Goal: Task Accomplishment & Management: Use online tool/utility

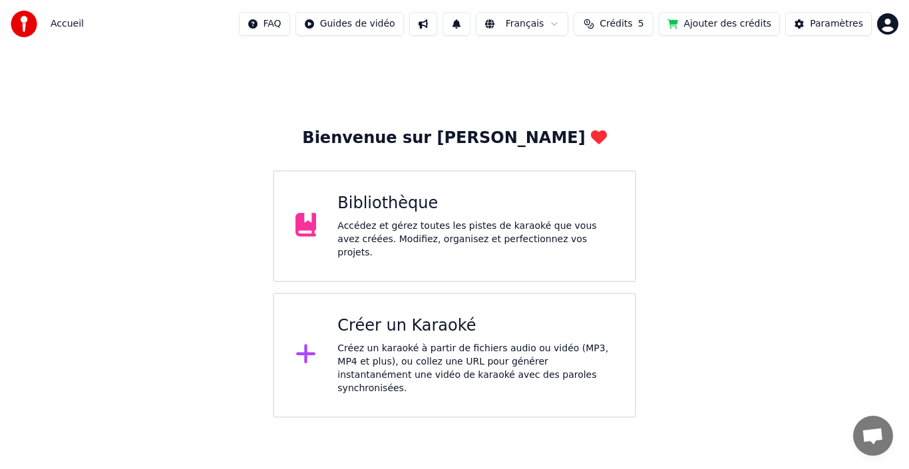
click at [416, 221] on div "Bibliothèque Accédez et gérez toutes les pistes de karaoké que vous avez créées…" at bounding box center [475, 226] width 276 height 67
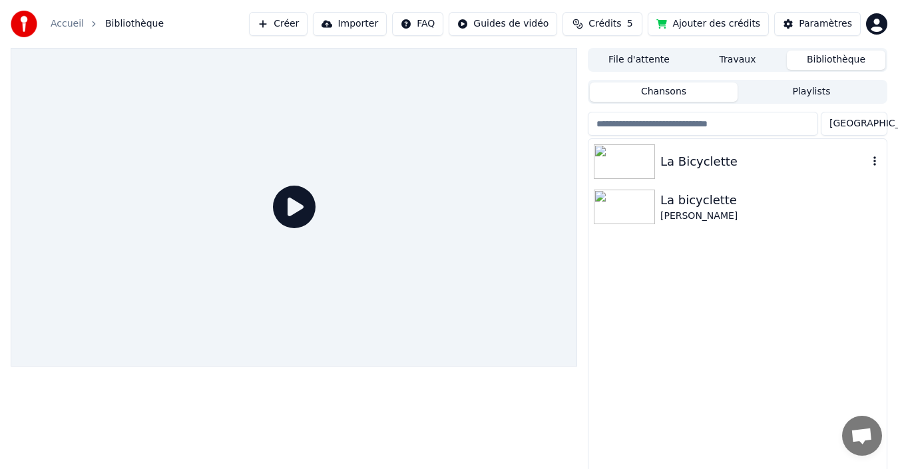
click at [625, 159] on img at bounding box center [624, 161] width 61 height 35
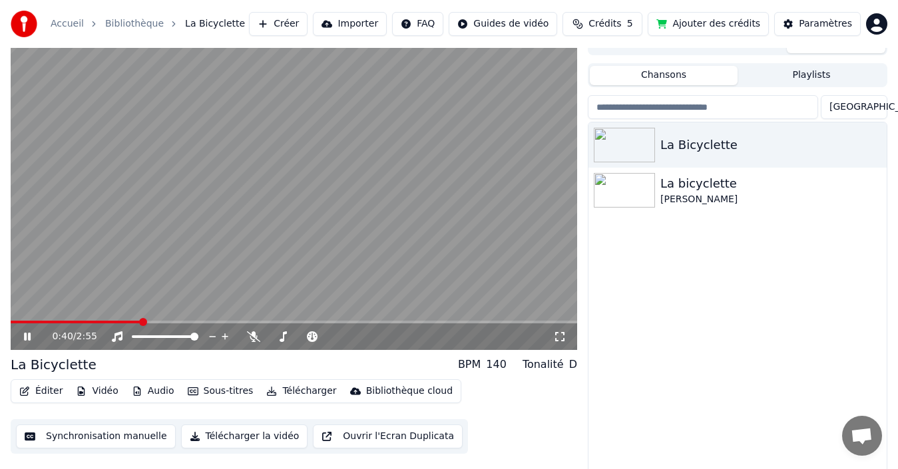
scroll to position [21, 0]
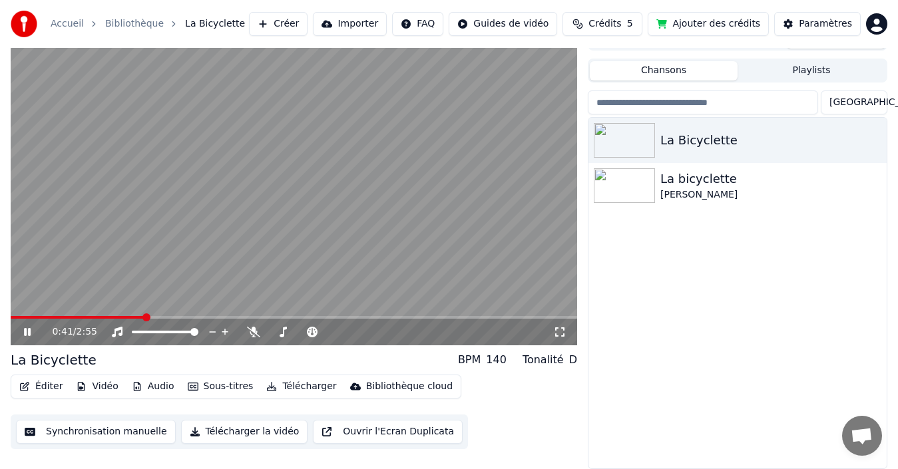
click at [111, 432] on button "Synchronisation manuelle" at bounding box center [96, 432] width 160 height 24
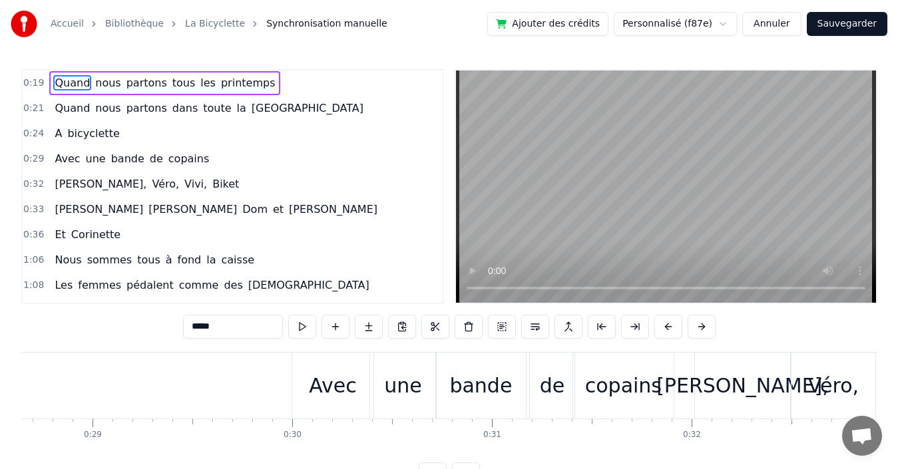
scroll to position [0, 6135]
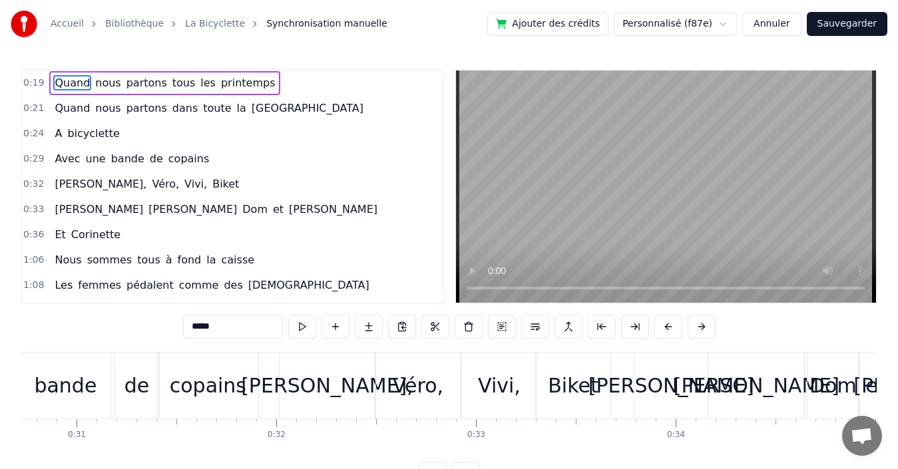
click at [225, 181] on div "0:32 [PERSON_NAME], Véro, Vivi, Biket" at bounding box center [233, 184] width 420 height 25
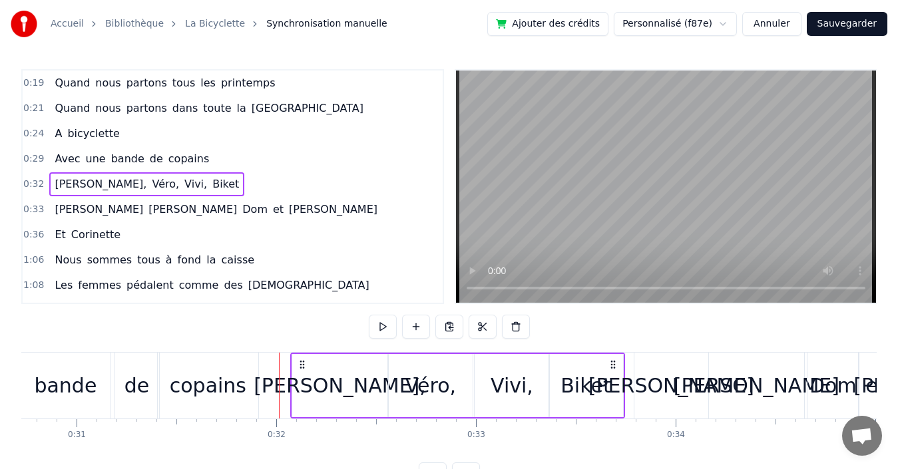
drag, startPoint x: 290, startPoint y: 360, endPoint x: 302, endPoint y: 360, distance: 11.3
click at [302, 360] on icon at bounding box center [302, 364] width 11 height 11
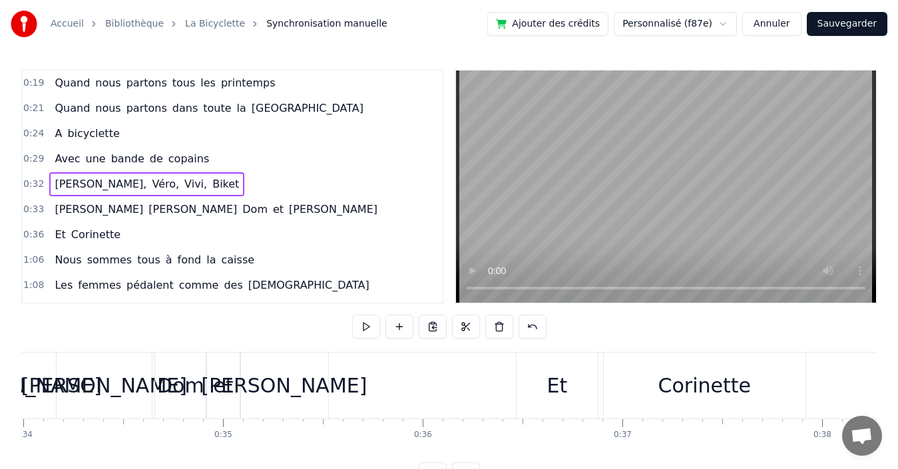
scroll to position [0, 6846]
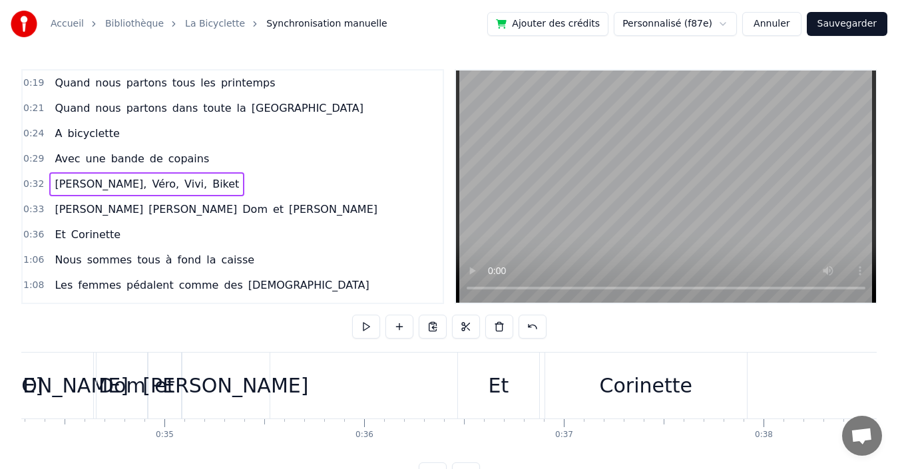
click at [473, 372] on div "Et" at bounding box center [498, 386] width 81 height 66
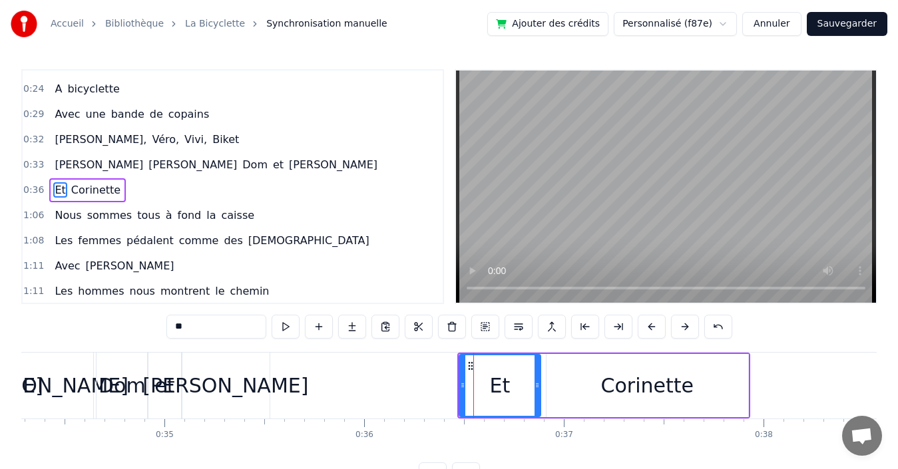
scroll to position [48, 0]
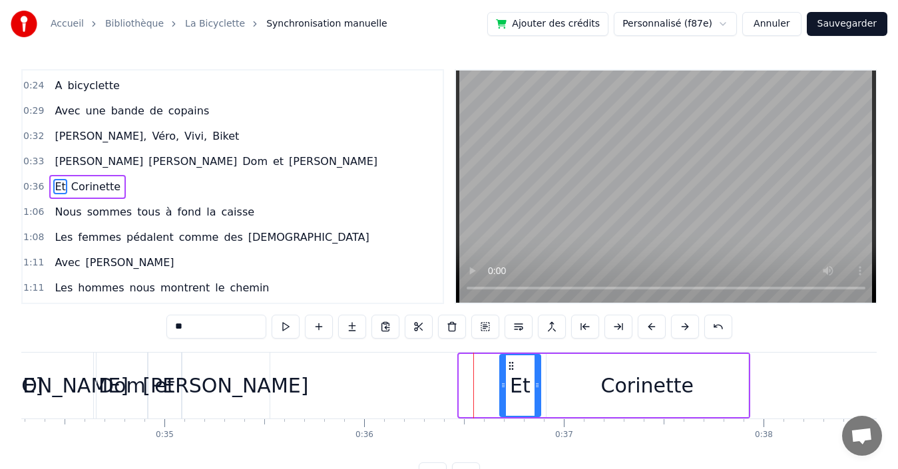
drag, startPoint x: 460, startPoint y: 369, endPoint x: 501, endPoint y: 368, distance: 40.6
click at [501, 368] on div at bounding box center [503, 385] width 5 height 61
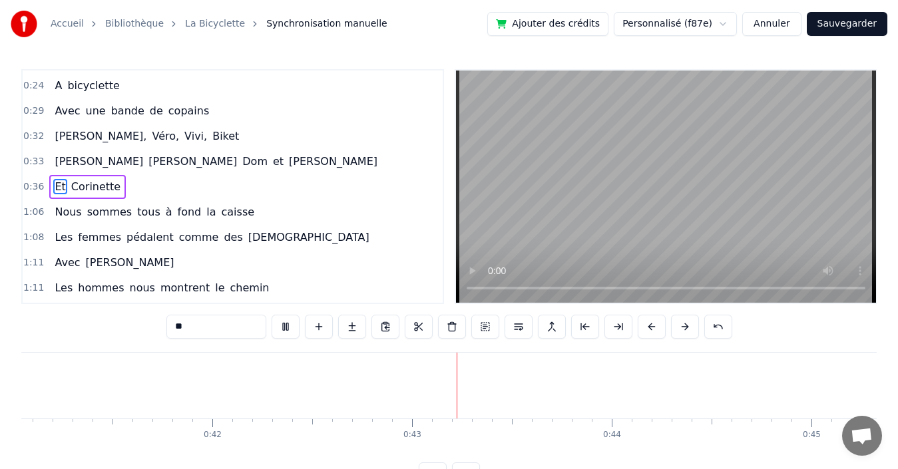
scroll to position [0, 8463]
click at [252, 214] on div "1:06 Nous sommes tous à fond la caisse" at bounding box center [233, 212] width 420 height 25
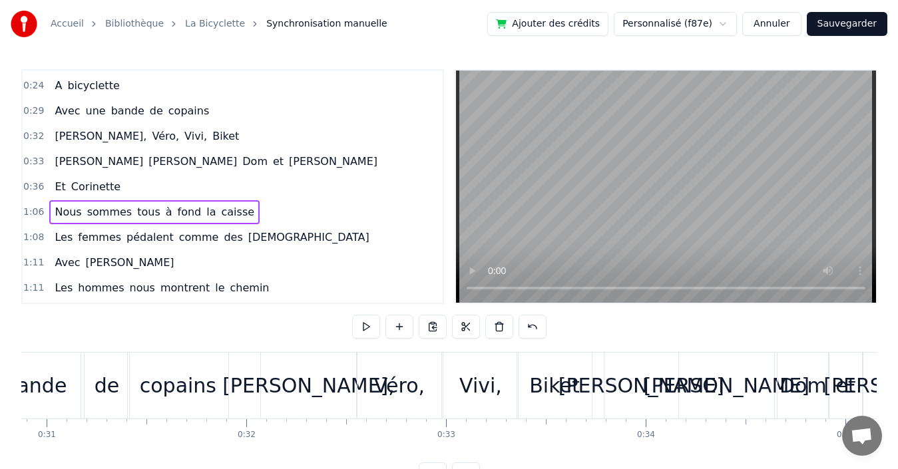
scroll to position [0, 6105]
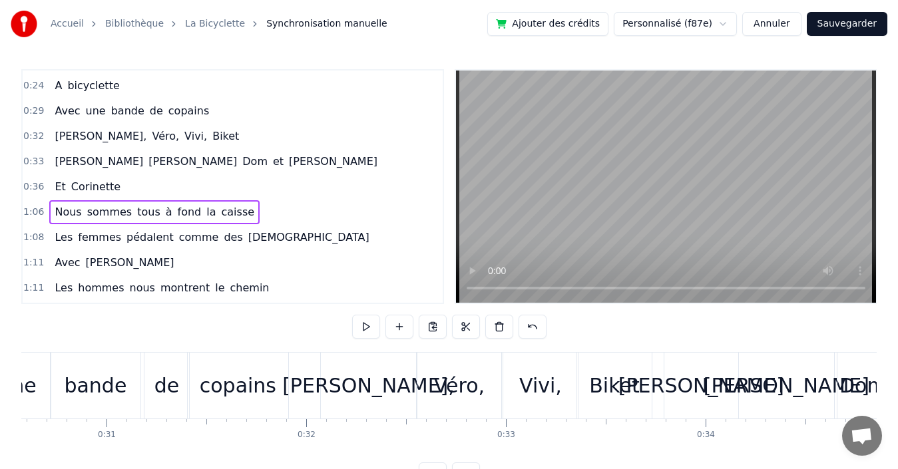
click at [214, 134] on div "0:32 [PERSON_NAME], Véro, Vivi, Biket" at bounding box center [233, 136] width 420 height 25
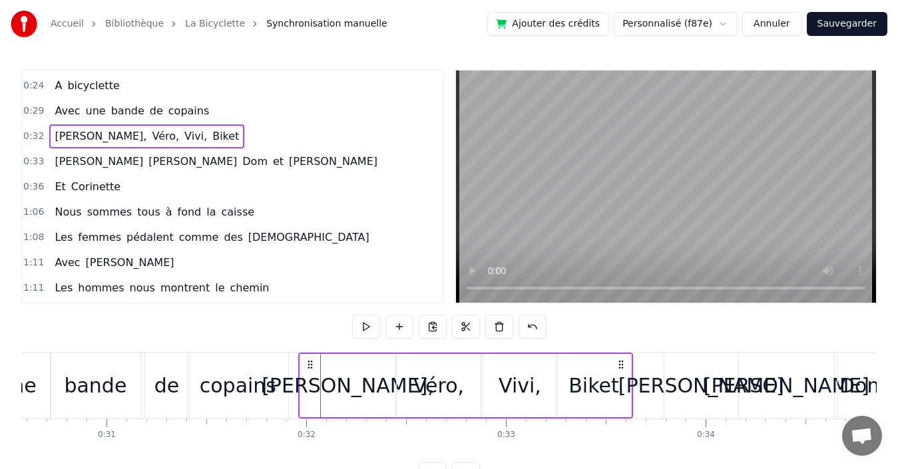
drag, startPoint x: 331, startPoint y: 366, endPoint x: 310, endPoint y: 365, distance: 22.0
click at [310, 365] on icon at bounding box center [310, 364] width 11 height 11
click at [227, 160] on div "0:33 [PERSON_NAME] et [PERSON_NAME]" at bounding box center [233, 161] width 420 height 25
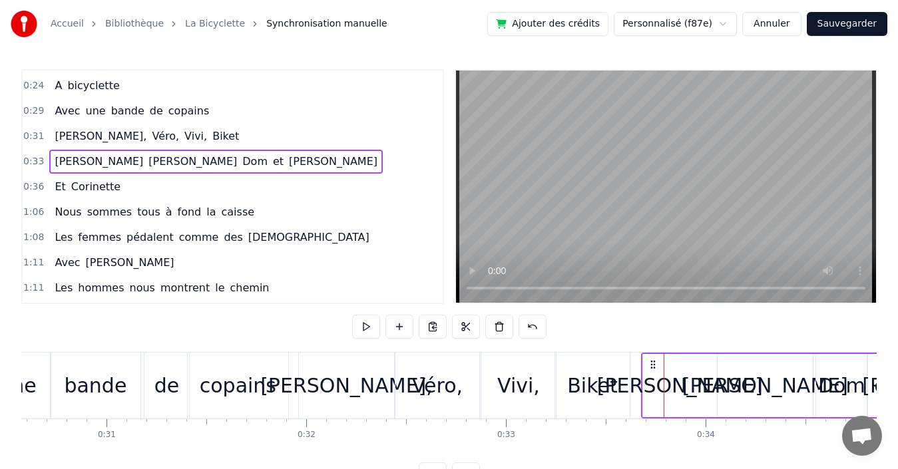
drag, startPoint x: 675, startPoint y: 362, endPoint x: 652, endPoint y: 363, distance: 22.7
click at [652, 363] on icon at bounding box center [653, 364] width 11 height 11
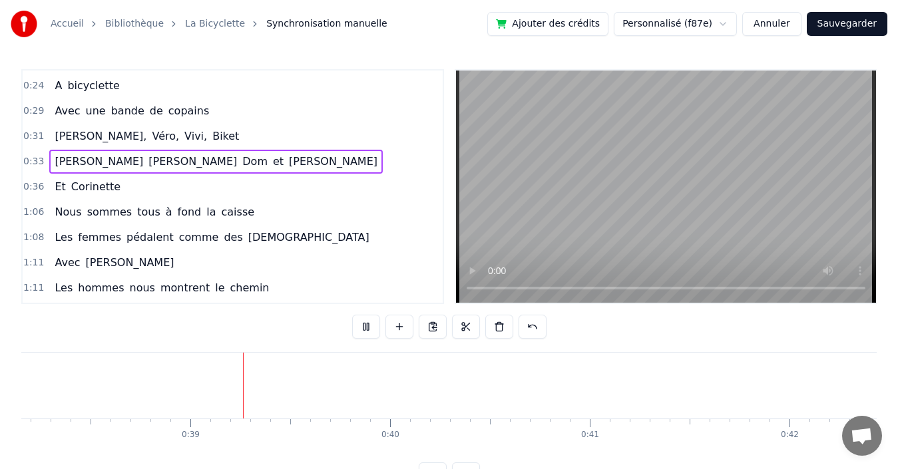
scroll to position [0, 7682]
click at [389, 228] on div "1:08 Les femmes pédalent comme des [DEMOGRAPHIC_DATA]" at bounding box center [233, 237] width 420 height 25
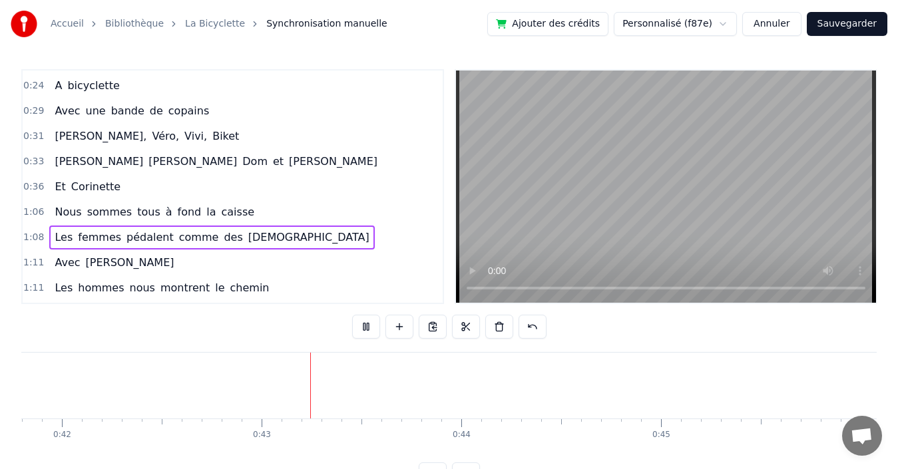
scroll to position [0, 8467]
click at [260, 213] on div "1:06 Nous sommes tous à fond la caisse" at bounding box center [233, 212] width 420 height 25
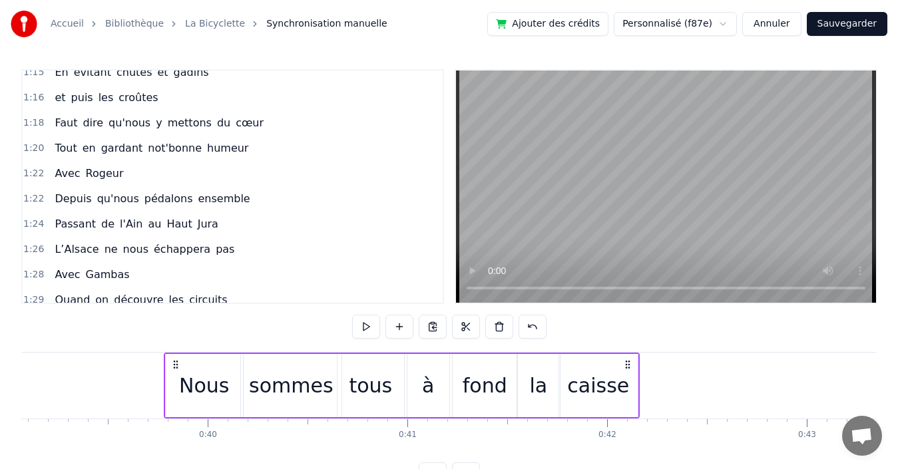
scroll to position [0, 7791]
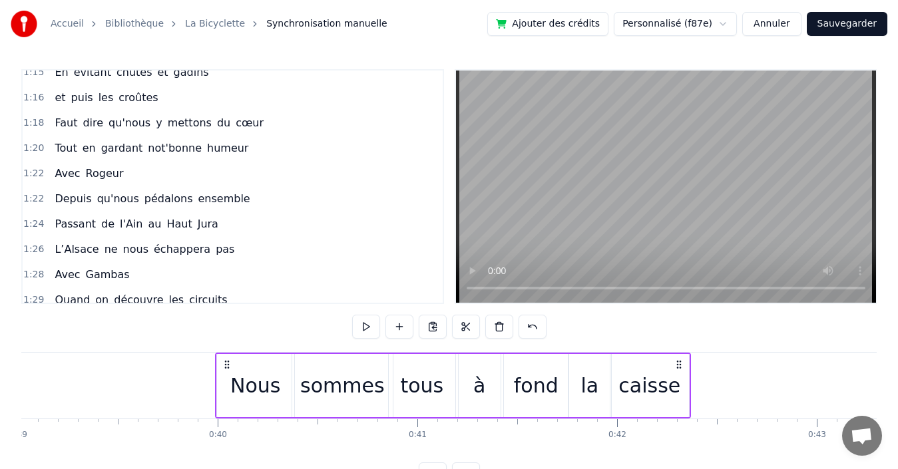
drag, startPoint x: 550, startPoint y: 365, endPoint x: 228, endPoint y: 370, distance: 322.2
click at [228, 370] on div "Nous sommes tous à fond la caisse" at bounding box center [453, 386] width 476 height 66
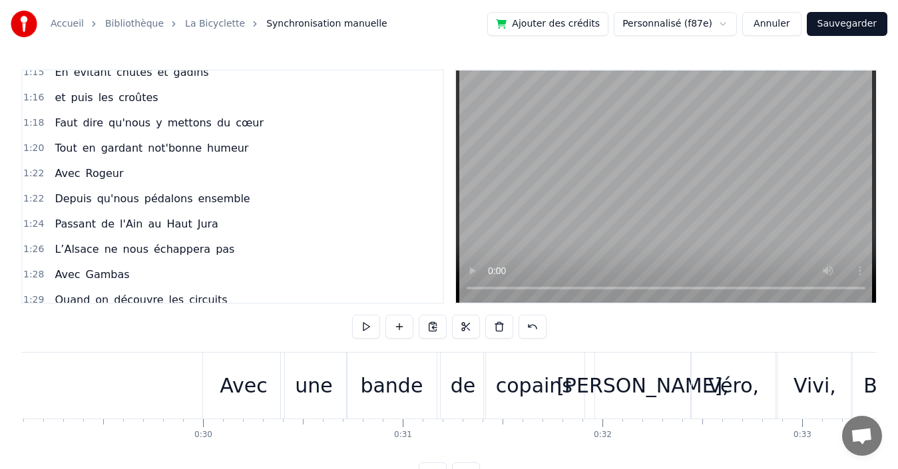
scroll to position [0, 5987]
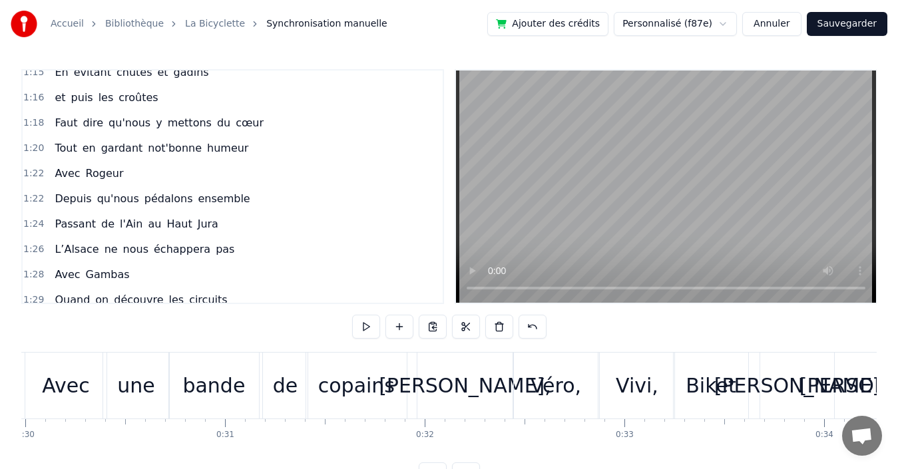
click at [354, 385] on div "copains" at bounding box center [356, 386] width 77 height 30
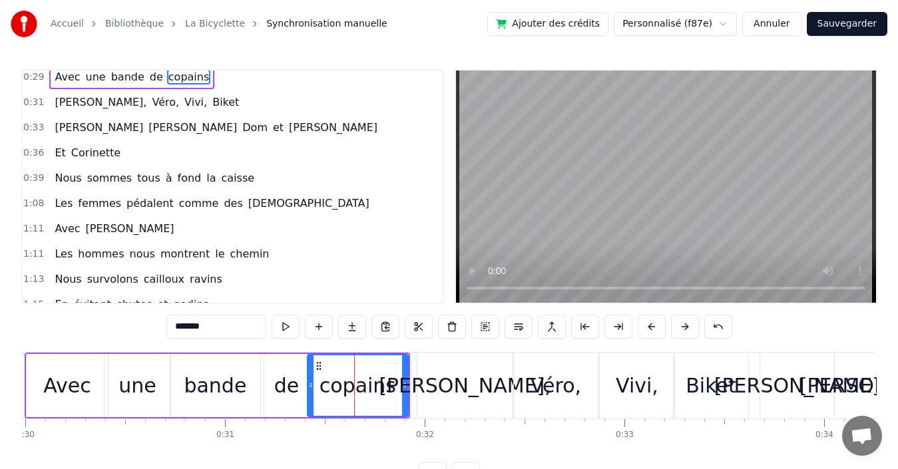
scroll to position [0, 0]
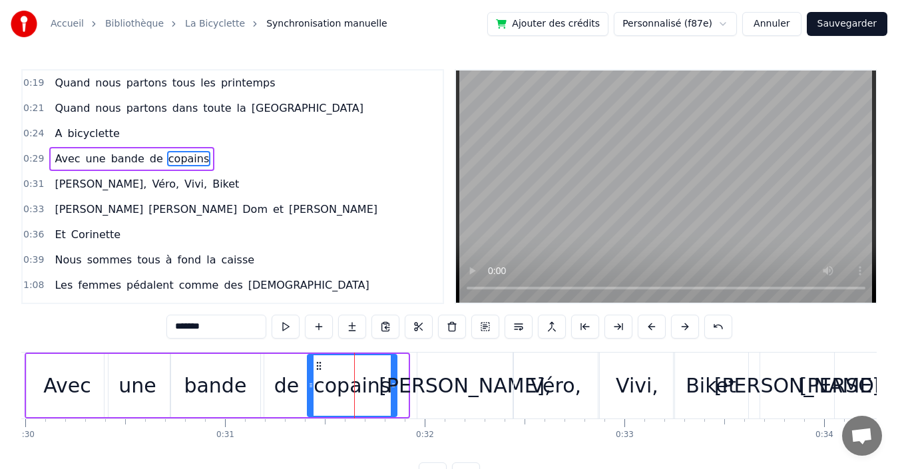
drag, startPoint x: 405, startPoint y: 384, endPoint x: 393, endPoint y: 387, distance: 11.6
click at [393, 387] on icon at bounding box center [393, 385] width 5 height 11
click at [210, 182] on div "0:31 [PERSON_NAME], Véro, Vivi, Biket" at bounding box center [233, 184] width 420 height 25
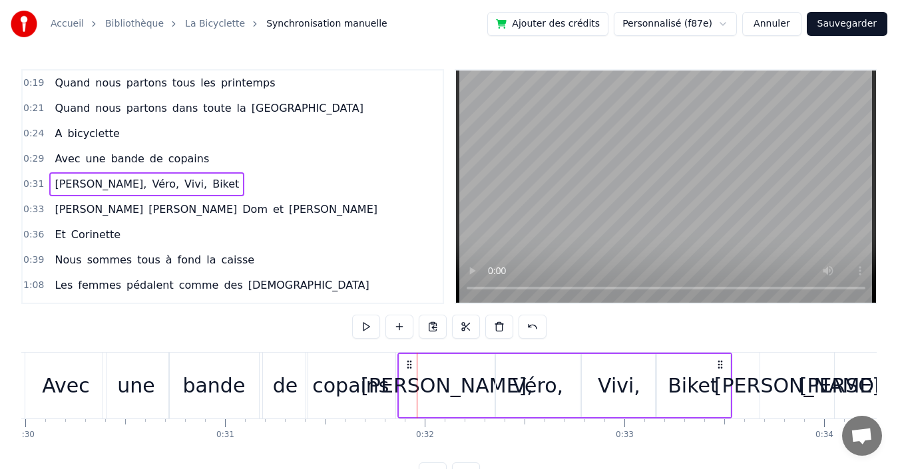
drag, startPoint x: 428, startPoint y: 366, endPoint x: 409, endPoint y: 365, distance: 19.3
click at [409, 365] on icon at bounding box center [409, 364] width 11 height 11
click at [720, 385] on div "Biket" at bounding box center [693, 385] width 75 height 63
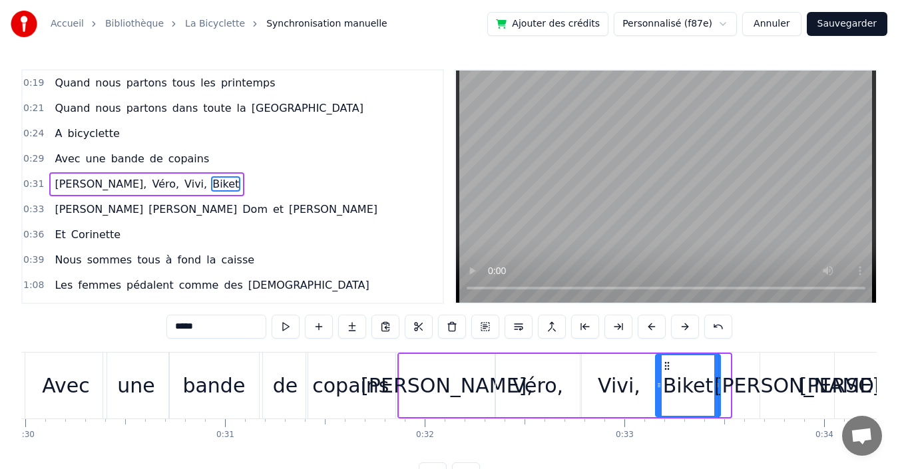
click at [719, 386] on icon at bounding box center [716, 385] width 5 height 11
click at [620, 391] on div "Vivi," at bounding box center [619, 386] width 43 height 30
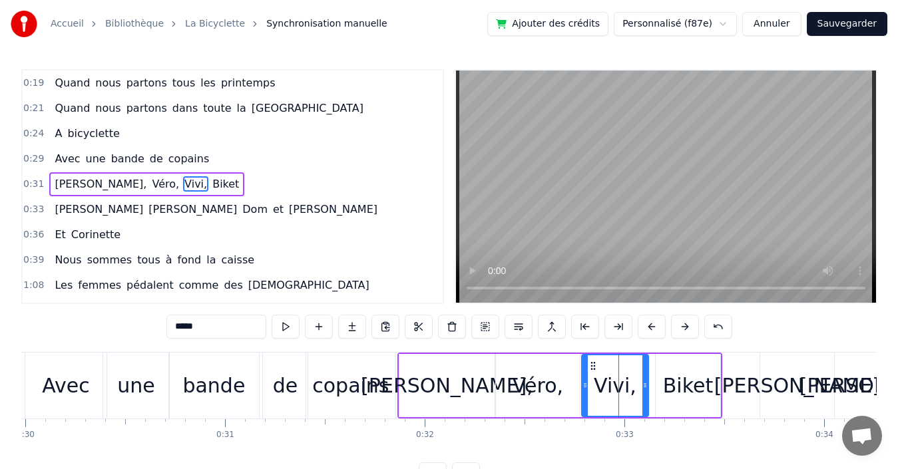
drag, startPoint x: 654, startPoint y: 385, endPoint x: 646, endPoint y: 385, distance: 8.0
click at [646, 385] on icon at bounding box center [644, 385] width 5 height 11
click at [672, 381] on div "Biket" at bounding box center [688, 386] width 50 height 30
type input "*****"
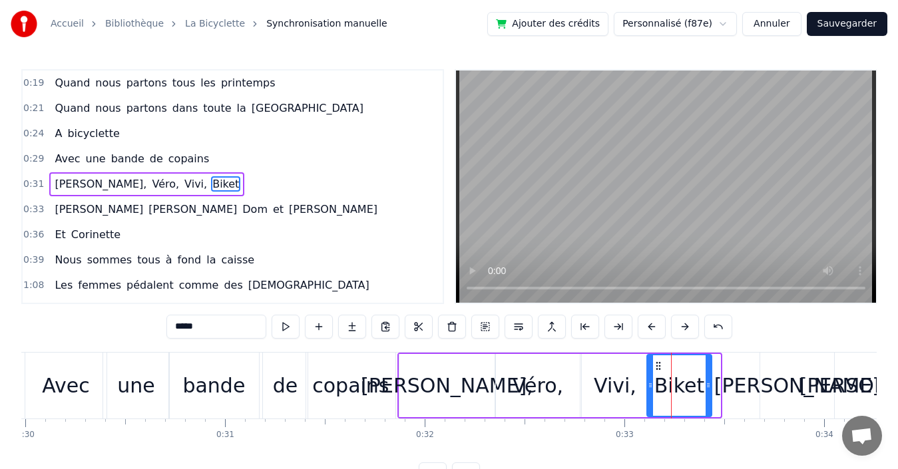
drag, startPoint x: 669, startPoint y: 367, endPoint x: 660, endPoint y: 367, distance: 8.7
click at [660, 367] on icon at bounding box center [658, 366] width 11 height 11
click at [223, 208] on div "0:33 [PERSON_NAME] et [PERSON_NAME]" at bounding box center [233, 209] width 420 height 25
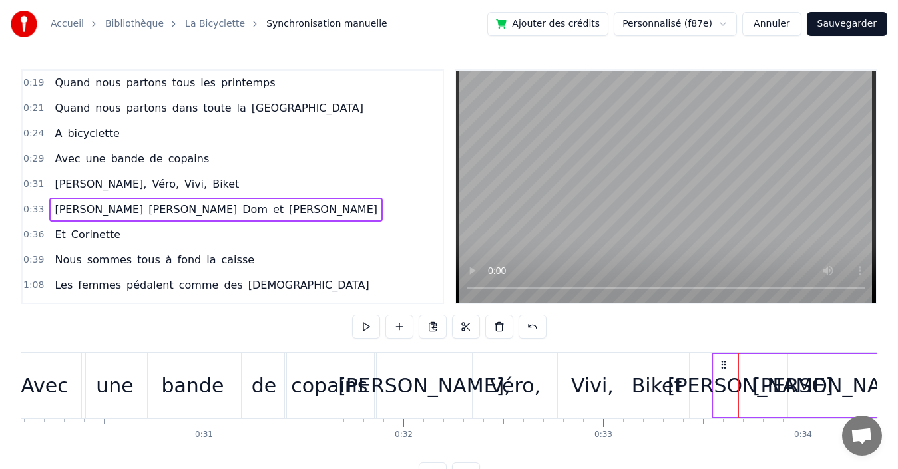
scroll to position [0, 6013]
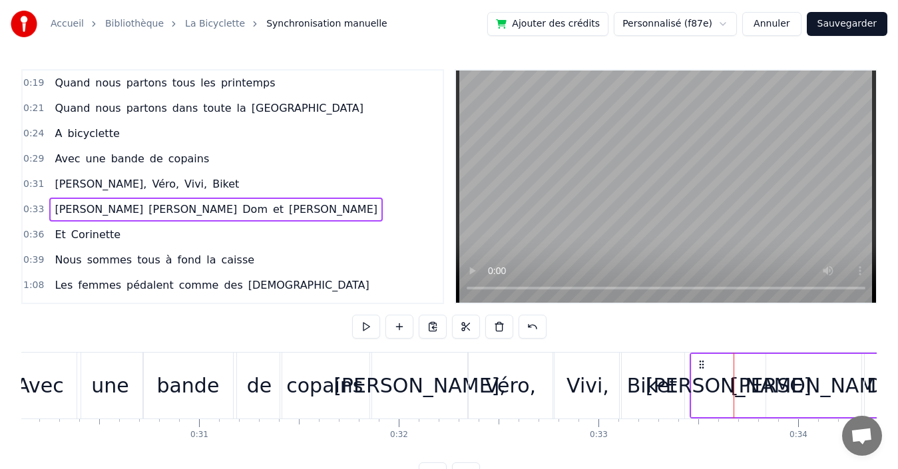
drag, startPoint x: 771, startPoint y: 364, endPoint x: 701, endPoint y: 365, distance: 69.9
click at [701, 365] on icon at bounding box center [701, 364] width 11 height 11
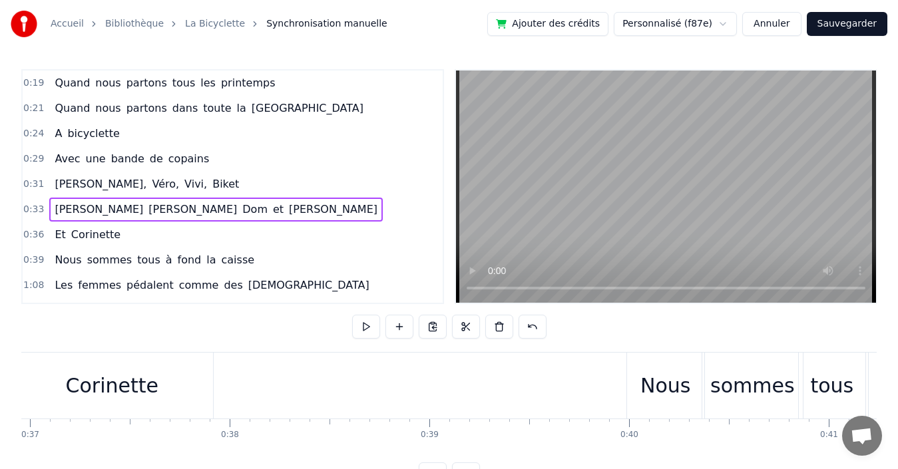
scroll to position [0, 7054]
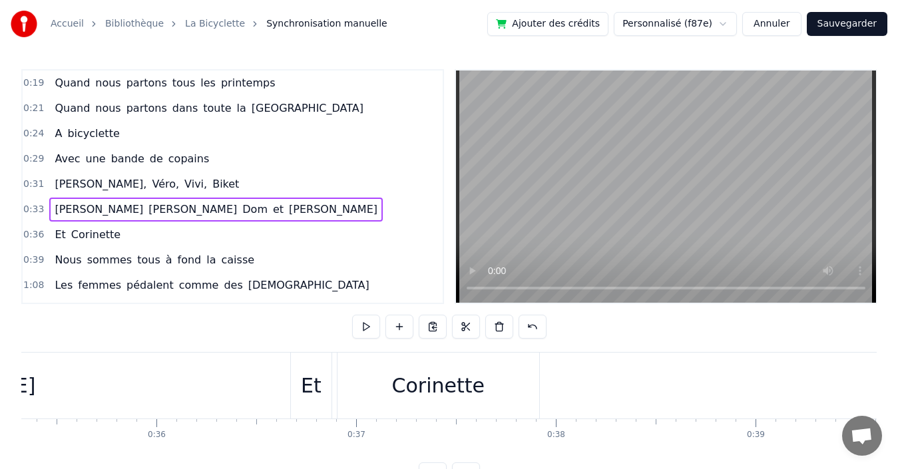
click at [300, 398] on div "Et" at bounding box center [311, 386] width 41 height 66
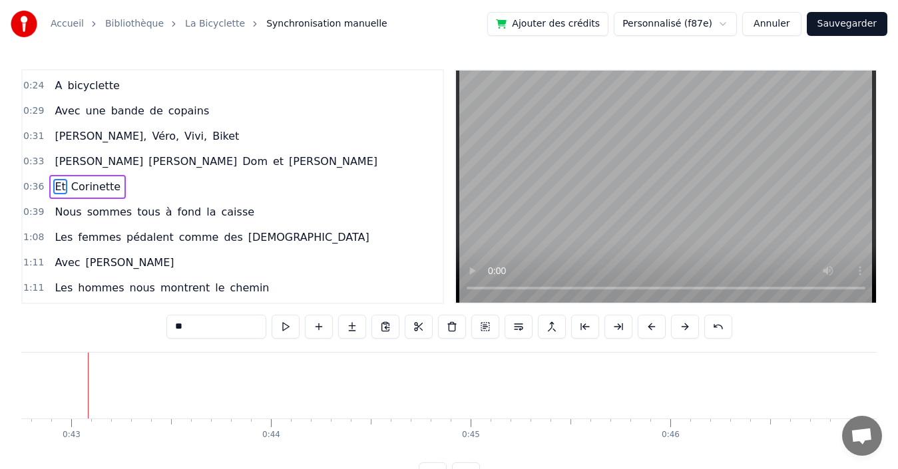
scroll to position [0, 7557]
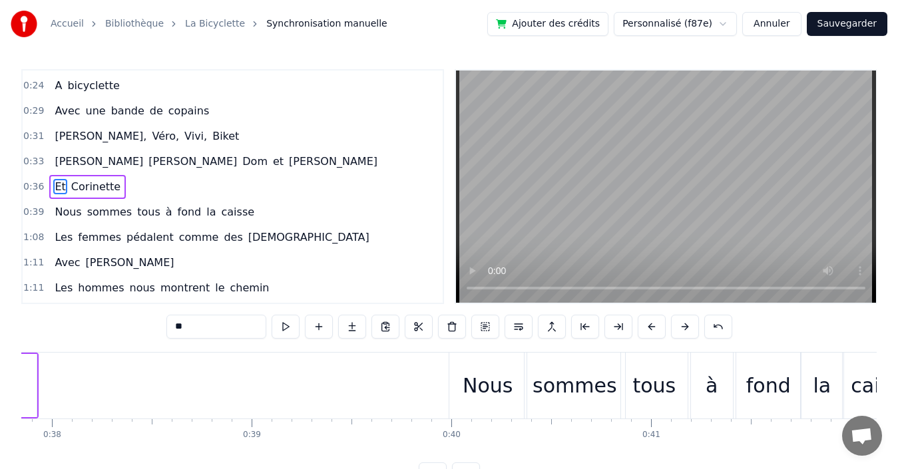
click at [261, 209] on div "0:39 Nous sommes tous à fond la caisse" at bounding box center [233, 212] width 420 height 25
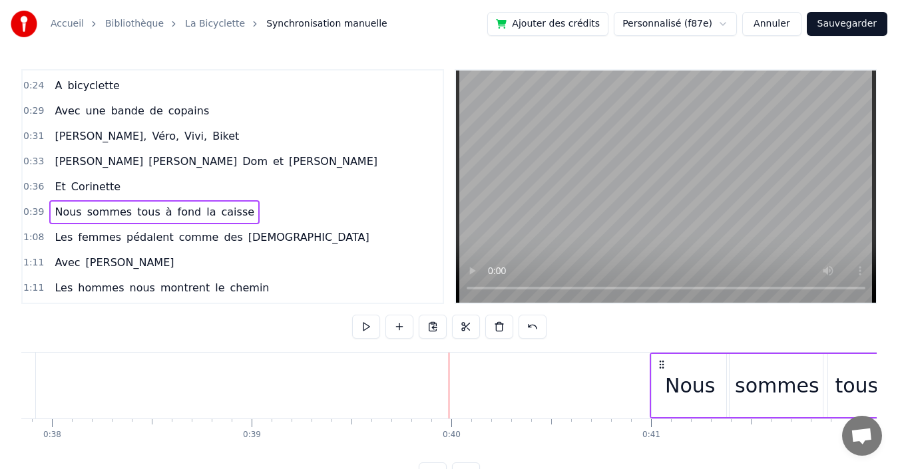
drag, startPoint x: 460, startPoint y: 362, endPoint x: 661, endPoint y: 353, distance: 201.2
click at [661, 353] on div "Nous sommes tous à fond la caisse" at bounding box center [888, 386] width 476 height 66
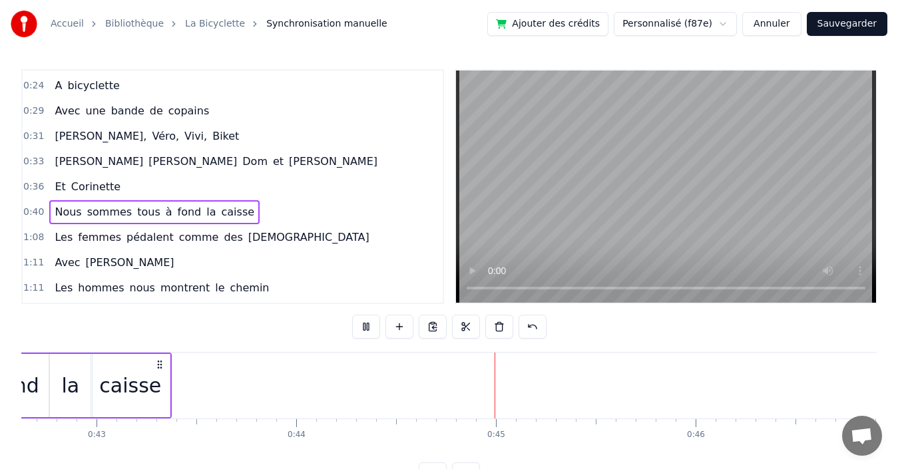
scroll to position [0, 8816]
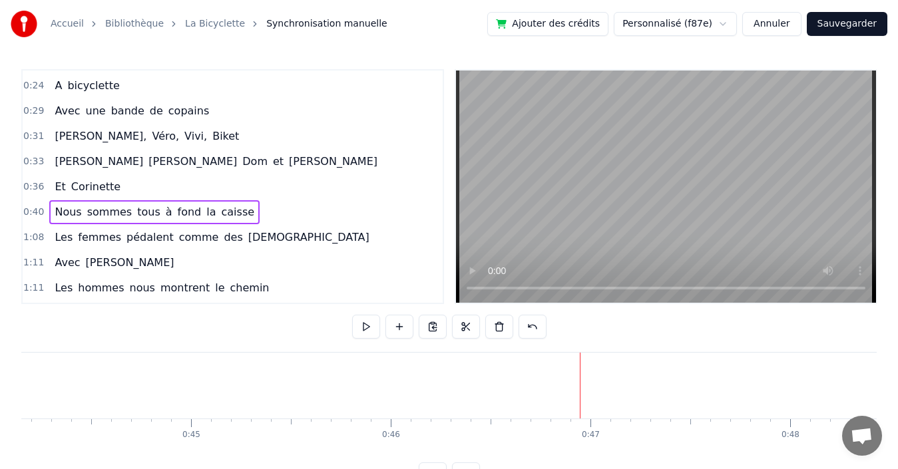
click at [278, 242] on div "1:08 Les femmes pédalent comme des [DEMOGRAPHIC_DATA]" at bounding box center [233, 237] width 420 height 25
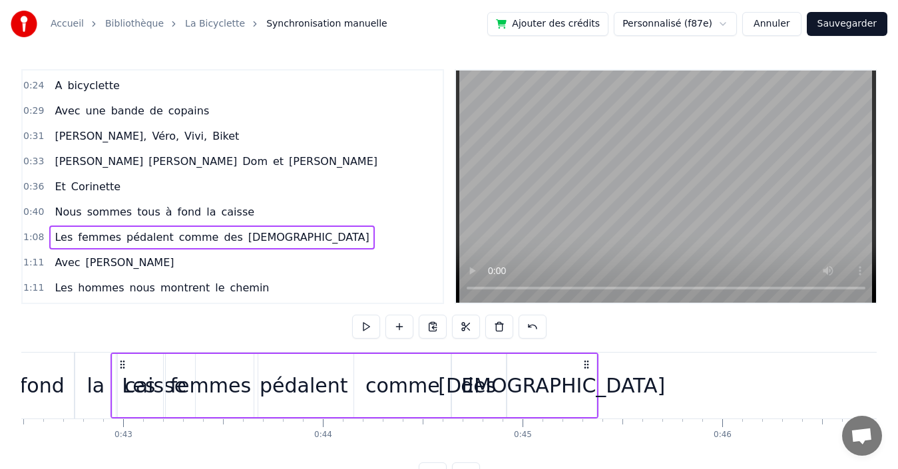
scroll to position [0, 8476]
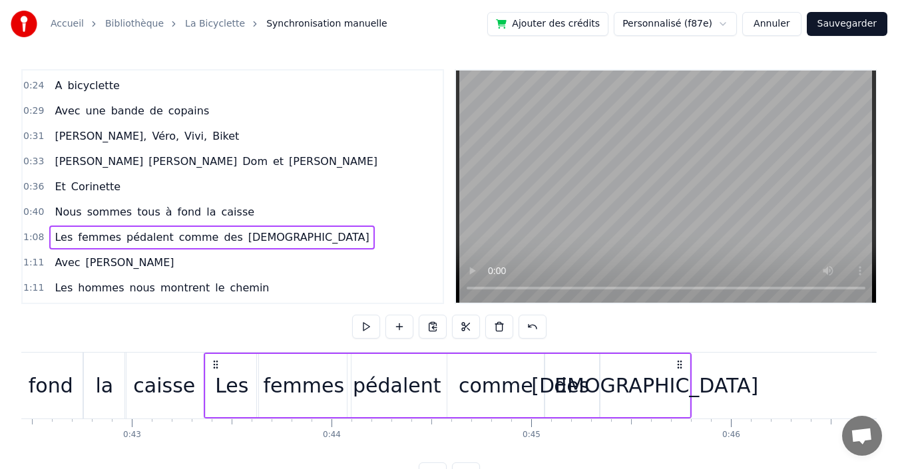
drag, startPoint x: 101, startPoint y: 364, endPoint x: 216, endPoint y: 346, distance: 116.5
click at [216, 346] on div "0:19 Quand nous partons tous les printemps 0:21 Quand nous partons dans toute l…" at bounding box center [448, 277] width 855 height 417
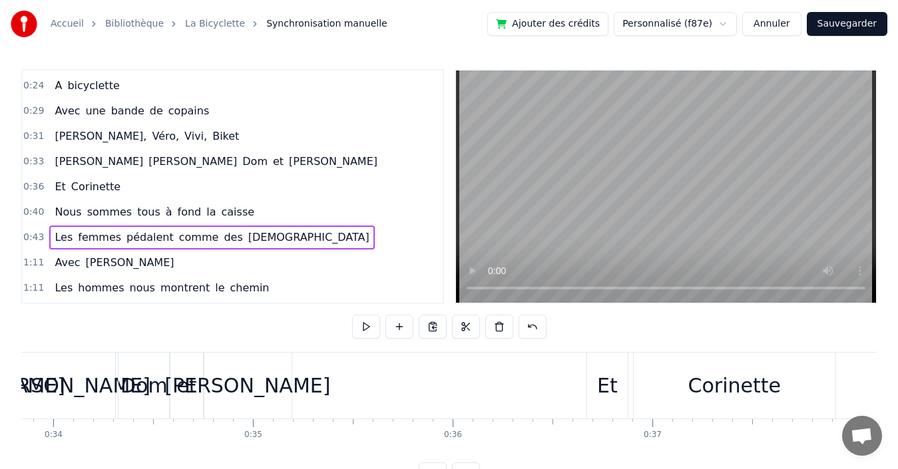
scroll to position [0, 6431]
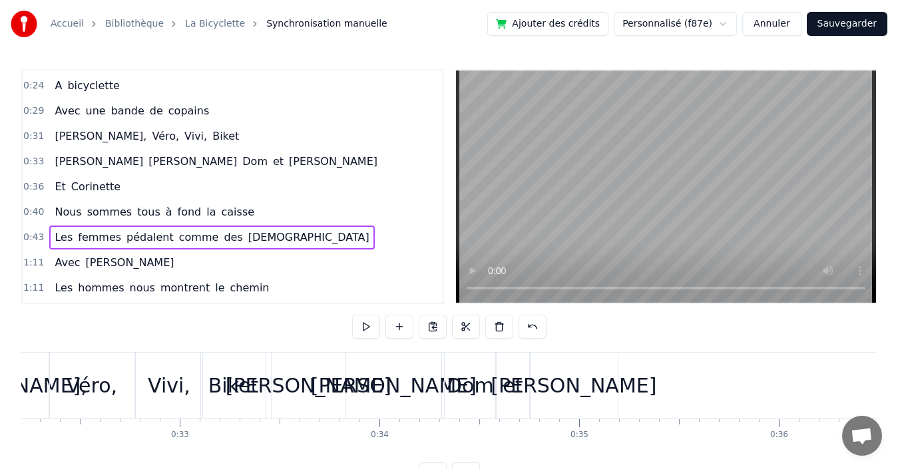
click at [563, 379] on div "[PERSON_NAME]" at bounding box center [574, 386] width 166 height 30
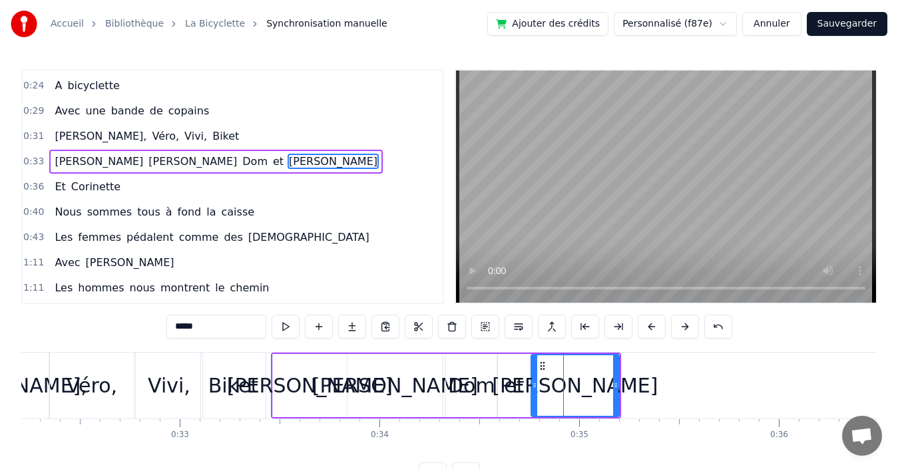
scroll to position [23, 0]
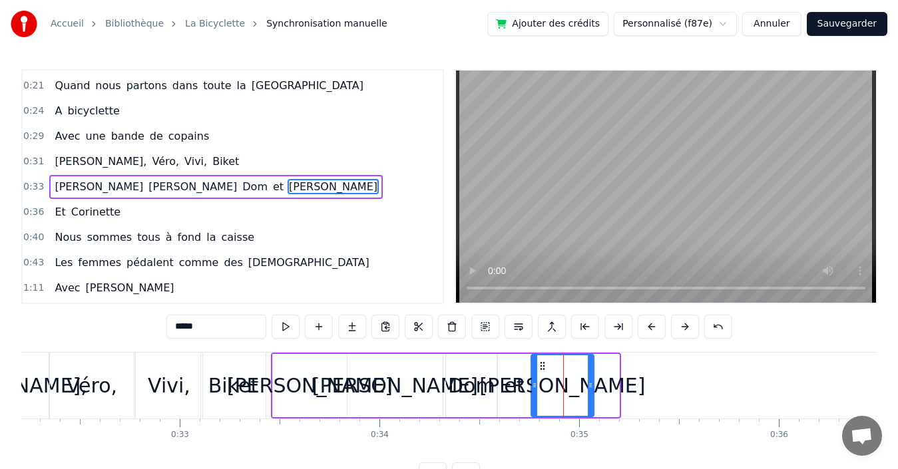
drag, startPoint x: 618, startPoint y: 378, endPoint x: 592, endPoint y: 379, distance: 25.3
click at [592, 379] on div at bounding box center [590, 385] width 5 height 61
click at [97, 375] on div "Véro," at bounding box center [92, 386] width 51 height 30
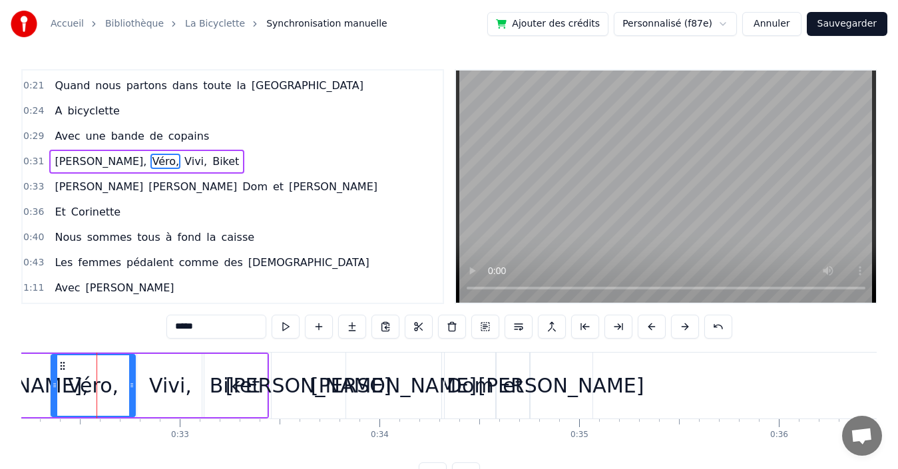
scroll to position [0, 0]
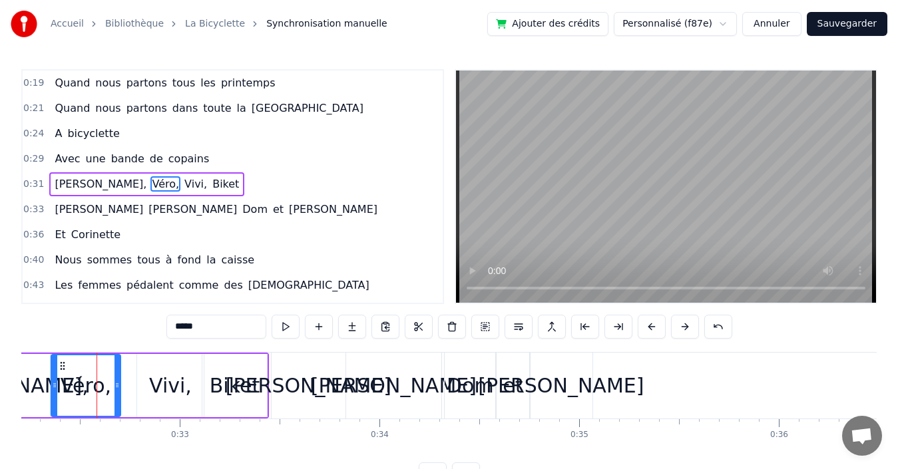
drag, startPoint x: 132, startPoint y: 371, endPoint x: 117, endPoint y: 371, distance: 14.7
click at [117, 371] on div at bounding box center [116, 385] width 5 height 61
click at [159, 368] on div "Vivi," at bounding box center [170, 385] width 67 height 63
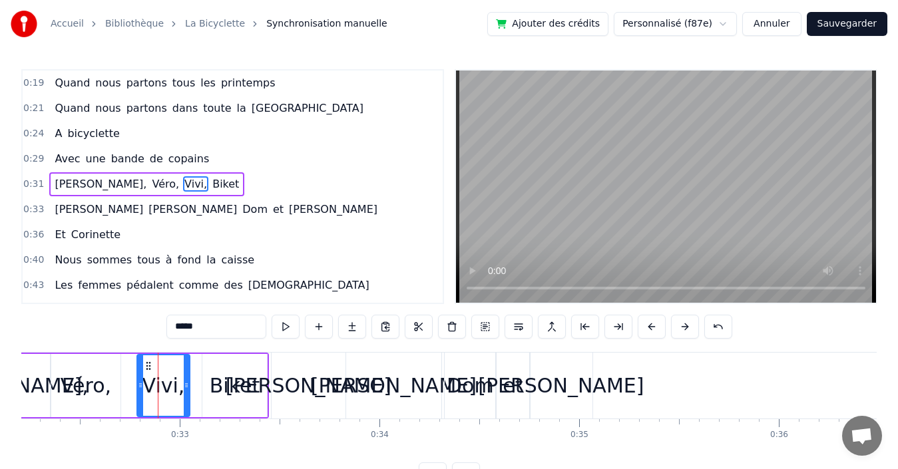
drag, startPoint x: 202, startPoint y: 368, endPoint x: 188, endPoint y: 368, distance: 14.0
click at [188, 368] on div at bounding box center [186, 385] width 5 height 61
drag, startPoint x: 139, startPoint y: 375, endPoint x: 122, endPoint y: 375, distance: 16.6
click at [122, 375] on div at bounding box center [123, 385] width 5 height 61
click at [210, 366] on div "Biket" at bounding box center [234, 385] width 65 height 63
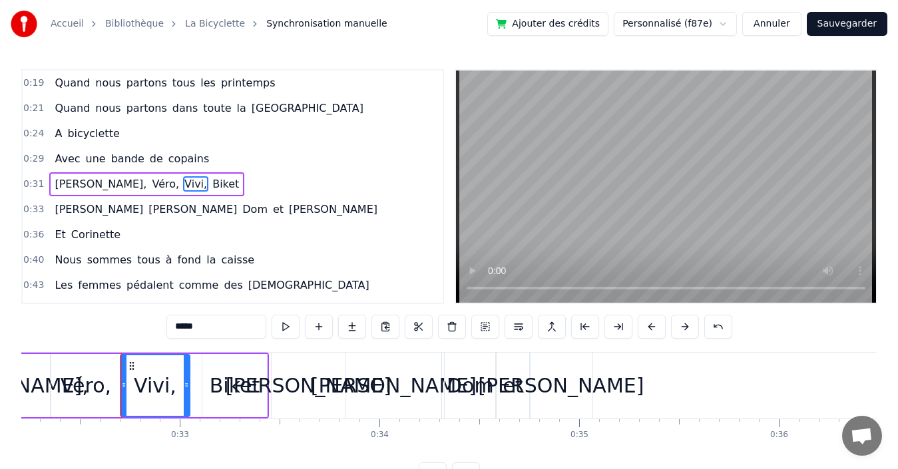
type input "*****"
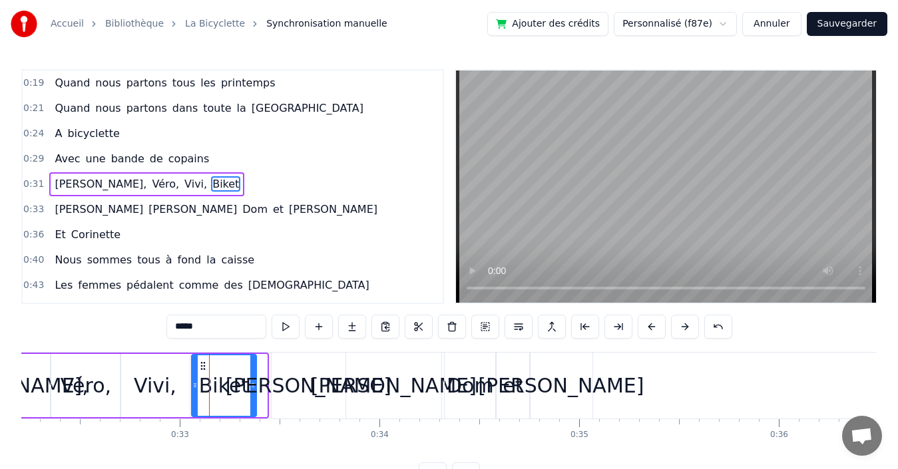
drag, startPoint x: 213, startPoint y: 364, endPoint x: 202, endPoint y: 364, distance: 10.6
click at [202, 364] on icon at bounding box center [203, 366] width 11 height 11
click at [272, 266] on div "0:40 Nous sommes tous à fond la caisse" at bounding box center [233, 260] width 420 height 25
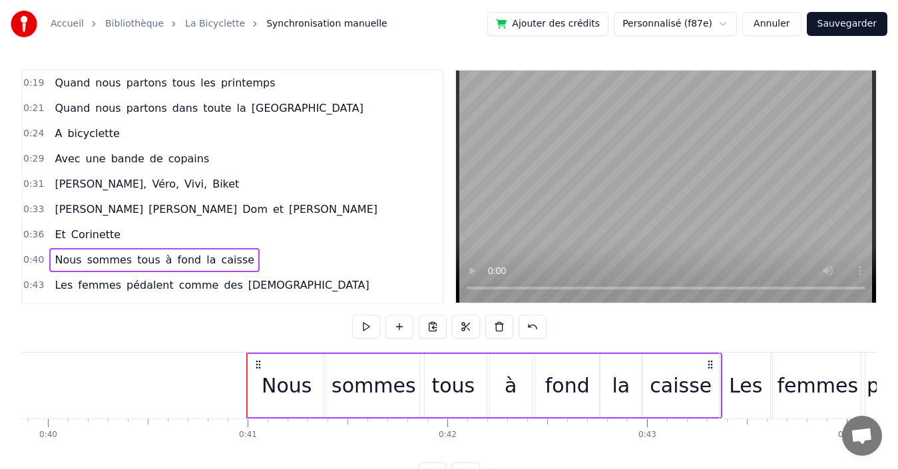
scroll to position [0, 8119]
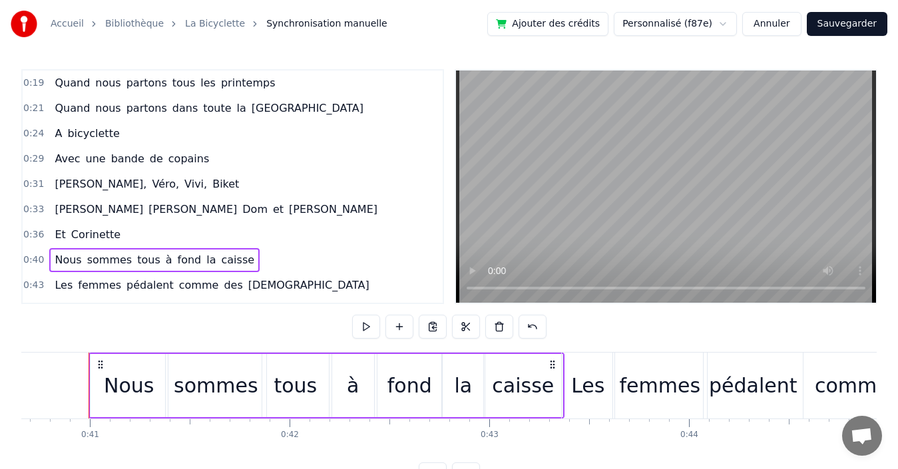
click at [288, 278] on div "0:43 Les femmes pédalent comme des [DEMOGRAPHIC_DATA]" at bounding box center [233, 285] width 420 height 25
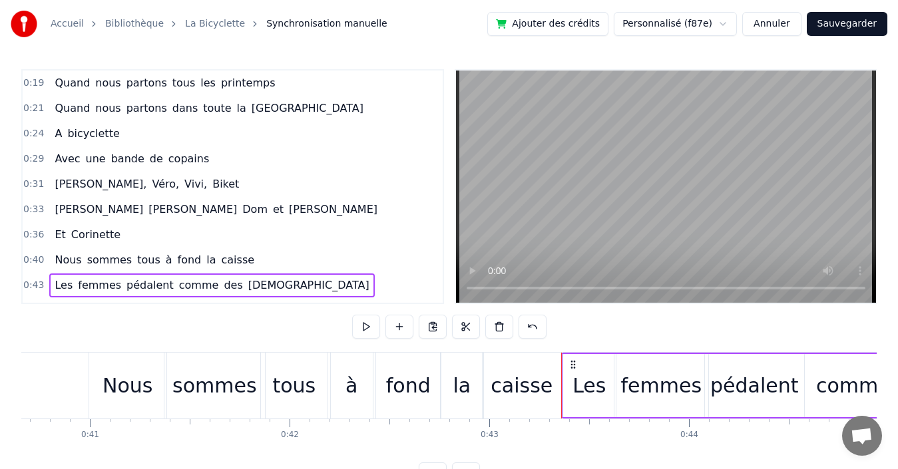
click at [531, 238] on video at bounding box center [666, 187] width 420 height 232
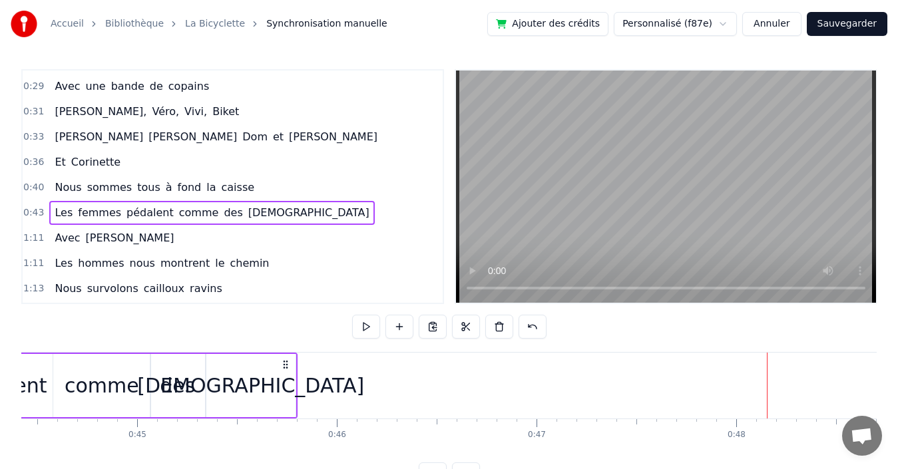
scroll to position [133, 0]
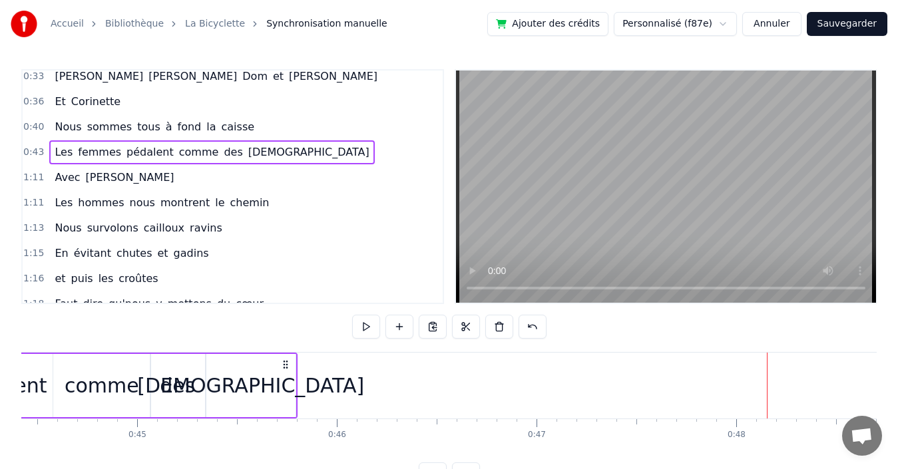
click at [126, 176] on div "1:11 Avec [PERSON_NAME]" at bounding box center [233, 177] width 420 height 25
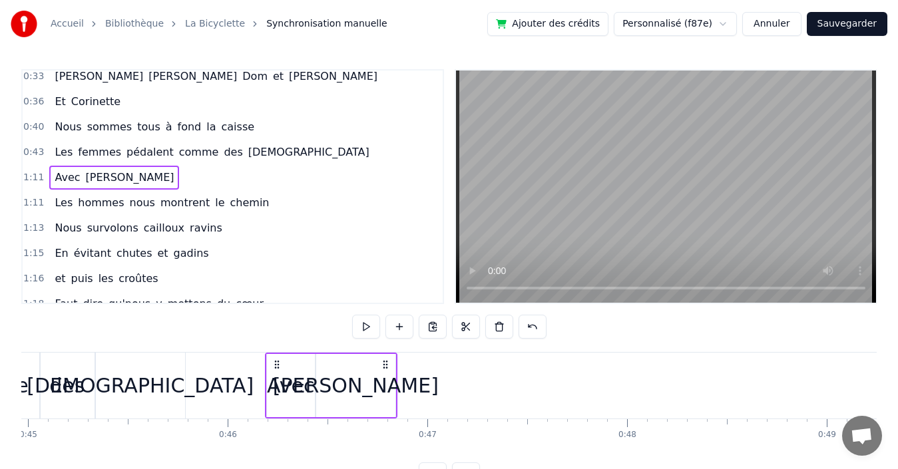
scroll to position [0, 8971]
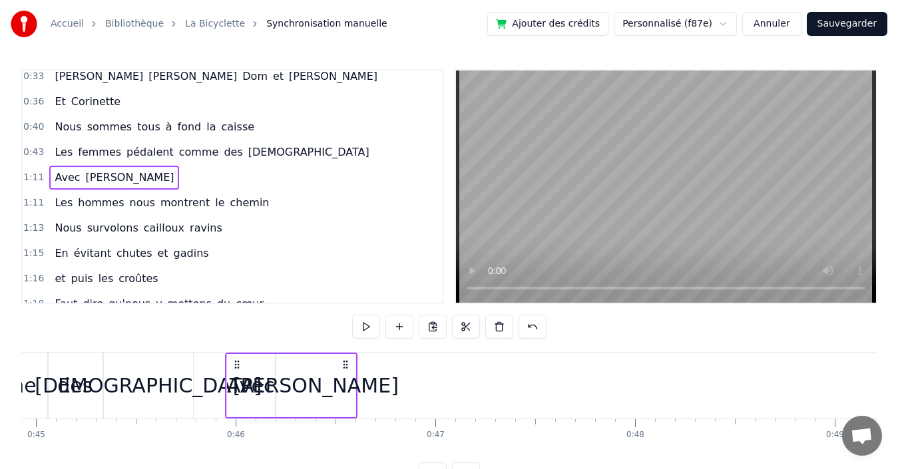
drag, startPoint x: 99, startPoint y: 362, endPoint x: 236, endPoint y: 368, distance: 136.6
click at [236, 368] on icon at bounding box center [237, 364] width 11 height 11
click at [322, 376] on div "[PERSON_NAME]" at bounding box center [316, 386] width 166 height 30
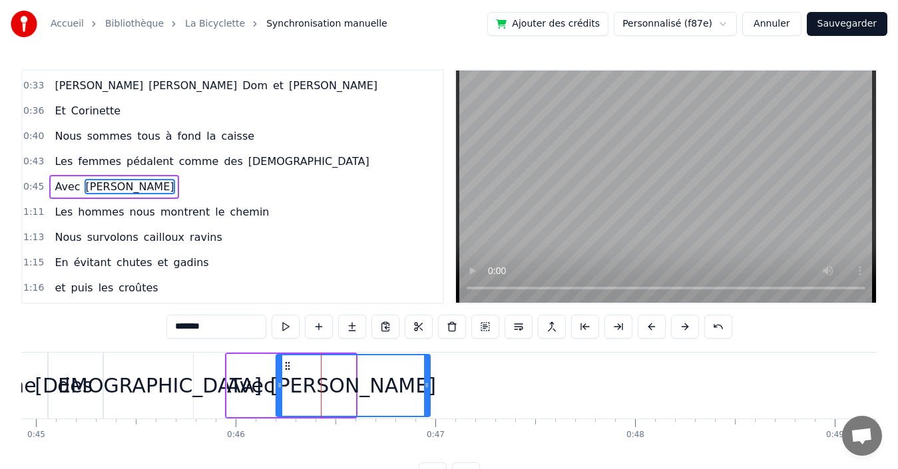
drag, startPoint x: 353, startPoint y: 381, endPoint x: 428, endPoint y: 376, distance: 74.7
click at [428, 376] on div at bounding box center [426, 385] width 5 height 61
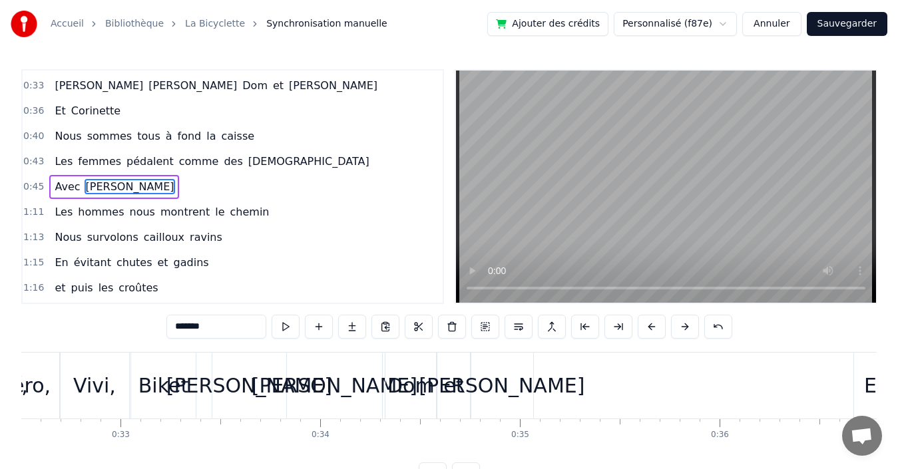
scroll to position [0, 6432]
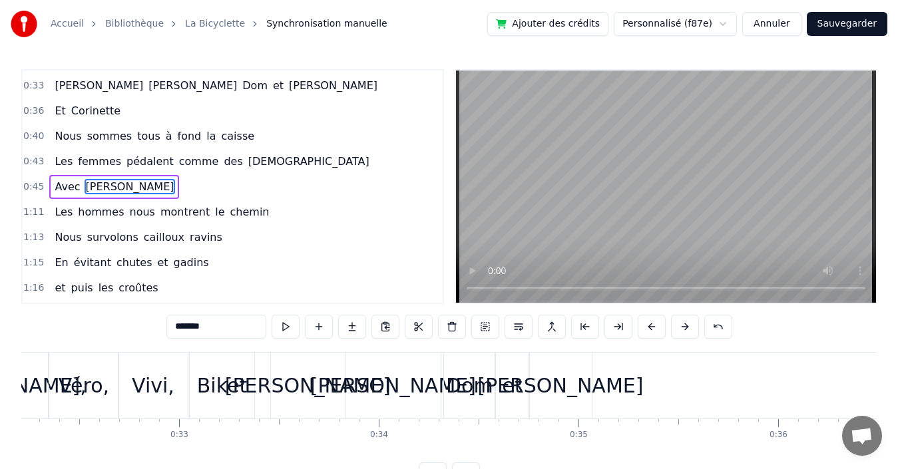
click at [297, 375] on div "[PERSON_NAME]" at bounding box center [308, 386] width 166 height 30
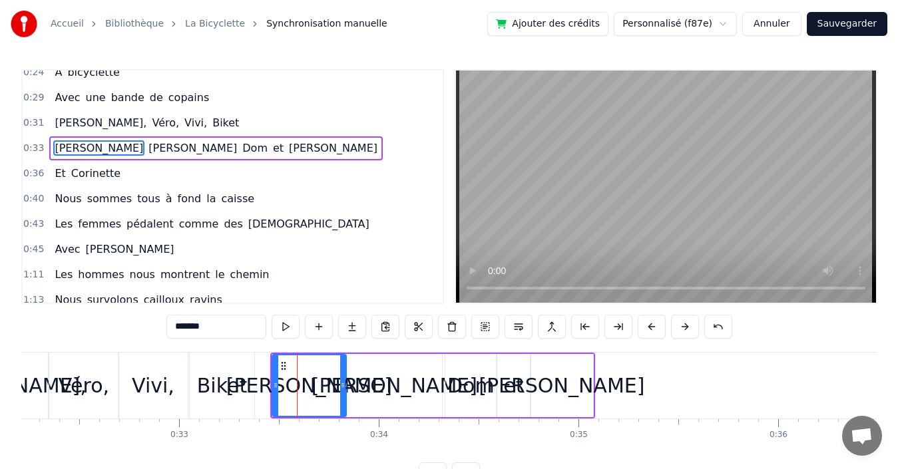
scroll to position [23, 0]
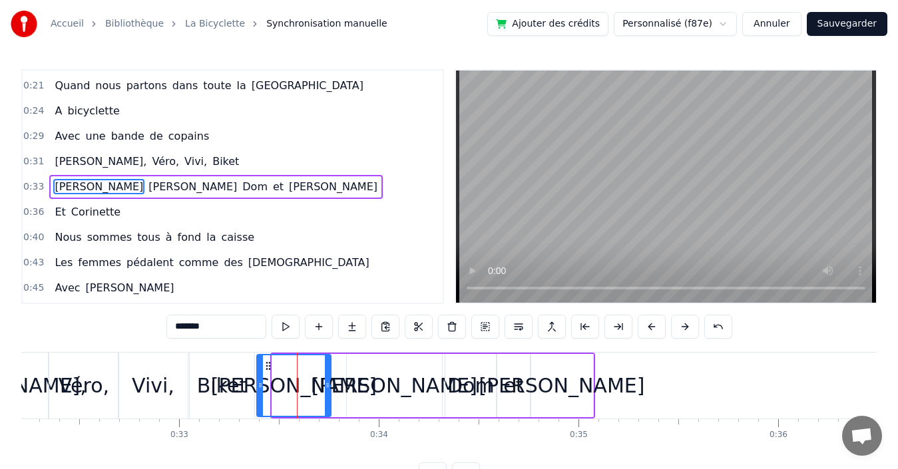
drag, startPoint x: 283, startPoint y: 361, endPoint x: 267, endPoint y: 363, distance: 16.1
click at [267, 363] on icon at bounding box center [268, 366] width 11 height 11
click at [371, 371] on div "[PERSON_NAME]" at bounding box center [395, 386] width 166 height 30
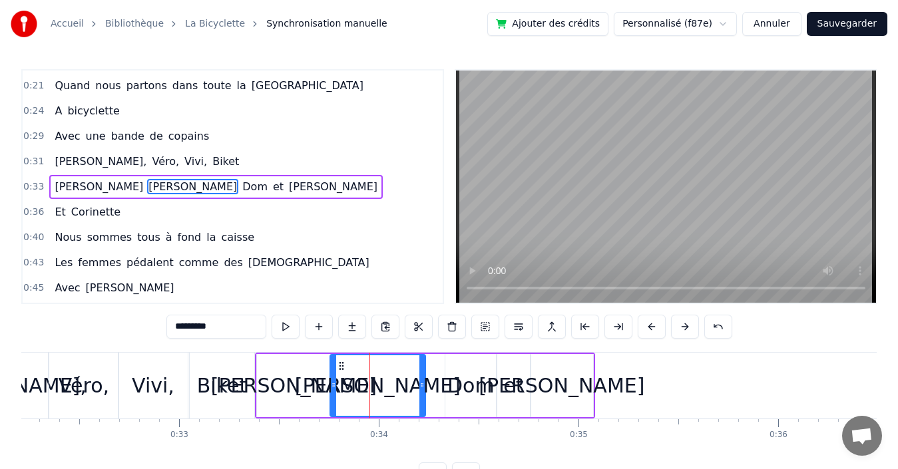
drag, startPoint x: 359, startPoint y: 363, endPoint x: 342, endPoint y: 363, distance: 16.6
click at [342, 363] on icon at bounding box center [341, 366] width 11 height 11
click at [451, 372] on div "Dom" at bounding box center [470, 386] width 47 height 30
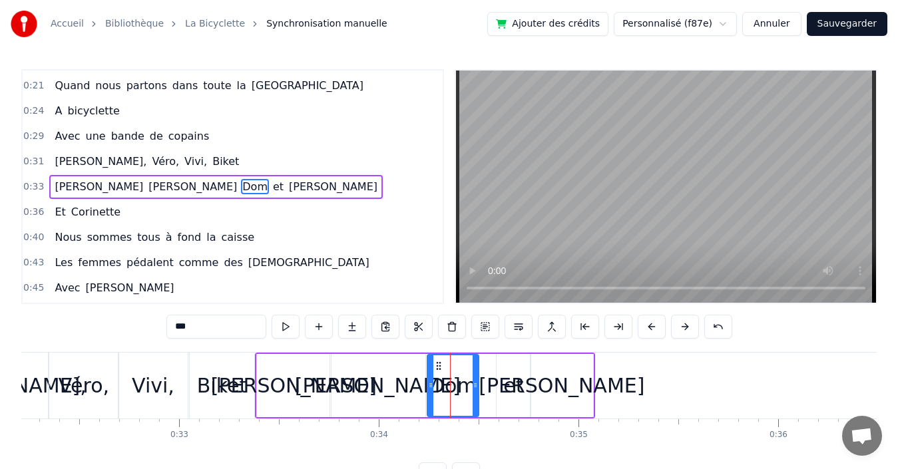
drag, startPoint x: 455, startPoint y: 365, endPoint x: 437, endPoint y: 365, distance: 18.0
click at [437, 365] on icon at bounding box center [438, 366] width 11 height 11
click at [521, 368] on div "et" at bounding box center [514, 385] width 34 height 63
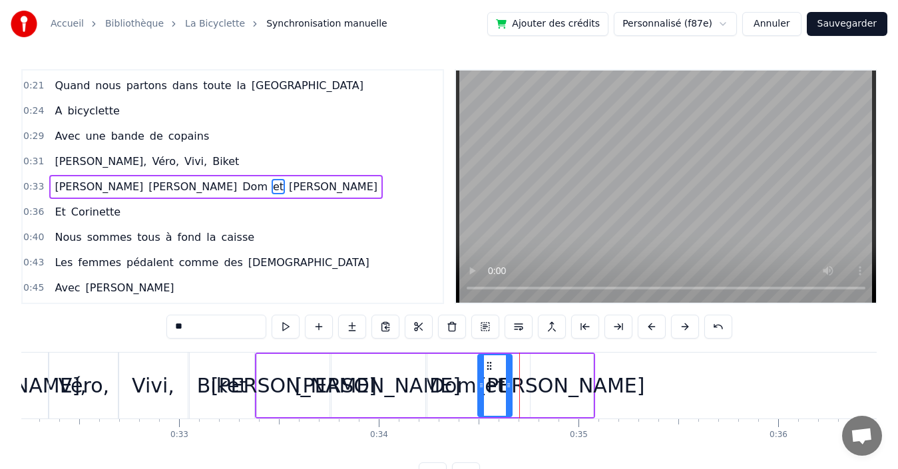
drag, startPoint x: 507, startPoint y: 363, endPoint x: 489, endPoint y: 362, distance: 18.6
click at [489, 362] on icon at bounding box center [489, 366] width 11 height 11
click at [550, 369] on div "[PERSON_NAME]" at bounding box center [562, 385] width 63 height 63
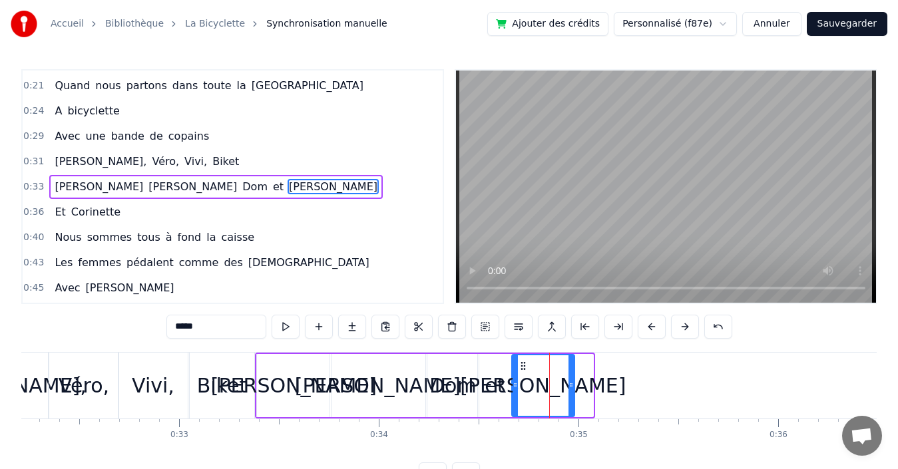
drag, startPoint x: 542, startPoint y: 364, endPoint x: 562, endPoint y: 375, distance: 23.2
click at [524, 363] on icon at bounding box center [523, 366] width 11 height 11
drag, startPoint x: 572, startPoint y: 387, endPoint x: 560, endPoint y: 386, distance: 12.7
click at [560, 386] on icon at bounding box center [558, 385] width 5 height 11
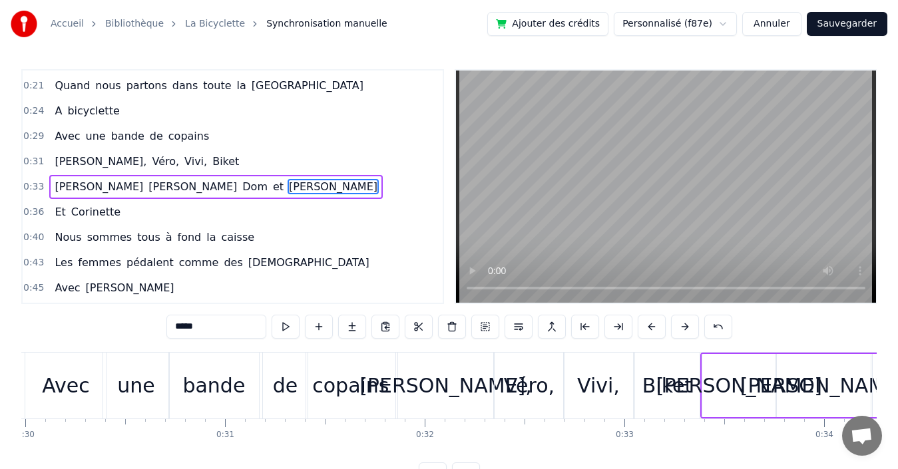
scroll to position [0, 5927]
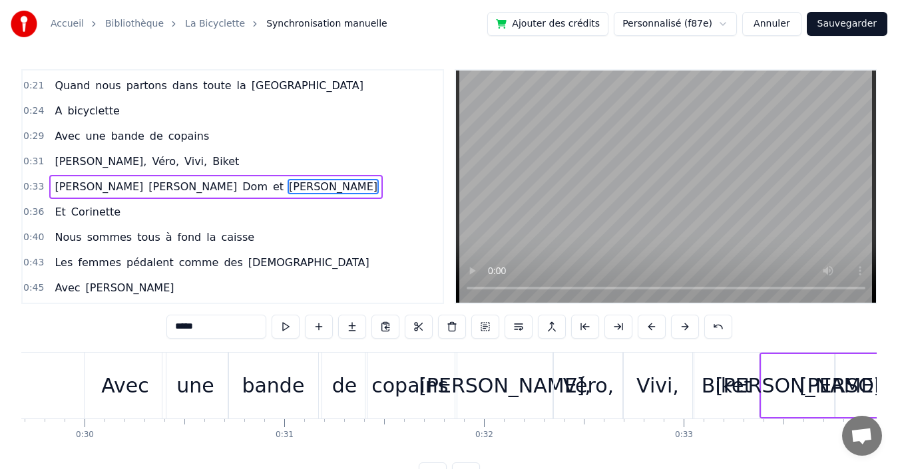
click at [474, 374] on div "[PERSON_NAME]," at bounding box center [505, 386] width 172 height 30
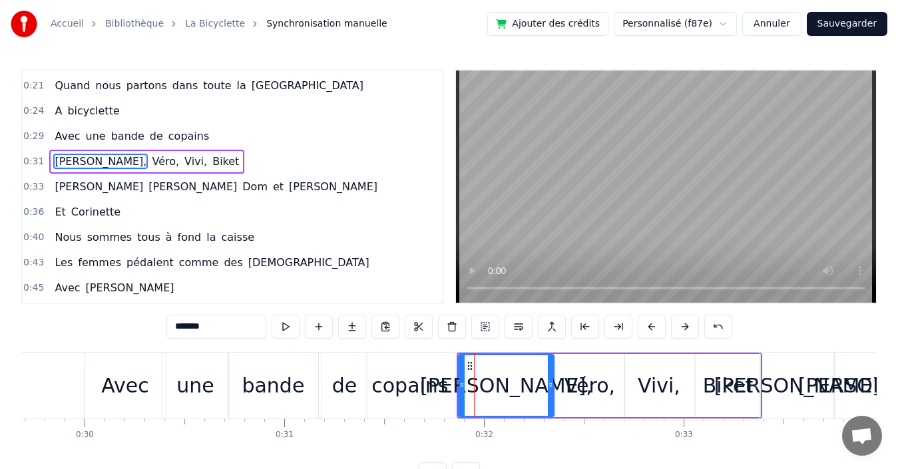
scroll to position [0, 0]
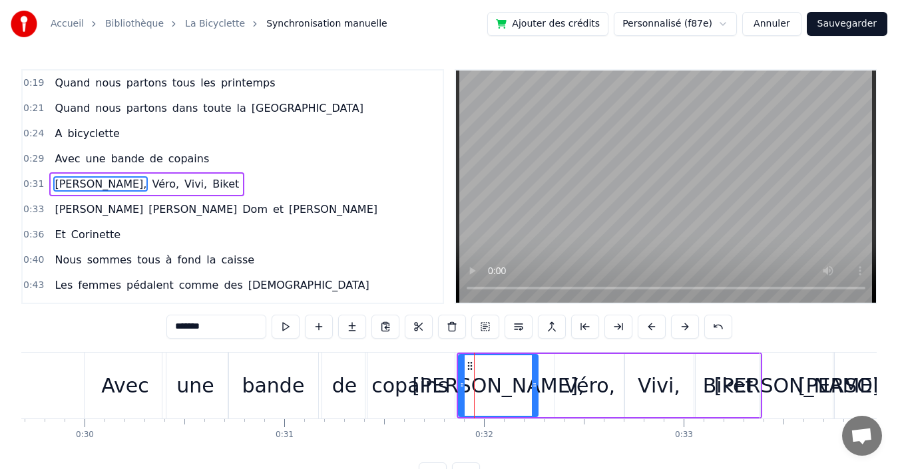
drag, startPoint x: 550, startPoint y: 384, endPoint x: 534, endPoint y: 385, distance: 16.0
click at [534, 385] on icon at bounding box center [534, 385] width 5 height 11
click at [576, 365] on div "Véro," at bounding box center [589, 385] width 69 height 63
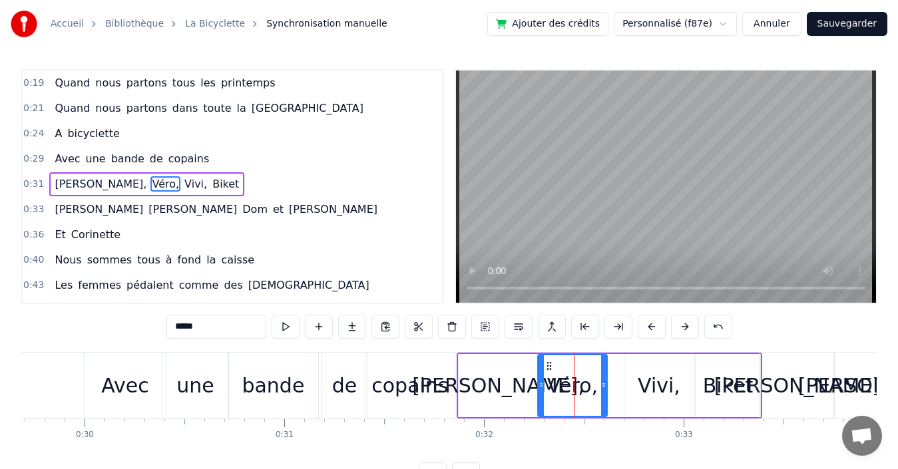
drag, startPoint x: 564, startPoint y: 363, endPoint x: 550, endPoint y: 367, distance: 13.7
click at [550, 367] on icon at bounding box center [549, 366] width 11 height 11
click at [637, 368] on div "Vivi," at bounding box center [658, 385] width 69 height 63
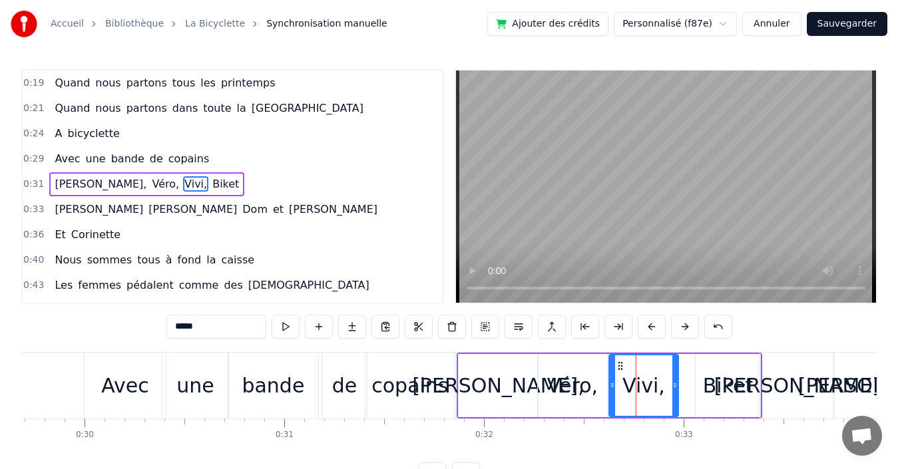
drag, startPoint x: 634, startPoint y: 366, endPoint x: 619, endPoint y: 367, distance: 15.4
click at [619, 367] on icon at bounding box center [620, 366] width 11 height 11
click at [720, 365] on div "Biket" at bounding box center [728, 385] width 65 height 63
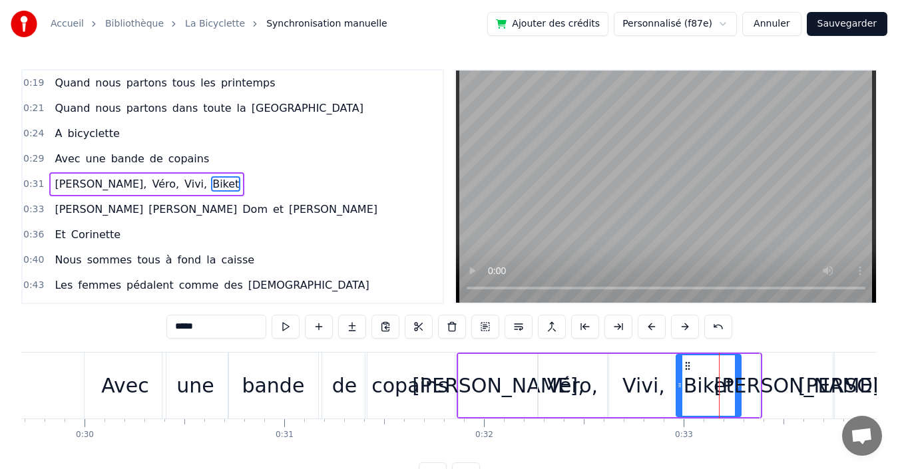
drag, startPoint x: 708, startPoint y: 366, endPoint x: 689, endPoint y: 367, distance: 19.3
click at [689, 367] on icon at bounding box center [687, 366] width 11 height 11
click at [663, 377] on div "Vivi," at bounding box center [643, 385] width 69 height 63
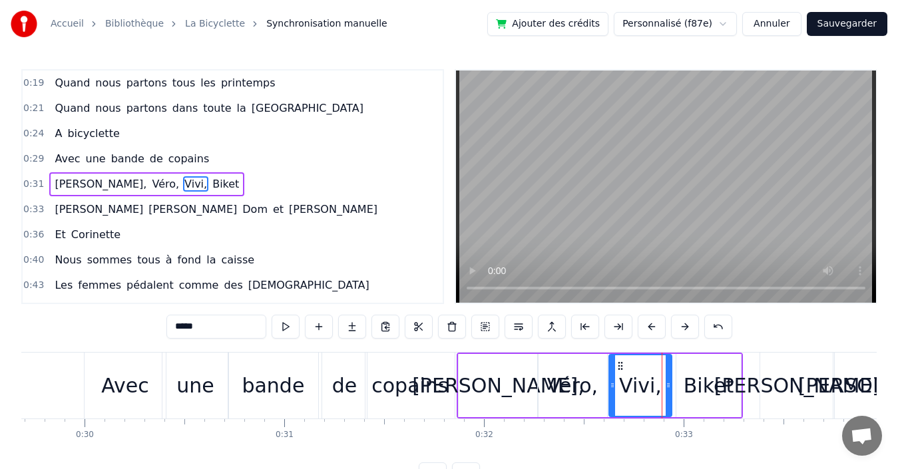
click at [668, 386] on icon at bounding box center [668, 385] width 5 height 11
click at [698, 380] on div "Biket" at bounding box center [709, 386] width 50 height 30
type input "*****"
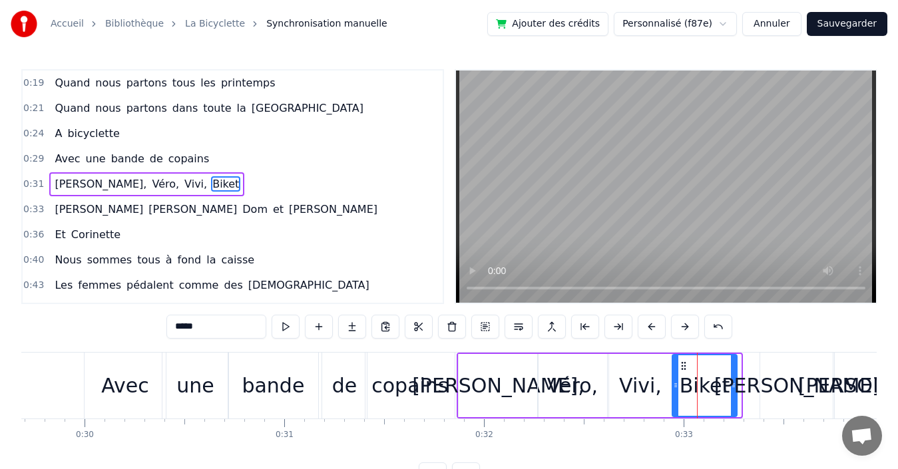
click at [683, 367] on icon at bounding box center [683, 366] width 11 height 11
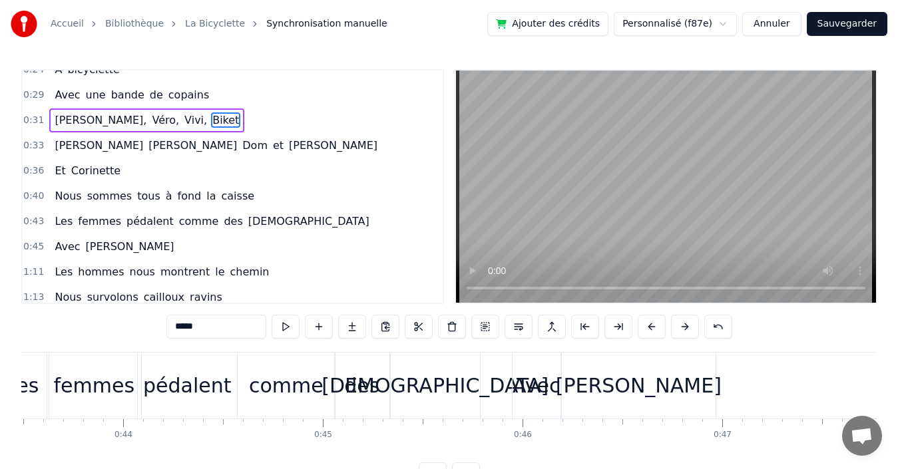
scroll to position [133, 0]
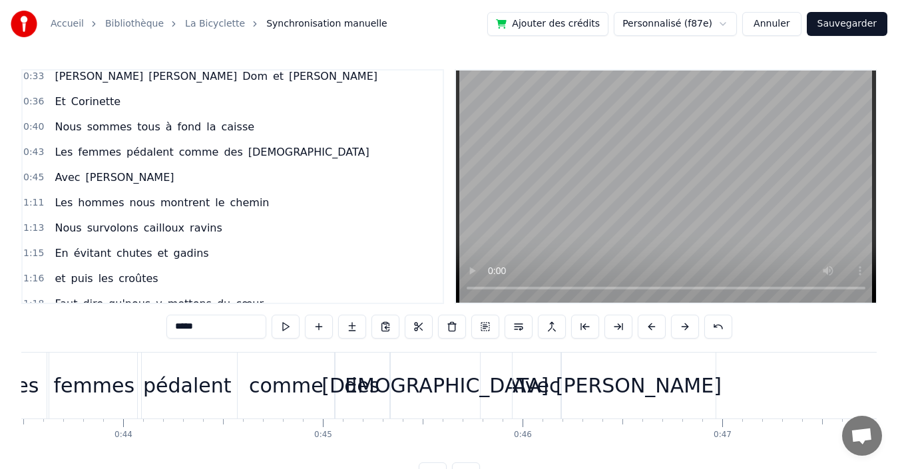
click at [273, 179] on div "0:45 Avec [PERSON_NAME]" at bounding box center [233, 177] width 420 height 25
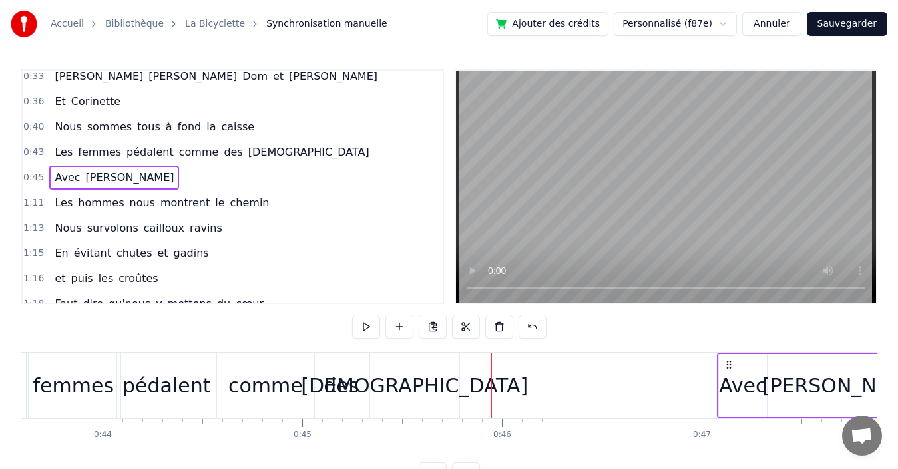
scroll to position [0, 8711]
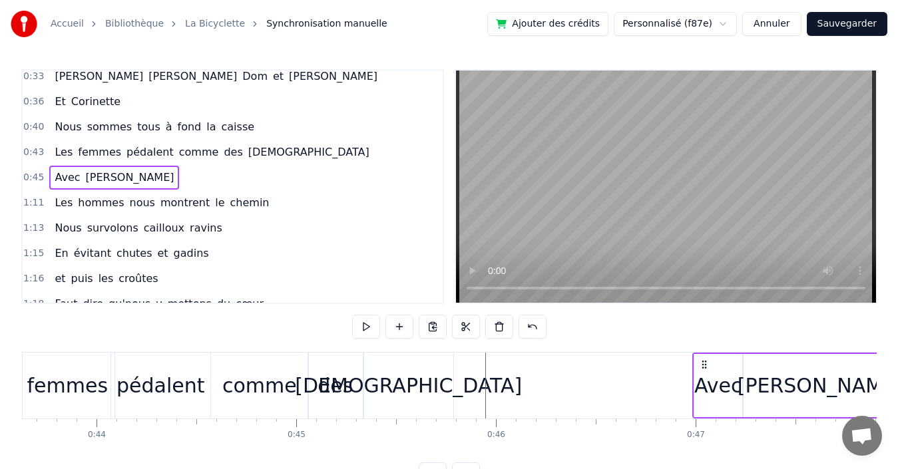
drag, startPoint x: 523, startPoint y: 363, endPoint x: 704, endPoint y: 351, distance: 180.8
click at [704, 351] on div "0:19 Quand nous partons tous les printemps 0:21 Quand nous partons dans toute l…" at bounding box center [448, 277] width 855 height 417
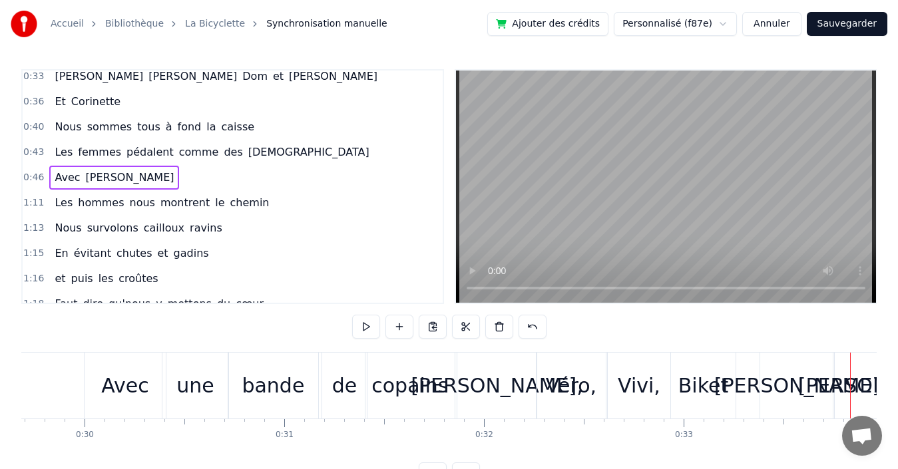
scroll to position [0, 5809]
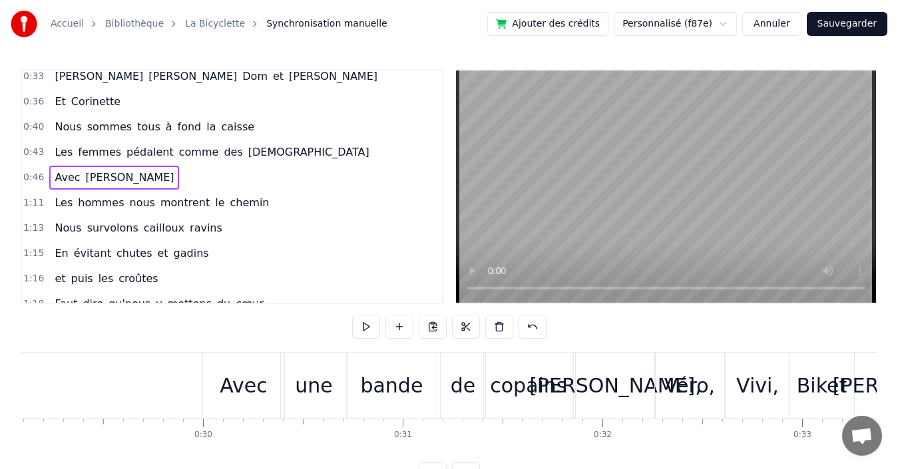
click at [312, 376] on div "une" at bounding box center [313, 386] width 37 height 30
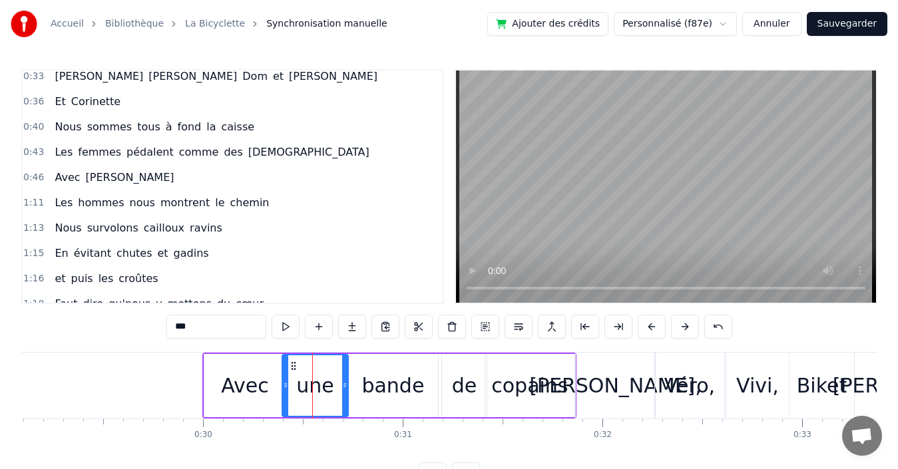
scroll to position [0, 0]
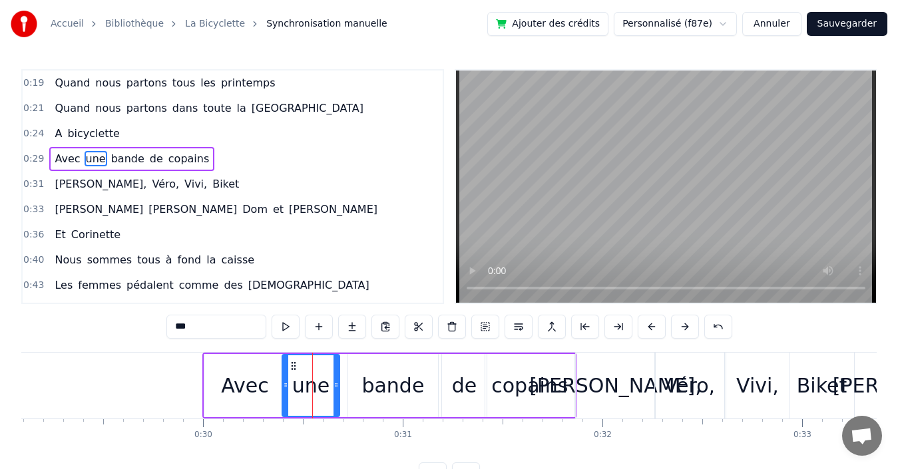
drag, startPoint x: 345, startPoint y: 377, endPoint x: 336, endPoint y: 377, distance: 8.7
click at [336, 377] on div at bounding box center [335, 385] width 5 height 61
click at [412, 369] on div "bande" at bounding box center [393, 385] width 90 height 63
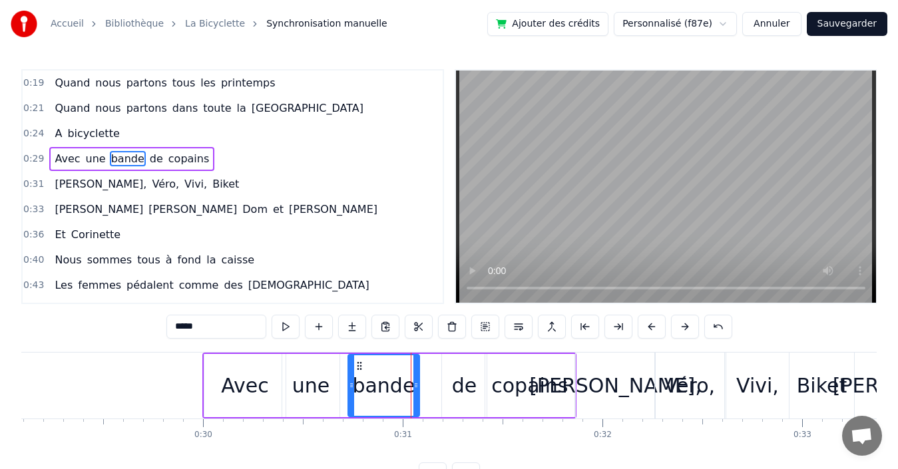
drag, startPoint x: 435, startPoint y: 374, endPoint x: 417, endPoint y: 375, distance: 18.6
click at [417, 375] on div at bounding box center [415, 385] width 5 height 61
click at [466, 373] on div "de" at bounding box center [464, 386] width 25 height 30
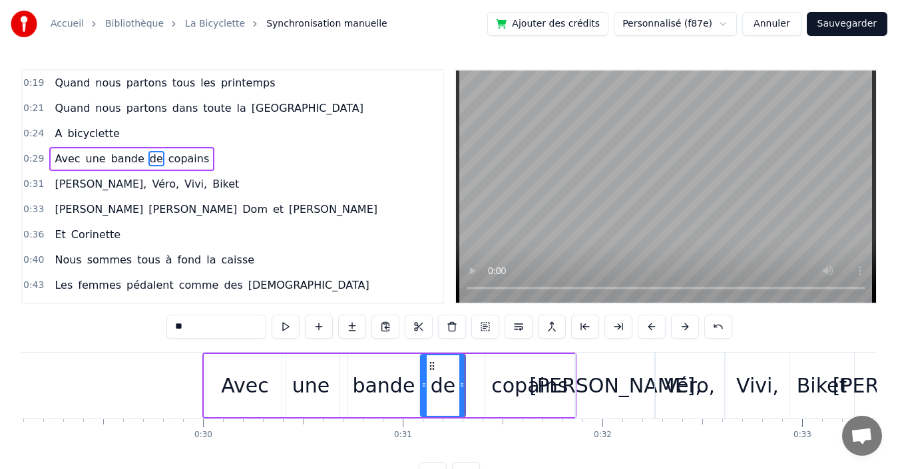
drag, startPoint x: 452, startPoint y: 364, endPoint x: 431, endPoint y: 365, distance: 21.3
click at [431, 365] on icon at bounding box center [432, 366] width 11 height 11
click at [499, 363] on div "copains" at bounding box center [529, 385] width 89 height 63
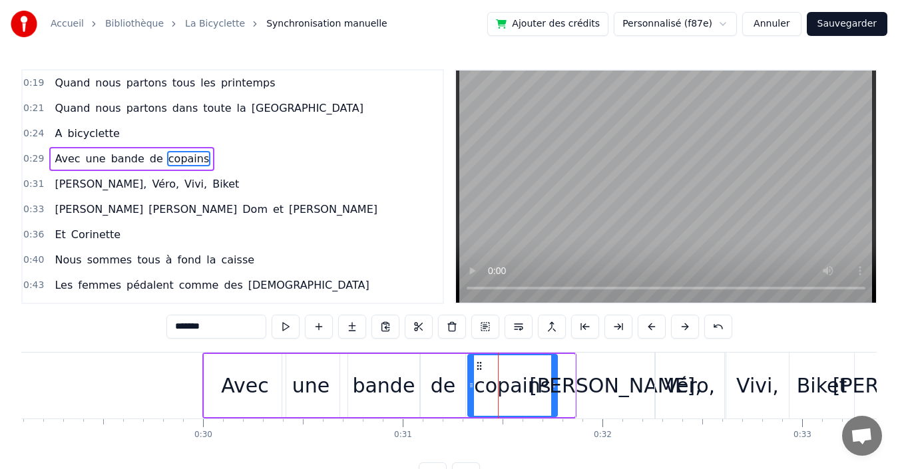
drag, startPoint x: 493, startPoint y: 364, endPoint x: 476, endPoint y: 365, distance: 17.4
click at [476, 365] on icon at bounding box center [479, 366] width 11 height 11
click at [584, 364] on div "[PERSON_NAME]," at bounding box center [615, 386] width 79 height 66
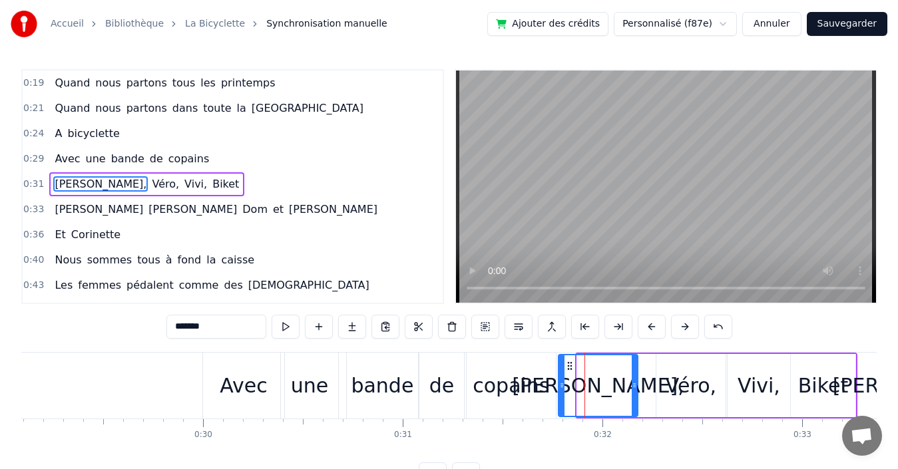
drag, startPoint x: 587, startPoint y: 363, endPoint x: 568, endPoint y: 363, distance: 18.6
click at [568, 363] on circle at bounding box center [568, 362] width 1 height 1
click at [676, 375] on div "Véro," at bounding box center [691, 386] width 51 height 30
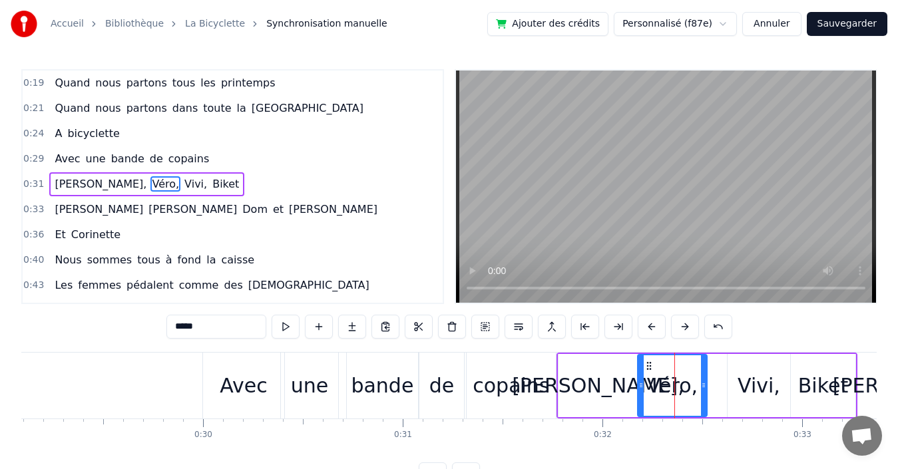
drag, startPoint x: 668, startPoint y: 365, endPoint x: 649, endPoint y: 368, distance: 18.8
click at [649, 368] on icon at bounding box center [649, 366] width 11 height 11
click at [745, 373] on div "Vivi," at bounding box center [759, 386] width 43 height 30
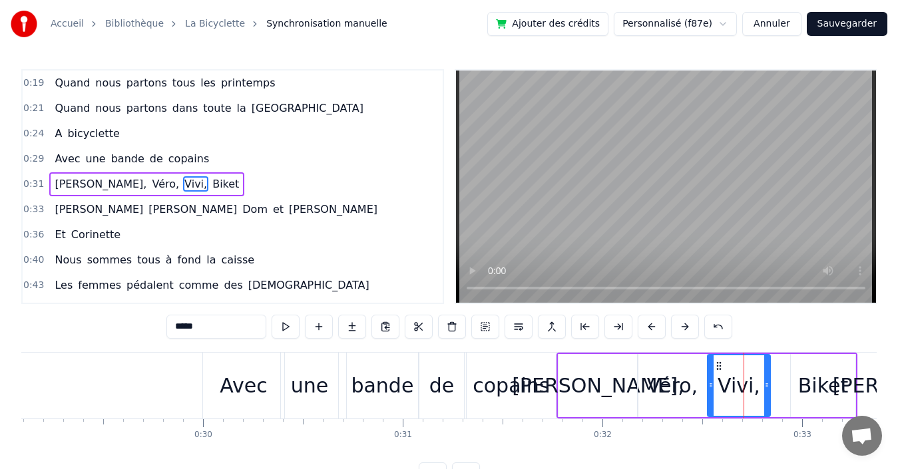
drag, startPoint x: 738, startPoint y: 364, endPoint x: 718, endPoint y: 365, distance: 20.0
click at [718, 365] on icon at bounding box center [719, 366] width 11 height 11
click at [808, 369] on div "Biket" at bounding box center [823, 385] width 65 height 63
type input "*****"
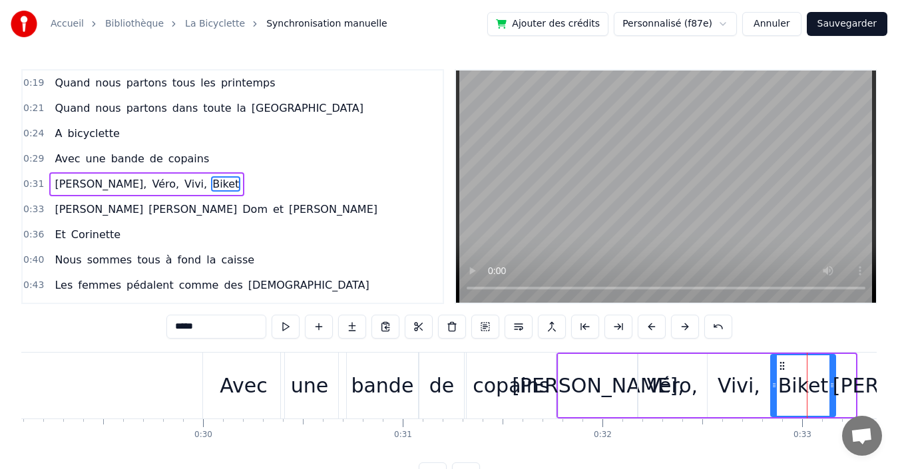
drag, startPoint x: 800, startPoint y: 367, endPoint x: 780, endPoint y: 368, distance: 20.0
click at [780, 368] on icon at bounding box center [782, 366] width 11 height 11
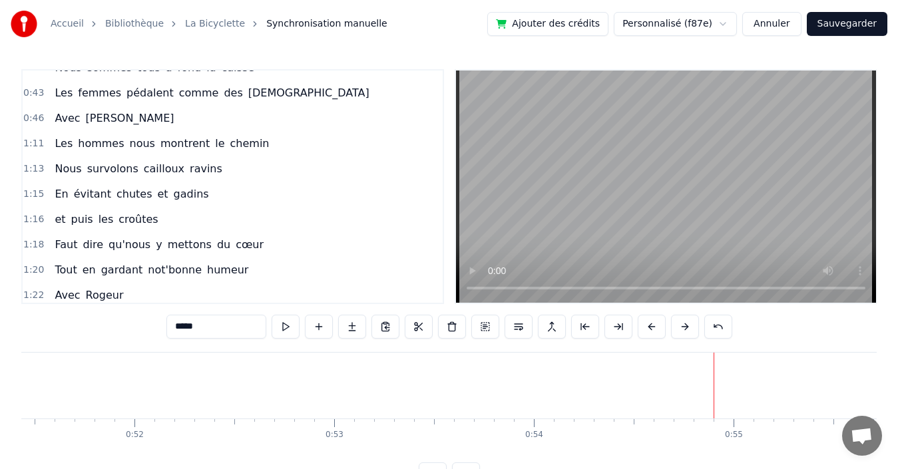
scroll to position [200, 0]
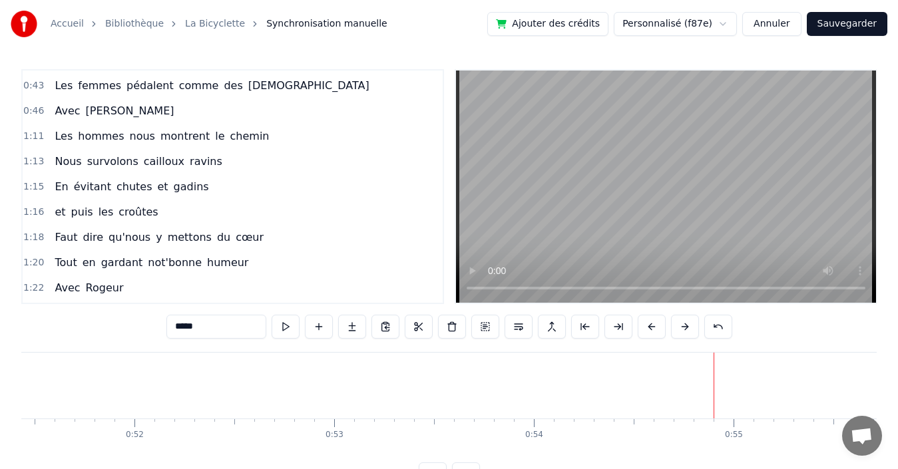
click at [252, 138] on div "1:11 Les hommes nous montrent le chemin" at bounding box center [233, 136] width 420 height 25
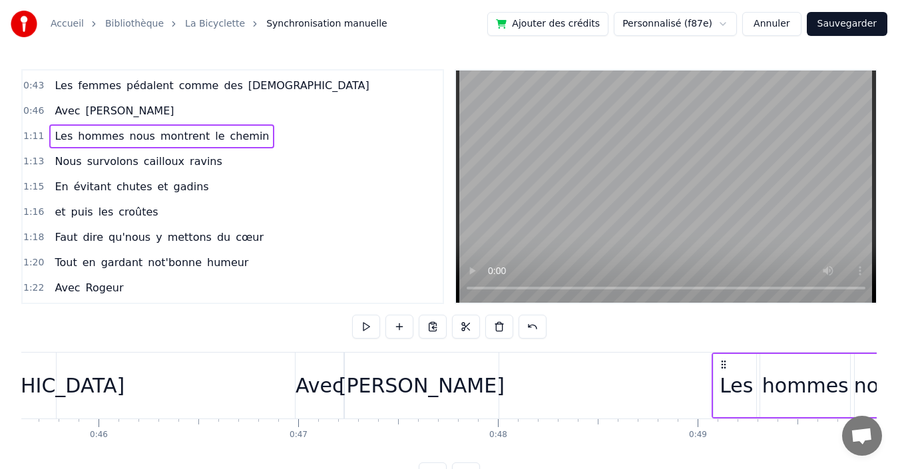
scroll to position [0, 9113]
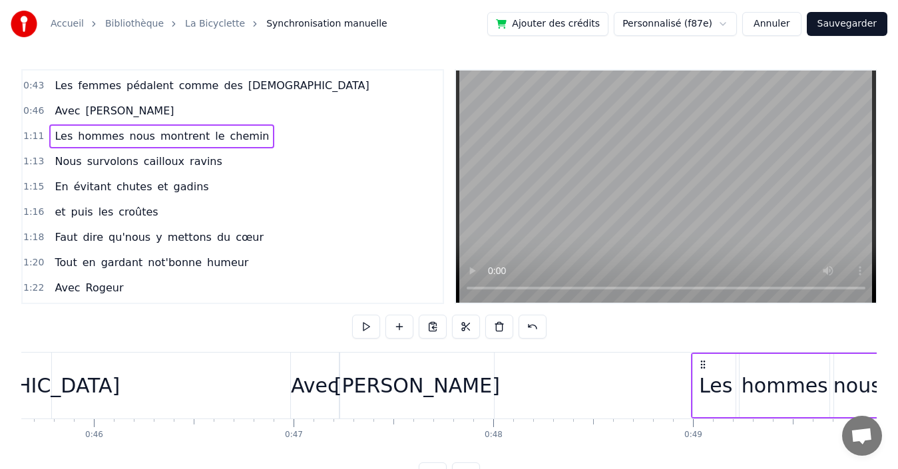
drag, startPoint x: 100, startPoint y: 362, endPoint x: 702, endPoint y: 372, distance: 602.5
click at [702, 372] on div "Les hommes nous montrent le chemin" at bounding box center [890, 386] width 399 height 66
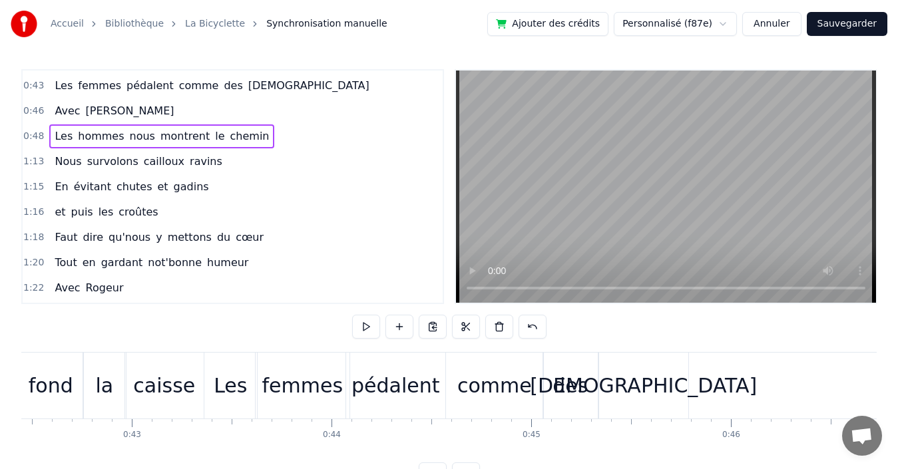
scroll to position [0, 9188]
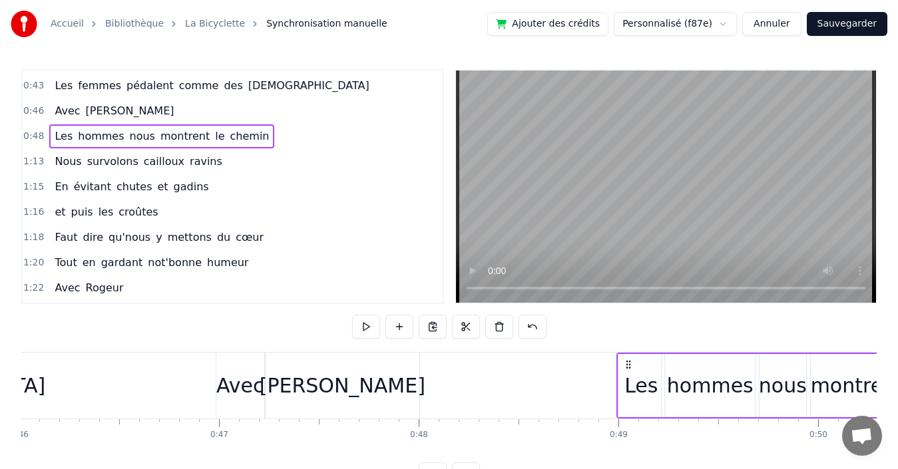
click at [327, 385] on div "[PERSON_NAME]" at bounding box center [343, 386] width 166 height 30
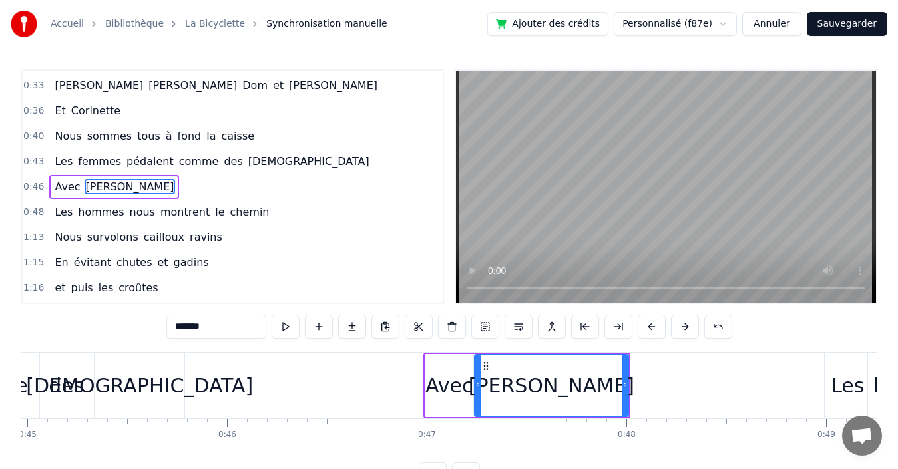
scroll to position [0, 9366]
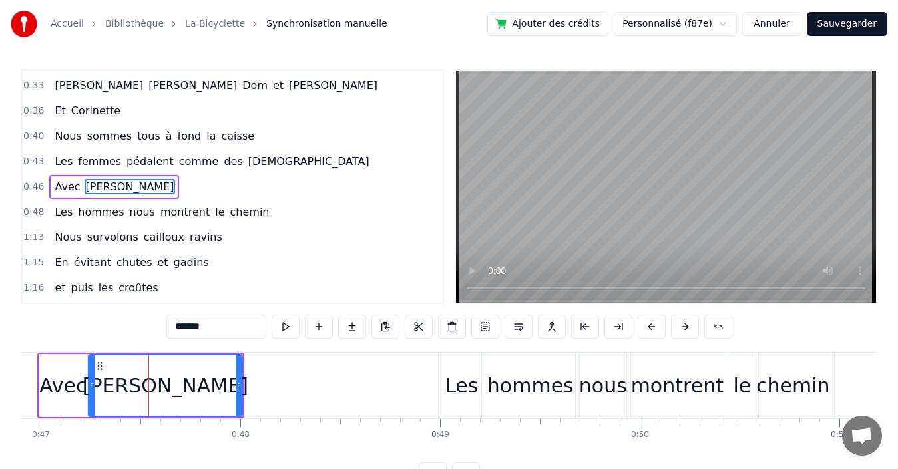
click at [195, 391] on div "[PERSON_NAME]" at bounding box center [166, 386] width 166 height 30
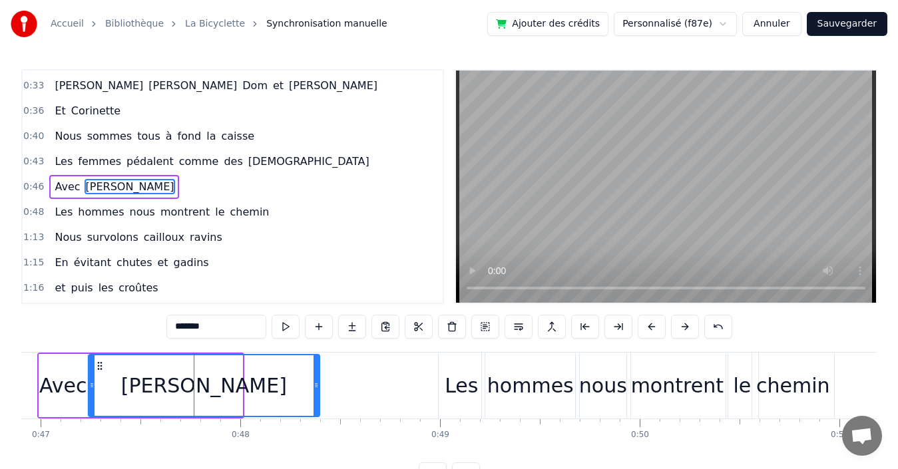
drag, startPoint x: 240, startPoint y: 383, endPoint x: 316, endPoint y: 379, distance: 76.0
click at [318, 379] on div at bounding box center [316, 385] width 5 height 61
click at [264, 215] on div "0:48 Les hommes nous montrent le chemin" at bounding box center [233, 212] width 420 height 25
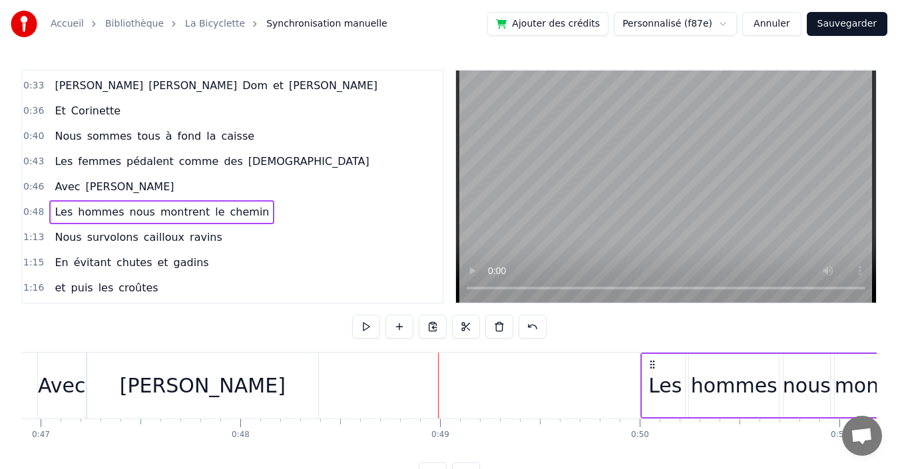
drag, startPoint x: 450, startPoint y: 363, endPoint x: 652, endPoint y: 352, distance: 202.6
click at [652, 353] on div "Les hommes nous montrent le chemin" at bounding box center [839, 386] width 399 height 66
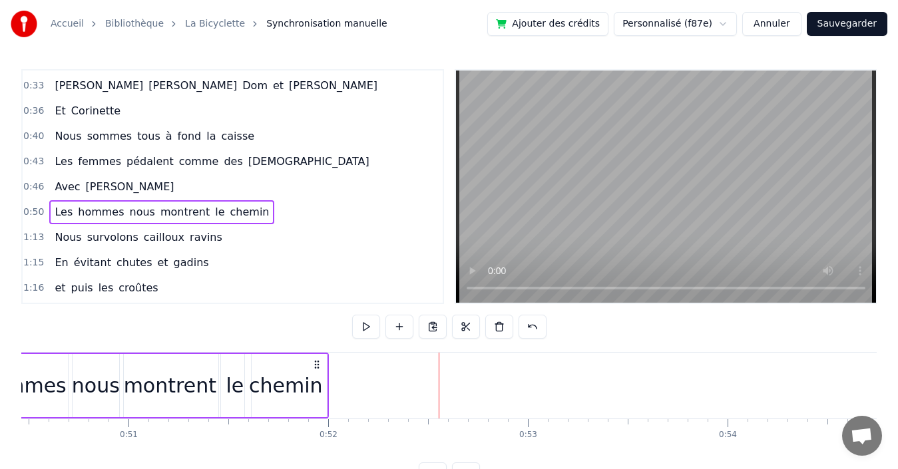
scroll to position [0, 9869]
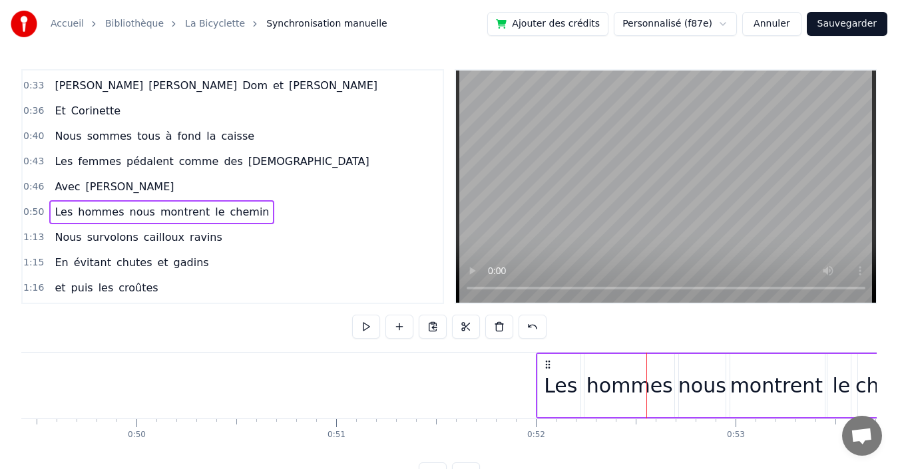
drag, startPoint x: 148, startPoint y: 363, endPoint x: 547, endPoint y: 370, distance: 398.8
click at [547, 370] on div "Les hommes nous montrent le chemin" at bounding box center [735, 386] width 399 height 66
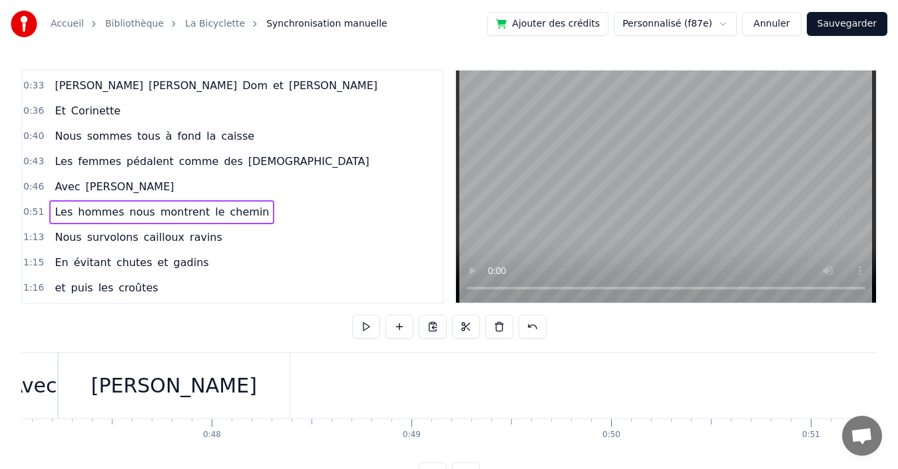
scroll to position [0, 9158]
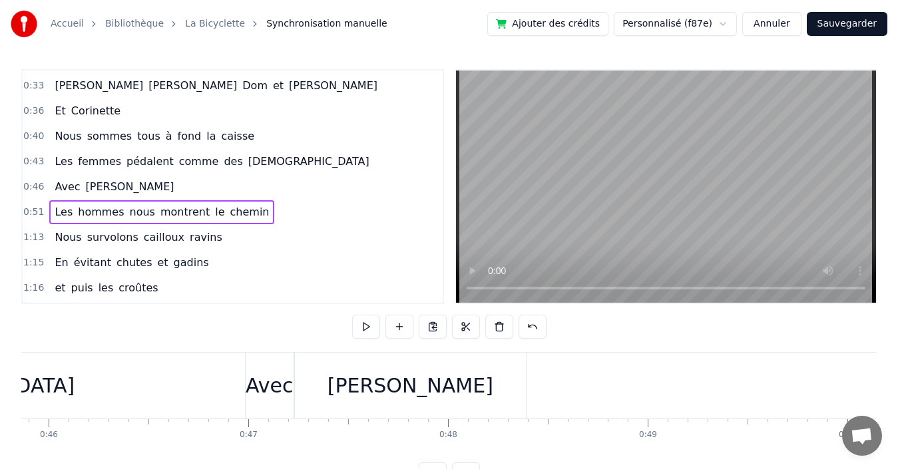
click at [280, 391] on div "Avec" at bounding box center [269, 386] width 47 height 30
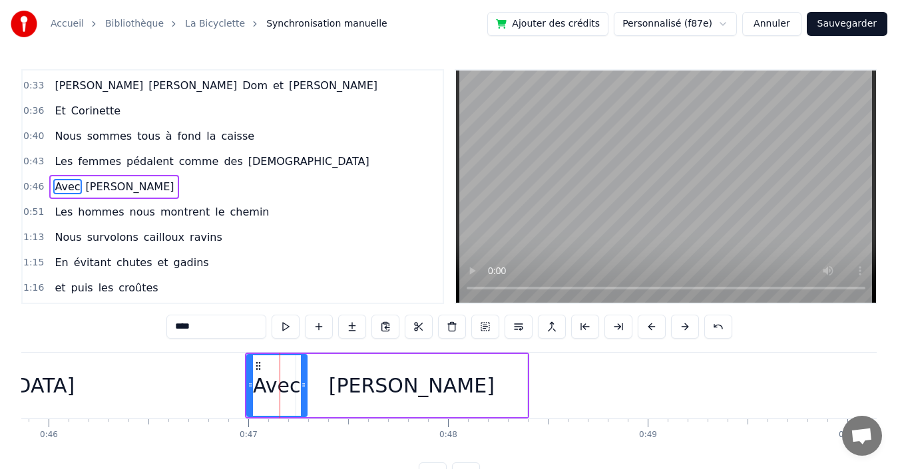
drag, startPoint x: 290, startPoint y: 383, endPoint x: 302, endPoint y: 381, distance: 12.1
click at [302, 381] on icon at bounding box center [303, 385] width 5 height 11
click at [354, 383] on div "[PERSON_NAME]" at bounding box center [411, 385] width 231 height 63
type input "*******"
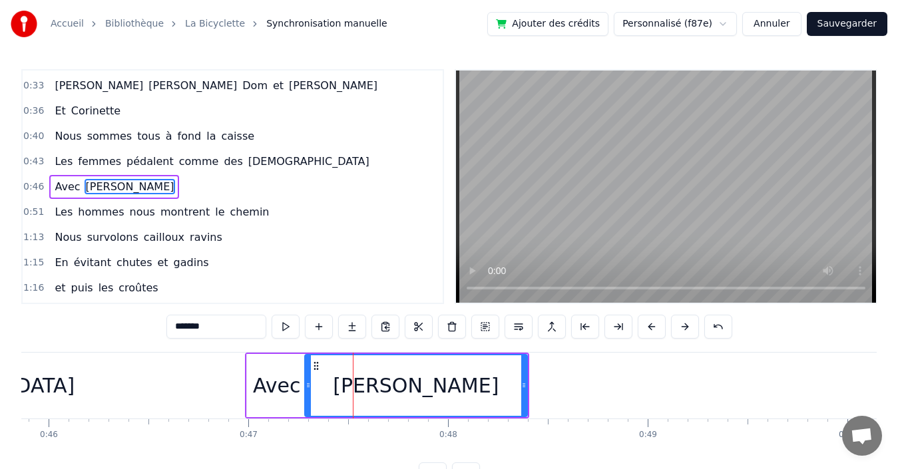
drag, startPoint x: 299, startPoint y: 381, endPoint x: 308, endPoint y: 381, distance: 8.7
click at [308, 381] on icon at bounding box center [308, 385] width 5 height 11
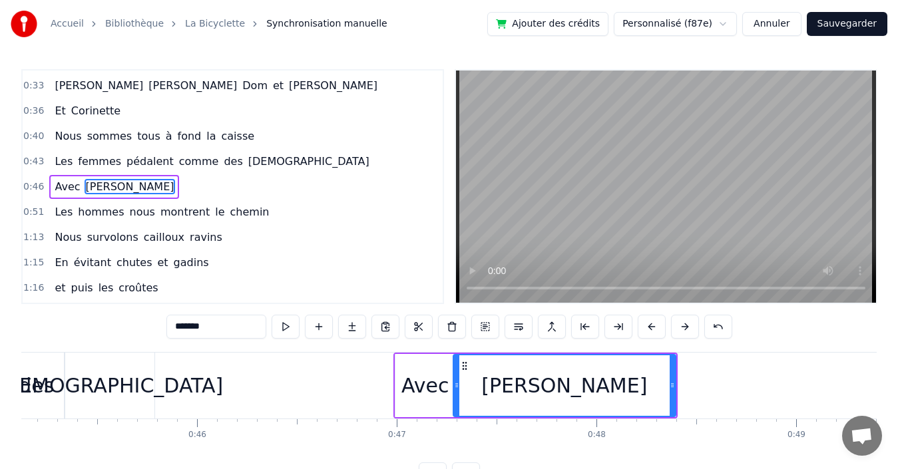
scroll to position [0, 8921]
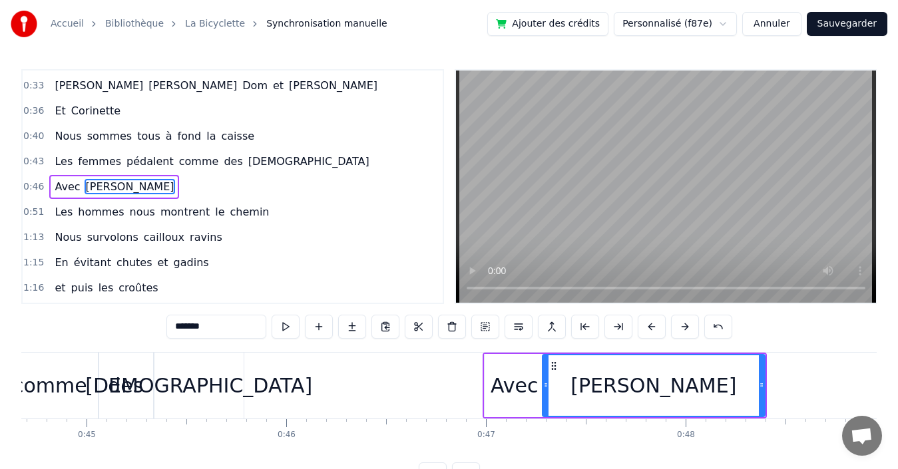
click at [193, 184] on div "0:46 Avec [PERSON_NAME]" at bounding box center [233, 186] width 420 height 25
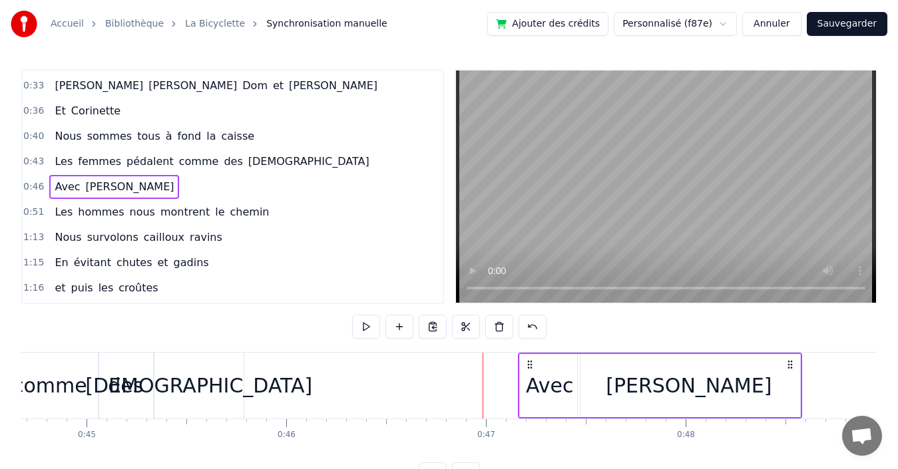
drag, startPoint x: 493, startPoint y: 363, endPoint x: 529, endPoint y: 360, distance: 35.4
click at [529, 360] on icon at bounding box center [530, 364] width 11 height 11
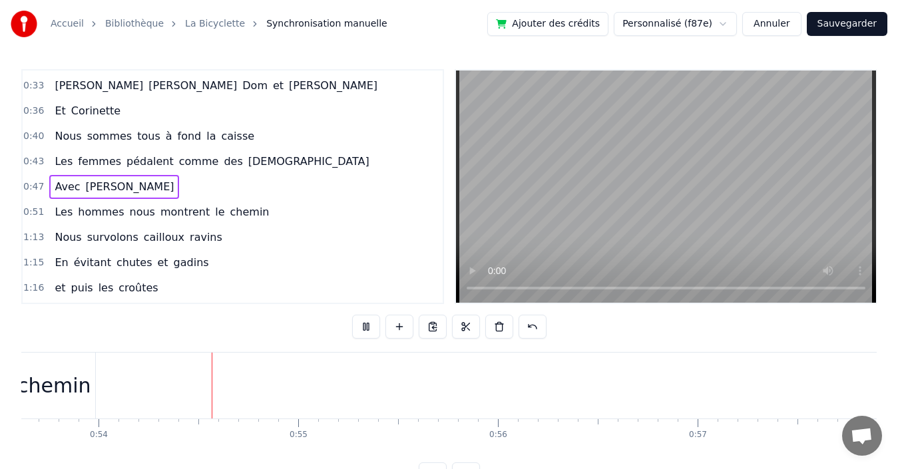
scroll to position [0, 10711]
click at [219, 240] on div "1:13 Nous survolons cailloux ravins" at bounding box center [233, 237] width 420 height 25
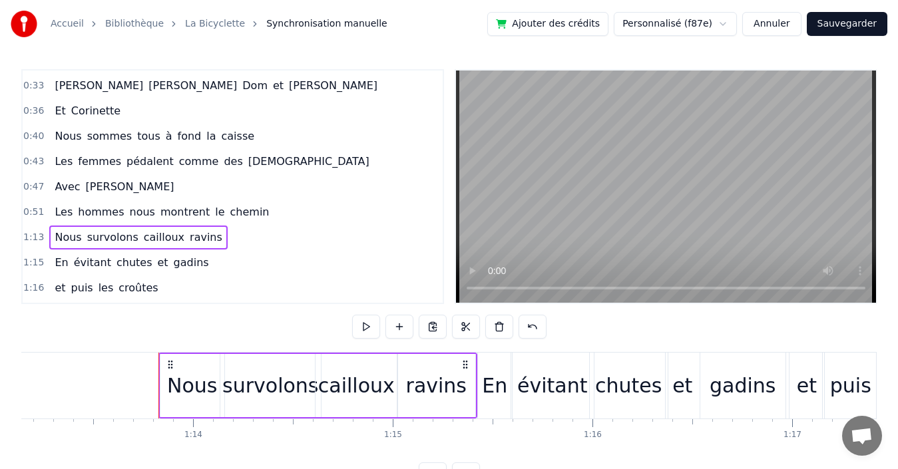
scroll to position [0, 14675]
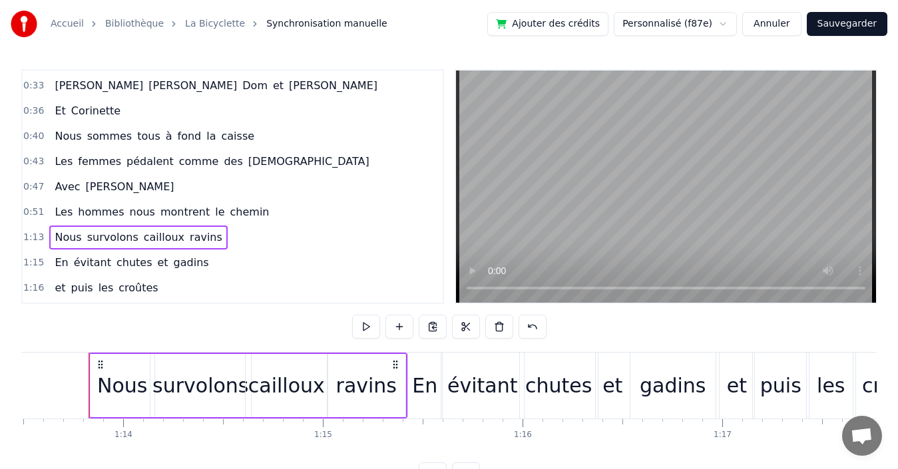
click at [284, 211] on div "0:51 Les hommes nous montrent le chemin" at bounding box center [233, 212] width 420 height 25
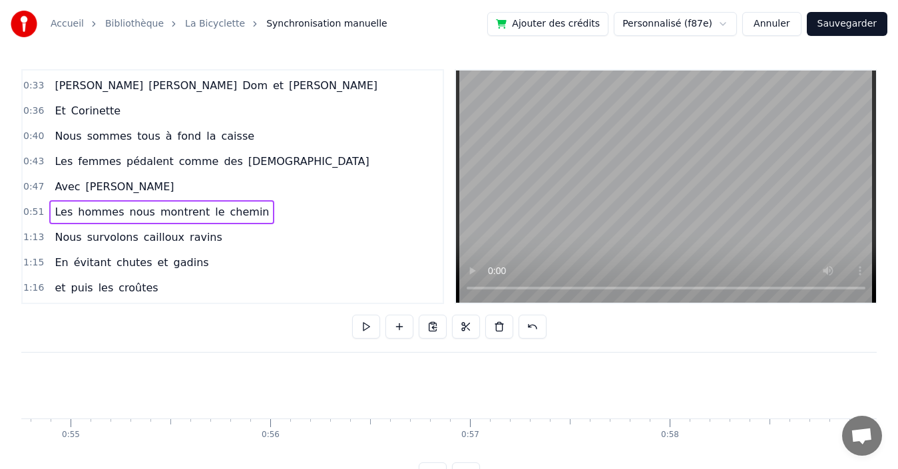
scroll to position [0, 10317]
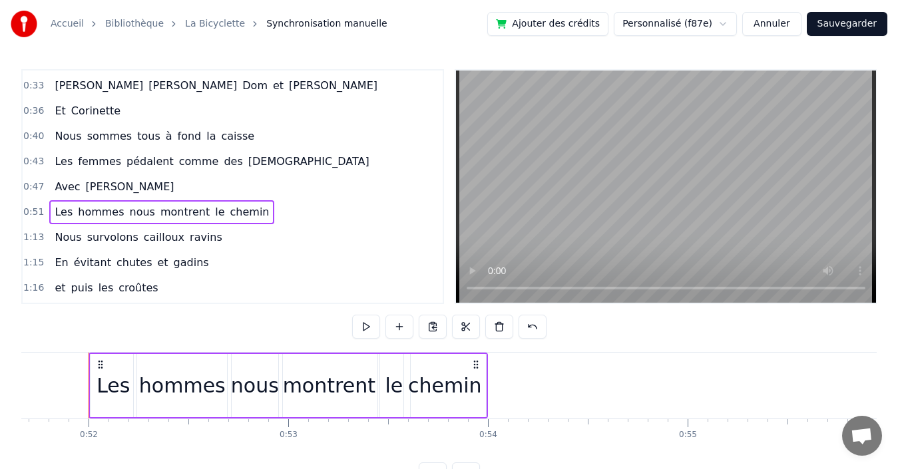
click at [212, 236] on div "1:13 Nous survolons cailloux ravins" at bounding box center [233, 237] width 420 height 25
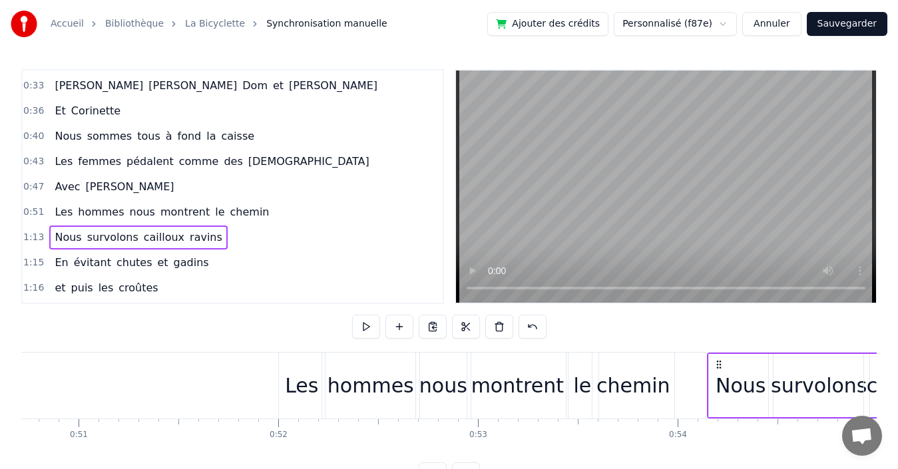
scroll to position [0, 10129]
drag, startPoint x: 100, startPoint y: 361, endPoint x: 684, endPoint y: 320, distance: 585.9
click at [684, 320] on div "0:19 Quand nous partons tous les printemps 0:21 Quand nous partons dans toute l…" at bounding box center [448, 277] width 855 height 417
click at [204, 263] on div "1:15 En évitant chutes et gadins" at bounding box center [233, 262] width 420 height 25
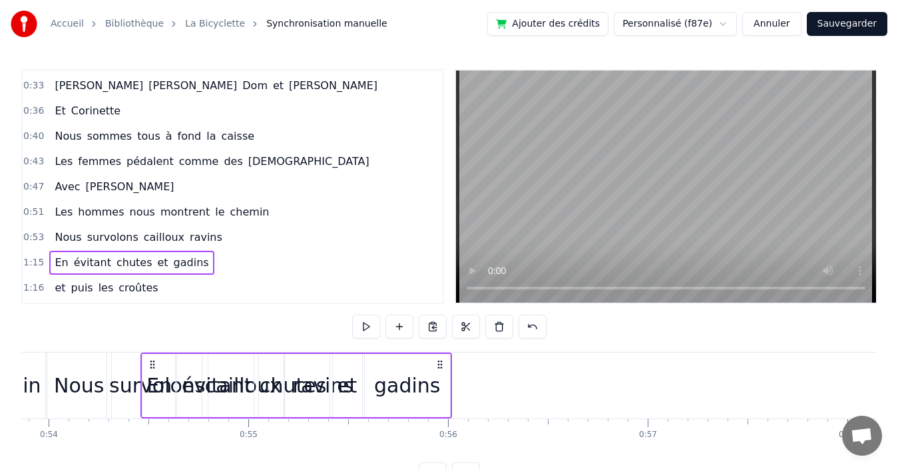
scroll to position [0, 10744]
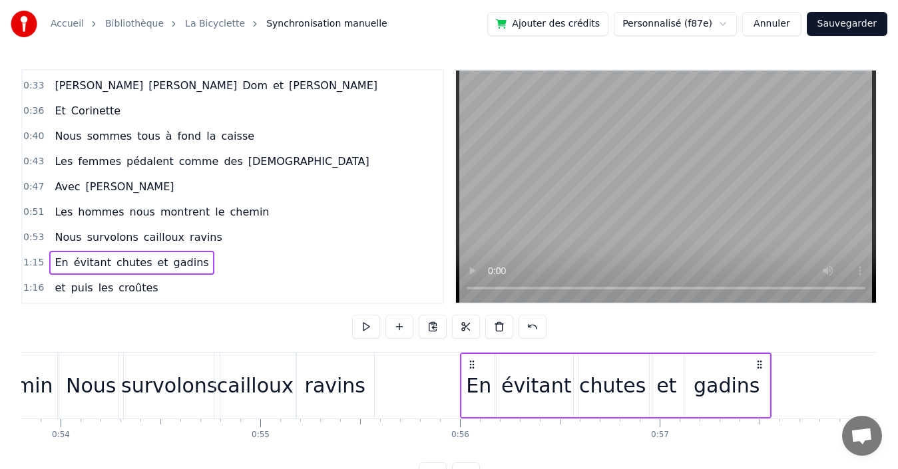
drag, startPoint x: 99, startPoint y: 361, endPoint x: 470, endPoint y: 363, distance: 371.4
click at [470, 363] on icon at bounding box center [472, 364] width 11 height 11
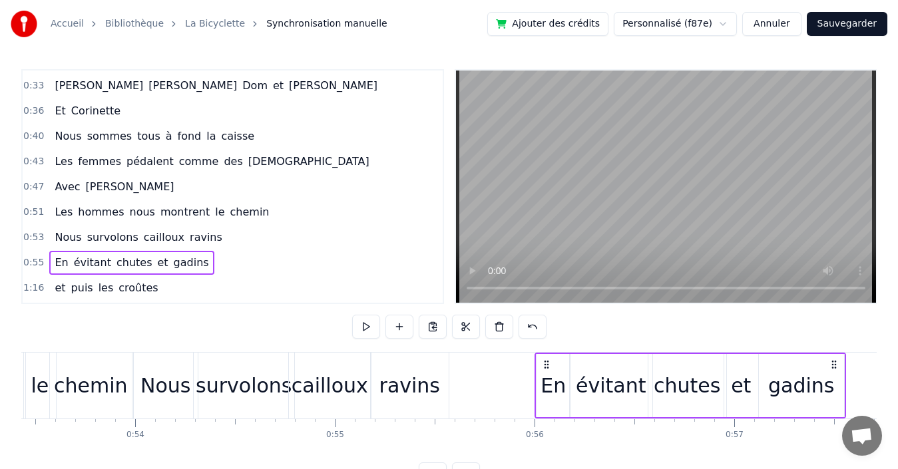
scroll to position [0, 11025]
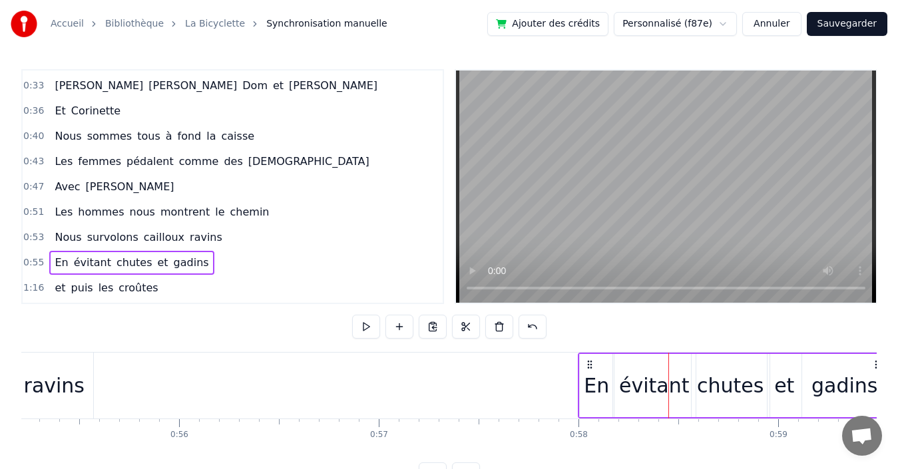
drag, startPoint x: 192, startPoint y: 362, endPoint x: 591, endPoint y: 364, distance: 398.7
click at [591, 364] on icon at bounding box center [589, 364] width 11 height 11
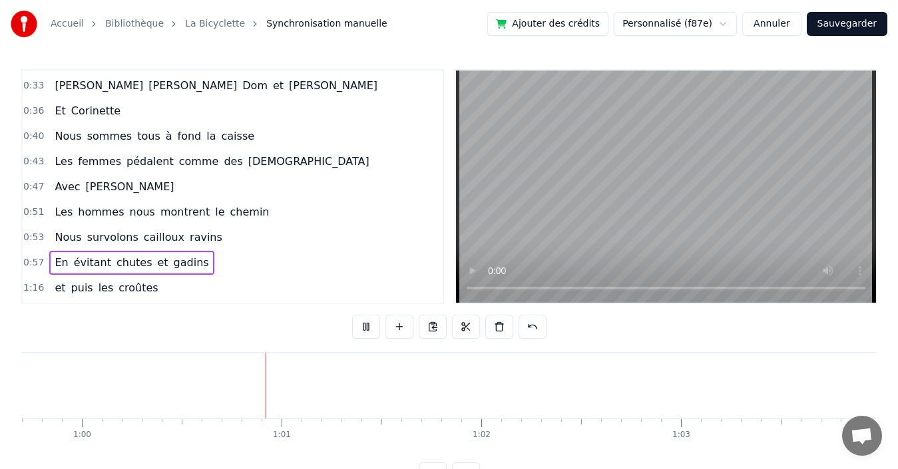
scroll to position [0, 11971]
click at [207, 264] on div "0:57 En évitant chutes et gadins" at bounding box center [233, 262] width 420 height 25
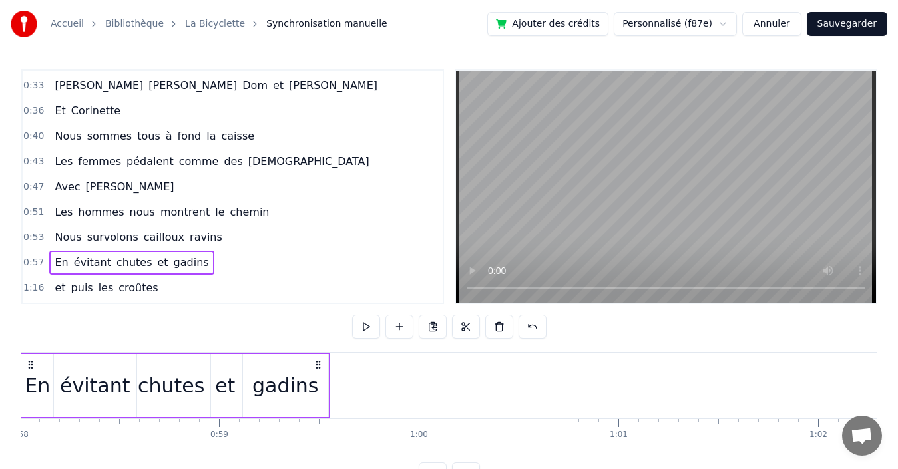
scroll to position [0, 11514]
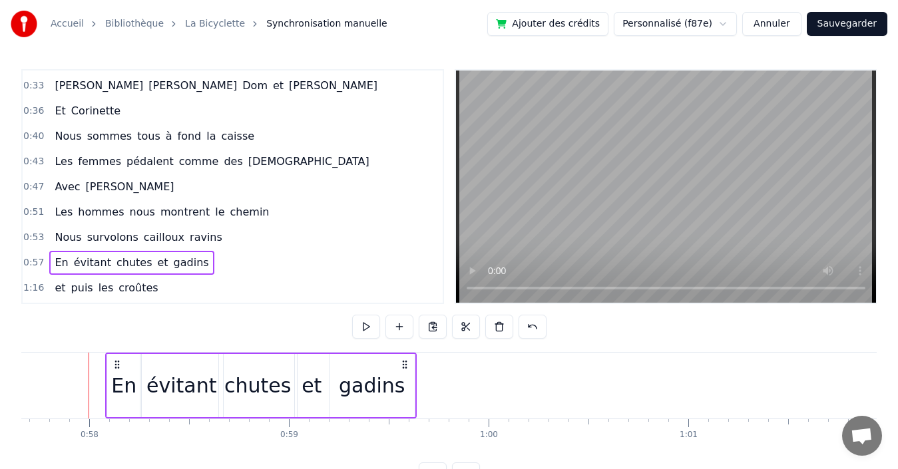
drag, startPoint x: 100, startPoint y: 365, endPoint x: 116, endPoint y: 361, distance: 17.1
click at [116, 361] on icon at bounding box center [117, 364] width 11 height 11
click at [116, 361] on icon at bounding box center [119, 364] width 11 height 11
click at [169, 293] on div "1:16 et puis les croûtes" at bounding box center [233, 288] width 420 height 25
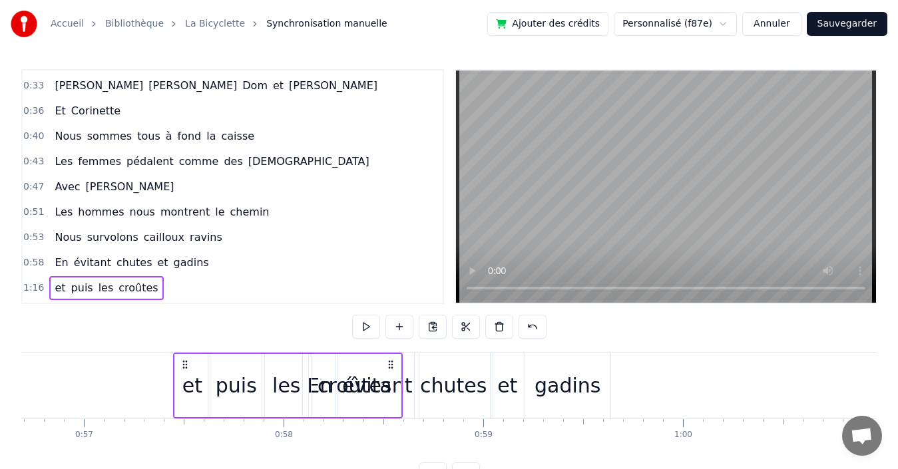
scroll to position [0, 11318]
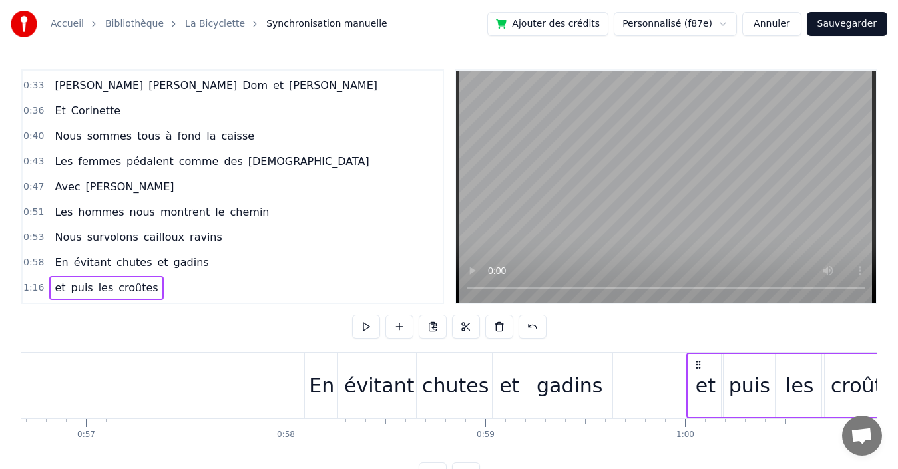
drag, startPoint x: 99, startPoint y: 365, endPoint x: 697, endPoint y: 372, distance: 597.8
click at [697, 372] on div "et puis les croûtes" at bounding box center [801, 386] width 230 height 66
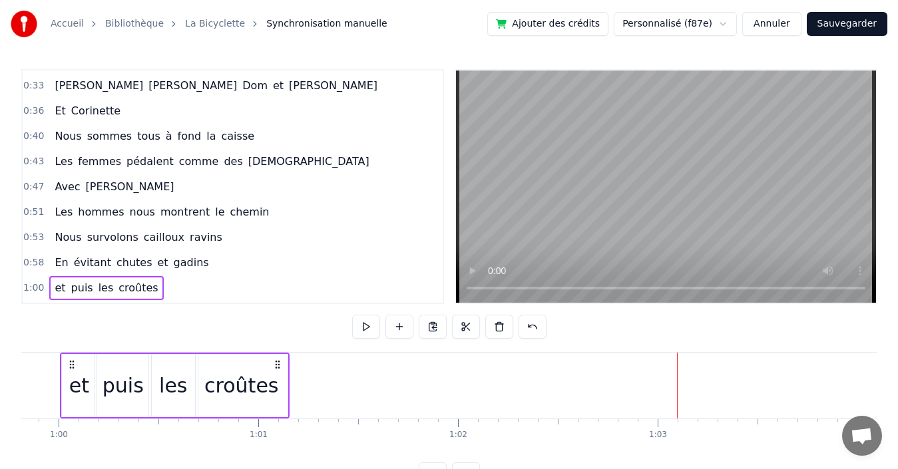
scroll to position [0, 11885]
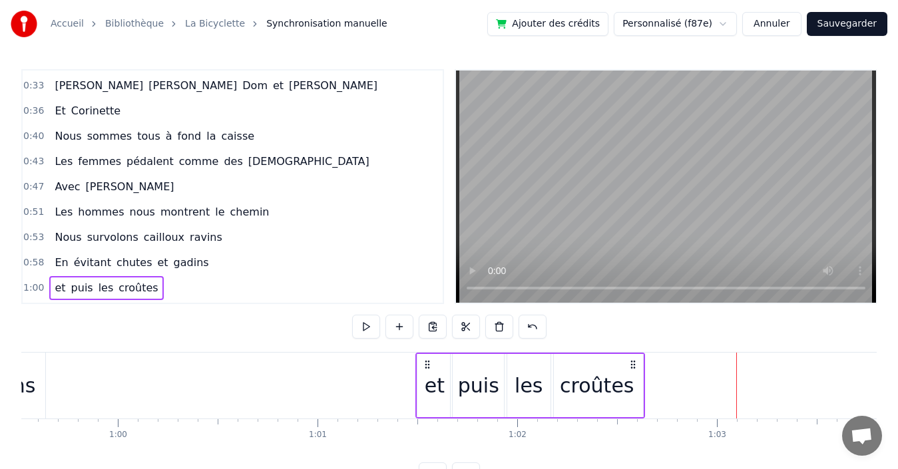
drag, startPoint x: 130, startPoint y: 365, endPoint x: 426, endPoint y: 359, distance: 296.3
click at [426, 359] on icon at bounding box center [427, 364] width 11 height 11
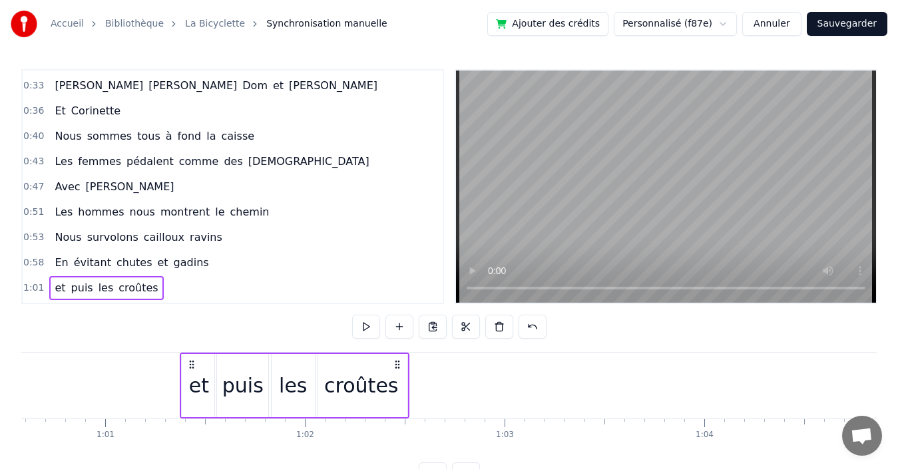
scroll to position [0, 12094]
drag, startPoint x: 189, startPoint y: 365, endPoint x: 196, endPoint y: 362, distance: 7.2
click at [196, 362] on icon at bounding box center [197, 364] width 11 height 11
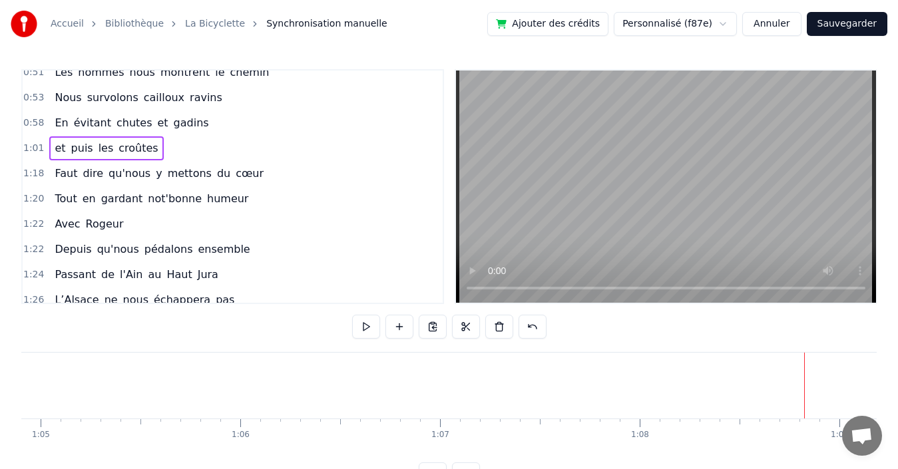
scroll to position [257, 0]
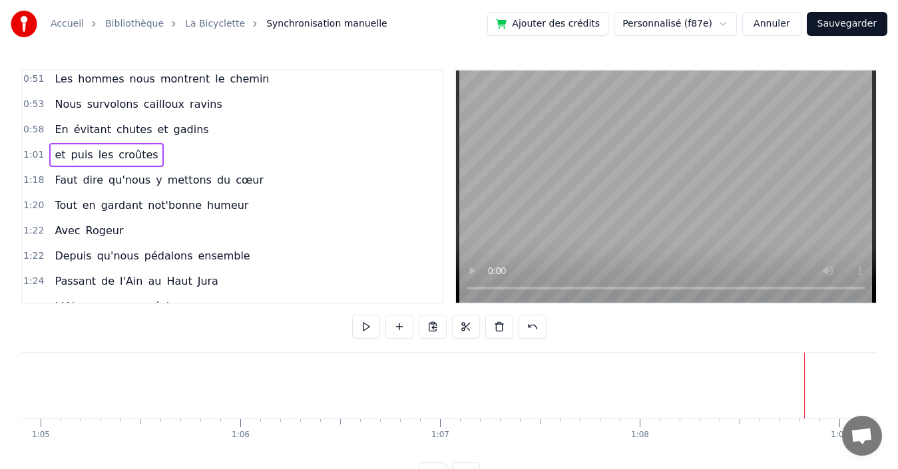
click at [258, 182] on div "1:18 Faut dire qu'nous y mettons du cœur" at bounding box center [233, 180] width 420 height 25
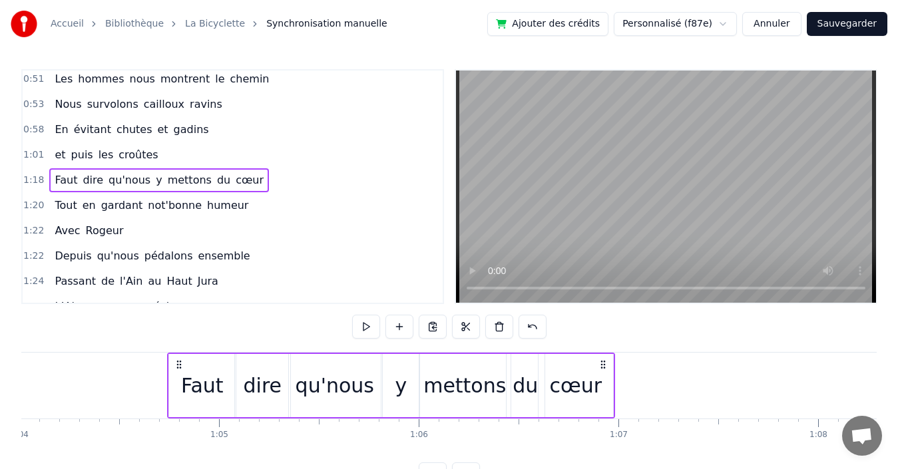
scroll to position [0, 12776]
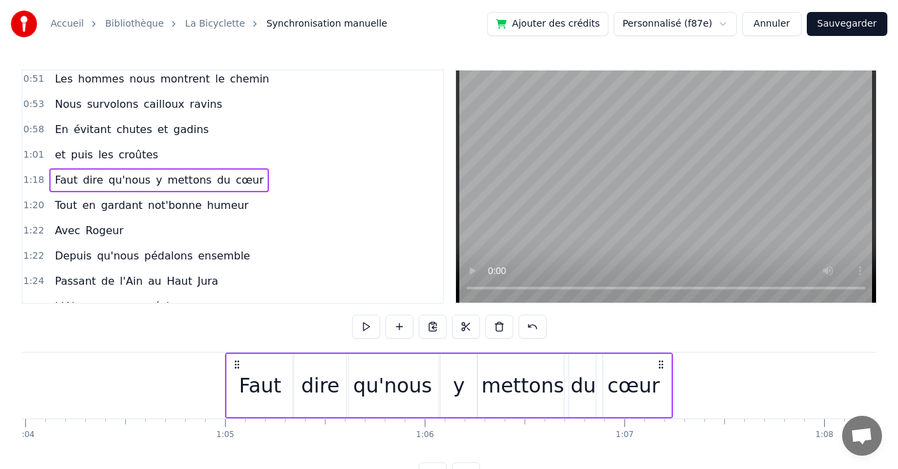
drag, startPoint x: 101, startPoint y: 362, endPoint x: 238, endPoint y: 375, distance: 137.1
click at [238, 375] on div "Faut dire qu'nous y mettons du cœur" at bounding box center [449, 386] width 448 height 66
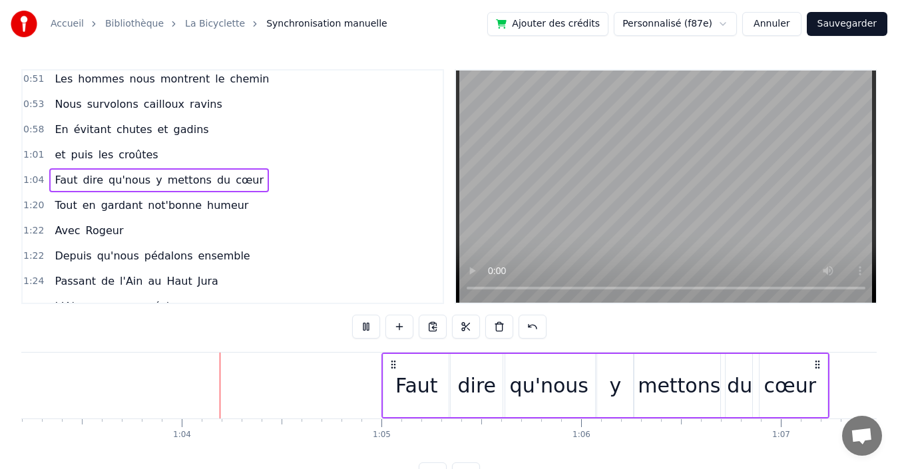
scroll to position [0, 12653]
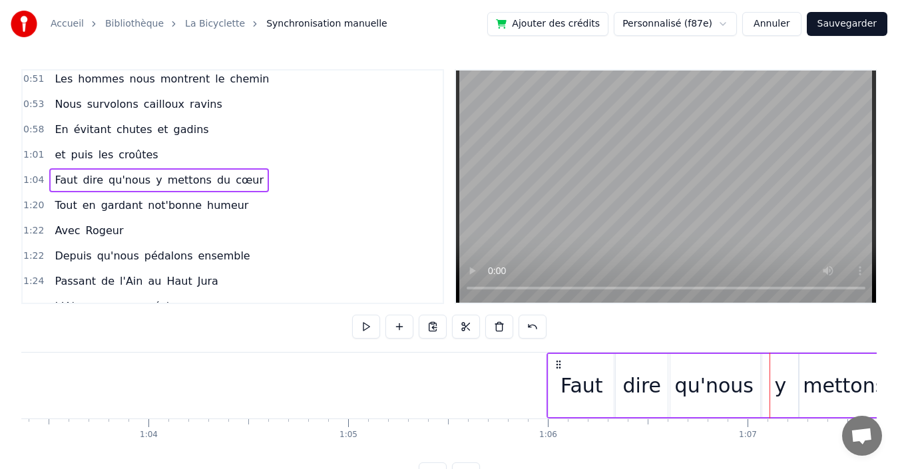
drag, startPoint x: 357, startPoint y: 363, endPoint x: 556, endPoint y: 363, distance: 198.4
click at [556, 363] on icon at bounding box center [558, 364] width 11 height 11
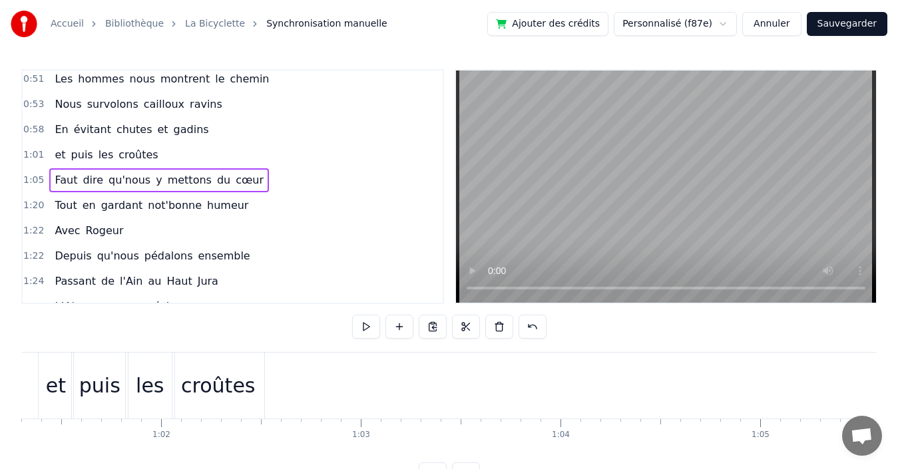
scroll to position [0, 11944]
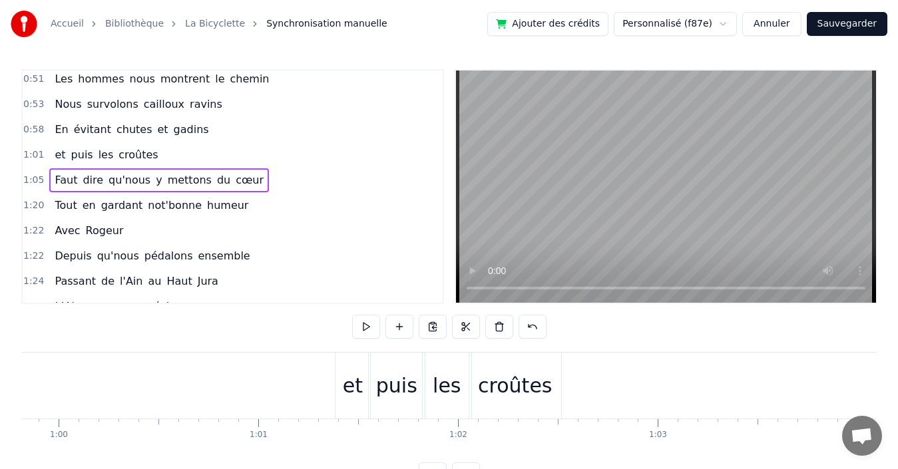
click at [199, 158] on div "1:01 et puis les croûtes" at bounding box center [233, 154] width 420 height 25
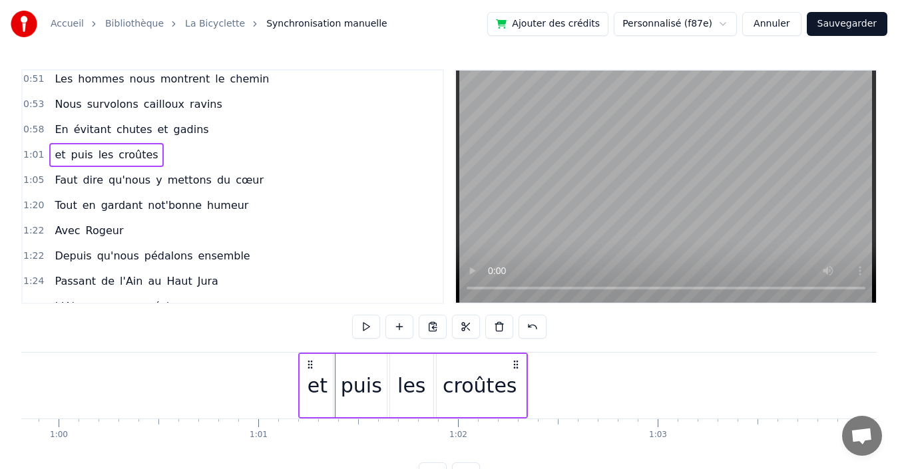
drag, startPoint x: 345, startPoint y: 363, endPoint x: 309, endPoint y: 365, distance: 36.6
click at [309, 365] on icon at bounding box center [310, 364] width 11 height 11
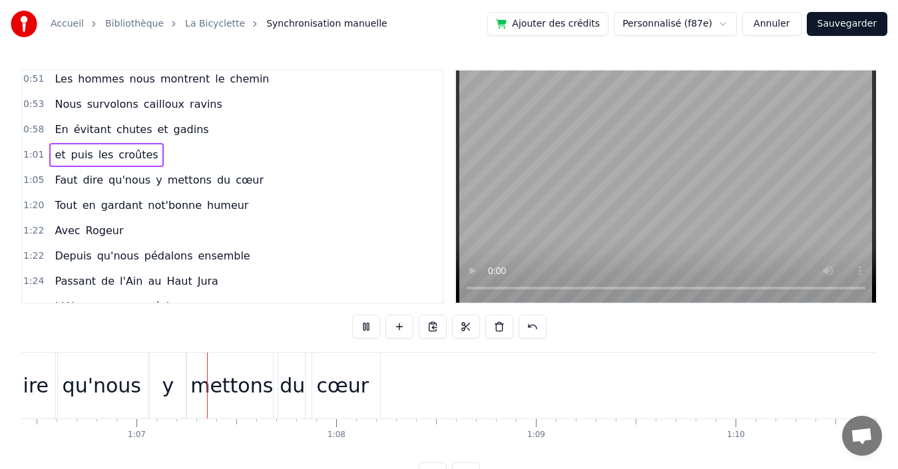
scroll to position [0, 13285]
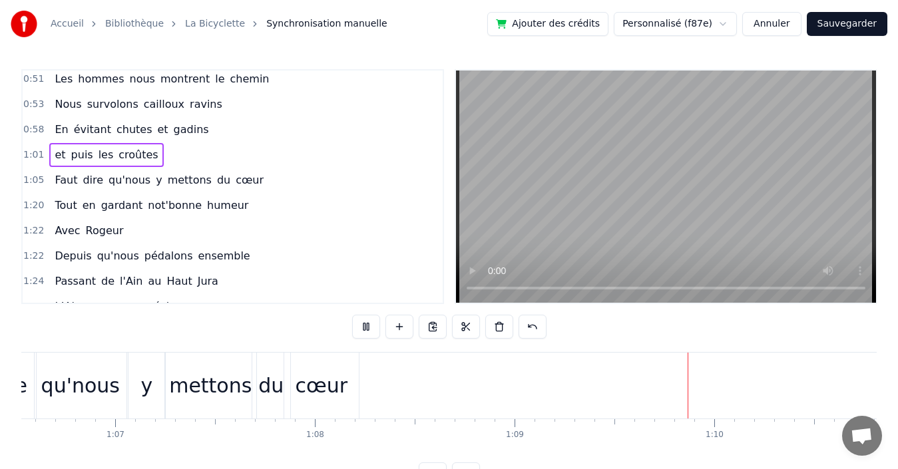
click at [430, 19] on div "Accueil Bibliothèque La Bicyclette Synchronisation manuelle Ajouter des crédits…" at bounding box center [449, 24] width 898 height 48
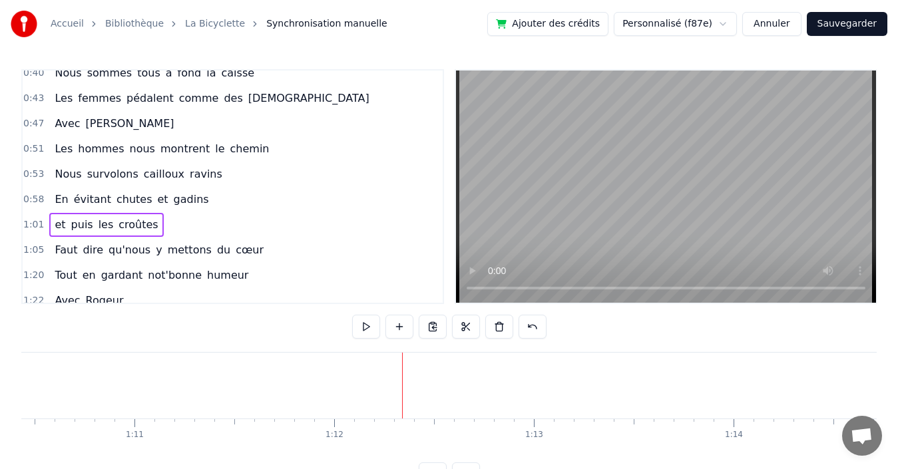
scroll to position [57, 0]
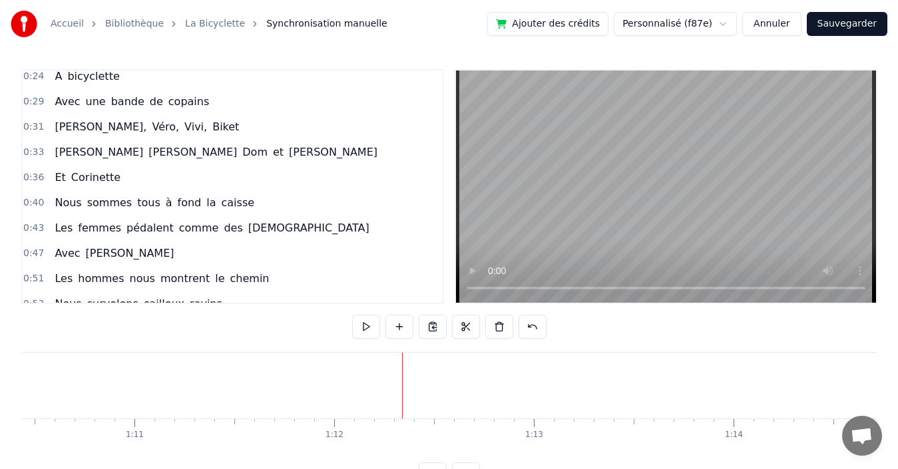
click at [168, 260] on div "0:47 Avec [PERSON_NAME]" at bounding box center [233, 253] width 420 height 25
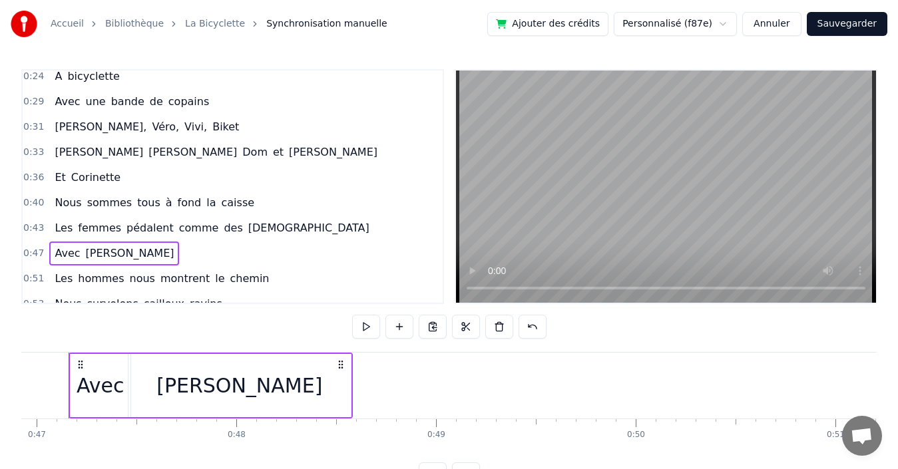
scroll to position [0, 9350]
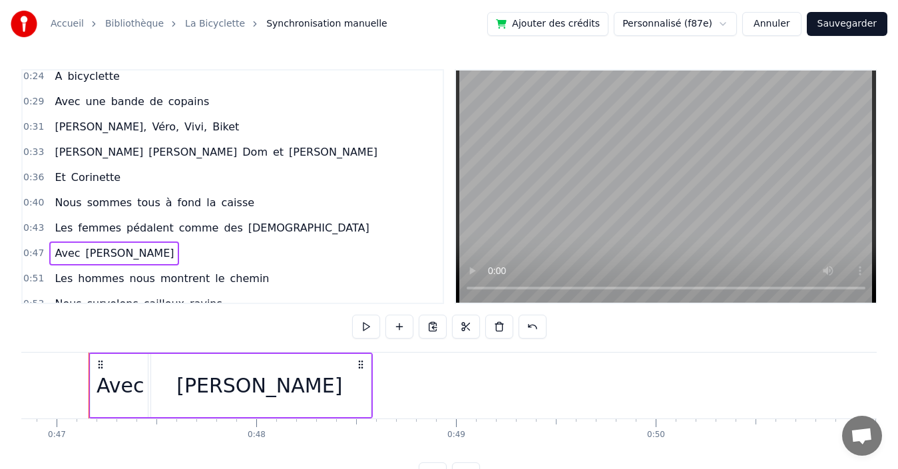
click at [164, 385] on div "[PERSON_NAME]" at bounding box center [259, 385] width 222 height 63
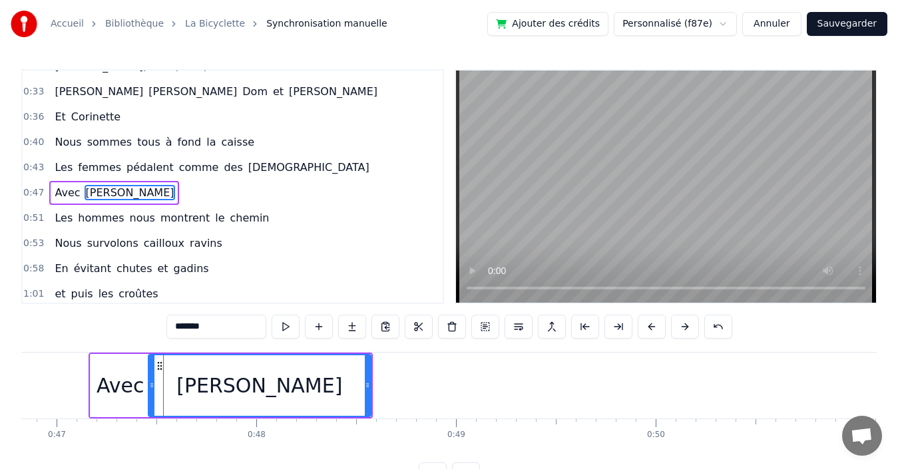
scroll to position [124, 0]
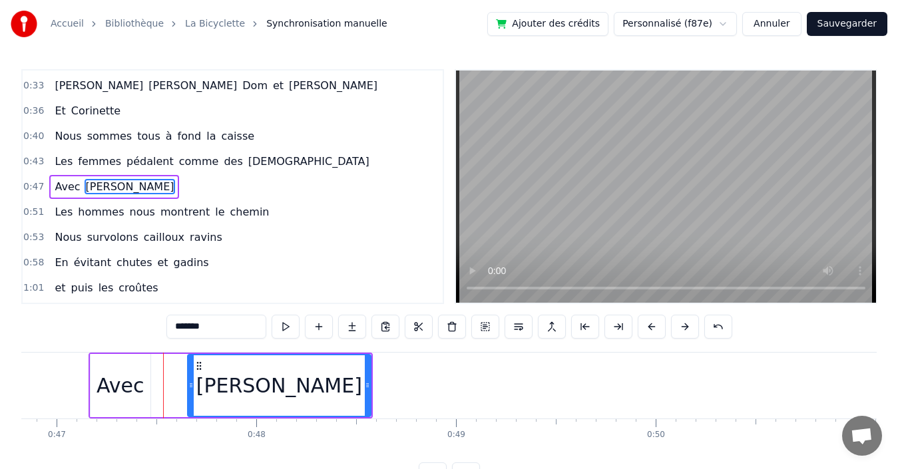
drag, startPoint x: 150, startPoint y: 384, endPoint x: 190, endPoint y: 384, distance: 39.3
click at [190, 384] on icon at bounding box center [190, 385] width 5 height 11
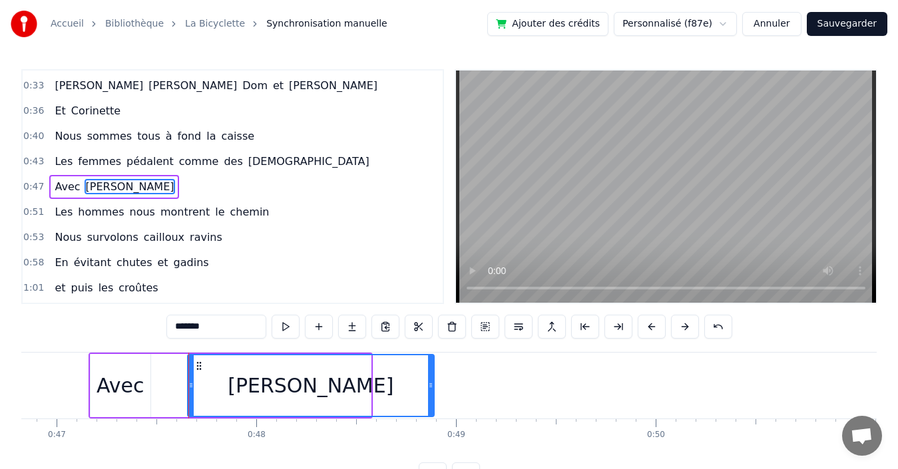
drag, startPoint x: 367, startPoint y: 383, endPoint x: 430, endPoint y: 382, distance: 63.2
click at [430, 382] on icon at bounding box center [430, 385] width 5 height 11
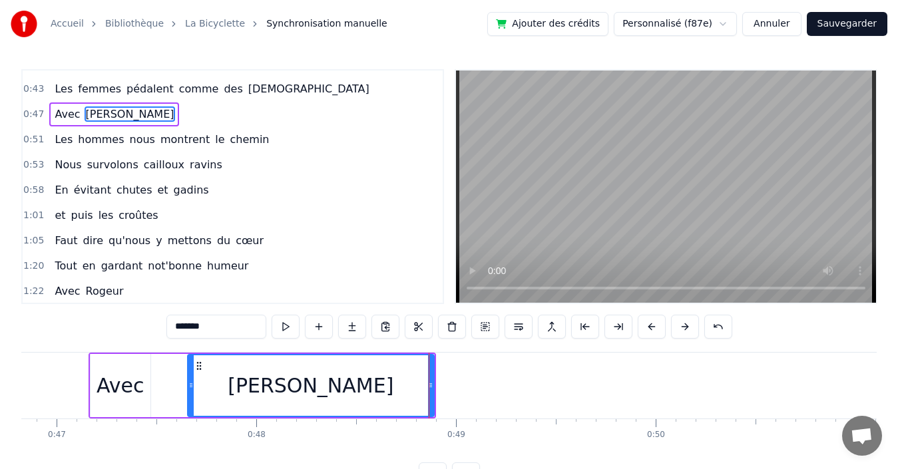
scroll to position [257, 0]
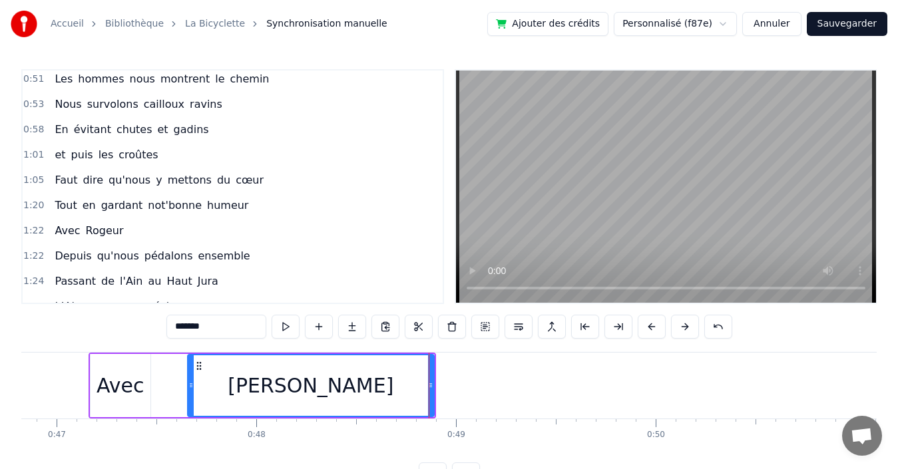
click at [272, 182] on div "1:05 Faut dire qu'nous y mettons du cœur" at bounding box center [233, 180] width 420 height 25
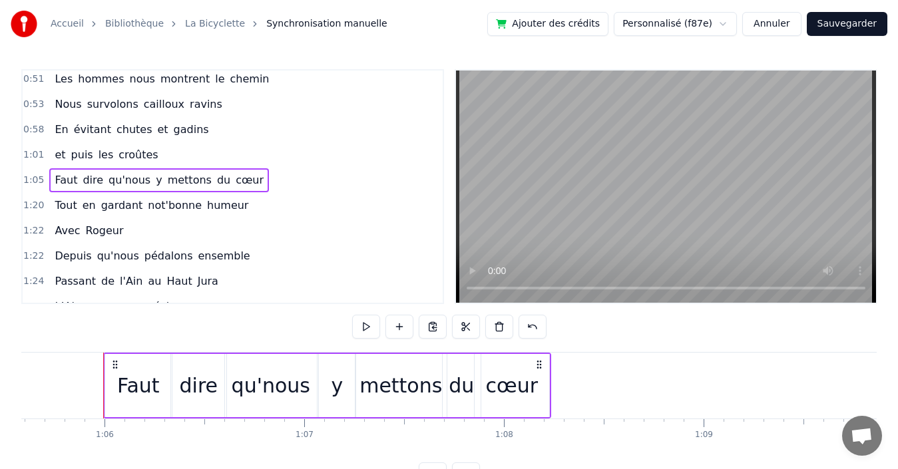
scroll to position [0, 13111]
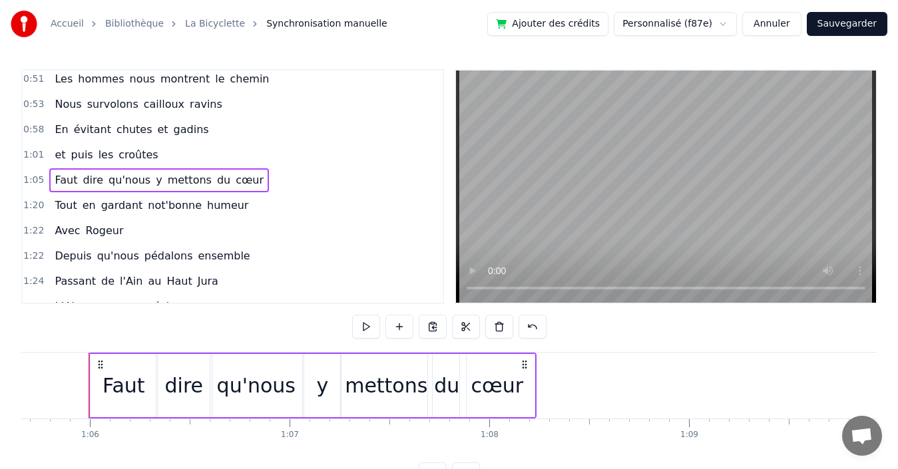
click at [251, 208] on div "1:20 Tout en gardant not'bonne humeur" at bounding box center [233, 205] width 420 height 25
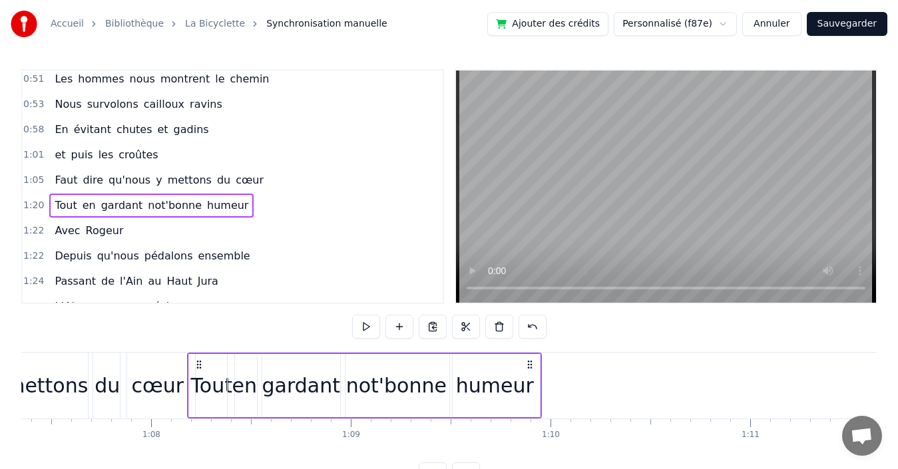
scroll to position [0, 13447]
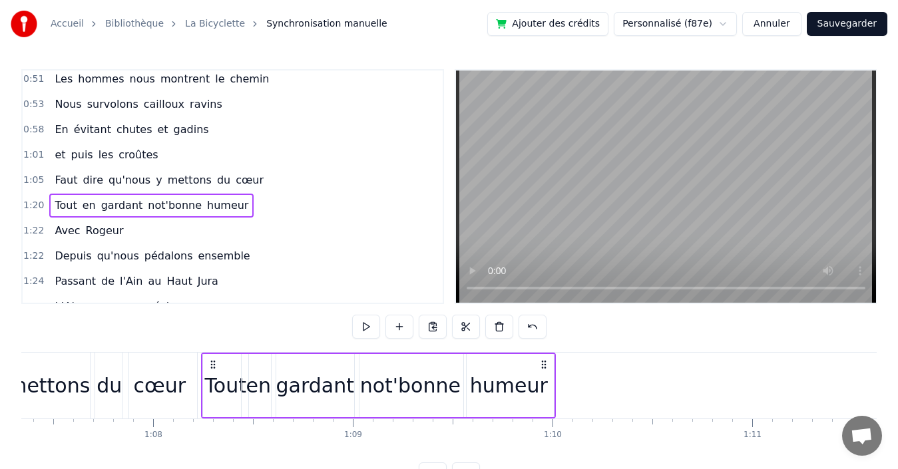
drag, startPoint x: 99, startPoint y: 361, endPoint x: 212, endPoint y: 365, distance: 112.6
click at [212, 365] on icon at bounding box center [213, 364] width 11 height 11
click at [180, 234] on div "1:22 Avec [PERSON_NAME]" at bounding box center [233, 230] width 420 height 25
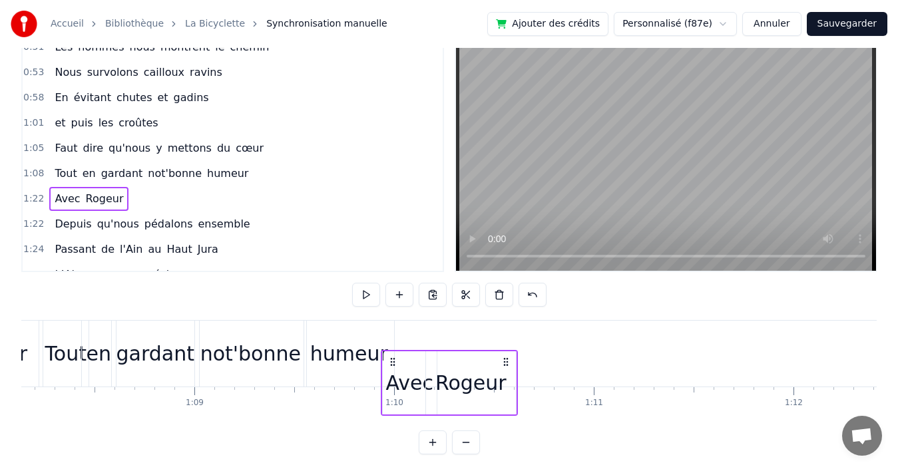
scroll to position [37, 0]
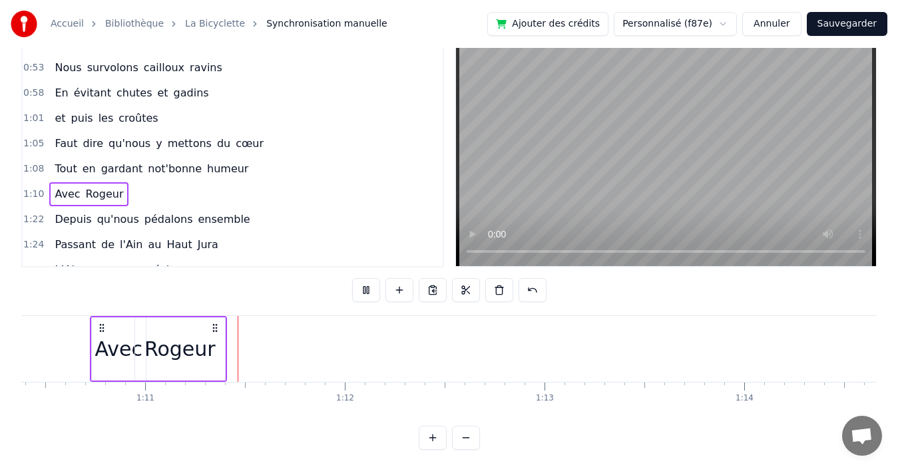
scroll to position [0, 14087]
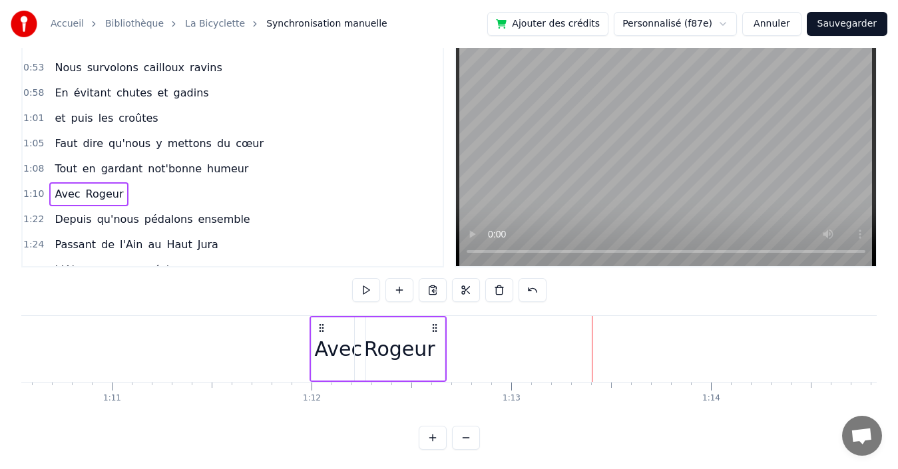
drag, startPoint x: 67, startPoint y: 325, endPoint x: 320, endPoint y: 323, distance: 253.0
click at [320, 323] on icon at bounding box center [321, 328] width 11 height 11
click at [389, 347] on div "Rogeur" at bounding box center [399, 349] width 71 height 30
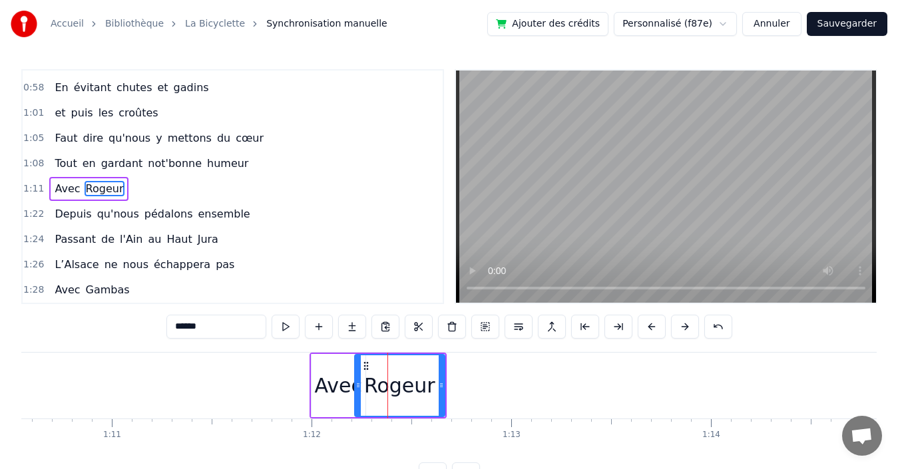
scroll to position [301, 0]
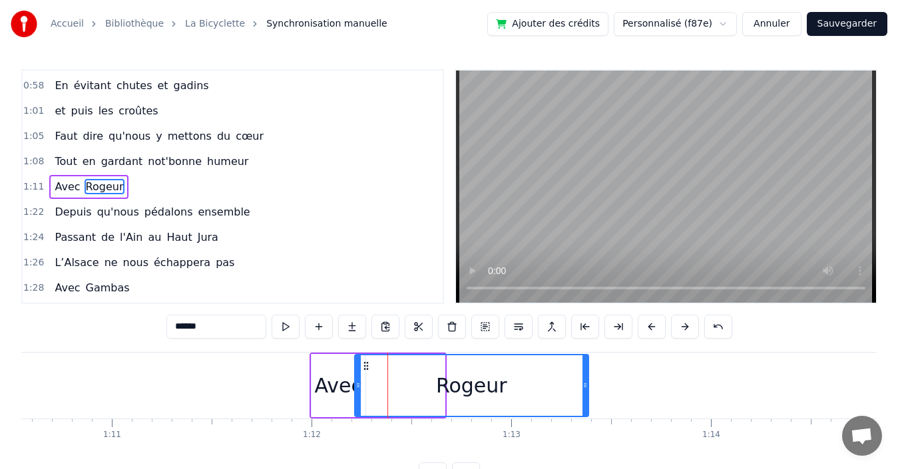
drag, startPoint x: 441, startPoint y: 379, endPoint x: 585, endPoint y: 381, distance: 143.8
click at [585, 381] on div at bounding box center [584, 385] width 5 height 61
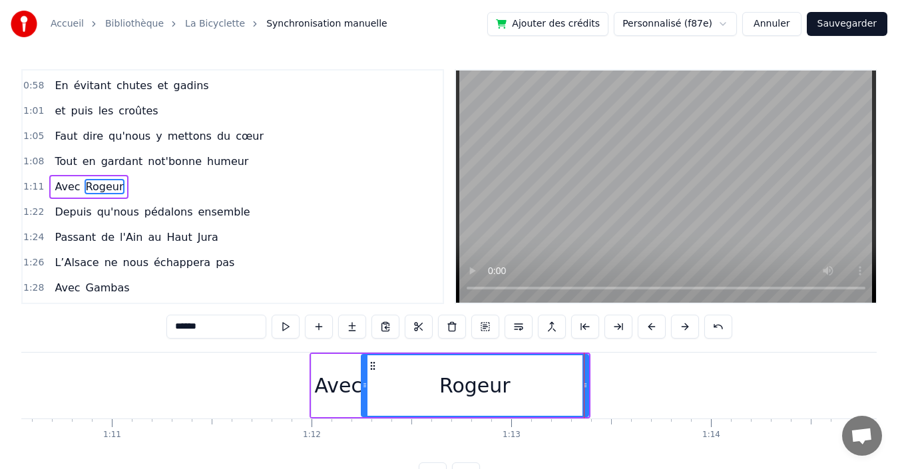
drag, startPoint x: 357, startPoint y: 372, endPoint x: 364, endPoint y: 371, distance: 6.7
click at [364, 371] on div at bounding box center [364, 385] width 5 height 61
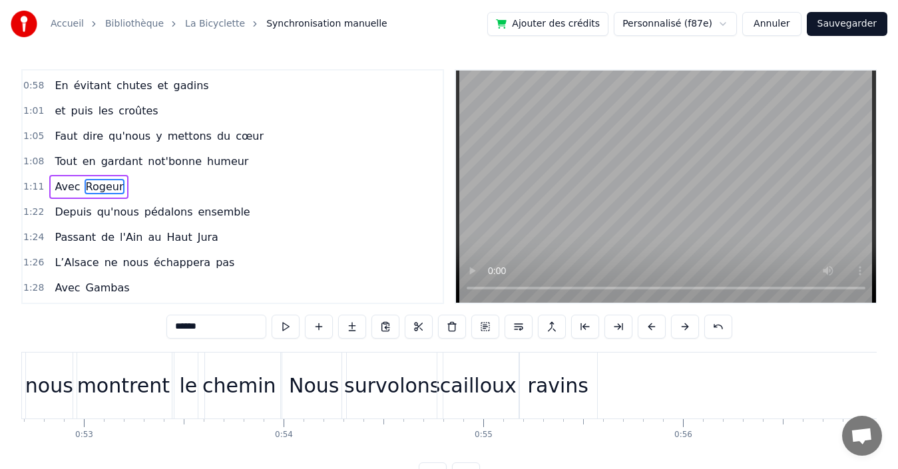
scroll to position [0, 10462]
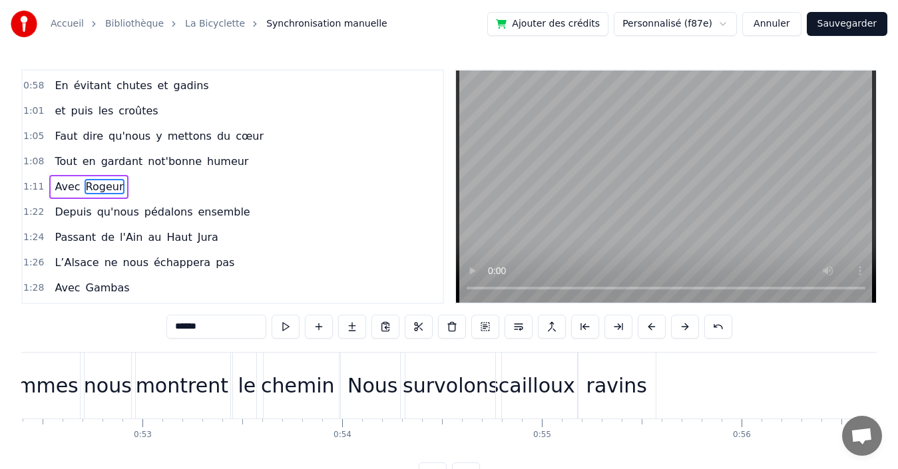
click at [365, 362] on div "Nous" at bounding box center [373, 386] width 64 height 66
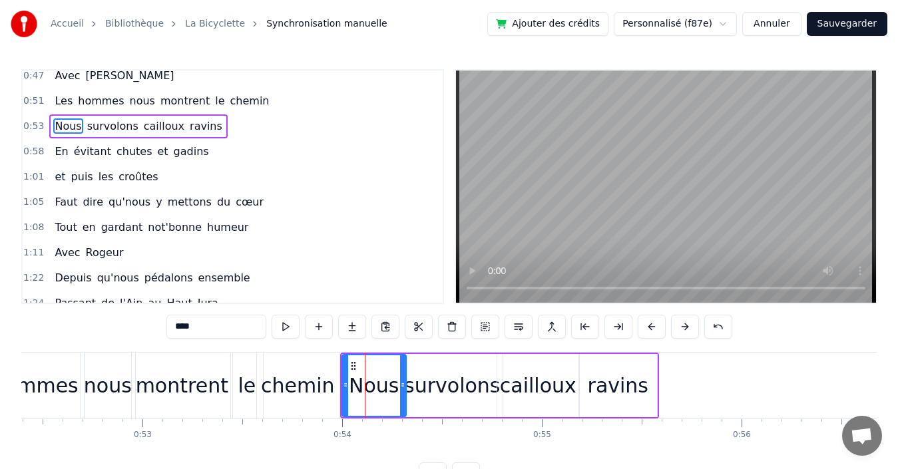
scroll to position [174, 0]
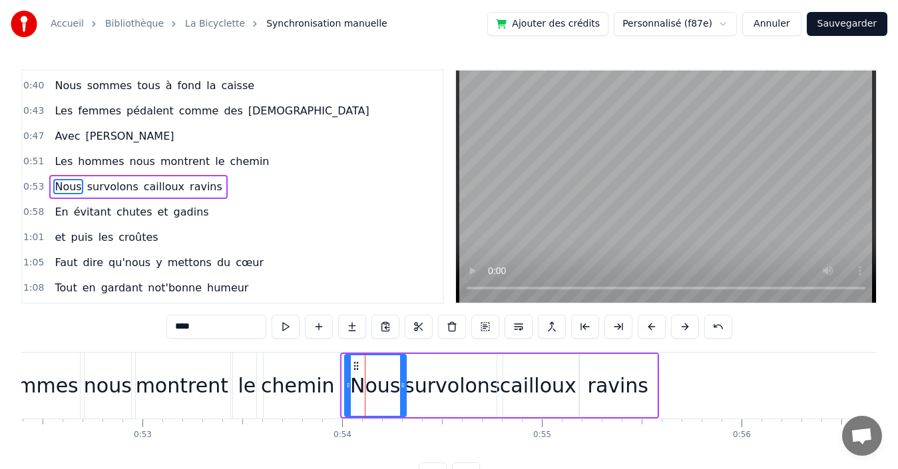
click at [348, 365] on div at bounding box center [347, 385] width 5 height 61
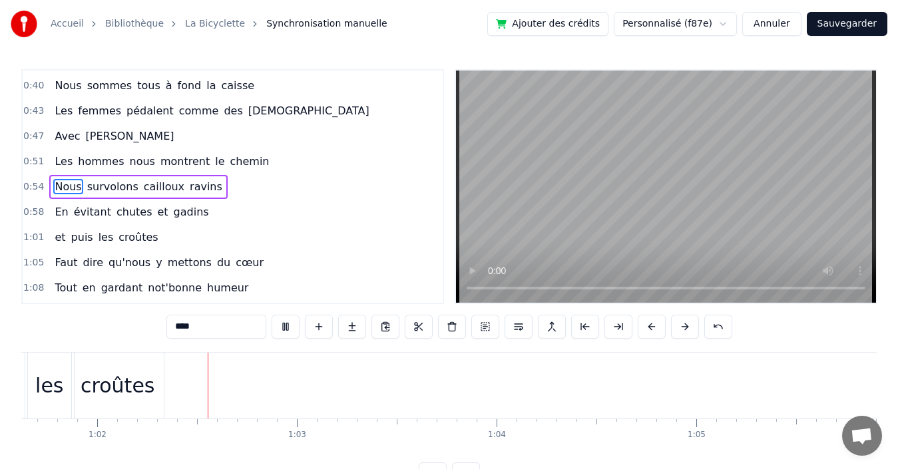
scroll to position [0, 12311]
click at [112, 393] on div "croûtes" at bounding box center [112, 386] width 74 height 30
type input "*******"
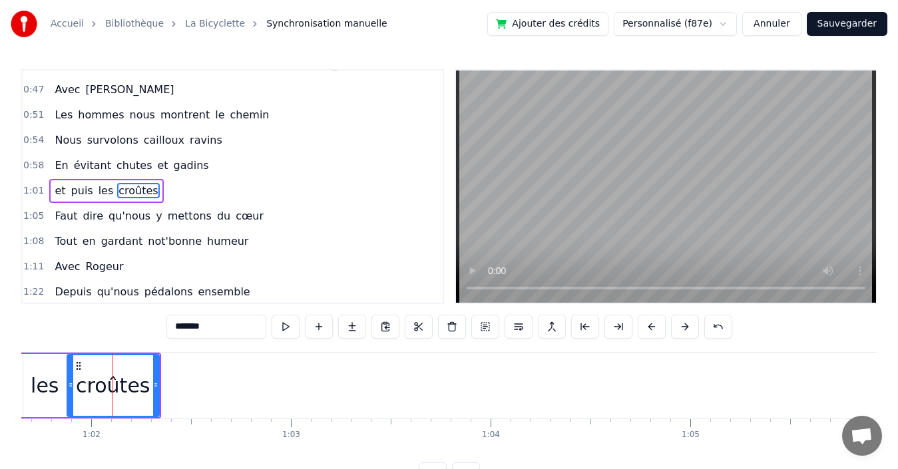
scroll to position [225, 0]
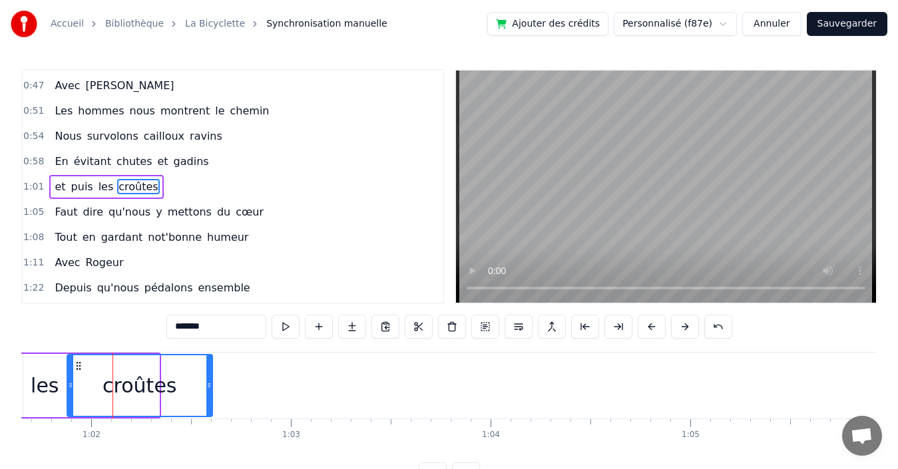
drag, startPoint x: 158, startPoint y: 387, endPoint x: 211, endPoint y: 386, distance: 53.3
click at [211, 386] on icon at bounding box center [208, 385] width 5 height 11
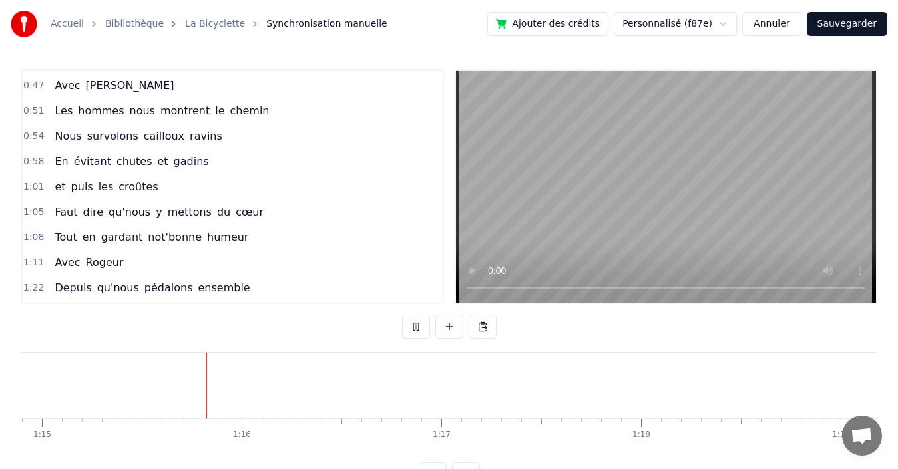
scroll to position [0, 14959]
click at [246, 290] on div "1:22 Depuis qu'nous pédalons ensemble" at bounding box center [233, 288] width 420 height 25
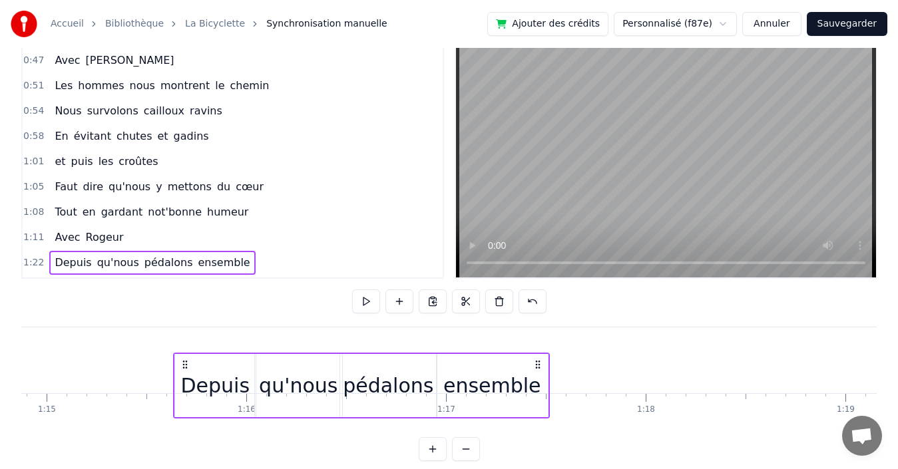
scroll to position [0, 14949]
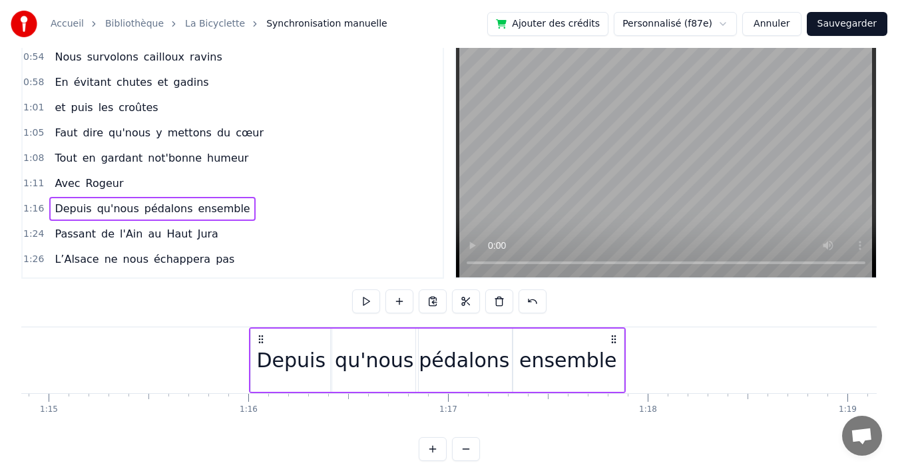
scroll to position [425, 0]
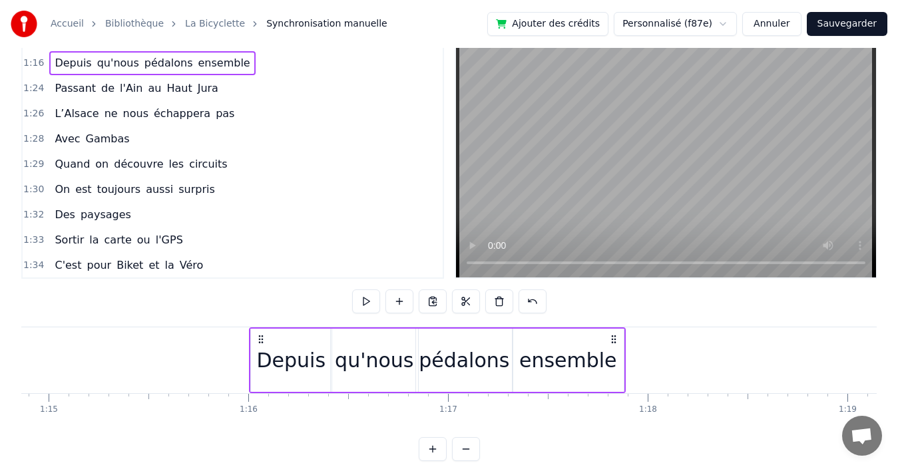
click at [243, 92] on div "1:24 Passant de l'Ain au [GEOGRAPHIC_DATA]" at bounding box center [233, 88] width 420 height 25
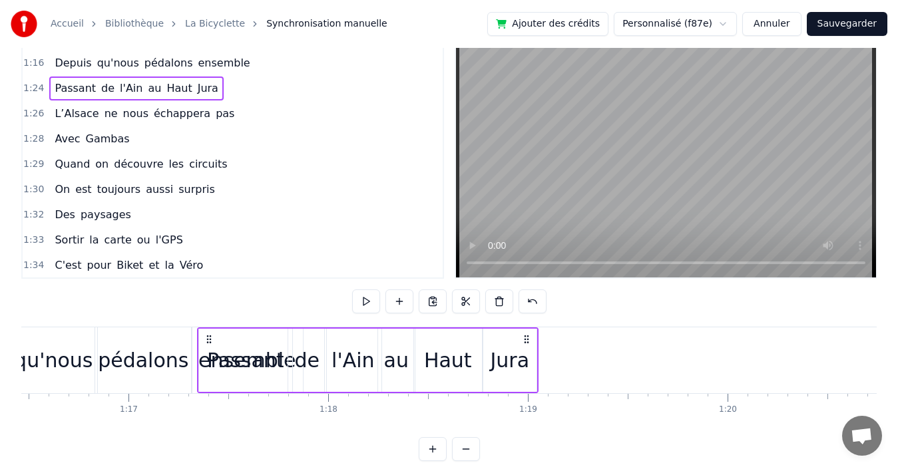
scroll to position [0, 15258]
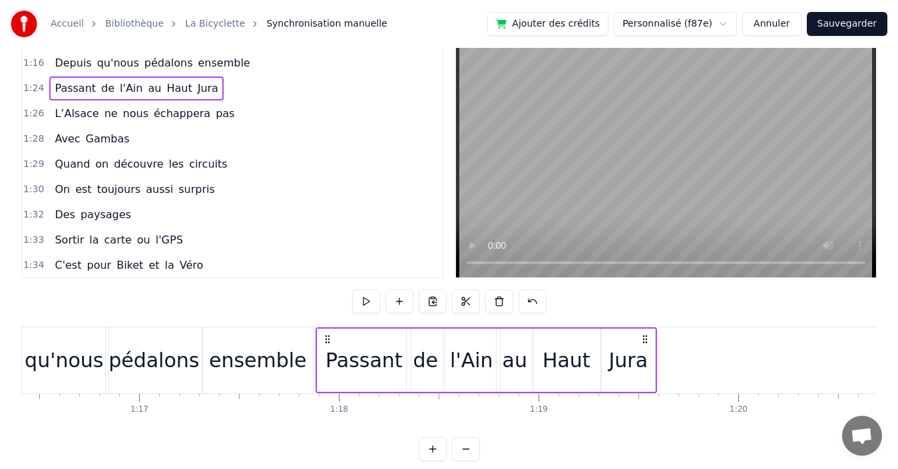
drag, startPoint x: 101, startPoint y: 335, endPoint x: 328, endPoint y: 345, distance: 227.2
click at [328, 345] on div "Passant de l'Ain au [GEOGRAPHIC_DATA]" at bounding box center [486, 360] width 341 height 66
click at [143, 139] on div "1:28 Avec Gambas" at bounding box center [233, 138] width 420 height 25
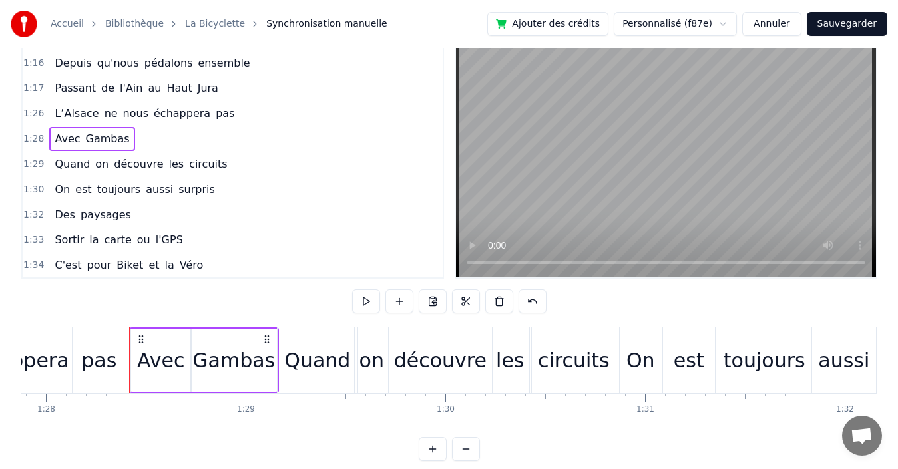
scroll to position [0, 17588]
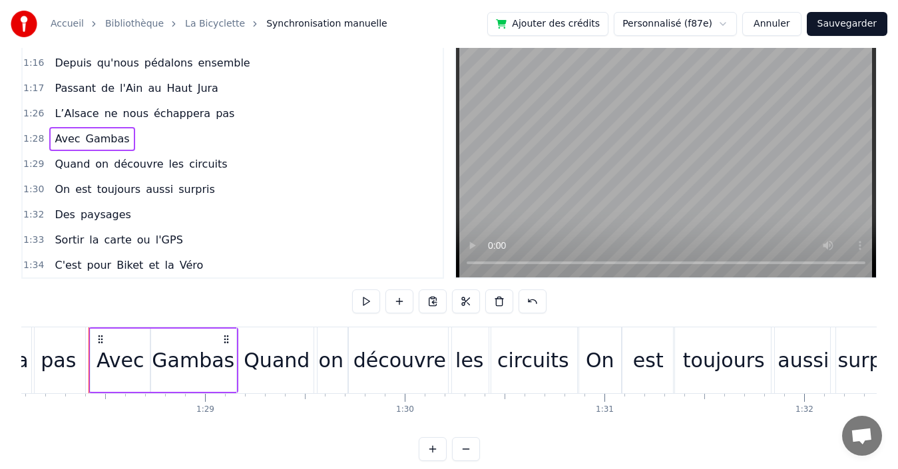
click at [53, 357] on div "pas" at bounding box center [58, 360] width 35 height 30
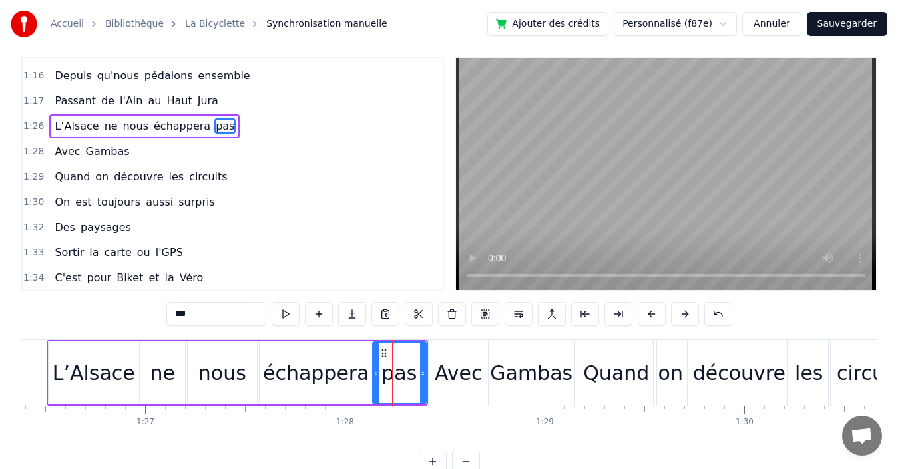
scroll to position [0, 16953]
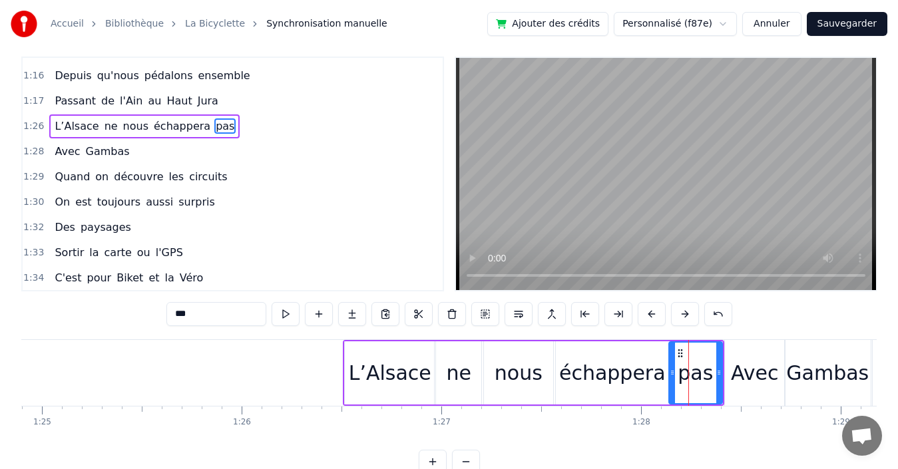
click at [249, 122] on div "1:26 L’Alsace ne nous échappera pas" at bounding box center [233, 126] width 420 height 25
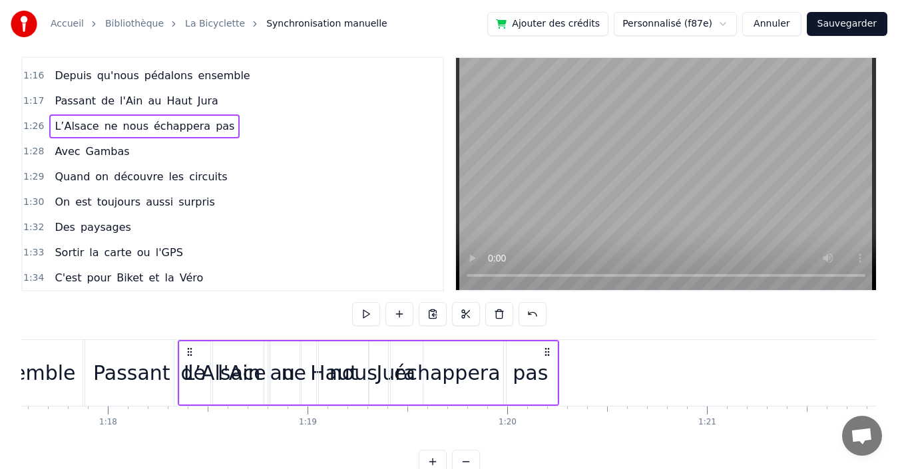
scroll to position [0, 15486]
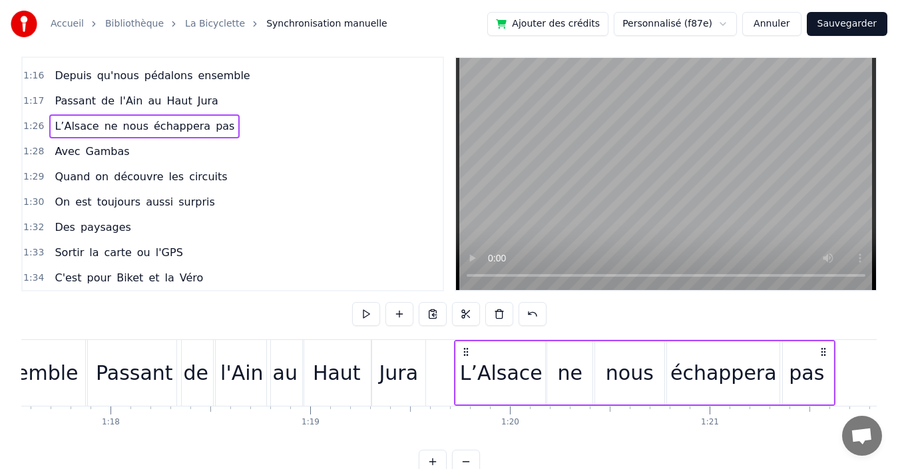
drag, startPoint x: 354, startPoint y: 351, endPoint x: 465, endPoint y: 361, distance: 111.6
click at [465, 361] on div "L’Alsace ne nous échappera pas" at bounding box center [644, 373] width 381 height 66
click at [217, 154] on div "1:28 Avec Gambas" at bounding box center [233, 151] width 420 height 25
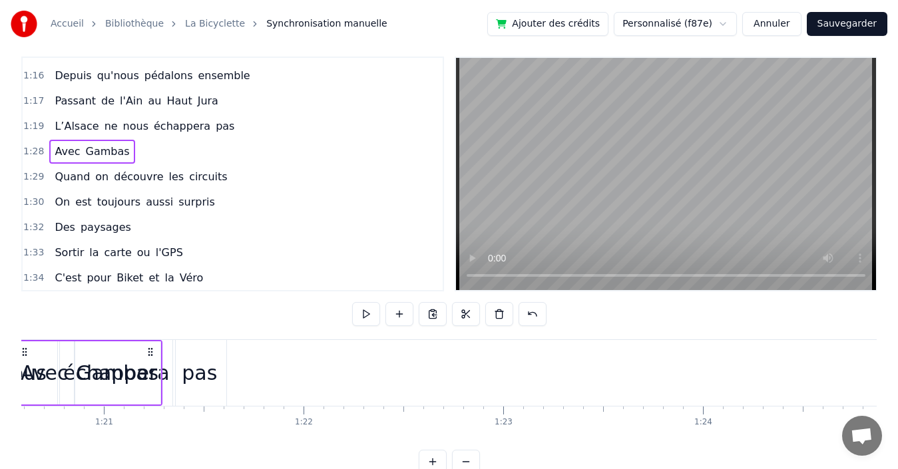
scroll to position [0, 16055]
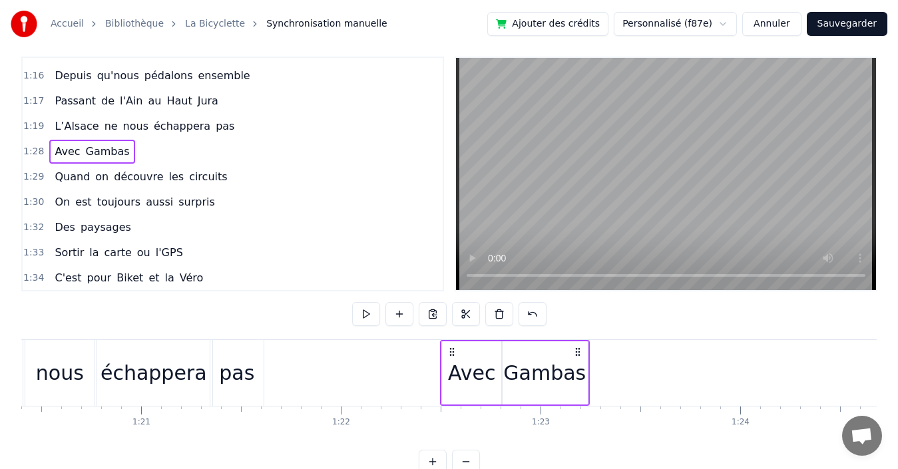
drag, startPoint x: 101, startPoint y: 349, endPoint x: 452, endPoint y: 341, distance: 351.5
click at [452, 341] on div "Avec Gambas" at bounding box center [515, 373] width 150 height 66
click at [544, 371] on div "Gambas" at bounding box center [544, 373] width 83 height 30
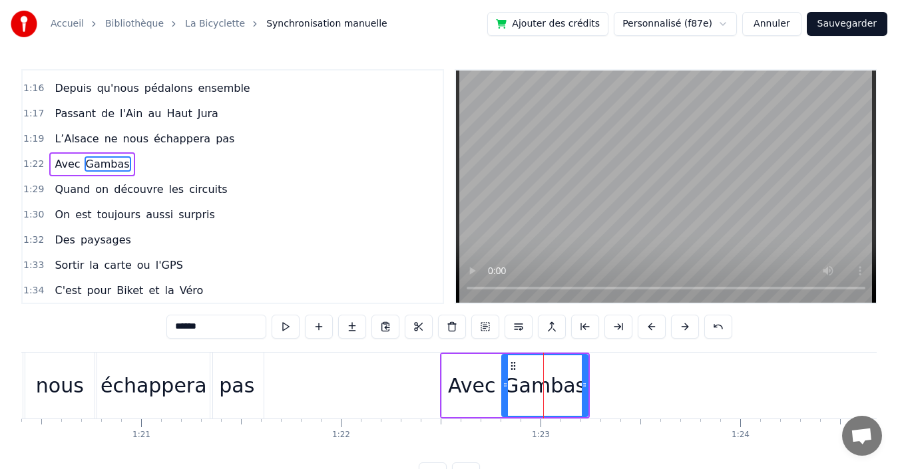
scroll to position [402, 0]
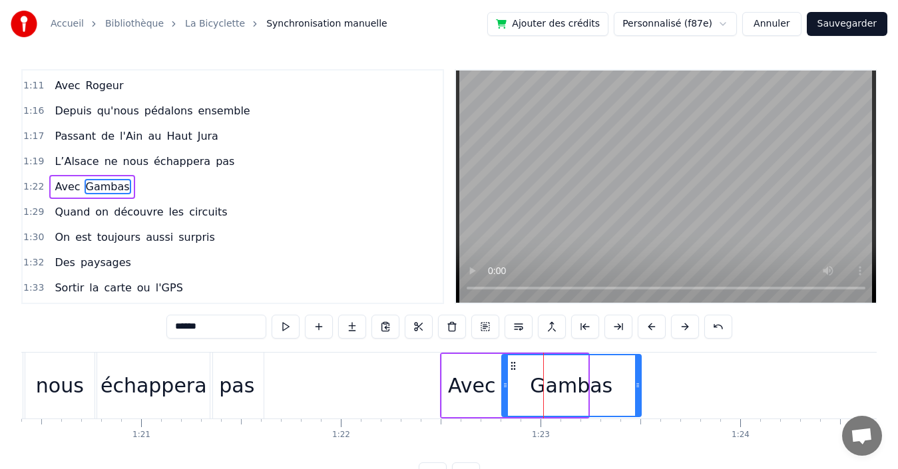
drag, startPoint x: 584, startPoint y: 384, endPoint x: 637, endPoint y: 381, distance: 53.4
click at [637, 381] on icon at bounding box center [637, 385] width 5 height 11
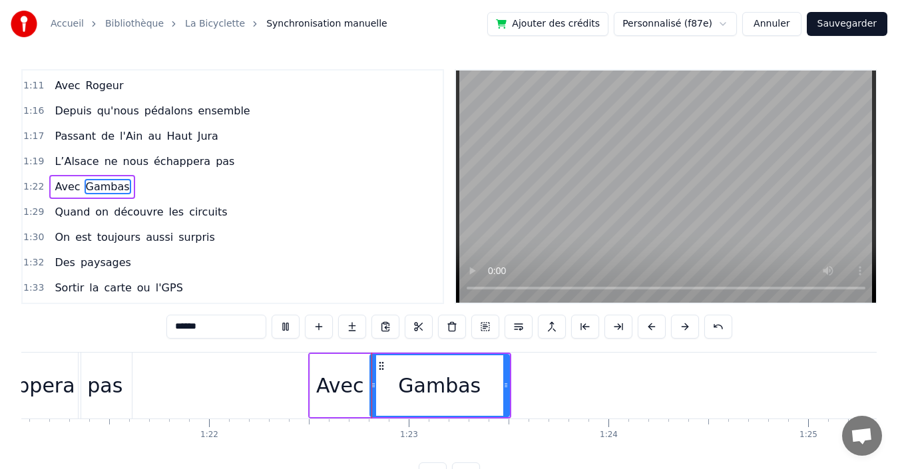
scroll to position [0, 16360]
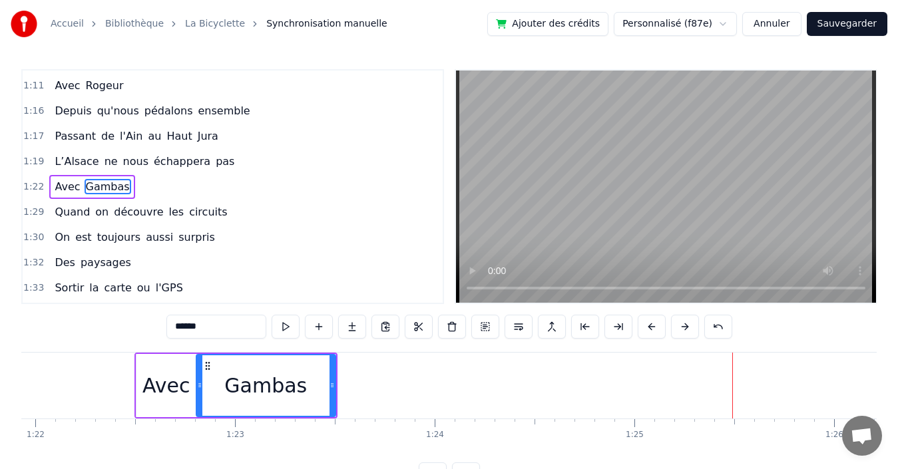
click at [224, 187] on div "1:22 Avec Gambas" at bounding box center [233, 186] width 420 height 25
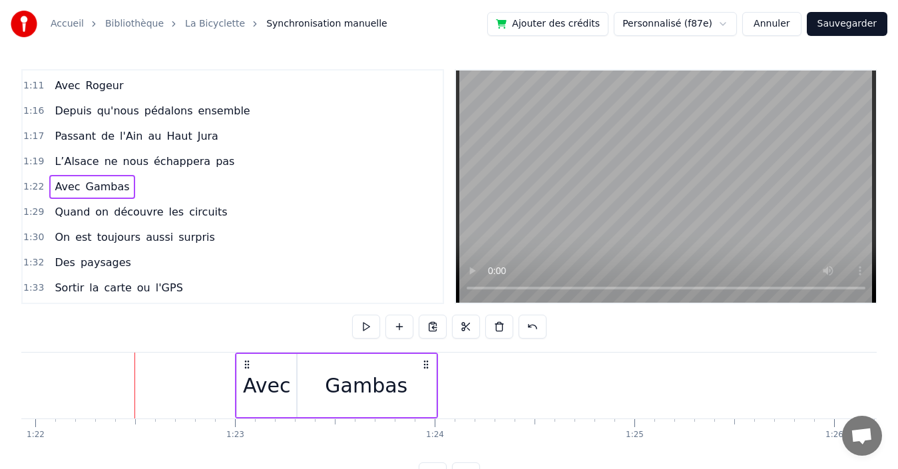
drag, startPoint x: 146, startPoint y: 364, endPoint x: 247, endPoint y: 363, distance: 100.5
click at [247, 363] on icon at bounding box center [247, 364] width 11 height 11
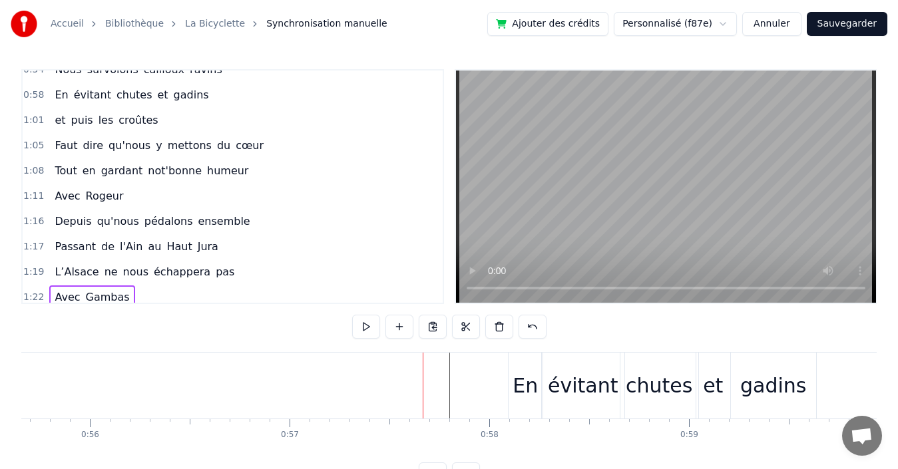
scroll to position [202, 0]
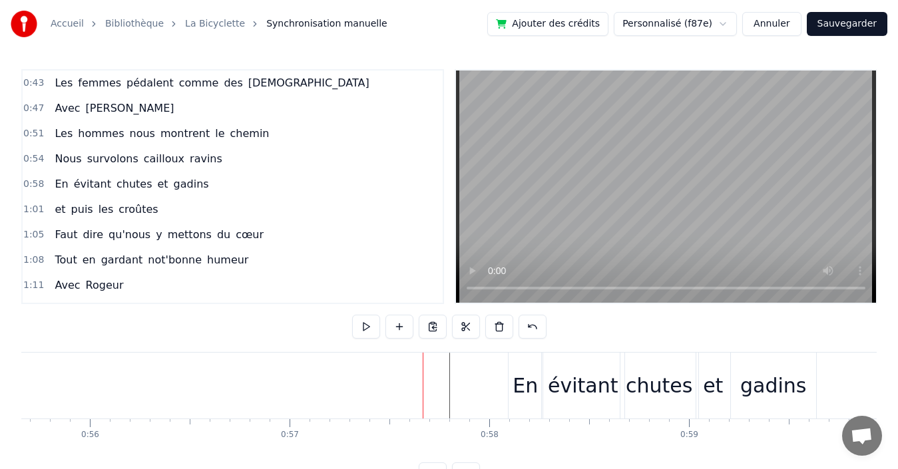
click at [270, 186] on div "0:58 En évitant chutes et gadins" at bounding box center [233, 184] width 420 height 25
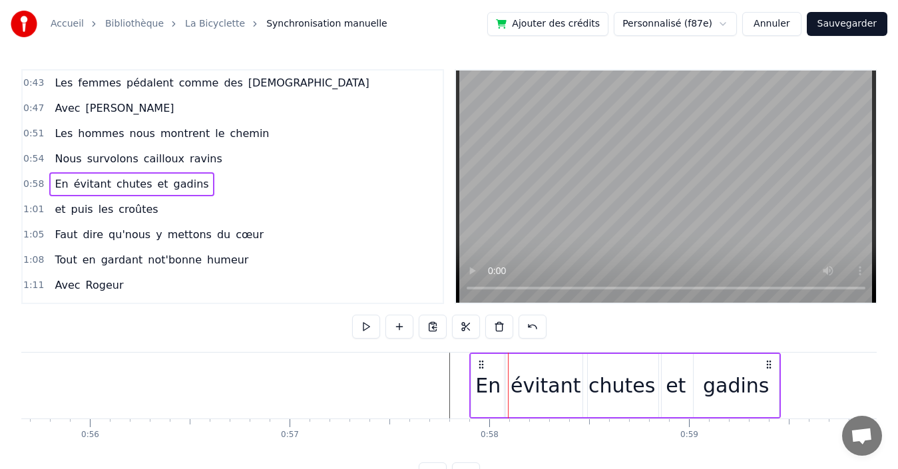
drag, startPoint x: 519, startPoint y: 363, endPoint x: 481, endPoint y: 364, distance: 38.6
click at [481, 364] on icon at bounding box center [481, 364] width 11 height 11
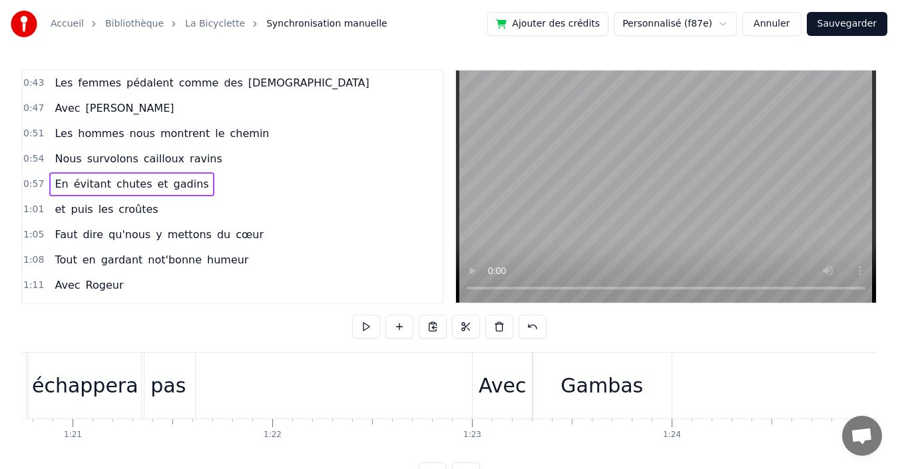
scroll to position [0, 16093]
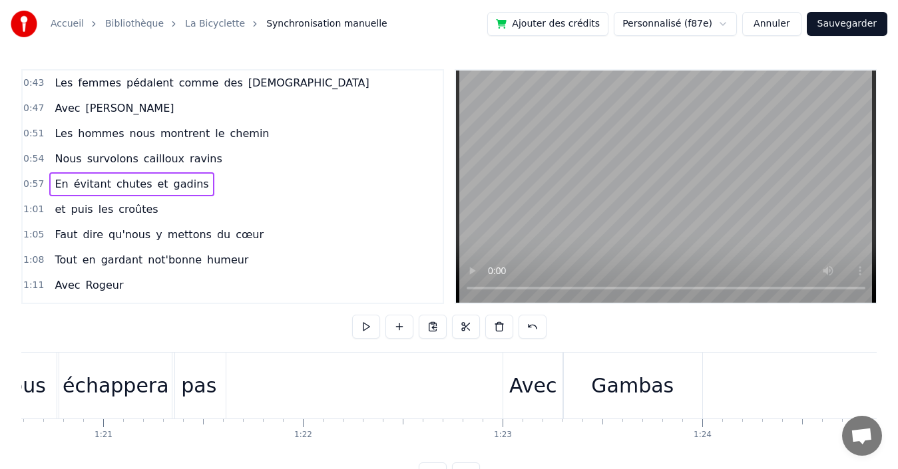
click at [602, 385] on div "Gambas" at bounding box center [632, 386] width 83 height 30
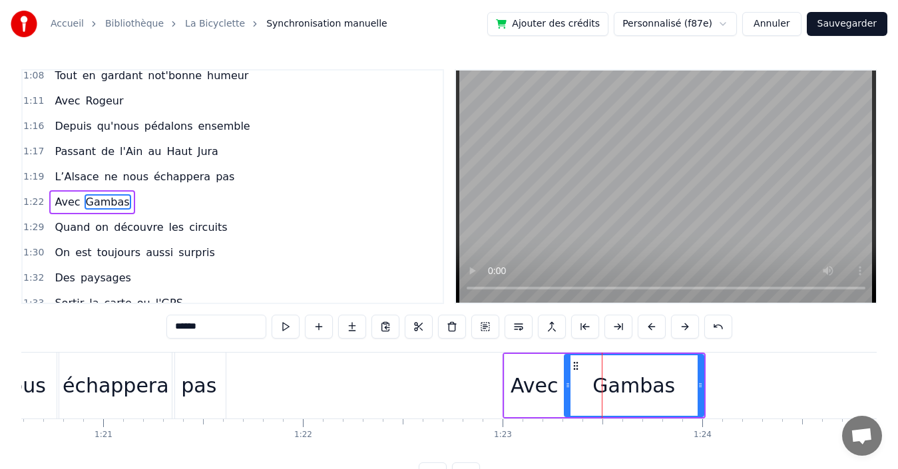
scroll to position [402, 0]
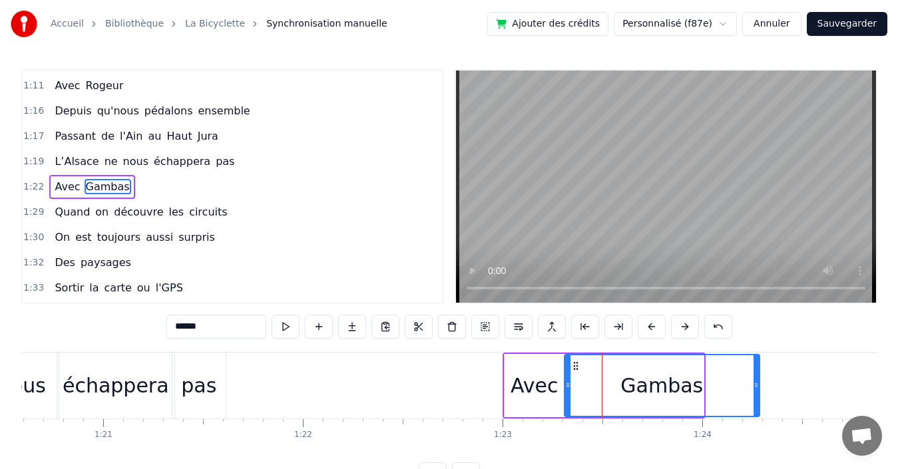
drag, startPoint x: 702, startPoint y: 382, endPoint x: 757, endPoint y: 376, distance: 56.2
click at [757, 376] on div at bounding box center [755, 385] width 5 height 61
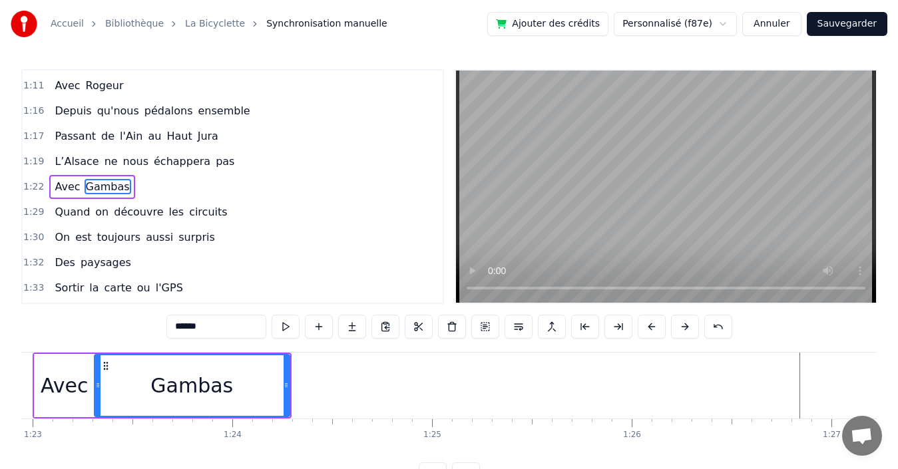
scroll to position [0, 16301]
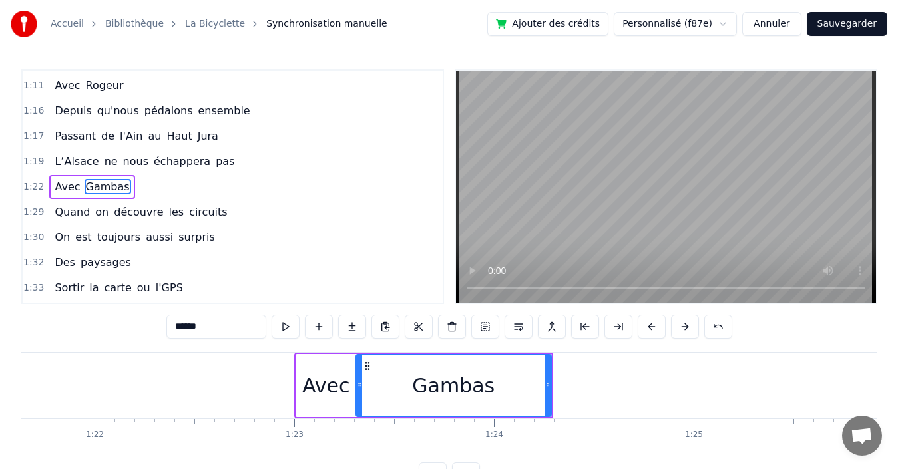
click at [211, 182] on div "1:22 Avec Gambas" at bounding box center [233, 186] width 420 height 25
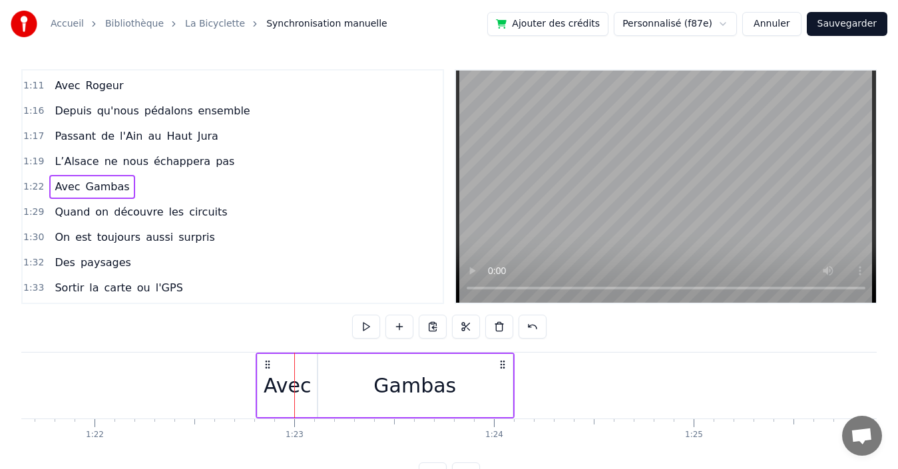
drag, startPoint x: 304, startPoint y: 365, endPoint x: 266, endPoint y: 366, distance: 38.6
click at [266, 366] on icon at bounding box center [267, 364] width 11 height 11
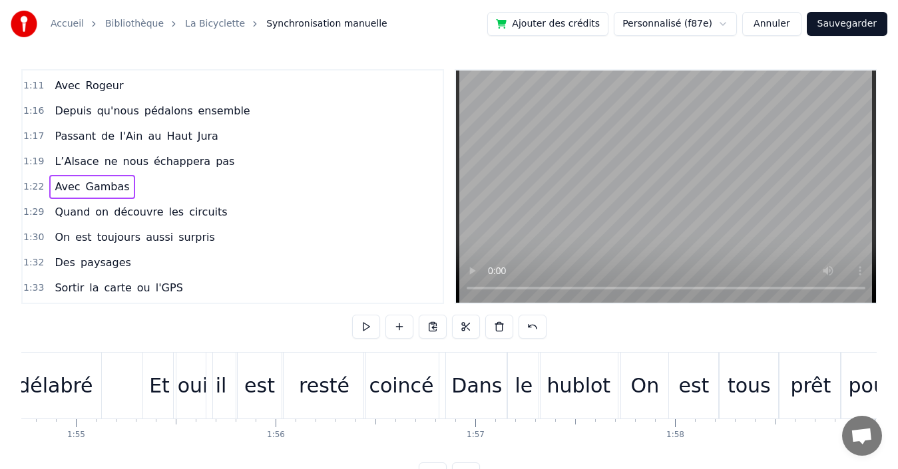
scroll to position [0, 23088]
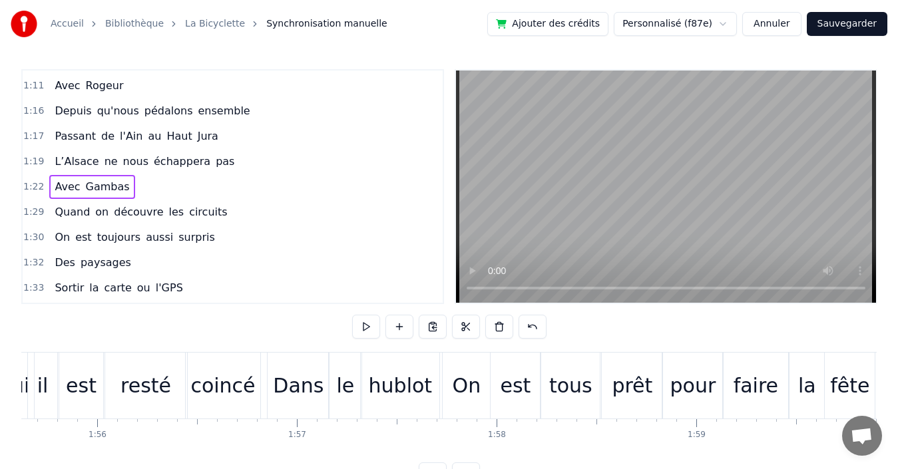
click at [575, 383] on div "tous" at bounding box center [570, 386] width 43 height 30
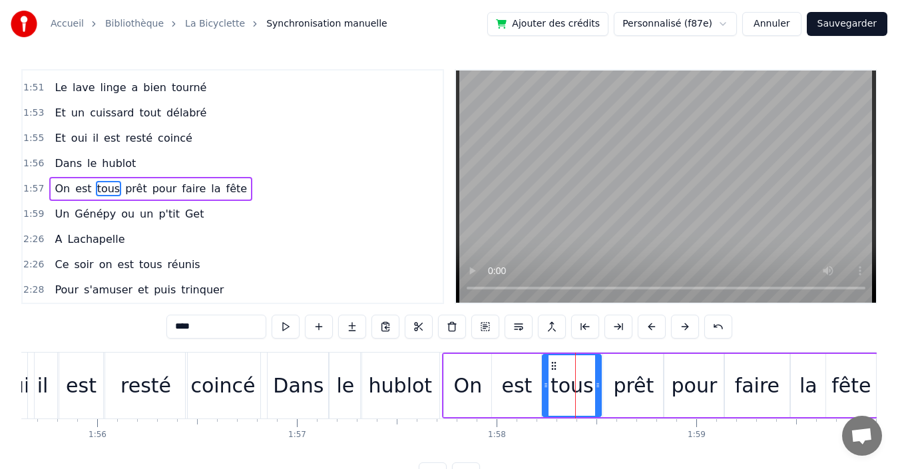
scroll to position [933, 0]
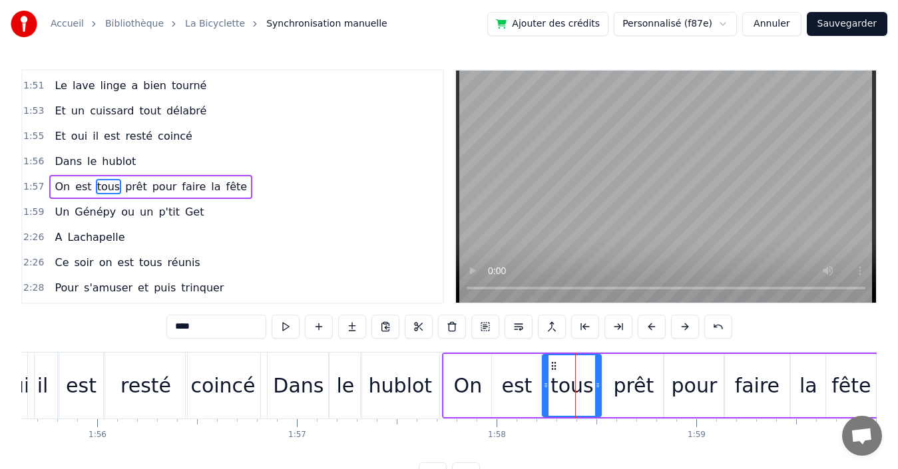
click at [256, 190] on div "1:57 On est tous prêt pour faire la fête" at bounding box center [233, 186] width 420 height 25
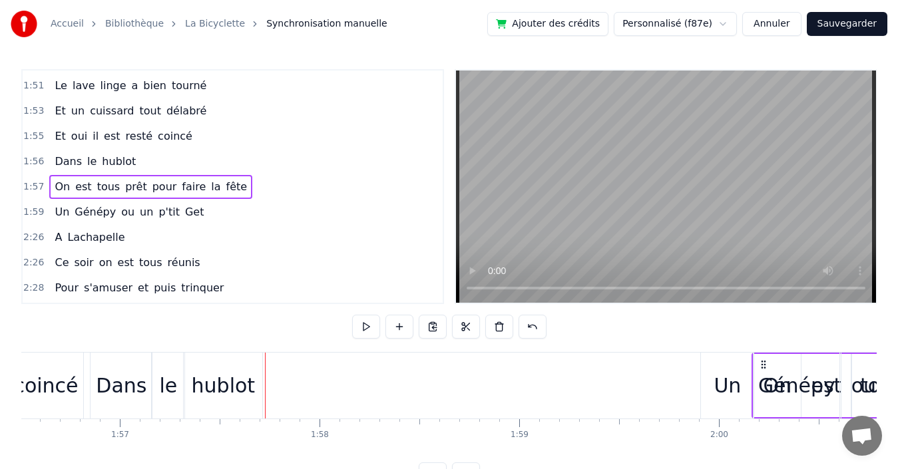
drag, startPoint x: 453, startPoint y: 364, endPoint x: 814, endPoint y: 356, distance: 361.5
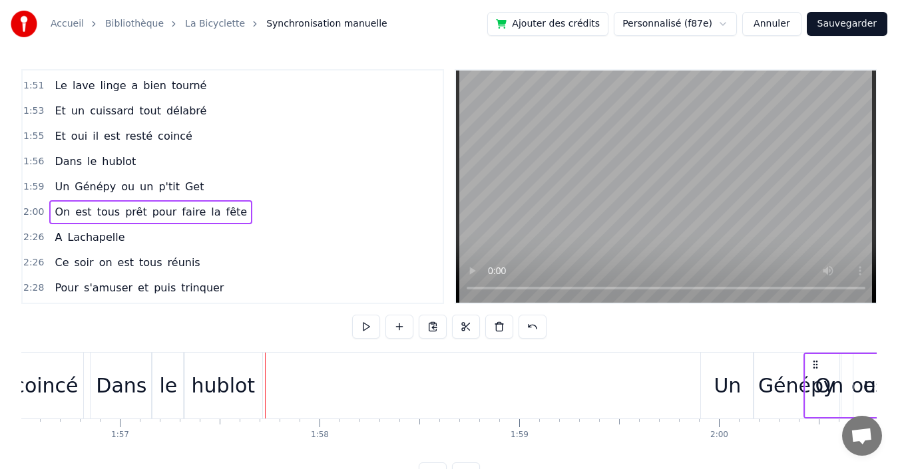
scroll to position [0, 23265]
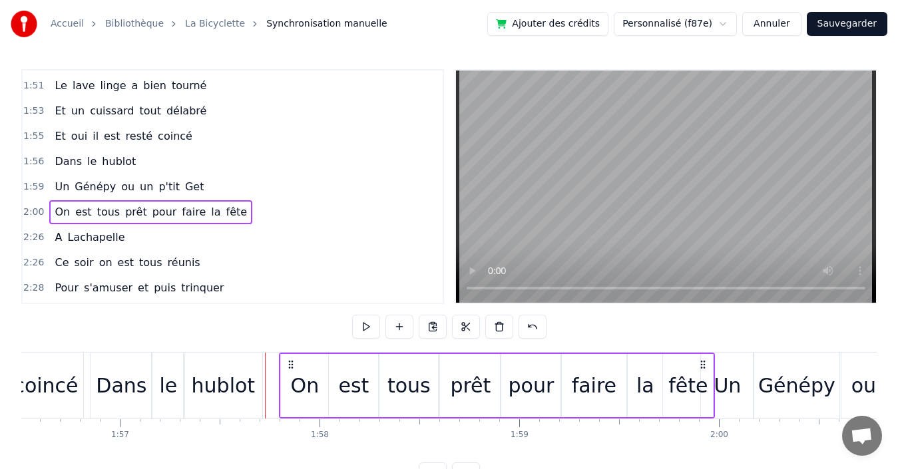
drag, startPoint x: 814, startPoint y: 361, endPoint x: 290, endPoint y: 359, distance: 524.5
click at [290, 359] on icon at bounding box center [291, 364] width 11 height 11
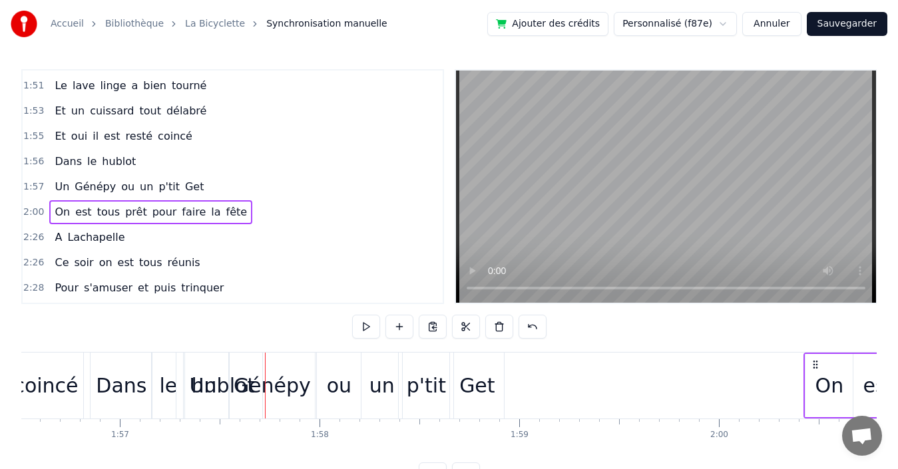
click at [291, 217] on div "2:00 On est tous prêt pour faire la fête" at bounding box center [233, 212] width 420 height 25
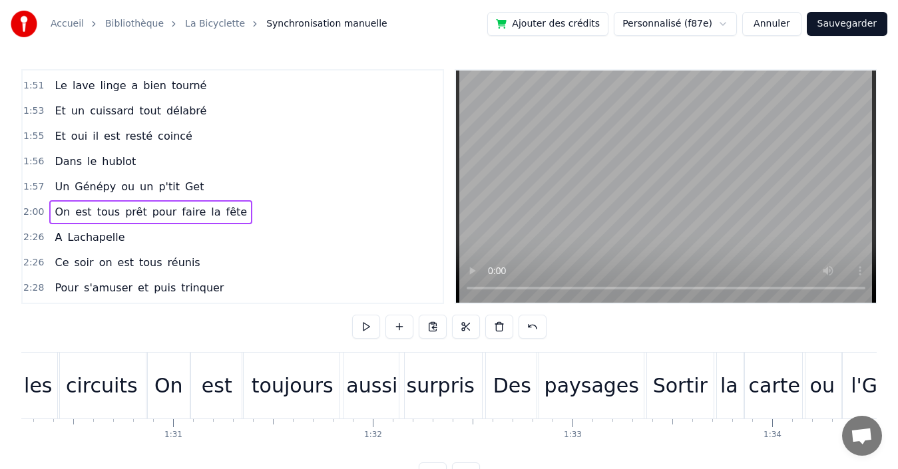
scroll to position [0, 18287]
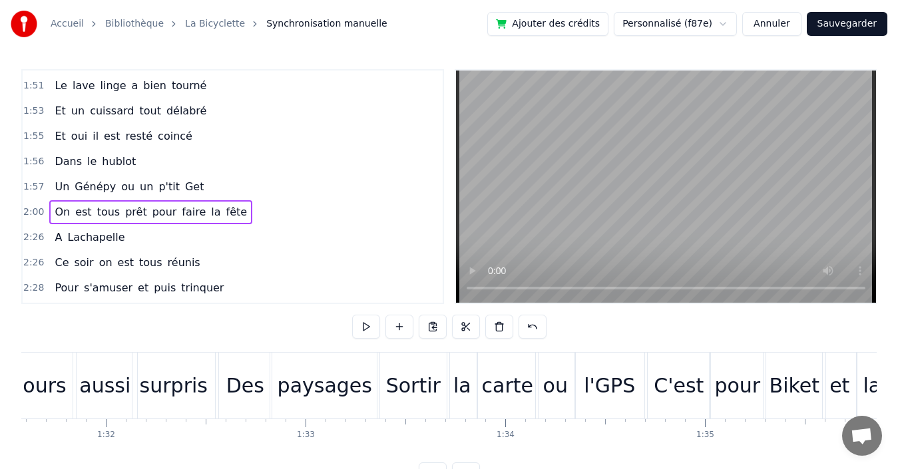
click at [355, 369] on div "paysages" at bounding box center [324, 386] width 109 height 66
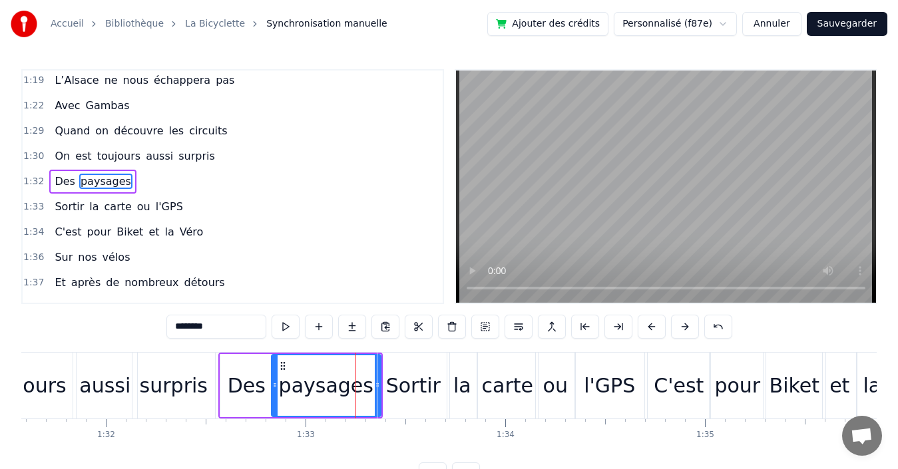
scroll to position [478, 0]
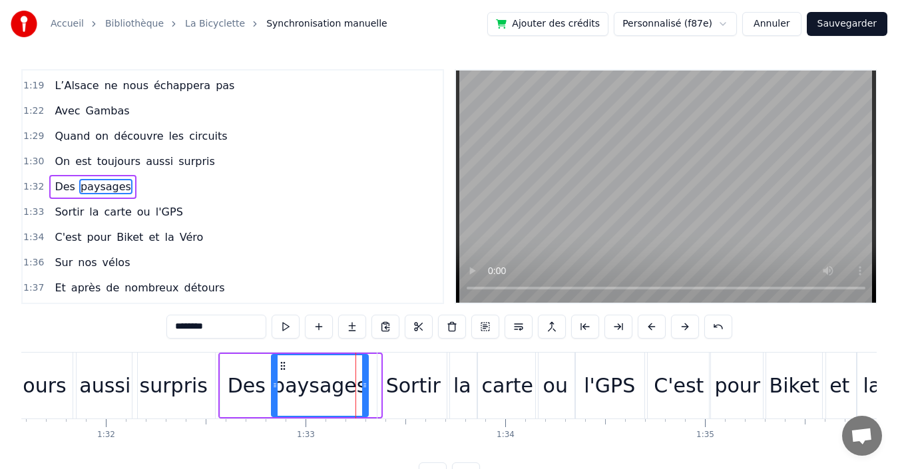
drag, startPoint x: 375, startPoint y: 383, endPoint x: 362, endPoint y: 381, distance: 12.8
click at [362, 381] on icon at bounding box center [364, 385] width 5 height 11
click at [267, 182] on div "1:32 Des paysages" at bounding box center [233, 186] width 420 height 25
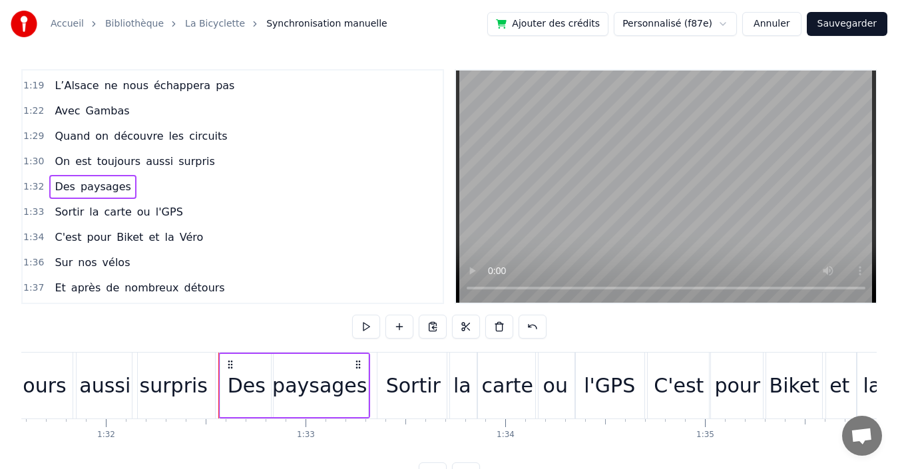
drag, startPoint x: 367, startPoint y: 383, endPoint x: 376, endPoint y: 380, distance: 9.1
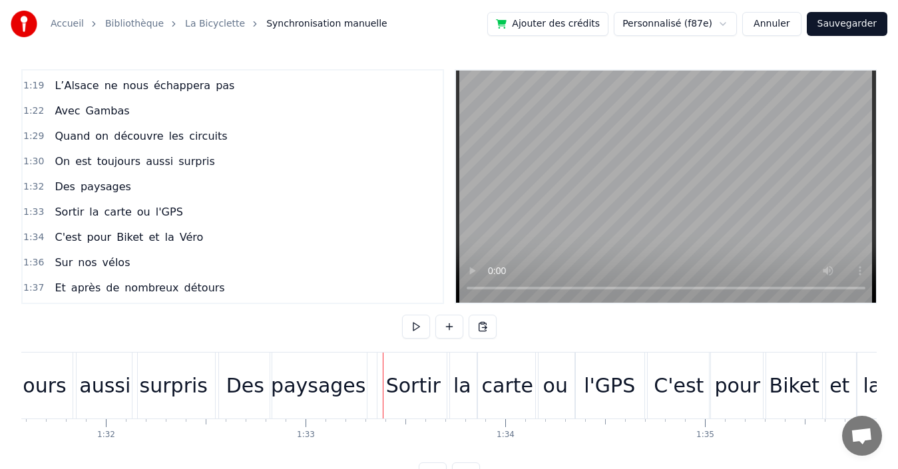
click at [353, 383] on div "paysages" at bounding box center [318, 386] width 95 height 30
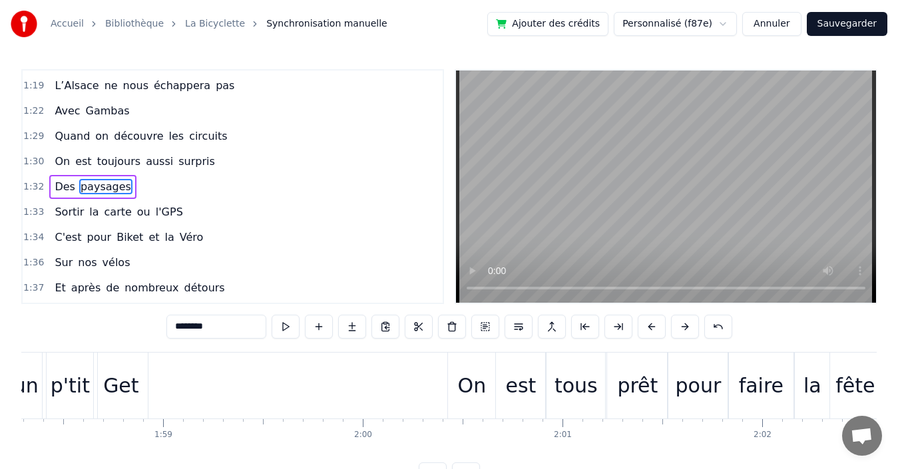
scroll to position [0, 23947]
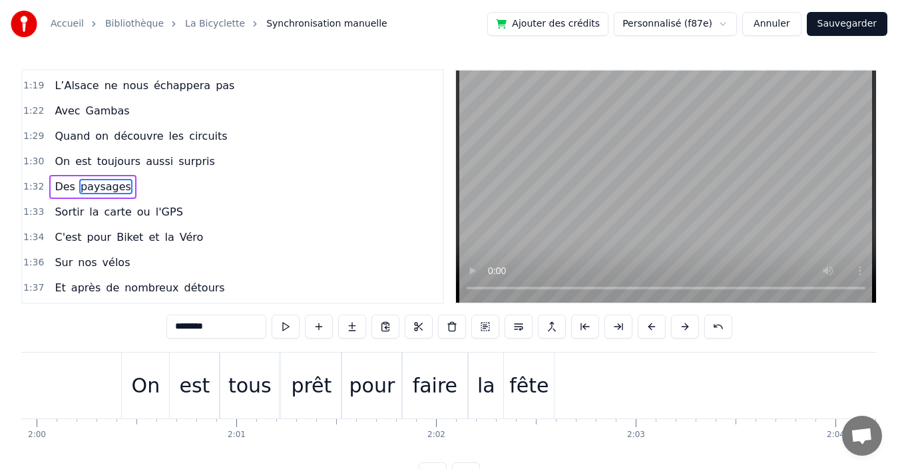
click at [140, 364] on div "On" at bounding box center [145, 386] width 47 height 66
type input "**"
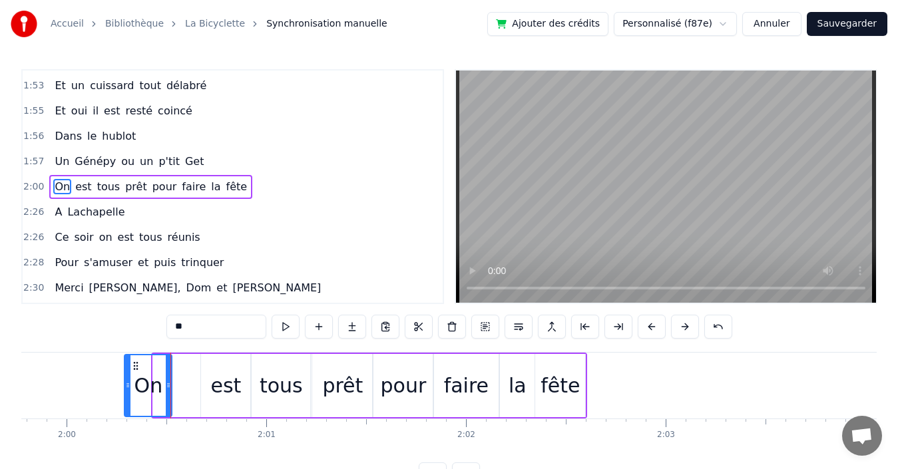
scroll to position [0, 23896]
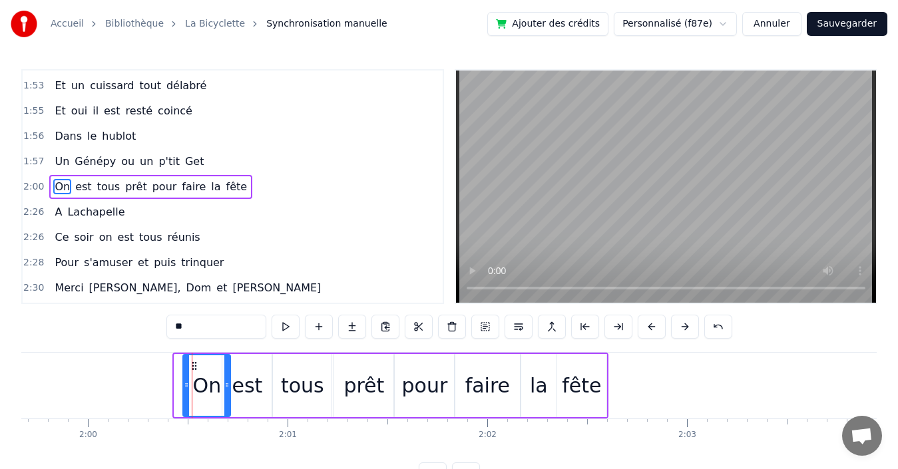
drag, startPoint x: 134, startPoint y: 362, endPoint x: 194, endPoint y: 372, distance: 60.7
click at [194, 372] on div "On" at bounding box center [207, 385] width 46 height 61
click at [266, 183] on div "2:00 On est tous prêt pour faire la fête" at bounding box center [233, 186] width 420 height 25
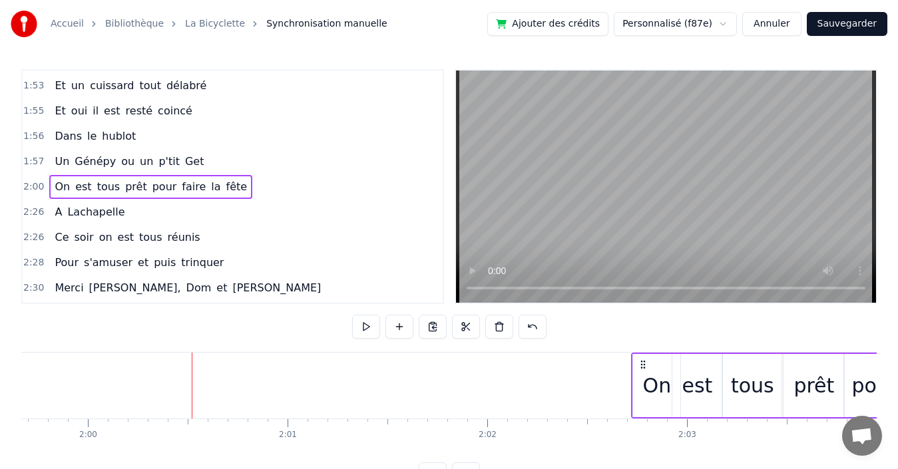
drag, startPoint x: 191, startPoint y: 363, endPoint x: 641, endPoint y: 355, distance: 450.0
click at [641, 355] on div "On est tous prêt pour faire la fête" at bounding box center [844, 386] width 427 height 66
click at [220, 164] on div "1:57 Un Génépy ou un p'tit Get" at bounding box center [233, 161] width 420 height 25
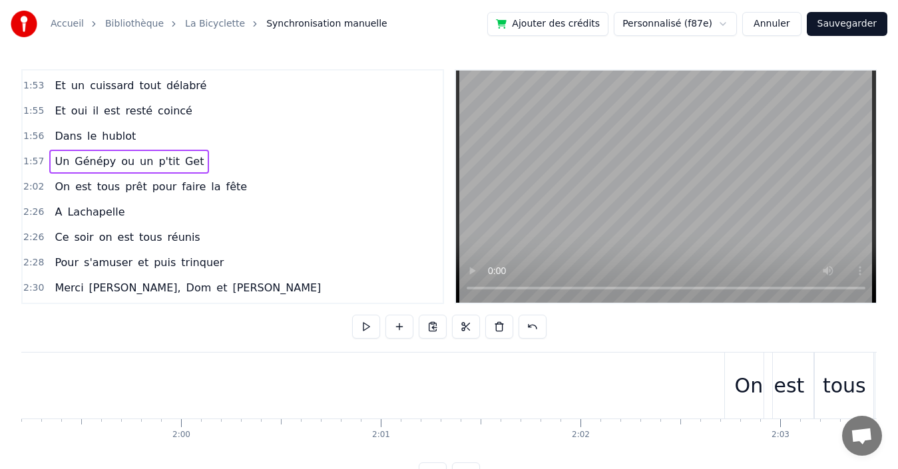
scroll to position [0, 23869]
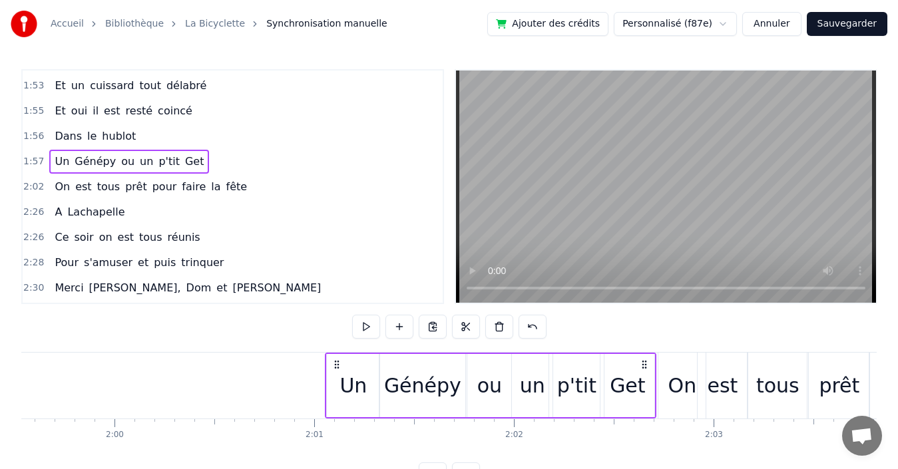
drag, startPoint x: 99, startPoint y: 361, endPoint x: 335, endPoint y: 339, distance: 238.0
click at [335, 339] on div "0:19 Quand nous partons tous les printemps 0:21 Quand nous partons dans toute l…" at bounding box center [448, 277] width 855 height 417
click at [147, 138] on div "1:56 Dans le hublot" at bounding box center [233, 136] width 420 height 25
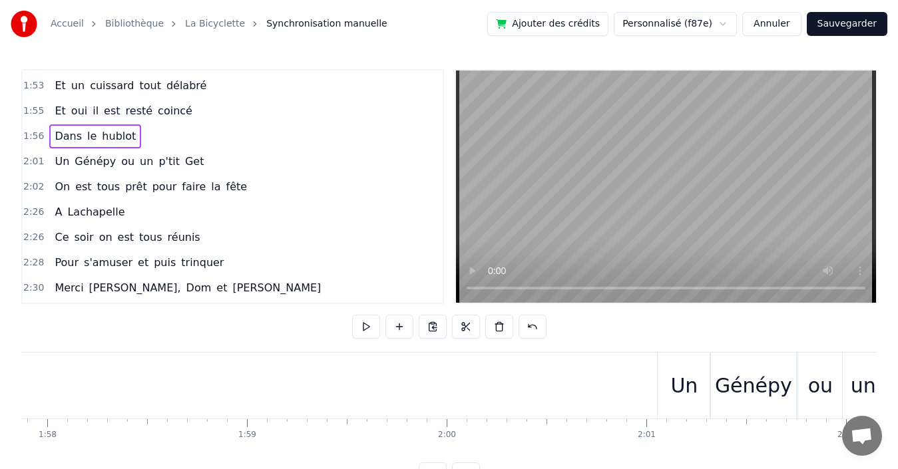
scroll to position [0, 23267]
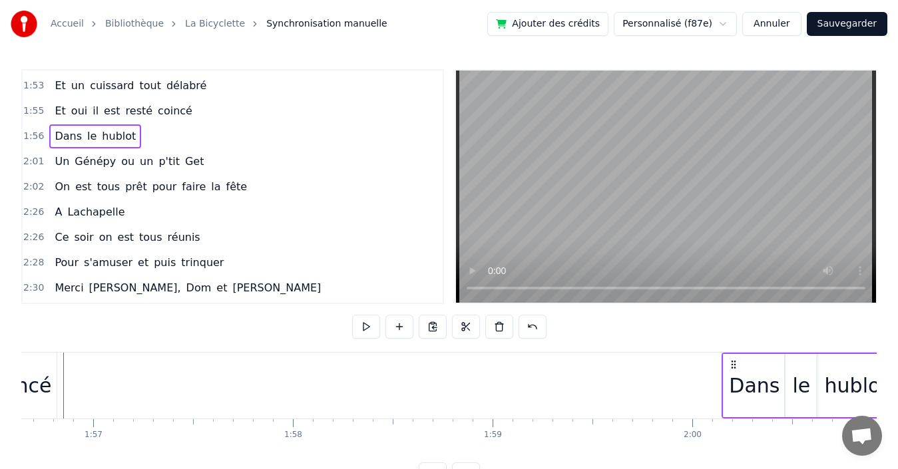
drag, startPoint x: 99, startPoint y: 362, endPoint x: 733, endPoint y: 360, distance: 633.7
click at [733, 360] on icon at bounding box center [733, 364] width 11 height 11
click at [199, 112] on div "1:55 Et oui il est resté coincé" at bounding box center [233, 111] width 420 height 25
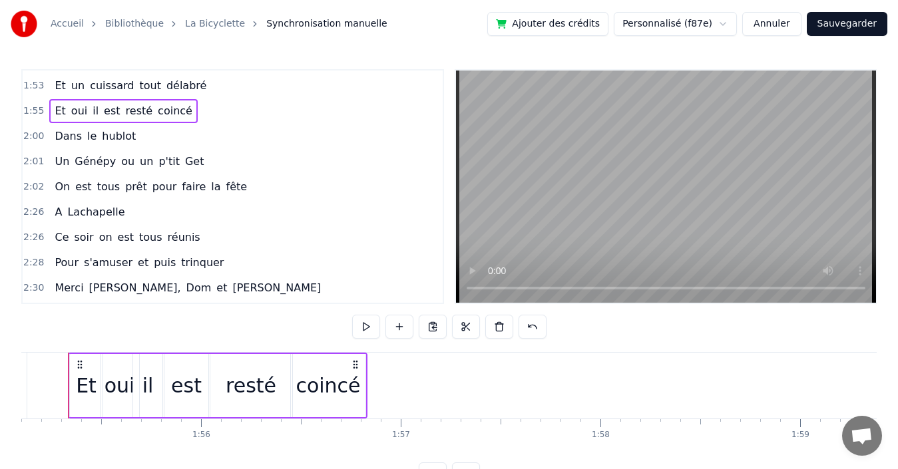
scroll to position [0, 22964]
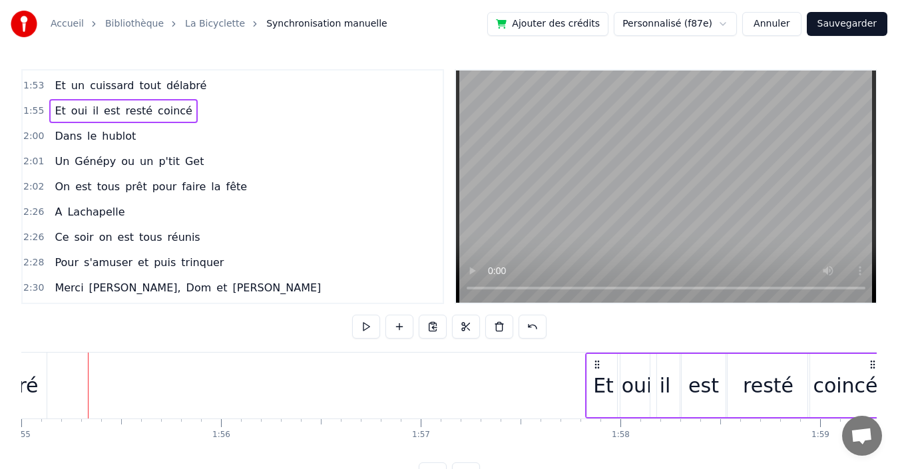
drag, startPoint x: 97, startPoint y: 365, endPoint x: 594, endPoint y: 365, distance: 497.2
click at [594, 365] on icon at bounding box center [597, 364] width 11 height 11
click at [224, 84] on div "1:53 Et un cuissard tout délabré" at bounding box center [233, 85] width 420 height 25
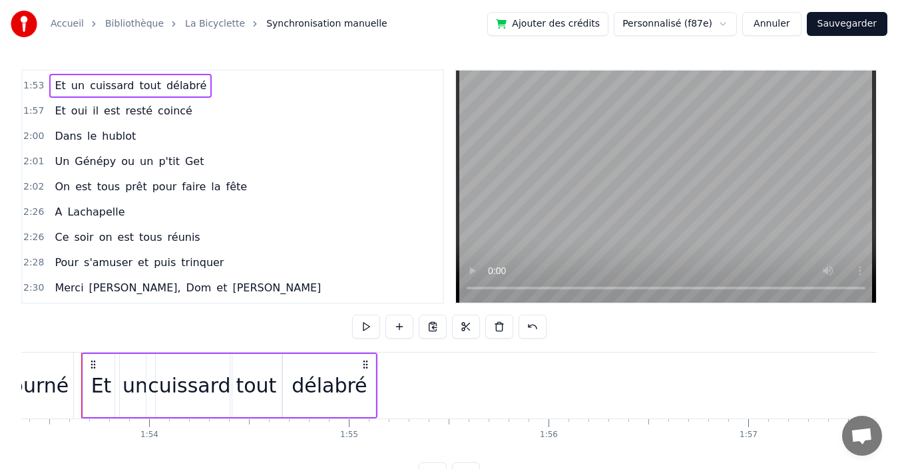
scroll to position [0, 22629]
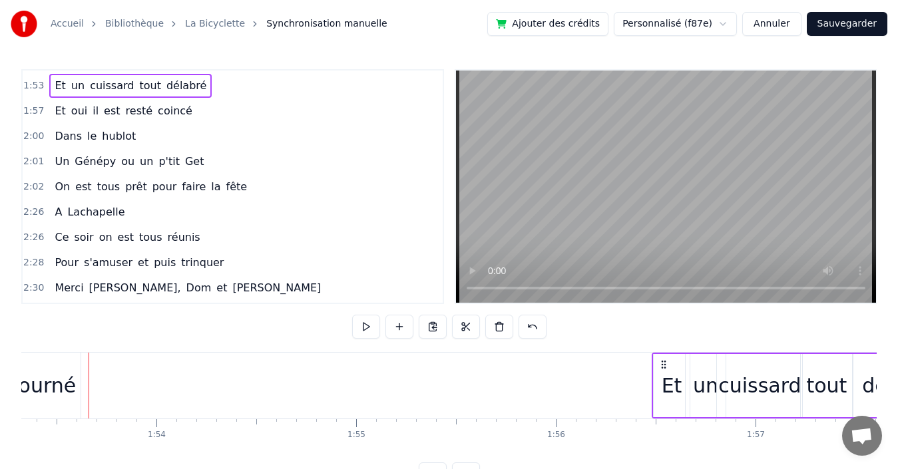
drag, startPoint x: 99, startPoint y: 362, endPoint x: 662, endPoint y: 350, distance: 563.2
click at [662, 350] on div "0:19 Quand nous partons tous les printemps 0:21 Quand nous partons dans toute l…" at bounding box center [448, 277] width 855 height 417
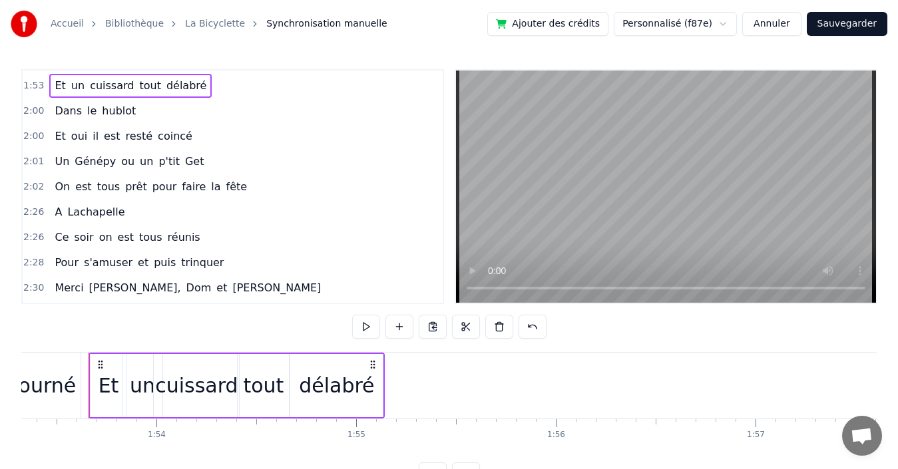
scroll to position [825, 0]
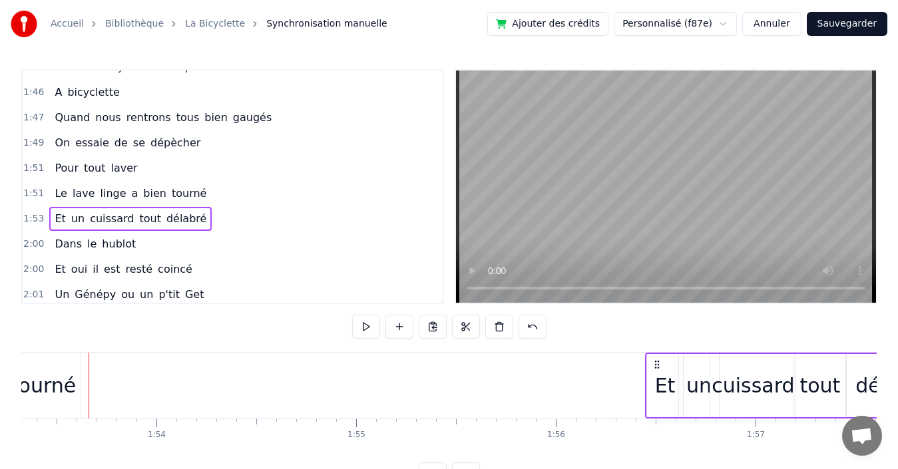
drag, startPoint x: 100, startPoint y: 364, endPoint x: 656, endPoint y: 361, distance: 556.5
click at [656, 361] on icon at bounding box center [657, 364] width 11 height 11
click at [216, 194] on div "1:51 Le lave linge a bien tourné" at bounding box center [233, 193] width 420 height 25
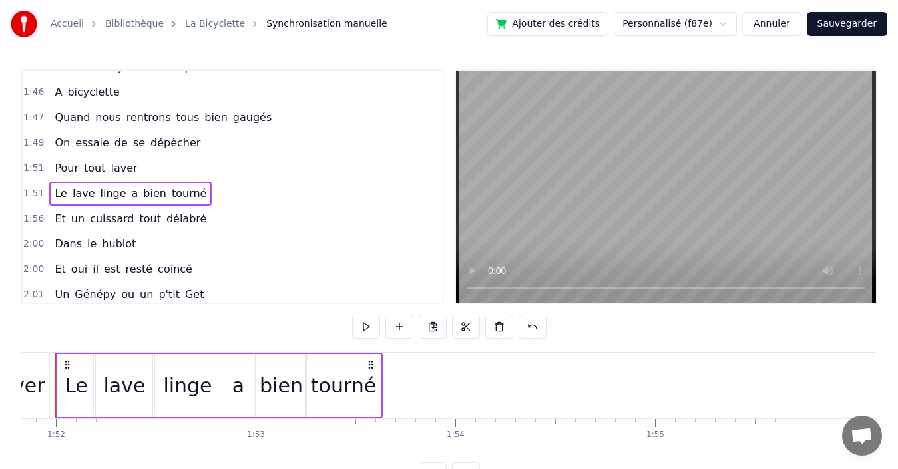
scroll to position [0, 22297]
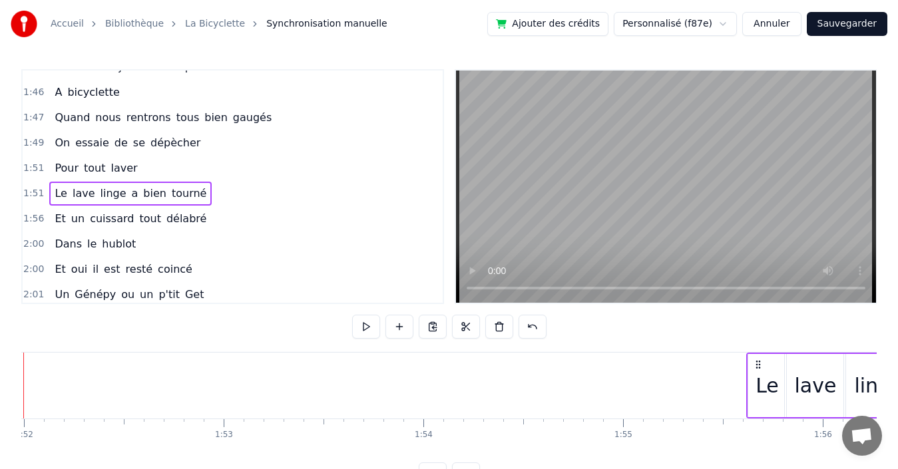
drag, startPoint x: 99, startPoint y: 361, endPoint x: 763, endPoint y: 363, distance: 663.6
click at [763, 363] on icon at bounding box center [758, 364] width 11 height 11
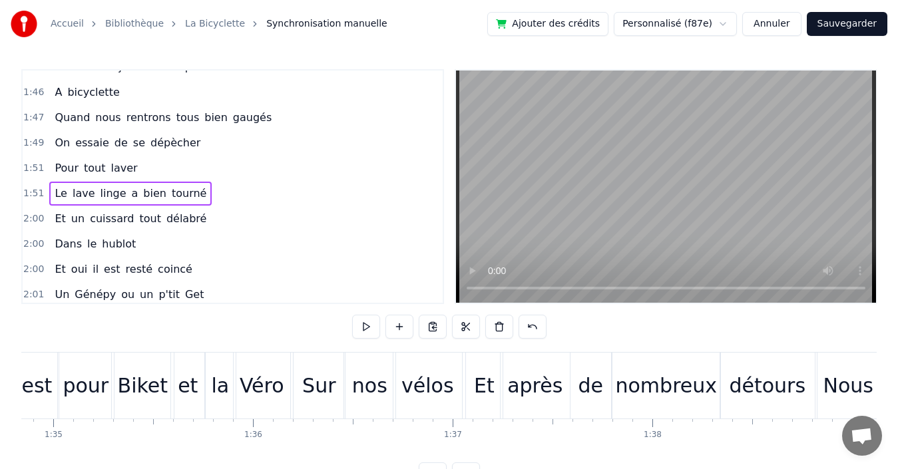
scroll to position [0, 19235]
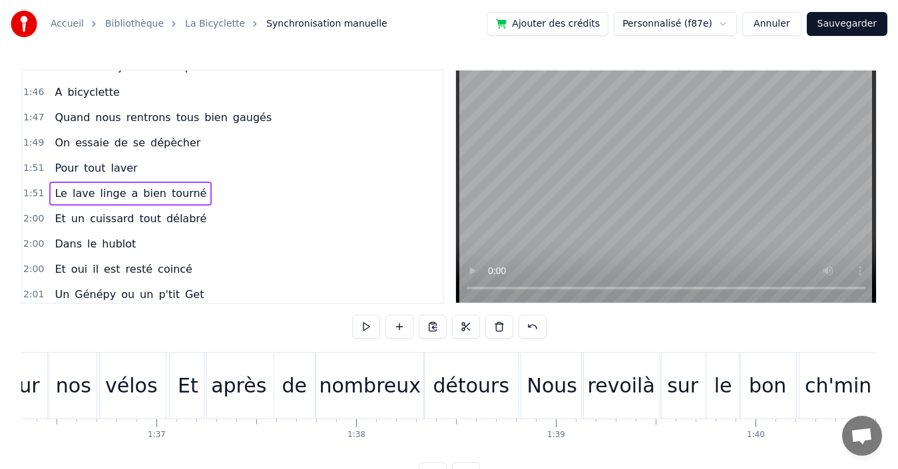
click at [222, 168] on div "1:51 Pour tout laver" at bounding box center [233, 168] width 420 height 25
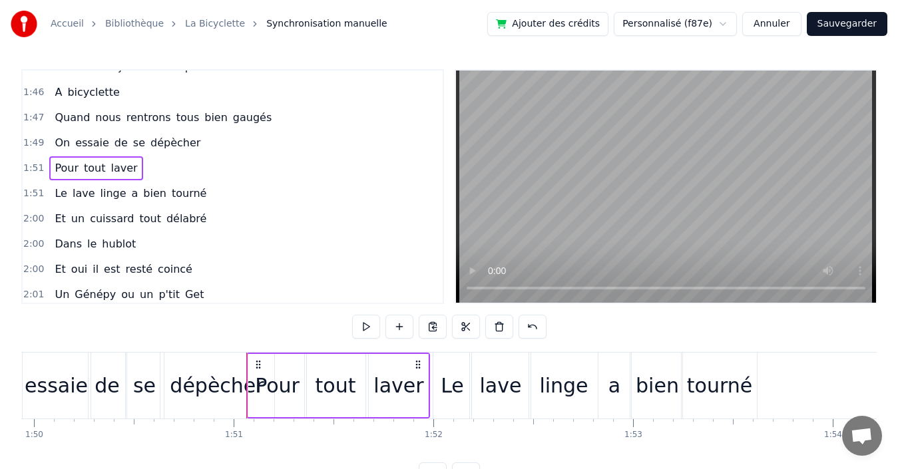
scroll to position [0, 22111]
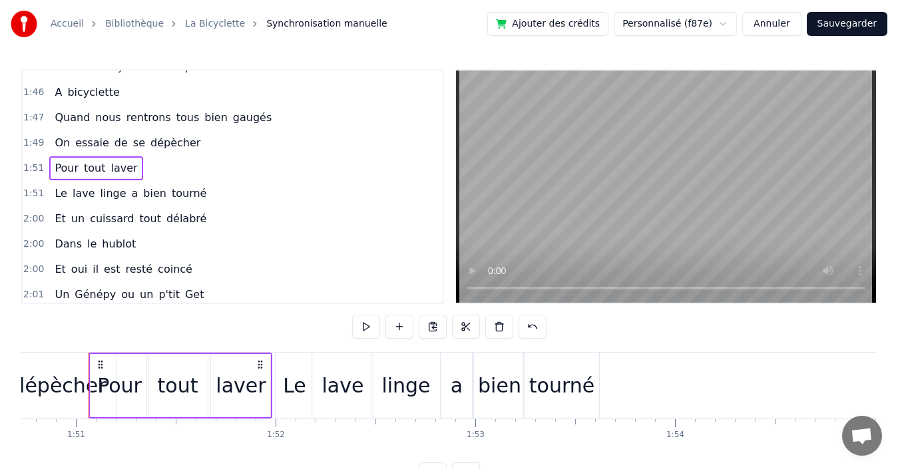
click at [226, 196] on div "1:51 Le lave linge a bien tourné" at bounding box center [233, 193] width 420 height 25
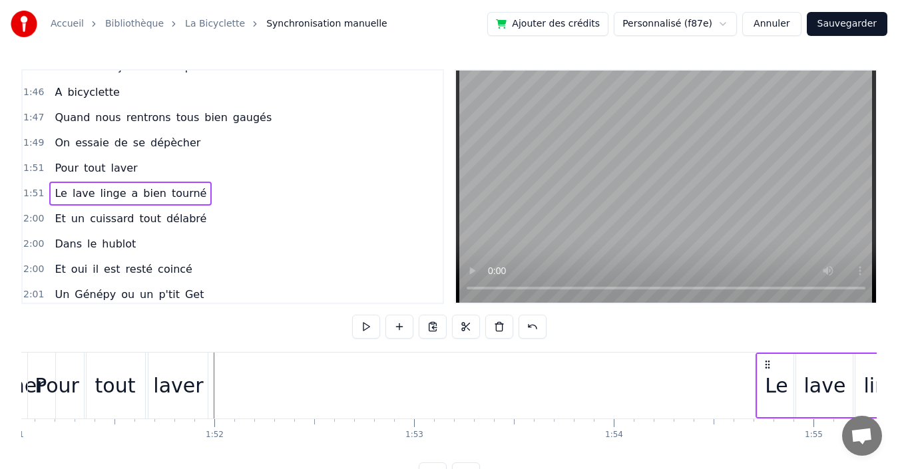
drag, startPoint x: 284, startPoint y: 363, endPoint x: 766, endPoint y: 373, distance: 482.7
drag, startPoint x: 199, startPoint y: 167, endPoint x: 221, endPoint y: 184, distance: 27.6
click at [200, 168] on div "1:51 Pour tout laver" at bounding box center [233, 168] width 420 height 25
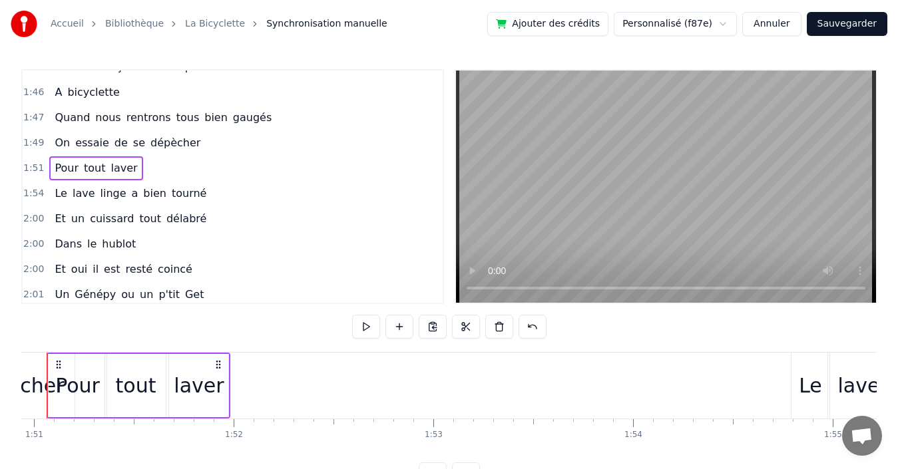
scroll to position [0, 22111]
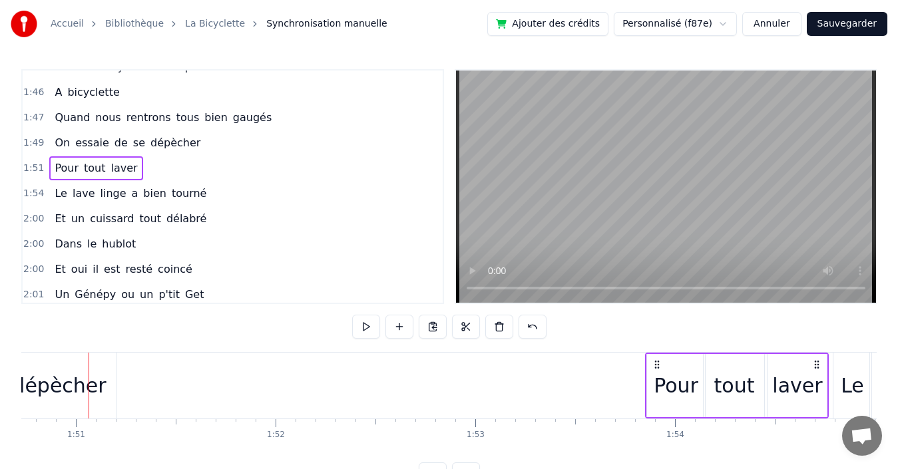
drag, startPoint x: 99, startPoint y: 363, endPoint x: 655, endPoint y: 341, distance: 556.9
click at [655, 341] on div "0:19 Quand nous partons tous les printemps 0:21 Quand nous partons dans toute l…" at bounding box center [448, 277] width 855 height 417
click at [236, 141] on div "1:49 On essaie de se dépècher" at bounding box center [233, 142] width 420 height 25
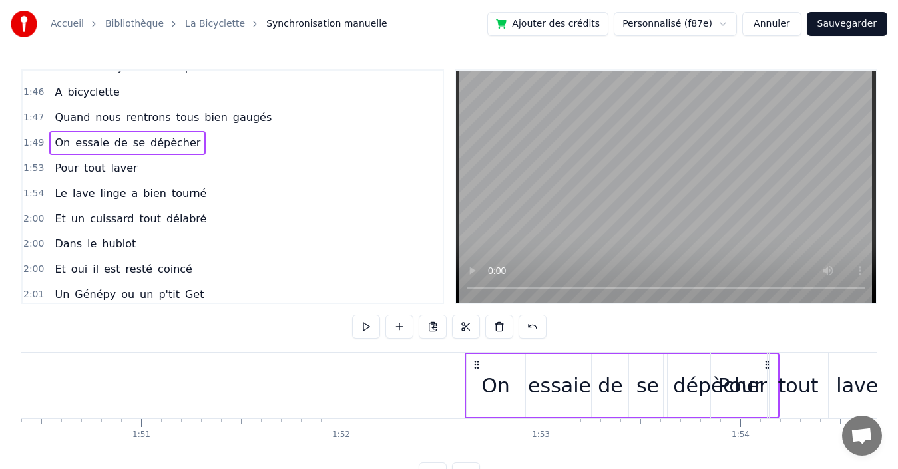
scroll to position [0, 22053]
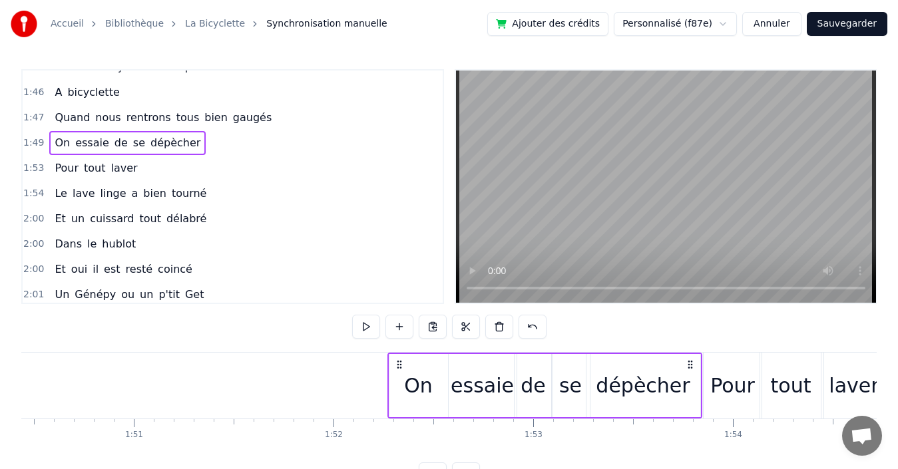
drag, startPoint x: 391, startPoint y: 364, endPoint x: 690, endPoint y: 357, distance: 299.0
click at [690, 357] on div "On essaie de se dépècher" at bounding box center [544, 386] width 315 height 66
click at [297, 122] on div "1:47 Quand nous rentrons tous bien gaugés" at bounding box center [233, 117] width 420 height 25
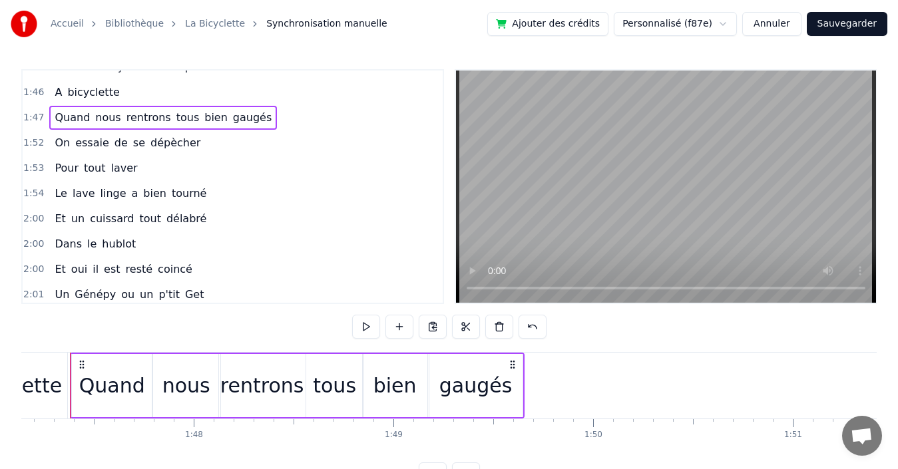
scroll to position [0, 21375]
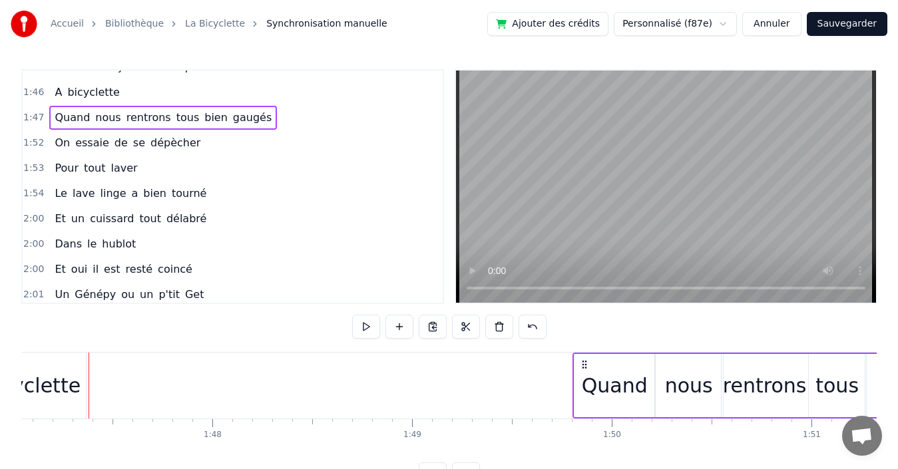
drag, startPoint x: 97, startPoint y: 363, endPoint x: 581, endPoint y: 373, distance: 484.0
click at [581, 373] on div "Quand nous rentrons tous bien gaugés" at bounding box center [799, 386] width 455 height 66
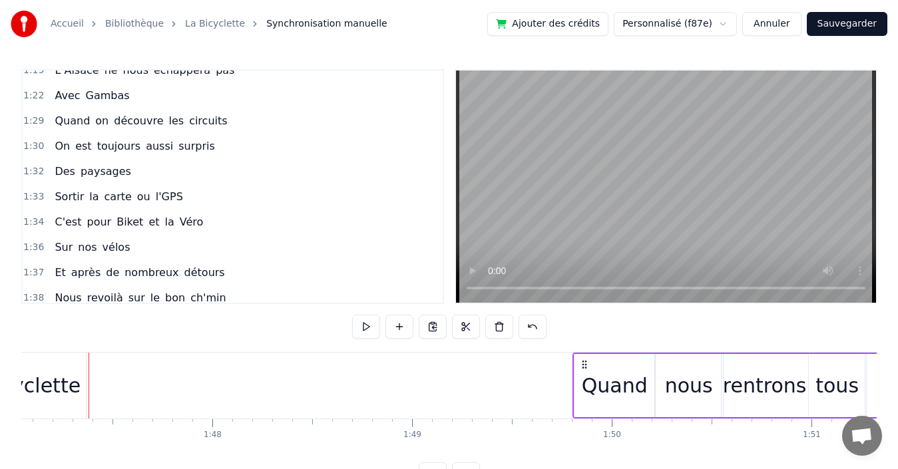
scroll to position [493, 0]
click at [179, 174] on div "1:32 Des paysages" at bounding box center [233, 172] width 420 height 25
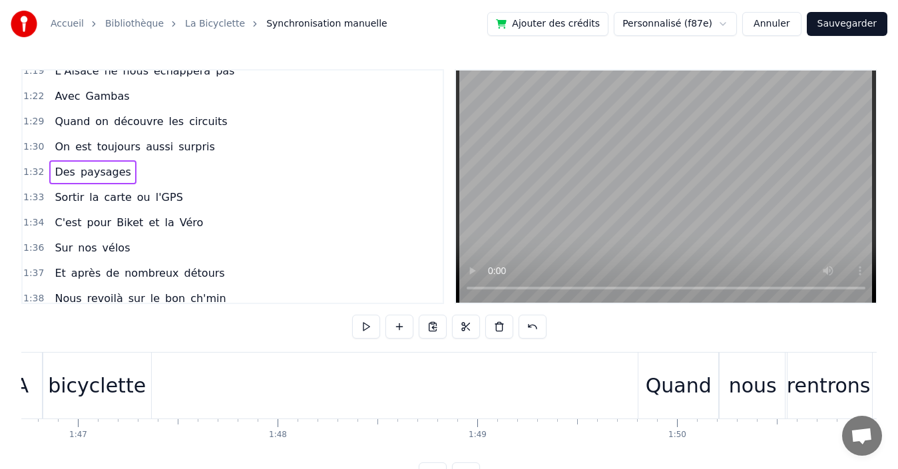
scroll to position [0, 21191]
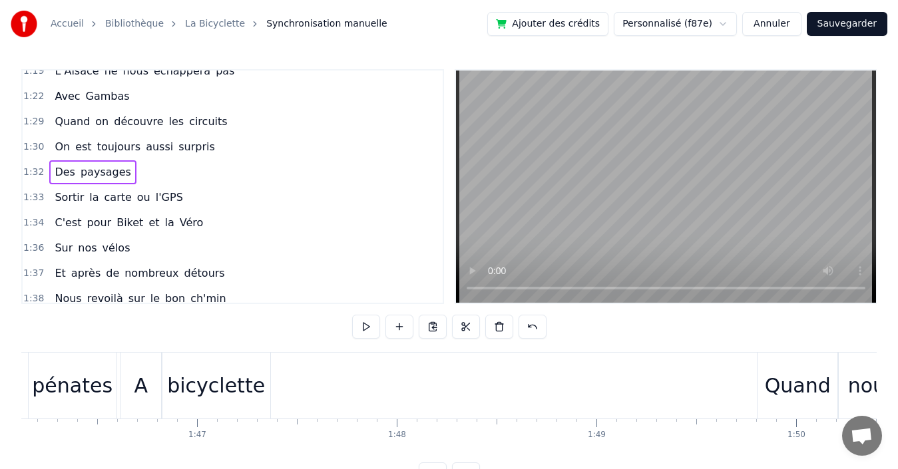
click at [254, 367] on div "bicyclette" at bounding box center [216, 386] width 108 height 66
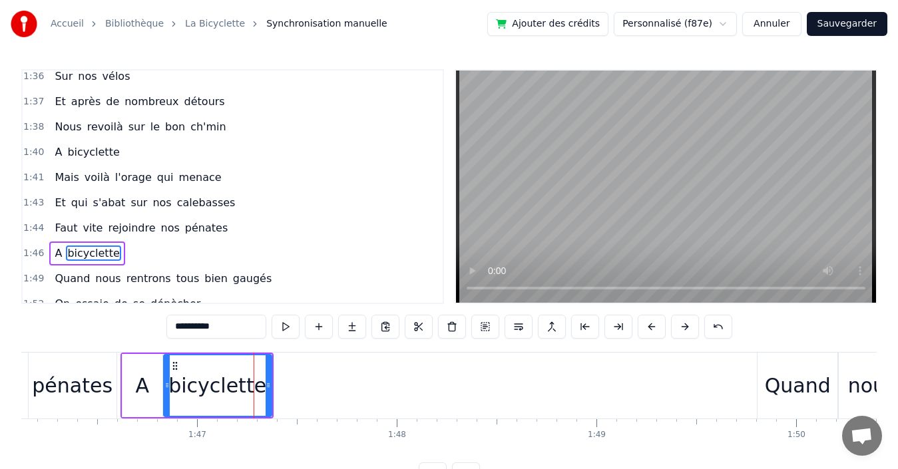
scroll to position [731, 0]
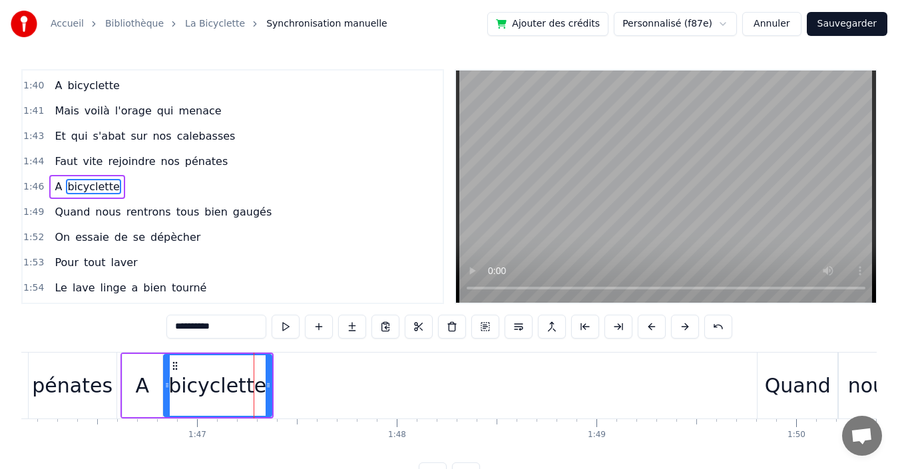
click at [230, 188] on div "1:46 A bicyclette" at bounding box center [233, 186] width 420 height 25
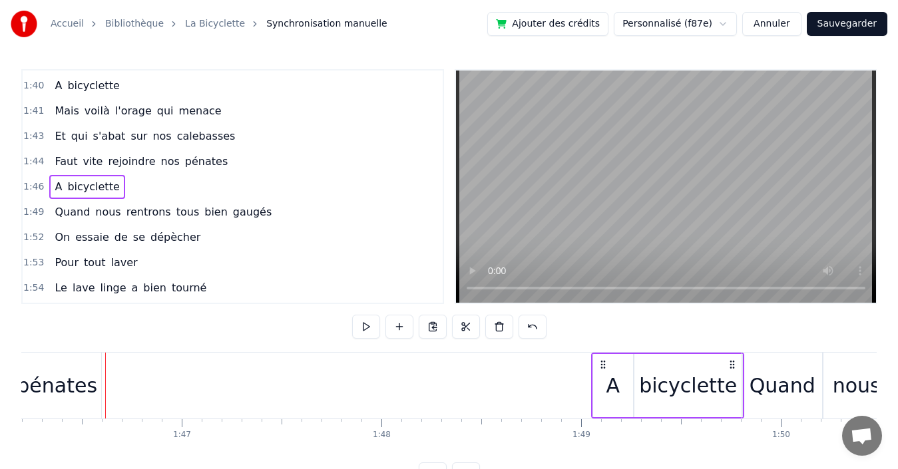
scroll to position [0, 21211]
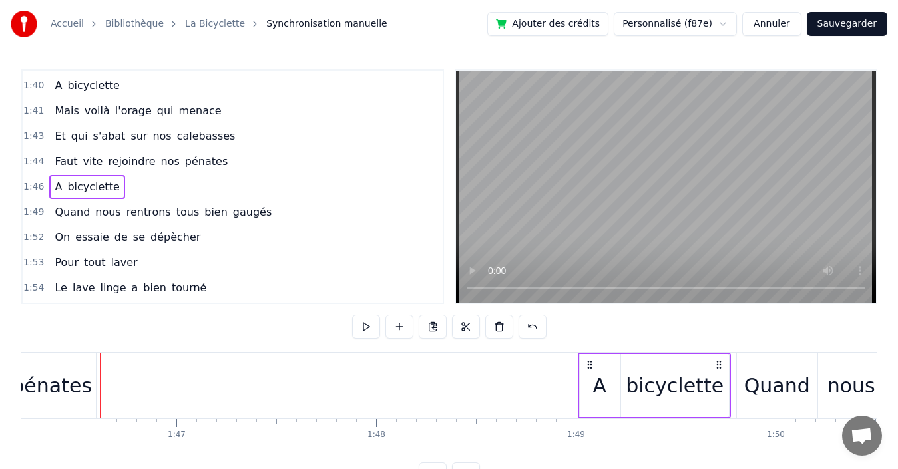
drag, startPoint x: 284, startPoint y: 362, endPoint x: 700, endPoint y: 348, distance: 416.3
click at [718, 348] on div "0:19 Quand nous partons tous les printemps 0:21 Quand nous partons dans toute l…" at bounding box center [448, 277] width 855 height 417
click at [246, 168] on div "1:44 Faut vite rejoindre nos pénates" at bounding box center [233, 161] width 420 height 25
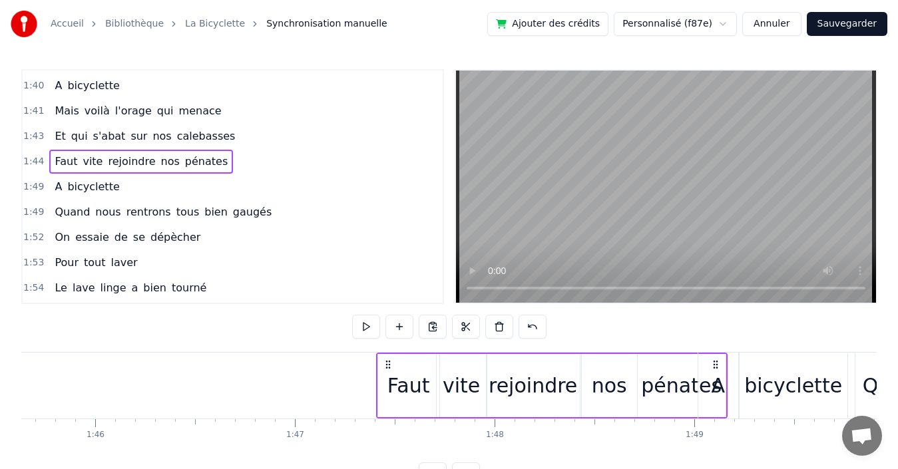
scroll to position [0, 21095]
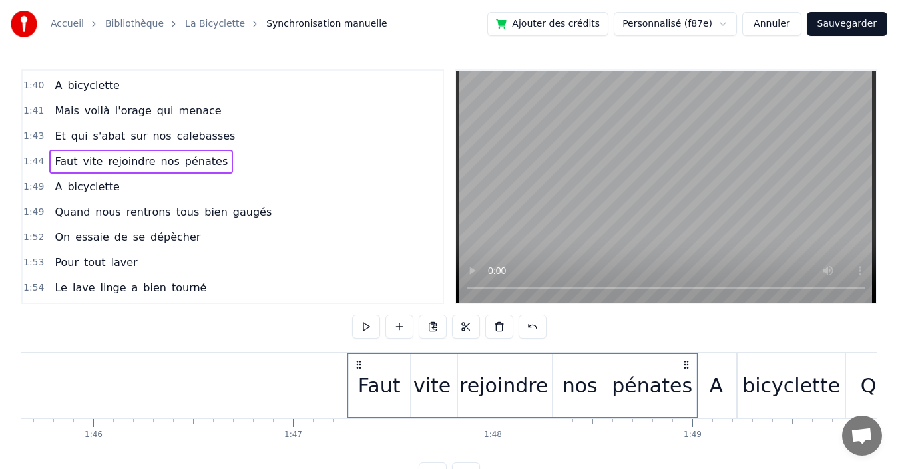
drag, startPoint x: 441, startPoint y: 367, endPoint x: 685, endPoint y: 368, distance: 243.6
click at [685, 368] on icon at bounding box center [686, 364] width 11 height 11
click at [234, 130] on div "1:43 Et qui s'abat sur nos calebasses" at bounding box center [233, 136] width 420 height 25
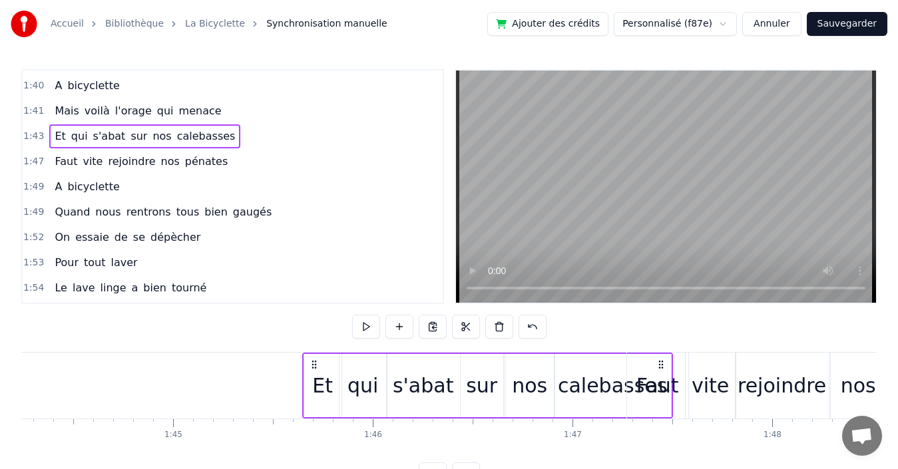
scroll to position [0, 20817]
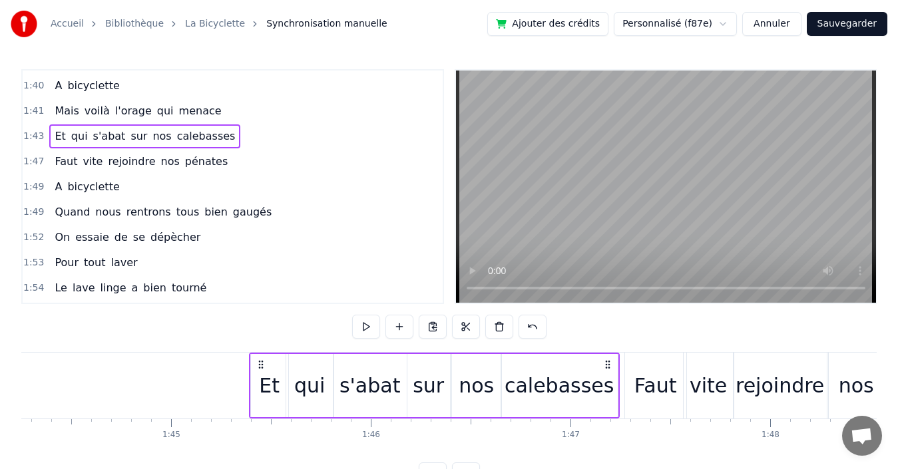
drag, startPoint x: 447, startPoint y: 361, endPoint x: 608, endPoint y: 375, distance: 161.0
click at [608, 375] on div "Et qui s'abat sur nos calebasses" at bounding box center [434, 386] width 371 height 66
click at [211, 108] on div "1:41 Mais voilà l'orage qui menace" at bounding box center [233, 111] width 420 height 25
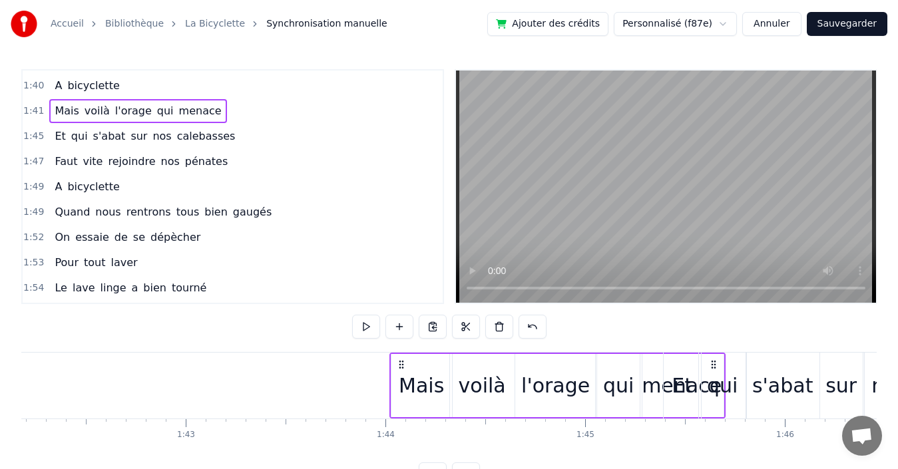
scroll to position [0, 20405]
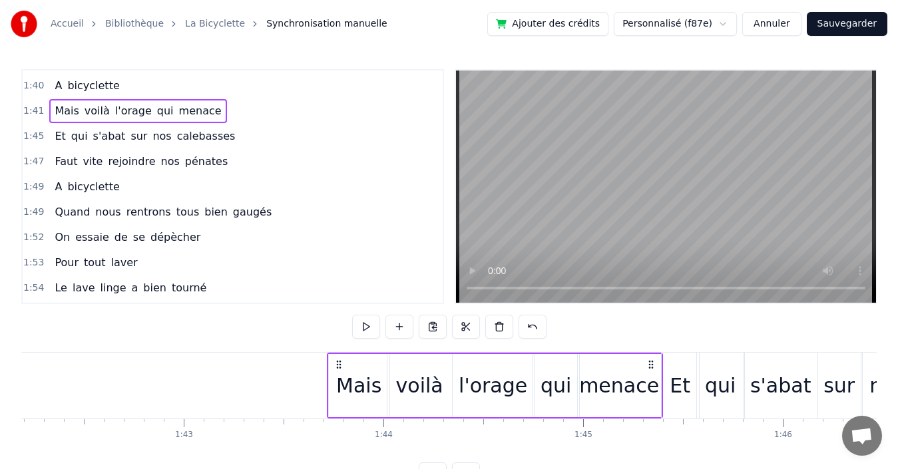
drag, startPoint x: 411, startPoint y: 363, endPoint x: 650, endPoint y: 375, distance: 238.6
click at [650, 375] on div "Mais voilà l'orage qui menace" at bounding box center [495, 386] width 336 height 66
click at [280, 83] on div "1:40 A bicyclette" at bounding box center [233, 85] width 420 height 25
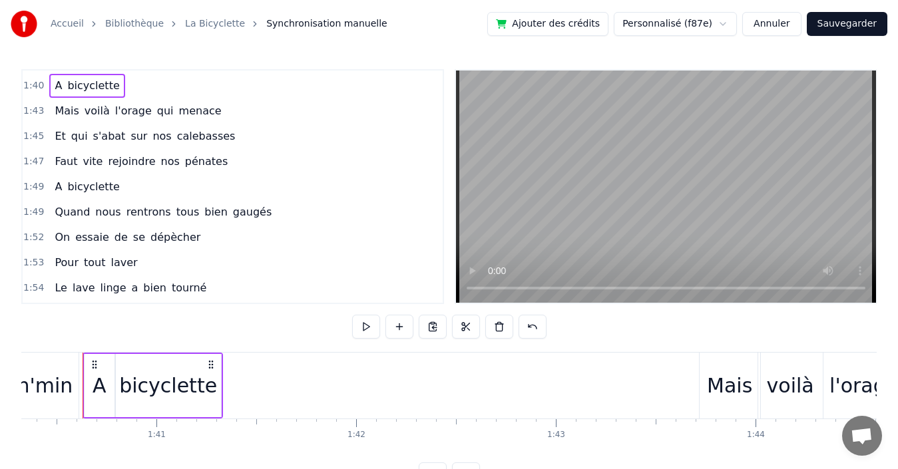
scroll to position [0, 20027]
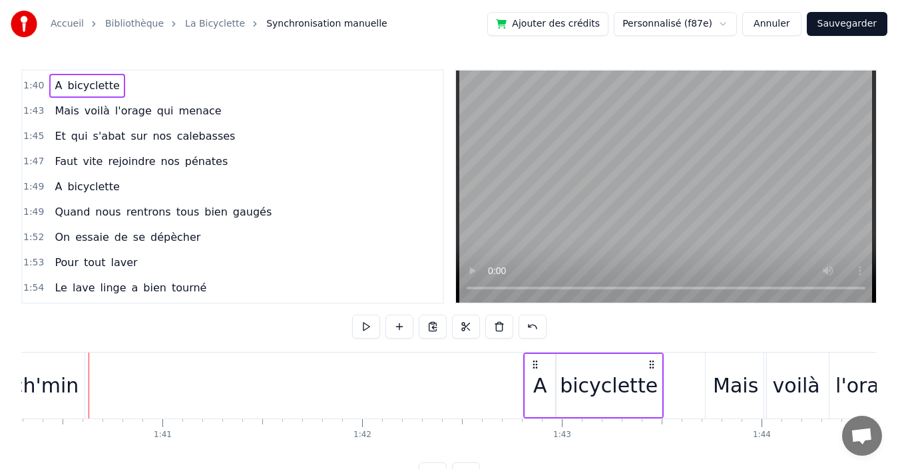
drag, startPoint x: 214, startPoint y: 363, endPoint x: 649, endPoint y: 372, distance: 434.7
click at [649, 372] on div "A bicyclette" at bounding box center [593, 386] width 140 height 66
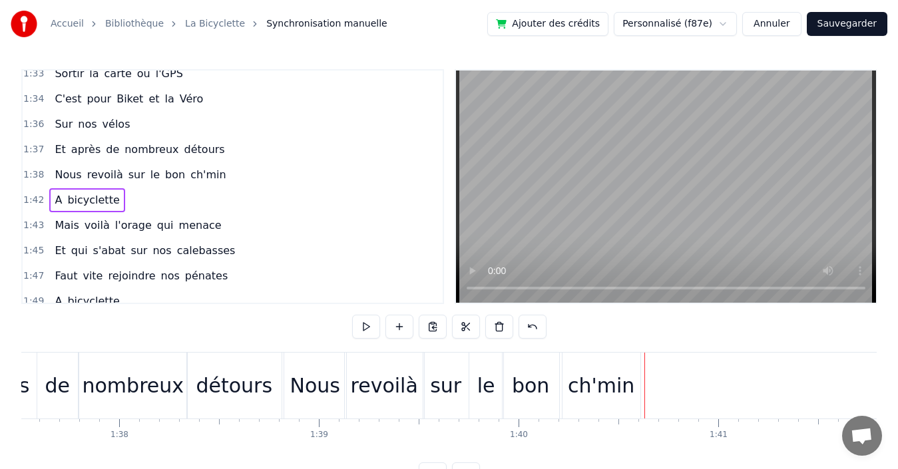
scroll to position [598, 0]
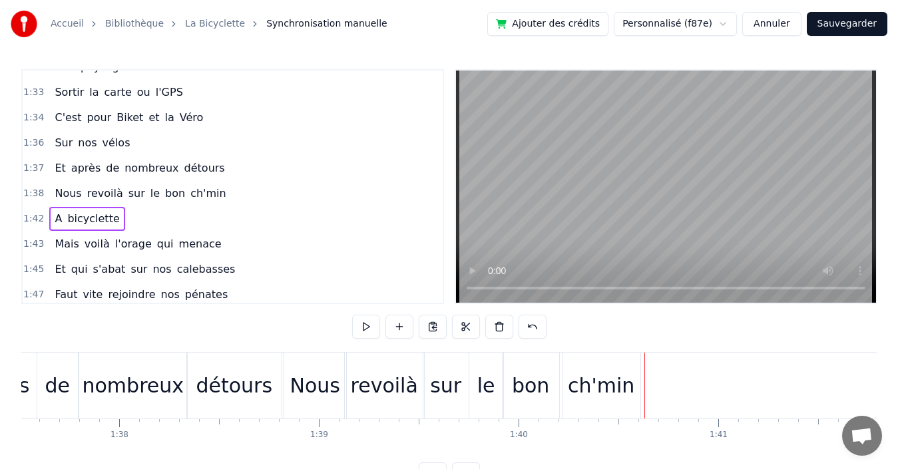
click at [235, 195] on div "1:38 Nous revoilà sur le bon ch'min" at bounding box center [233, 193] width 420 height 25
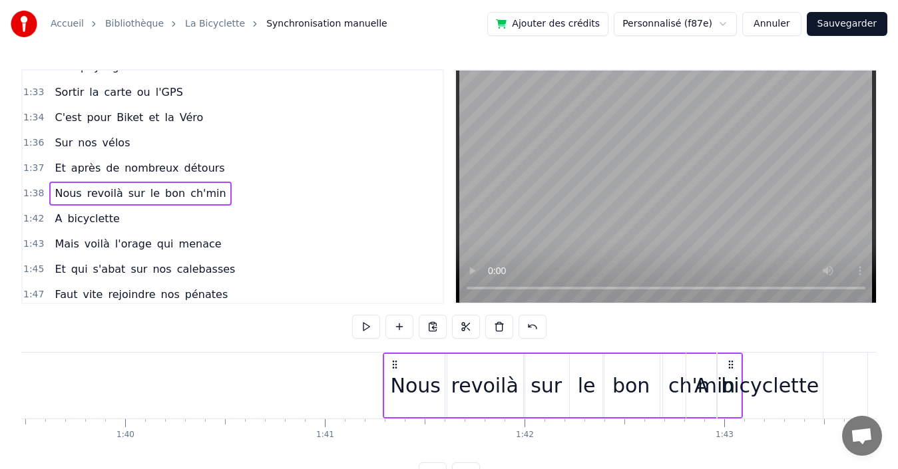
scroll to position [0, 19868]
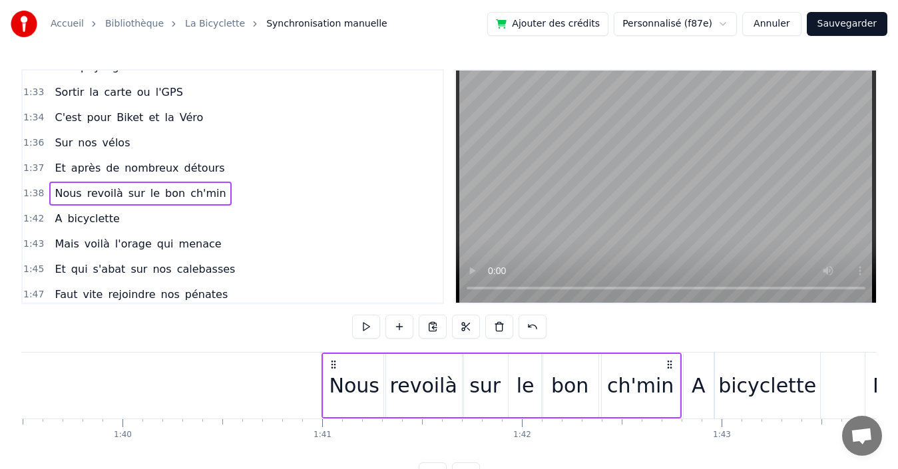
drag, startPoint x: 630, startPoint y: 362, endPoint x: 668, endPoint y: 362, distance: 37.9
click at [668, 361] on circle at bounding box center [668, 361] width 1 height 1
click at [268, 222] on div "1:42 A bicyclette" at bounding box center [233, 218] width 420 height 25
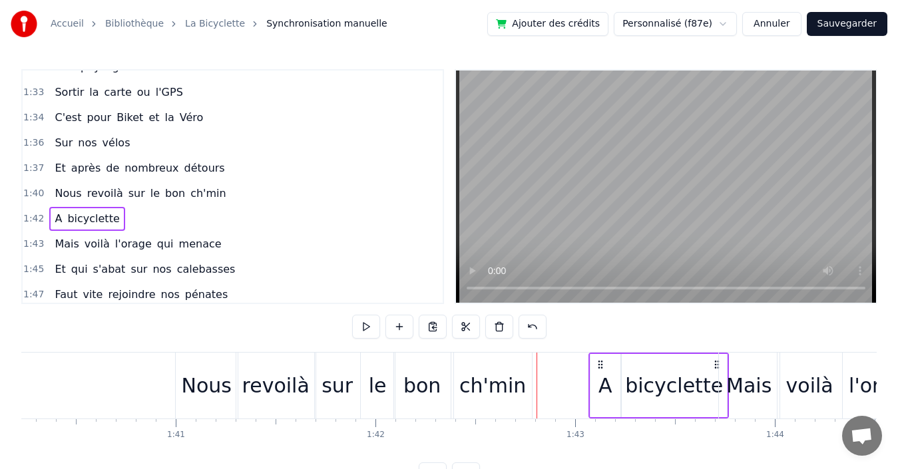
scroll to position [0, 20024]
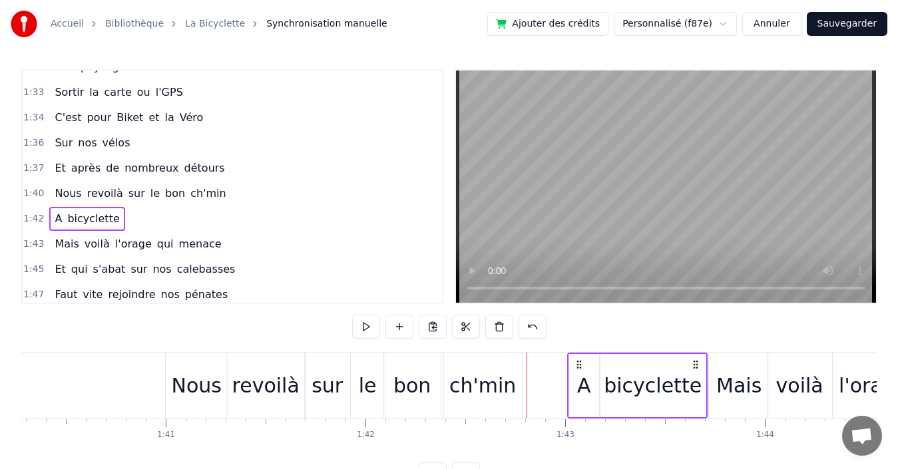
drag, startPoint x: 809, startPoint y: 363, endPoint x: 693, endPoint y: 364, distance: 115.8
click at [693, 364] on icon at bounding box center [695, 364] width 11 height 11
click at [276, 190] on div "1:40 Nous revoilà sur le bon ch'min" at bounding box center [233, 193] width 420 height 25
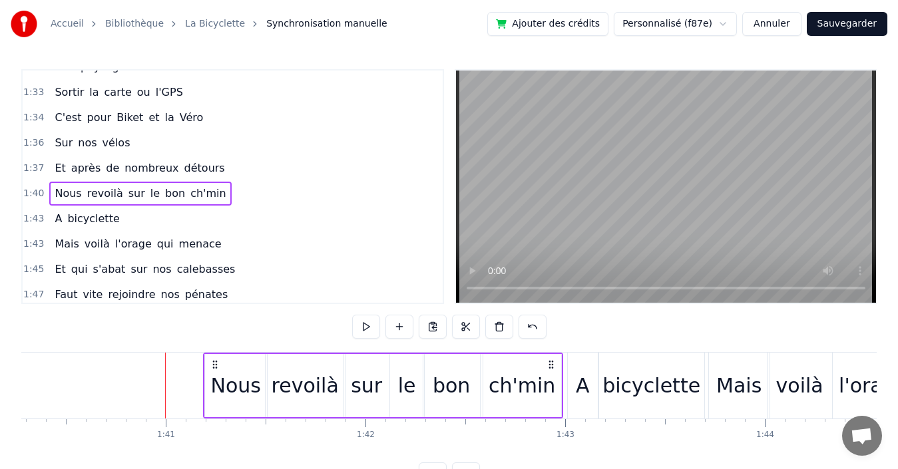
drag, startPoint x: 515, startPoint y: 364, endPoint x: 552, endPoint y: 361, distance: 38.0
click at [552, 361] on icon at bounding box center [551, 364] width 11 height 11
click at [244, 166] on div "1:37 Et après de nombreux détours" at bounding box center [233, 168] width 420 height 25
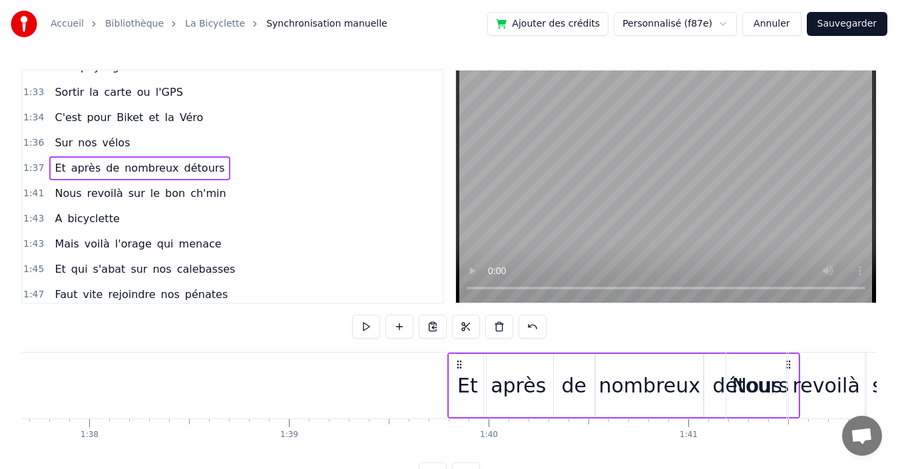
scroll to position [0, 19528]
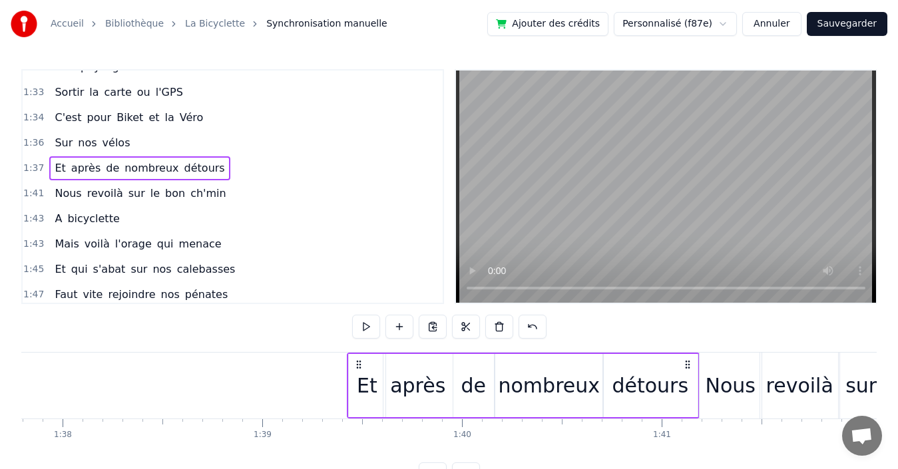
drag, startPoint x: 429, startPoint y: 364, endPoint x: 687, endPoint y: 357, distance: 258.4
click at [687, 357] on div "Et après de nombreux détours" at bounding box center [523, 386] width 353 height 66
click at [214, 147] on div "1:36 Sur nos vélos" at bounding box center [233, 142] width 420 height 25
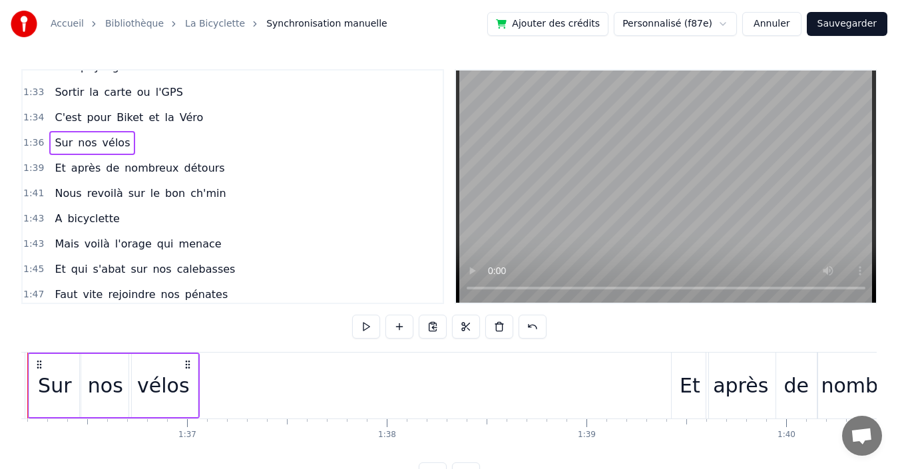
scroll to position [0, 19143]
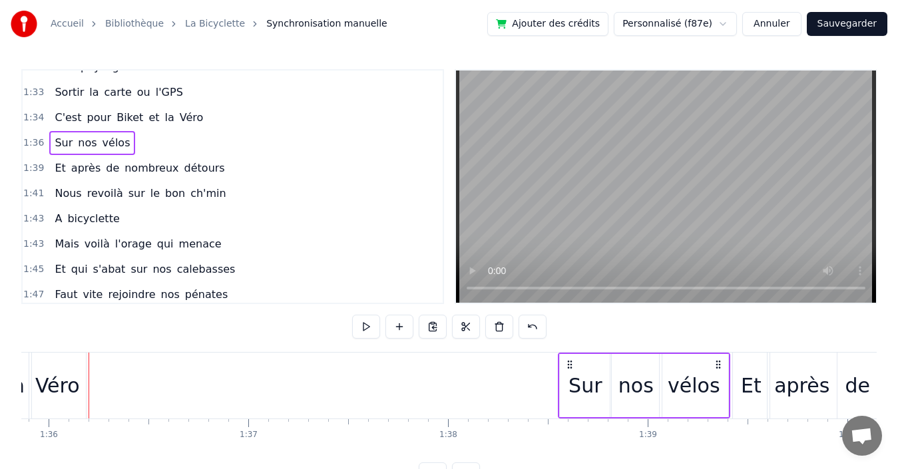
drag, startPoint x: 249, startPoint y: 365, endPoint x: 718, endPoint y: 366, distance: 469.3
click at [718, 366] on icon at bounding box center [718, 364] width 11 height 11
click at [218, 116] on div "1:34 C'est pour Biket et la Véro" at bounding box center [233, 117] width 420 height 25
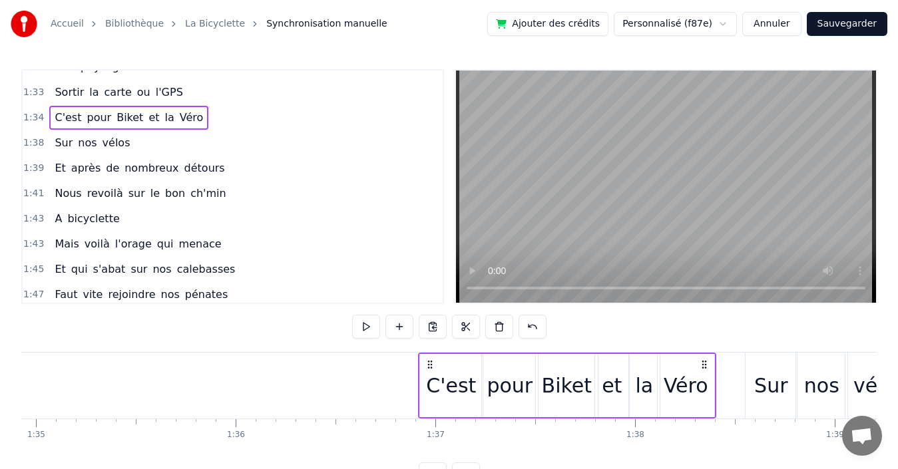
scroll to position [0, 18962]
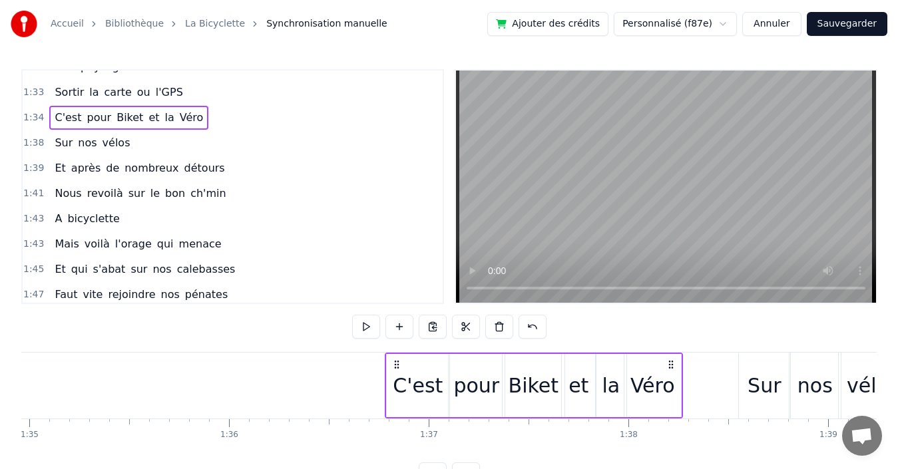
drag, startPoint x: 372, startPoint y: 361, endPoint x: 668, endPoint y: 363, distance: 296.2
click at [668, 363] on icon at bounding box center [671, 364] width 11 height 11
click at [246, 91] on div "1:33 Sortir la carte ou l'GPS" at bounding box center [233, 92] width 420 height 25
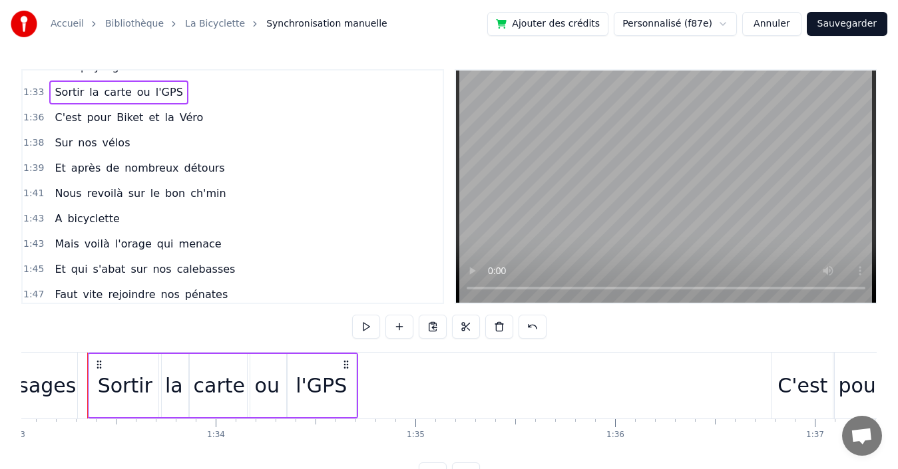
scroll to position [0, 18575]
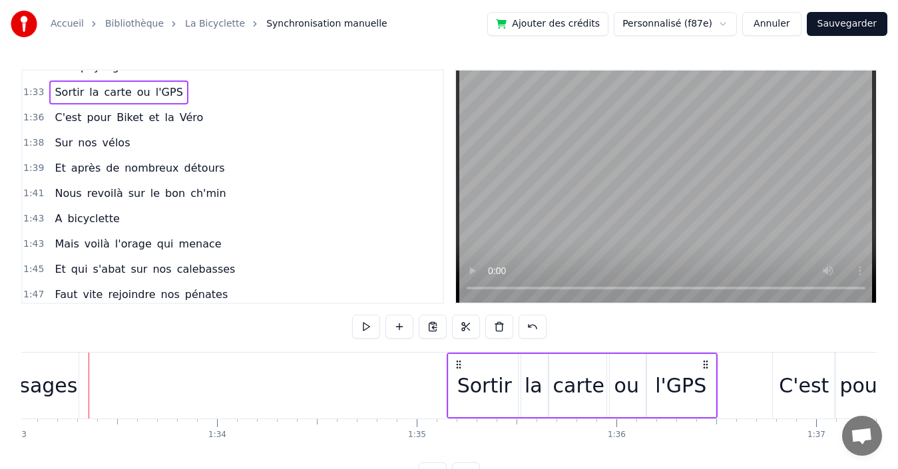
drag, startPoint x: 347, startPoint y: 363, endPoint x: 700, endPoint y: 355, distance: 353.5
click at [706, 355] on div "Sortir la carte ou l'GPS" at bounding box center [582, 386] width 271 height 66
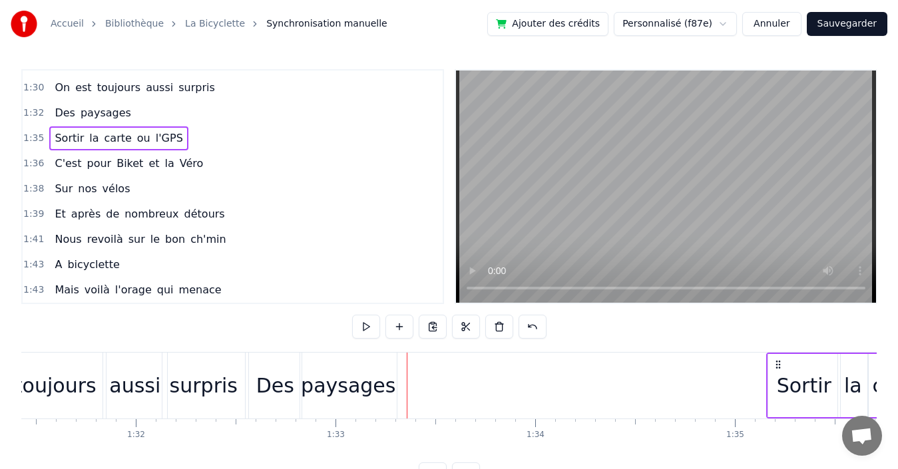
scroll to position [531, 0]
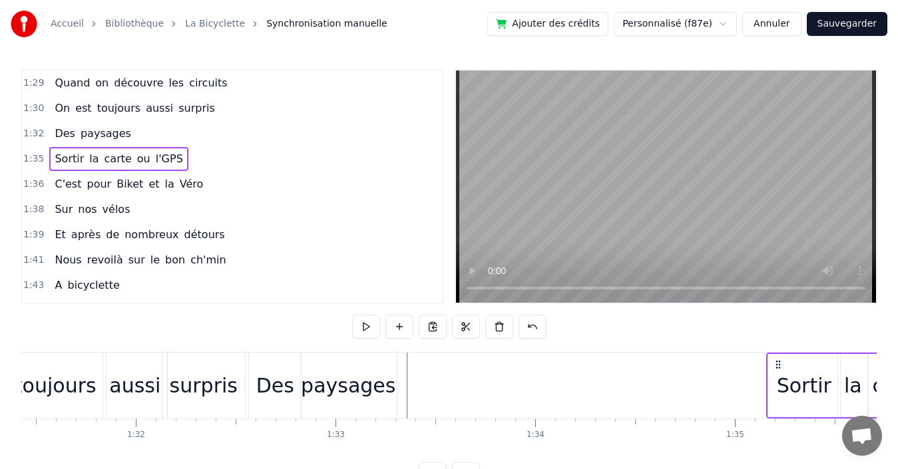
click at [214, 134] on div "1:32 Des paysages" at bounding box center [233, 133] width 420 height 25
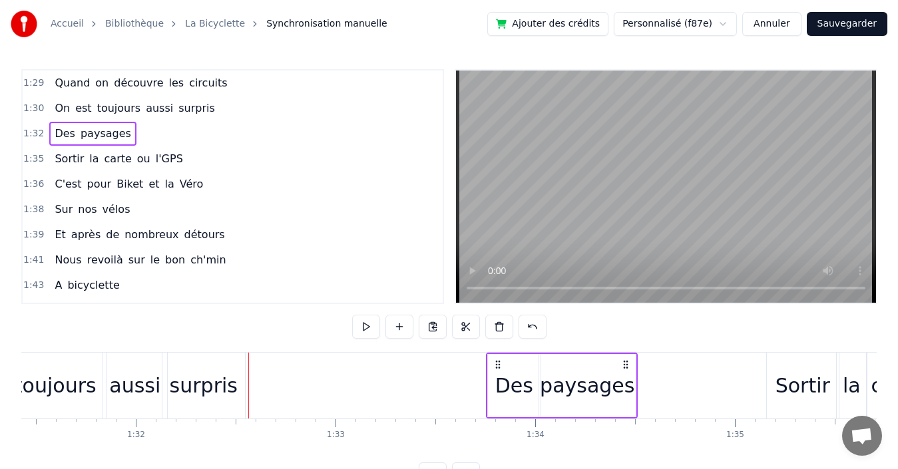
drag, startPoint x: 259, startPoint y: 363, endPoint x: 497, endPoint y: 351, distance: 237.9
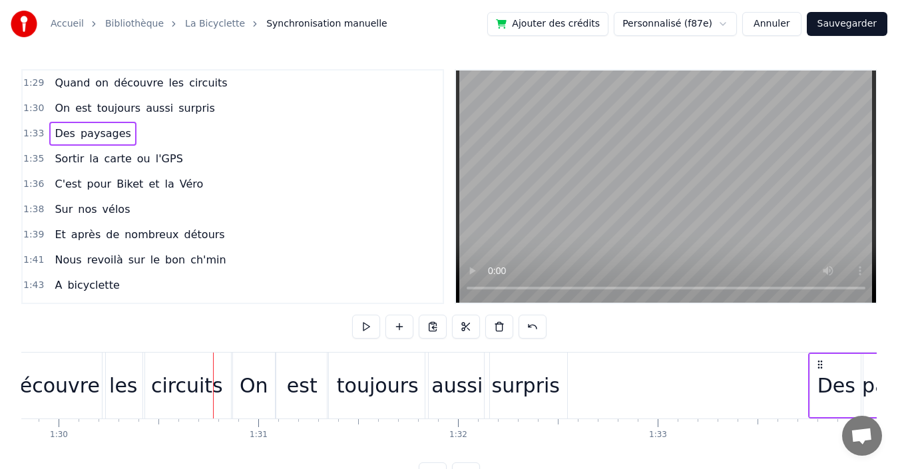
scroll to position [0, 17160]
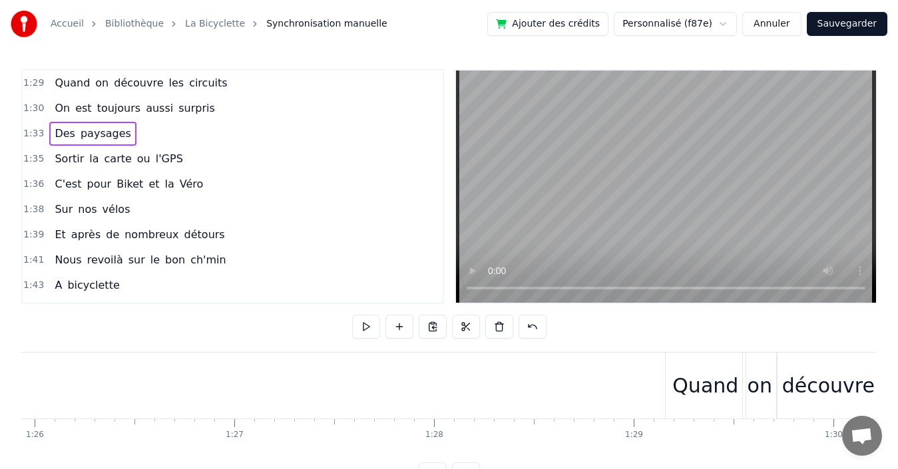
click at [240, 87] on div "1:29 Quand on découvre les circuits" at bounding box center [233, 83] width 420 height 25
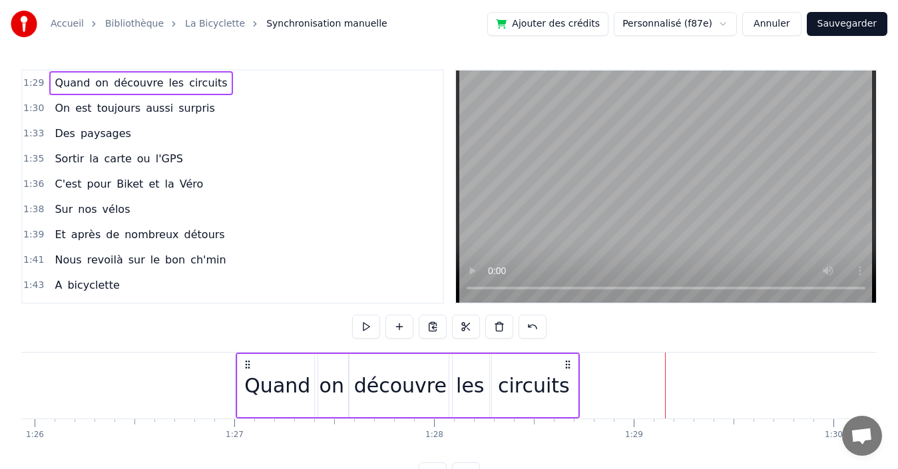
drag, startPoint x: 676, startPoint y: 365, endPoint x: 247, endPoint y: 366, distance: 429.3
click at [247, 366] on icon at bounding box center [247, 364] width 11 height 11
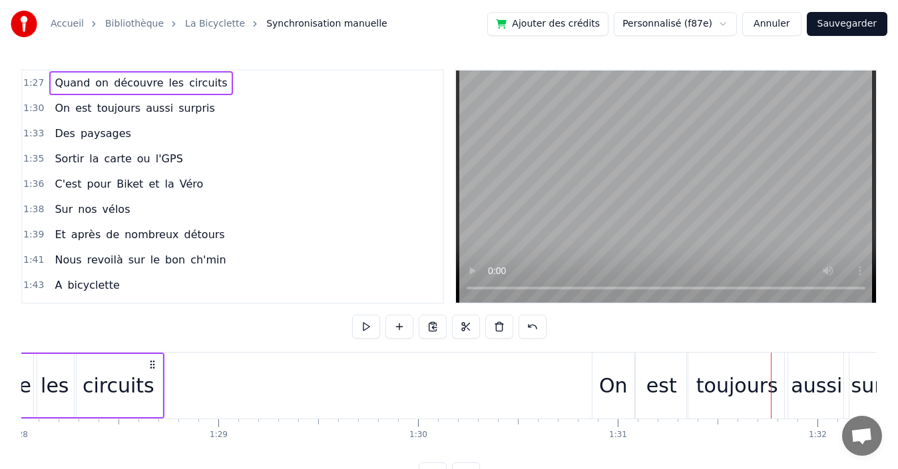
scroll to position [0, 17457]
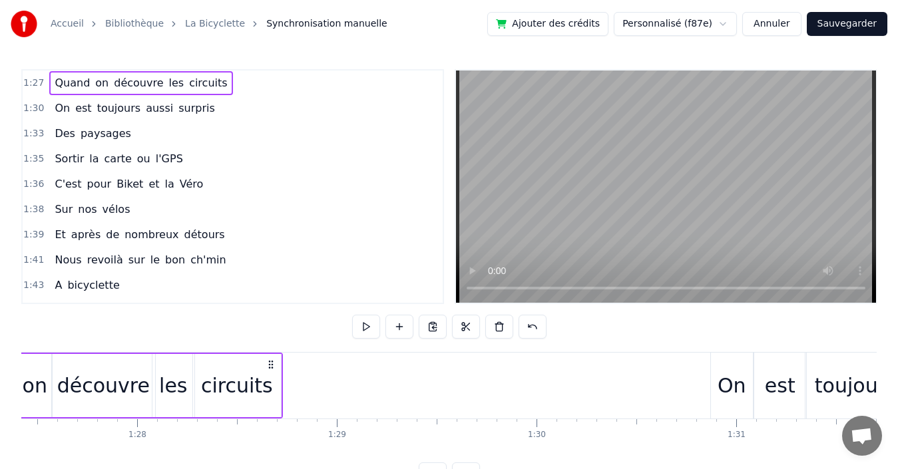
click at [200, 110] on div "1:30 On est toujours aussi surpris" at bounding box center [233, 108] width 420 height 25
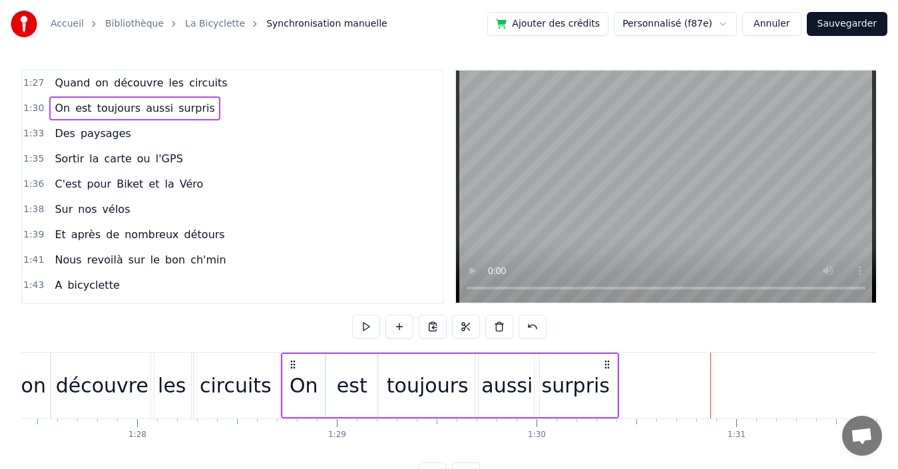
drag, startPoint x: 720, startPoint y: 363, endPoint x: 291, endPoint y: 356, distance: 429.4
click at [291, 356] on div "On est toujours aussi surpris" at bounding box center [450, 386] width 338 height 66
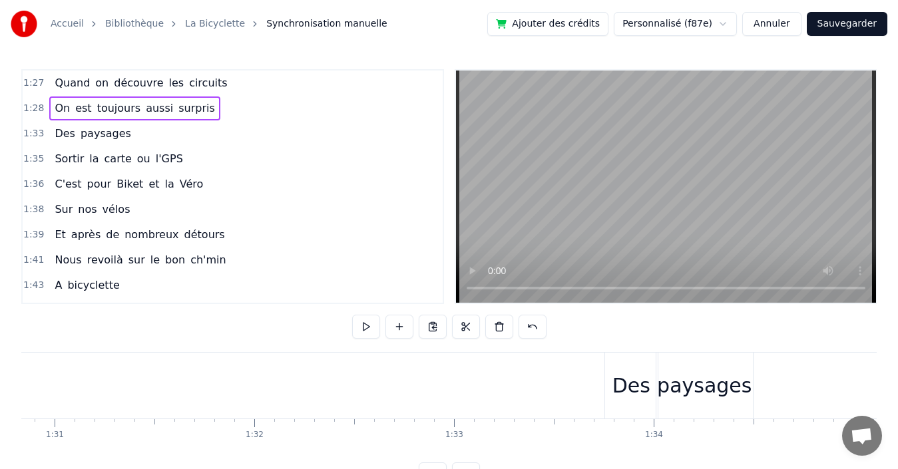
scroll to position [0, 18049]
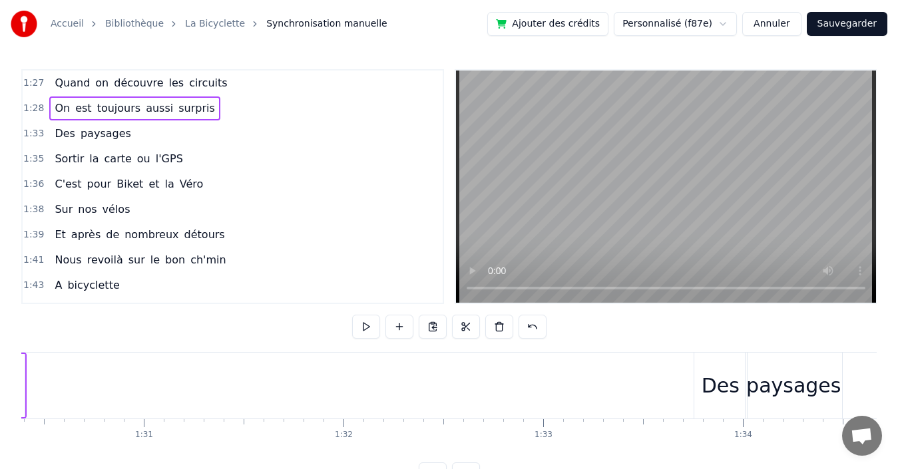
click at [197, 139] on div "1:33 Des paysages" at bounding box center [233, 133] width 420 height 25
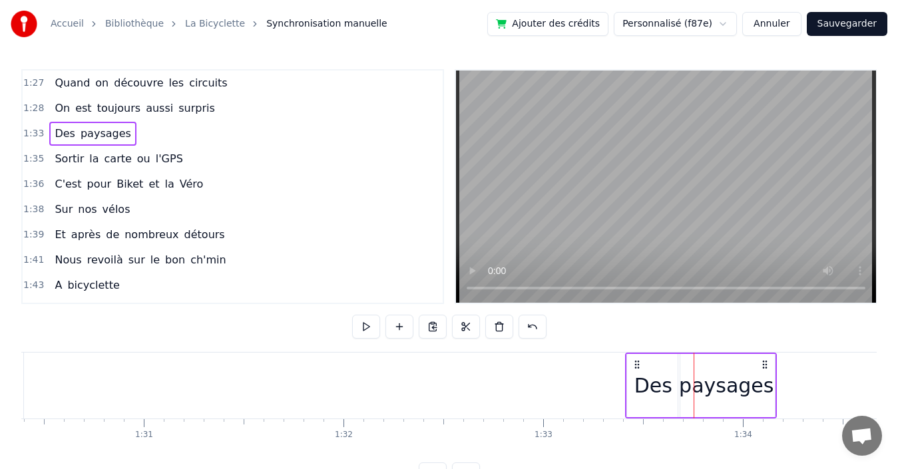
drag, startPoint x: 705, startPoint y: 364, endPoint x: 636, endPoint y: 363, distance: 68.6
click at [636, 363] on icon at bounding box center [637, 364] width 11 height 11
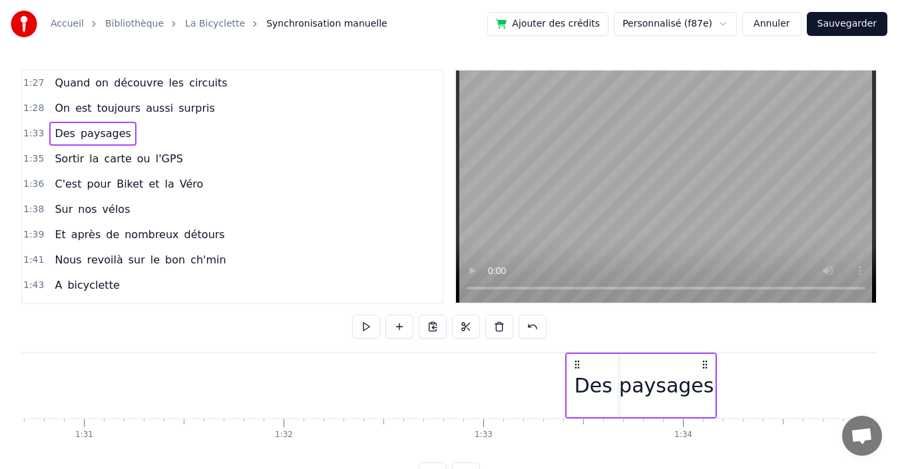
scroll to position [0, 18287]
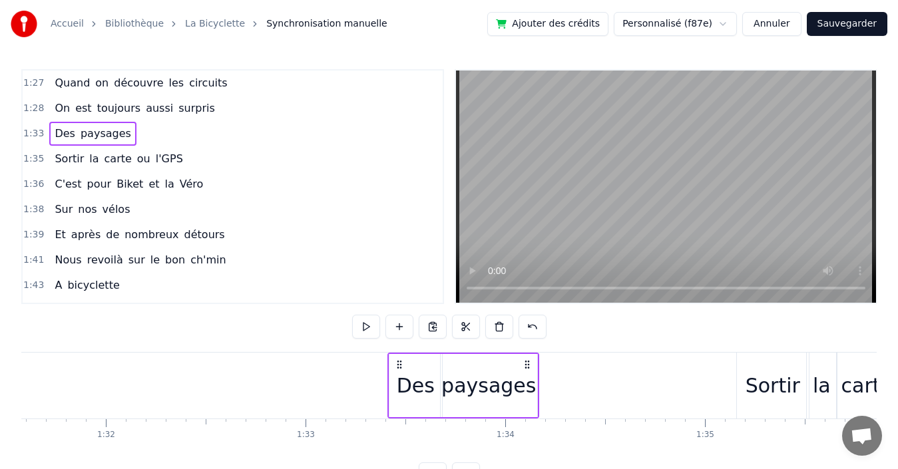
click at [487, 389] on div "paysages" at bounding box center [488, 386] width 95 height 30
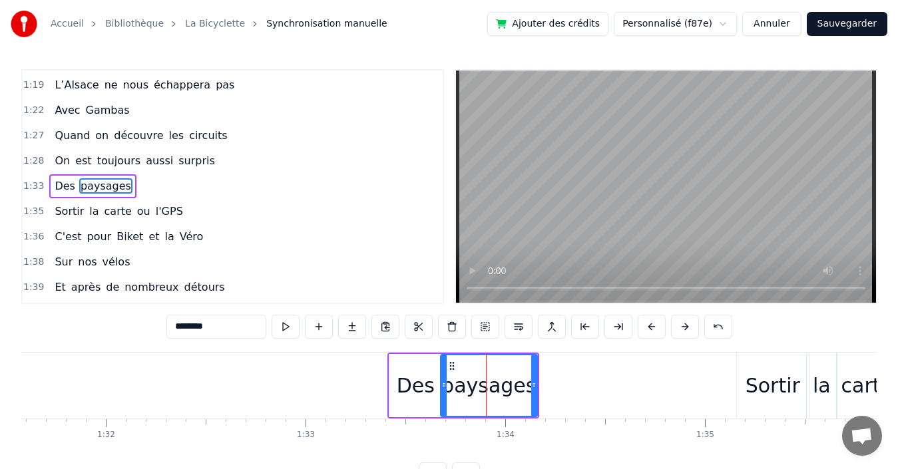
scroll to position [478, 0]
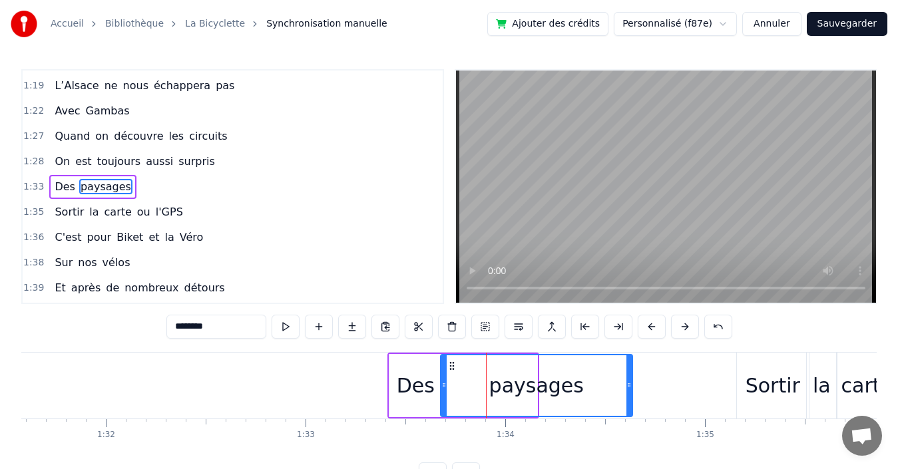
drag, startPoint x: 534, startPoint y: 387, endPoint x: 630, endPoint y: 379, distance: 95.5
click at [630, 379] on div at bounding box center [628, 385] width 5 height 61
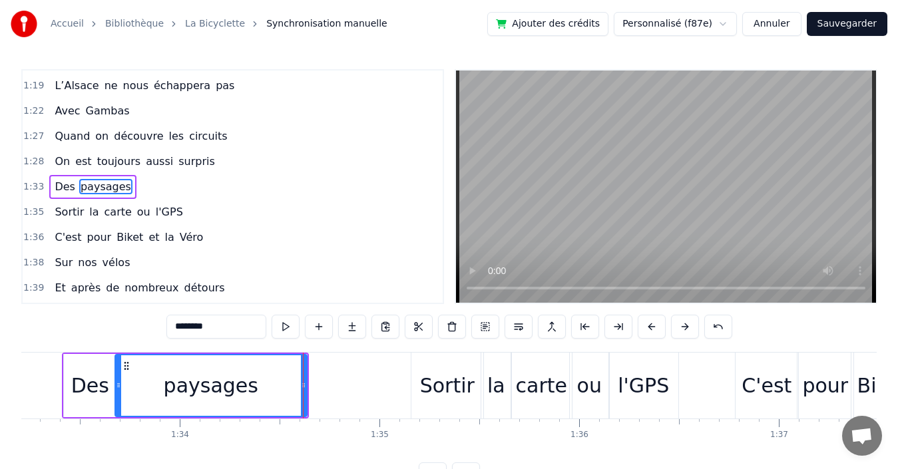
scroll to position [0, 18731]
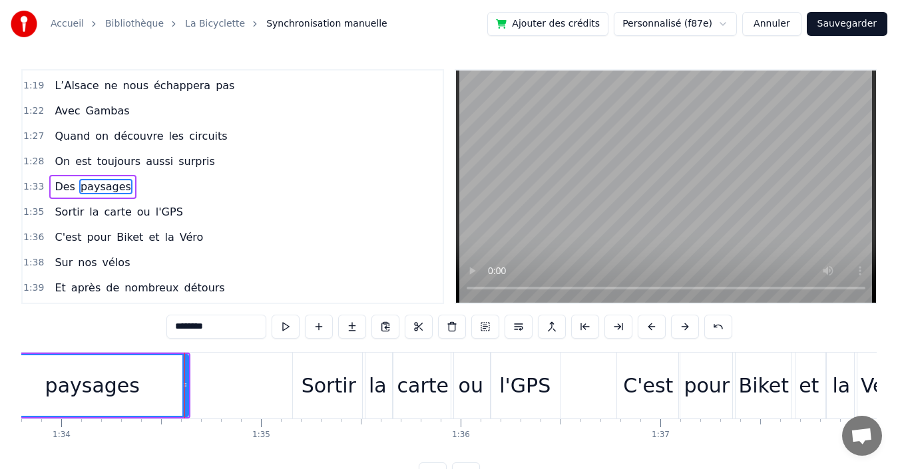
click at [200, 208] on div "1:35 Sortir la carte ou l'GPS" at bounding box center [233, 212] width 420 height 25
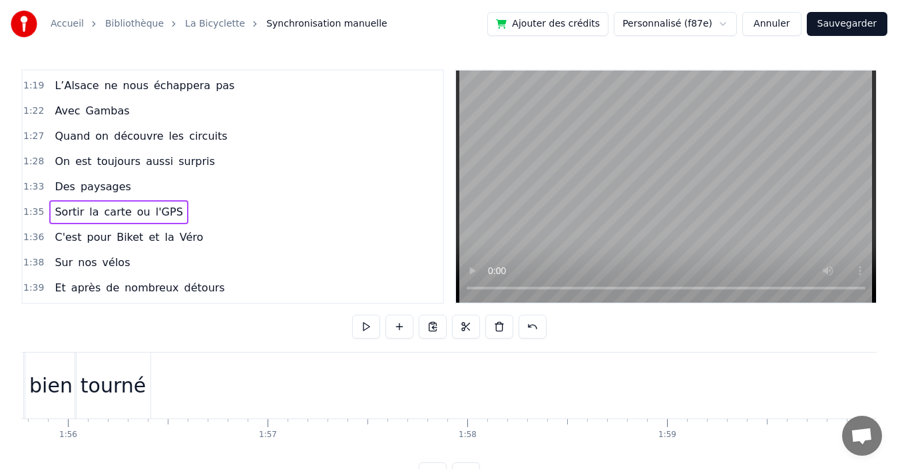
scroll to position [0, 23296]
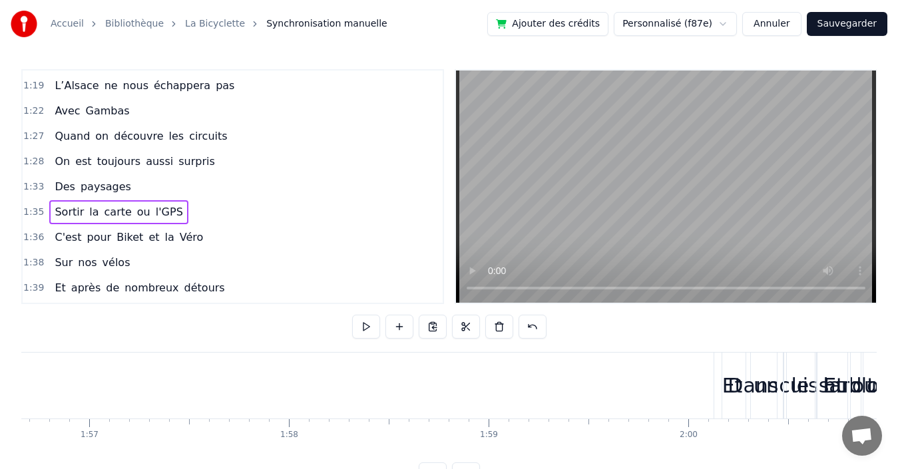
click at [266, 288] on div "1:39 Et après de nombreux détours" at bounding box center [233, 288] width 420 height 25
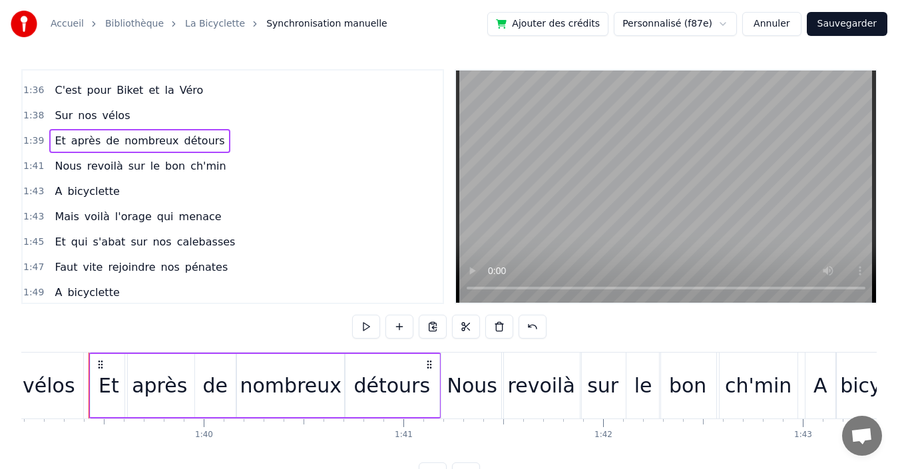
scroll to position [678, 0]
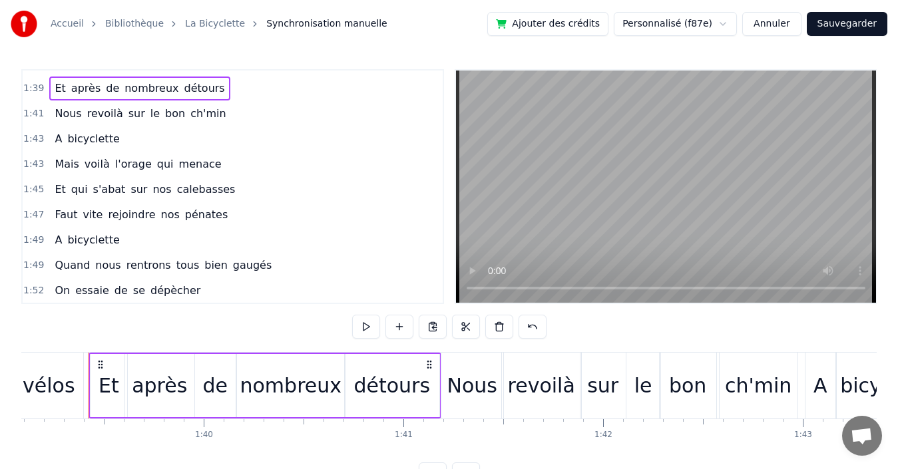
click at [234, 216] on div "1:47 Faut vite rejoindre nos pénates" at bounding box center [233, 214] width 420 height 25
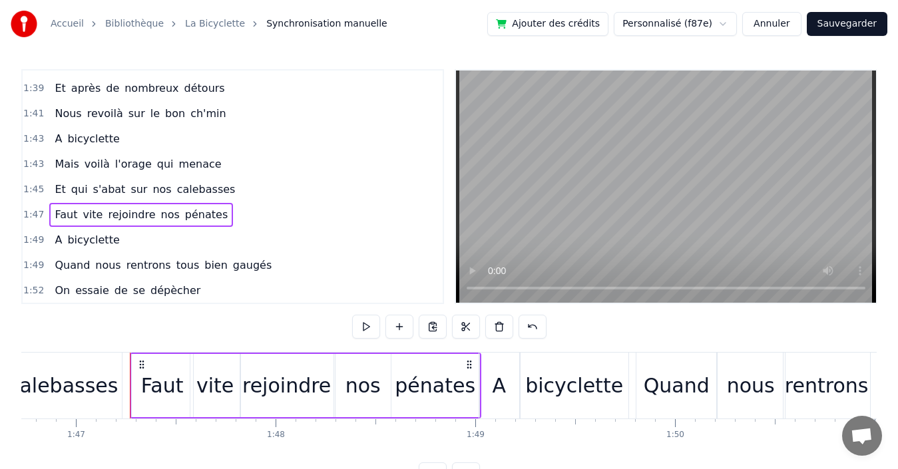
scroll to position [0, 21353]
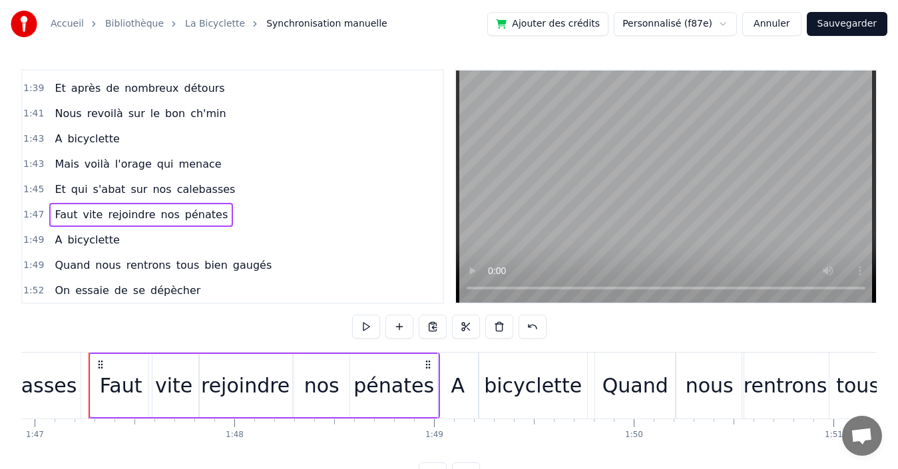
click at [253, 266] on div "1:49 Quand nous rentrons tous bien gaugés" at bounding box center [233, 265] width 420 height 25
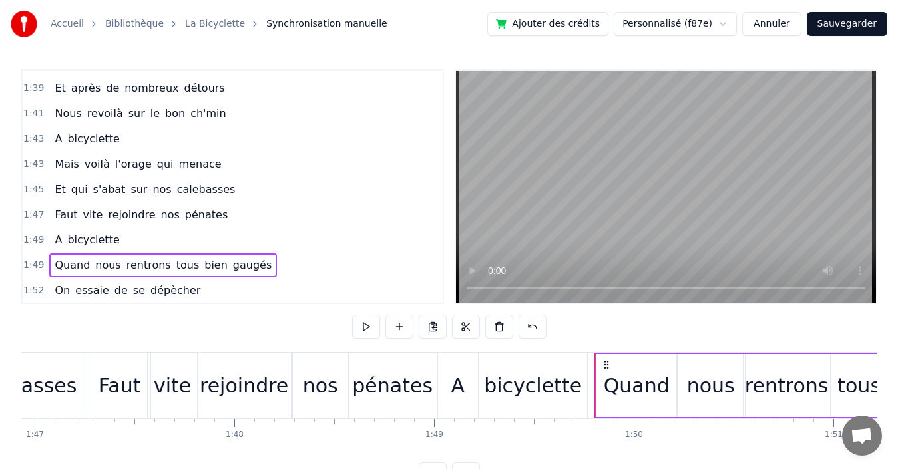
click at [256, 286] on div "1:52 On essaie de se dépècher" at bounding box center [233, 290] width 420 height 25
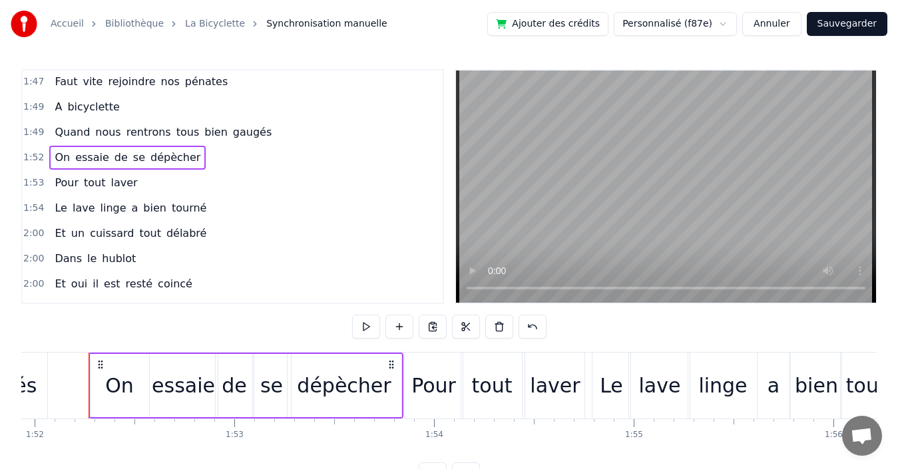
scroll to position [877, 0]
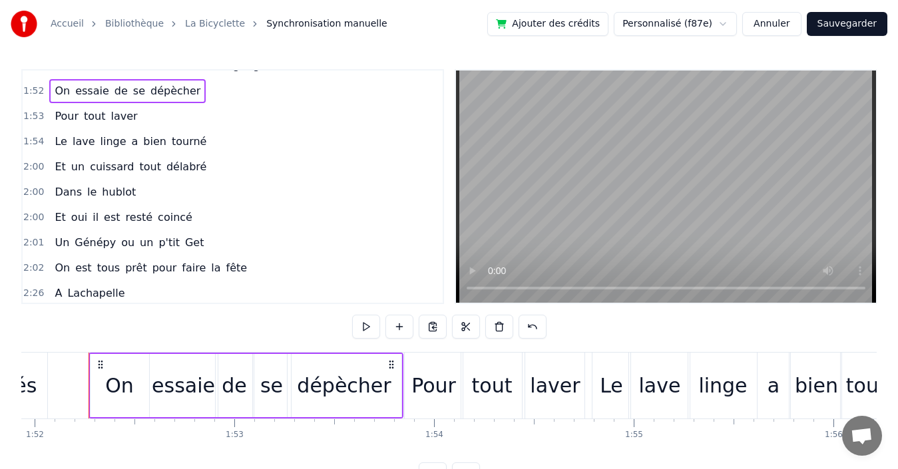
click at [213, 196] on div "2:00 Dans le hublot" at bounding box center [233, 192] width 420 height 25
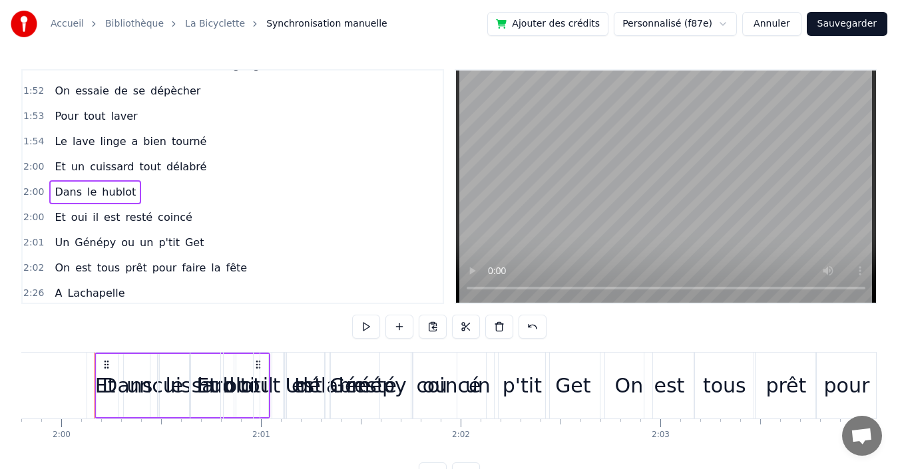
scroll to position [0, 23929]
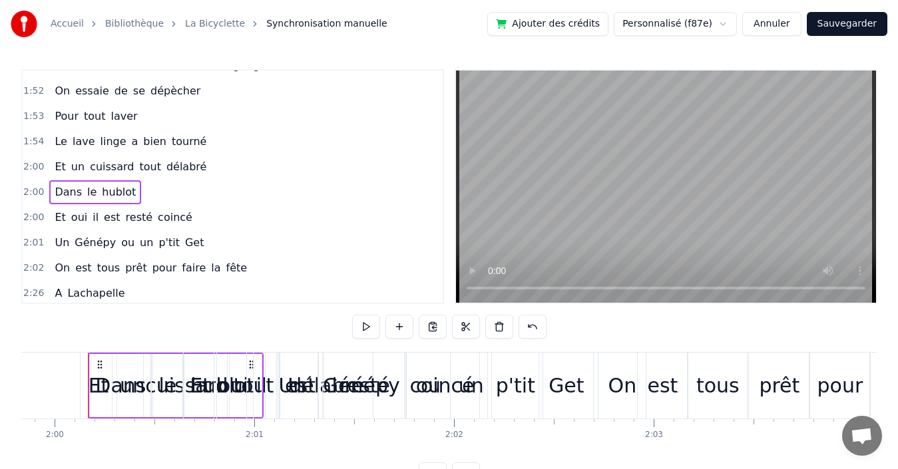
click at [210, 164] on div "2:00 Et un cuissard tout délabré" at bounding box center [233, 166] width 420 height 25
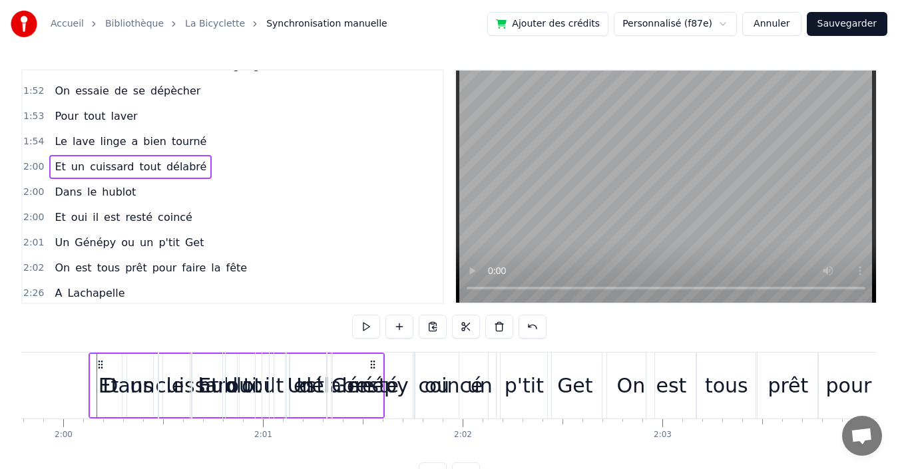
click at [220, 144] on div "1:54 Le lave linge a bien tourné" at bounding box center [233, 141] width 420 height 25
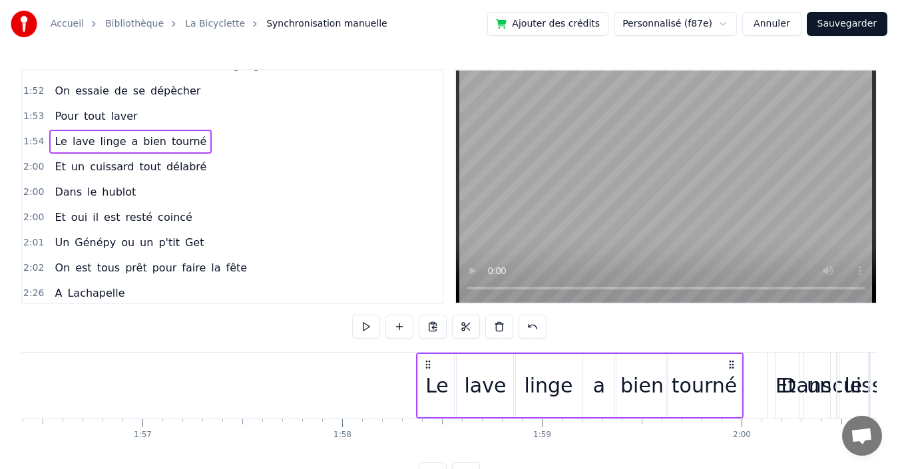
scroll to position [0, 23246]
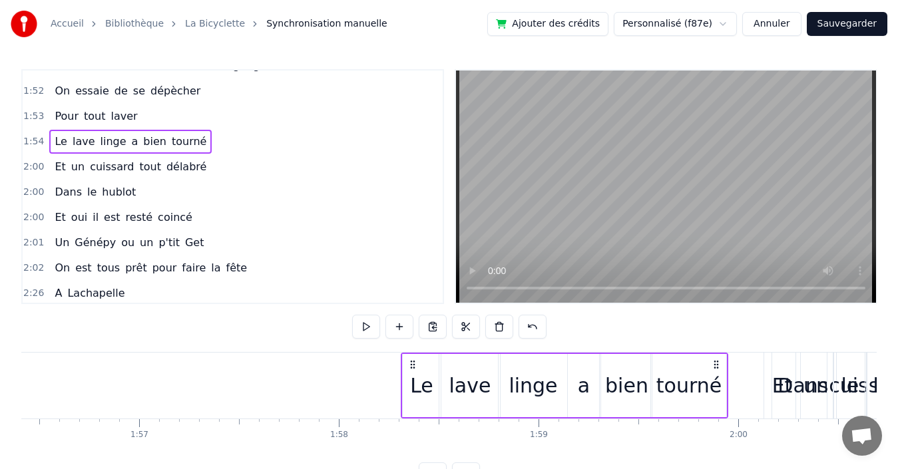
drag, startPoint x: 404, startPoint y: 363, endPoint x: 702, endPoint y: 357, distance: 298.3
click at [712, 357] on div "Le lave linge a bien tourné" at bounding box center [565, 386] width 328 height 66
click at [240, 114] on div "1:53 Pour tout laver" at bounding box center [233, 116] width 420 height 25
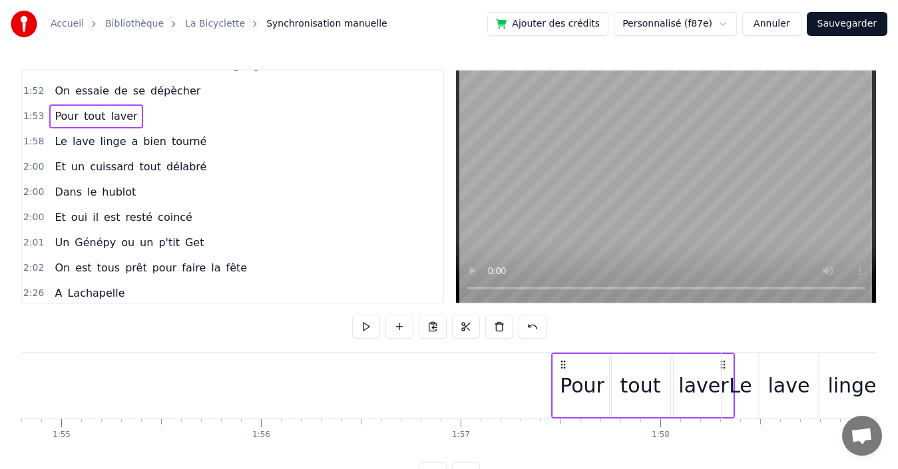
scroll to position [0, 22925]
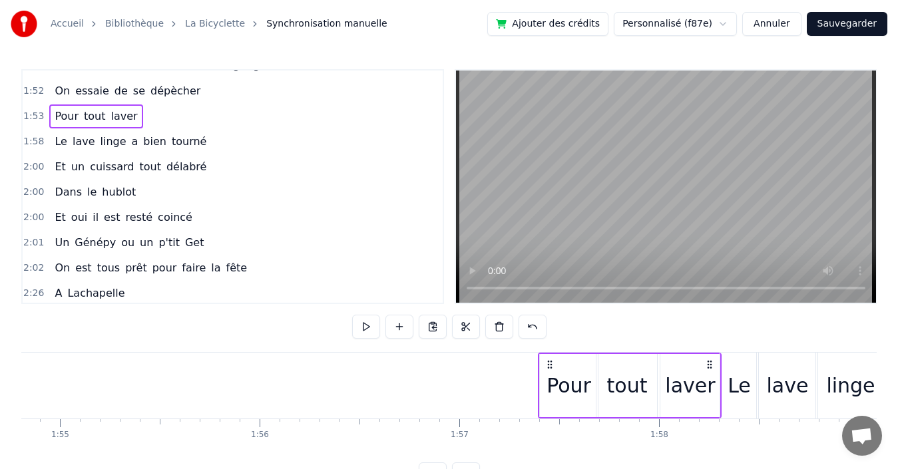
drag, startPoint x: 261, startPoint y: 364, endPoint x: 710, endPoint y: 353, distance: 449.4
click at [710, 353] on div "Pour tout laver" at bounding box center [630, 386] width 184 height 66
click at [252, 96] on div "1:52 On essaie de se dépècher" at bounding box center [233, 91] width 420 height 25
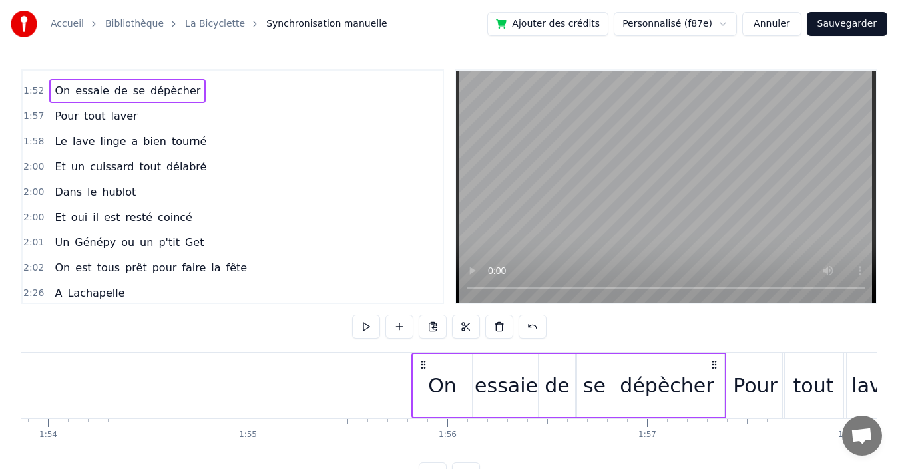
scroll to position [0, 22742]
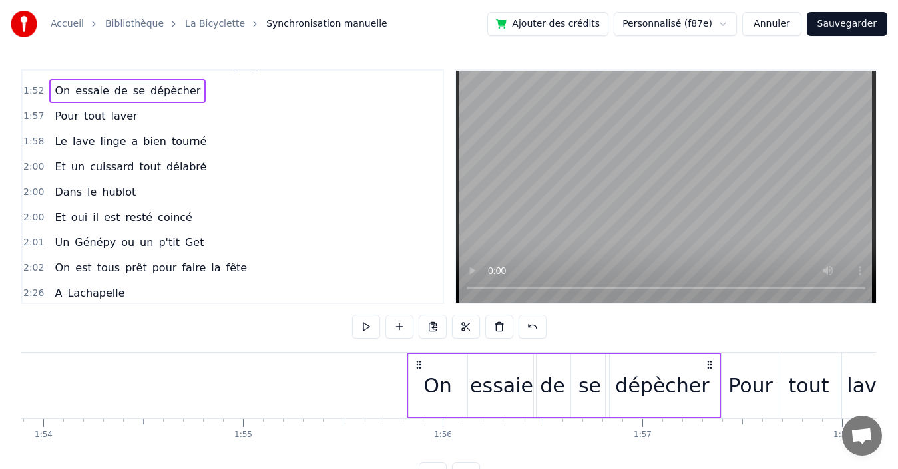
drag, startPoint x: 391, startPoint y: 362, endPoint x: 709, endPoint y: 362, distance: 318.2
click at [709, 362] on icon at bounding box center [709, 364] width 11 height 11
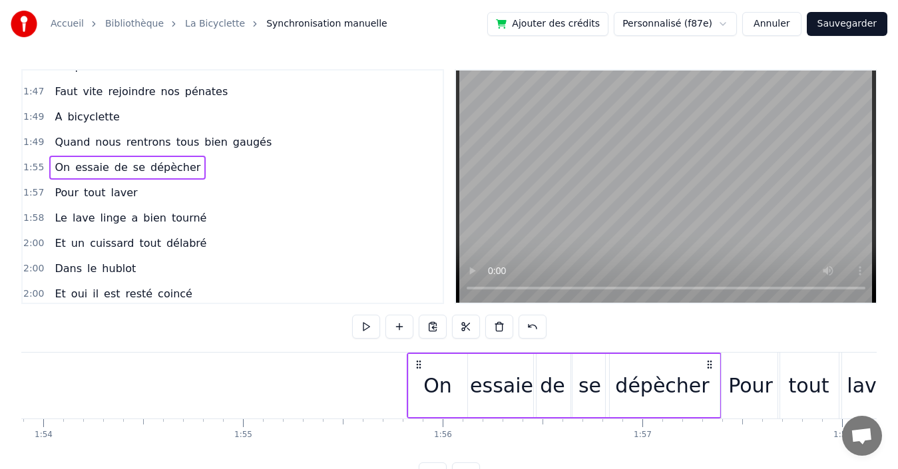
scroll to position [744, 0]
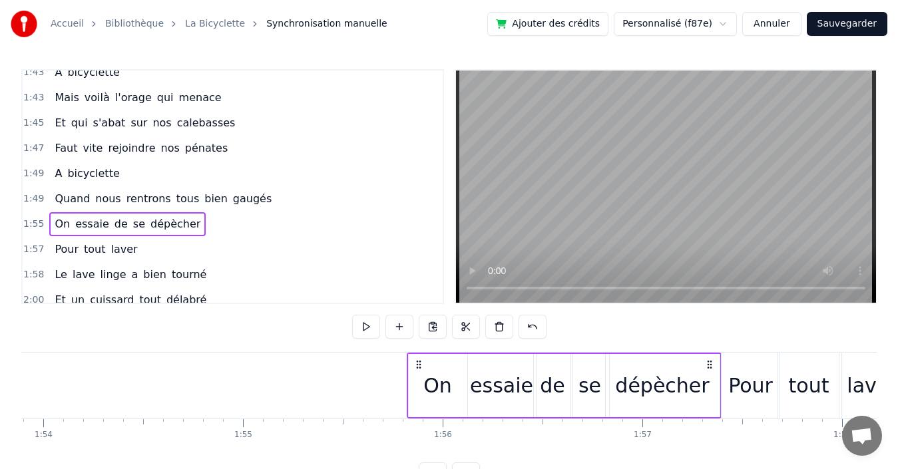
click at [269, 202] on div "1:49 Quand nous rentrons tous bien gaugés" at bounding box center [233, 198] width 420 height 25
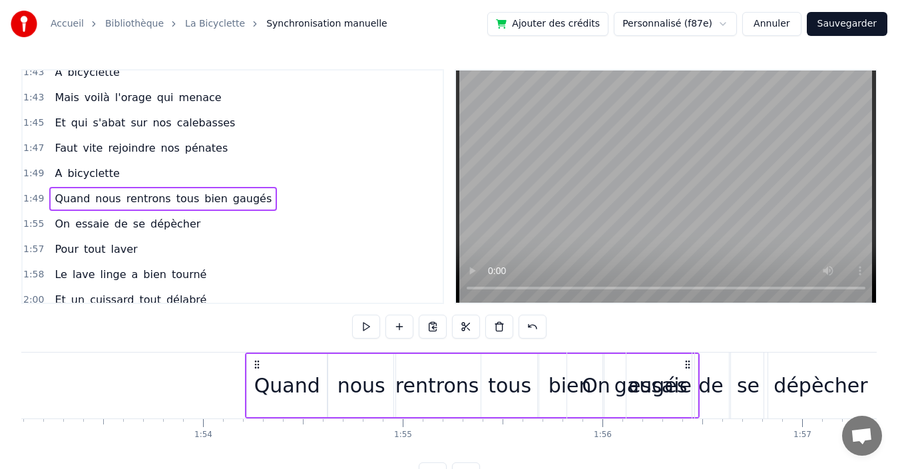
scroll to position [0, 22585]
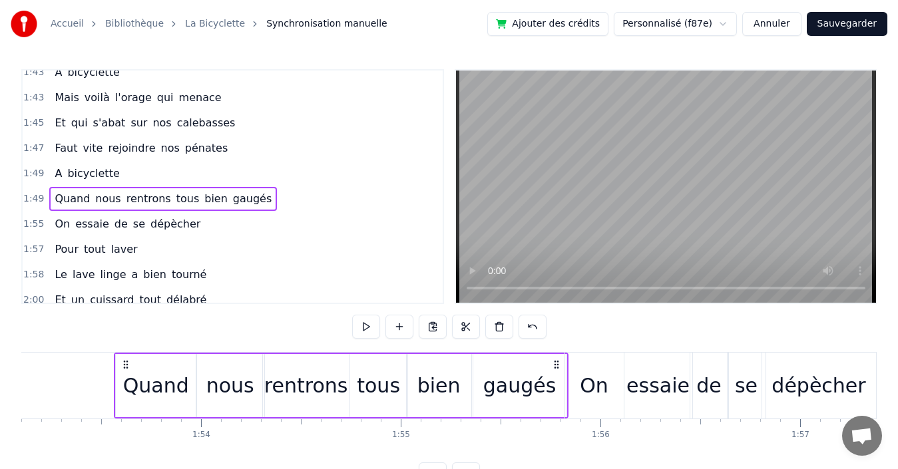
drag, startPoint x: 531, startPoint y: 363, endPoint x: 555, endPoint y: 364, distance: 24.6
click at [555, 364] on icon at bounding box center [556, 364] width 11 height 11
click at [204, 178] on div "1:49 A bicyclette" at bounding box center [233, 173] width 420 height 25
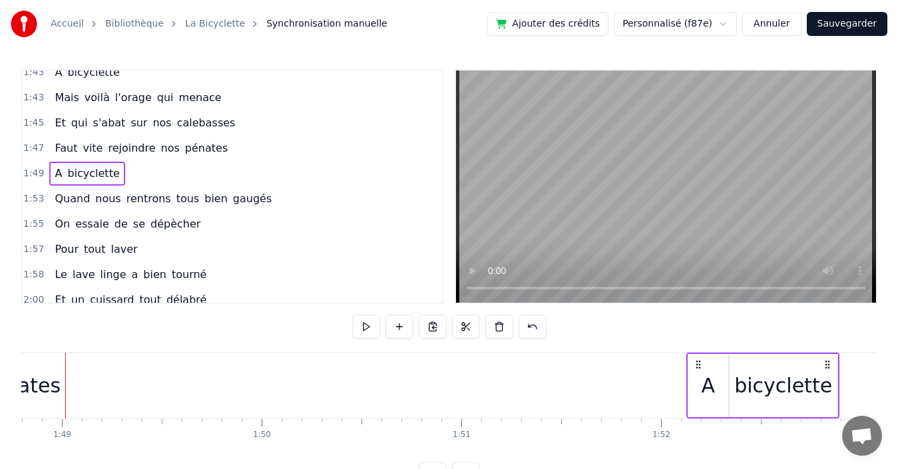
scroll to position [0, 21744]
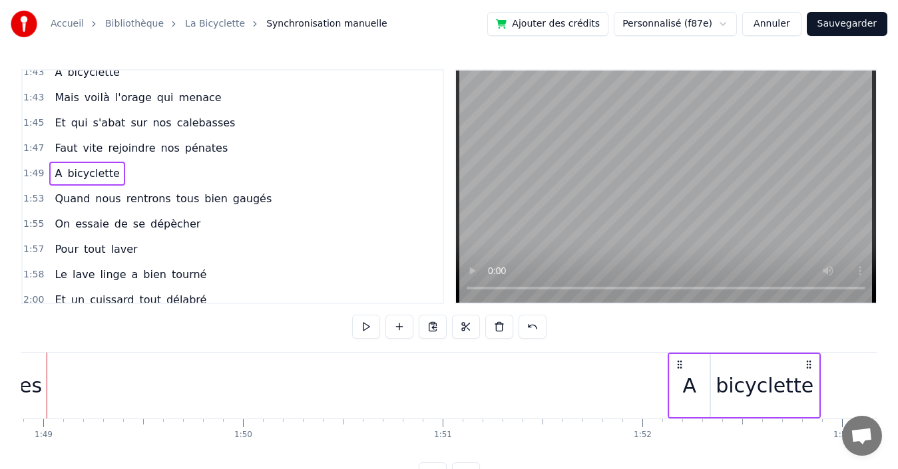
drag, startPoint x: 228, startPoint y: 363, endPoint x: 826, endPoint y: 376, distance: 598.5
click at [821, 376] on div "A bicyclette" at bounding box center [744, 386] width 153 height 66
click at [226, 143] on div "1:47 Faut vite rejoindre nos pénates" at bounding box center [233, 148] width 420 height 25
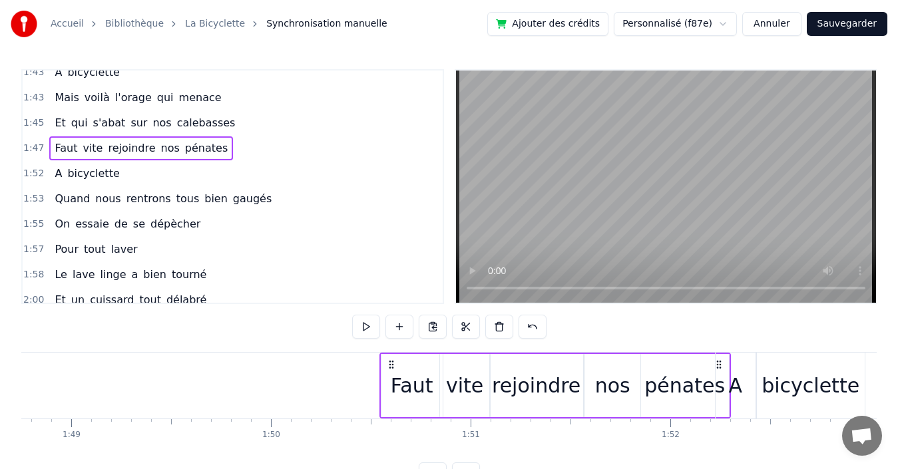
scroll to position [0, 21719]
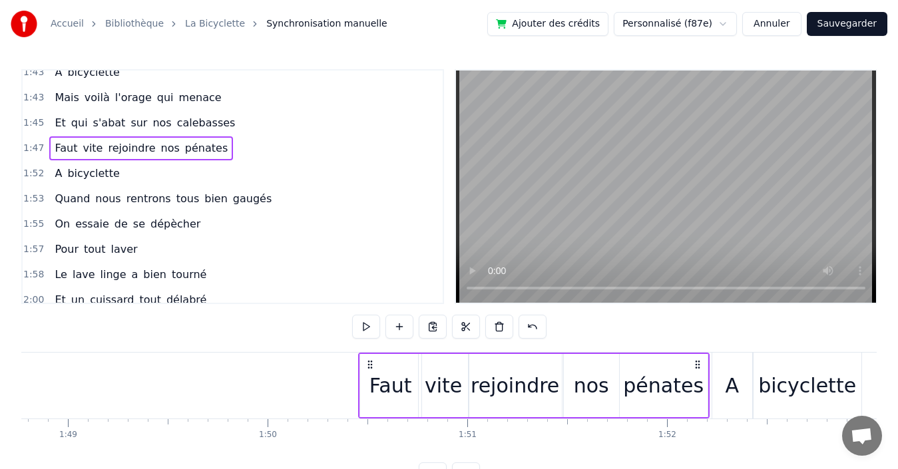
drag, startPoint x: 427, startPoint y: 363, endPoint x: 692, endPoint y: 353, distance: 265.1
click at [694, 353] on div "Faut vite rejoindre nos pénates" at bounding box center [533, 386] width 351 height 66
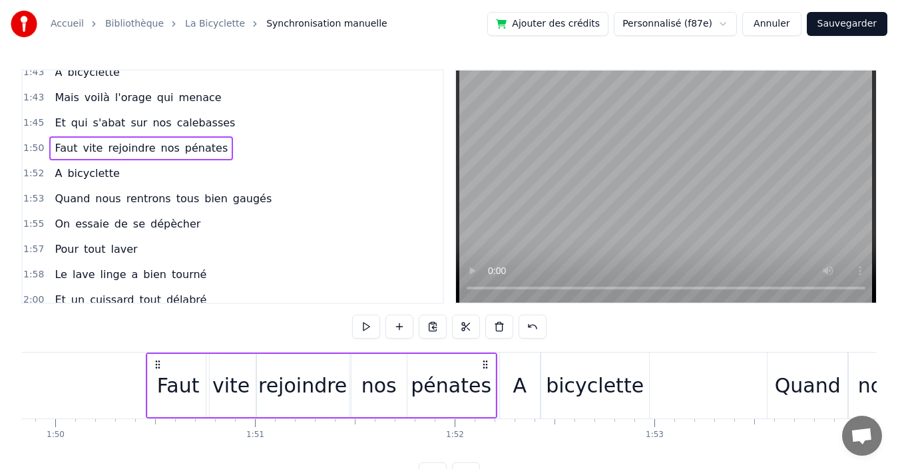
scroll to position [0, 21962]
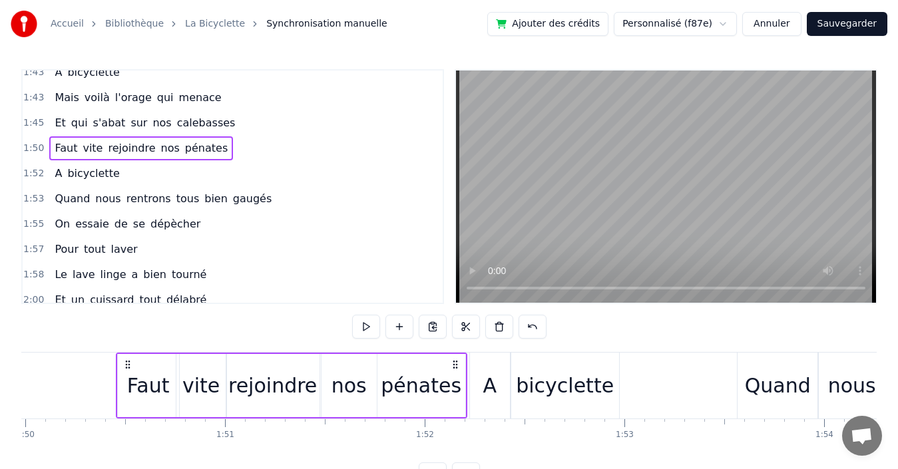
click at [312, 172] on div "1:52 A bicyclette" at bounding box center [233, 173] width 420 height 25
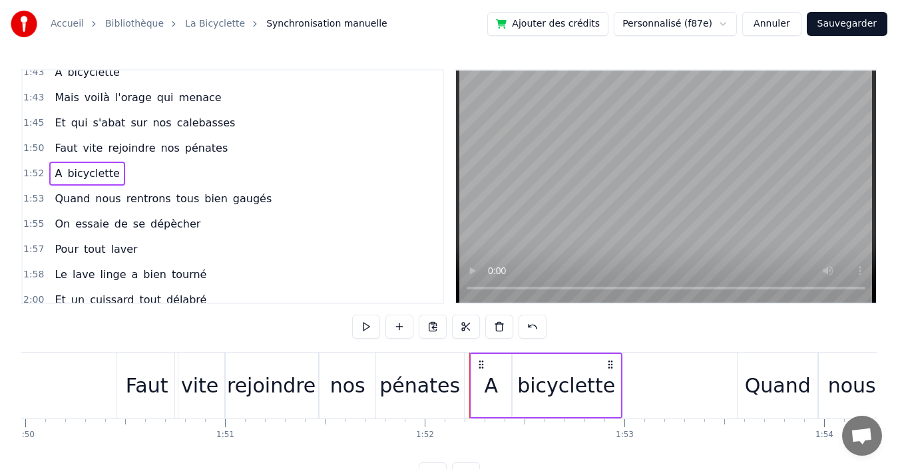
scroll to position [0, 21873]
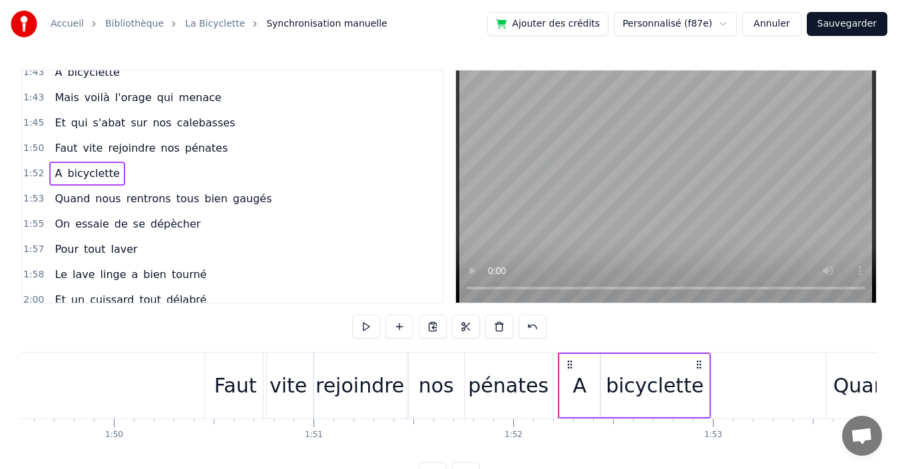
click at [254, 130] on div "1:45 Et qui s'abat sur nos calebasses" at bounding box center [233, 122] width 420 height 25
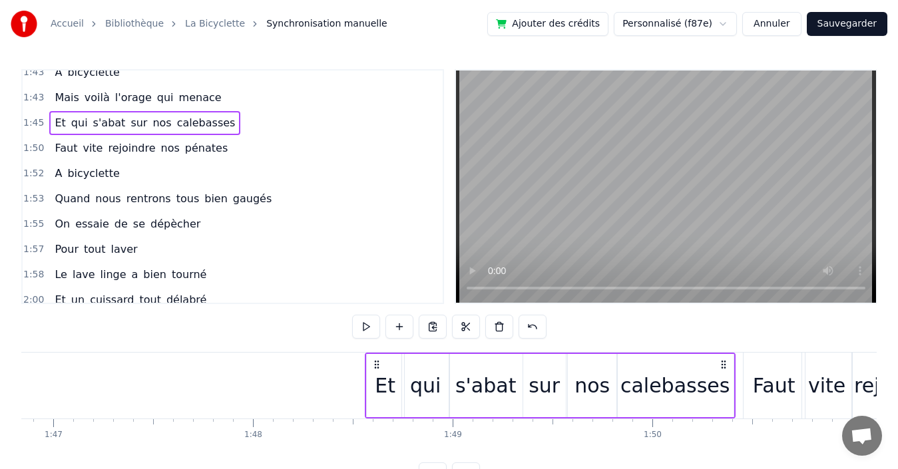
scroll to position [0, 21345]
drag, startPoint x: 457, startPoint y: 365, endPoint x: 690, endPoint y: 361, distance: 233.7
click at [719, 365] on icon at bounding box center [722, 364] width 11 height 11
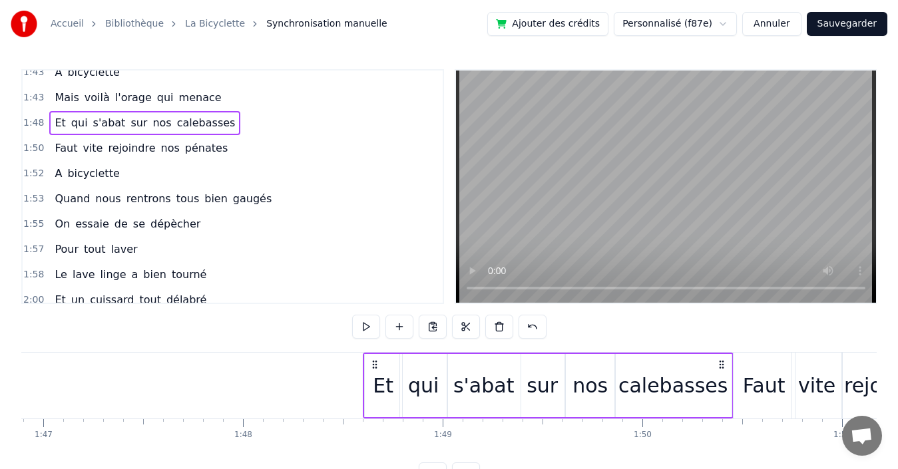
drag, startPoint x: 224, startPoint y: 97, endPoint x: 268, endPoint y: 98, distance: 43.9
click at [225, 97] on div "1:43 Mais voilà l'orage qui menace" at bounding box center [233, 97] width 420 height 25
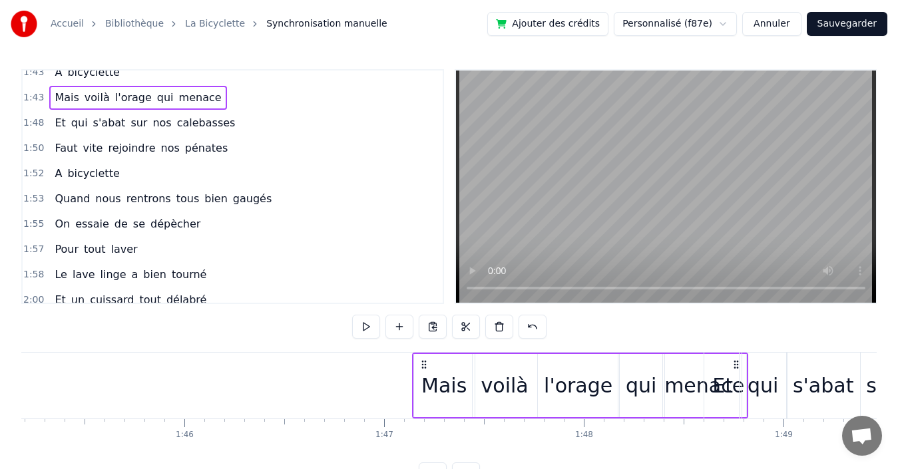
scroll to position [0, 21005]
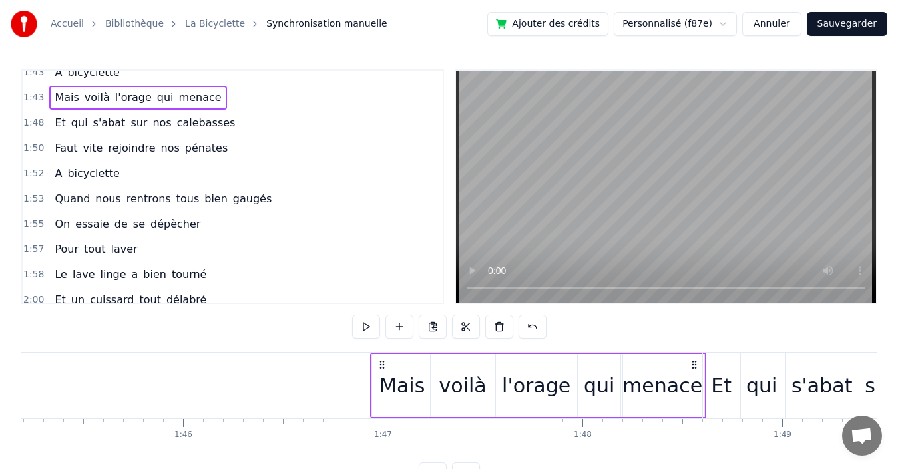
drag, startPoint x: 411, startPoint y: 361, endPoint x: 639, endPoint y: 343, distance: 228.4
click at [692, 354] on div "Mais voilà l'orage qui menace" at bounding box center [538, 386] width 336 height 66
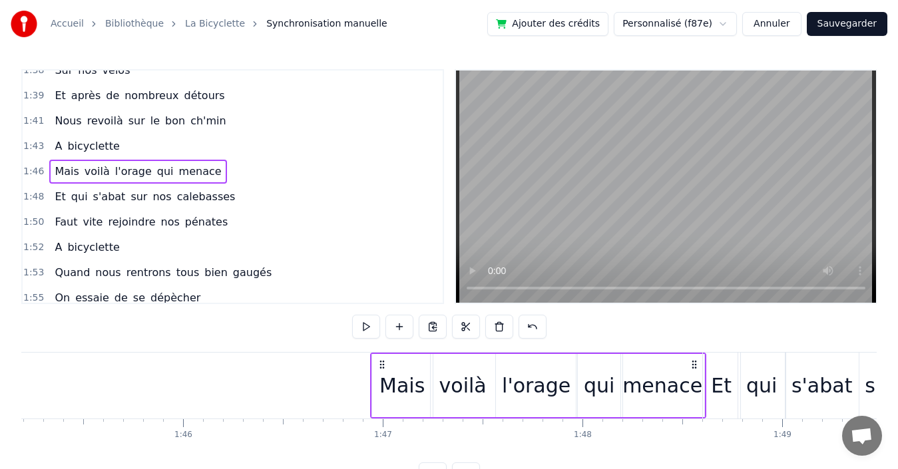
scroll to position [611, 0]
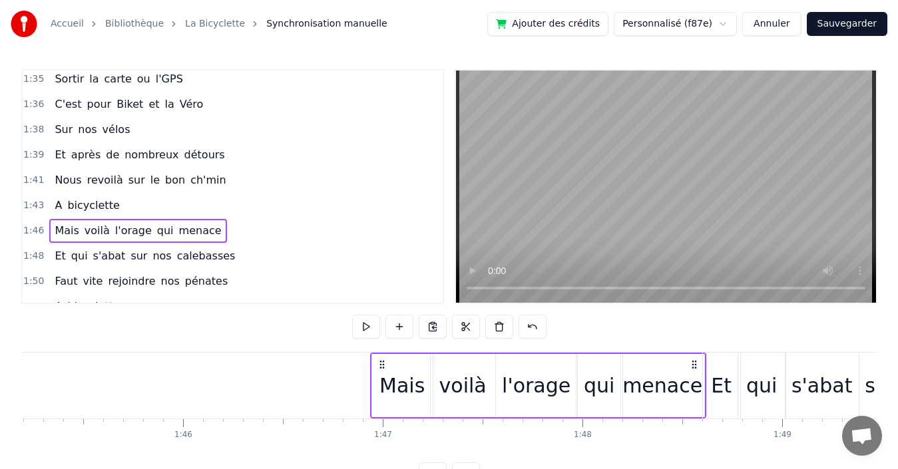
click at [242, 206] on div "1:43 A bicyclette" at bounding box center [233, 205] width 420 height 25
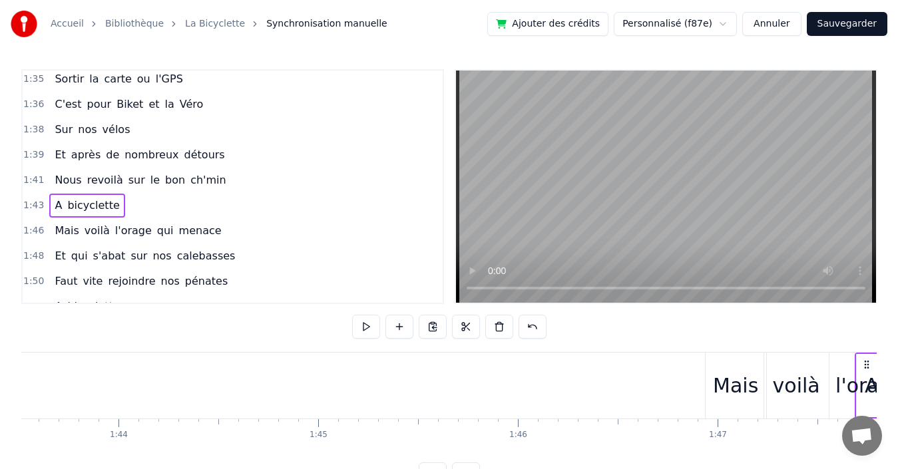
scroll to position [0, 20792]
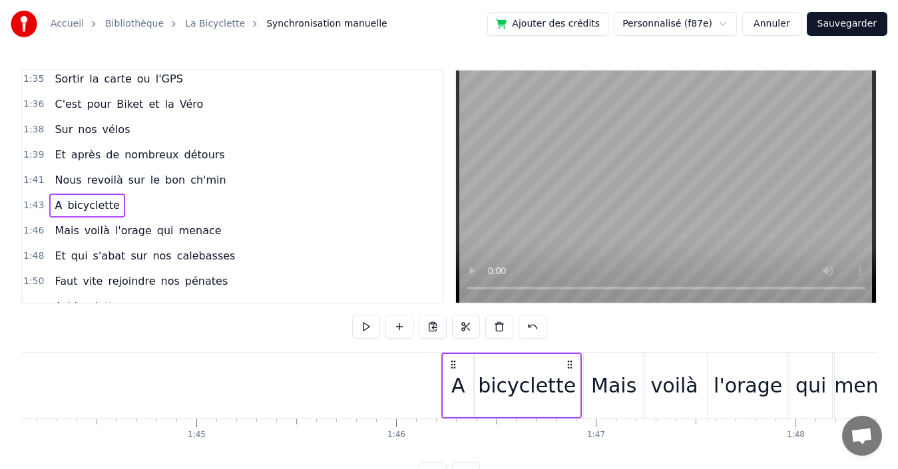
drag, startPoint x: 216, startPoint y: 363, endPoint x: 568, endPoint y: 379, distance: 353.1
click at [568, 379] on div "A bicyclette" at bounding box center [511, 386] width 140 height 66
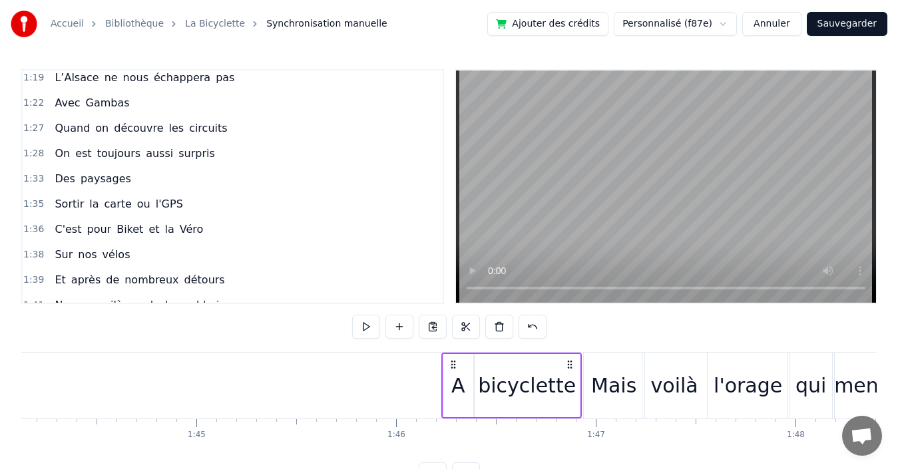
scroll to position [478, 0]
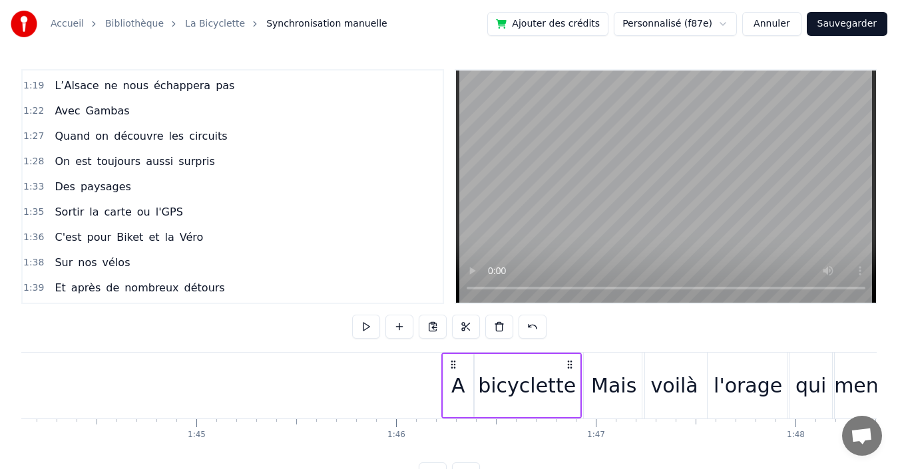
click at [248, 286] on div "1:39 Et après de nombreux détours" at bounding box center [233, 288] width 420 height 25
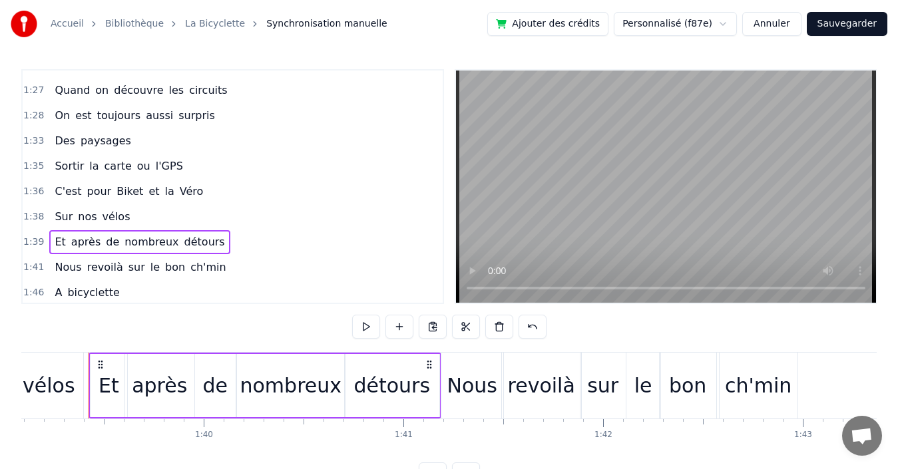
scroll to position [544, 0]
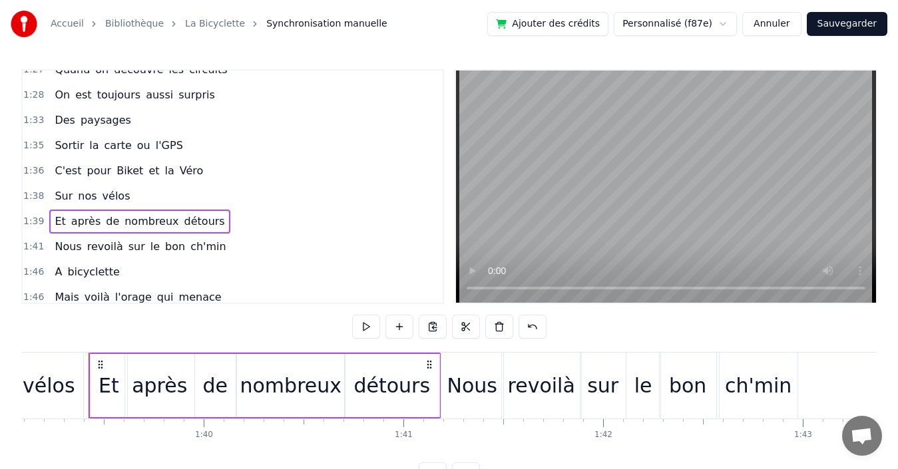
click at [231, 246] on div "1:41 Nous revoilà sur le bon ch'min" at bounding box center [233, 246] width 420 height 25
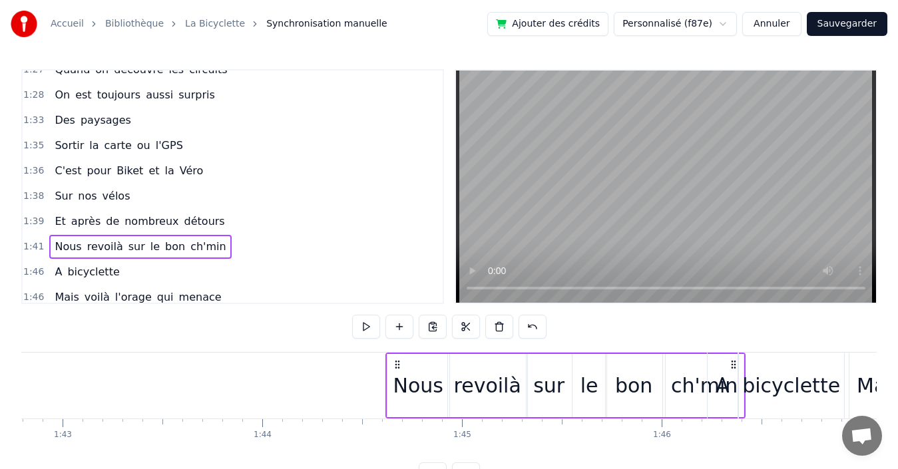
scroll to position [0, 20529]
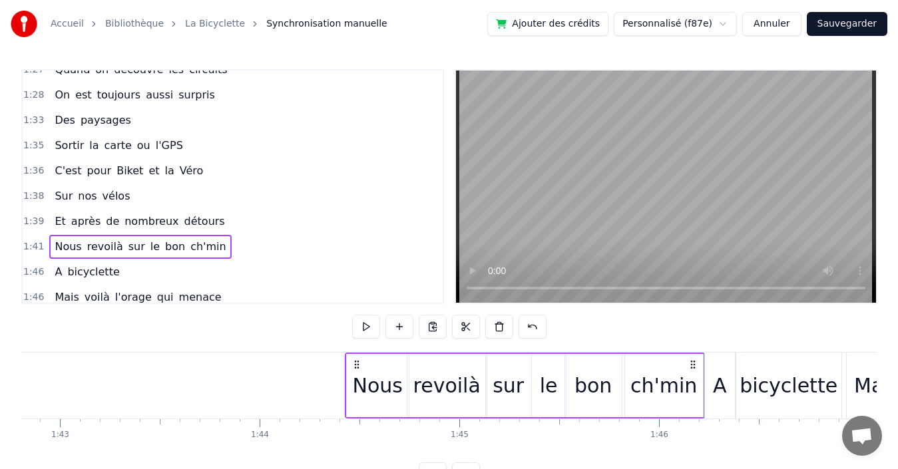
drag, startPoint x: 785, startPoint y: 364, endPoint x: 689, endPoint y: 365, distance: 95.9
click at [689, 365] on icon at bounding box center [693, 364] width 11 height 11
click at [268, 215] on div "1:39 Et après de nombreux détours" at bounding box center [233, 221] width 420 height 25
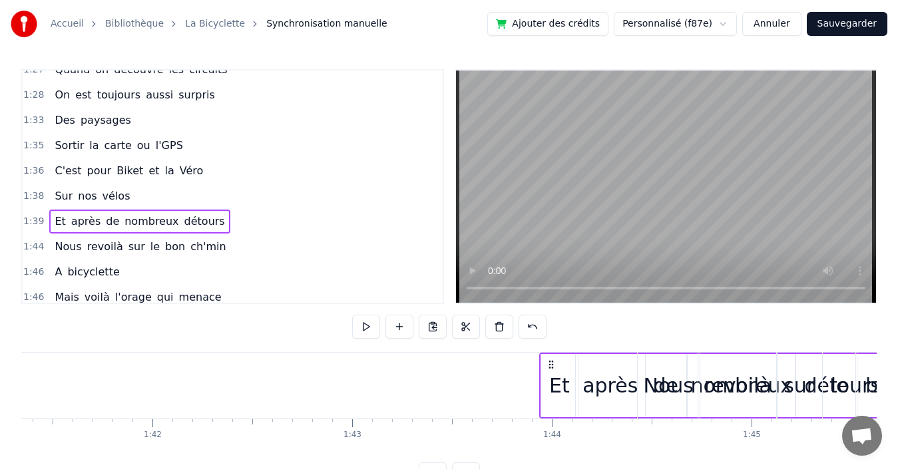
scroll to position [0, 20270]
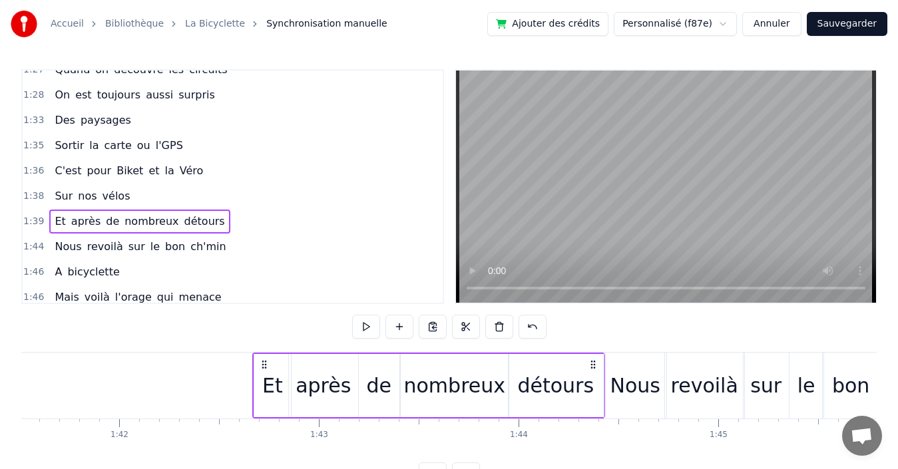
drag, startPoint x: 428, startPoint y: 363, endPoint x: 592, endPoint y: 355, distance: 163.9
click at [592, 355] on div "Et après de nombreux détours" at bounding box center [428, 386] width 353 height 66
click at [236, 197] on div "1:38 Sur nos vélos" at bounding box center [233, 196] width 420 height 25
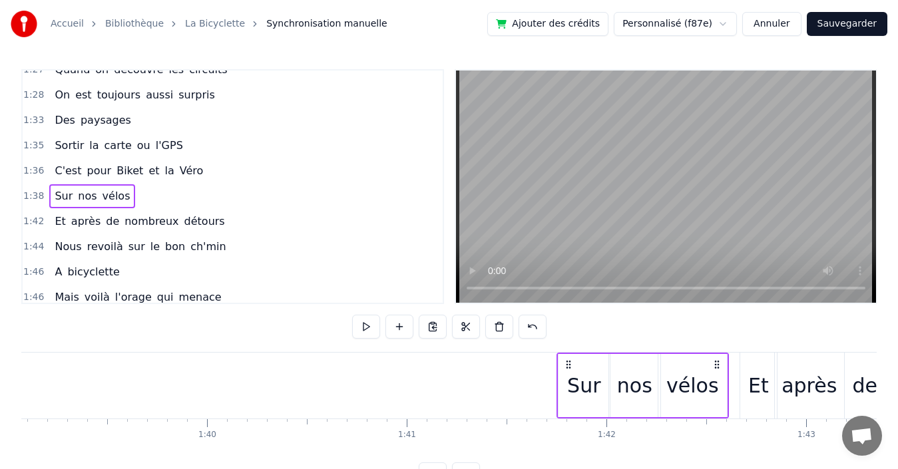
scroll to position [0, 19792]
drag, startPoint x: 247, startPoint y: 363, endPoint x: 712, endPoint y: 362, distance: 465.3
click at [712, 362] on icon at bounding box center [714, 364] width 11 height 11
click at [235, 176] on div "1:36 C'est pour Biket et la Véro" at bounding box center [233, 170] width 420 height 25
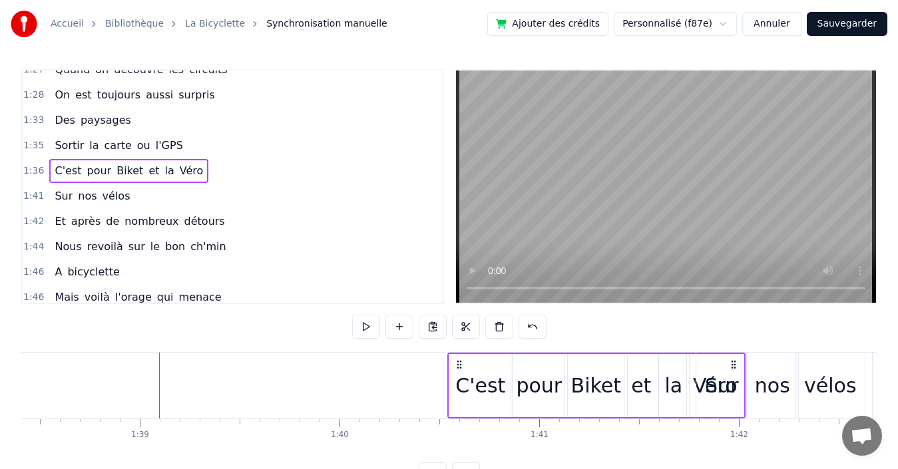
scroll to position [0, 19658]
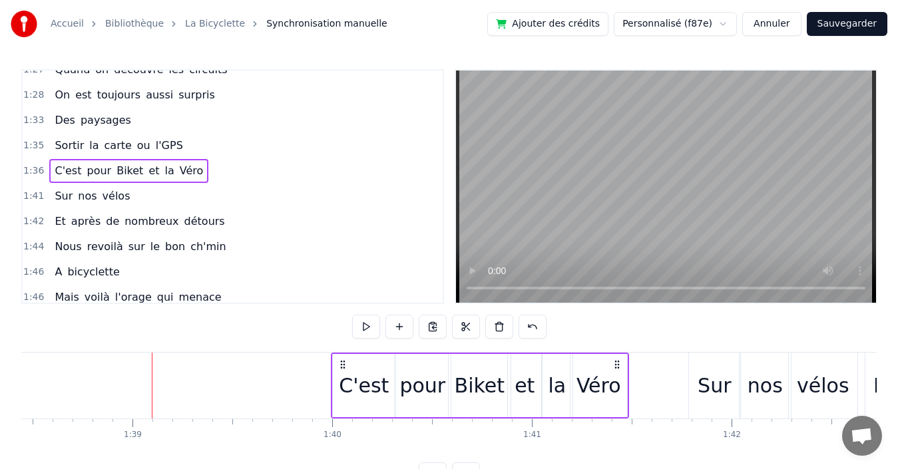
drag, startPoint x: 604, startPoint y: 362, endPoint x: 616, endPoint y: 347, distance: 19.0
click at [616, 347] on div "0:19 Quand nous partons tous les printemps 0:21 Quand nous partons dans toute l…" at bounding box center [448, 277] width 855 height 417
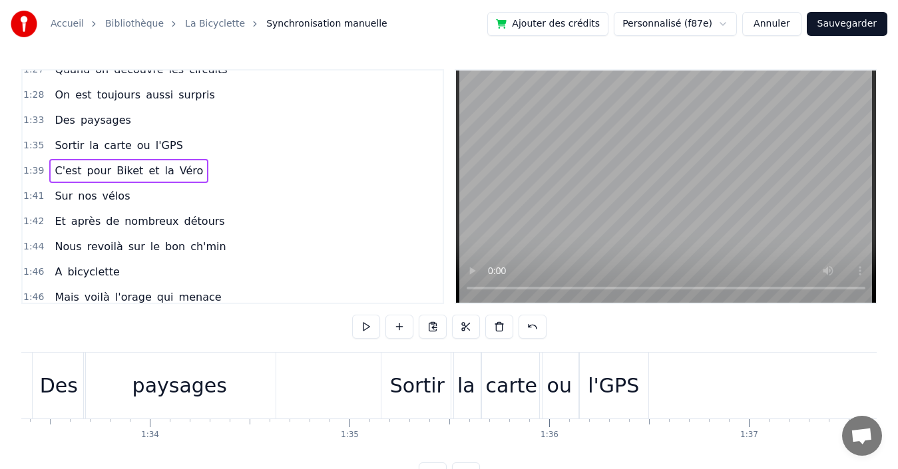
scroll to position [0, 18701]
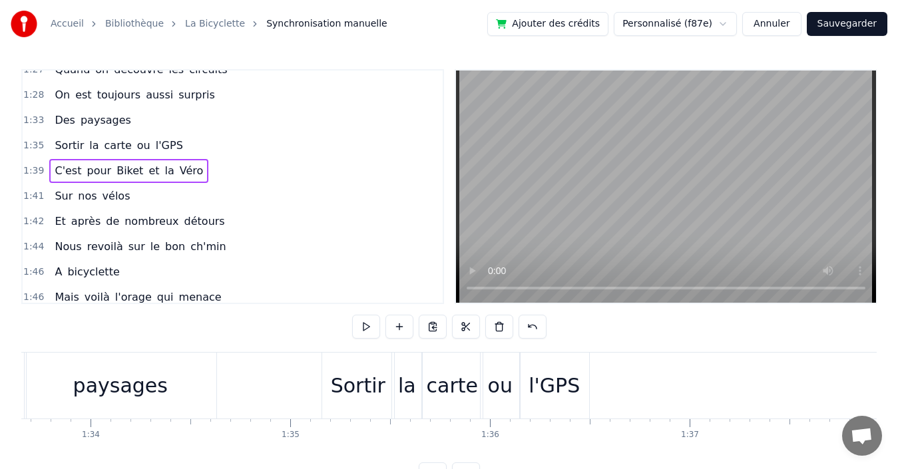
click at [200, 148] on div "1:35 Sortir la carte ou l'GPS" at bounding box center [233, 145] width 420 height 25
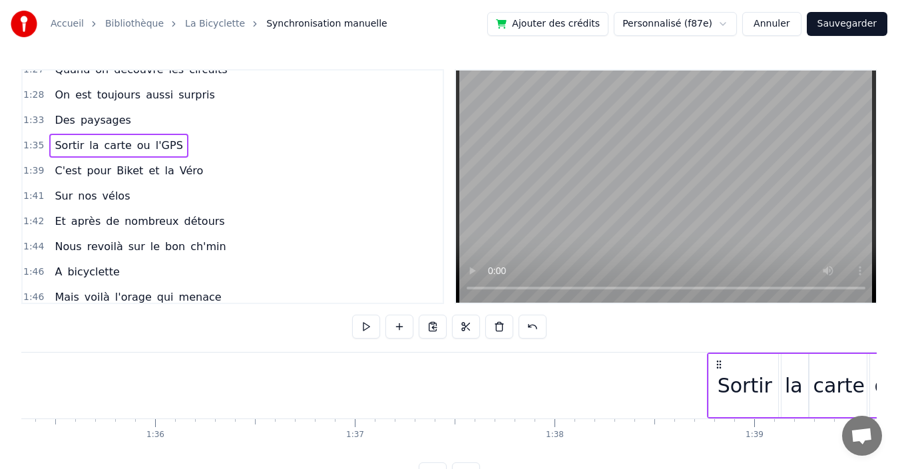
scroll to position [0, 19039]
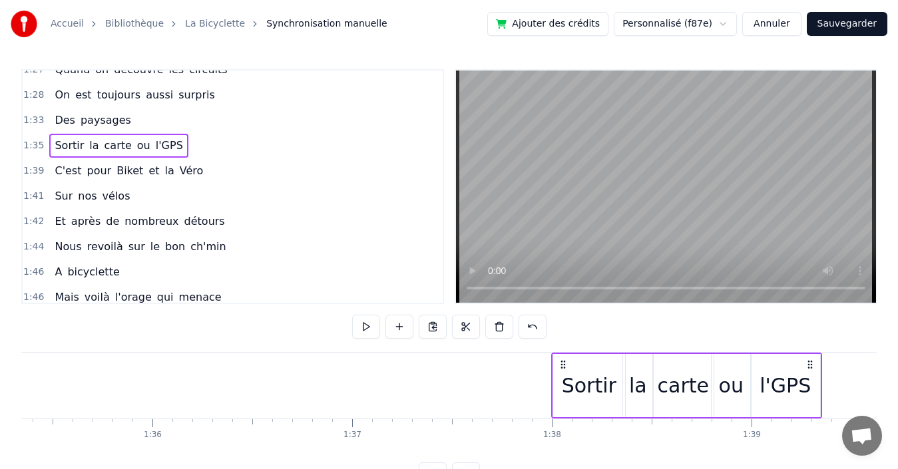
drag, startPoint x: 330, startPoint y: 363, endPoint x: 560, endPoint y: 349, distance: 230.1
click at [560, 349] on div "0:19 Quand nous partons tous les printemps 0:21 Quand nous partons dans toute l…" at bounding box center [448, 277] width 855 height 417
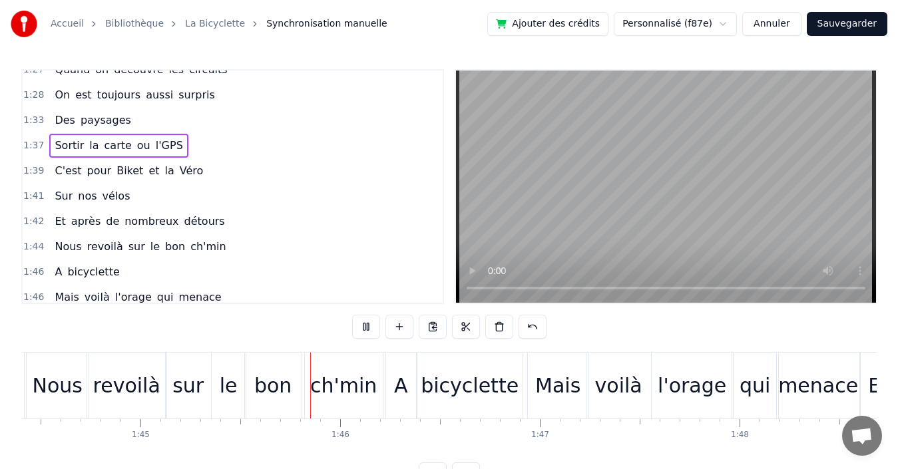
scroll to position [0, 20959]
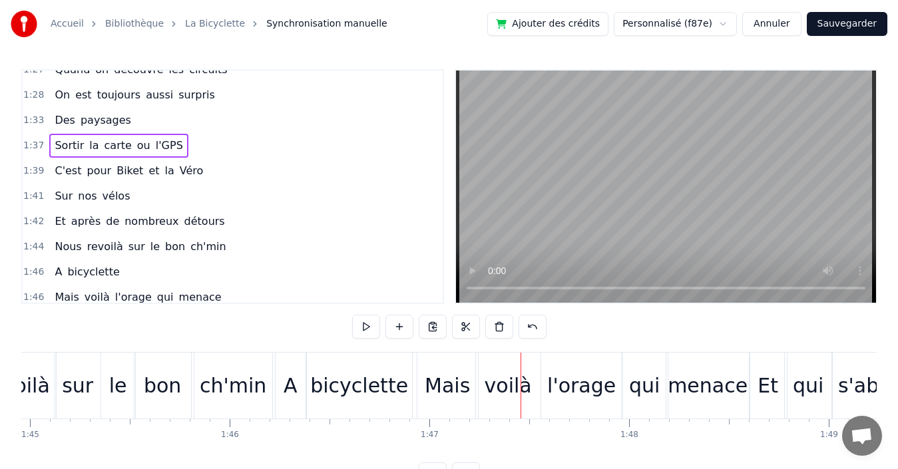
click at [843, 25] on button "Sauvegarder" at bounding box center [847, 24] width 81 height 24
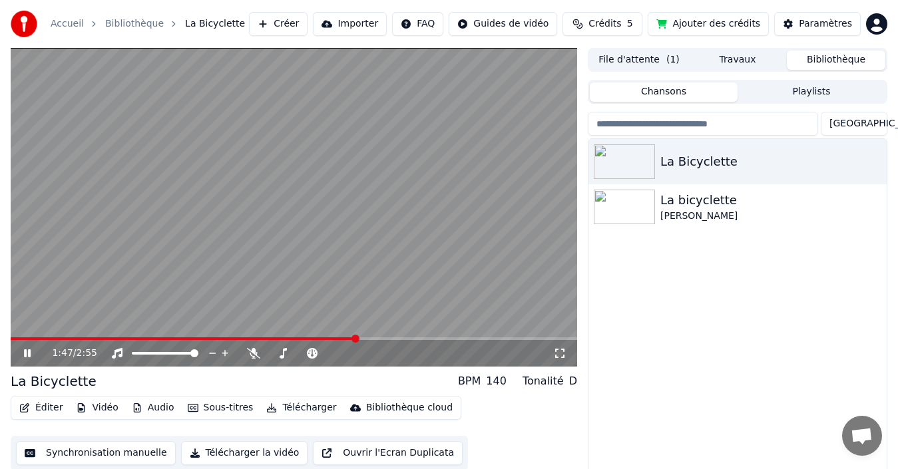
click at [29, 350] on icon at bounding box center [27, 353] width 7 height 8
click at [67, 449] on button "Synchronisation manuelle" at bounding box center [96, 453] width 160 height 24
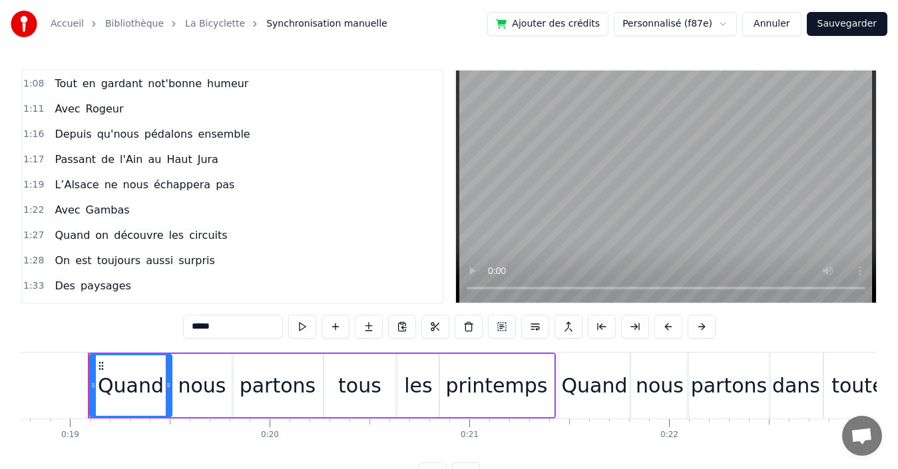
scroll to position [399, 0]
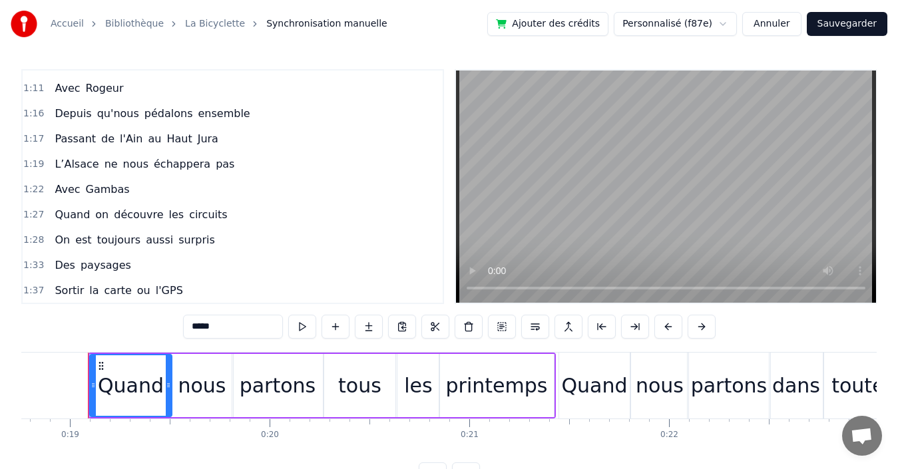
click at [244, 210] on div "1:27 Quand on découvre les circuits" at bounding box center [233, 214] width 420 height 25
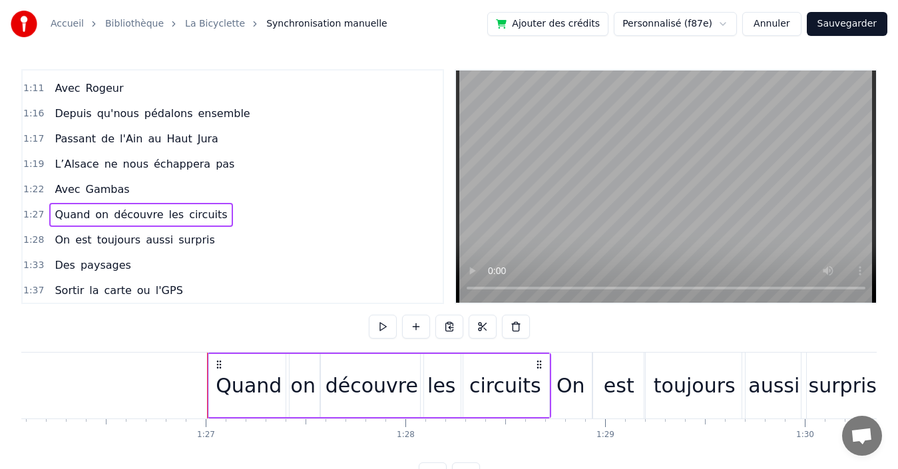
scroll to position [0, 17307]
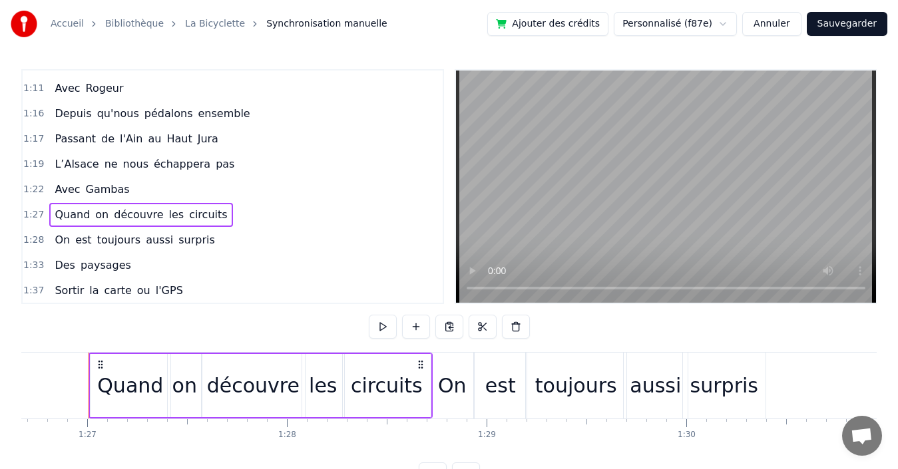
click at [246, 192] on div "1:22 Avec Gambas" at bounding box center [233, 189] width 420 height 25
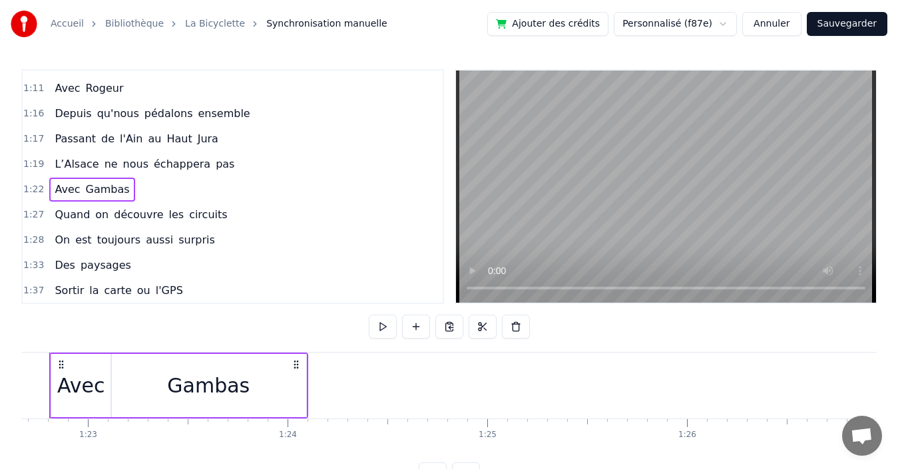
scroll to position [0, 16468]
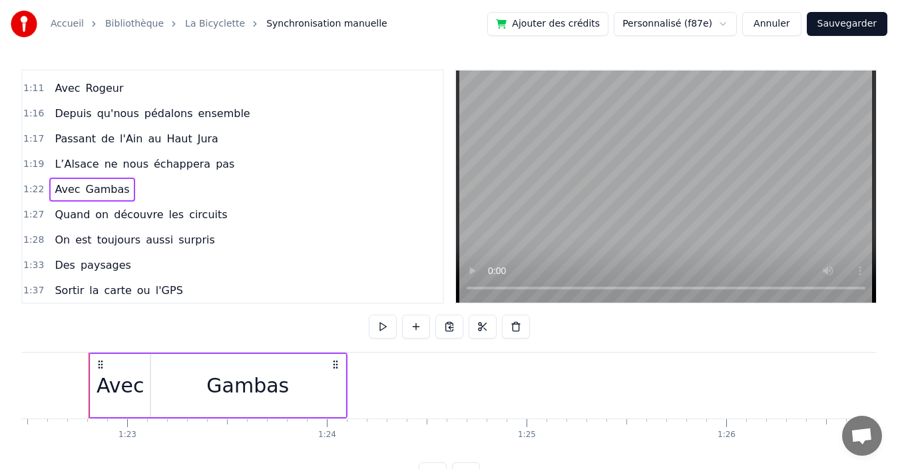
click at [242, 214] on div "1:27 Quand on découvre les circuits" at bounding box center [233, 214] width 420 height 25
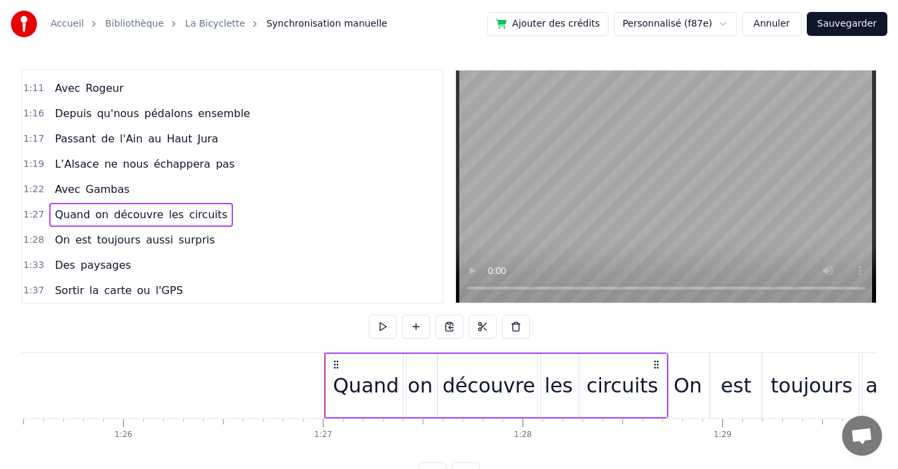
scroll to position [0, 17307]
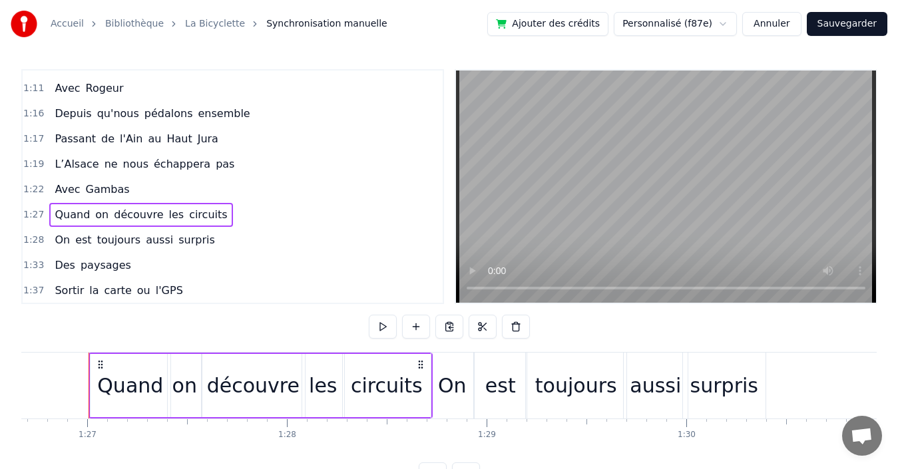
click at [230, 234] on div "1:28 On est toujours aussi surpris" at bounding box center [233, 240] width 420 height 25
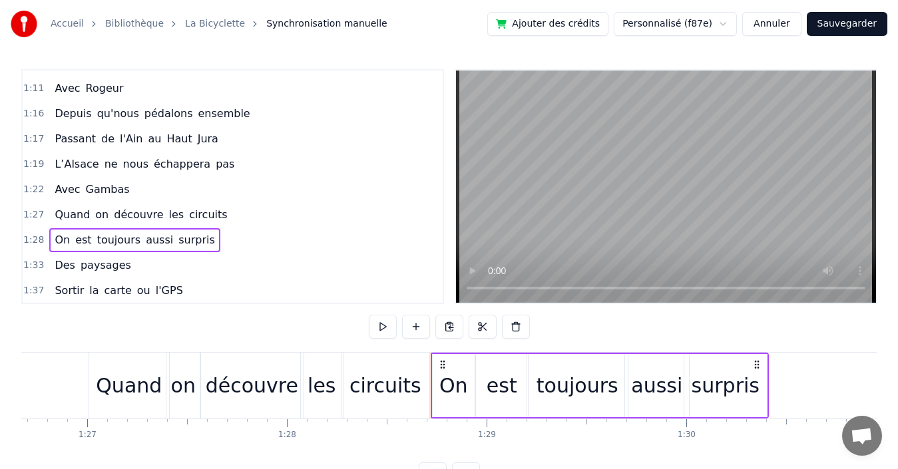
click at [220, 262] on div "1:33 Des paysages" at bounding box center [233, 265] width 420 height 25
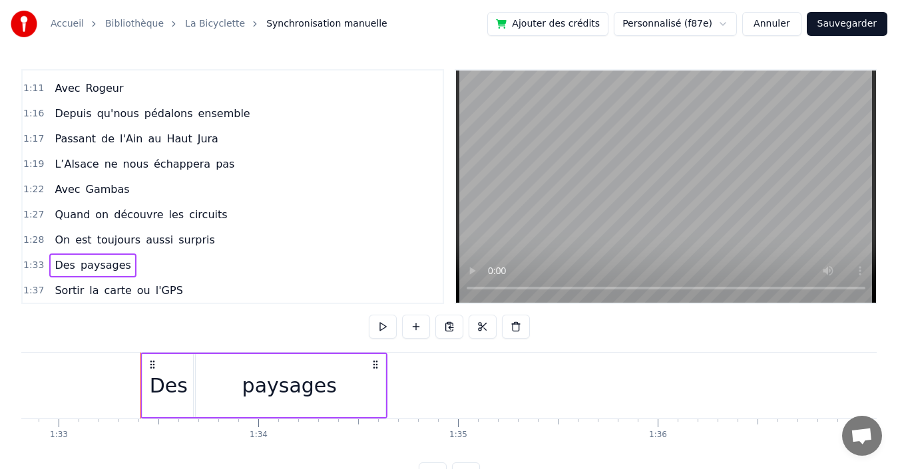
scroll to position [0, 18586]
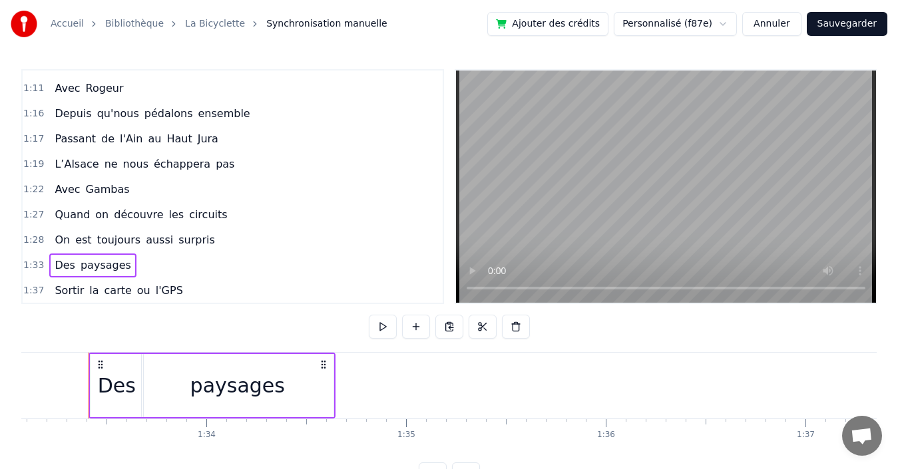
click at [190, 289] on div "1:37 Sortir la carte ou l'GPS" at bounding box center [233, 290] width 420 height 25
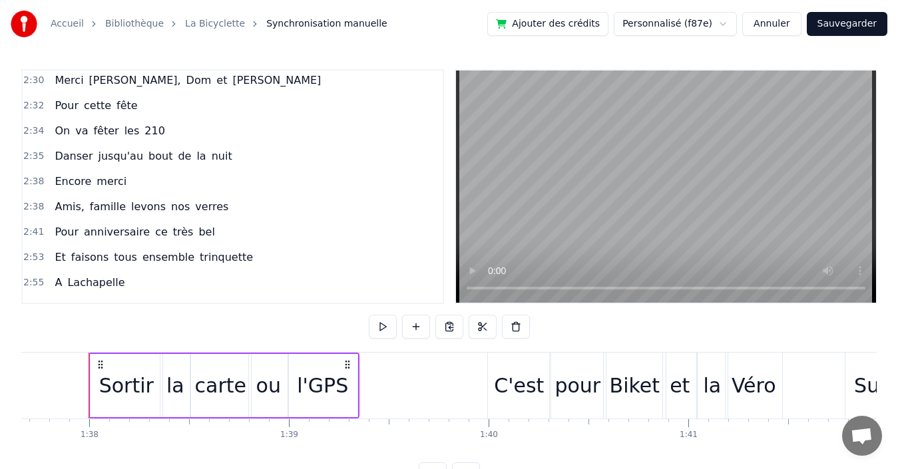
scroll to position [1184, 0]
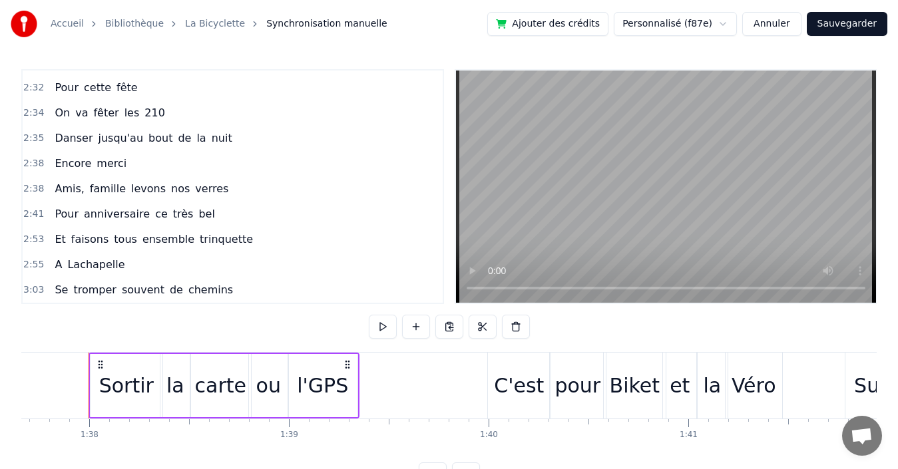
click at [190, 292] on span "chemins" at bounding box center [210, 289] width 47 height 15
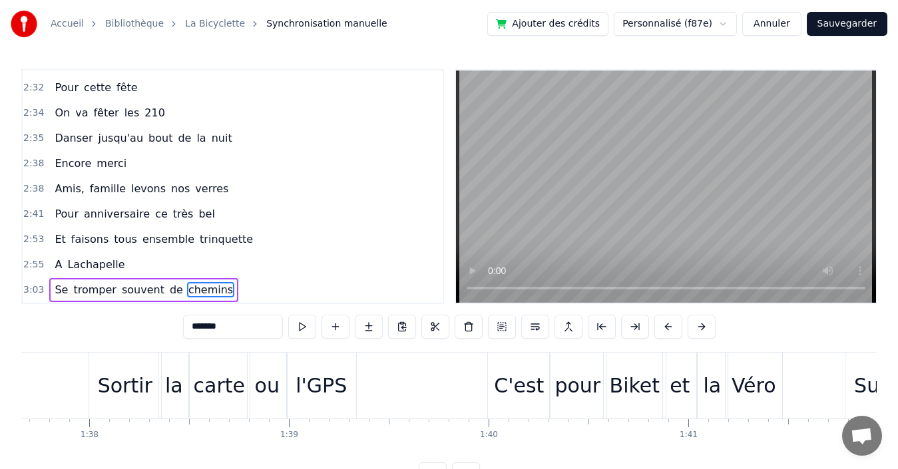
scroll to position [21, 0]
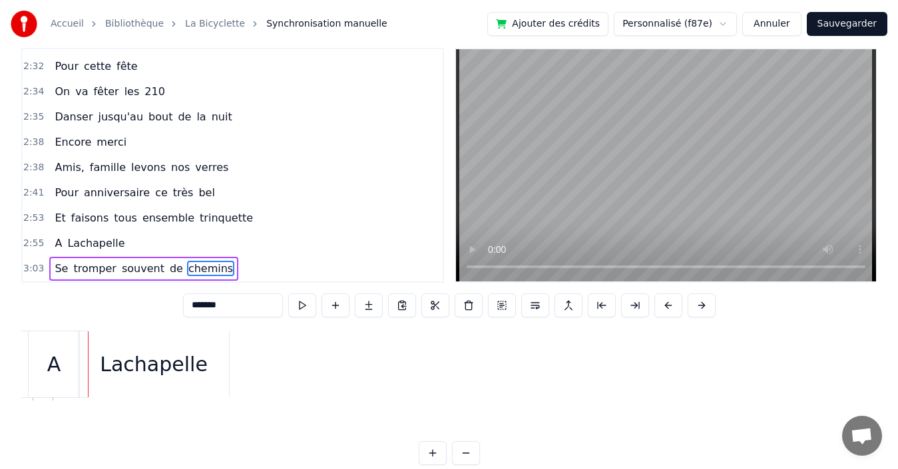
click at [258, 268] on div "3:03 Se tromper souvent de chemins" at bounding box center [233, 268] width 420 height 25
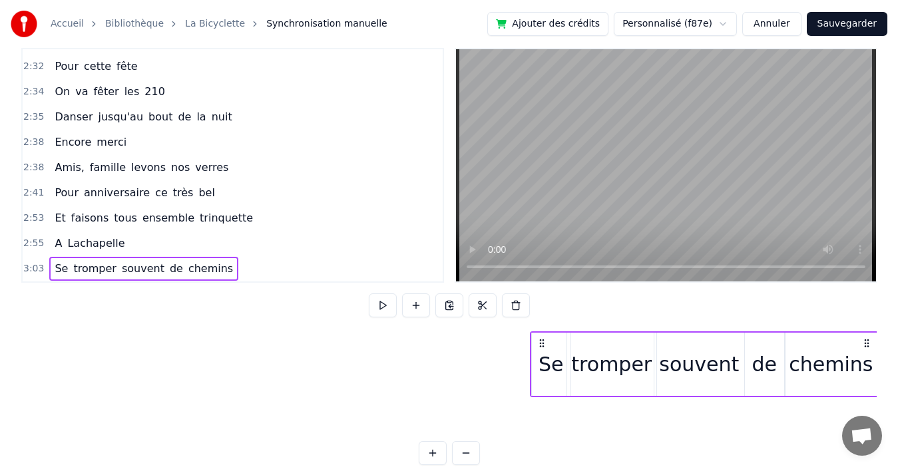
scroll to position [0, 36217]
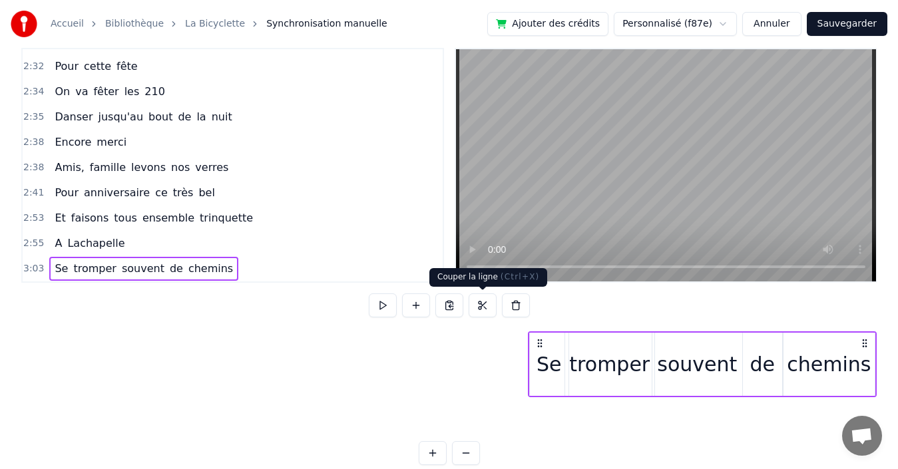
click at [478, 304] on button at bounding box center [483, 306] width 28 height 24
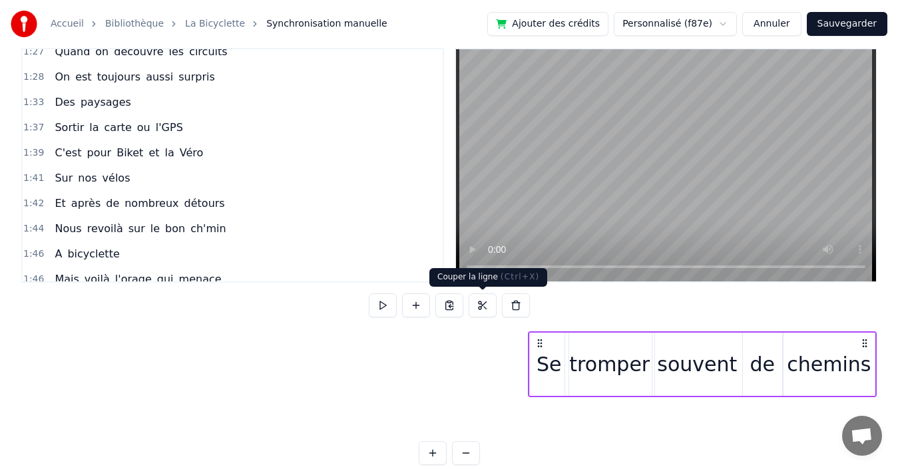
scroll to position [519, 0]
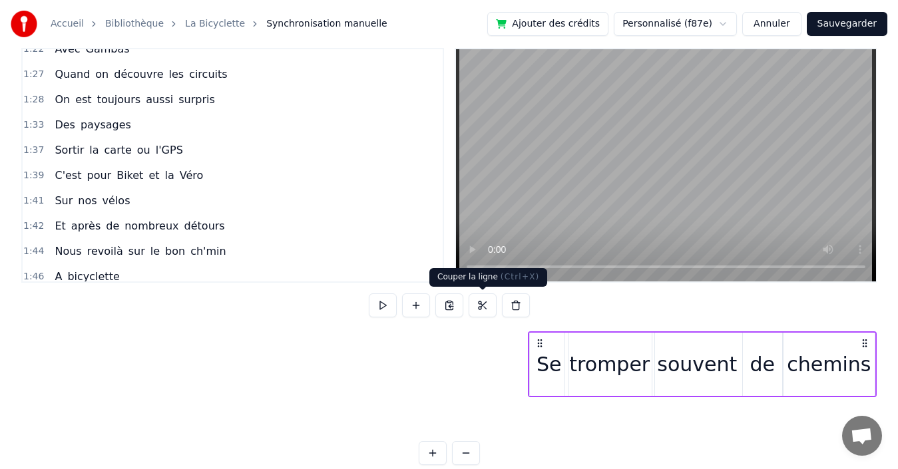
click at [245, 156] on div "1:37 Sortir la carte ou l'GPS" at bounding box center [233, 150] width 420 height 25
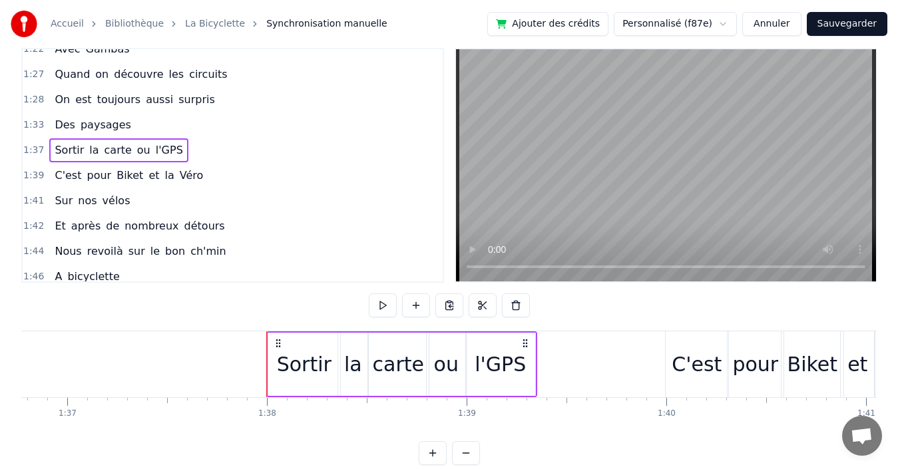
scroll to position [0, 19146]
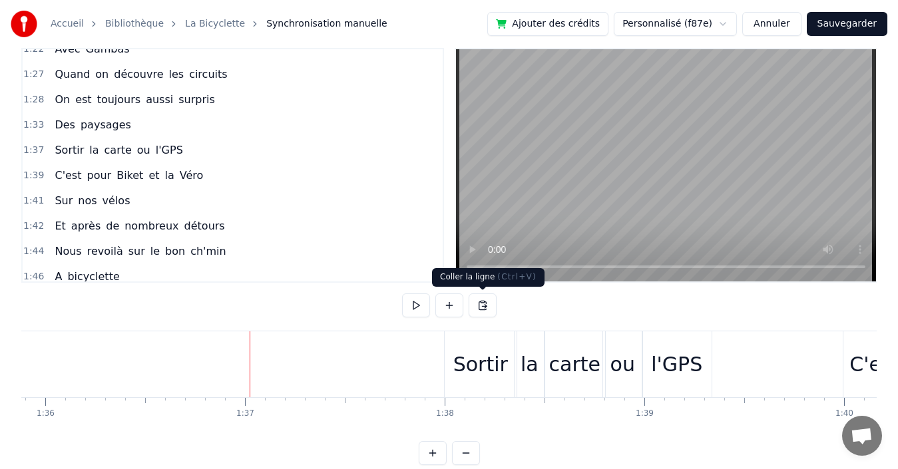
click at [479, 305] on button at bounding box center [483, 306] width 28 height 24
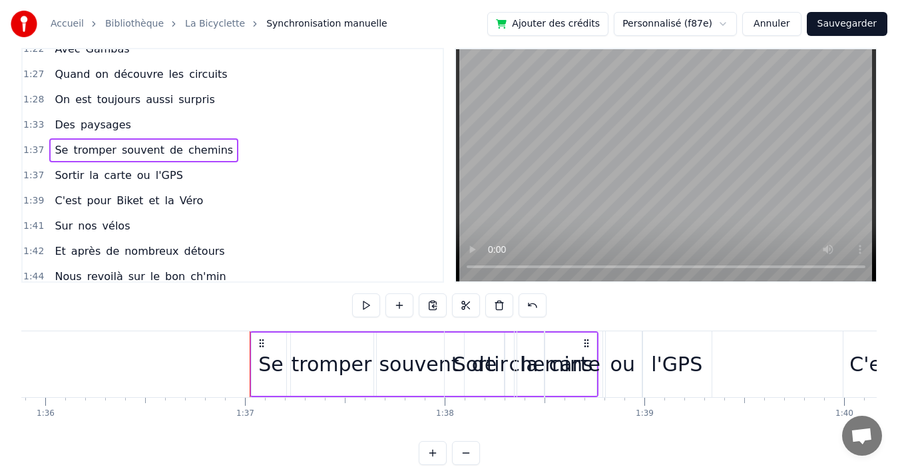
click at [187, 174] on div "1:37 Sortir la carte ou l'GPS" at bounding box center [233, 175] width 420 height 25
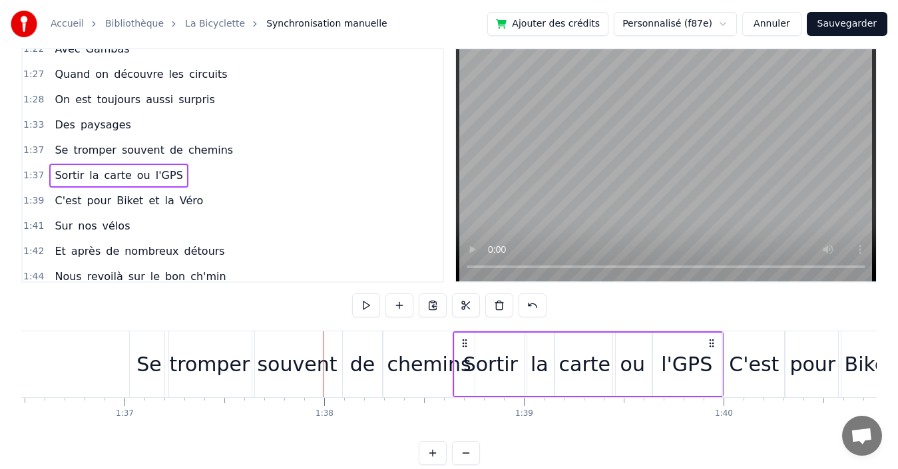
scroll to position [0, 19267]
drag, startPoint x: 702, startPoint y: 339, endPoint x: 708, endPoint y: 333, distance: 9.0
click at [708, 333] on div "Sortir la carte ou l'GPS" at bounding box center [585, 364] width 271 height 66
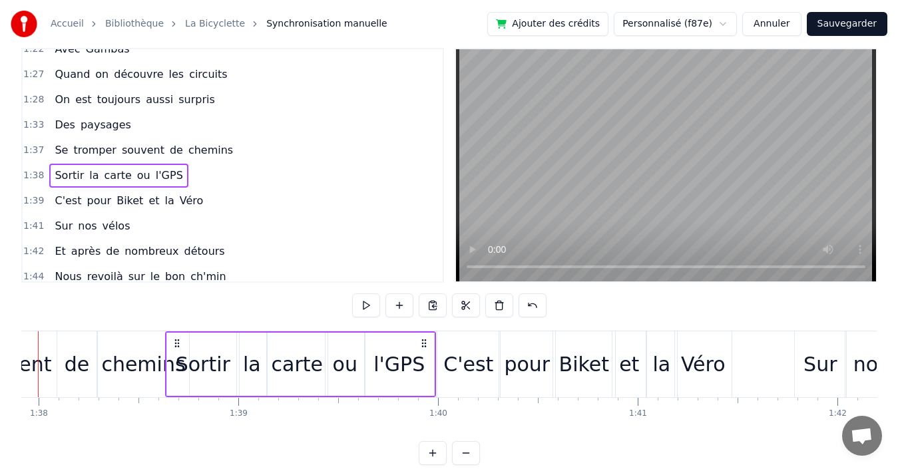
scroll to position [0, 19637]
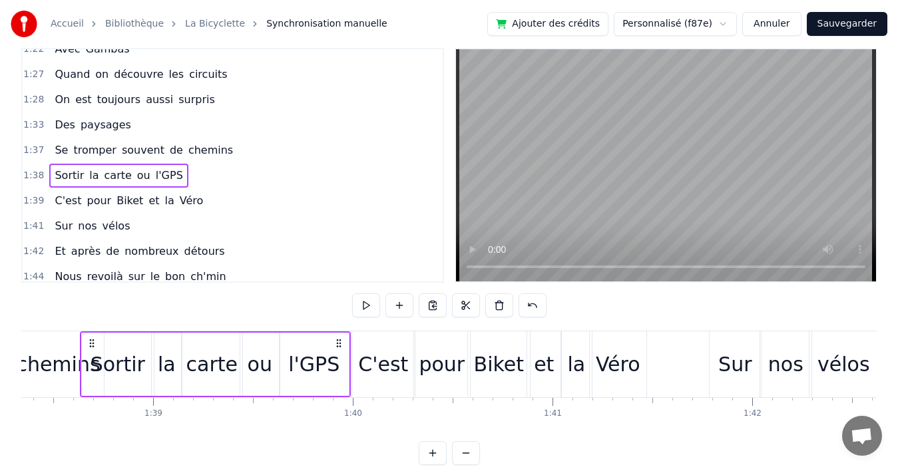
click at [199, 201] on div "1:39 C'est pour Biket et la Véro" at bounding box center [233, 200] width 420 height 25
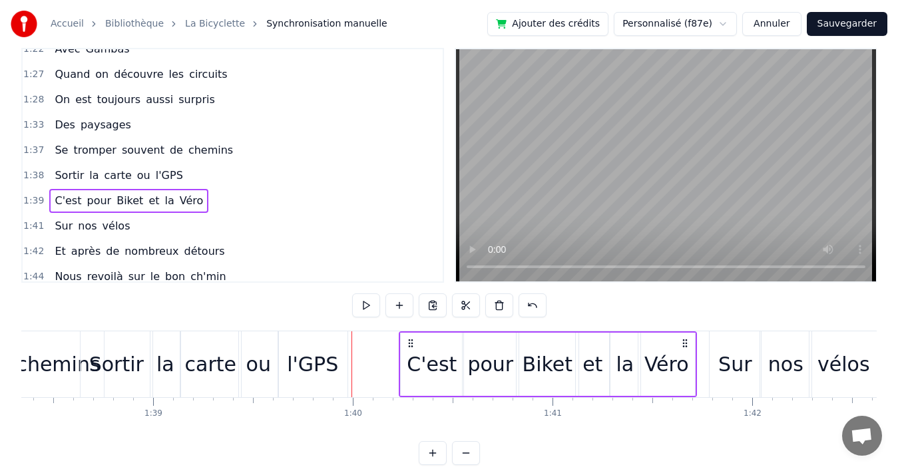
drag, startPoint x: 636, startPoint y: 342, endPoint x: 683, endPoint y: 341, distance: 47.3
click at [683, 341] on icon at bounding box center [685, 343] width 11 height 11
click at [182, 172] on div "1:38 Sortir la carte ou l'GPS" at bounding box center [233, 175] width 420 height 25
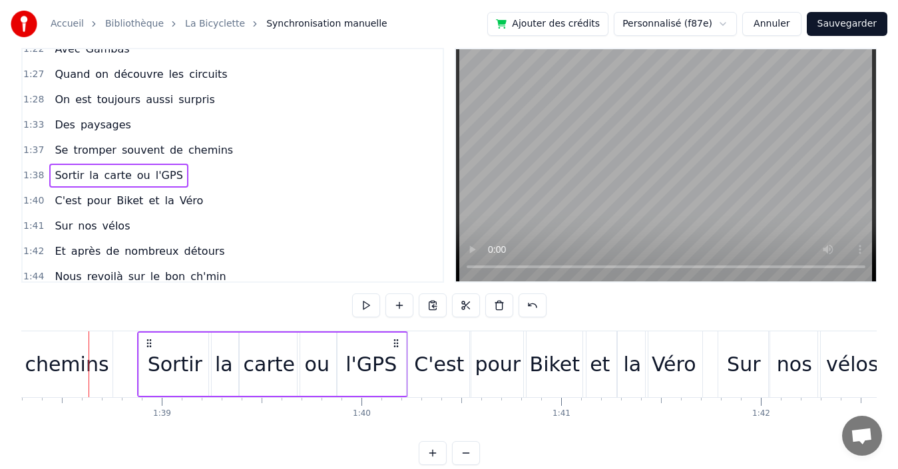
drag, startPoint x: 344, startPoint y: 340, endPoint x: 393, endPoint y: 339, distance: 48.6
click at [393, 339] on icon at bounding box center [396, 343] width 11 height 11
click at [240, 151] on div "1:37 Se tromper souvent de chemins" at bounding box center [233, 150] width 420 height 25
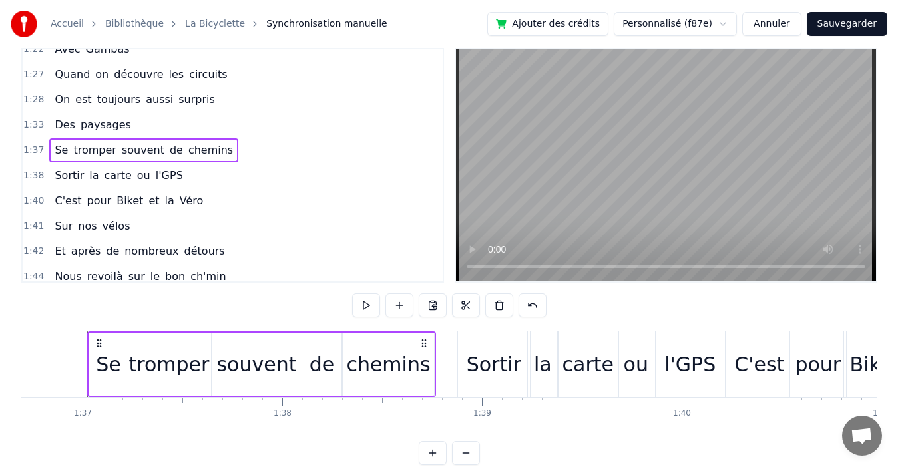
scroll to position [0, 19308]
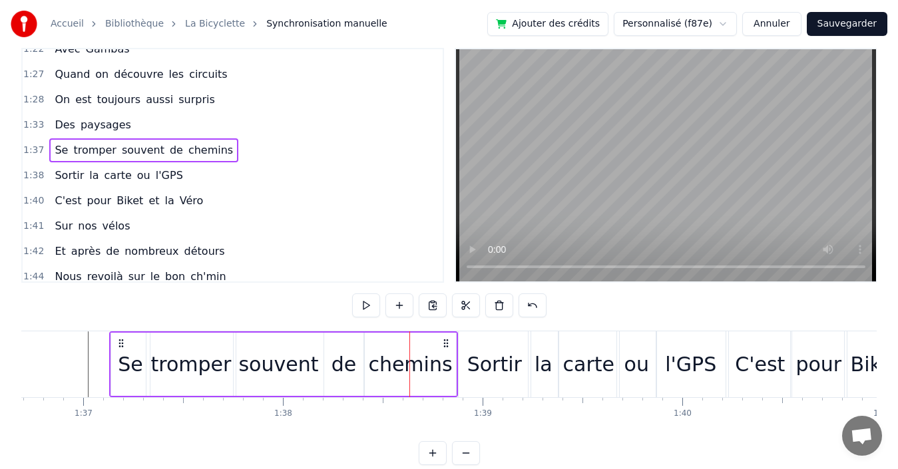
drag, startPoint x: 425, startPoint y: 343, endPoint x: 446, endPoint y: 344, distance: 21.3
click at [446, 344] on icon at bounding box center [446, 343] width 11 height 11
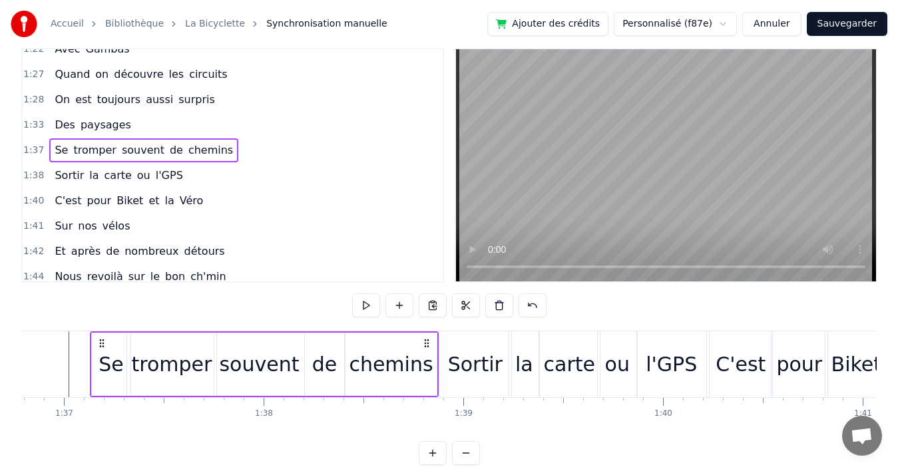
scroll to position [0, 19270]
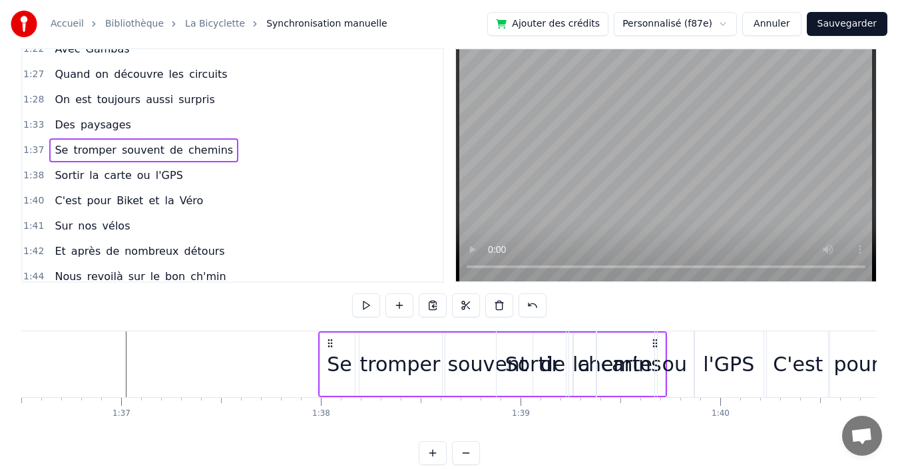
drag, startPoint x: 483, startPoint y: 341, endPoint x: 654, endPoint y: 328, distance: 171.6
click at [654, 328] on div "0:19 Quand nous partons tous les printemps 0:21 Quand nous partons dans toute l…" at bounding box center [448, 256] width 855 height 417
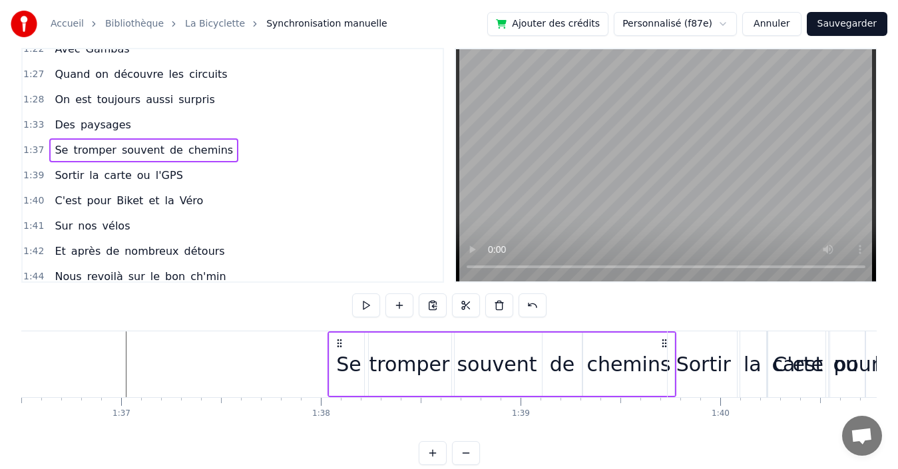
drag, startPoint x: 483, startPoint y: 342, endPoint x: 661, endPoint y: 338, distance: 178.4
click at [661, 338] on icon at bounding box center [664, 343] width 11 height 11
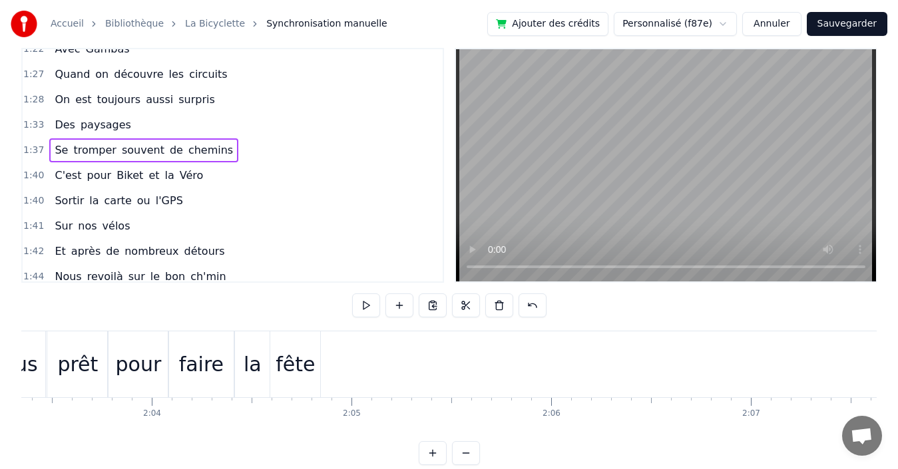
scroll to position [0, 24433]
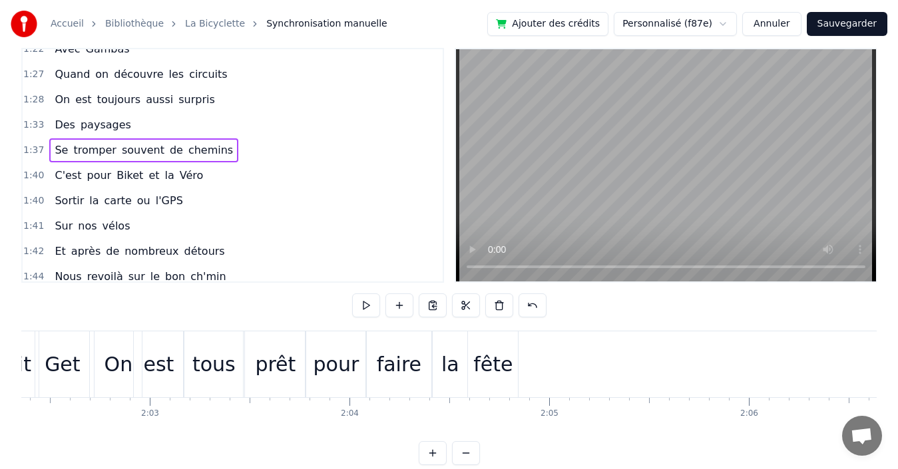
click at [493, 367] on div "fête" at bounding box center [492, 364] width 39 height 30
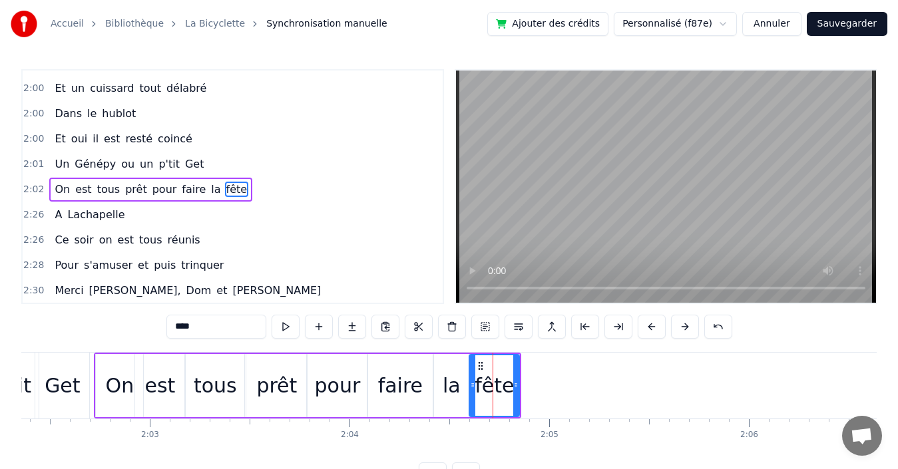
scroll to position [984, 0]
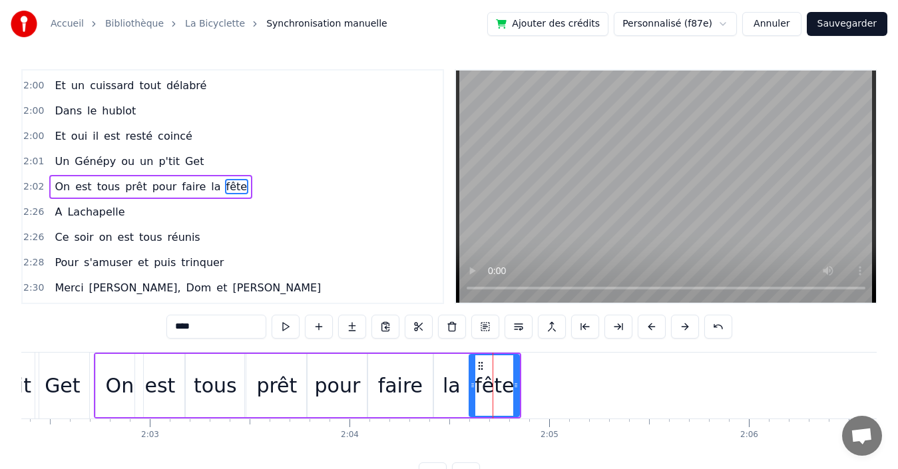
click at [250, 189] on div "2:02 On est tous prêt pour faire la fête" at bounding box center [233, 186] width 420 height 25
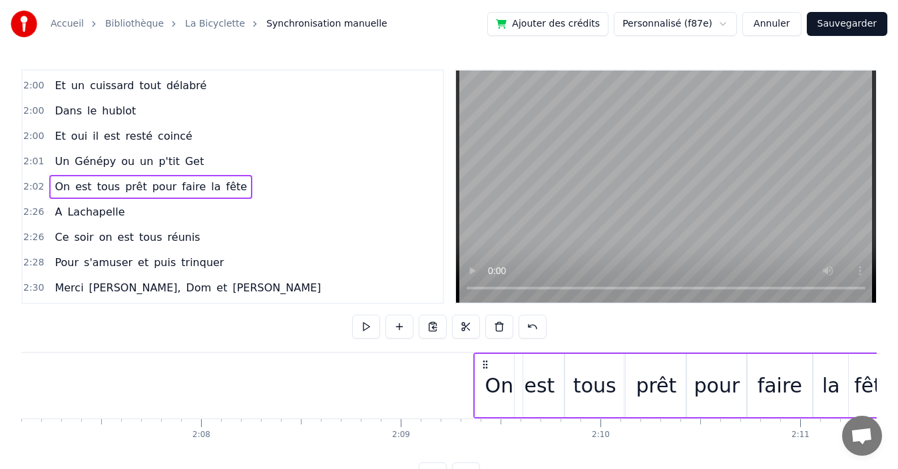
drag, startPoint x: 507, startPoint y: 363, endPoint x: 909, endPoint y: 350, distance: 401.6
click at [898, 350] on html "Accueil Bibliothèque La Bicyclette Synchronisation manuelle Ajouter des crédits…" at bounding box center [449, 254] width 898 height 508
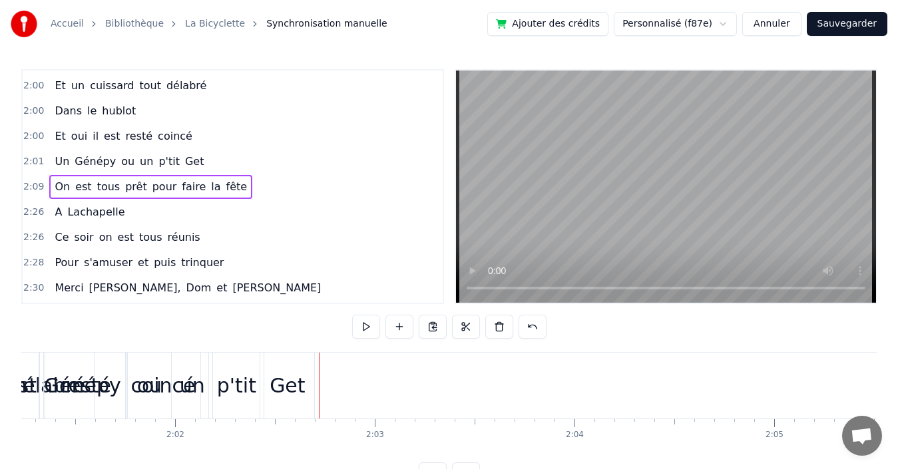
scroll to position [0, 24179]
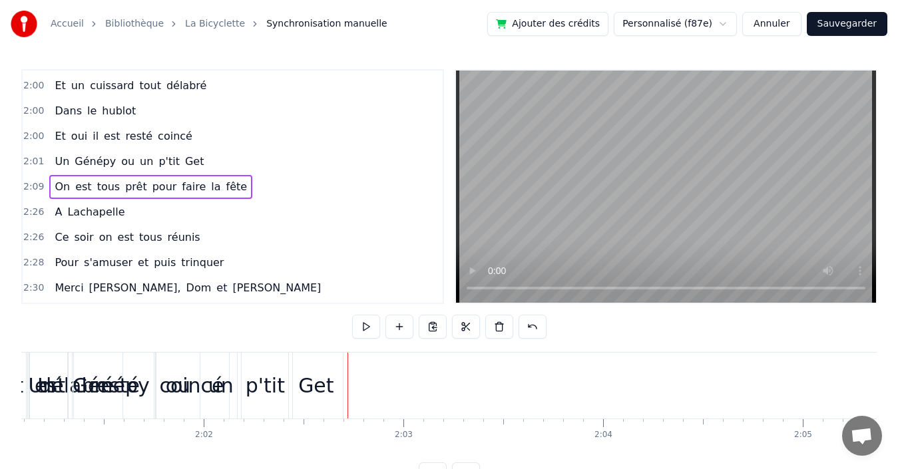
click at [236, 157] on div "2:01 Un Génépy ou un p'tit Get" at bounding box center [233, 161] width 420 height 25
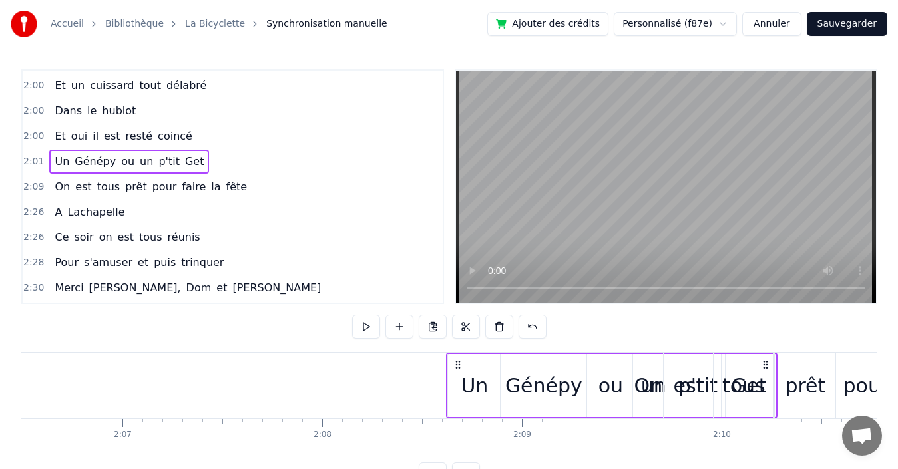
scroll to position [0, 25272]
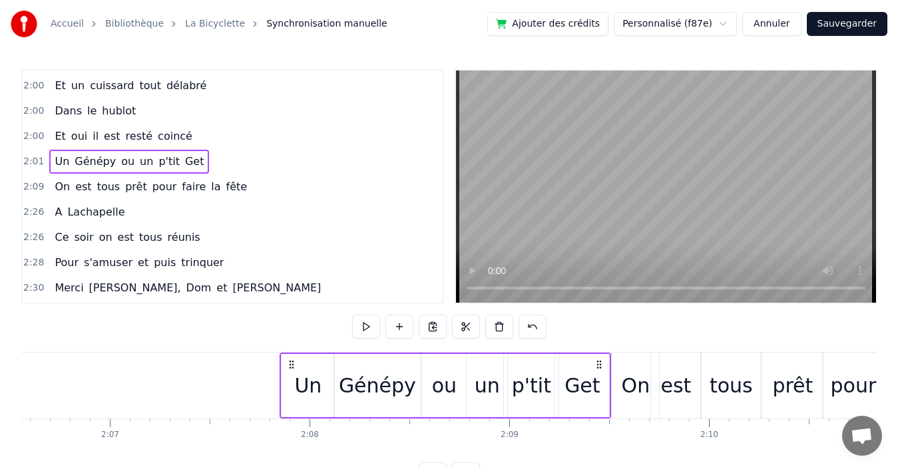
drag, startPoint x: 406, startPoint y: 362, endPoint x: 598, endPoint y: 363, distance: 191.7
click at [598, 363] on icon at bounding box center [599, 364] width 11 height 11
click at [212, 138] on div "2:00 Et oui il est resté coincé" at bounding box center [233, 136] width 420 height 25
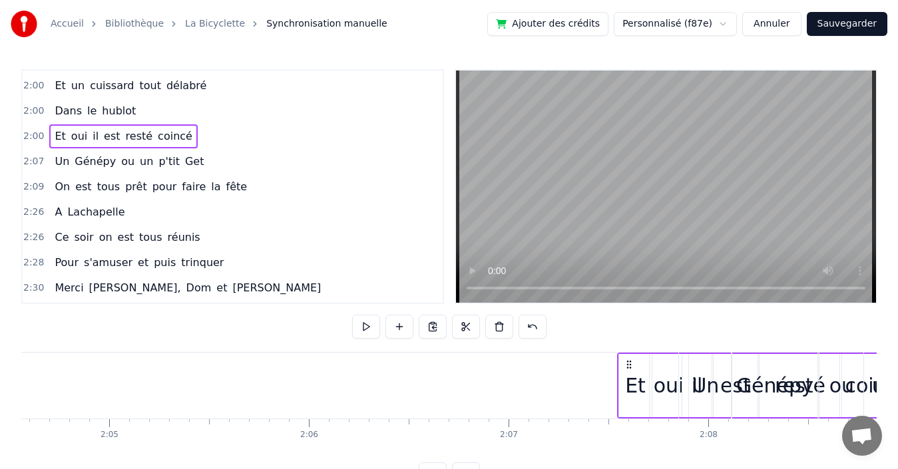
scroll to position [0, 24958]
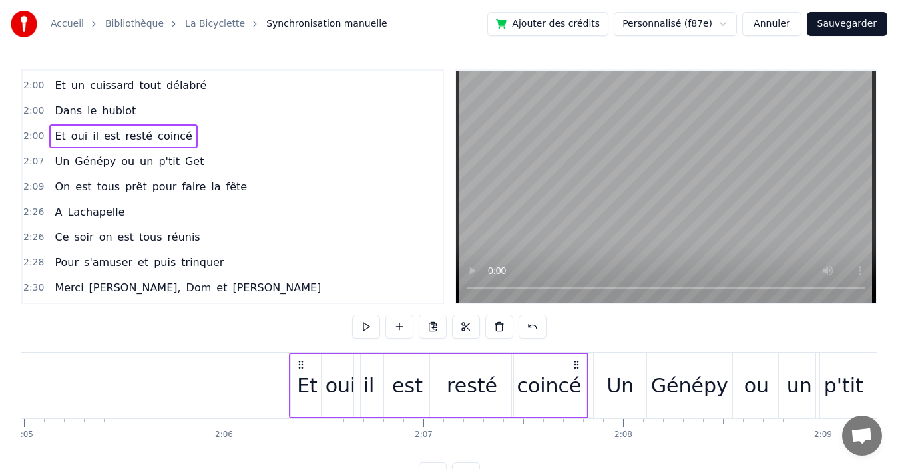
drag, startPoint x: 373, startPoint y: 364, endPoint x: 576, endPoint y: 360, distance: 202.4
click at [576, 360] on icon at bounding box center [576, 364] width 11 height 11
click at [225, 115] on div "2:00 Dans le hublot" at bounding box center [233, 111] width 420 height 25
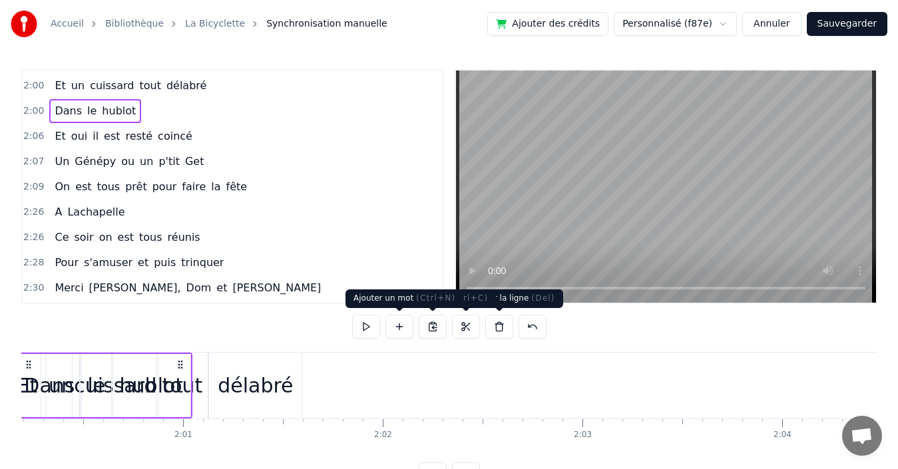
scroll to position [0, 23929]
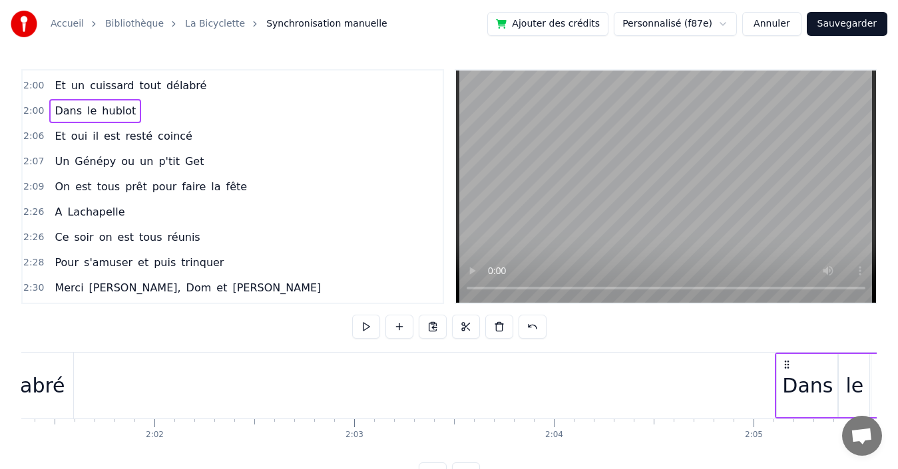
drag, startPoint x: 249, startPoint y: 362, endPoint x: 857, endPoint y: 345, distance: 608.6
click at [887, 350] on div "Accueil Bibliothèque La Bicyclette Synchronisation manuelle Ajouter des crédits…" at bounding box center [449, 243] width 898 height 487
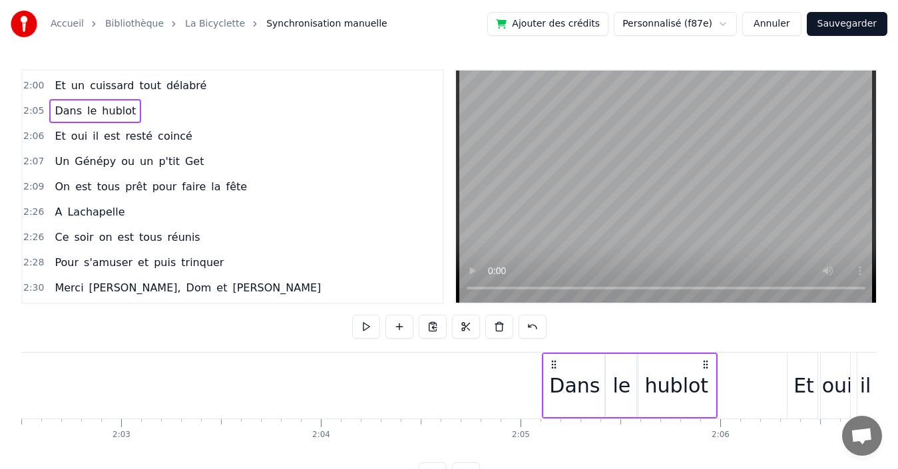
scroll to position [0, 24603]
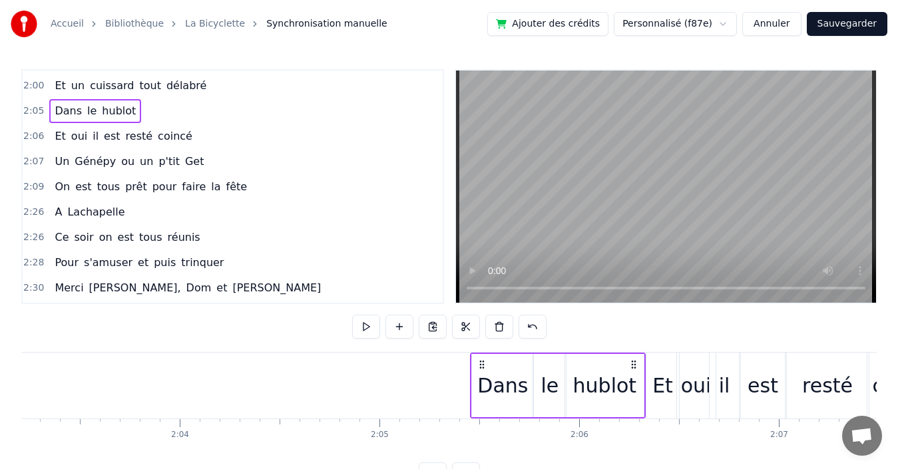
drag, startPoint x: 565, startPoint y: 365, endPoint x: 620, endPoint y: 377, distance: 55.9
click at [636, 365] on icon at bounding box center [633, 364] width 11 height 11
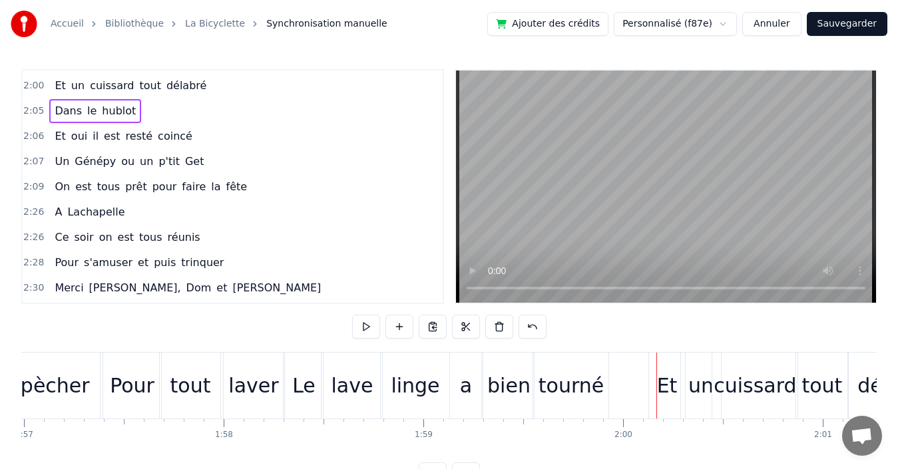
scroll to position [0, 23305]
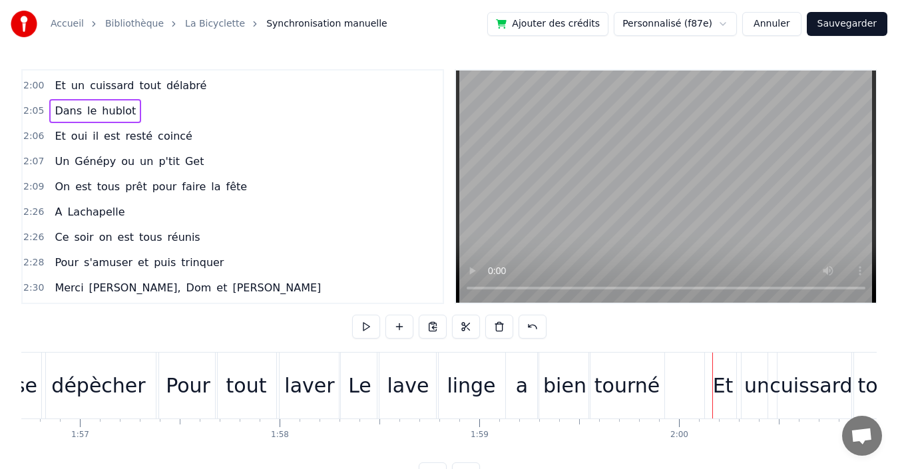
click at [220, 83] on div "2:00 Et un cuissard tout délabré" at bounding box center [233, 85] width 420 height 25
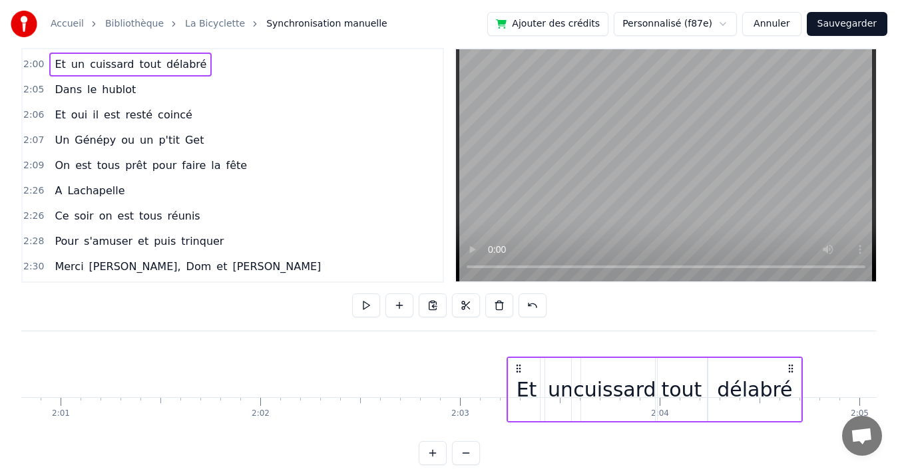
scroll to position [33, 0]
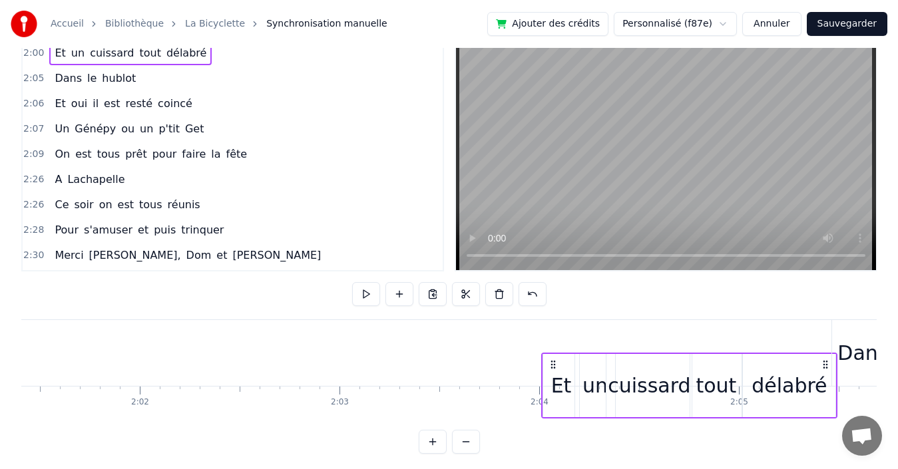
drag, startPoint x: 169, startPoint y: 363, endPoint x: 825, endPoint y: 369, distance: 655.7
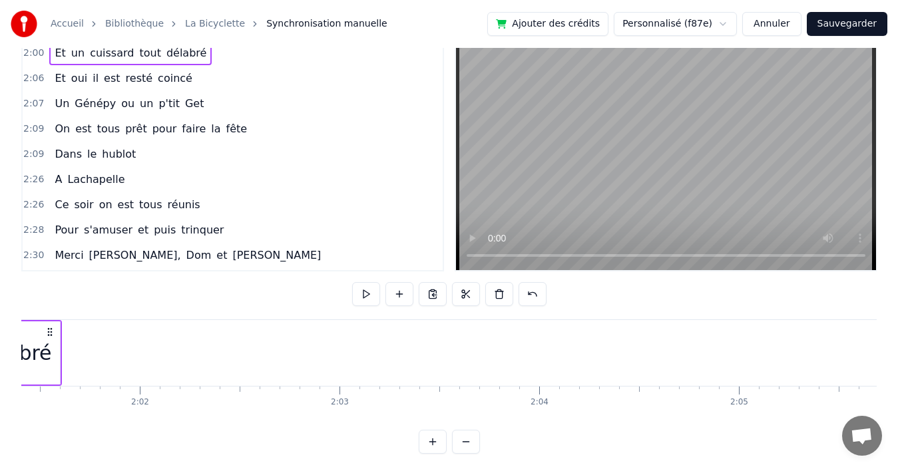
scroll to position [0, 24281]
click at [208, 75] on div "2:06 Et oui il est resté coincé" at bounding box center [233, 78] width 420 height 25
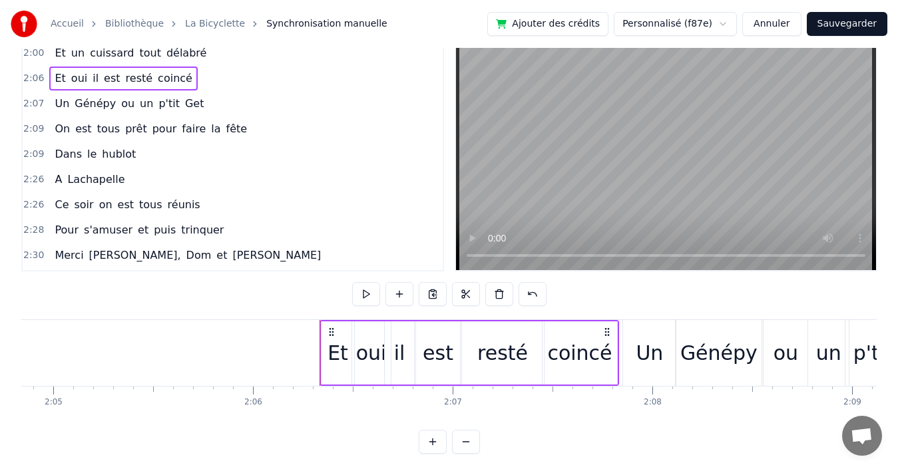
scroll to position [0, 25161]
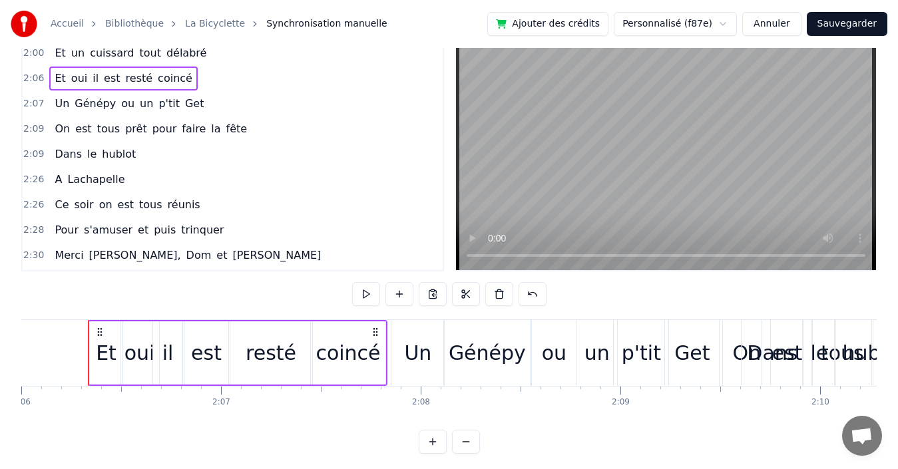
click at [206, 50] on div "2:00 Et un cuissard tout délabré" at bounding box center [233, 53] width 420 height 25
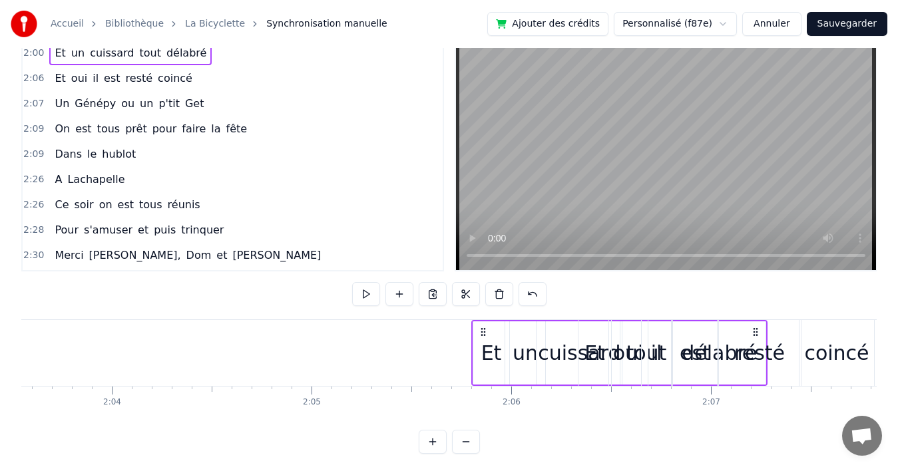
scroll to position [0, 24681]
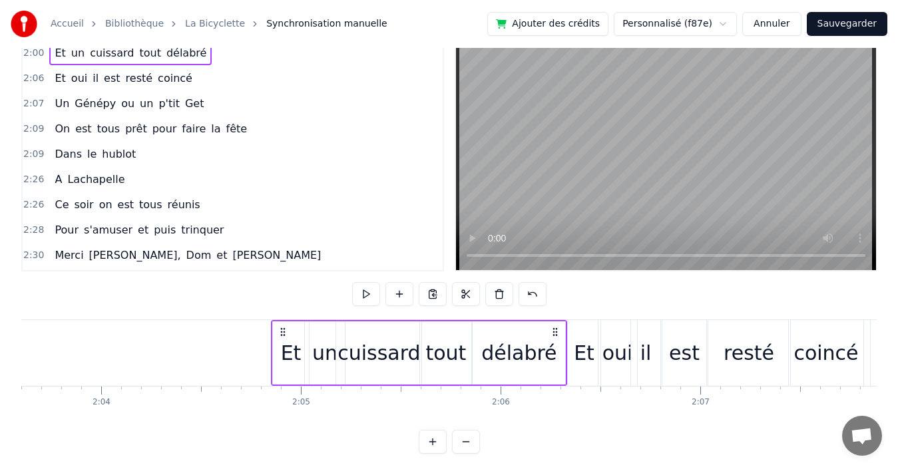
drag, startPoint x: 371, startPoint y: 331, endPoint x: 553, endPoint y: 352, distance: 183.5
click at [553, 352] on div "Et un cuissard tout délabré" at bounding box center [419, 353] width 297 height 66
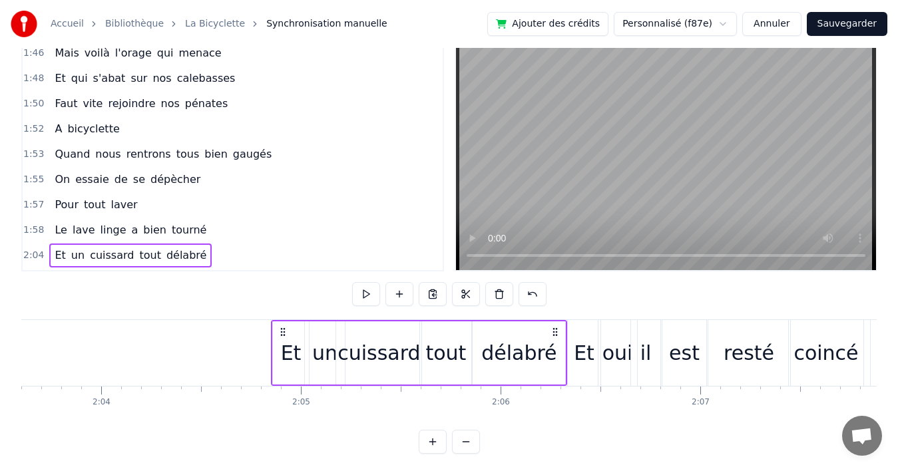
scroll to position [851, 0]
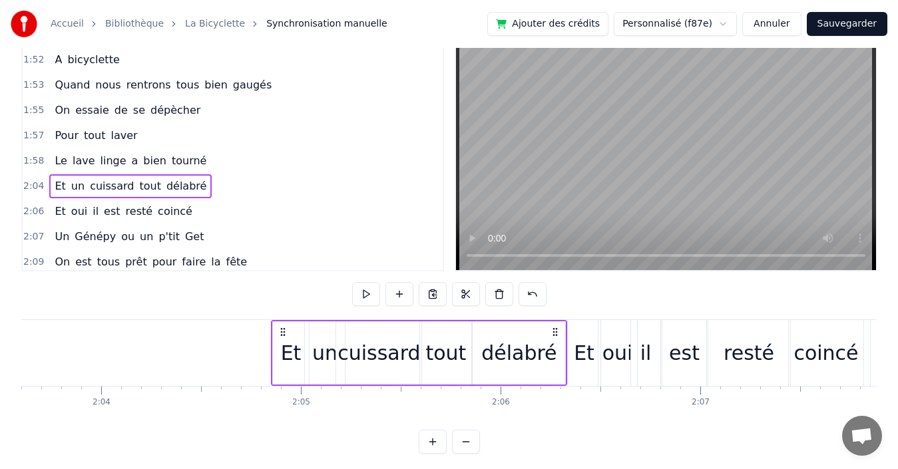
click at [214, 162] on div "1:58 Le lave linge a bien tourné" at bounding box center [233, 160] width 420 height 25
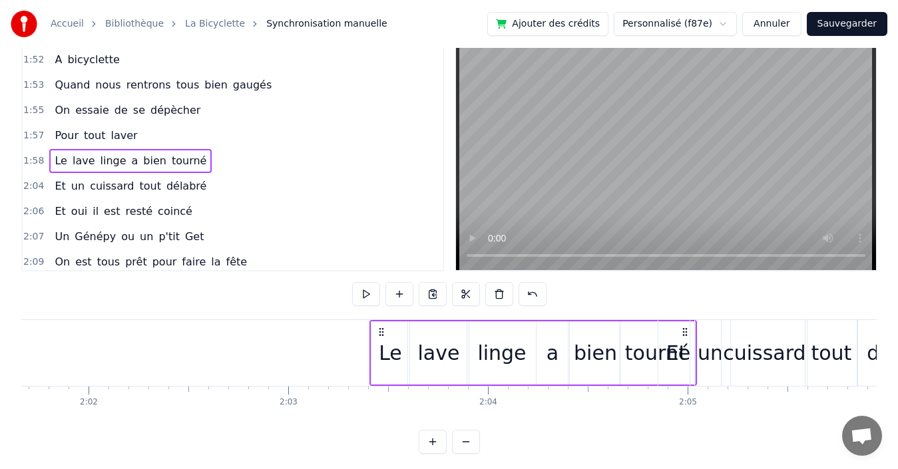
scroll to position [0, 24319]
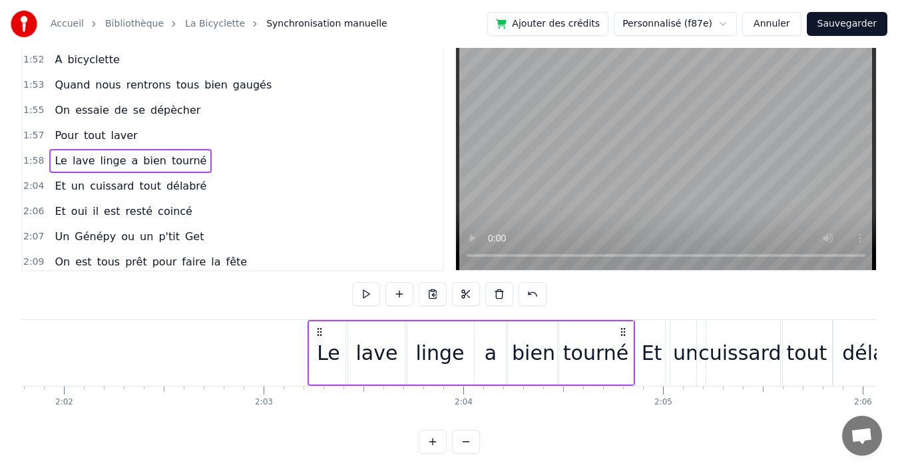
drag, startPoint x: 403, startPoint y: 333, endPoint x: 507, endPoint y: 297, distance: 110.1
click at [622, 351] on div "Le lave linge a bien tourné" at bounding box center [472, 353] width 328 height 66
click at [239, 142] on div "1:57 Pour tout laver" at bounding box center [233, 135] width 420 height 25
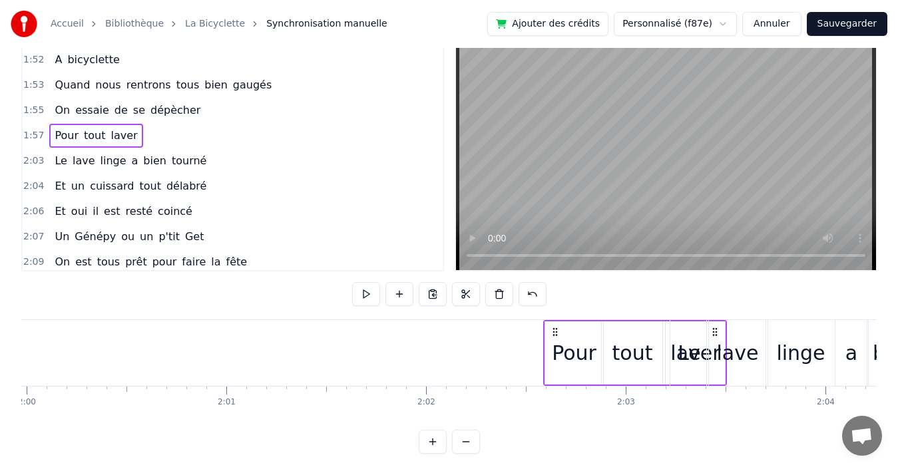
scroll to position [0, 23981]
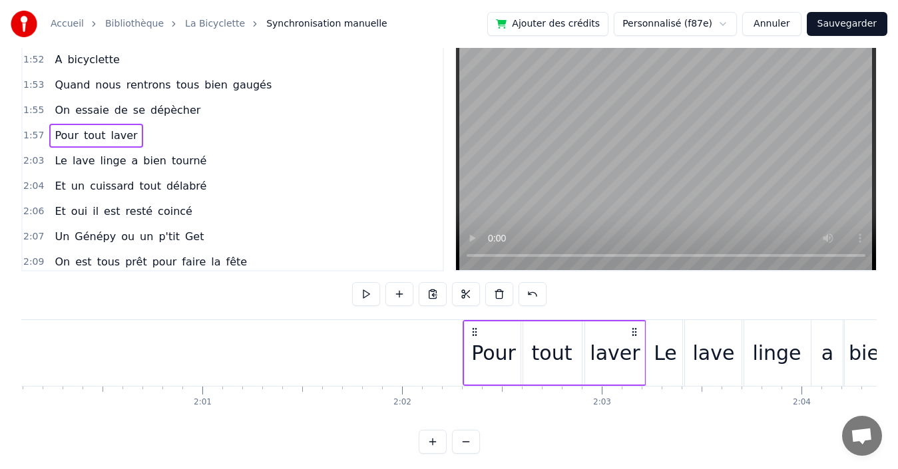
drag, startPoint x: 261, startPoint y: 330, endPoint x: 635, endPoint y: 328, distance: 374.1
click at [635, 328] on icon at bounding box center [634, 332] width 11 height 11
click at [212, 117] on div "1:55 On essaie de se dépècher" at bounding box center [233, 110] width 420 height 25
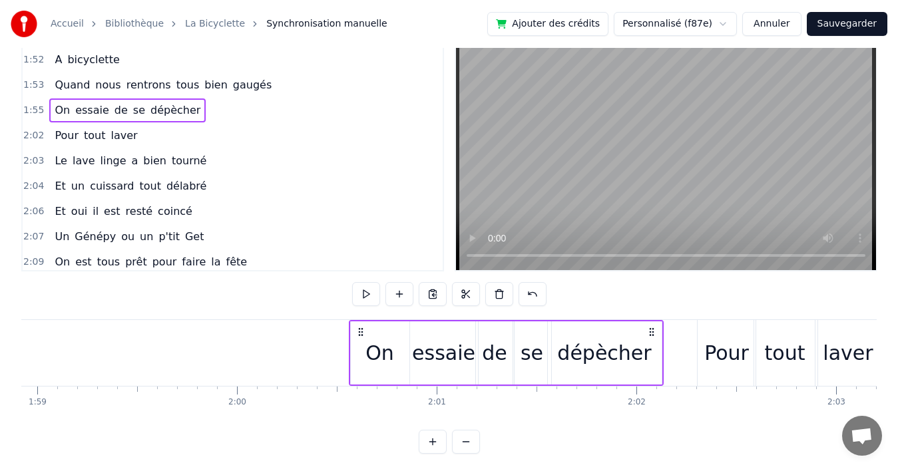
scroll to position [0, 23749]
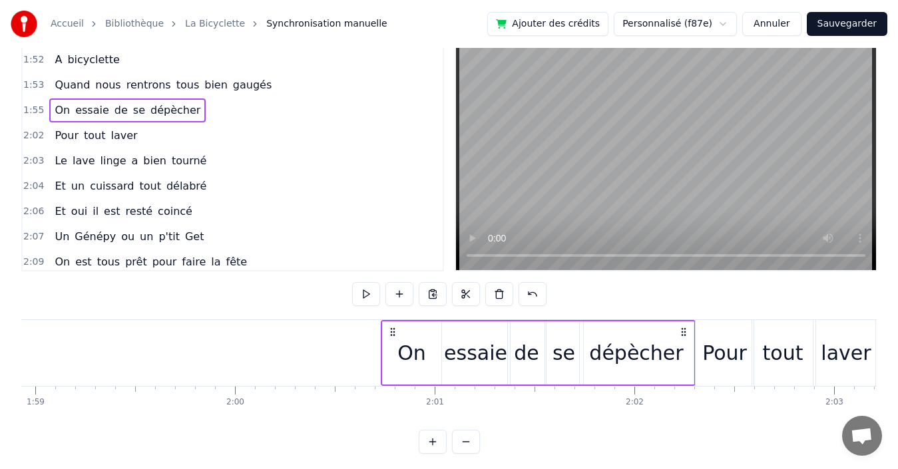
drag, startPoint x: 389, startPoint y: 330, endPoint x: 682, endPoint y: 328, distance: 292.2
click at [682, 328] on icon at bounding box center [683, 332] width 11 height 11
click at [280, 84] on div "1:53 Quand nous rentrons tous bien gaugés" at bounding box center [233, 85] width 420 height 25
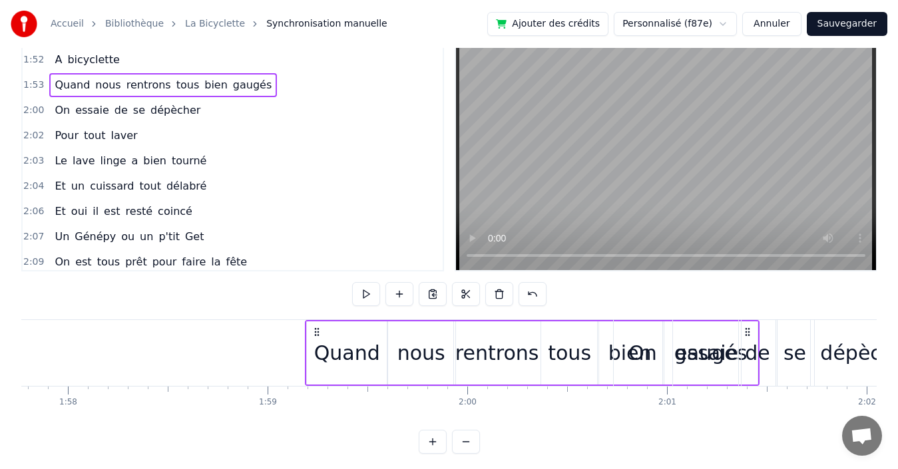
scroll to position [0, 23520]
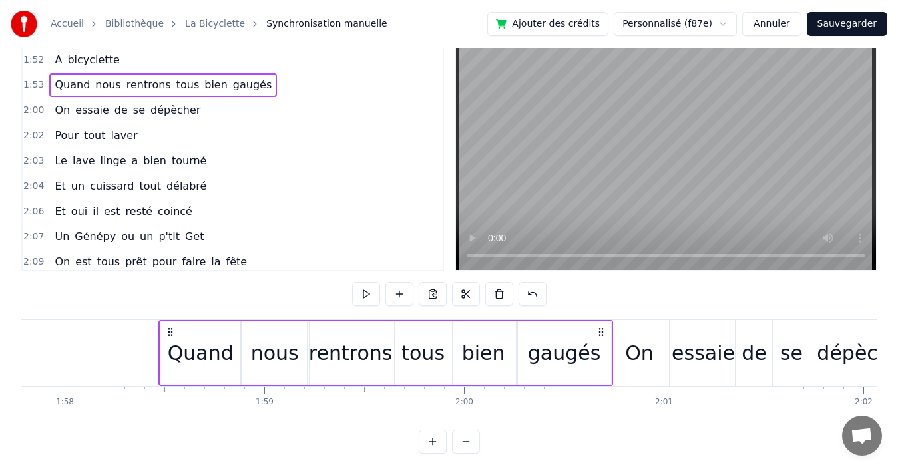
drag, startPoint x: 529, startPoint y: 329, endPoint x: 598, endPoint y: 355, distance: 74.3
click at [598, 355] on div "Quand nous rentrons tous bien gaugés" at bounding box center [385, 353] width 455 height 66
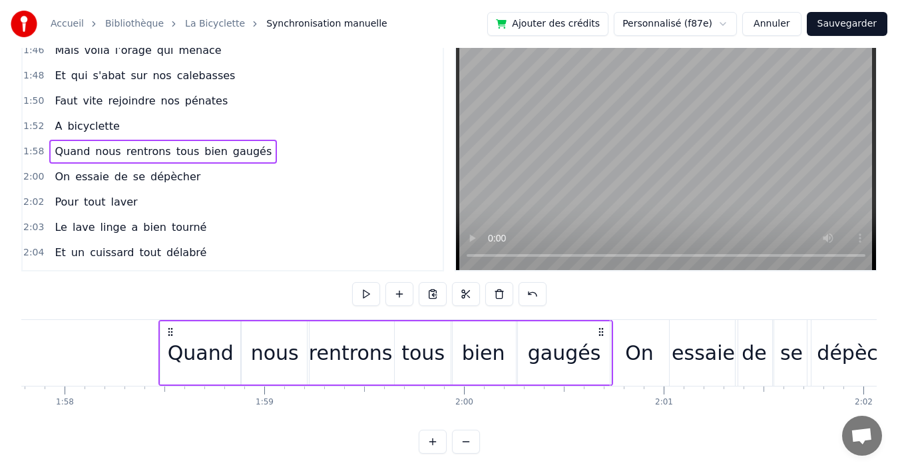
click at [298, 130] on div "1:52 A bicyclette" at bounding box center [233, 126] width 420 height 25
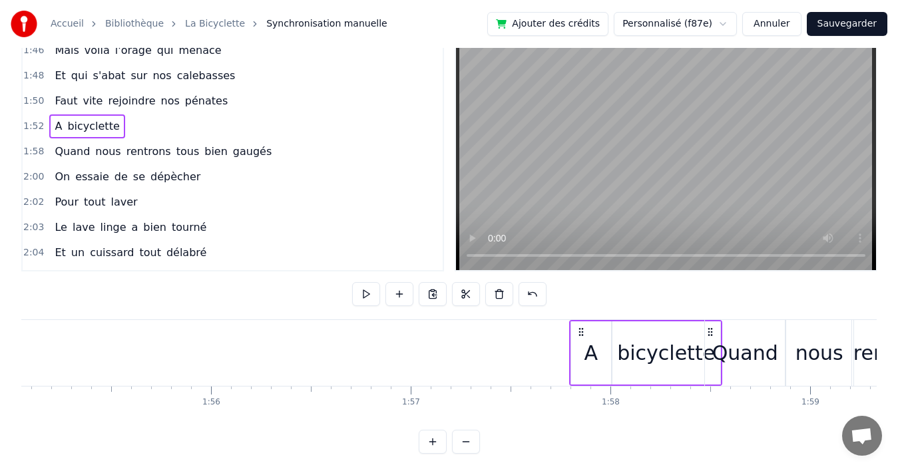
scroll to position [0, 22989]
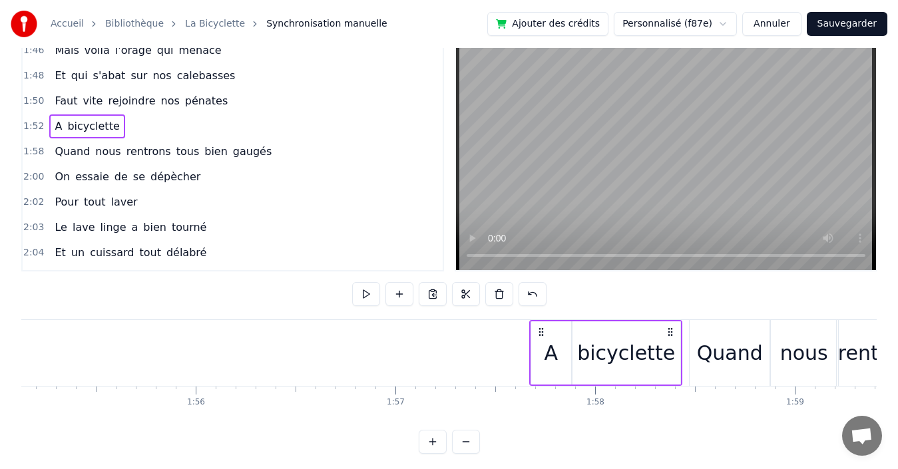
drag, startPoint x: 228, startPoint y: 332, endPoint x: 668, endPoint y: 331, distance: 440.6
click at [668, 331] on icon at bounding box center [670, 332] width 11 height 11
click at [317, 105] on div "1:50 Faut vite rejoindre nos pénates" at bounding box center [233, 101] width 420 height 25
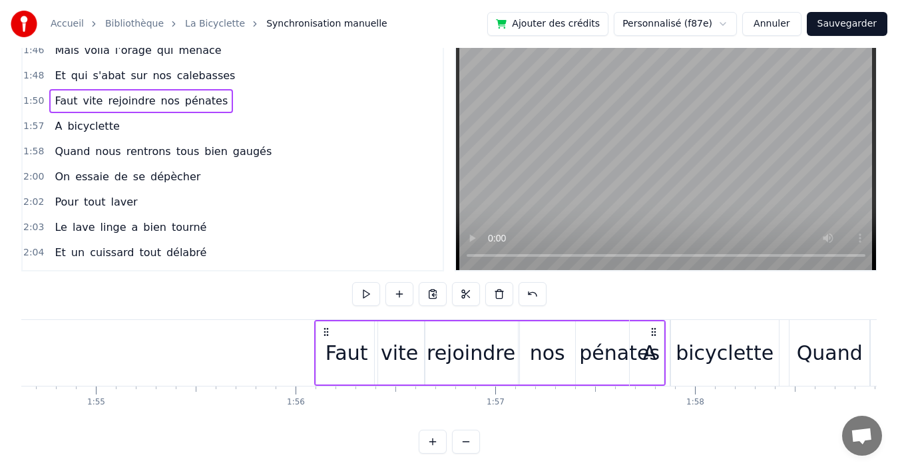
scroll to position [0, 22897]
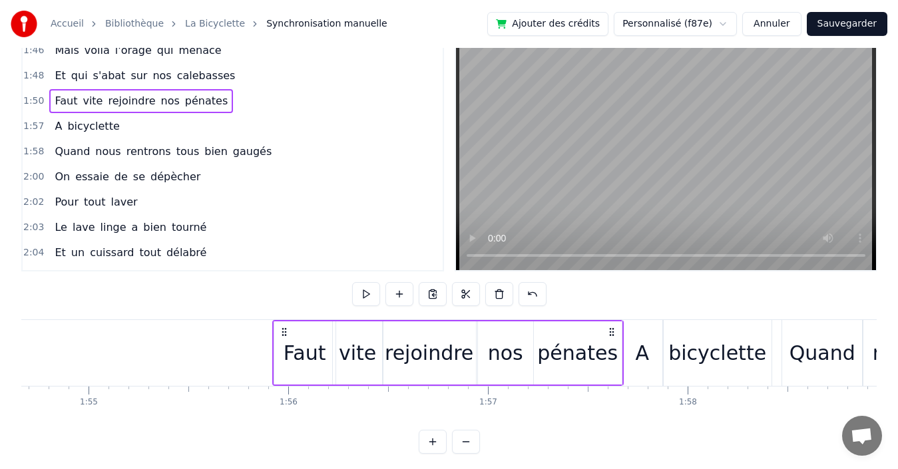
drag, startPoint x: 426, startPoint y: 331, endPoint x: 558, endPoint y: 306, distance: 134.2
click at [607, 327] on icon at bounding box center [611, 332] width 11 height 11
click at [247, 75] on div "1:48 Et qui s'abat sur nos calebasses" at bounding box center [233, 75] width 420 height 25
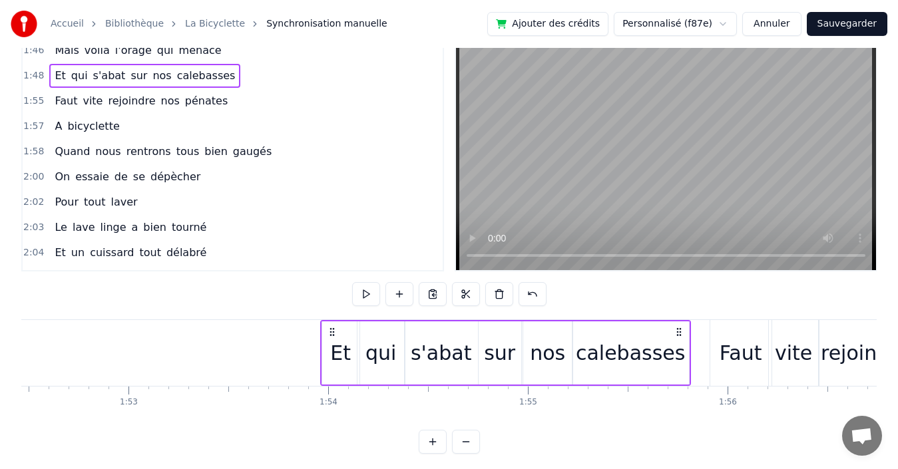
scroll to position [0, 22458]
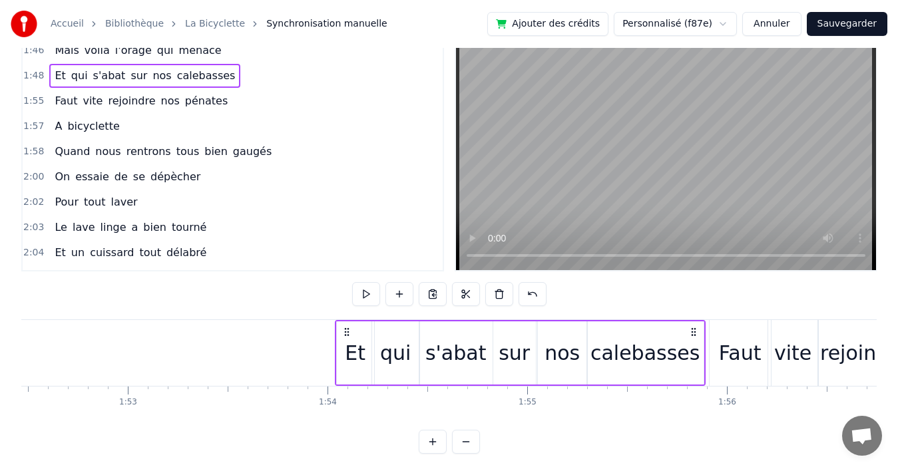
drag, startPoint x: 446, startPoint y: 331, endPoint x: 692, endPoint y: 341, distance: 246.5
click at [692, 341] on div "Et qui s'abat sur nos calebasses" at bounding box center [520, 353] width 371 height 66
click at [208, 50] on div "1:46 Mais voilà l'orage qui menace" at bounding box center [233, 50] width 420 height 25
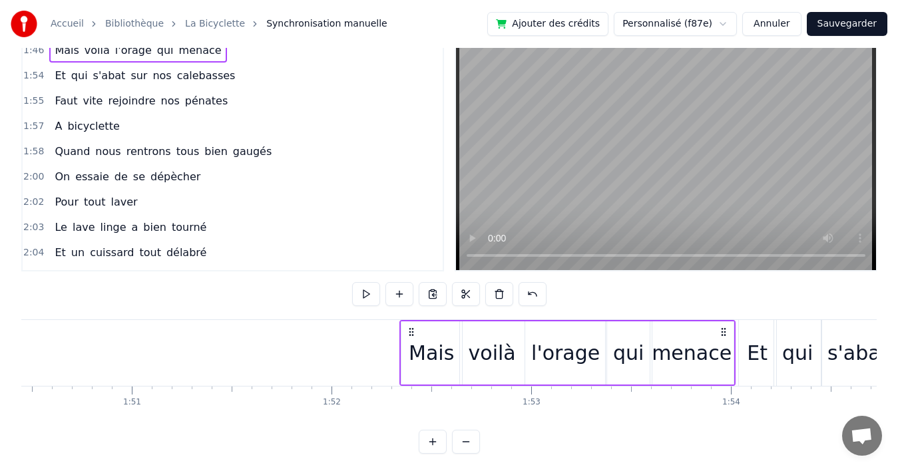
scroll to position [0, 22057]
drag, startPoint x: 413, startPoint y: 328, endPoint x: 521, endPoint y: 244, distance: 136.5
click at [718, 335] on icon at bounding box center [721, 332] width 11 height 11
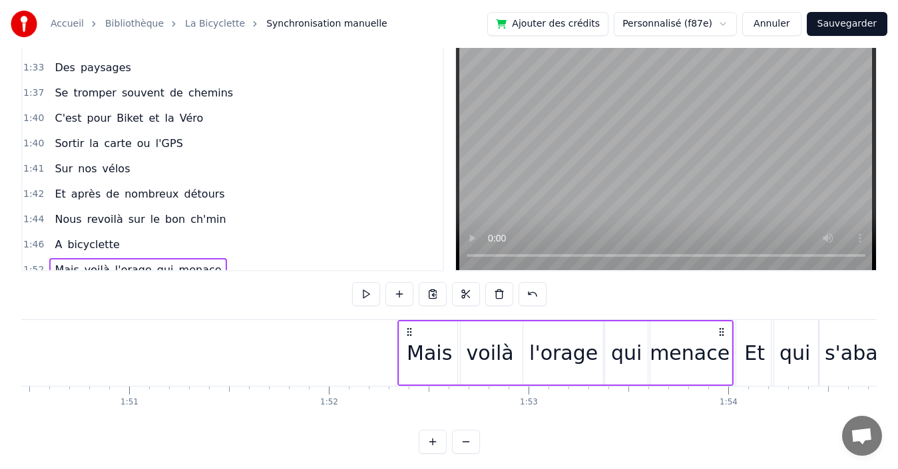
scroll to position [584, 0]
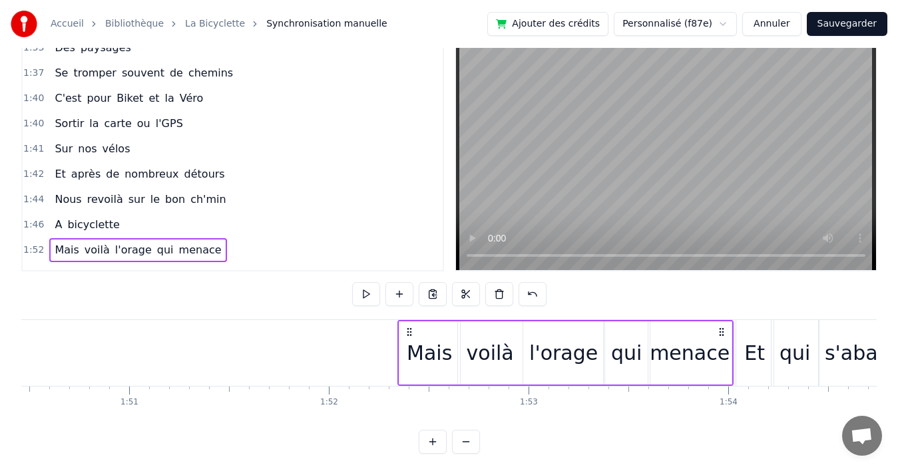
click at [250, 230] on div "1:46 A bicyclette" at bounding box center [233, 224] width 420 height 25
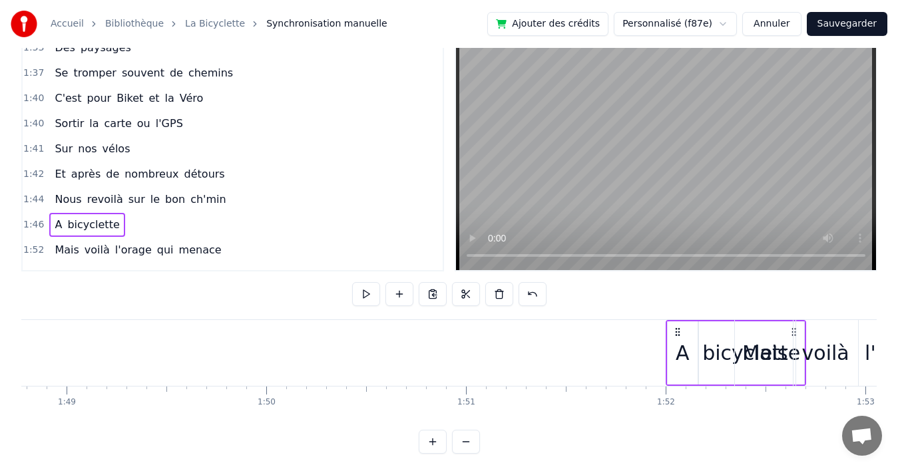
scroll to position [0, 21764]
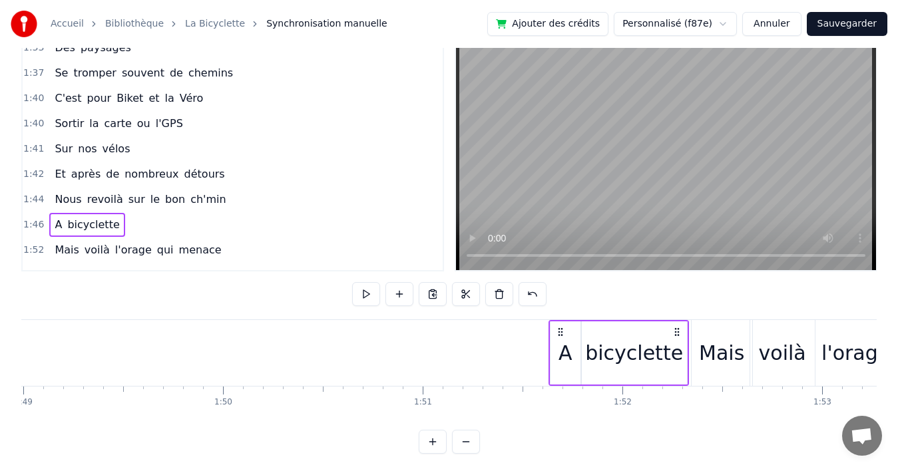
drag, startPoint x: 215, startPoint y: 332, endPoint x: 675, endPoint y: 337, distance: 460.0
click at [675, 337] on div "A bicyclette" at bounding box center [618, 353] width 140 height 66
click at [242, 198] on div "1:44 Nous revoilà sur le bon ch'min" at bounding box center [233, 199] width 420 height 25
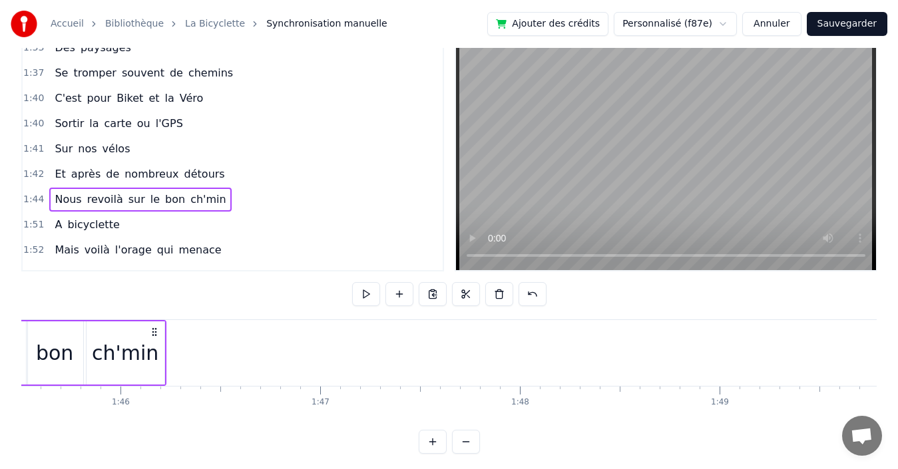
scroll to position [0, 20785]
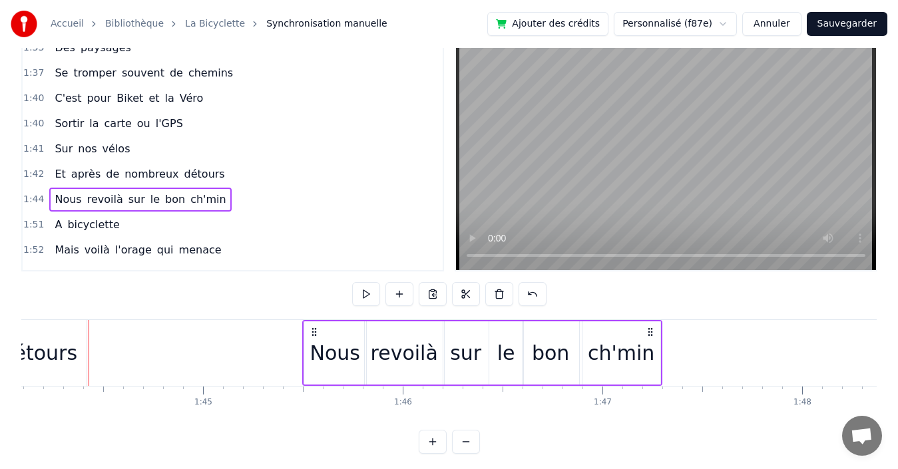
drag, startPoint x: 436, startPoint y: 329, endPoint x: 648, endPoint y: 334, distance: 212.4
click at [648, 334] on icon at bounding box center [650, 332] width 11 height 11
click at [241, 71] on div "1:37 Se tromper souvent de chemins" at bounding box center [233, 73] width 420 height 25
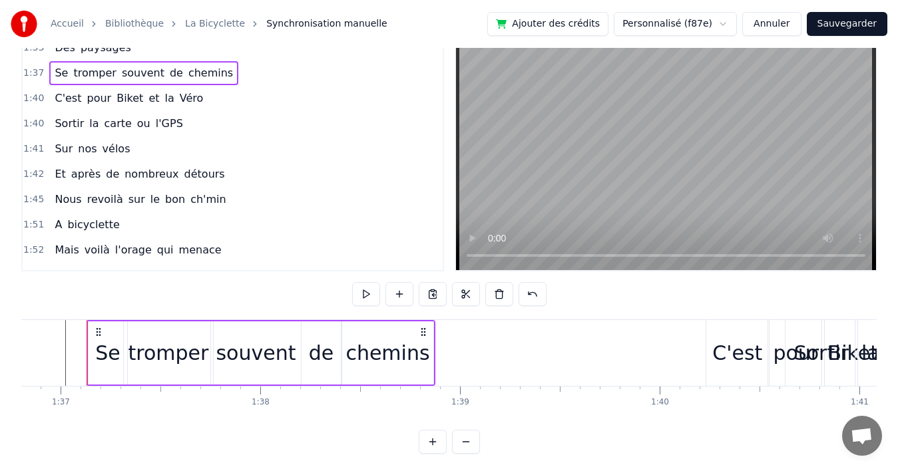
scroll to position [0, 19329]
click at [240, 180] on div "1:42 Et après de nombreux détours" at bounding box center [233, 174] width 420 height 25
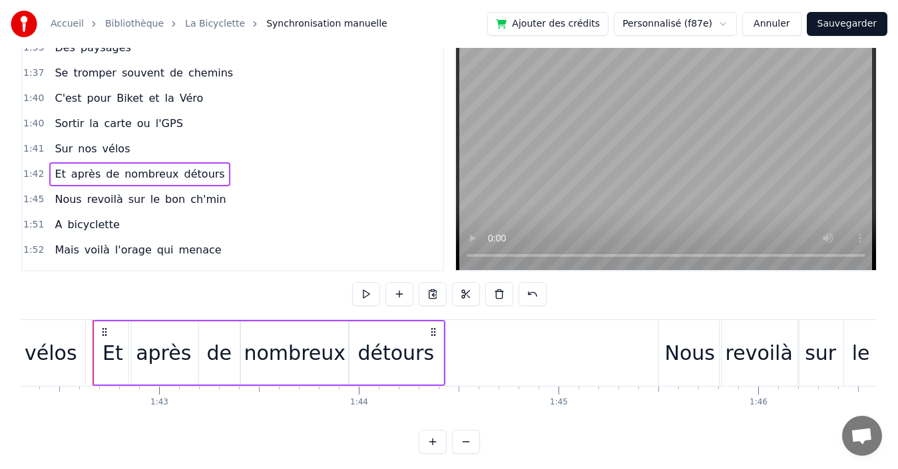
scroll to position [0, 20434]
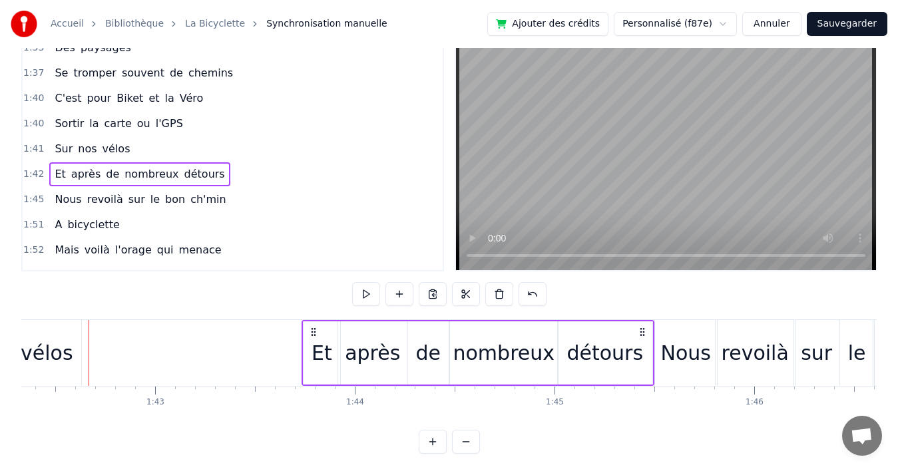
drag, startPoint x: 431, startPoint y: 331, endPoint x: 641, endPoint y: 341, distance: 209.9
click at [641, 341] on div "Et après de nombreux détours" at bounding box center [478, 353] width 353 height 66
click at [202, 149] on div "1:41 Sur nos vélos" at bounding box center [233, 148] width 420 height 25
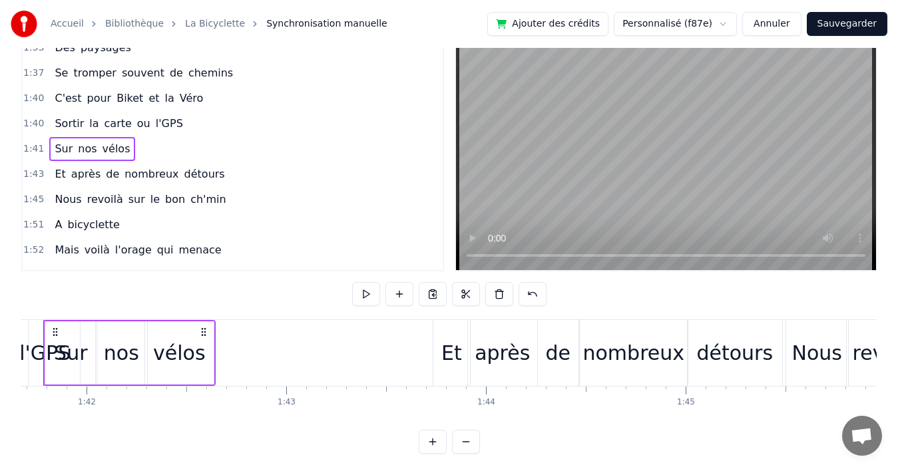
scroll to position [0, 20258]
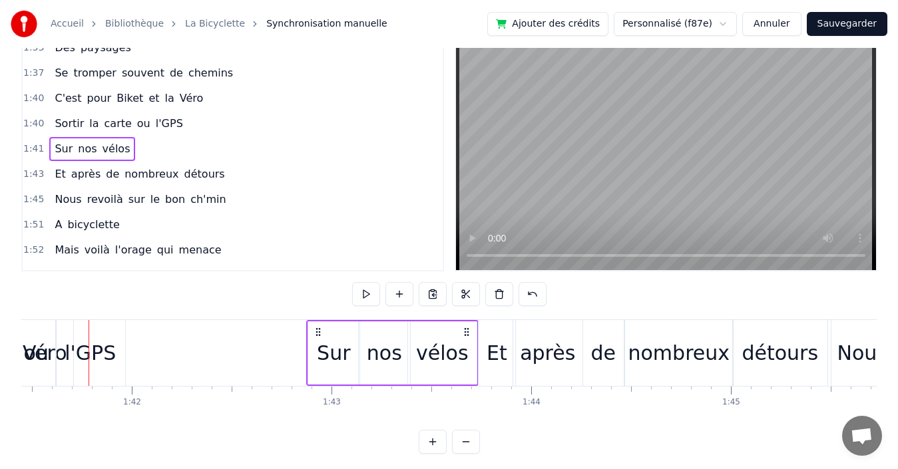
drag, startPoint x: 248, startPoint y: 329, endPoint x: 465, endPoint y: 343, distance: 218.1
click at [465, 343] on div "Sur nos vélos" at bounding box center [392, 353] width 172 height 66
click at [235, 130] on div "1:40 Sortir la carte ou l'GPS" at bounding box center [233, 123] width 420 height 25
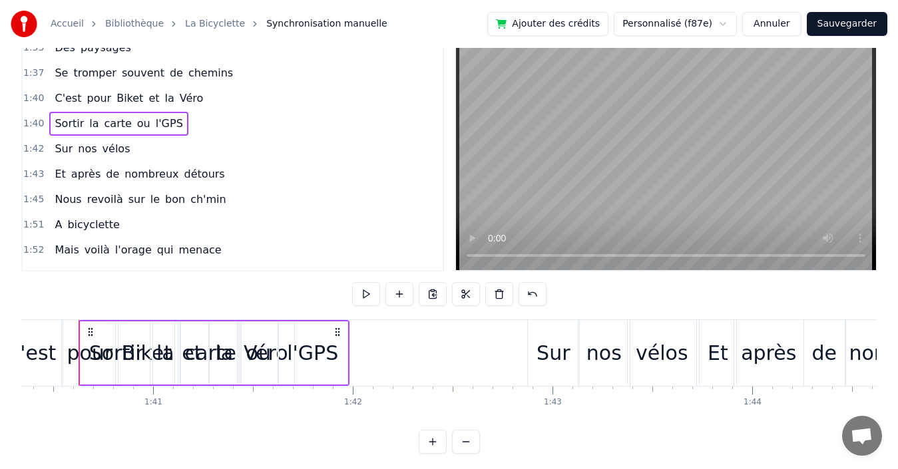
scroll to position [0, 20027]
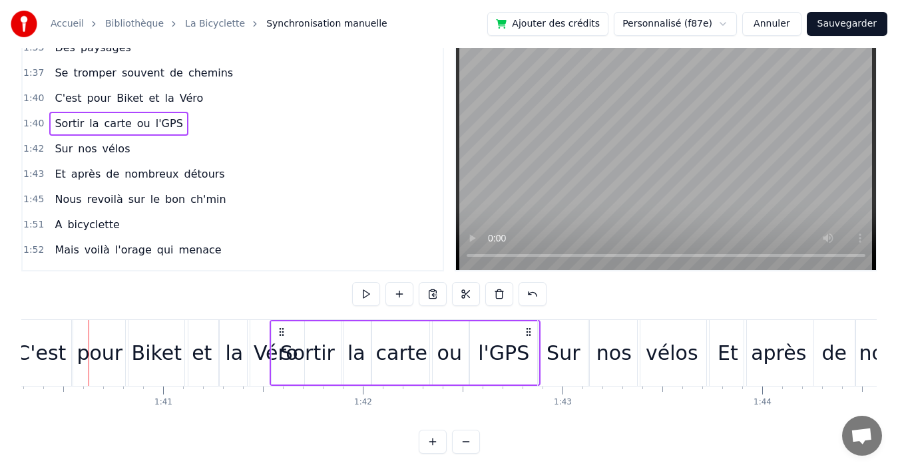
drag, startPoint x: 347, startPoint y: 328, endPoint x: 528, endPoint y: 328, distance: 181.0
click at [528, 328] on icon at bounding box center [528, 332] width 11 height 11
click at [239, 75] on div "1:37 Se tromper souvent de chemins" at bounding box center [233, 73] width 420 height 25
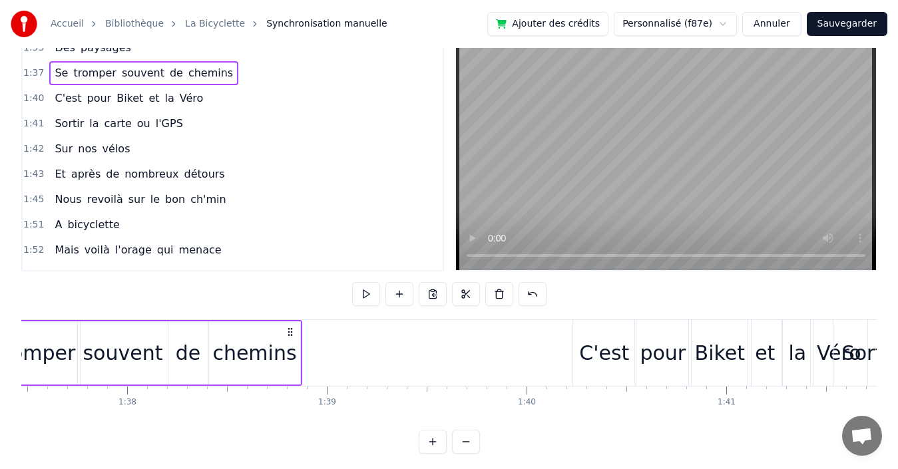
scroll to position [0, 19329]
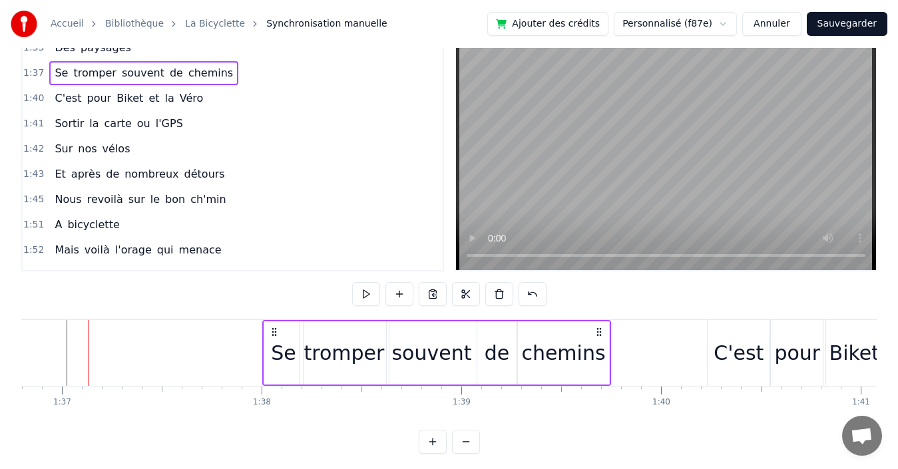
drag, startPoint x: 421, startPoint y: 331, endPoint x: 596, endPoint y: 345, distance: 174.9
click at [596, 345] on div "Se tromper souvent de chemins" at bounding box center [436, 353] width 349 height 66
click at [197, 98] on div "1:40 C'est pour Biket et la Véro" at bounding box center [233, 98] width 420 height 25
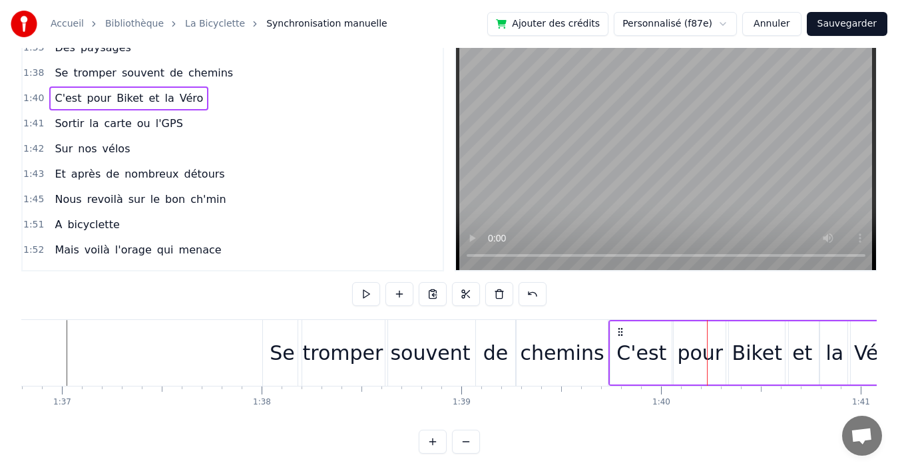
drag, startPoint x: 719, startPoint y: 332, endPoint x: 620, endPoint y: 333, distance: 98.5
click at [620, 333] on icon at bounding box center [620, 332] width 11 height 11
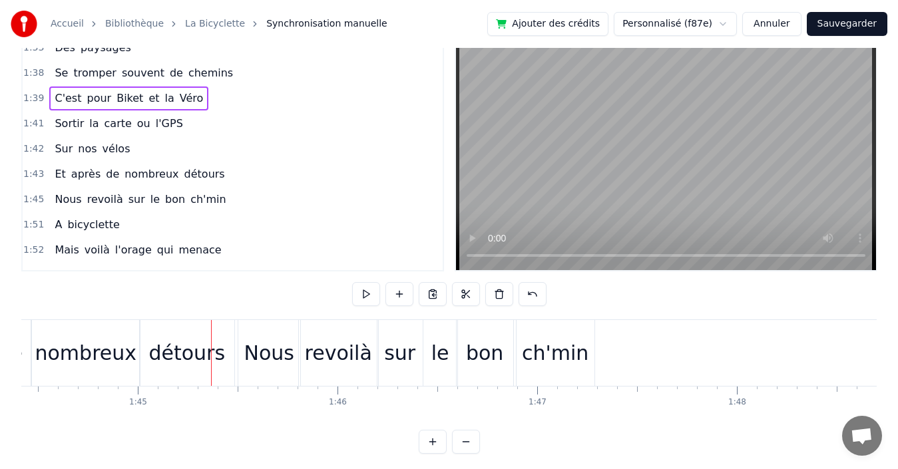
scroll to position [0, 20709]
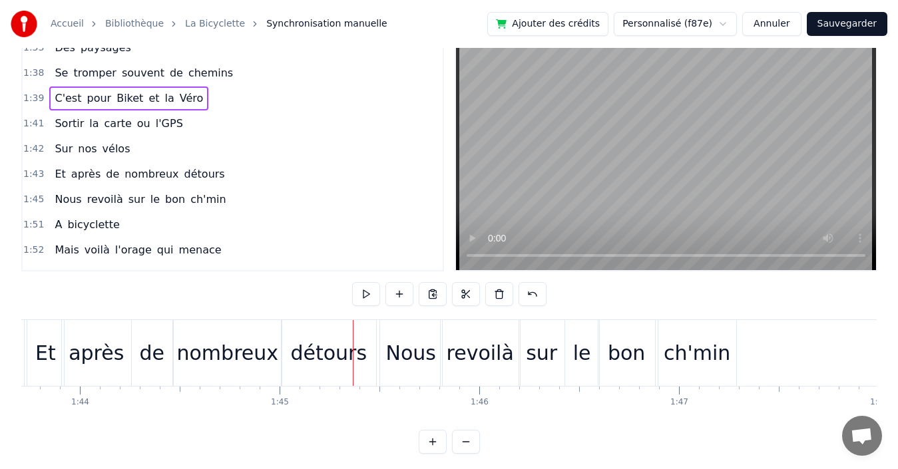
click at [228, 174] on div "1:43 Et après de nombreux détours" at bounding box center [233, 174] width 420 height 25
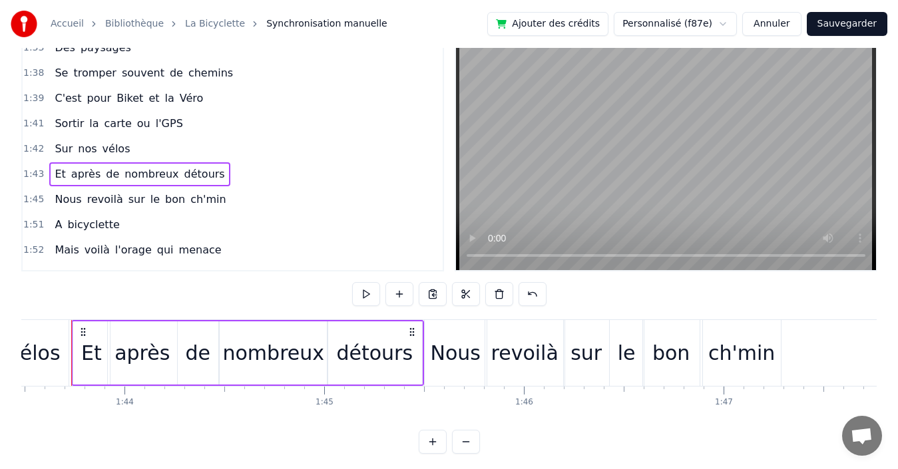
scroll to position [0, 20647]
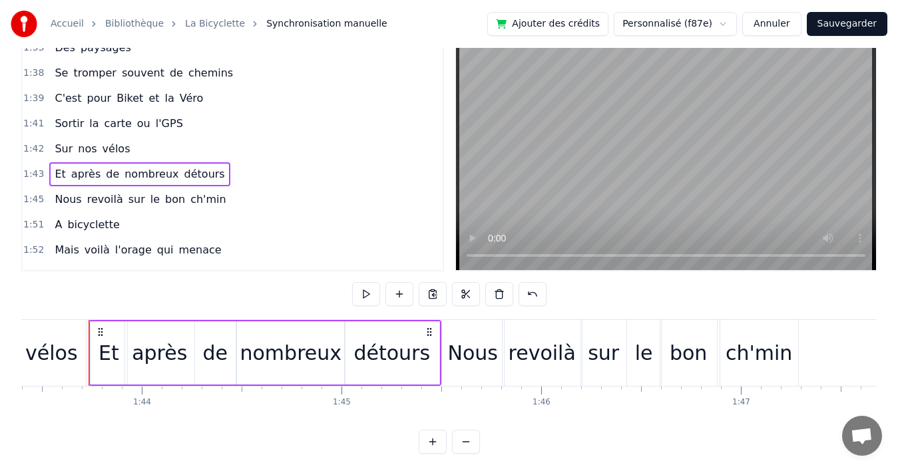
click at [229, 197] on div "1:45 Nous revoilà sur le bon ch'min" at bounding box center [233, 199] width 420 height 25
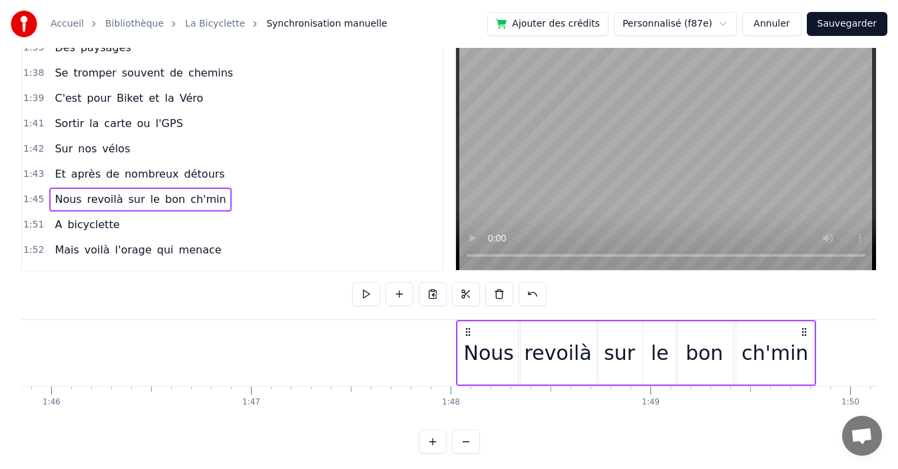
drag, startPoint x: 789, startPoint y: 331, endPoint x: 844, endPoint y: 333, distance: 55.3
click at [809, 335] on icon at bounding box center [804, 332] width 11 height 11
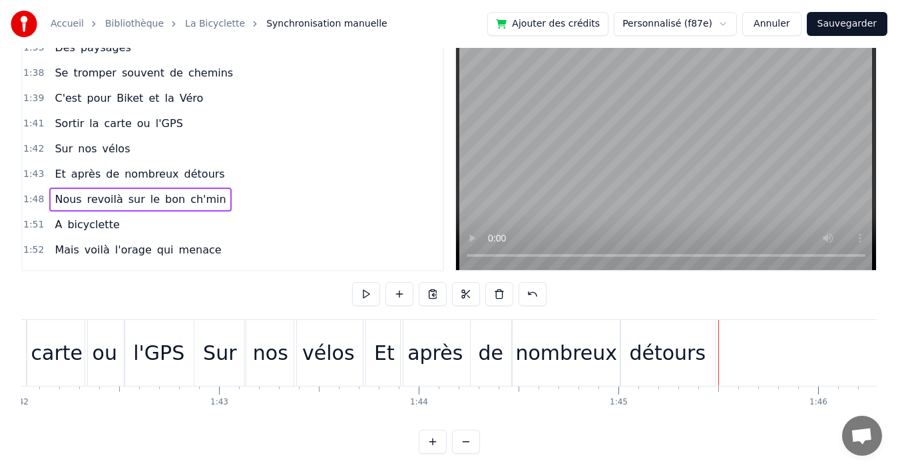
scroll to position [0, 20117]
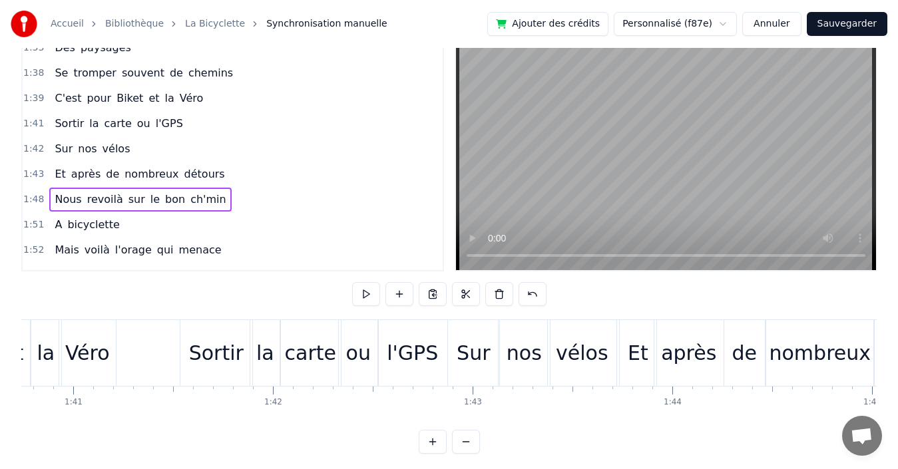
click at [228, 171] on div "1:43 Et après de nombreux détours" at bounding box center [233, 174] width 420 height 25
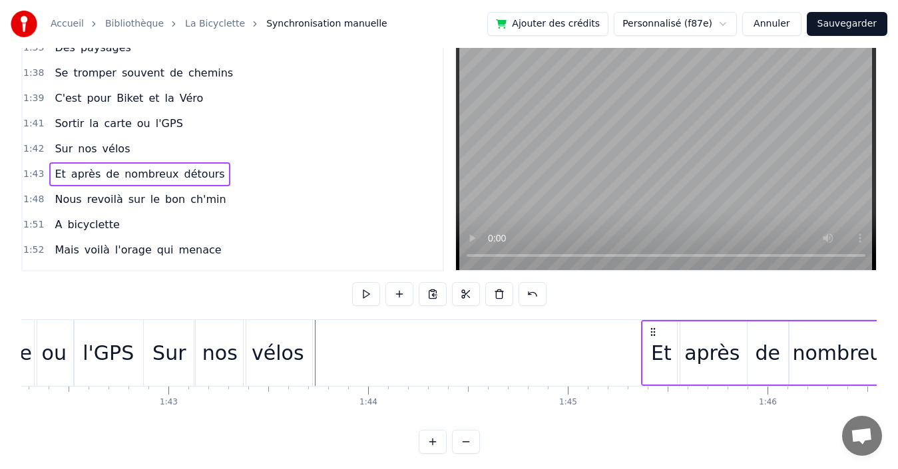
scroll to position [0, 20422]
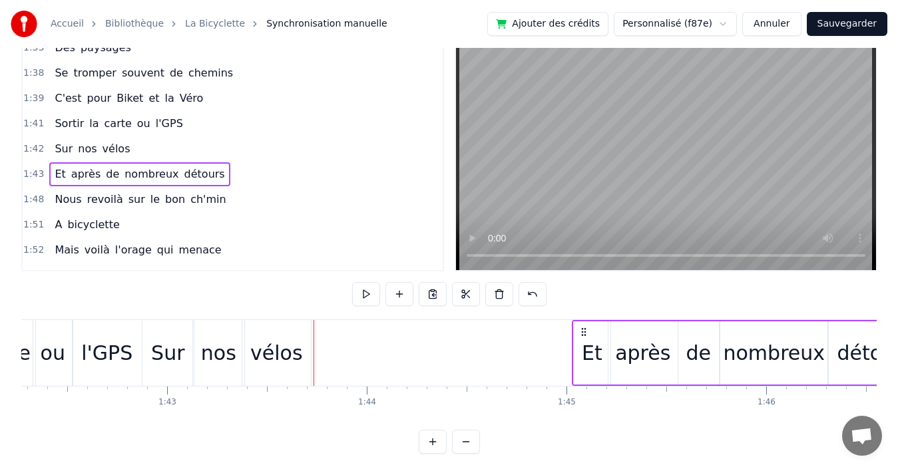
drag, startPoint x: 632, startPoint y: 332, endPoint x: 584, endPoint y: 324, distance: 47.9
click at [584, 324] on div "Et après de nombreux détours" at bounding box center [748, 353] width 353 height 66
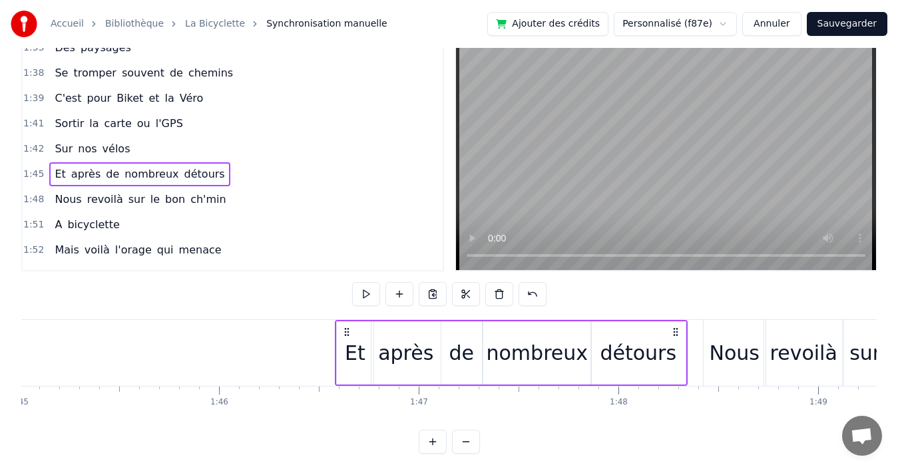
scroll to position [0, 20974]
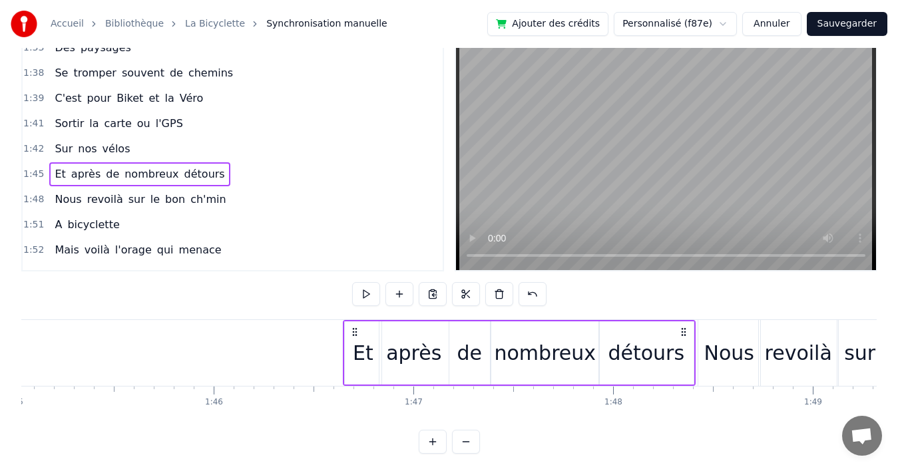
drag, startPoint x: 540, startPoint y: 331, endPoint x: 684, endPoint y: 335, distance: 143.2
click at [684, 335] on icon at bounding box center [683, 332] width 11 height 11
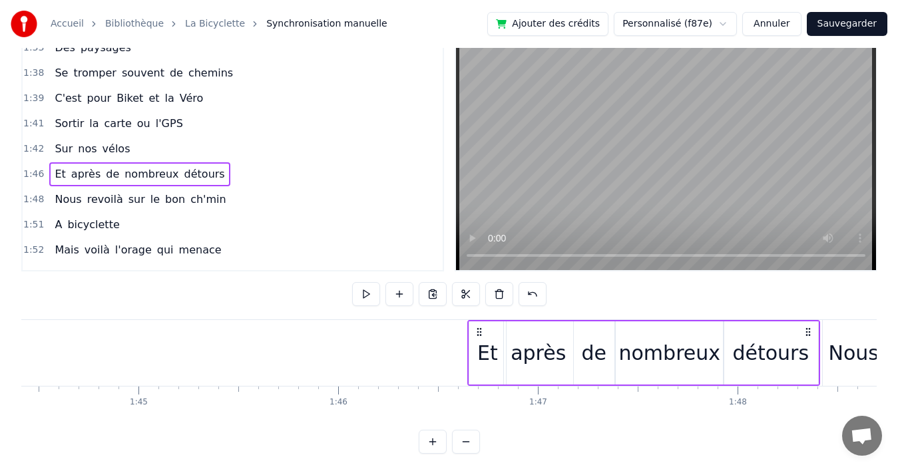
scroll to position [0, 20399]
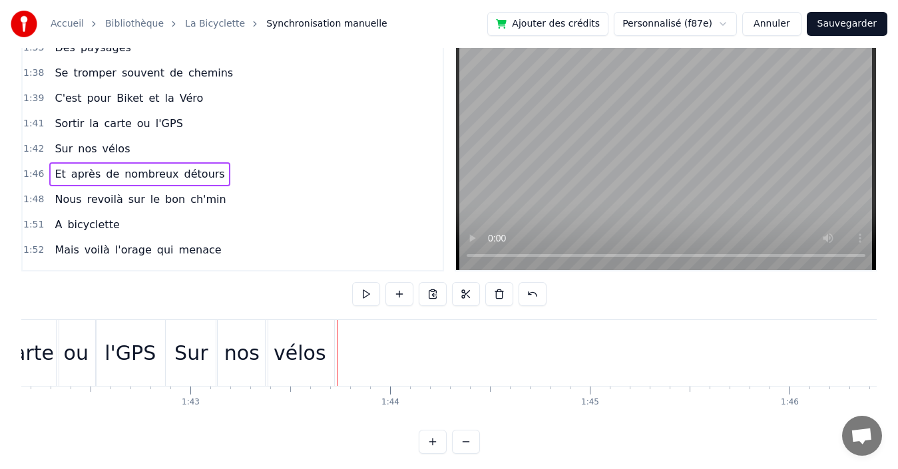
click at [257, 146] on div "1:42 Sur nos vélos" at bounding box center [233, 148] width 420 height 25
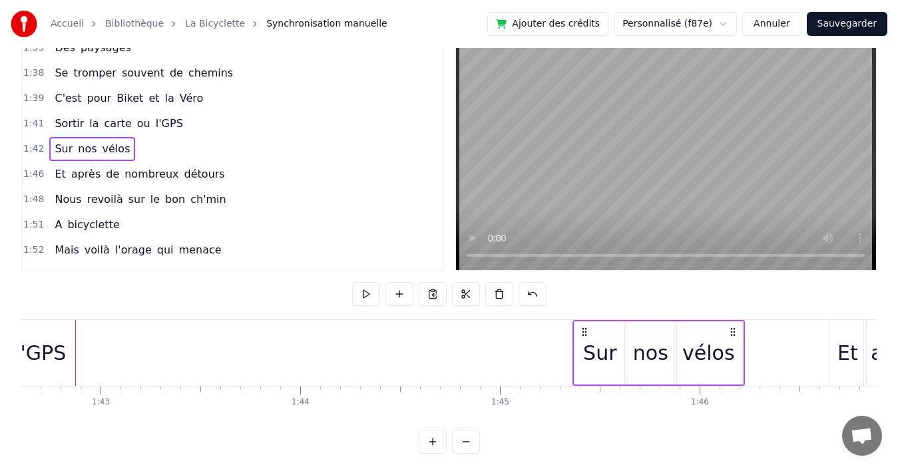
drag, startPoint x: 324, startPoint y: 329, endPoint x: 798, endPoint y: 332, distance: 473.9
click at [738, 332] on icon at bounding box center [733, 332] width 11 height 11
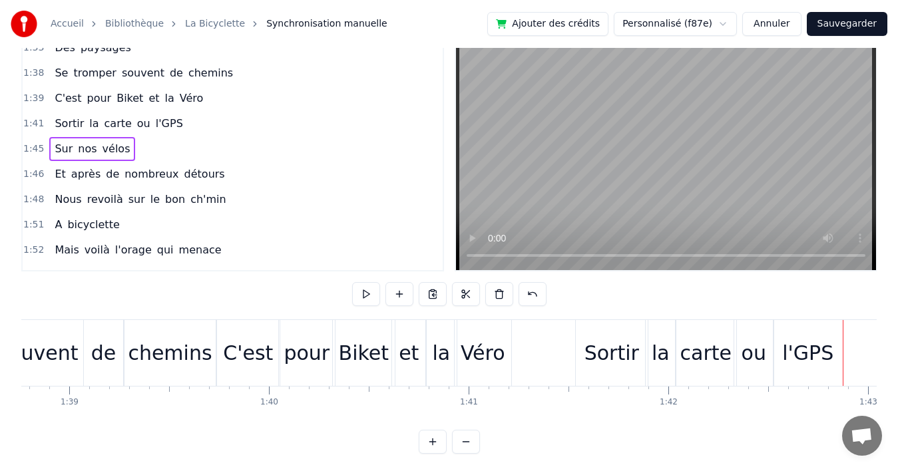
scroll to position [0, 19750]
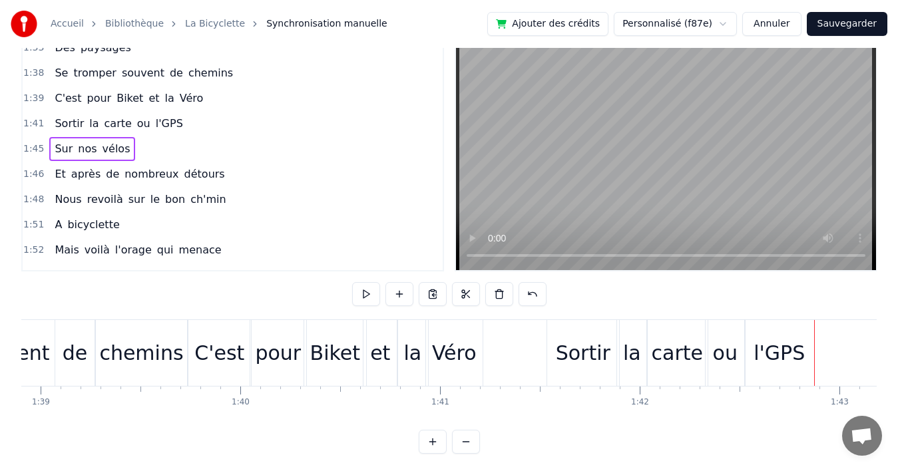
click at [210, 121] on div "1:41 Sortir la carte ou l'GPS" at bounding box center [233, 123] width 420 height 25
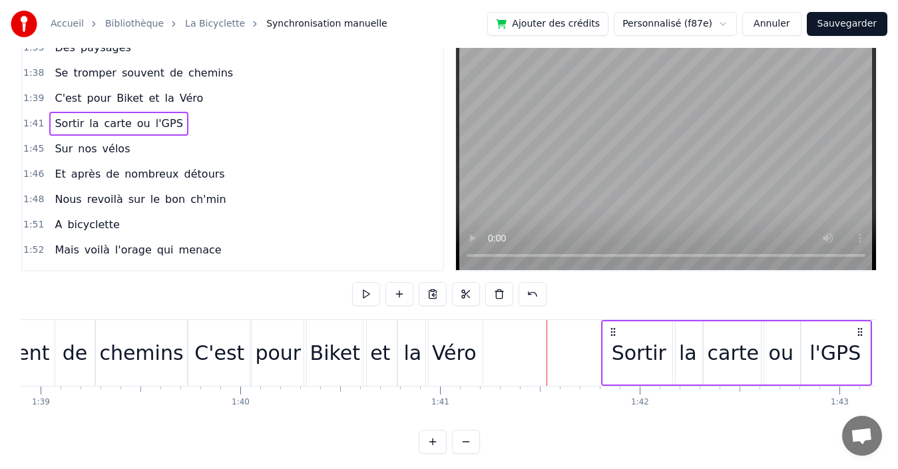
drag, startPoint x: 558, startPoint y: 332, endPoint x: 612, endPoint y: 331, distance: 54.6
click at [612, 331] on icon at bounding box center [613, 332] width 11 height 11
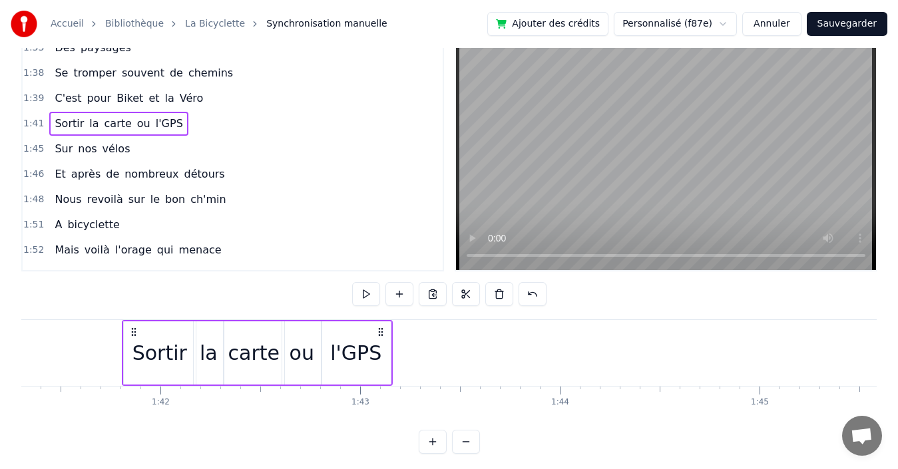
scroll to position [0, 20145]
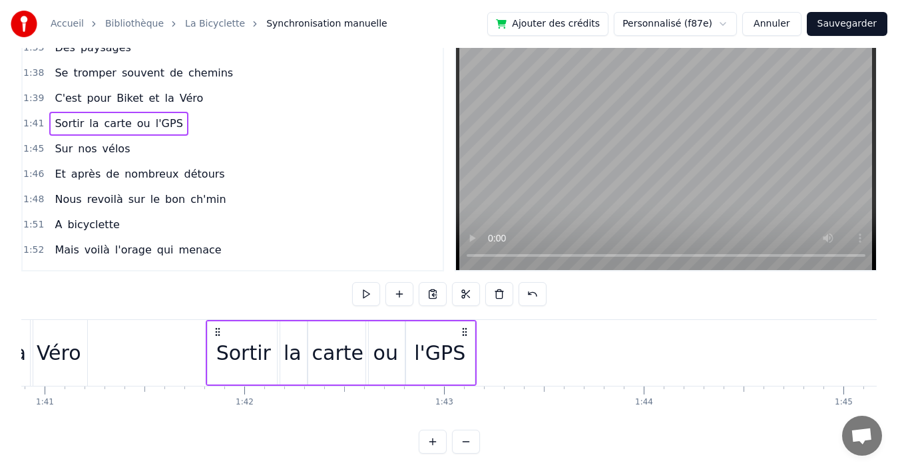
click at [218, 329] on icon at bounding box center [217, 332] width 11 height 11
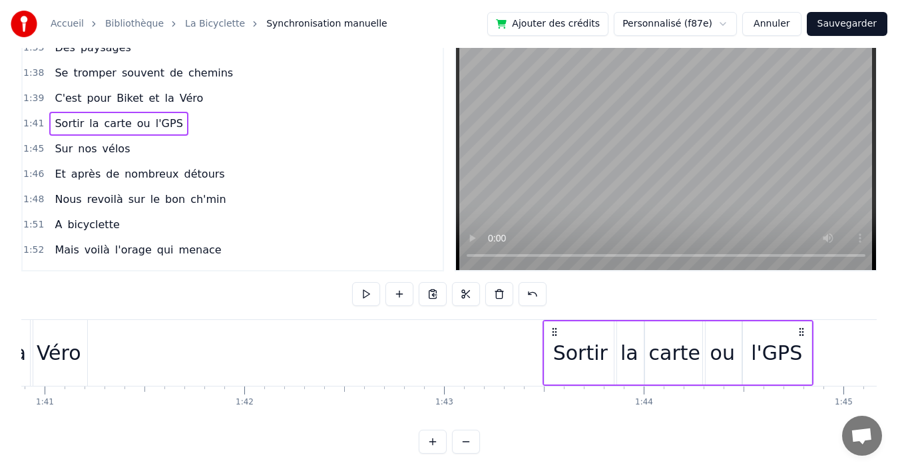
drag, startPoint x: 216, startPoint y: 331, endPoint x: 553, endPoint y: 319, distance: 337.0
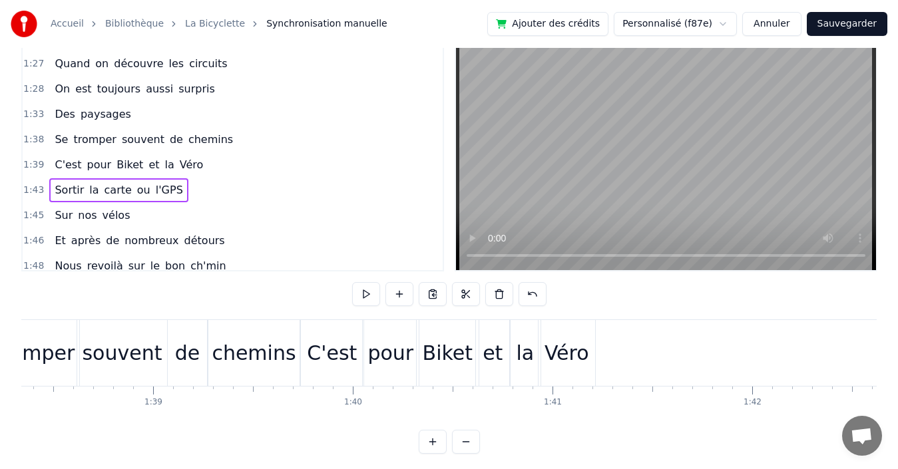
scroll to position [0, 19665]
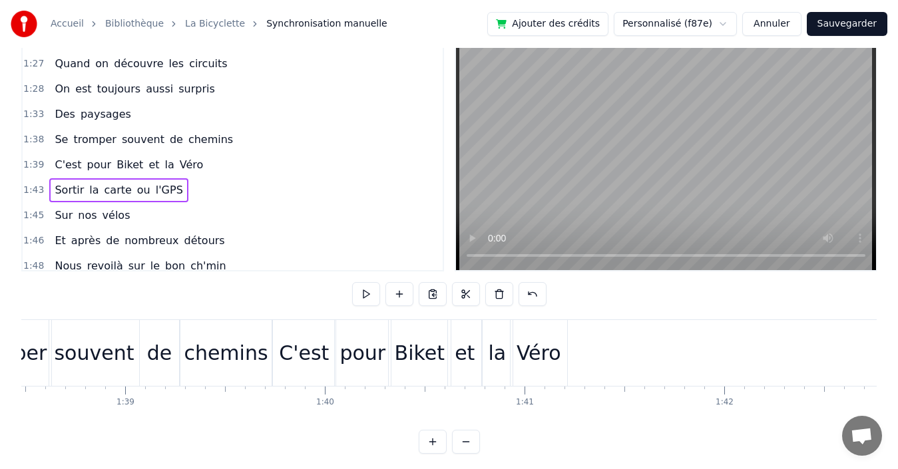
click at [204, 164] on div "1:39 C'est pour Biket et la Véro" at bounding box center [233, 164] width 420 height 25
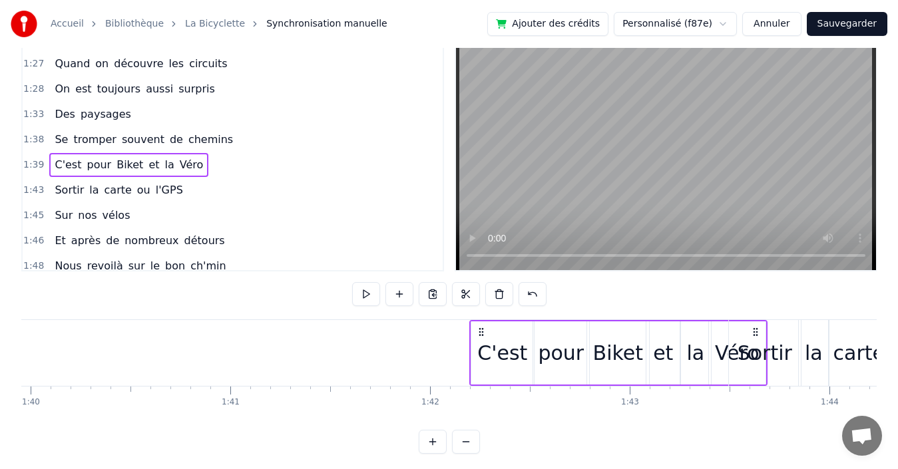
scroll to position [0, 19965]
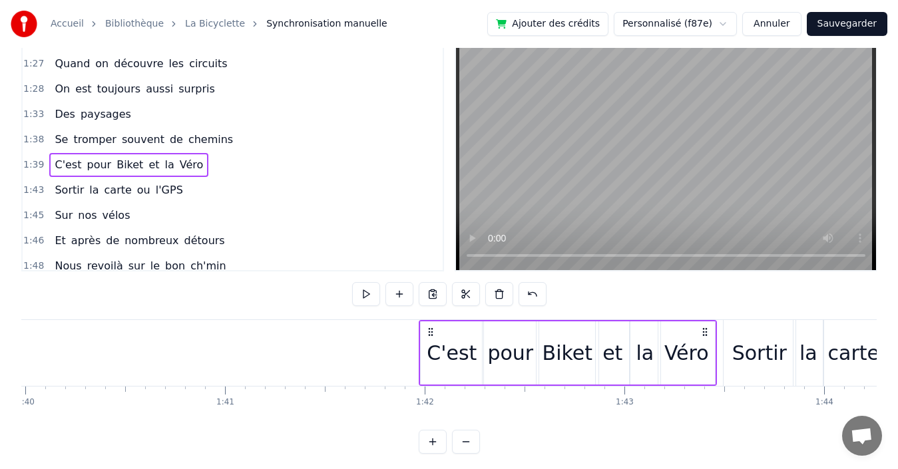
drag, startPoint x: 557, startPoint y: 329, endPoint x: 704, endPoint y: 322, distance: 146.6
click at [704, 322] on div "C'est pour Biket et la Véro" at bounding box center [568, 353] width 298 height 66
click at [224, 190] on div "1:43 Sortir la carte ou l'GPS" at bounding box center [233, 190] width 420 height 25
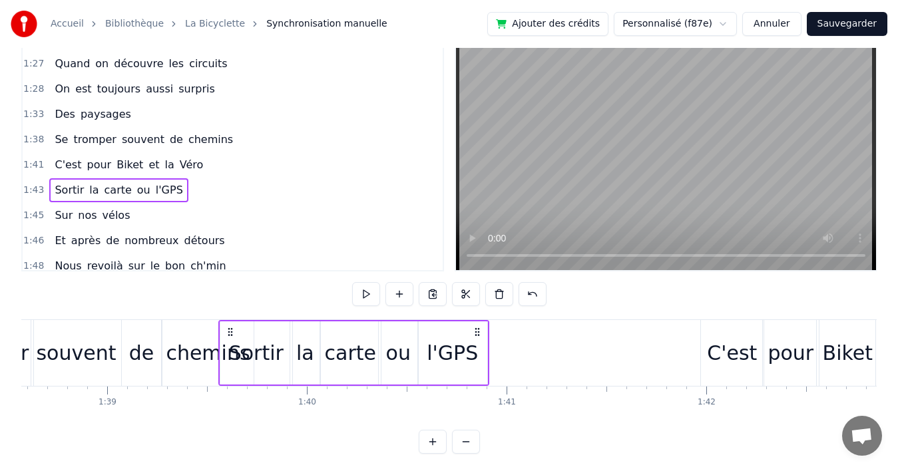
scroll to position [0, 19681]
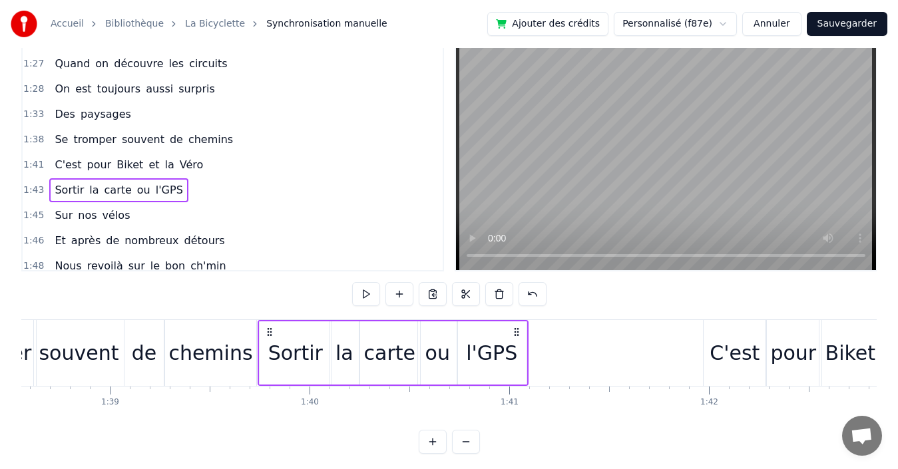
drag, startPoint x: 733, startPoint y: 333, endPoint x: 268, endPoint y: 349, distance: 465.5
click at [268, 349] on div "Sortir la carte ou l'GPS" at bounding box center [393, 353] width 271 height 66
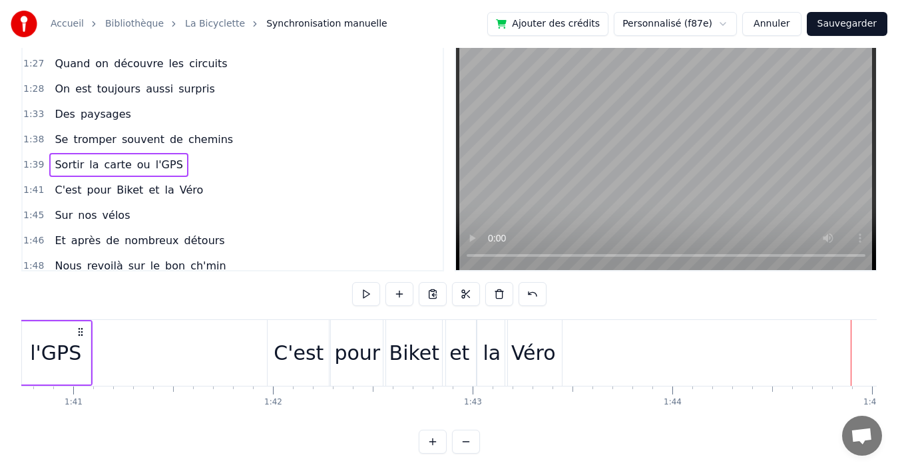
scroll to position [0, 20201]
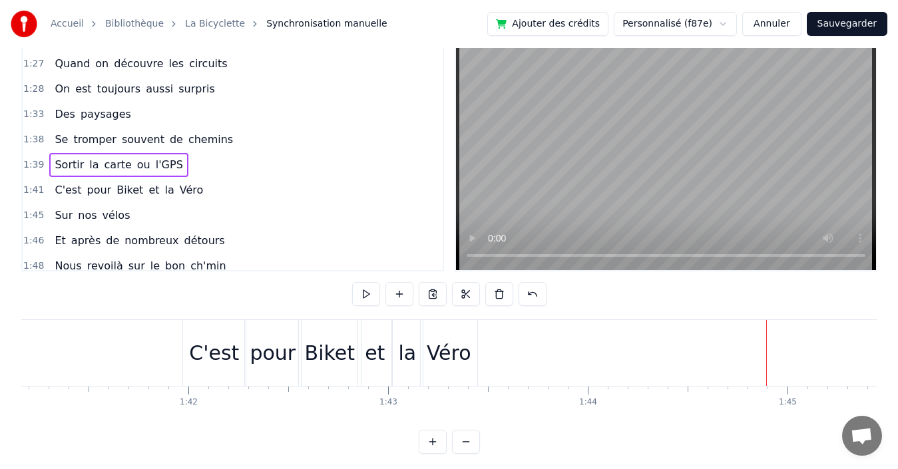
click at [202, 187] on div "1:41 C'est pour Biket et la Véro" at bounding box center [233, 190] width 420 height 25
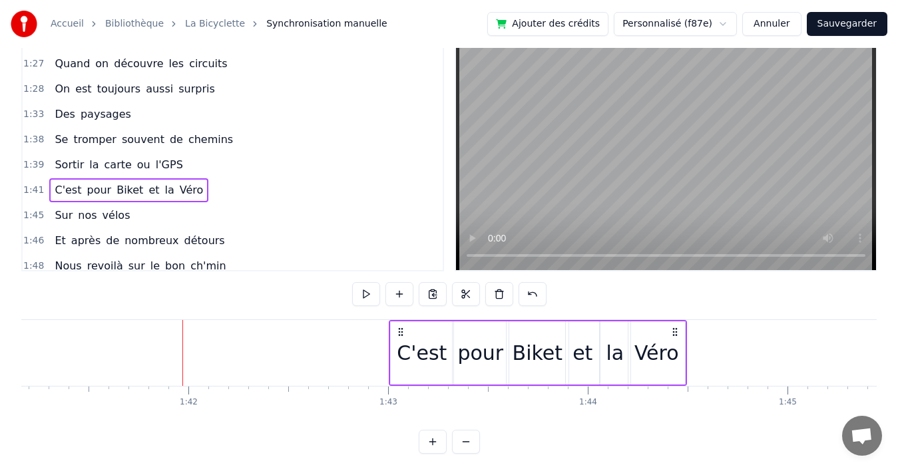
drag, startPoint x: 192, startPoint y: 329, endPoint x: 399, endPoint y: 325, distance: 206.4
click at [399, 325] on div "C'est pour Biket et la Véro" at bounding box center [538, 353] width 298 height 66
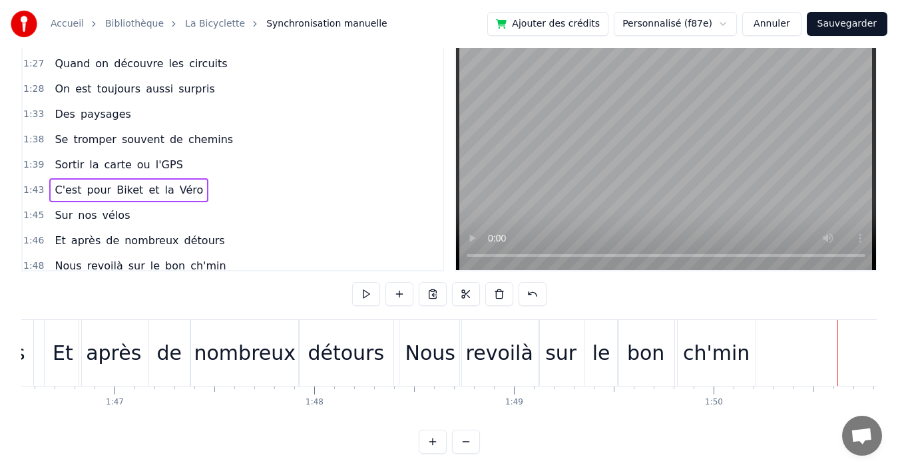
scroll to position [0, 21387]
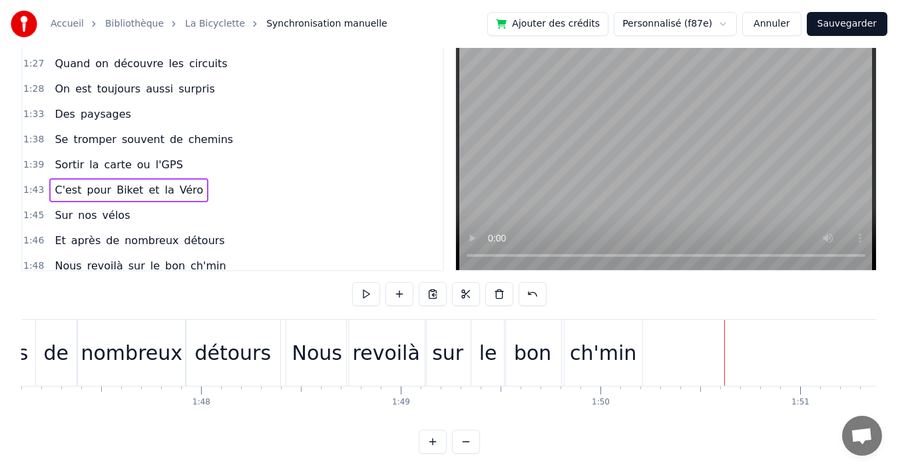
click at [218, 262] on div "1:48 Nous revoilà sur le bon ch'min" at bounding box center [233, 266] width 420 height 25
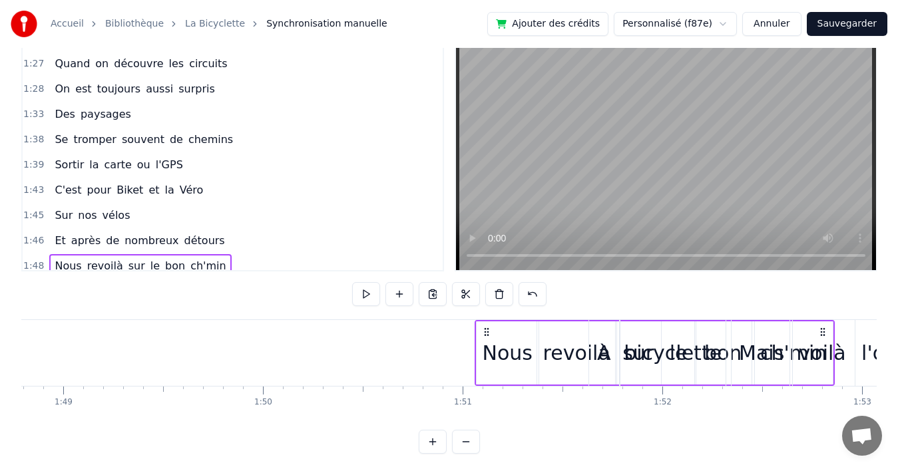
scroll to position [0, 21729]
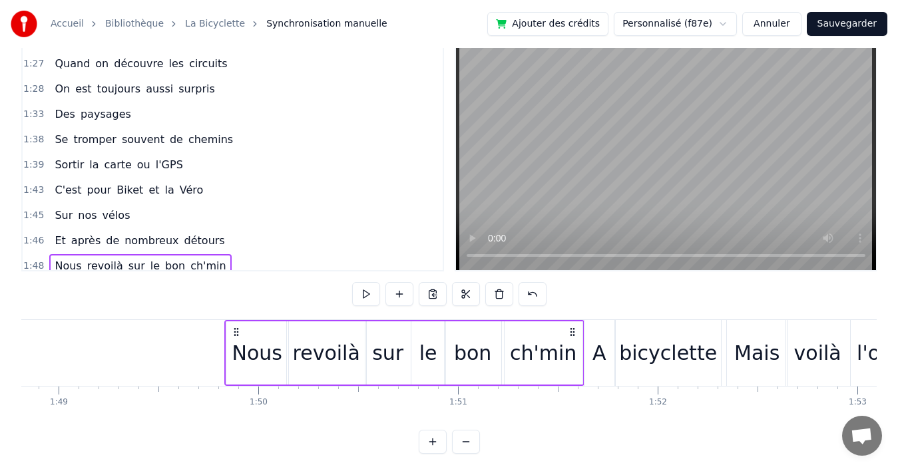
drag, startPoint x: 634, startPoint y: 331, endPoint x: 573, endPoint y: 320, distance: 62.2
click at [573, 320] on div "Nous revoilà sur le bon ch'min" at bounding box center [404, 353] width 360 height 66
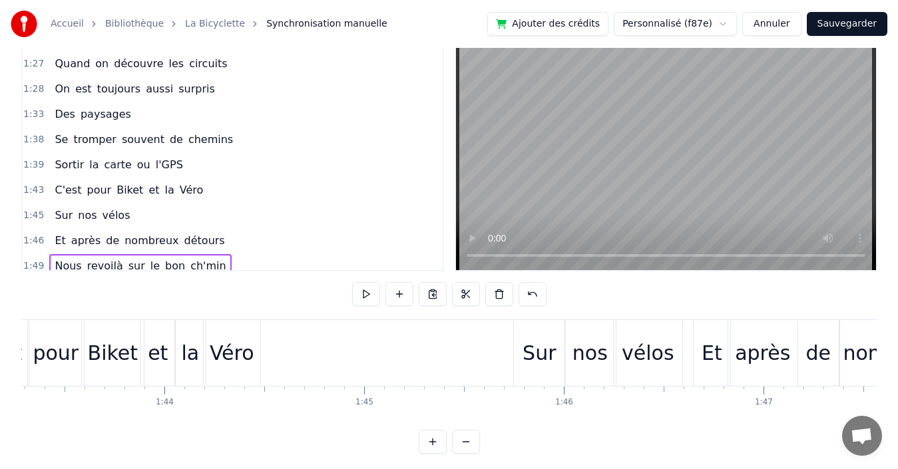
click at [237, 237] on div "1:46 Et après de nombreux détours" at bounding box center [233, 240] width 420 height 25
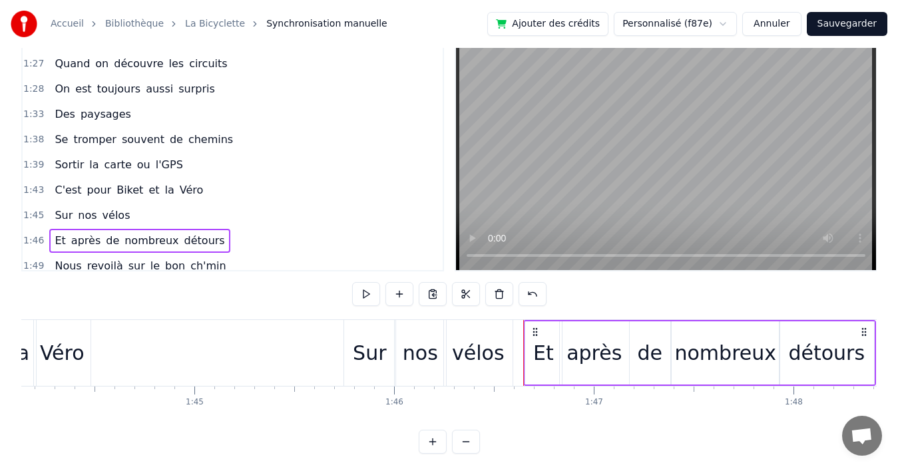
scroll to position [0, 20851]
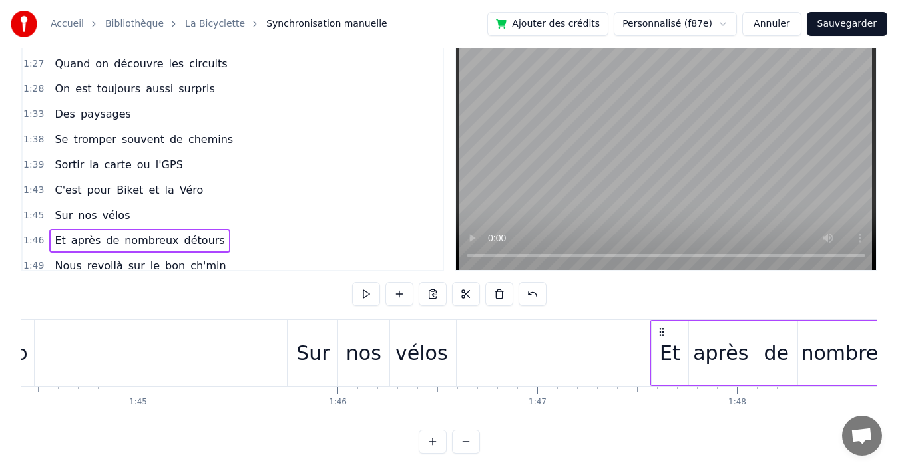
drag, startPoint x: 478, startPoint y: 330, endPoint x: 661, endPoint y: 330, distance: 183.0
click at [661, 330] on icon at bounding box center [661, 332] width 11 height 11
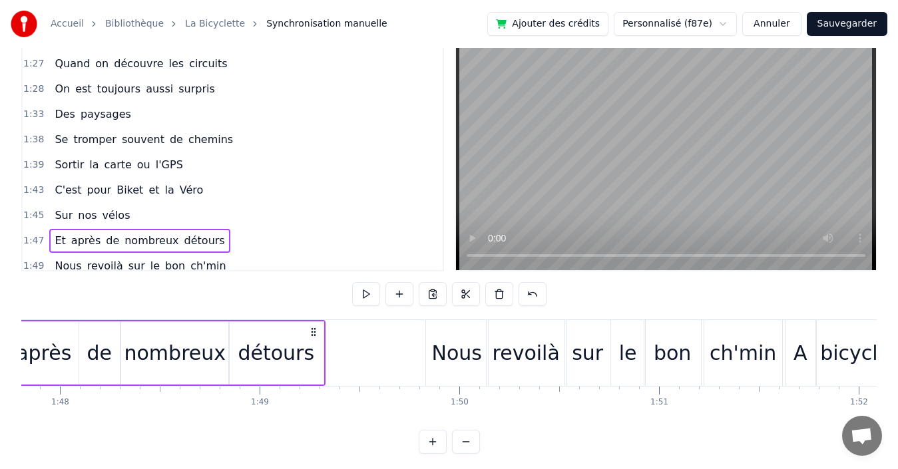
scroll to position [0, 21442]
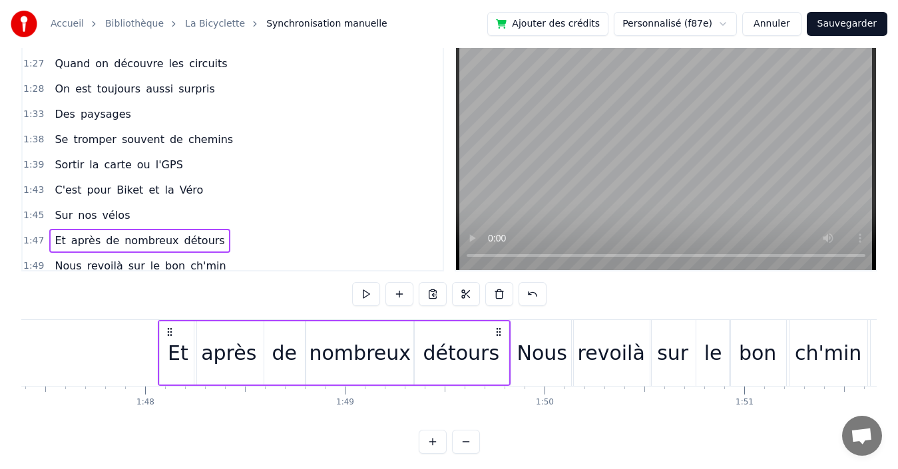
drag, startPoint x: 398, startPoint y: 330, endPoint x: 498, endPoint y: 325, distance: 100.0
click at [498, 325] on div "Et après de nombreux détours" at bounding box center [334, 353] width 353 height 66
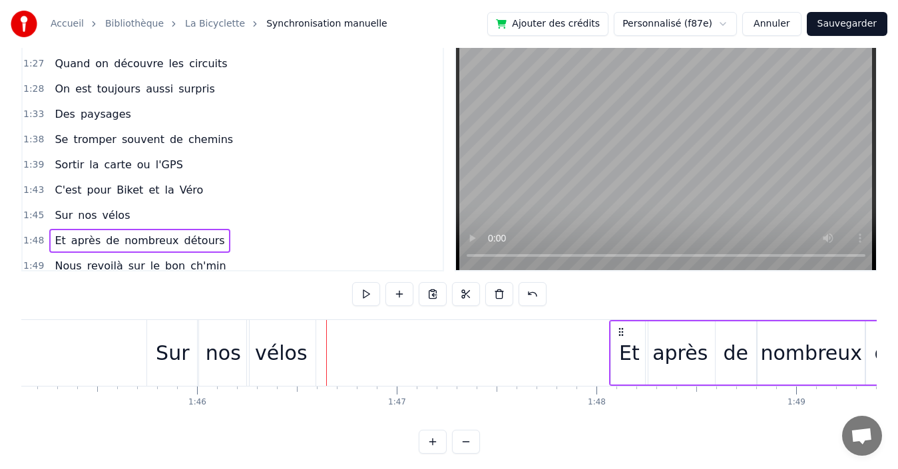
scroll to position [0, 20907]
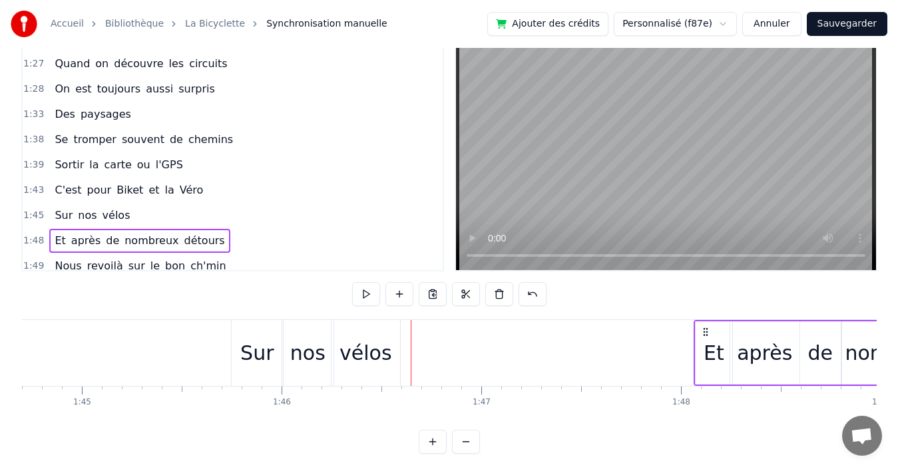
click at [180, 212] on div "1:45 Sur nos vélos" at bounding box center [233, 215] width 420 height 25
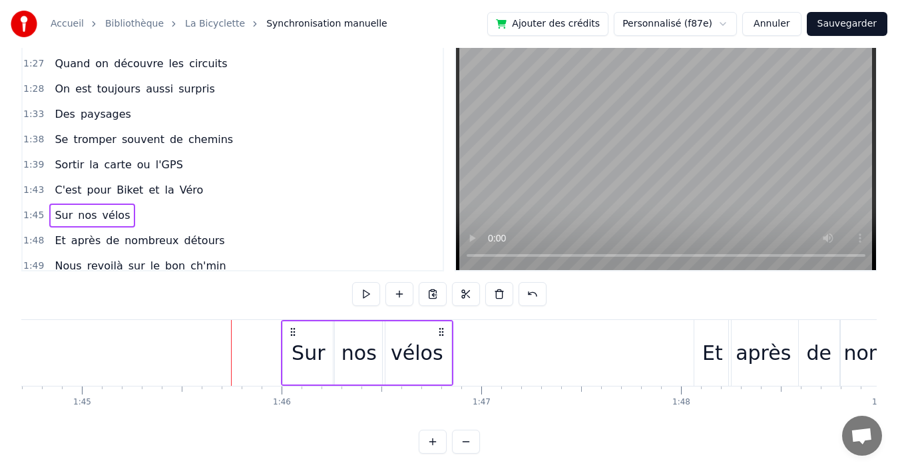
drag, startPoint x: 241, startPoint y: 330, endPoint x: 377, endPoint y: 326, distance: 136.5
click at [290, 327] on icon at bounding box center [293, 332] width 11 height 11
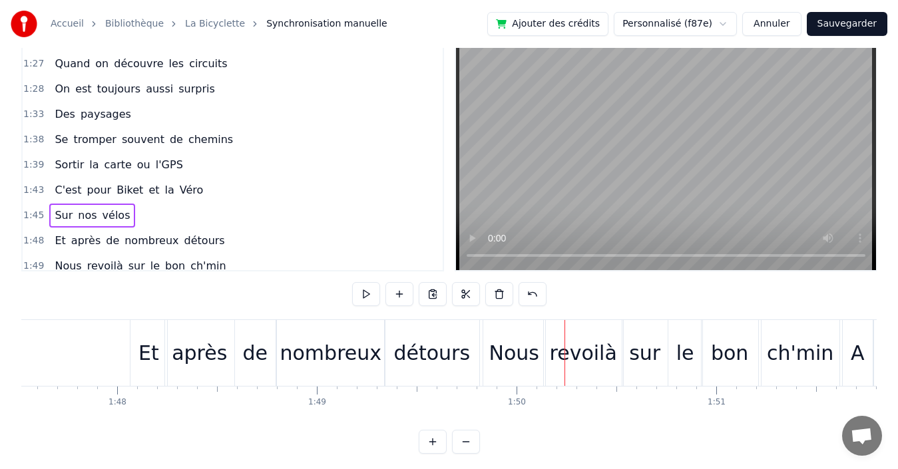
scroll to position [0, 20879]
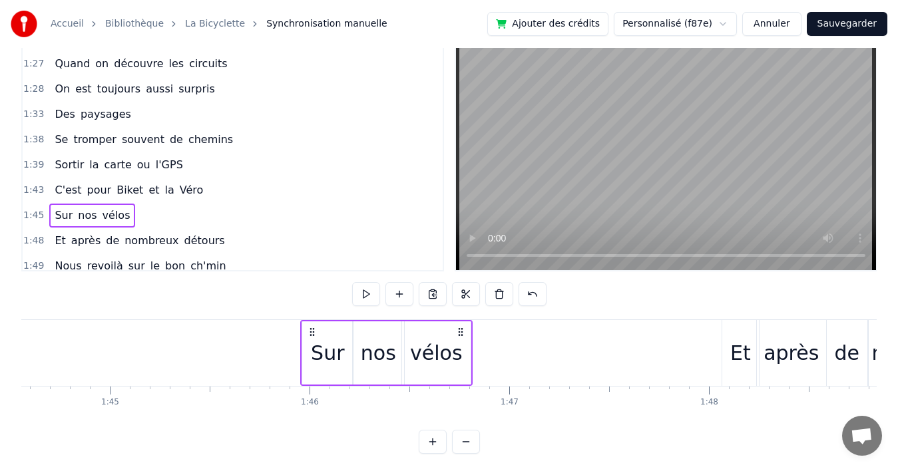
drag, startPoint x: 320, startPoint y: 330, endPoint x: 312, endPoint y: 319, distance: 13.3
click at [312, 320] on div "Sur nos vélos" at bounding box center [386, 353] width 172 height 66
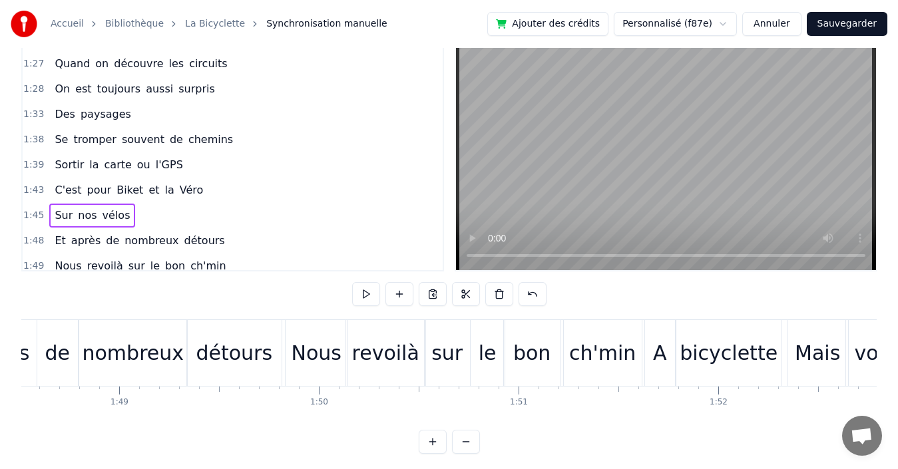
scroll to position [0, 20681]
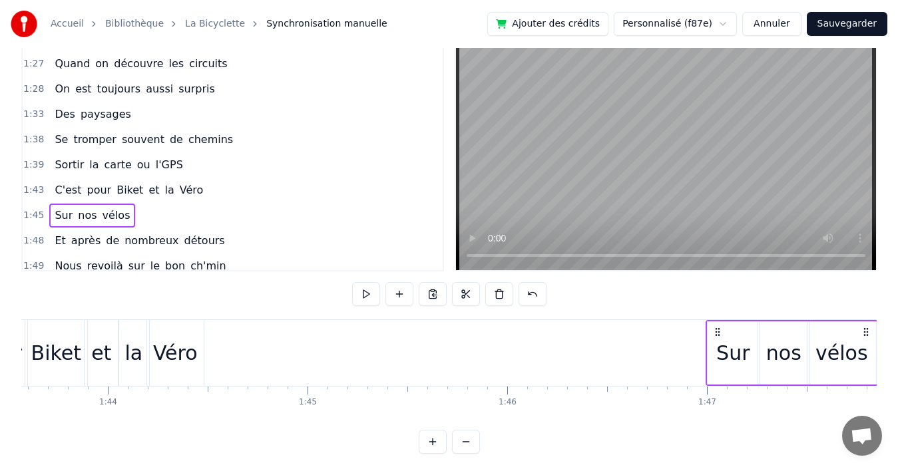
drag, startPoint x: 509, startPoint y: 329, endPoint x: 717, endPoint y: 318, distance: 208.0
click at [717, 318] on div "0:19 Quand nous partons tous les printemps 0:21 Quand nous partons dans toute l…" at bounding box center [448, 245] width 855 height 417
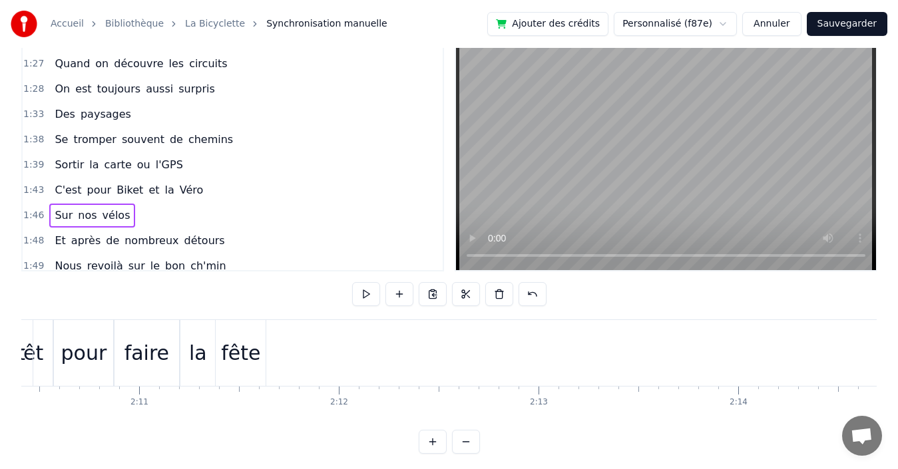
scroll to position [0, 25985]
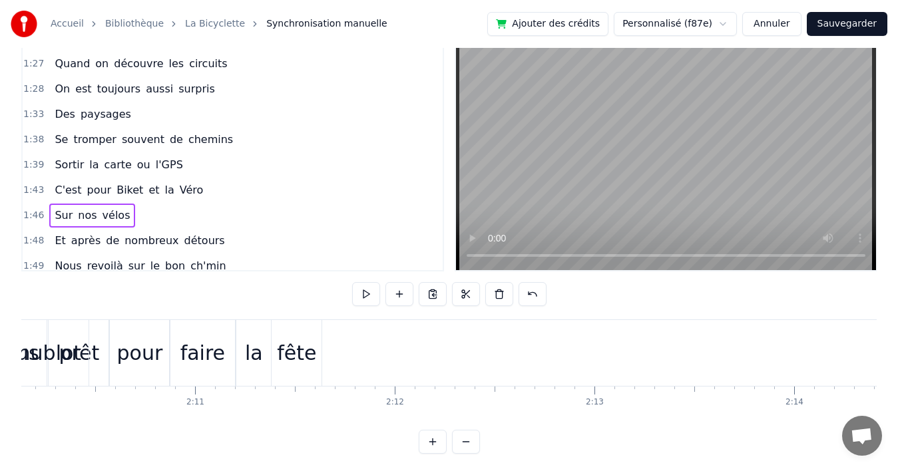
click at [306, 347] on div "fête" at bounding box center [296, 353] width 39 height 30
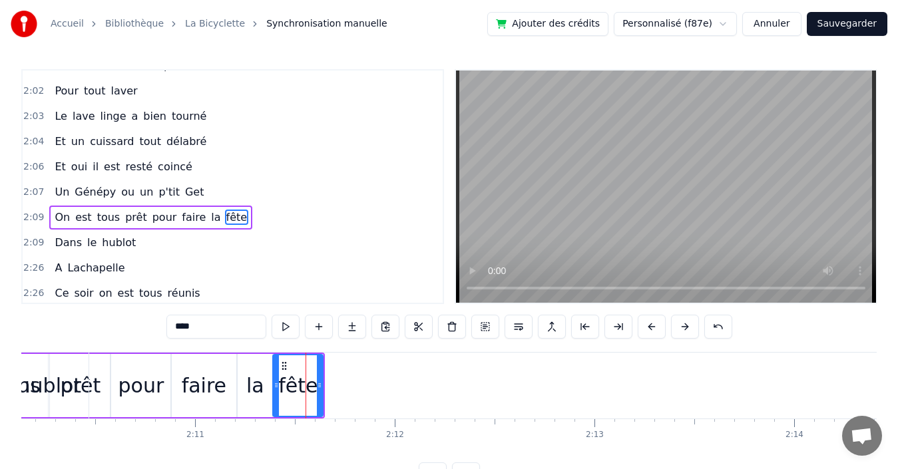
scroll to position [958, 0]
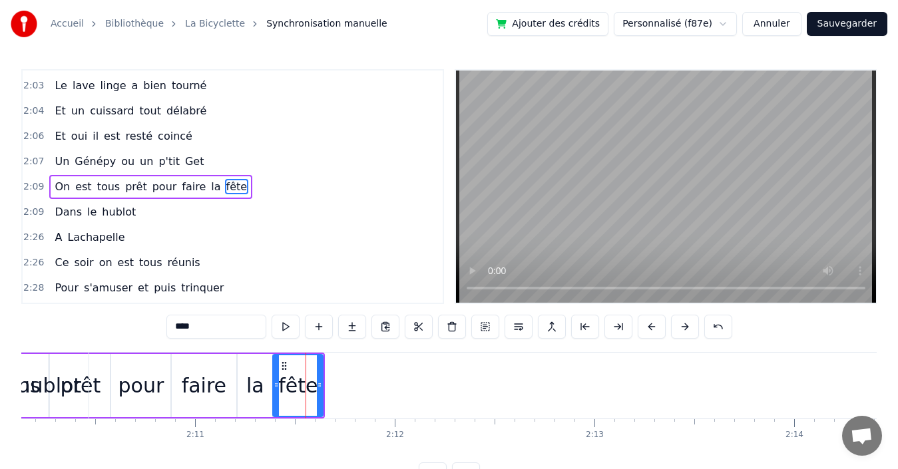
click at [258, 184] on div "2:09 On est tous prêt pour faire la fête" at bounding box center [233, 186] width 420 height 25
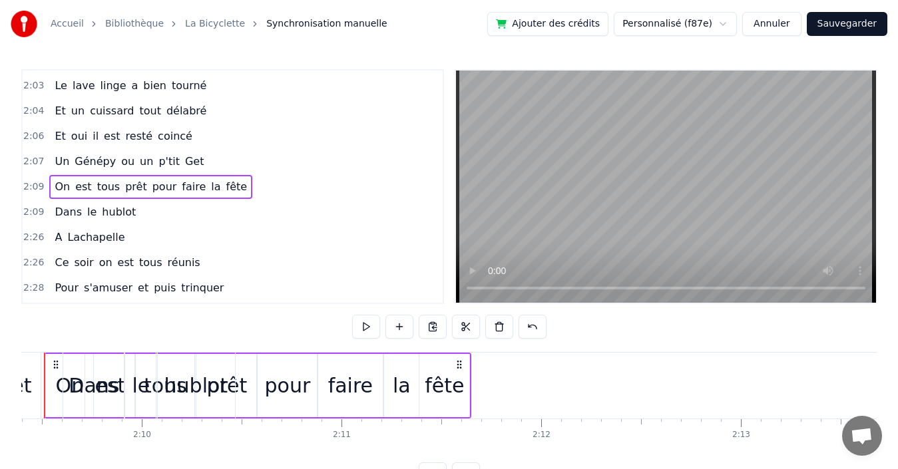
scroll to position [0, 25795]
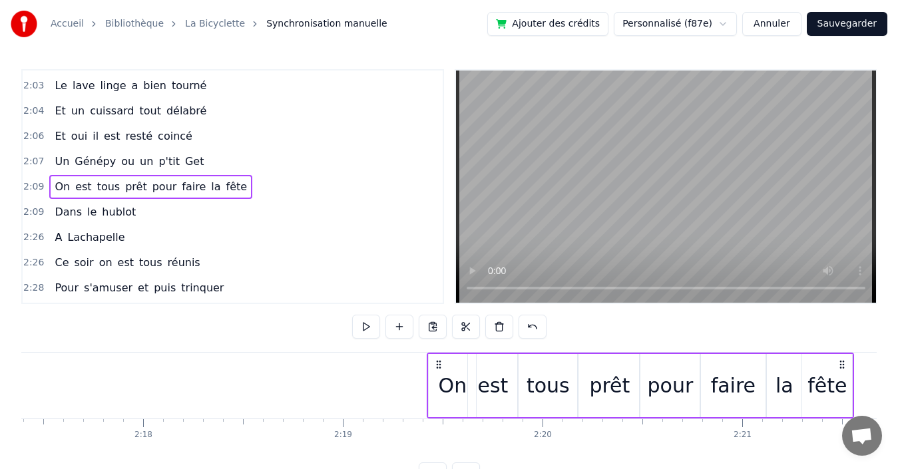
drag, startPoint x: 501, startPoint y: 363, endPoint x: 826, endPoint y: 351, distance: 325.0
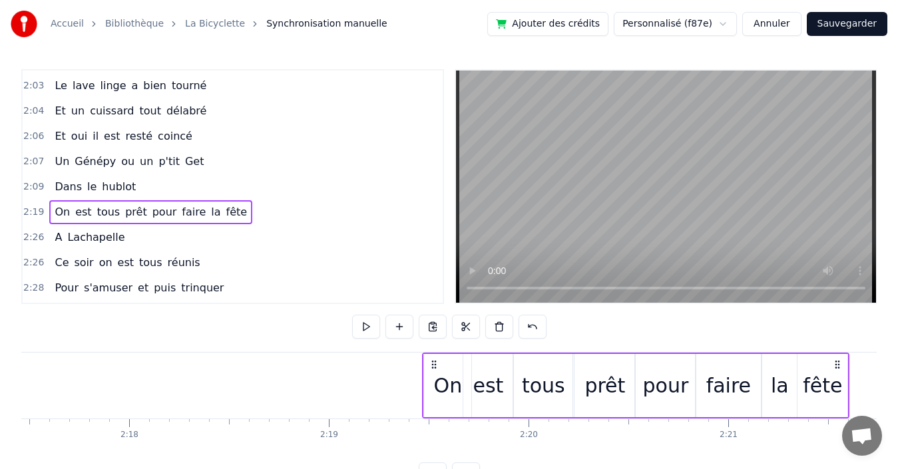
click at [289, 183] on div "2:09 Dans le hublot" at bounding box center [233, 186] width 420 height 25
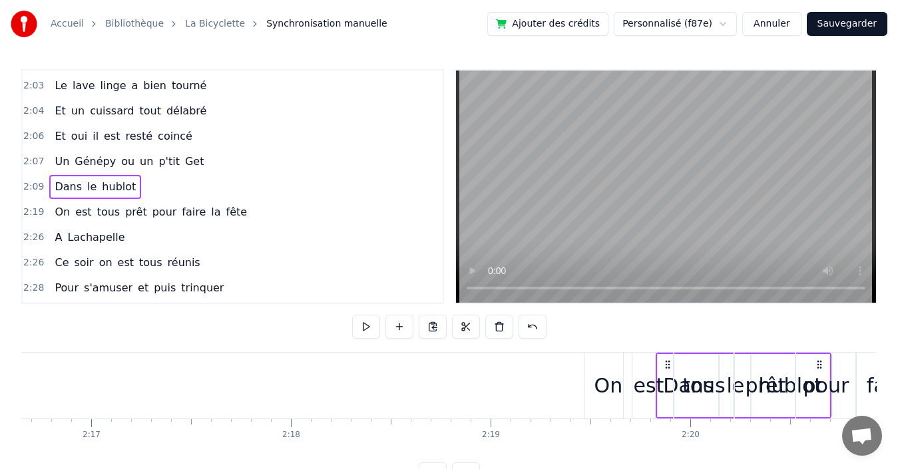
scroll to position [0, 27302]
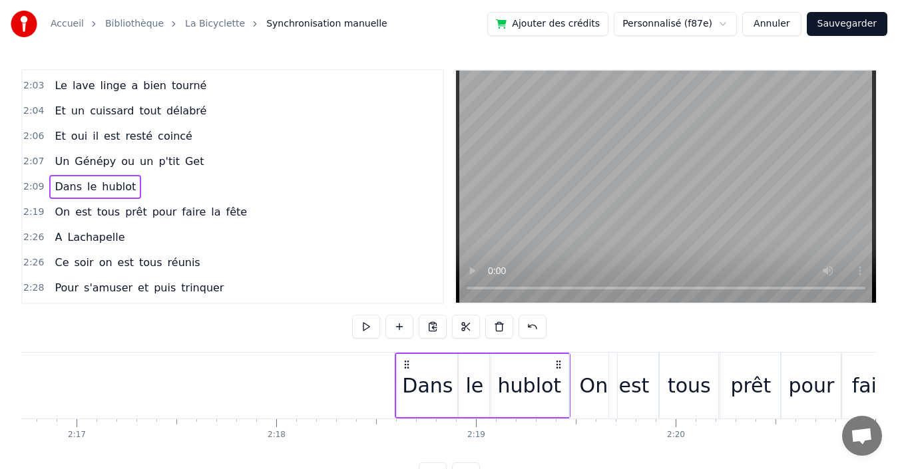
drag, startPoint x: 252, startPoint y: 361, endPoint x: 515, endPoint y: 341, distance: 264.4
click at [557, 366] on icon at bounding box center [558, 364] width 11 height 11
click at [238, 165] on div "2:07 Un Génépy ou un p'tit Get" at bounding box center [233, 161] width 420 height 25
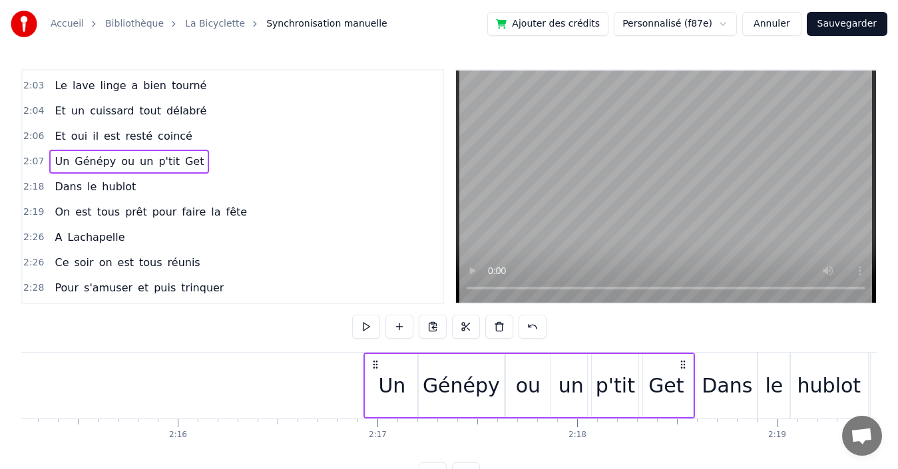
scroll to position [0, 27004]
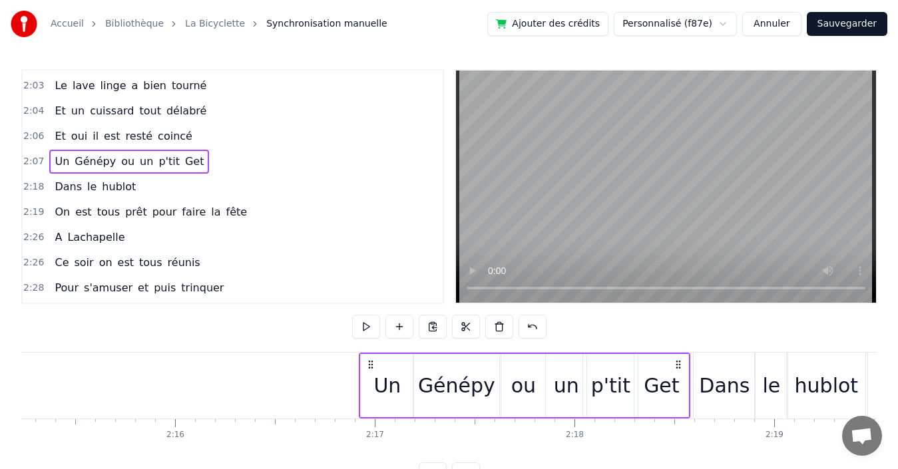
drag, startPoint x: 405, startPoint y: 361, endPoint x: 589, endPoint y: 334, distance: 186.3
click at [674, 349] on div "0:19 Quand nous partons tous les printemps 0:21 Quand nous partons dans toute l…" at bounding box center [448, 277] width 855 height 417
click at [191, 136] on div "2:06 Et oui il est resté coincé" at bounding box center [233, 136] width 420 height 25
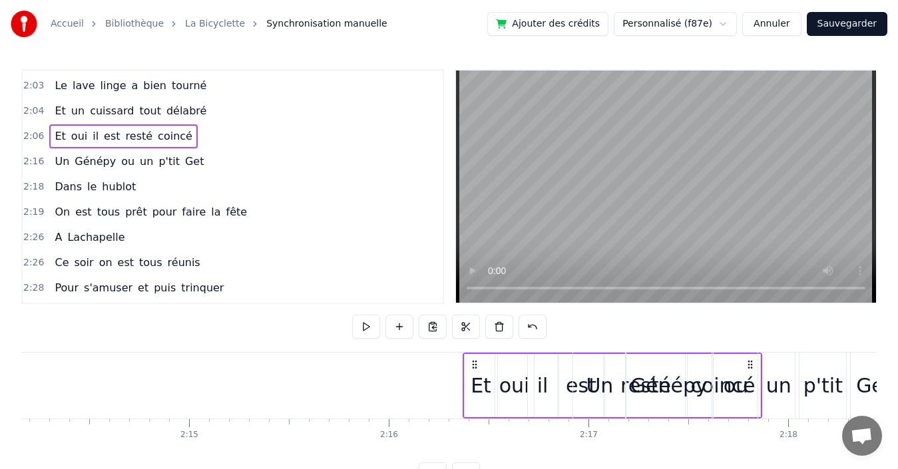
scroll to position [0, 26795]
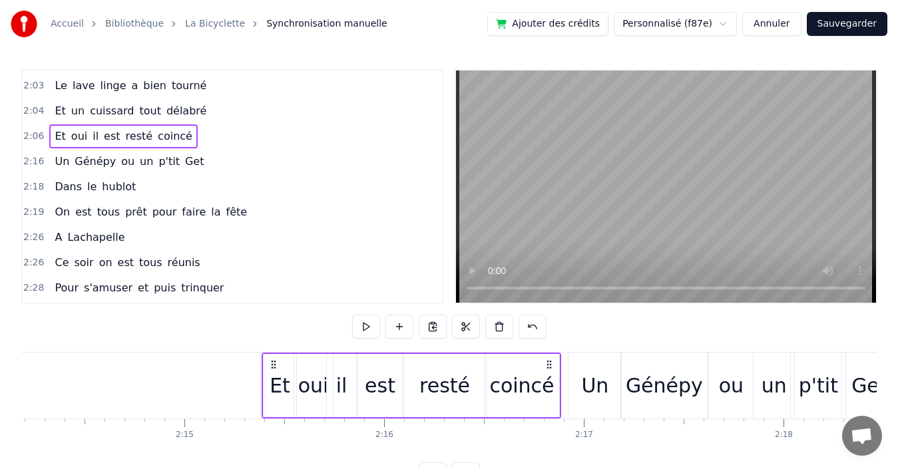
drag, startPoint x: 373, startPoint y: 364, endPoint x: 547, endPoint y: 351, distance: 174.2
click at [547, 351] on div "0:19 Quand nous partons tous les printemps 0:21 Quand nous partons dans toute l…" at bounding box center [448, 277] width 855 height 417
click at [208, 113] on div "2:04 Et un cuissard tout délabré" at bounding box center [233, 111] width 420 height 25
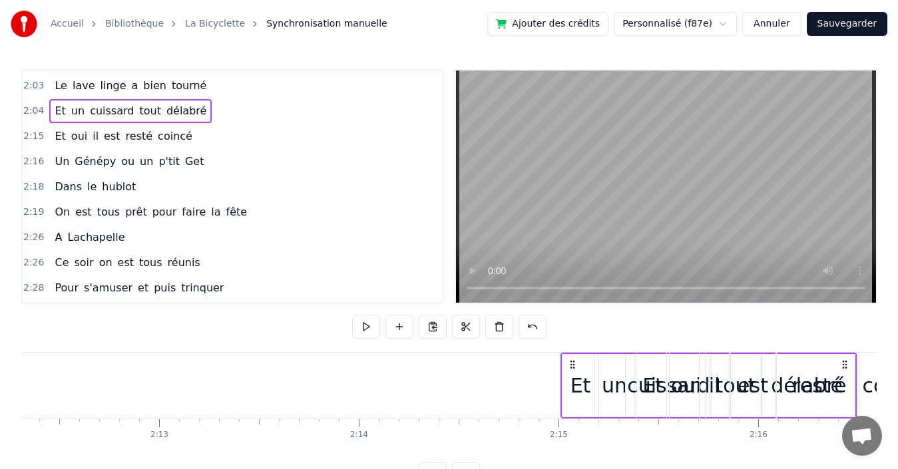
scroll to position [0, 26479]
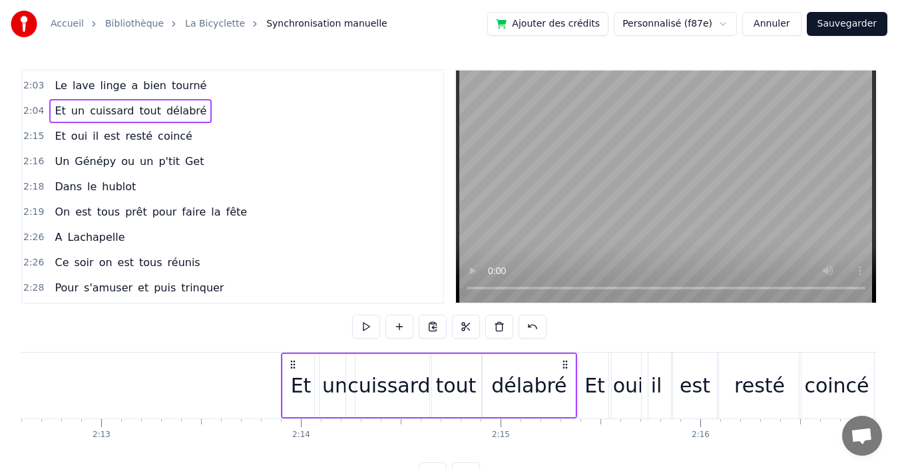
drag, startPoint x: 371, startPoint y: 361, endPoint x: 563, endPoint y: 357, distance: 192.4
click at [563, 357] on div "Et un cuissard tout délabré" at bounding box center [429, 386] width 297 height 66
click at [217, 78] on div "2:03 Le lave linge a bien tourné" at bounding box center [233, 85] width 420 height 25
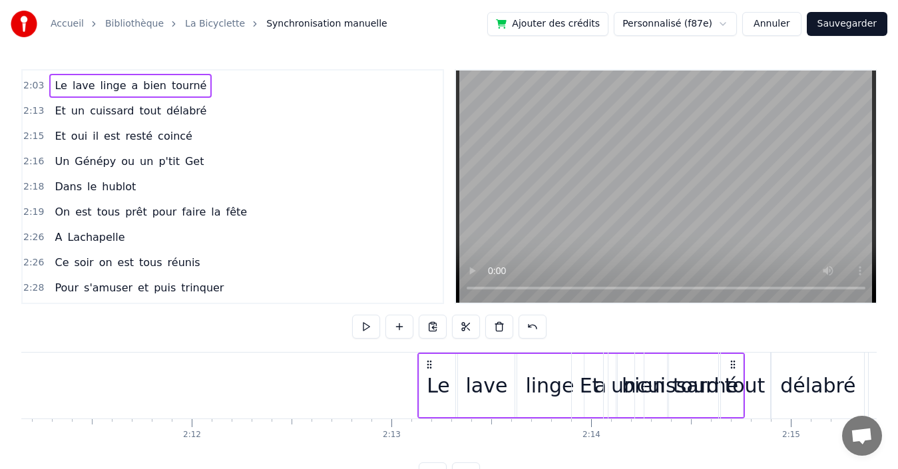
scroll to position [0, 26204]
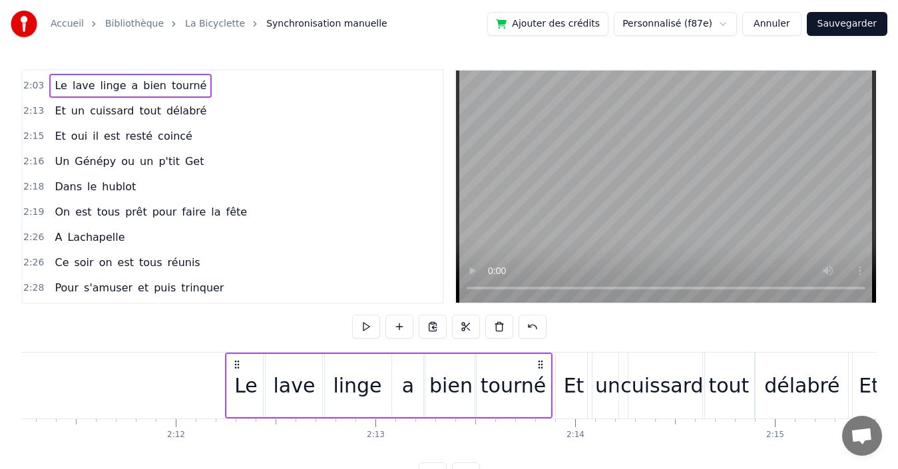
drag, startPoint x: 402, startPoint y: 363, endPoint x: 504, endPoint y: 337, distance: 105.1
click at [537, 353] on div "Le lave linge a bien tourné" at bounding box center [389, 386] width 328 height 66
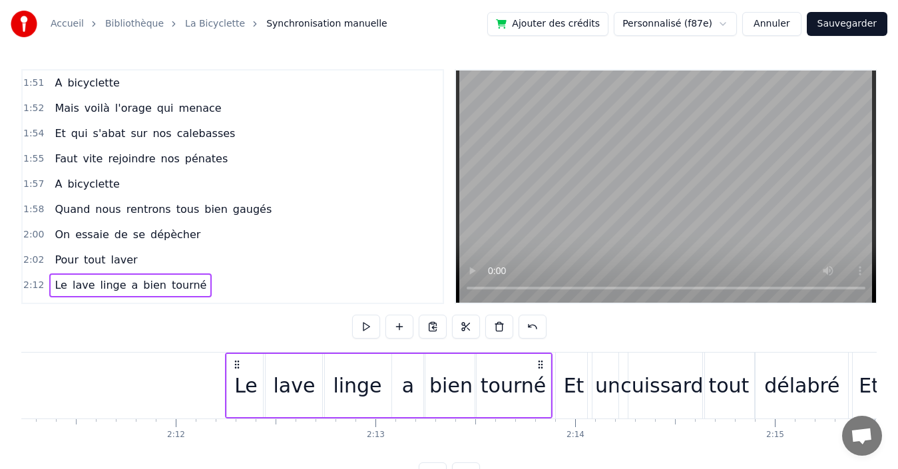
click at [167, 254] on div "2:02 Pour tout laver" at bounding box center [233, 260] width 420 height 25
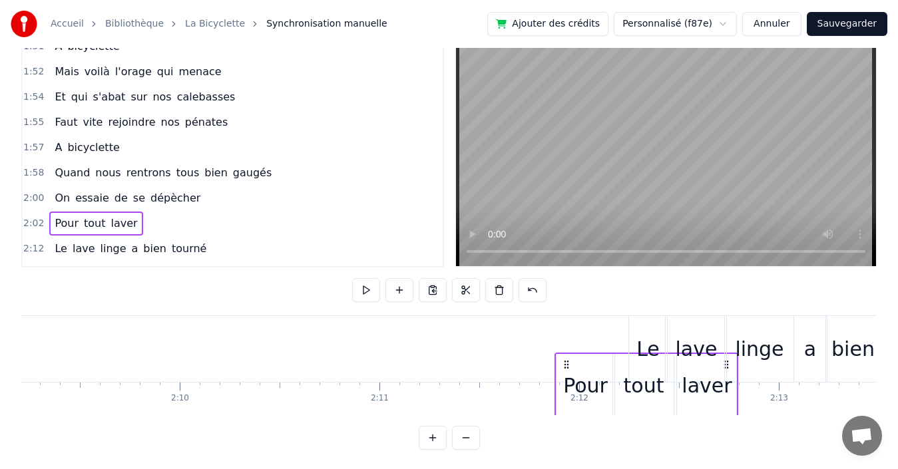
scroll to position [0, 25812]
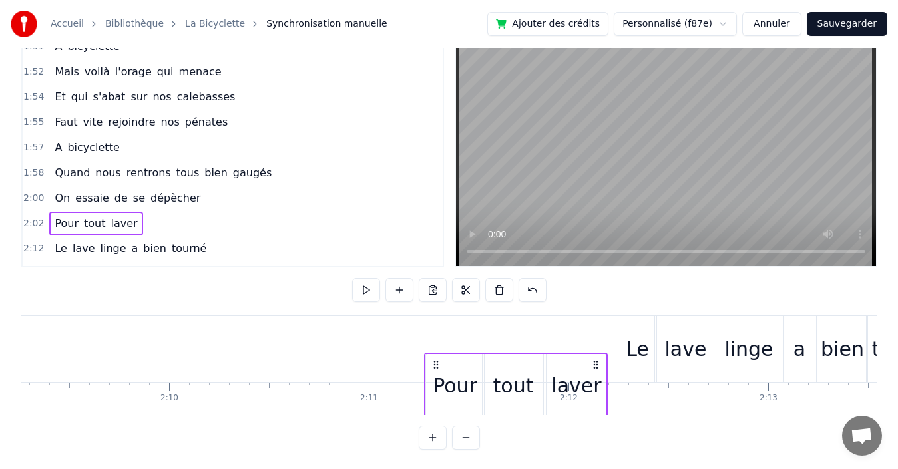
drag, startPoint x: 261, startPoint y: 365, endPoint x: 596, endPoint y: 296, distance: 342.4
click at [596, 296] on div "0:19 Quand nous partons tous les printemps 0:21 Quand nous partons dans toute l…" at bounding box center [448, 241] width 855 height 417
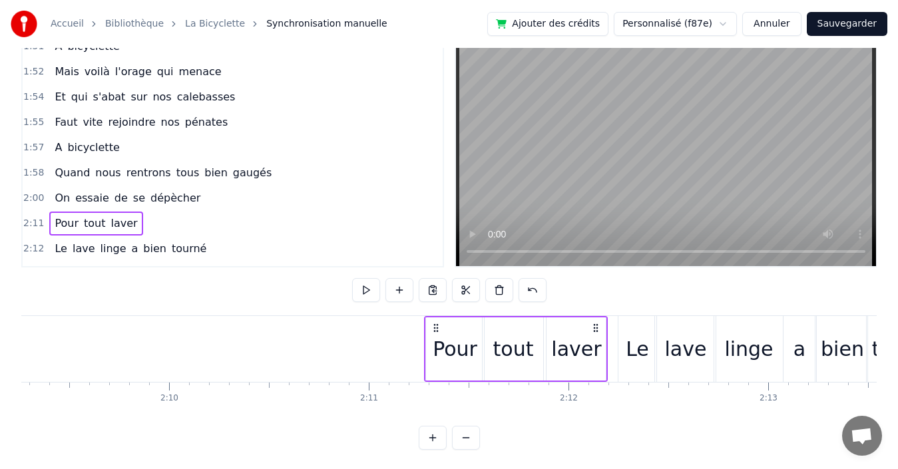
click at [204, 196] on div "2:00 On essaie de se dépècher" at bounding box center [233, 198] width 420 height 25
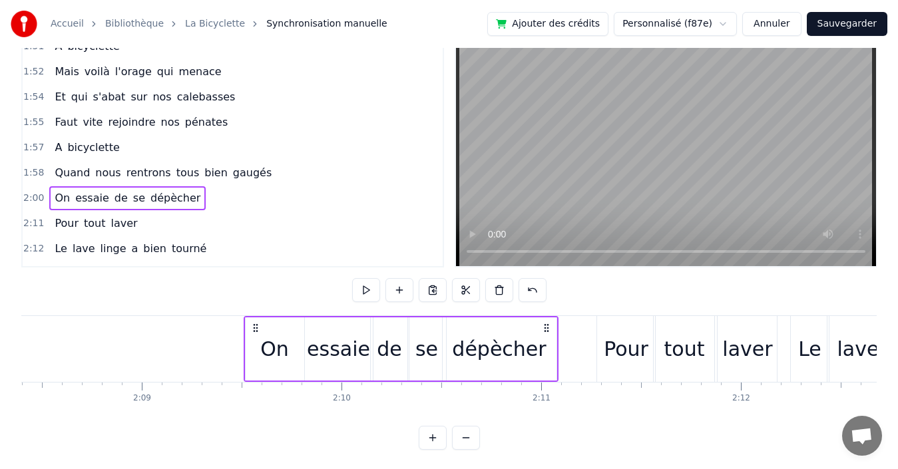
scroll to position [0, 25662]
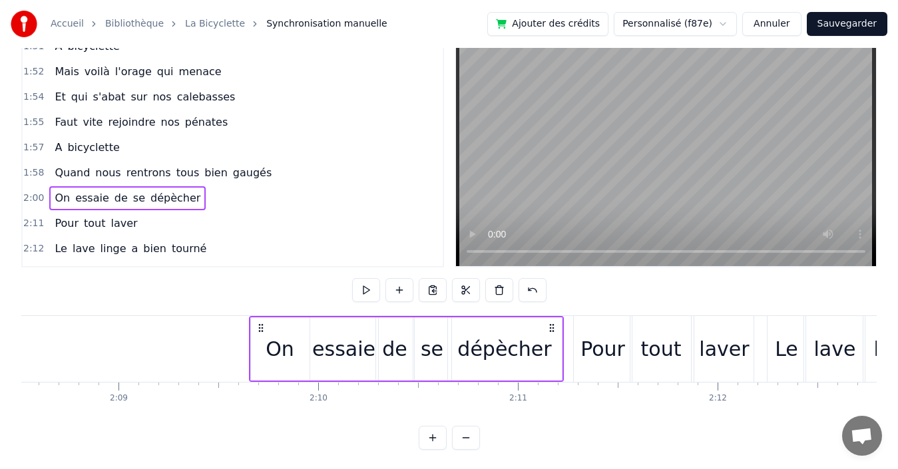
drag, startPoint x: 390, startPoint y: 327, endPoint x: 550, endPoint y: 312, distance: 161.1
click at [550, 312] on div "0:19 Quand nous partons tous les printemps 0:21 Quand nous partons dans toute l…" at bounding box center [448, 241] width 855 height 417
click at [280, 172] on div "1:58 Quand nous rentrons tous bien gaugés" at bounding box center [233, 172] width 420 height 25
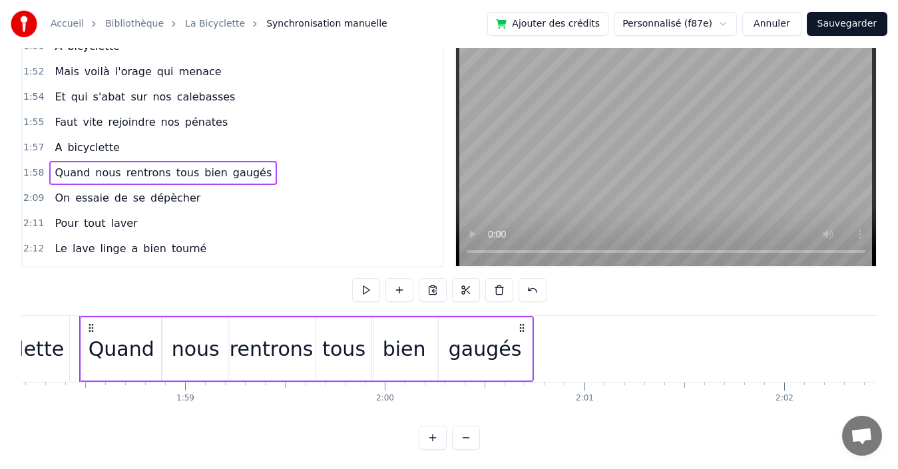
scroll to position [0, 23590]
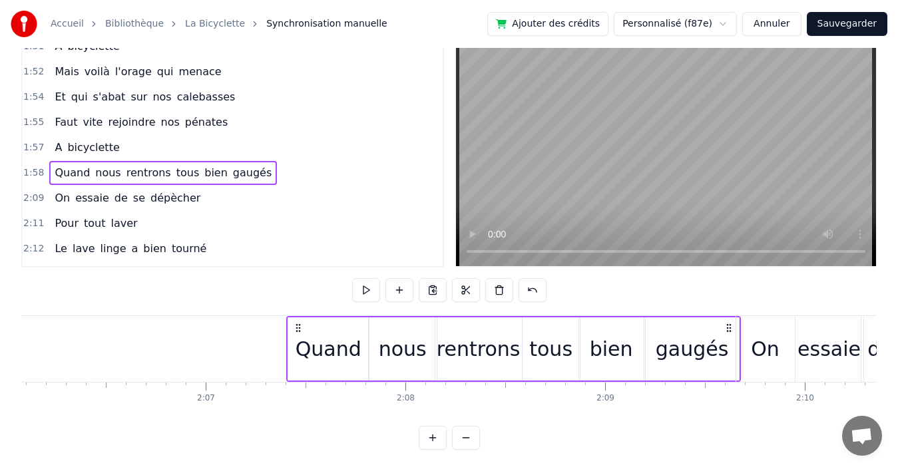
drag, startPoint x: 531, startPoint y: 325, endPoint x: 574, endPoint y: 300, distance: 50.1
click at [730, 326] on icon at bounding box center [729, 328] width 11 height 11
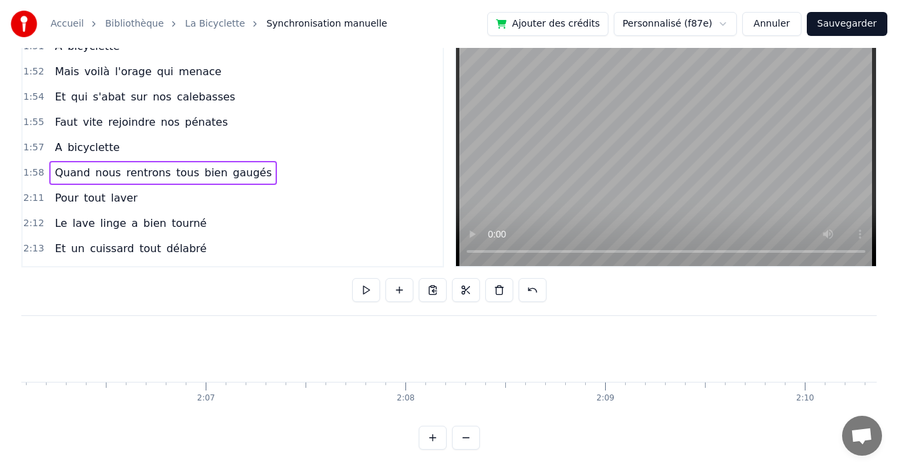
scroll to position [0, 25180]
click at [259, 148] on div "1:57 A bicyclette" at bounding box center [233, 147] width 420 height 25
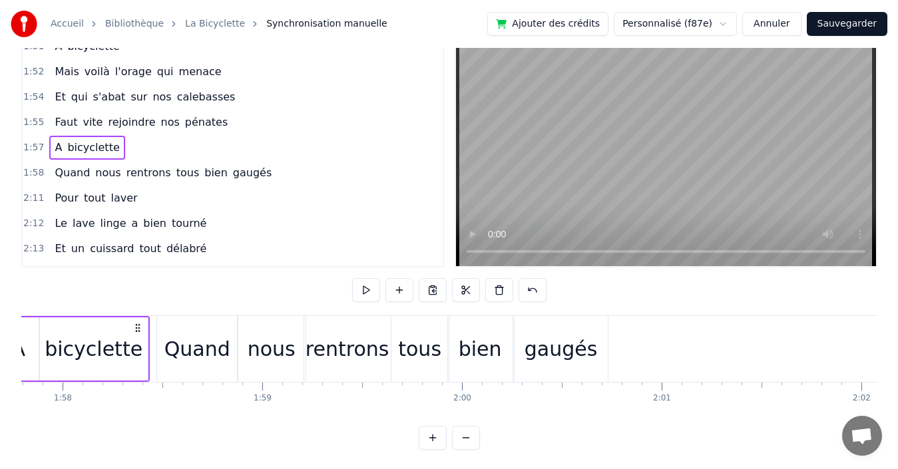
scroll to position [0, 23430]
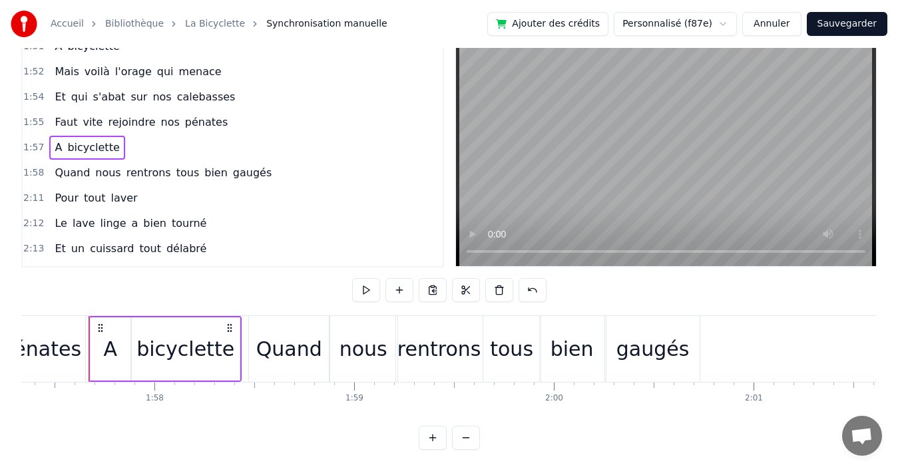
click at [266, 176] on div "1:58 Quand nous rentrons tous bien gaugés" at bounding box center [233, 172] width 420 height 25
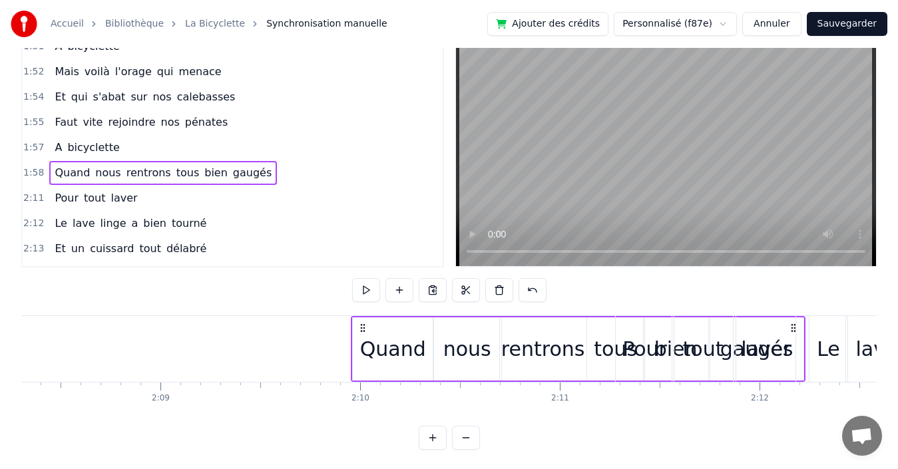
scroll to position [0, 25637]
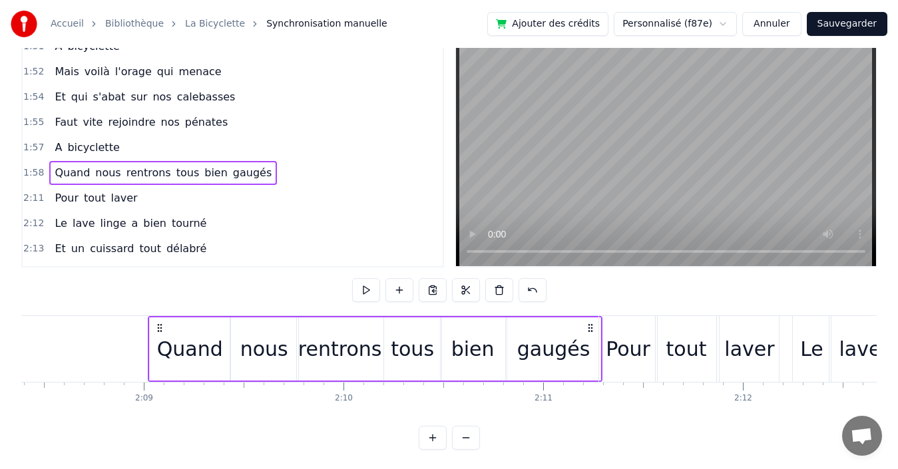
drag, startPoint x: 688, startPoint y: 327, endPoint x: 587, endPoint y: 339, distance: 101.1
click at [587, 339] on div "Quand nous rentrons tous bien gaugés" at bounding box center [375, 349] width 455 height 66
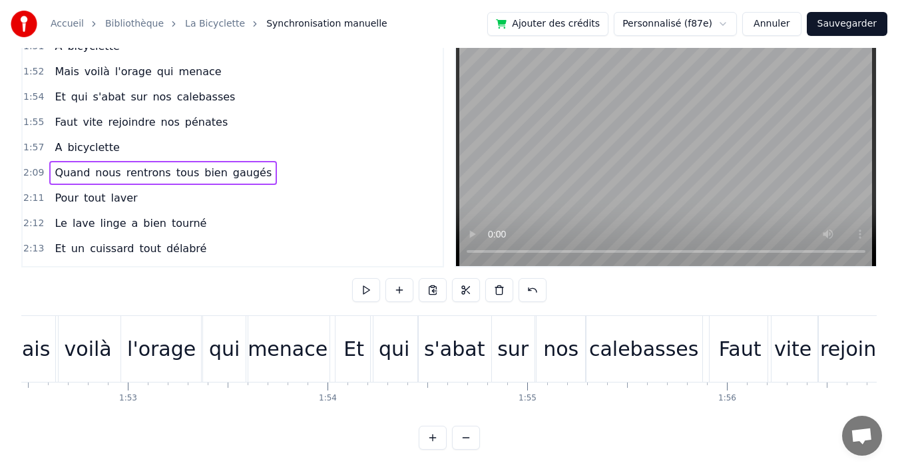
scroll to position [0, 22628]
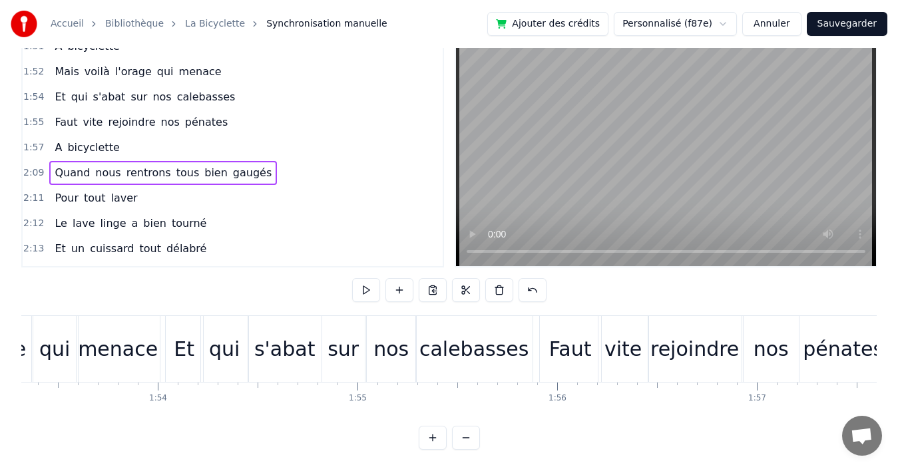
drag, startPoint x: 190, startPoint y: 148, endPoint x: 304, endPoint y: 146, distance: 114.5
click at [191, 148] on div "1:57 A bicyclette" at bounding box center [233, 147] width 420 height 25
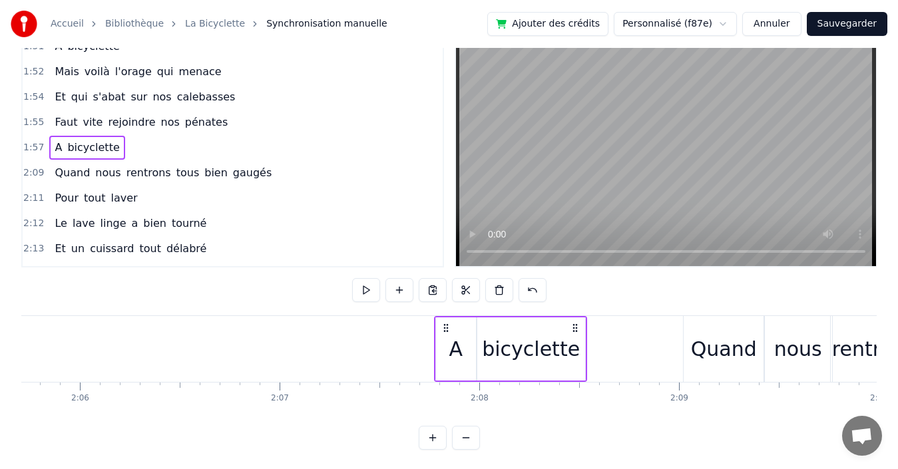
scroll to position [0, 25105]
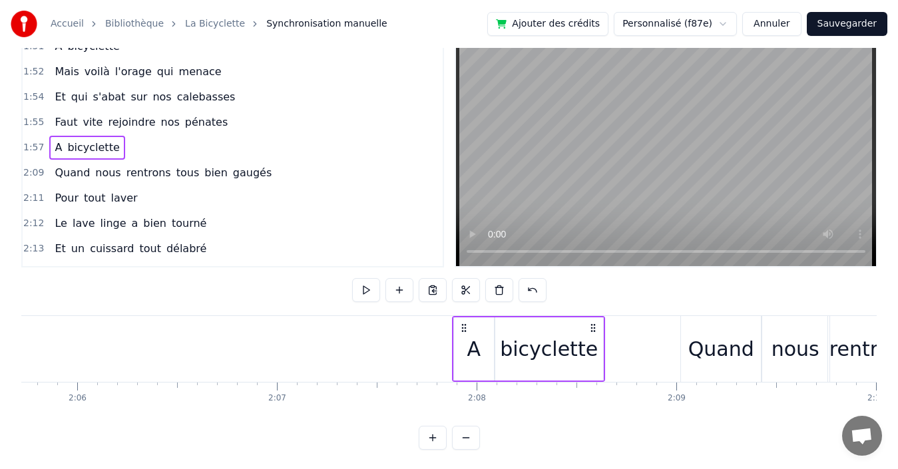
drag, startPoint x: 228, startPoint y: 328, endPoint x: 594, endPoint y: 350, distance: 366.1
click at [594, 350] on div "A bicyclette" at bounding box center [528, 349] width 153 height 66
click at [229, 123] on div "1:55 Faut vite rejoindre nos pénates" at bounding box center [233, 122] width 420 height 25
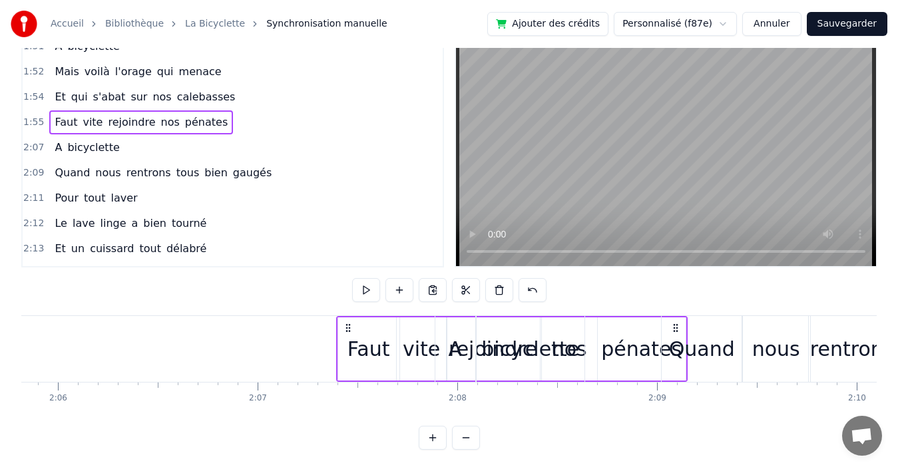
scroll to position [0, 25142]
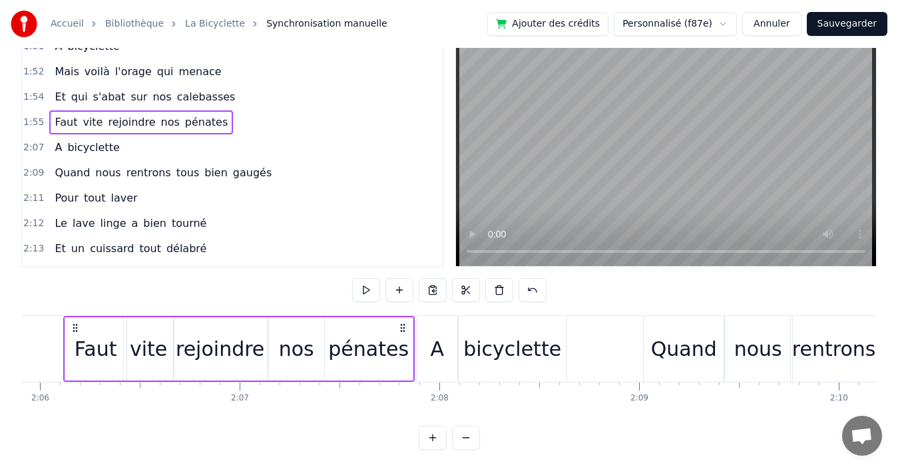
drag, startPoint x: 428, startPoint y: 325, endPoint x: 403, endPoint y: 322, distance: 25.5
click at [403, 323] on icon at bounding box center [402, 328] width 11 height 11
click at [238, 99] on div "1:54 Et qui s'abat sur nos calebasses" at bounding box center [233, 97] width 420 height 25
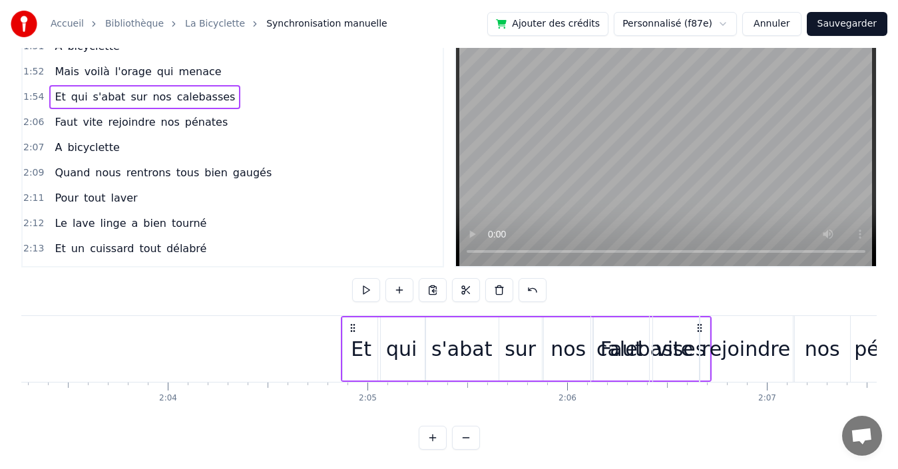
scroll to position [0, 24625]
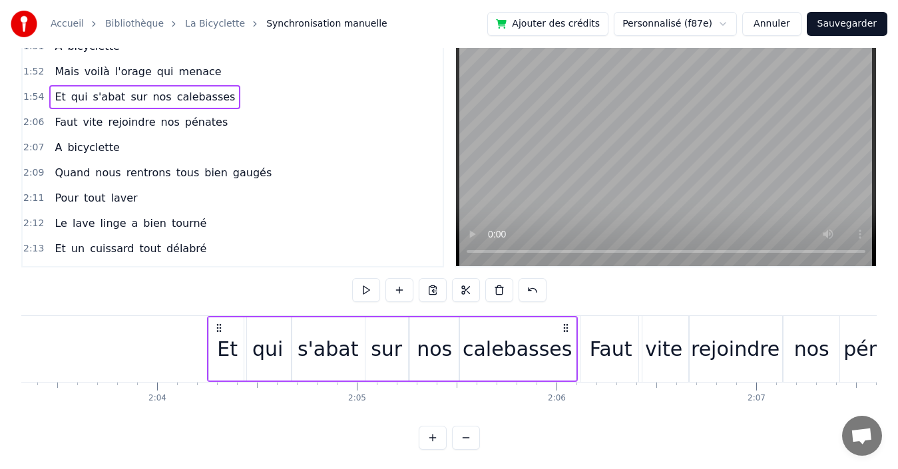
drag, startPoint x: 448, startPoint y: 327, endPoint x: 566, endPoint y: 317, distance: 119.0
click at [566, 317] on div "Et qui s'abat sur nos calebasses" at bounding box center [392, 349] width 371 height 66
click at [239, 69] on div "1:52 Mais voilà l'orage qui menace" at bounding box center [233, 71] width 420 height 25
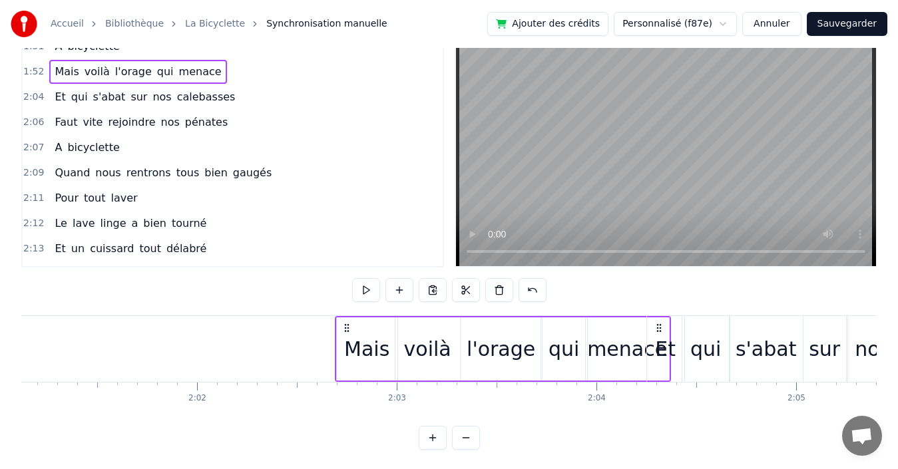
scroll to position [0, 24199]
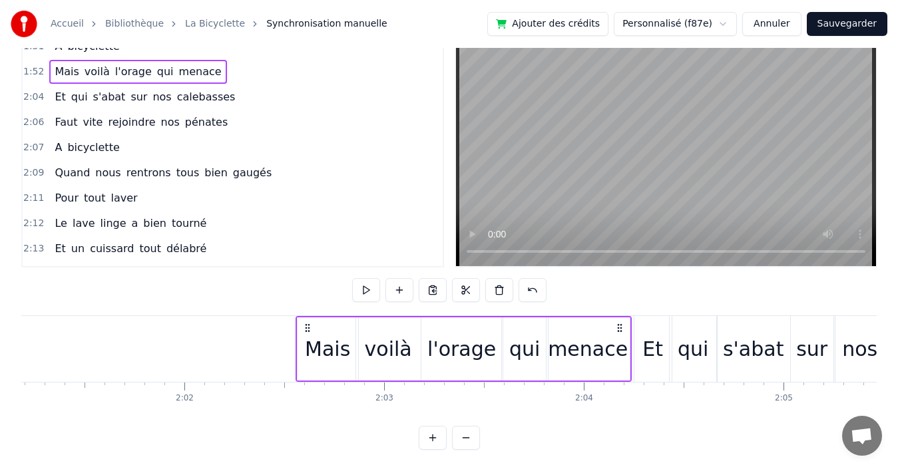
drag, startPoint x: 417, startPoint y: 327, endPoint x: 619, endPoint y: 315, distance: 202.7
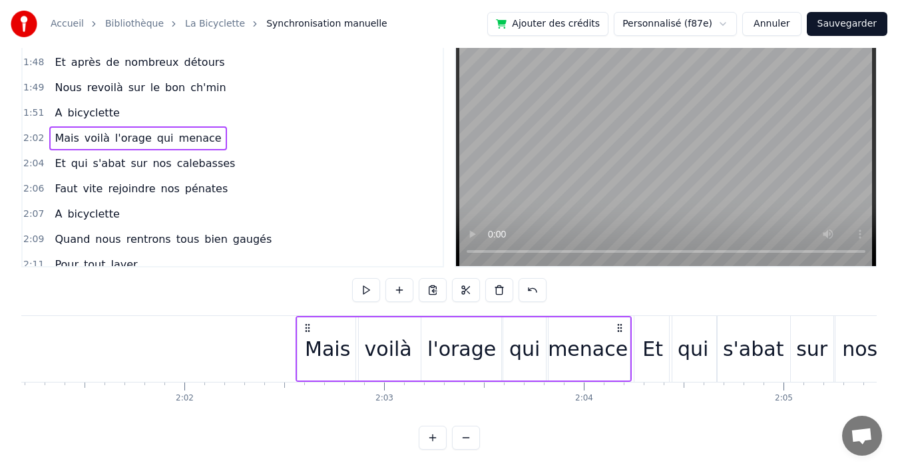
click at [230, 107] on div "1:51 A bicyclette" at bounding box center [233, 113] width 420 height 25
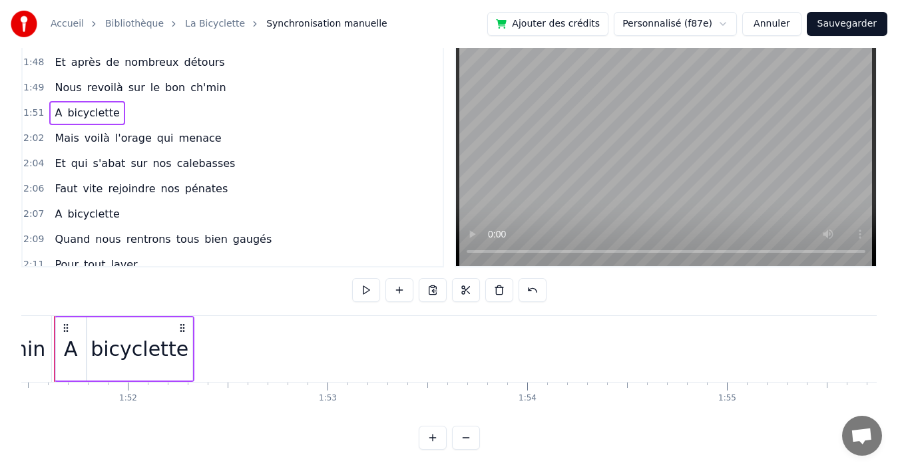
scroll to position [0, 22224]
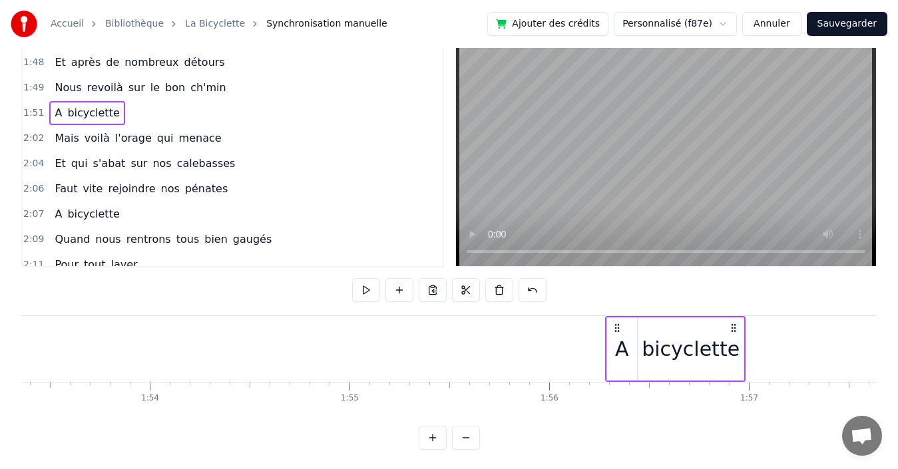
drag, startPoint x: 216, startPoint y: 327, endPoint x: 765, endPoint y: 356, distance: 549.9
click at [745, 359] on div "A bicyclette" at bounding box center [675, 349] width 140 height 66
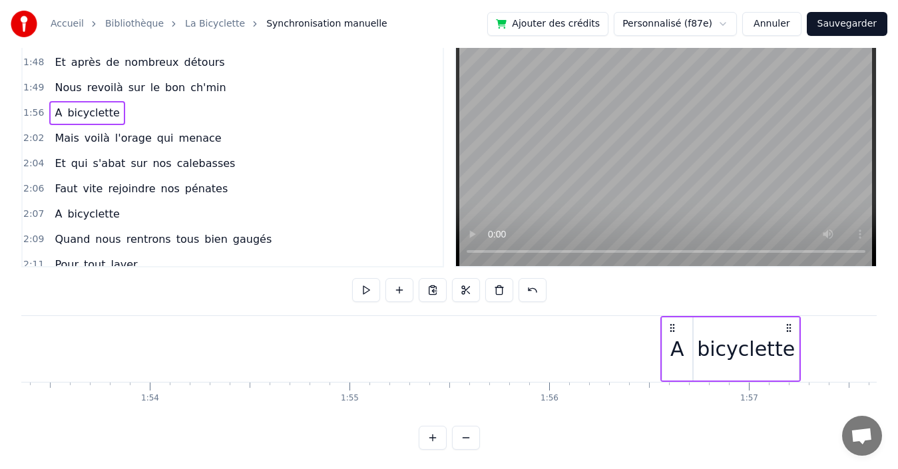
scroll to position [0, 22647]
click at [232, 91] on div "1:49 Nous revoilà sur le bon ch'min" at bounding box center [233, 87] width 420 height 25
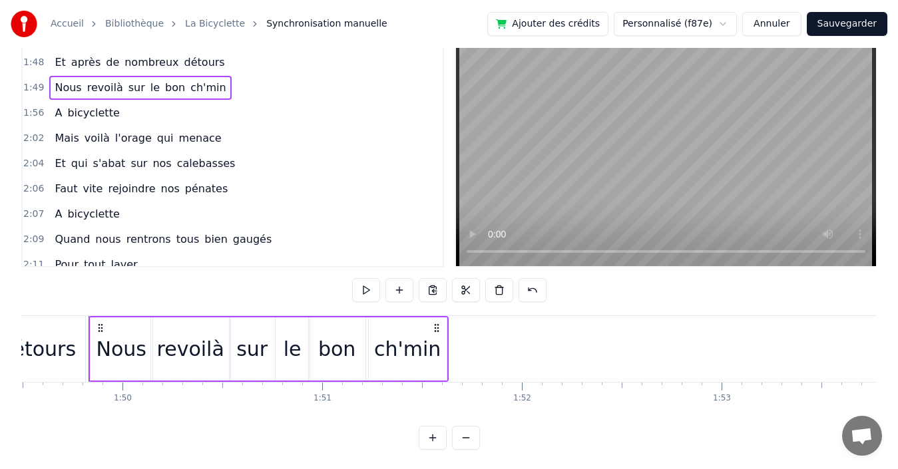
scroll to position [626, 0]
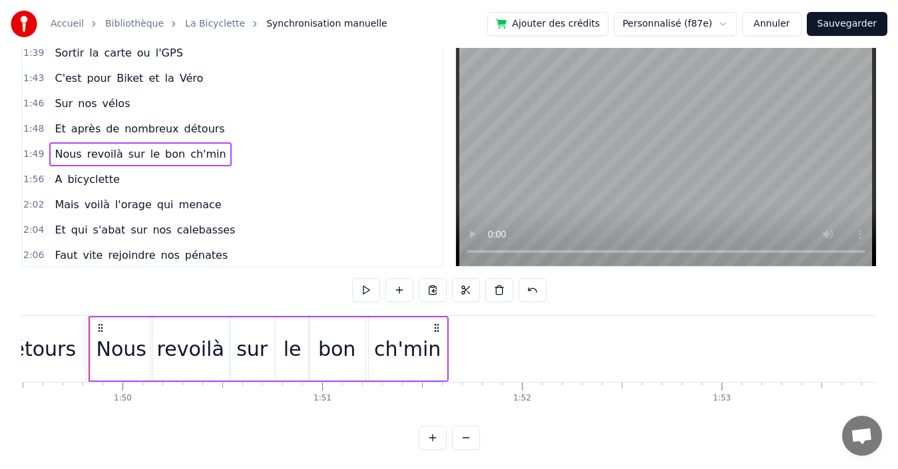
click at [233, 102] on div "1:46 Sur nos vélos" at bounding box center [233, 103] width 420 height 25
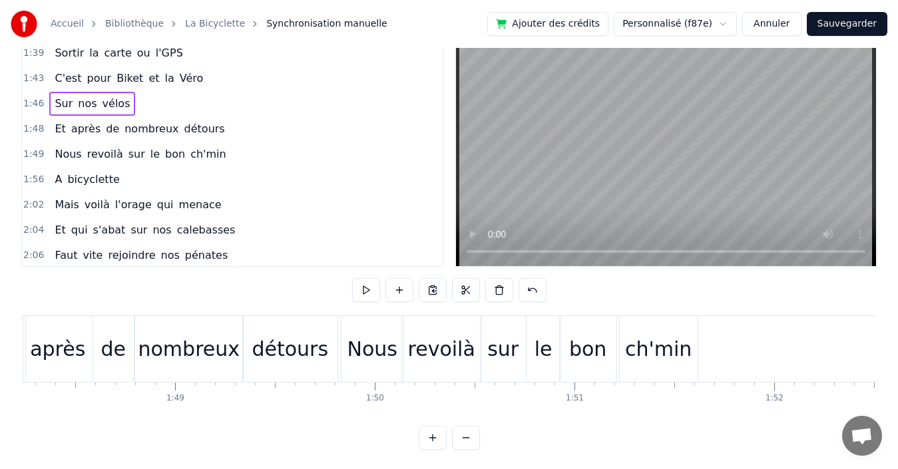
scroll to position [0, 21584]
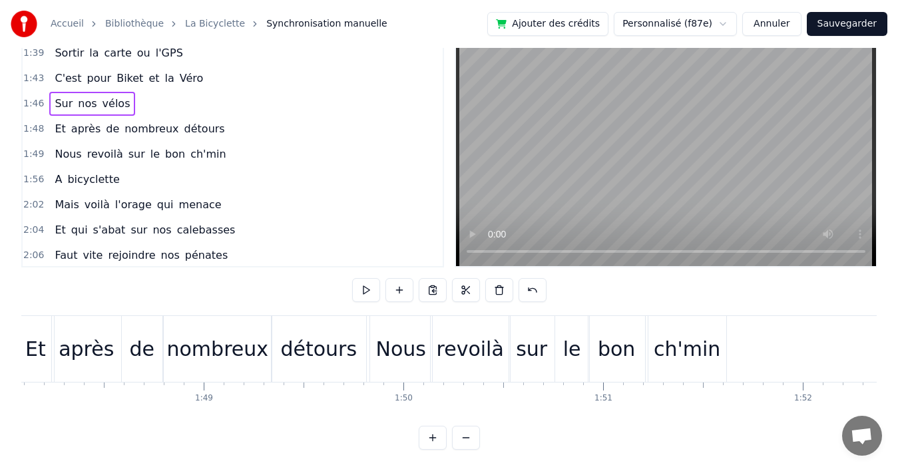
click at [212, 158] on div "1:49 Nous revoilà sur le bon ch'min" at bounding box center [233, 154] width 420 height 25
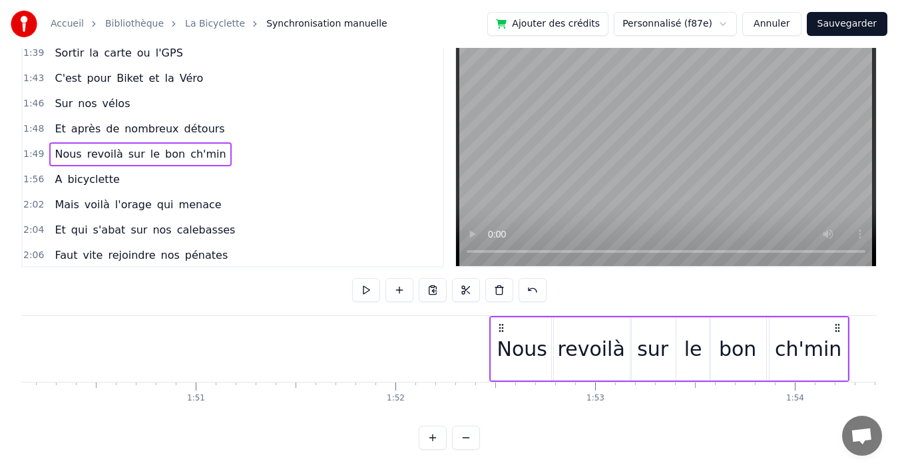
drag, startPoint x: 716, startPoint y: 327, endPoint x: 901, endPoint y: 335, distance: 185.2
click at [898, 335] on html "Accueil Bibliothèque La Bicyclette Synchronisation manuelle Ajouter des crédits…" at bounding box center [449, 217] width 898 height 508
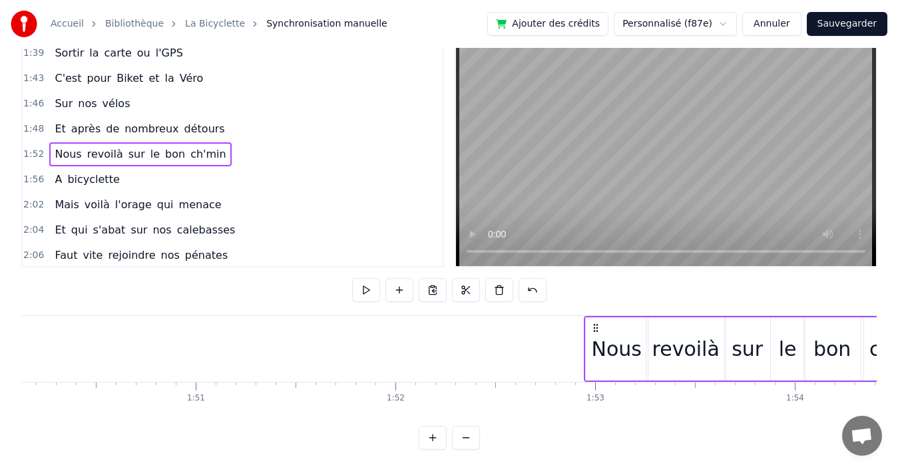
scroll to position [0, 22020]
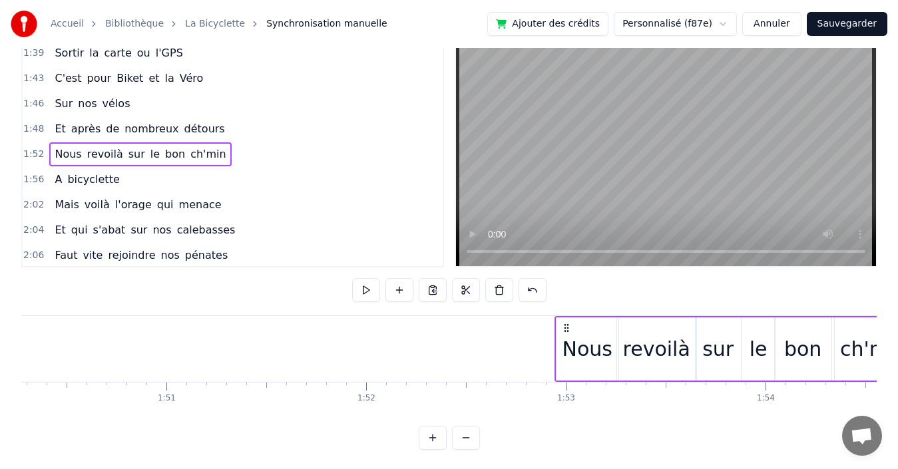
click at [266, 124] on div "1:48 Et après de nombreux détours" at bounding box center [233, 128] width 420 height 25
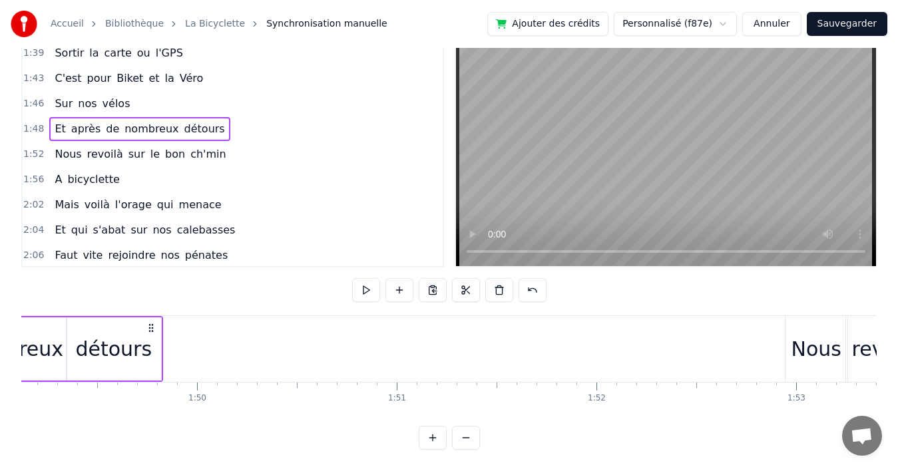
scroll to position [0, 21512]
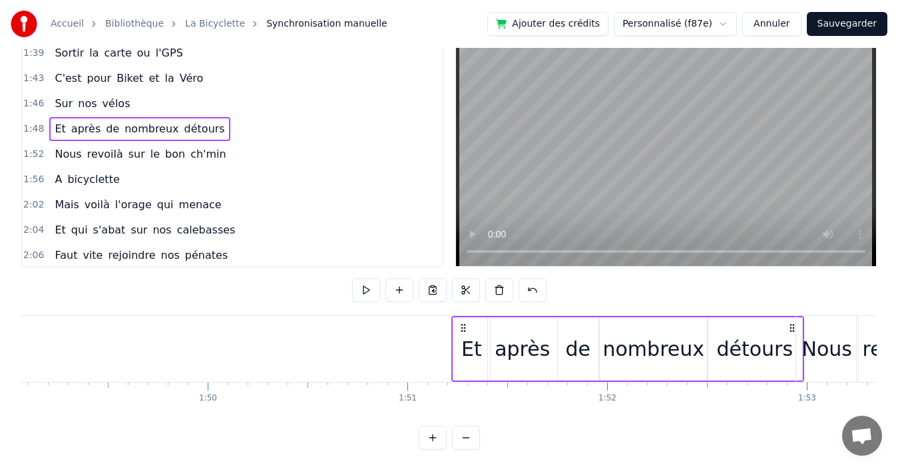
drag, startPoint x: 433, startPoint y: 325, endPoint x: 786, endPoint y: 308, distance: 353.9
click at [789, 308] on div "0:19 Quand nous partons tous les printemps 0:21 Quand nous partons dans toute l…" at bounding box center [448, 241] width 855 height 417
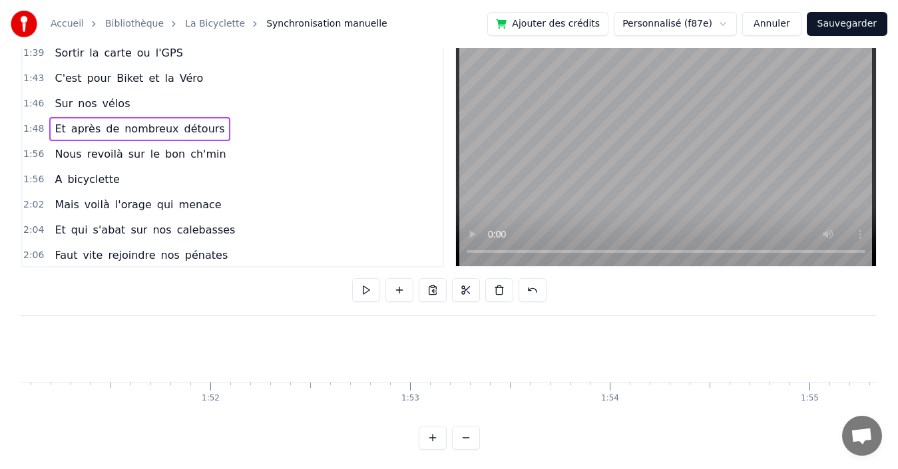
scroll to position [0, 22571]
click at [270, 156] on div "1:56 Nous revoilà sur le bon ch'min" at bounding box center [233, 154] width 420 height 25
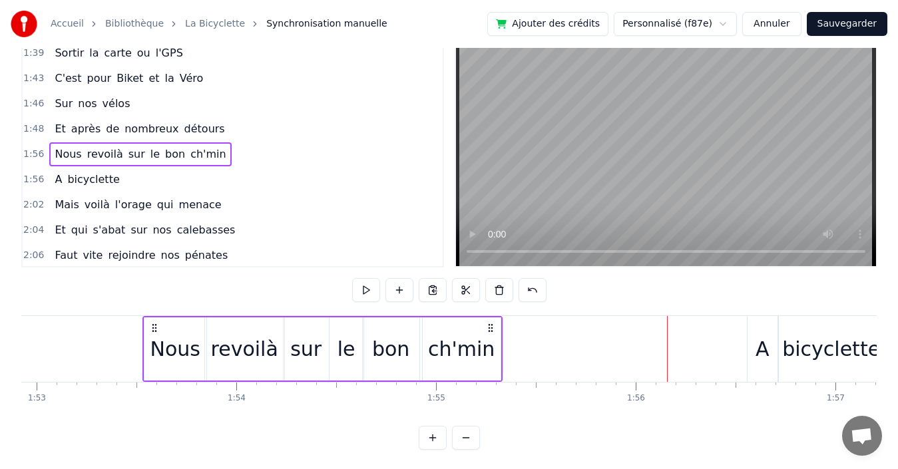
drag, startPoint x: 656, startPoint y: 327, endPoint x: 144, endPoint y: 314, distance: 512.7
click at [144, 314] on div "0:19 Quand nous partons tous les printemps 0:21 Quand nous partons dans toute l…" at bounding box center [448, 241] width 855 height 417
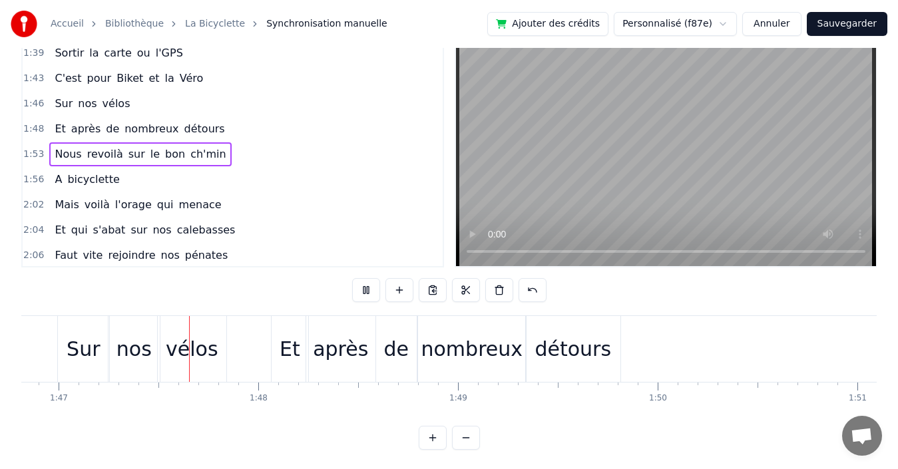
scroll to position [0, 21341]
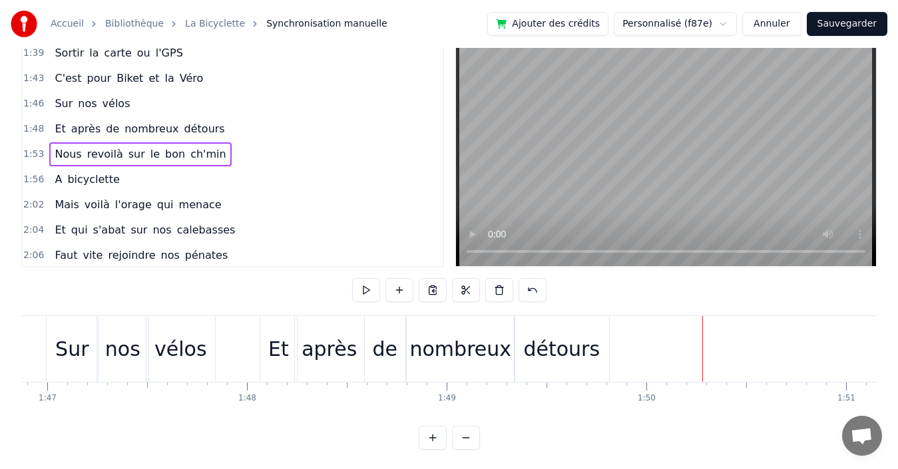
click at [226, 129] on div "1:48 Et après de nombreux détours" at bounding box center [233, 128] width 420 height 25
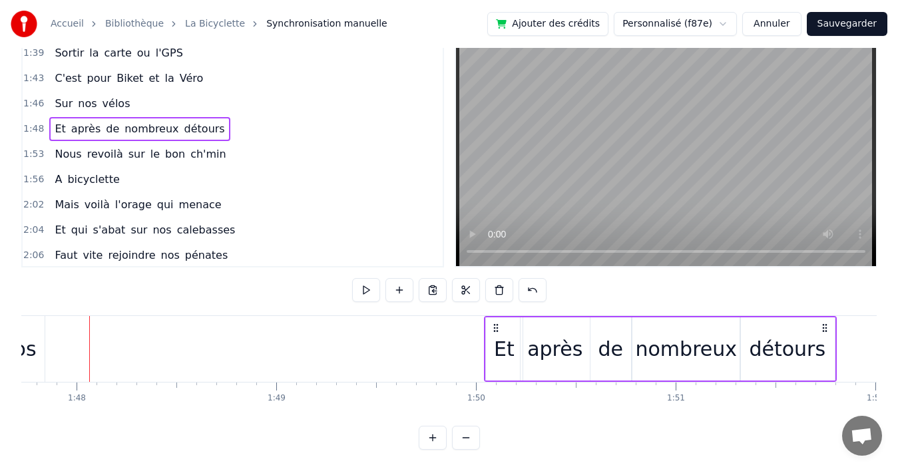
drag, startPoint x: 598, startPoint y: 324, endPoint x: 837, endPoint y: 314, distance: 239.2
click at [837, 314] on div "0:19 Quand nous partons tous les printemps 0:21 Quand nous partons dans toute l…" at bounding box center [448, 241] width 855 height 417
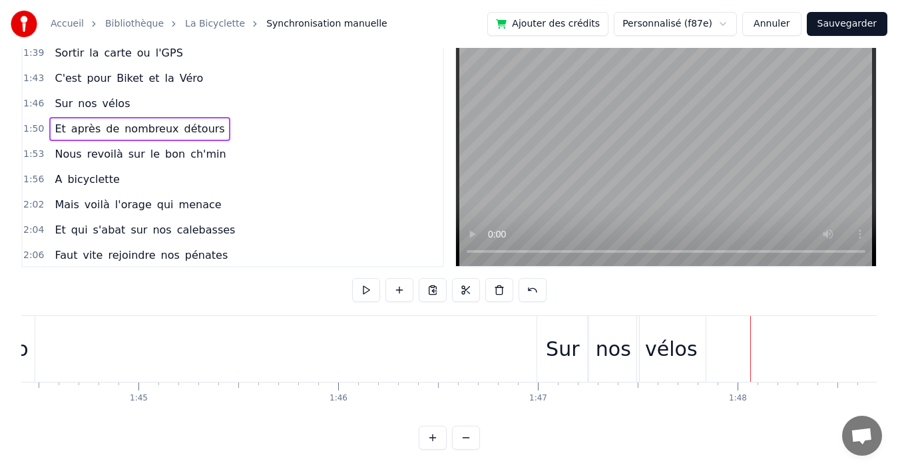
scroll to position [0, 21048]
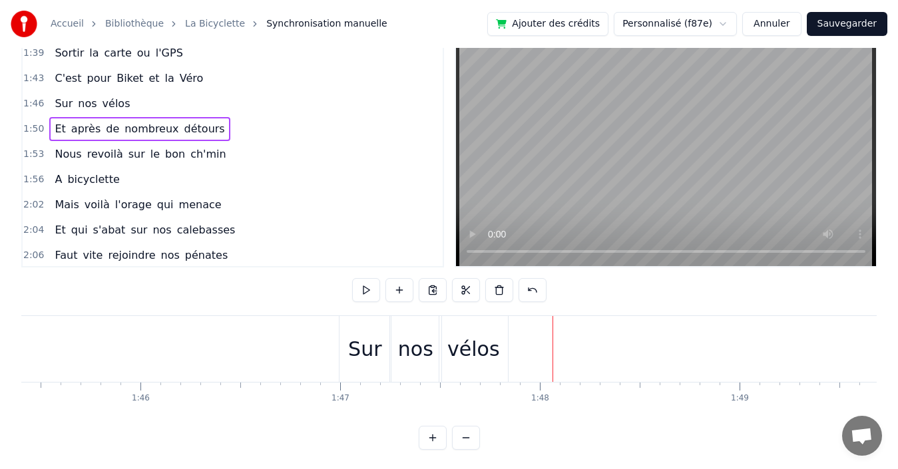
click at [465, 340] on div "vélos" at bounding box center [473, 349] width 53 height 30
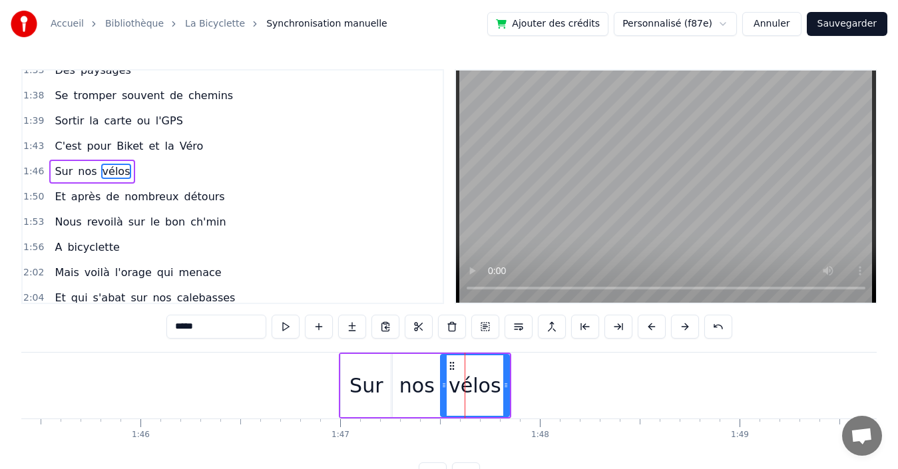
scroll to position [579, 0]
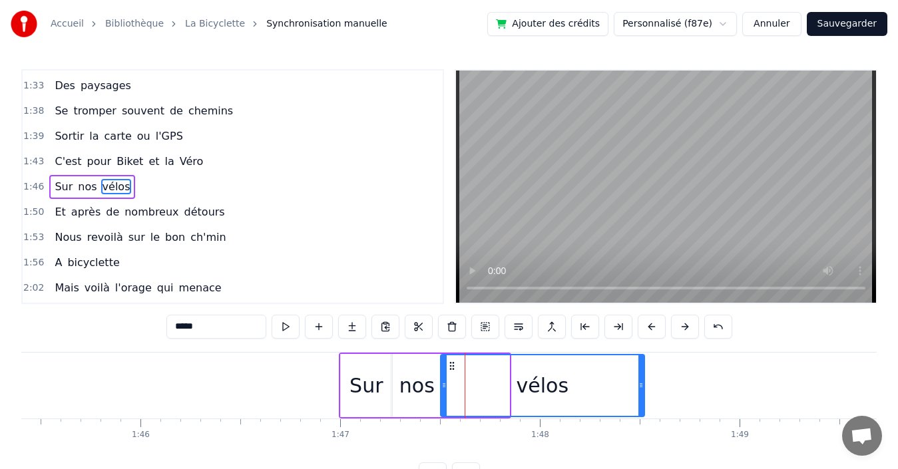
drag, startPoint x: 505, startPoint y: 382, endPoint x: 640, endPoint y: 377, distance: 135.2
click at [640, 377] on div at bounding box center [640, 385] width 5 height 61
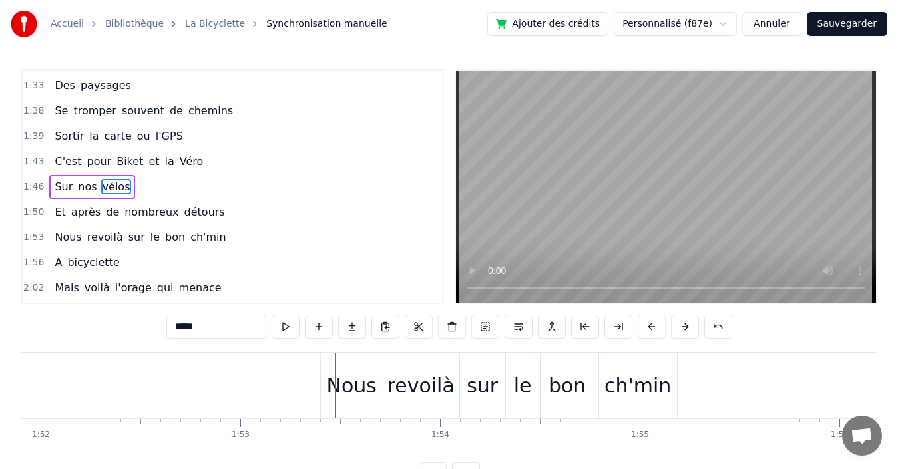
scroll to position [0, 22430]
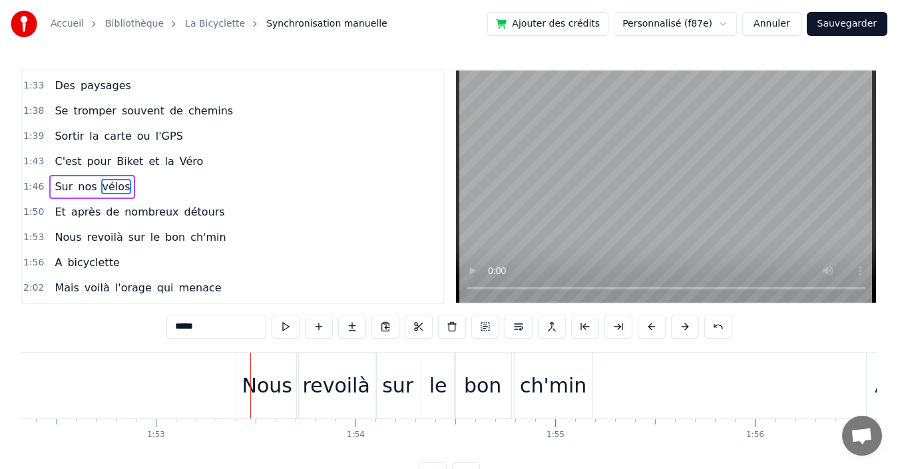
click at [238, 241] on div "1:53 Nous revoilà sur le bon ch'min" at bounding box center [233, 237] width 420 height 25
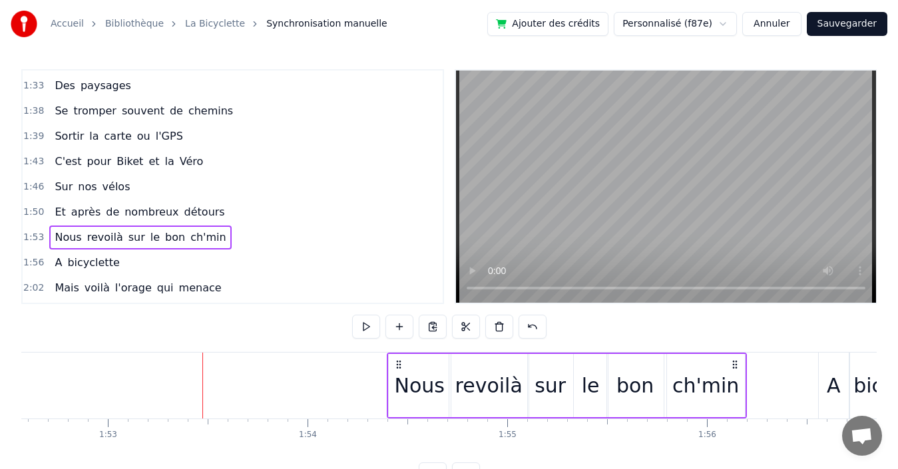
drag, startPoint x: 581, startPoint y: 361, endPoint x: 758, endPoint y: 359, distance: 177.1
click at [740, 359] on icon at bounding box center [735, 364] width 11 height 11
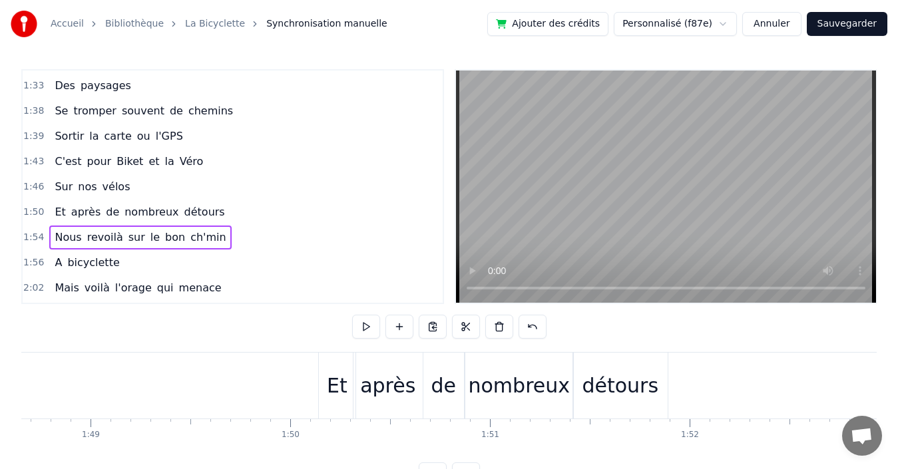
scroll to position [0, 21527]
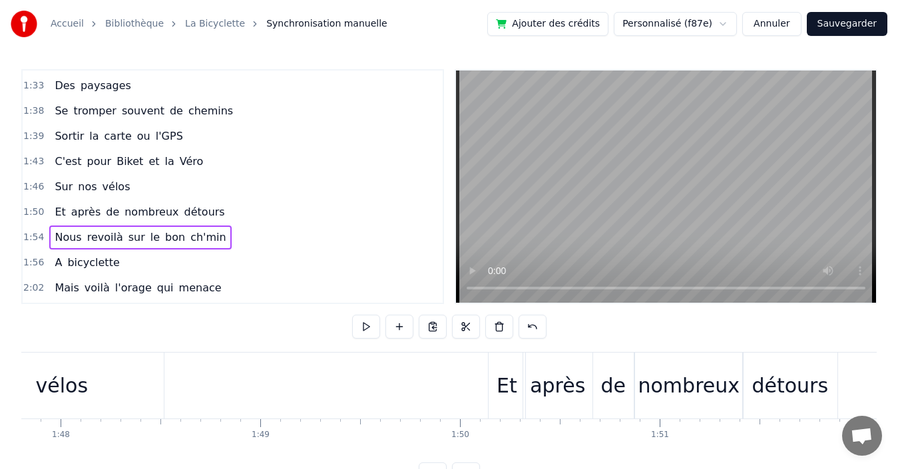
click at [221, 210] on div "1:50 Et après de nombreux détours" at bounding box center [233, 212] width 420 height 25
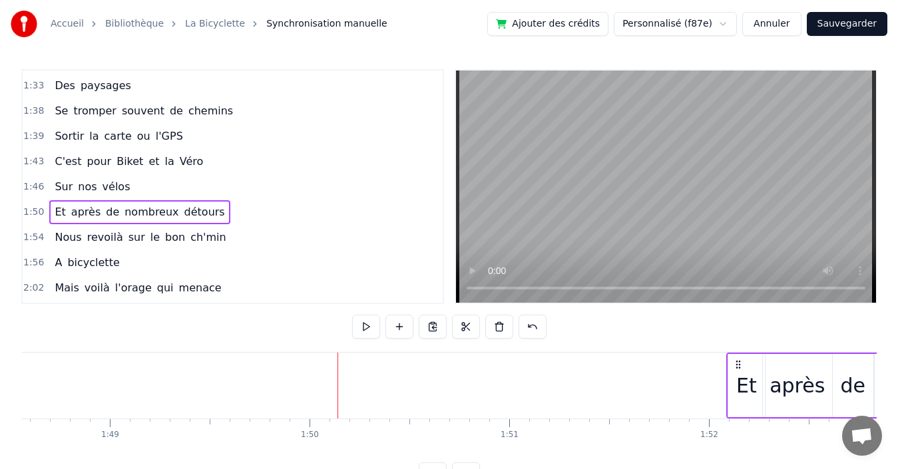
scroll to position [0, 21683]
drag, startPoint x: 501, startPoint y: 362, endPoint x: 716, endPoint y: 337, distance: 217.1
click at [716, 337] on div "0:19 Quand nous partons tous les printemps 0:21 Quand nous partons dans toute l…" at bounding box center [448, 277] width 855 height 417
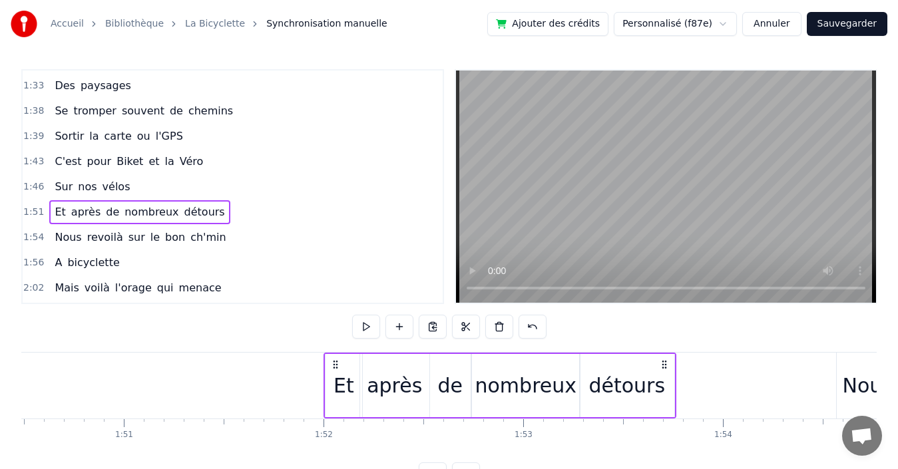
scroll to position [0, 22318]
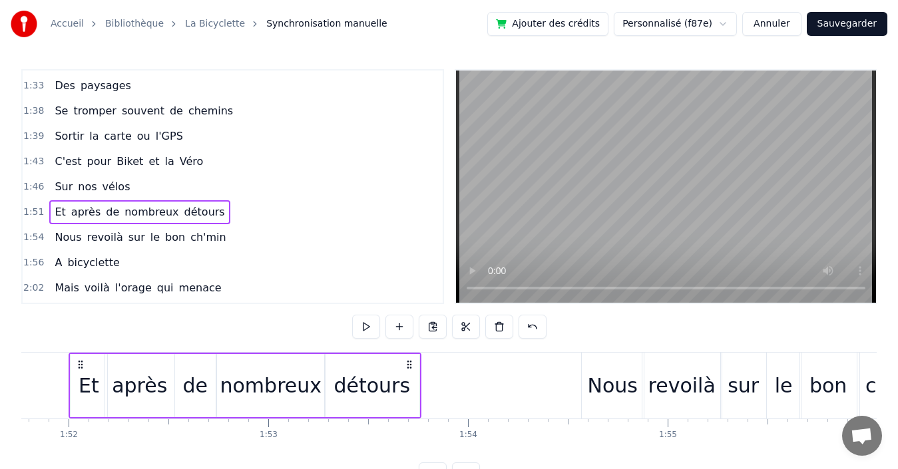
click at [249, 240] on div "1:54 Nous revoilà sur le bon ch'min" at bounding box center [233, 237] width 420 height 25
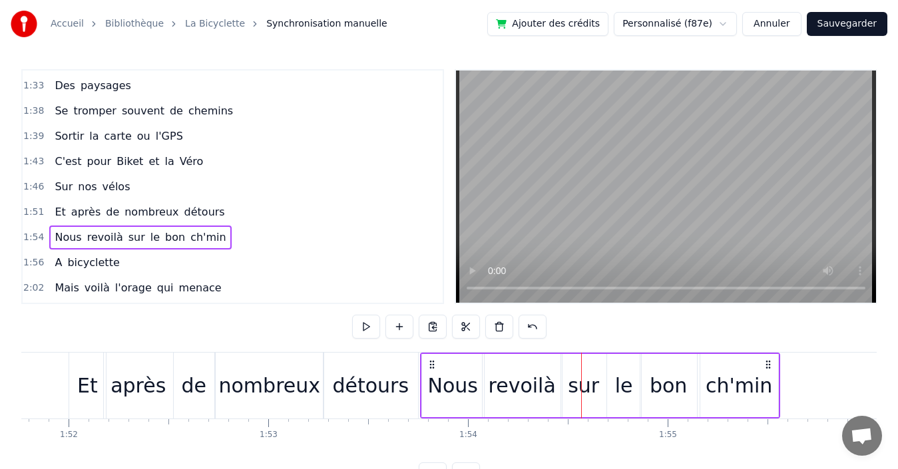
drag, startPoint x: 592, startPoint y: 361, endPoint x: 431, endPoint y: 365, distance: 161.1
click at [431, 365] on icon at bounding box center [432, 364] width 11 height 11
click at [244, 260] on div "1:56 A bicyclette" at bounding box center [233, 262] width 420 height 25
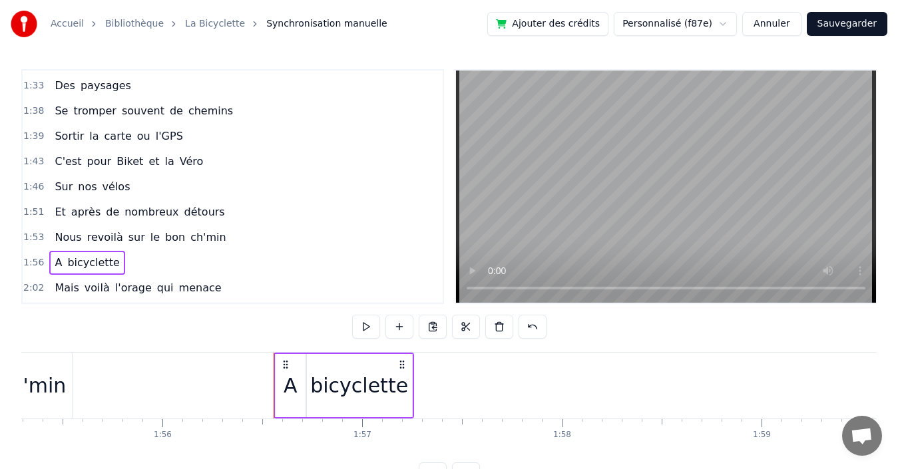
scroll to position [0, 22966]
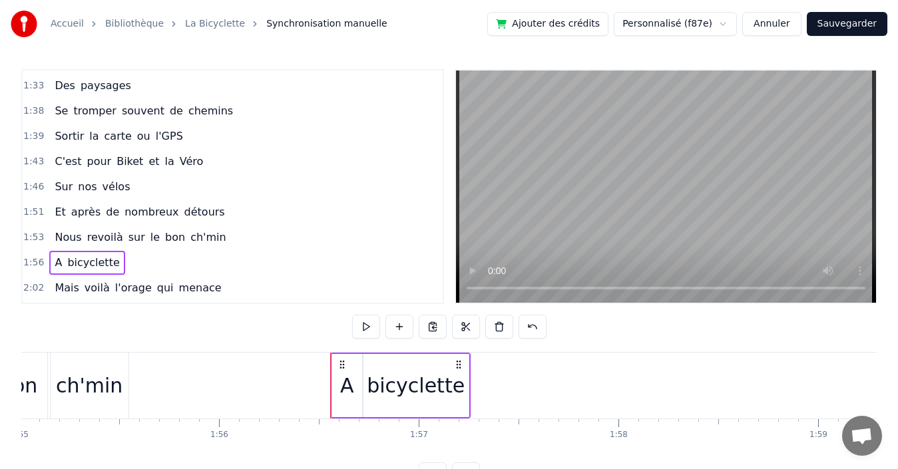
click at [432, 378] on div "bicyclette" at bounding box center [416, 386] width 98 height 30
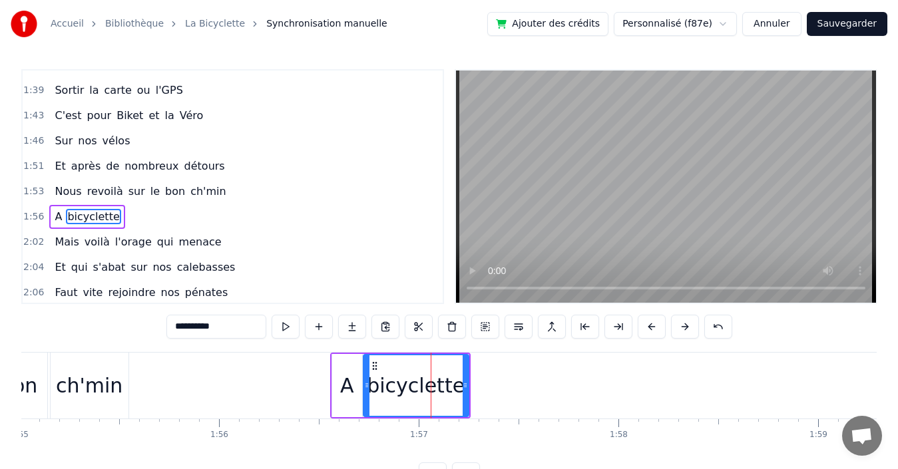
scroll to position [655, 0]
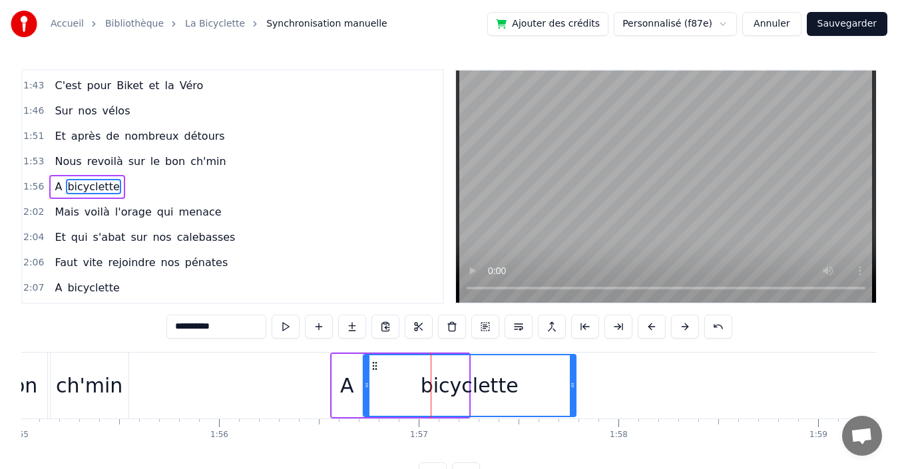
drag, startPoint x: 467, startPoint y: 387, endPoint x: 574, endPoint y: 377, distance: 107.6
click at [574, 377] on div at bounding box center [572, 385] width 5 height 61
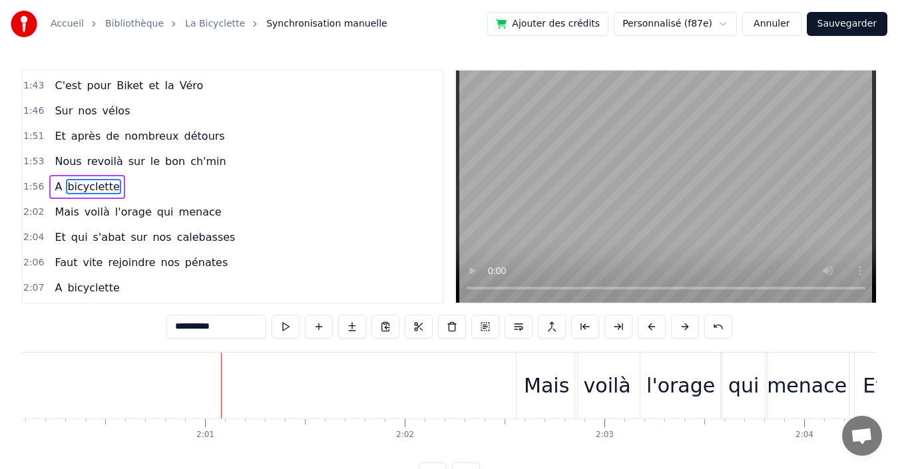
scroll to position [0, 24015]
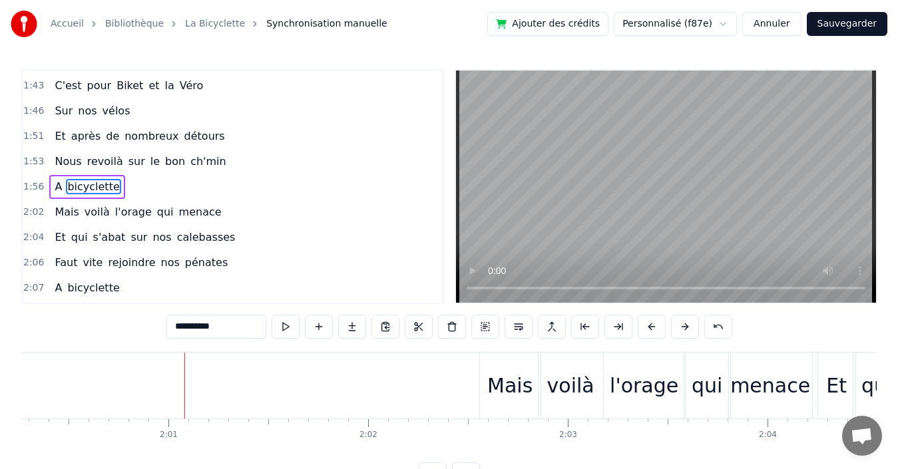
click at [232, 212] on div "2:02 Mais voilà l'orage qui menace" at bounding box center [233, 212] width 420 height 25
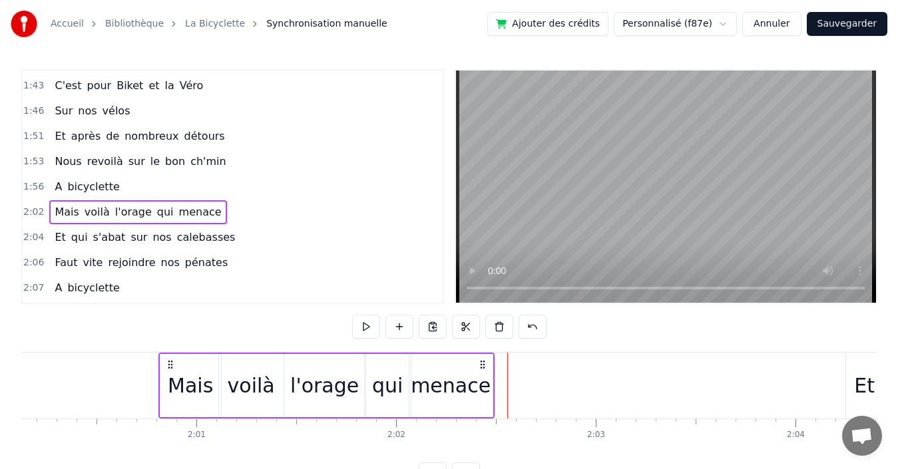
scroll to position [0, 23978]
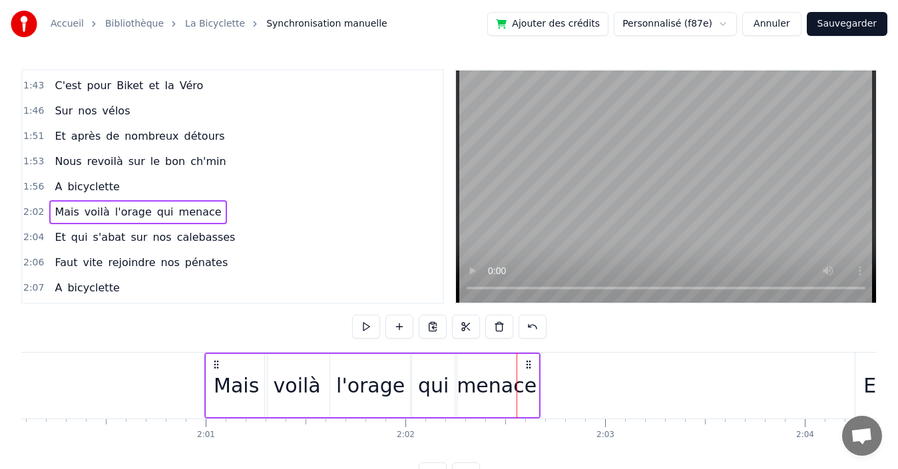
drag, startPoint x: 491, startPoint y: 361, endPoint x: 216, endPoint y: 365, distance: 274.9
click at [216, 365] on icon at bounding box center [216, 364] width 11 height 11
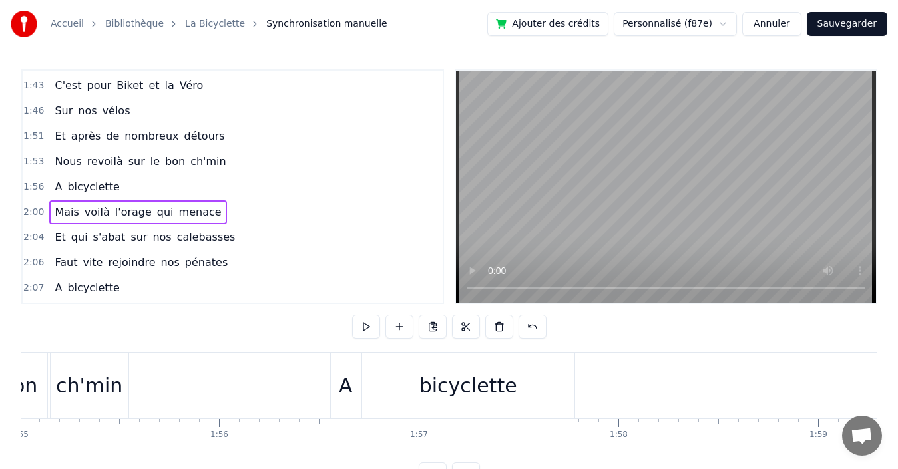
scroll to position [0, 22825]
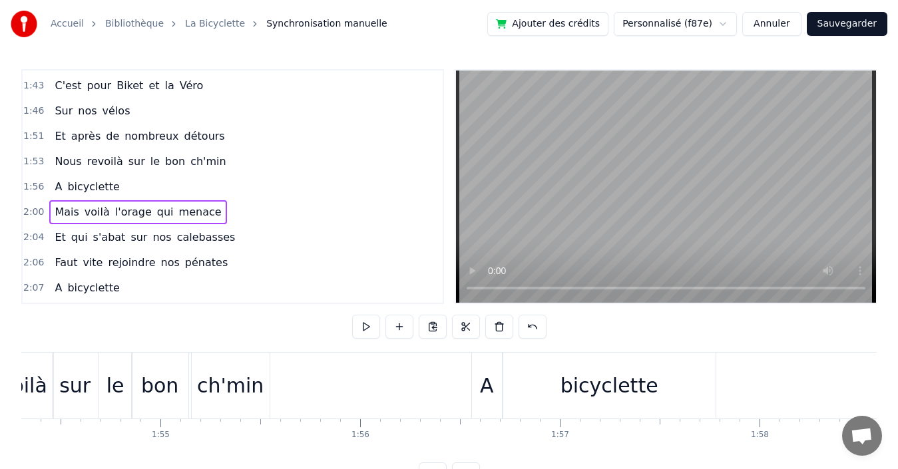
click at [234, 184] on div "1:56 A bicyclette" at bounding box center [233, 186] width 420 height 25
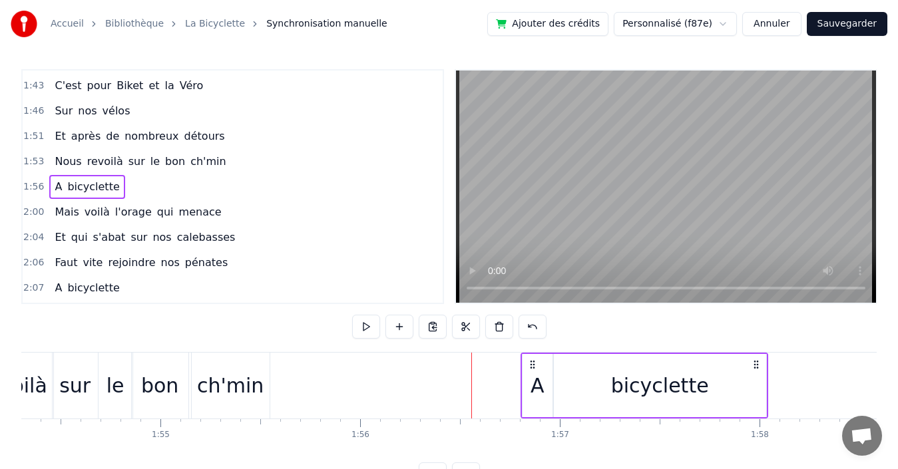
drag, startPoint x: 482, startPoint y: 361, endPoint x: 531, endPoint y: 353, distance: 49.8
click at [531, 353] on div "A bicyclette" at bounding box center [645, 386] width 248 height 66
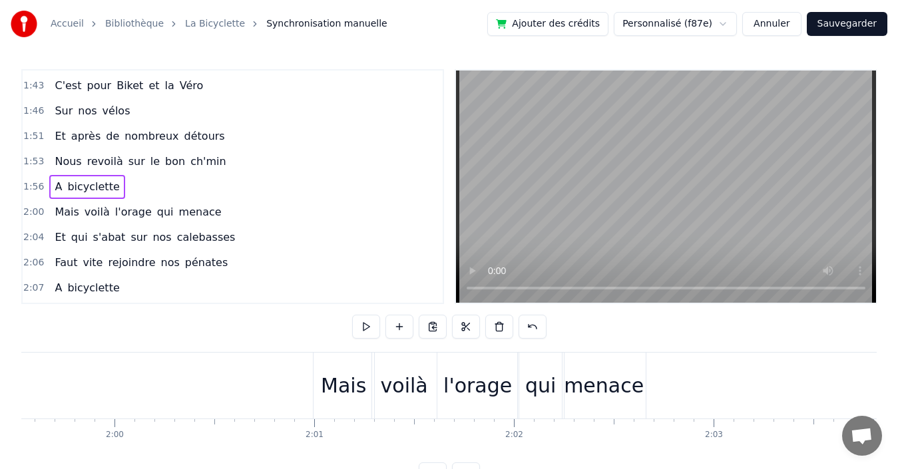
scroll to position [0, 23785]
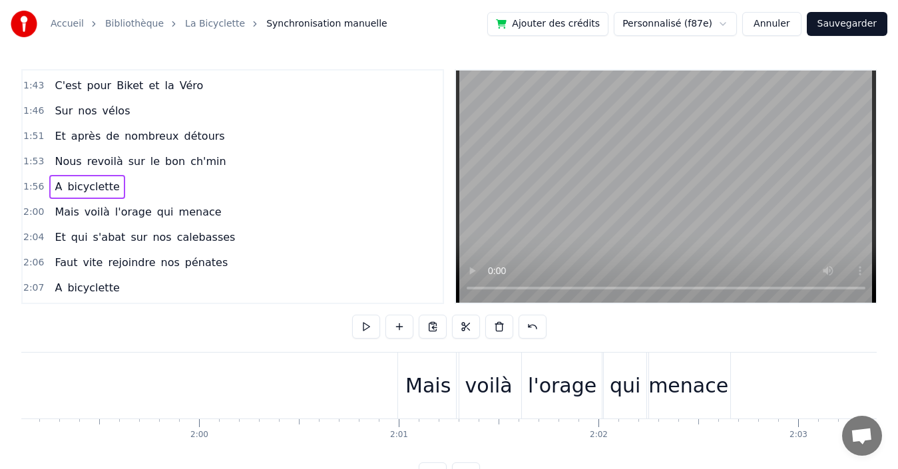
click at [222, 208] on div "2:00 Mais voilà l'orage qui menace" at bounding box center [233, 212] width 420 height 25
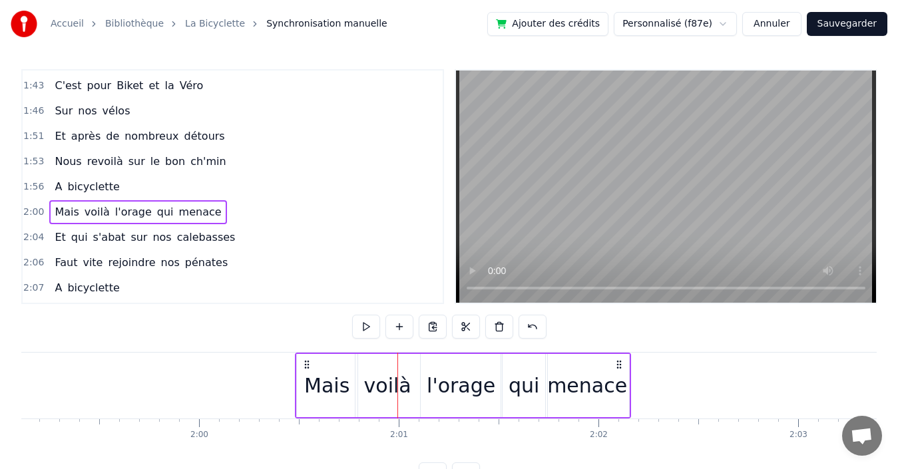
drag, startPoint x: 409, startPoint y: 361, endPoint x: 307, endPoint y: 363, distance: 102.5
click at [307, 363] on icon at bounding box center [307, 364] width 11 height 11
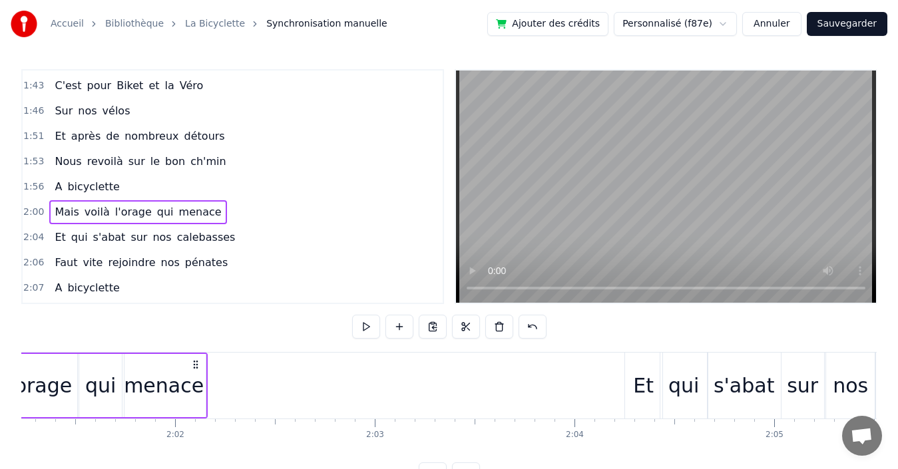
scroll to position [0, 24264]
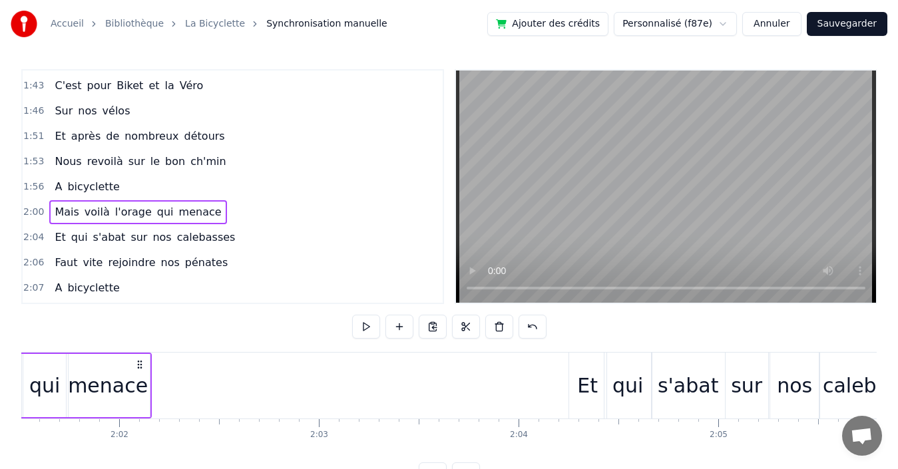
click at [245, 240] on div "2:04 Et qui s'abat sur nos calebasses" at bounding box center [233, 237] width 420 height 25
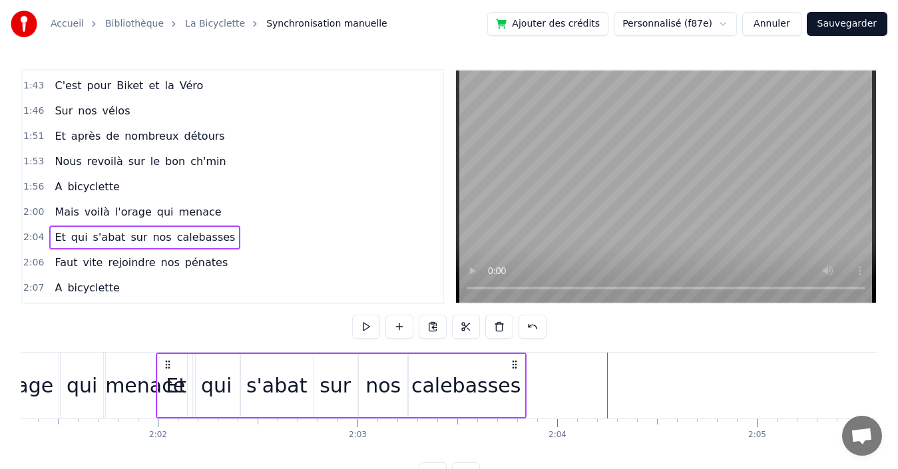
scroll to position [0, 24223]
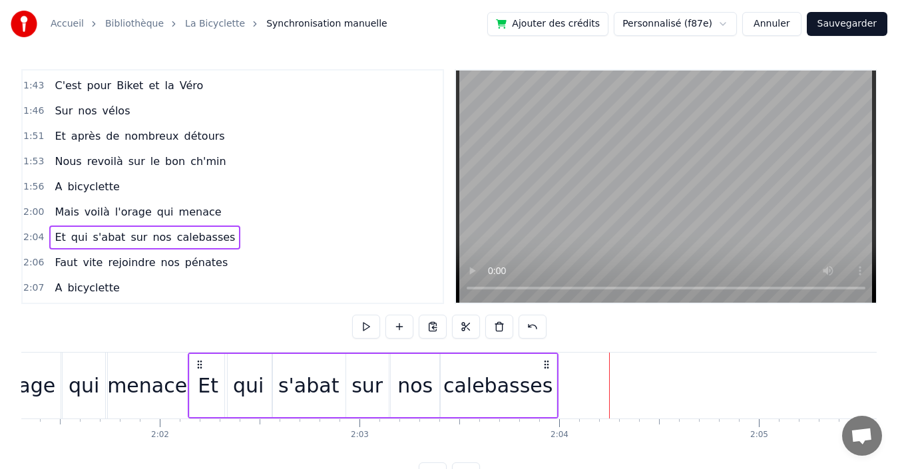
drag, startPoint x: 576, startPoint y: 362, endPoint x: 230, endPoint y: 345, distance: 347.2
click at [196, 347] on div "0:19 Quand nous partons tous les printemps 0:21 Quand nous partons dans toute l…" at bounding box center [448, 277] width 855 height 417
click at [240, 260] on div "2:06 Faut vite rejoindre nos pénates" at bounding box center [233, 262] width 420 height 25
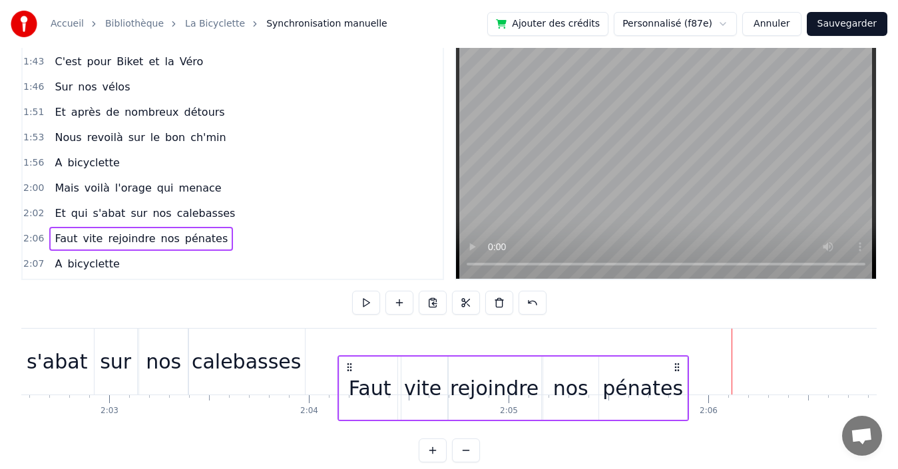
scroll to position [27, 0]
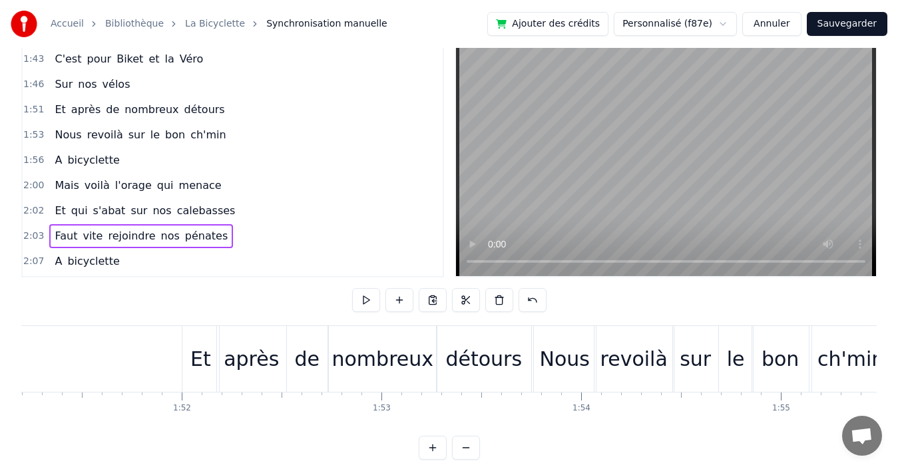
scroll to position [0, 22260]
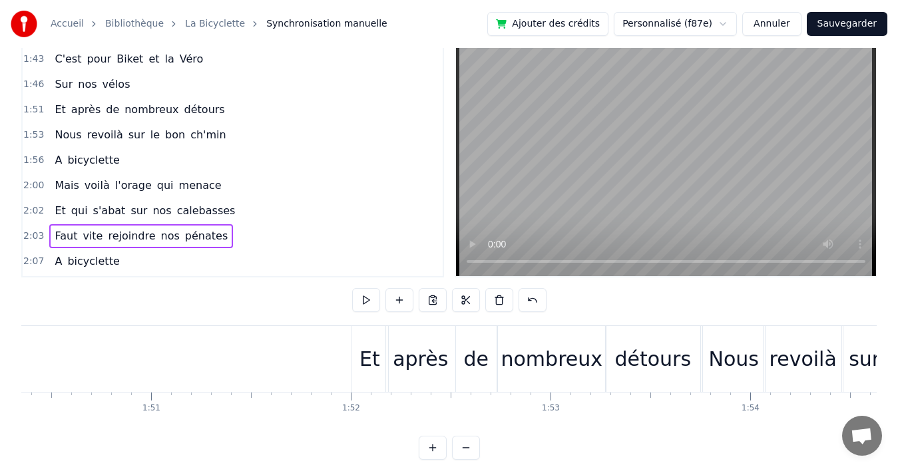
click at [230, 238] on div "2:03 Faut vite rejoindre nos pénates" at bounding box center [233, 236] width 420 height 25
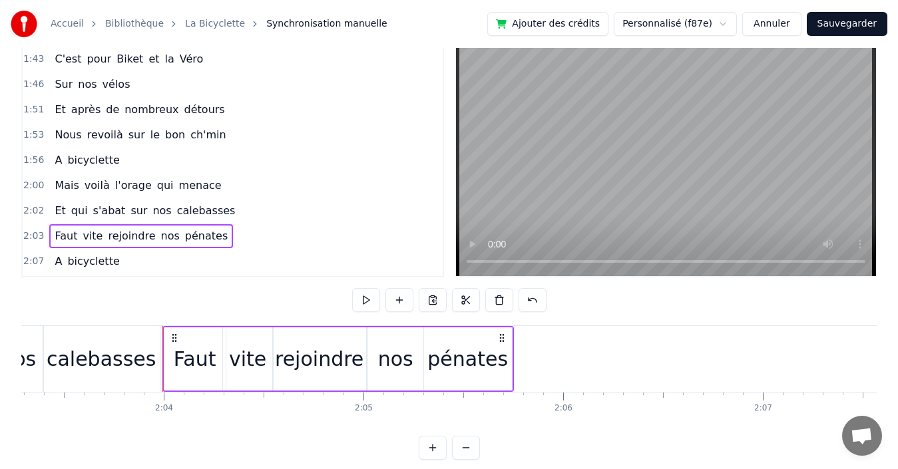
scroll to position [0, 24693]
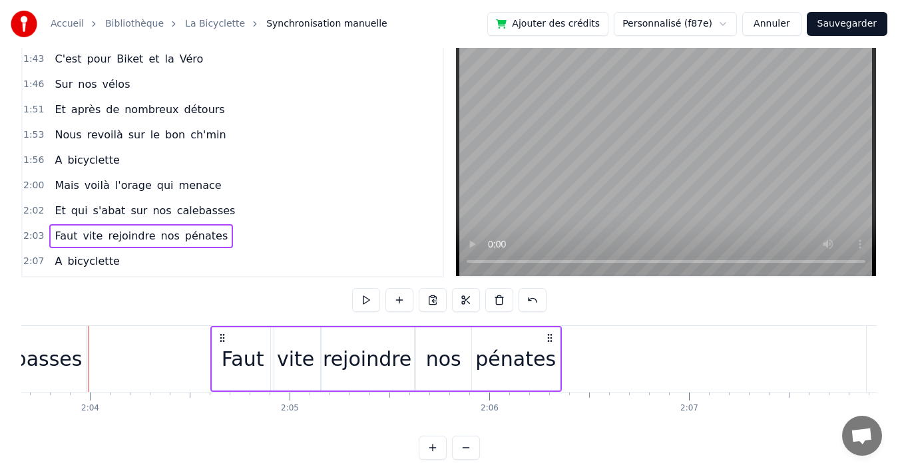
drag, startPoint x: 100, startPoint y: 337, endPoint x: 222, endPoint y: 337, distance: 121.8
click at [222, 337] on icon at bounding box center [222, 338] width 11 height 11
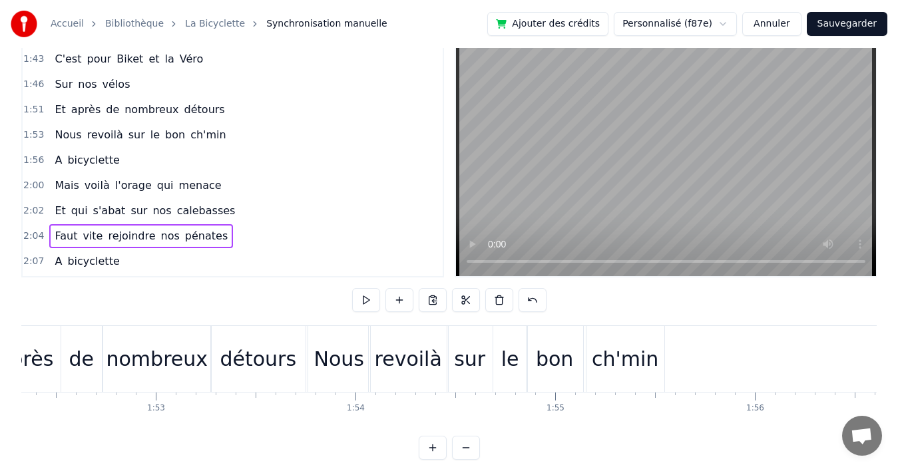
scroll to position [0, 22854]
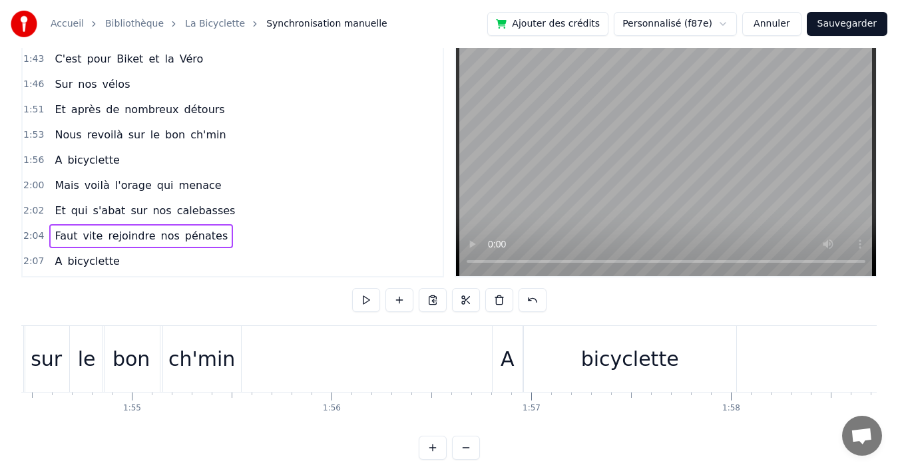
click at [630, 351] on div "bicyclette" at bounding box center [630, 359] width 98 height 30
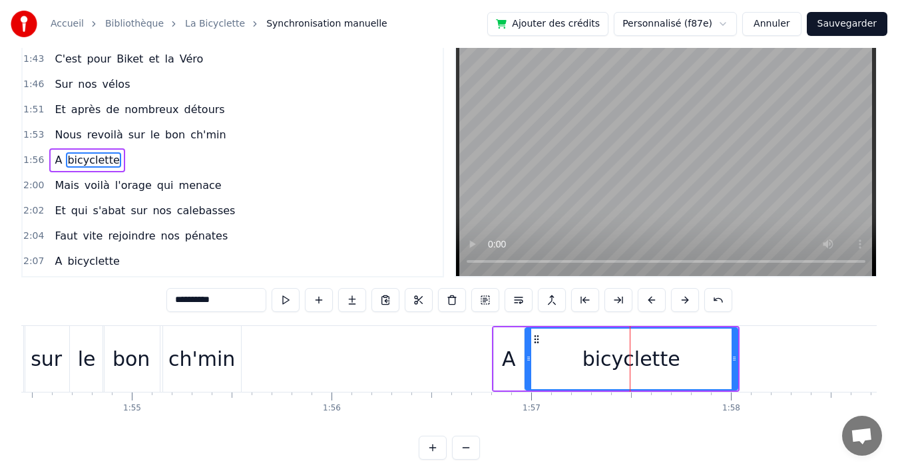
scroll to position [0, 0]
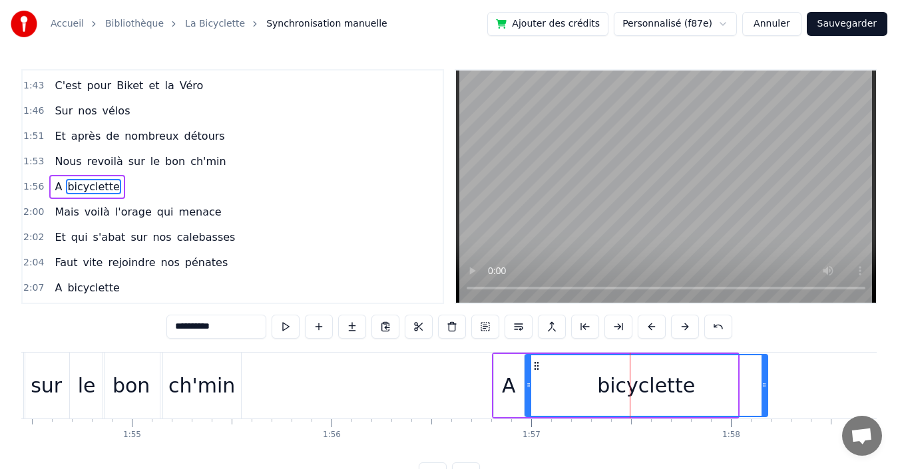
drag, startPoint x: 735, startPoint y: 375, endPoint x: 759, endPoint y: 373, distance: 24.0
click at [765, 373] on div at bounding box center [763, 385] width 5 height 61
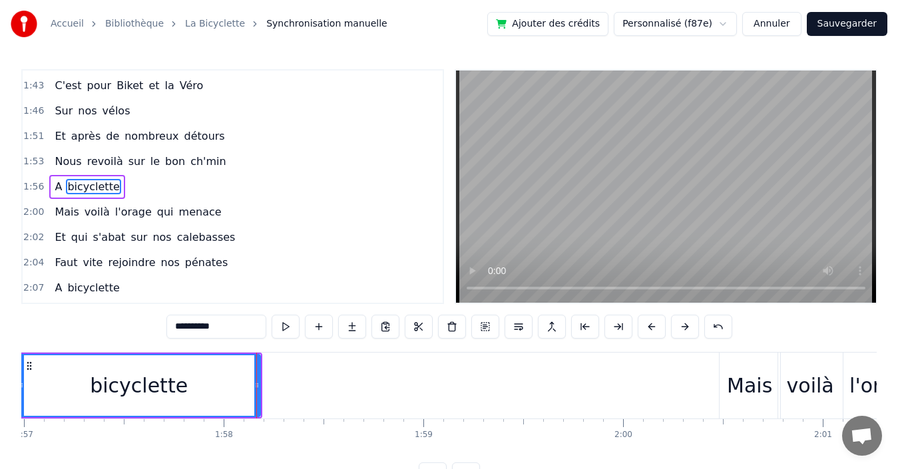
scroll to position [0, 23474]
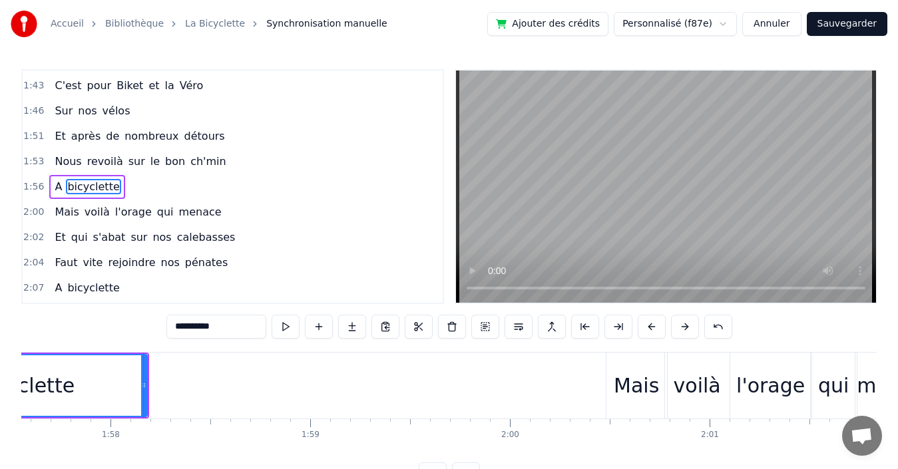
click at [222, 213] on div "2:00 Mais voilà l'orage qui menace" at bounding box center [233, 212] width 420 height 25
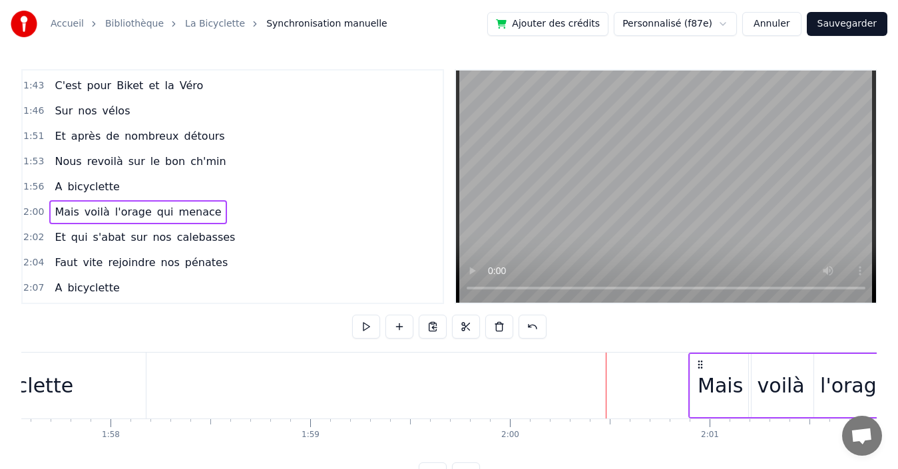
drag, startPoint x: 617, startPoint y: 366, endPoint x: 700, endPoint y: 367, distance: 82.5
click at [700, 367] on icon at bounding box center [700, 364] width 11 height 11
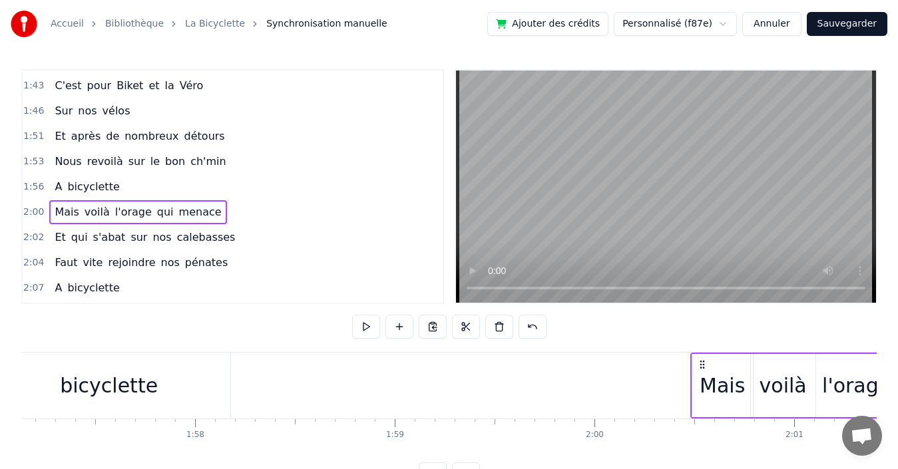
scroll to position [0, 23333]
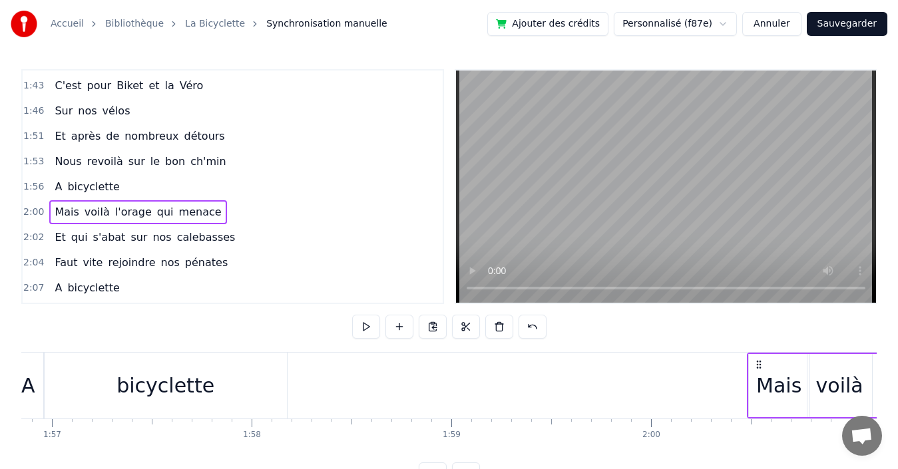
click at [257, 168] on div "1:53 Nous revoilà sur le bon ch'min" at bounding box center [233, 161] width 420 height 25
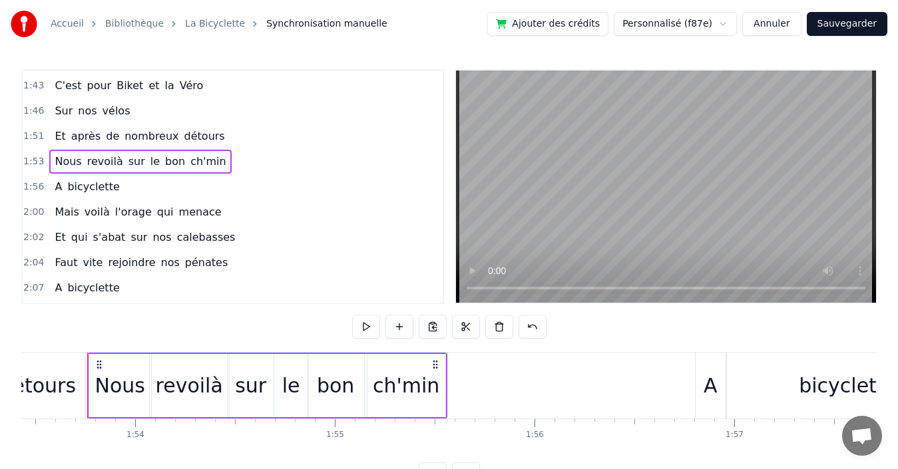
scroll to position [0, 22649]
click at [249, 187] on div "1:56 A bicyclette" at bounding box center [233, 186] width 420 height 25
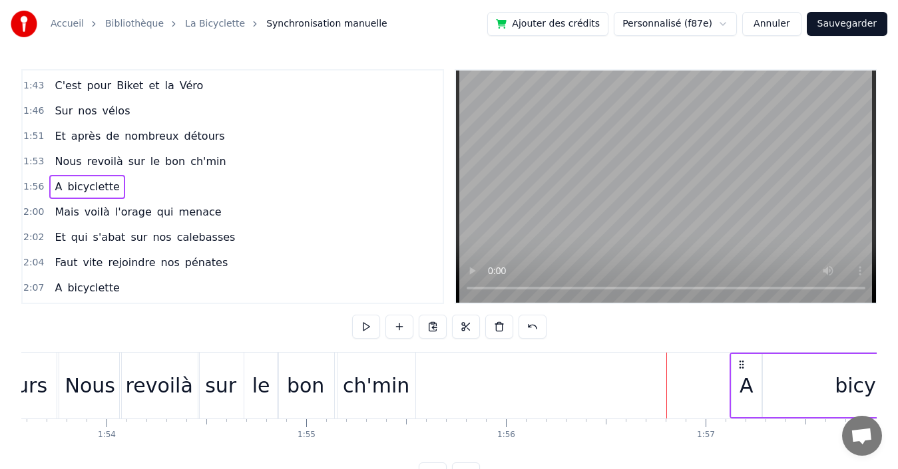
scroll to position [0, 22685]
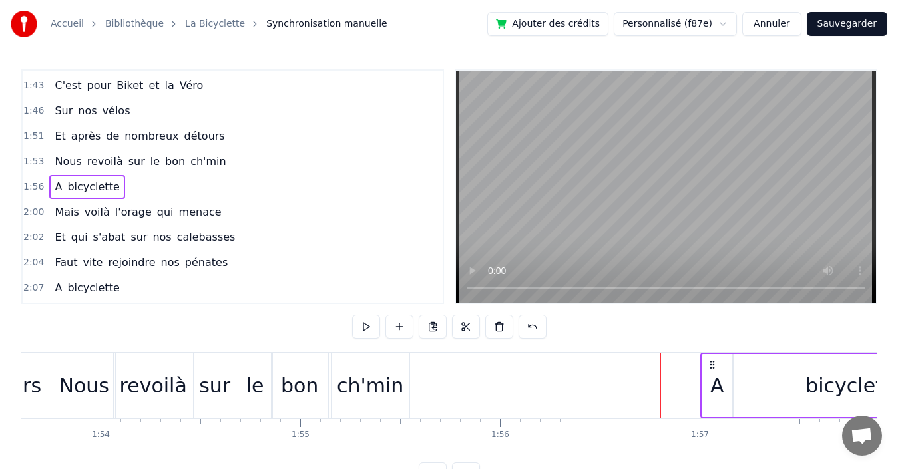
click at [712, 359] on icon at bounding box center [712, 364] width 11 height 11
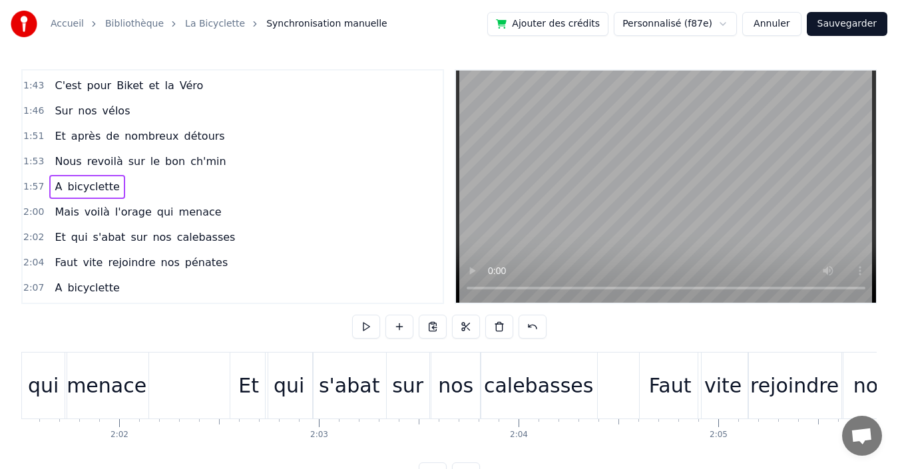
scroll to position [0, 23841]
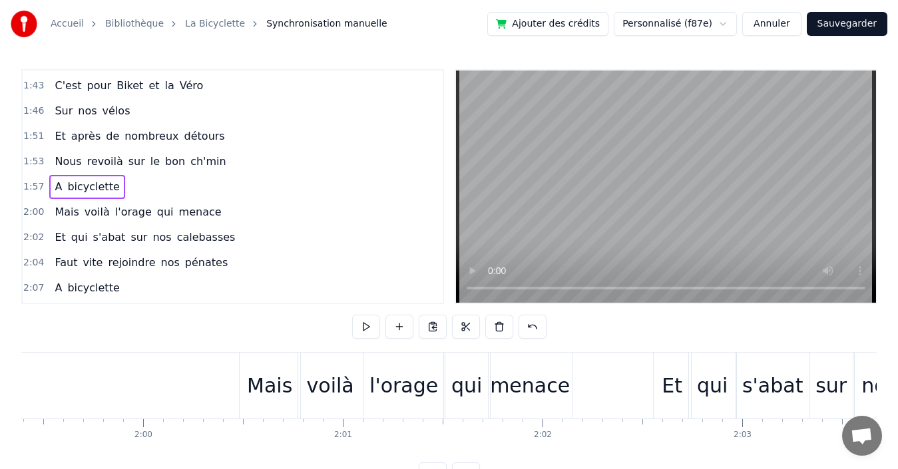
click at [237, 213] on div "2:00 Mais voilà l'orage qui menace" at bounding box center [233, 212] width 420 height 25
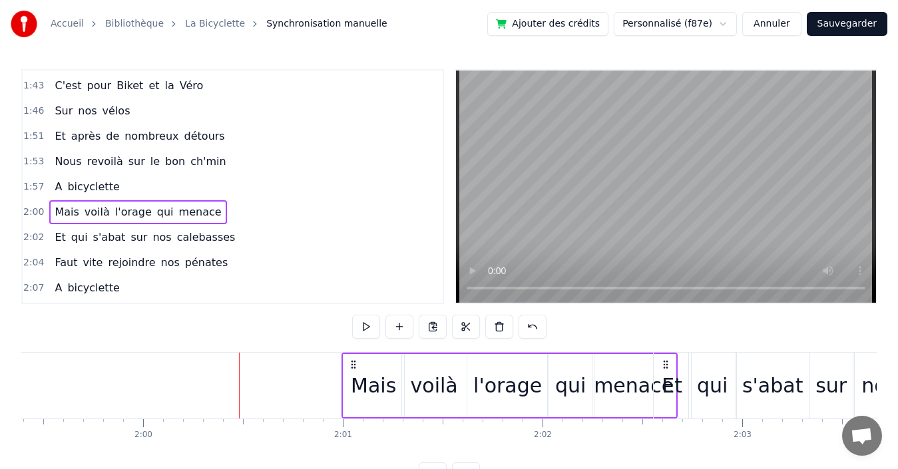
drag, startPoint x: 250, startPoint y: 361, endPoint x: 352, endPoint y: 359, distance: 102.5
click at [352, 359] on icon at bounding box center [353, 364] width 11 height 11
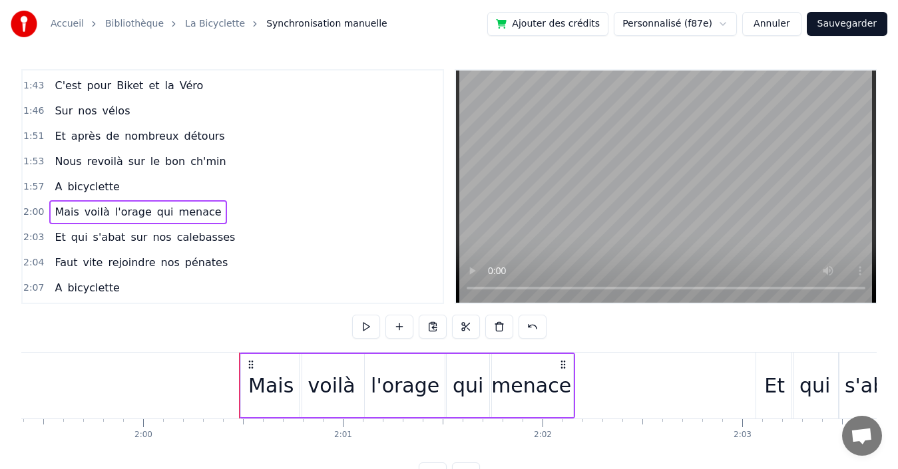
click at [243, 240] on div "2:03 Et qui s'abat sur nos calebasses" at bounding box center [233, 237] width 420 height 25
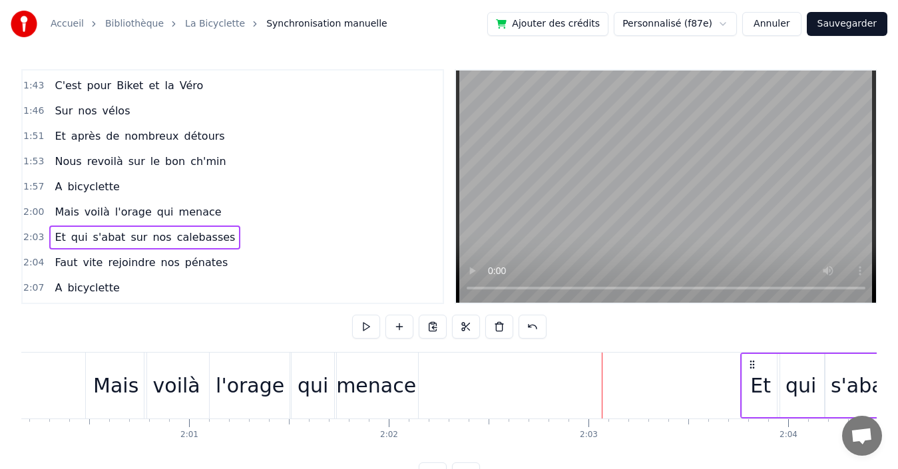
click at [749, 359] on icon at bounding box center [752, 364] width 11 height 11
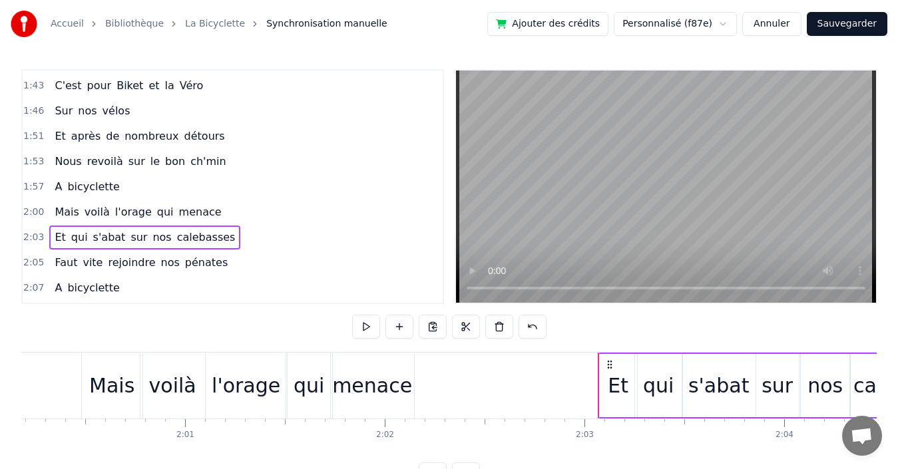
click at [224, 217] on div "2:00 Mais voilà l'orage qui menace" at bounding box center [233, 212] width 420 height 25
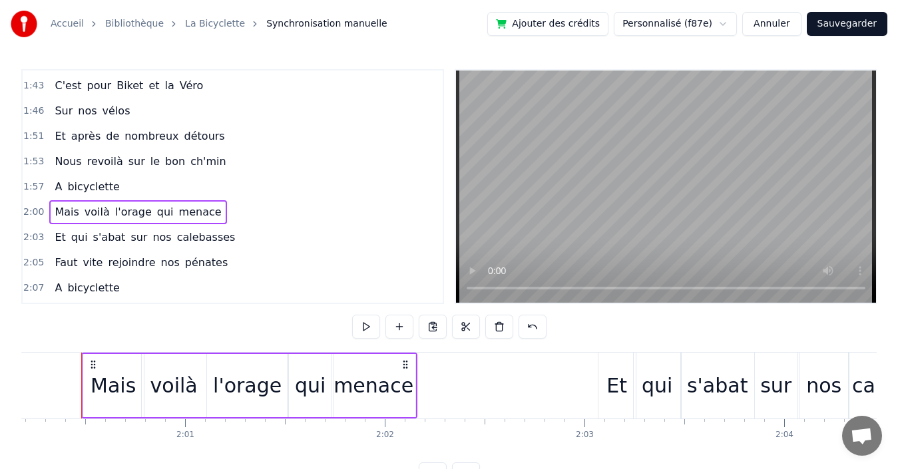
scroll to position [0, 23991]
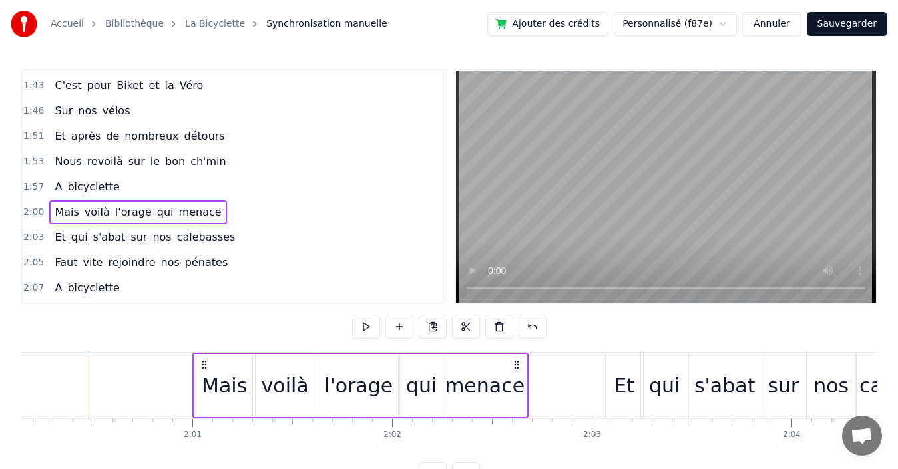
drag, startPoint x: 100, startPoint y: 363, endPoint x: 204, endPoint y: 362, distance: 103.8
click at [204, 362] on icon at bounding box center [204, 364] width 11 height 11
click at [243, 238] on div "2:03 Et qui s'abat sur nos calebasses" at bounding box center [233, 237] width 420 height 25
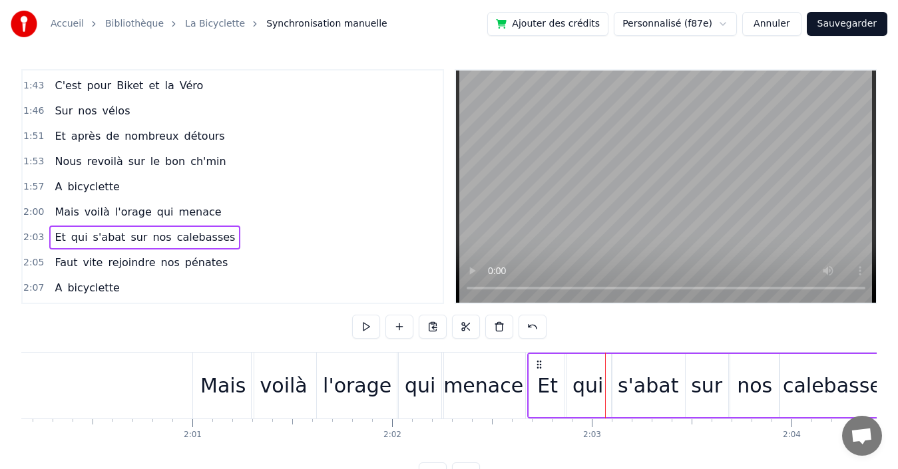
drag, startPoint x: 616, startPoint y: 363, endPoint x: 538, endPoint y: 363, distance: 77.9
click at [538, 363] on icon at bounding box center [539, 364] width 11 height 11
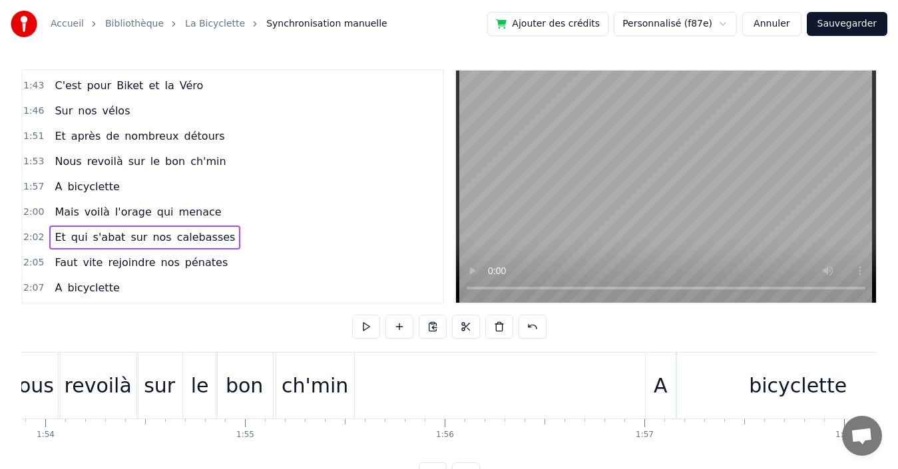
scroll to position [0, 22910]
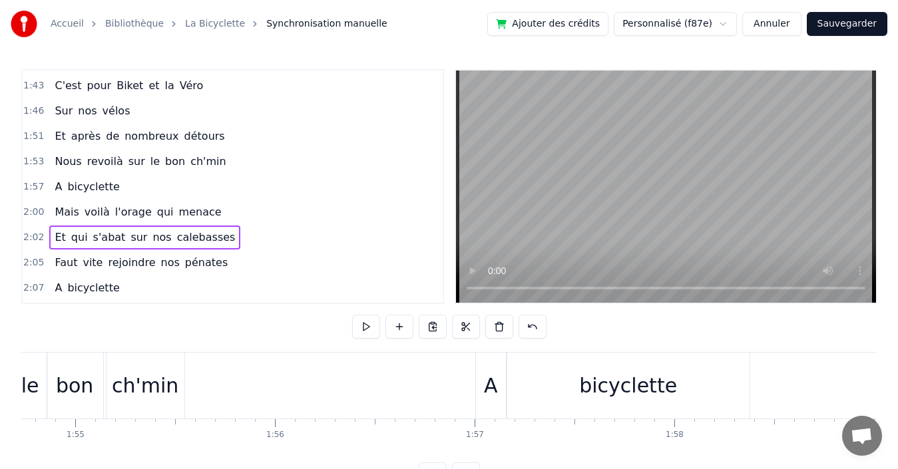
click at [487, 375] on div "A" at bounding box center [491, 386] width 14 height 30
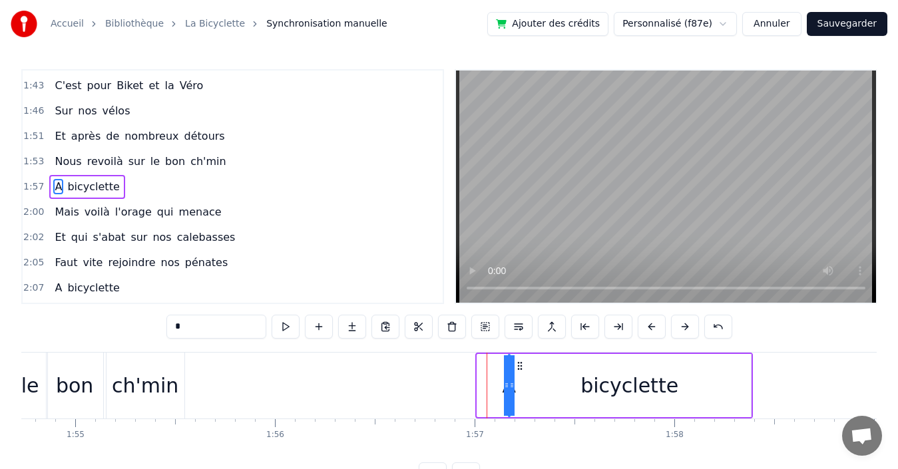
drag, startPoint x: 479, startPoint y: 368, endPoint x: 517, endPoint y: 365, distance: 38.0
click at [558, 376] on div "bicyclette A" at bounding box center [630, 386] width 246 height 66
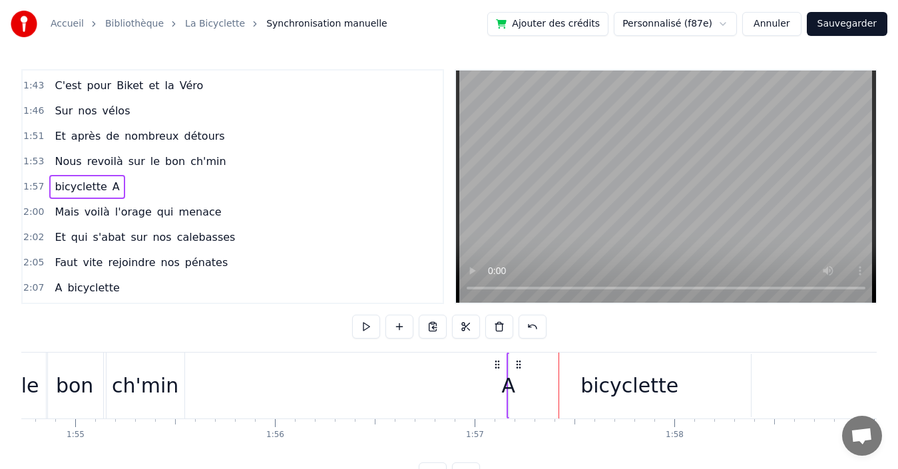
click at [507, 383] on div "A" at bounding box center [508, 386] width 14 height 30
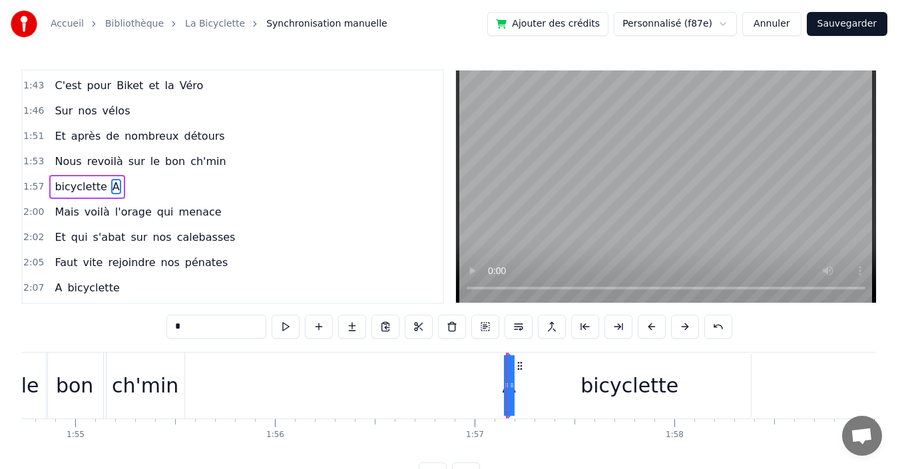
drag, startPoint x: 511, startPoint y: 381, endPoint x: 517, endPoint y: 377, distance: 7.6
click at [509, 379] on div "bicyclette A" at bounding box center [508, 386] width 3 height 66
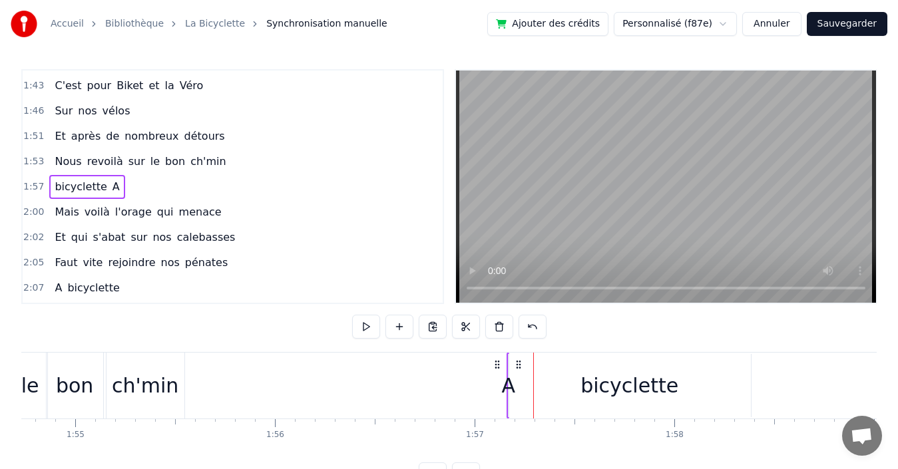
click at [508, 380] on div "A" at bounding box center [508, 386] width 14 height 30
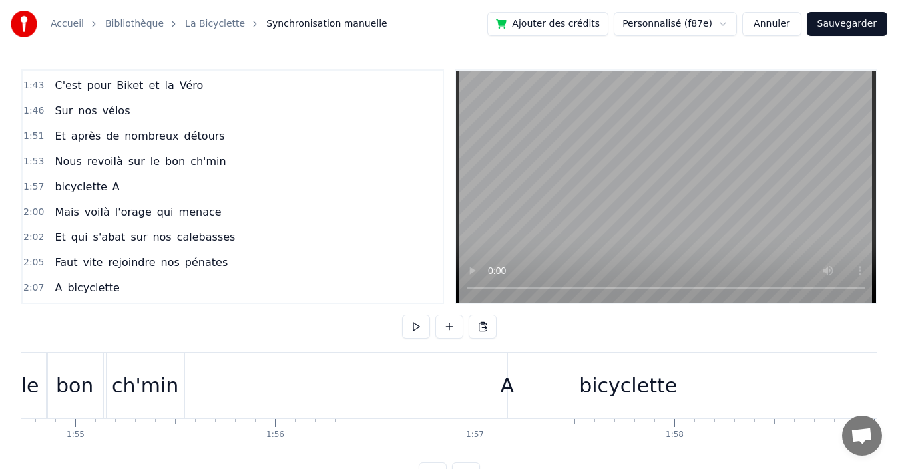
click at [507, 382] on div "A" at bounding box center [507, 386] width 14 height 30
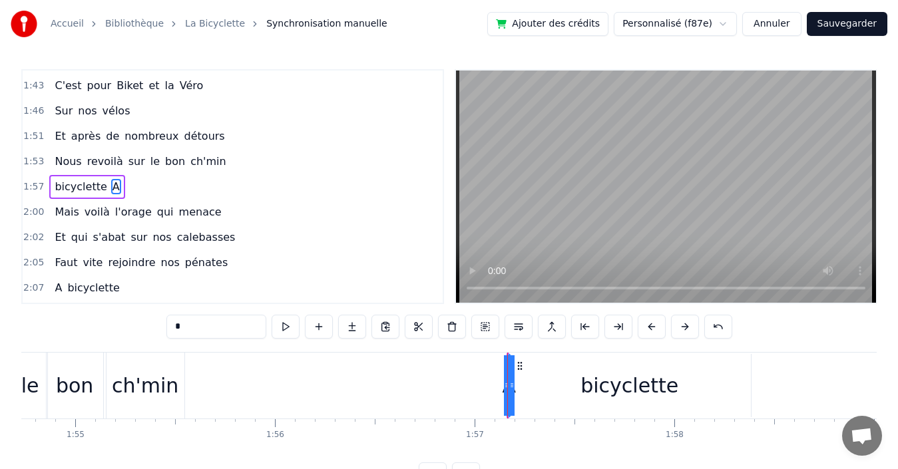
drag, startPoint x: 510, startPoint y: 385, endPoint x: 525, endPoint y: 385, distance: 14.7
click at [509, 385] on div "bicyclette A" at bounding box center [508, 386] width 3 height 66
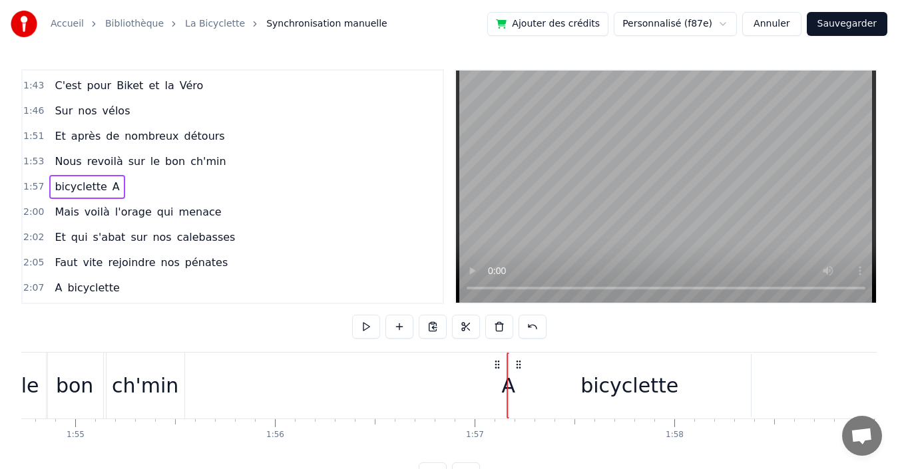
click at [507, 385] on div at bounding box center [507, 386] width 1 height 66
click at [507, 384] on div at bounding box center [507, 386] width 1 height 66
click at [111, 186] on span "A" at bounding box center [116, 186] width 10 height 15
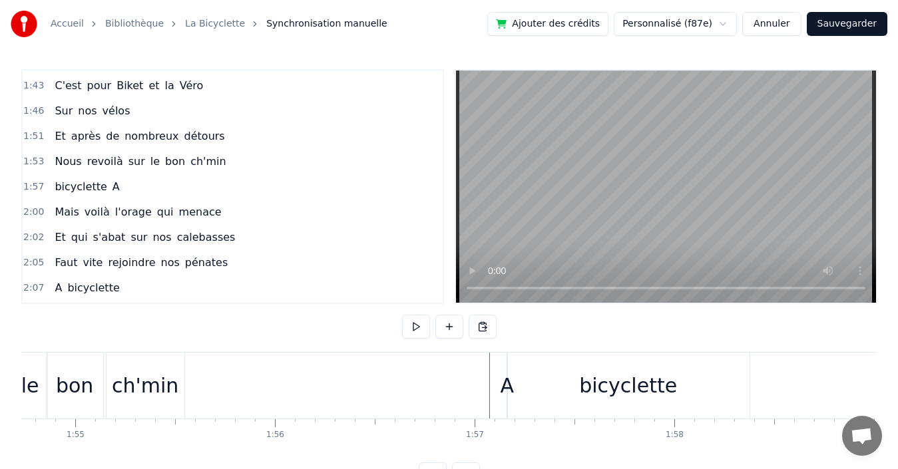
click at [111, 190] on span "A" at bounding box center [116, 186] width 10 height 15
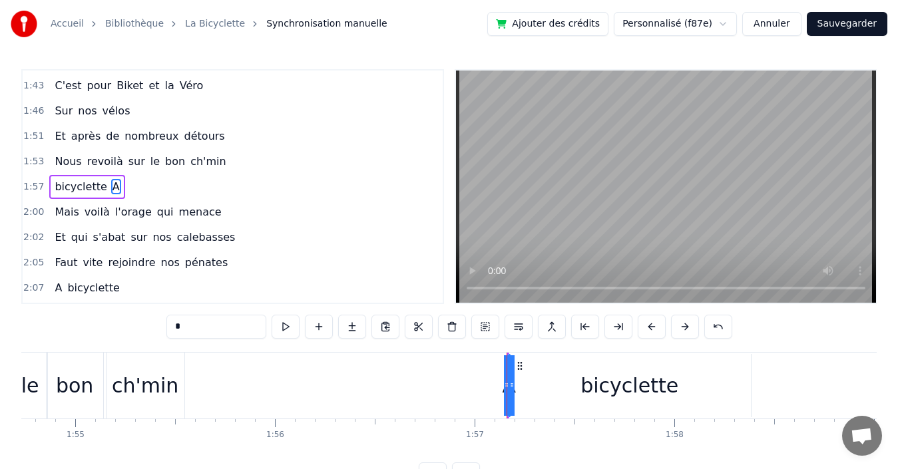
click at [504, 383] on icon at bounding box center [506, 385] width 5 height 11
drag, startPoint x: 508, startPoint y: 383, endPoint x: 549, endPoint y: 379, distance: 41.4
click at [509, 379] on div "bicyclette A" at bounding box center [508, 386] width 3 height 66
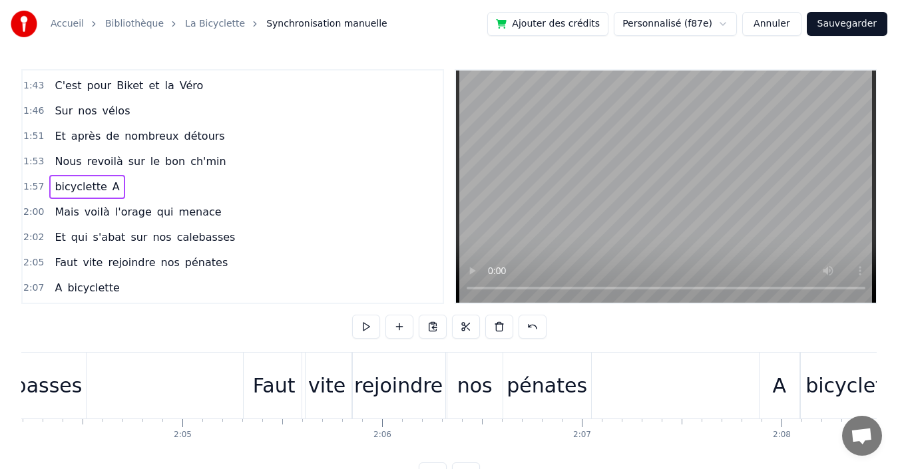
scroll to position [0, 24405]
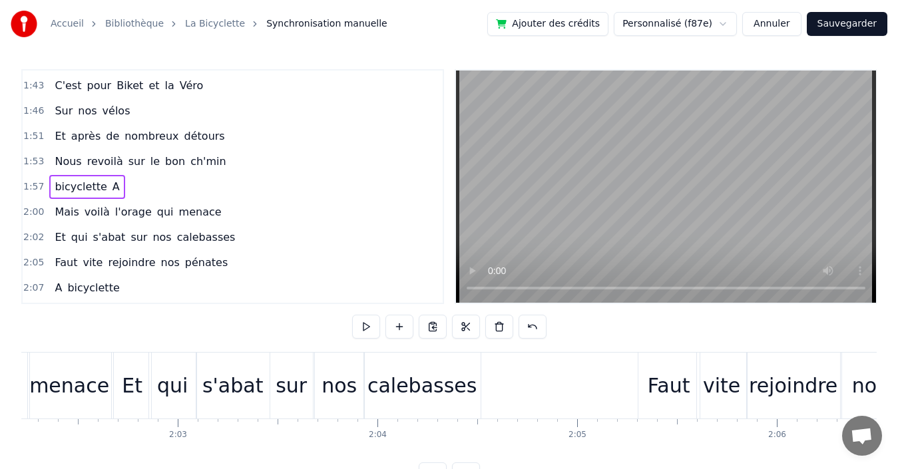
drag, startPoint x: 220, startPoint y: 236, endPoint x: 239, endPoint y: 237, distance: 18.6
click at [221, 236] on div "2:02 Et qui s'abat sur nos calebasses" at bounding box center [233, 237] width 420 height 25
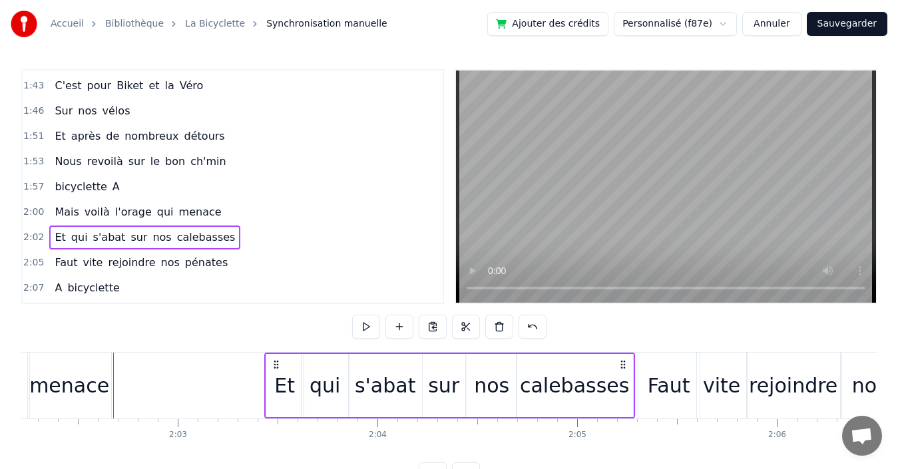
drag, startPoint x: 471, startPoint y: 362, endPoint x: 469, endPoint y: 337, distance: 24.7
click at [618, 359] on icon at bounding box center [623, 364] width 11 height 11
click at [216, 210] on div "2:00 Mais voilà l'orage qui menace" at bounding box center [233, 212] width 420 height 25
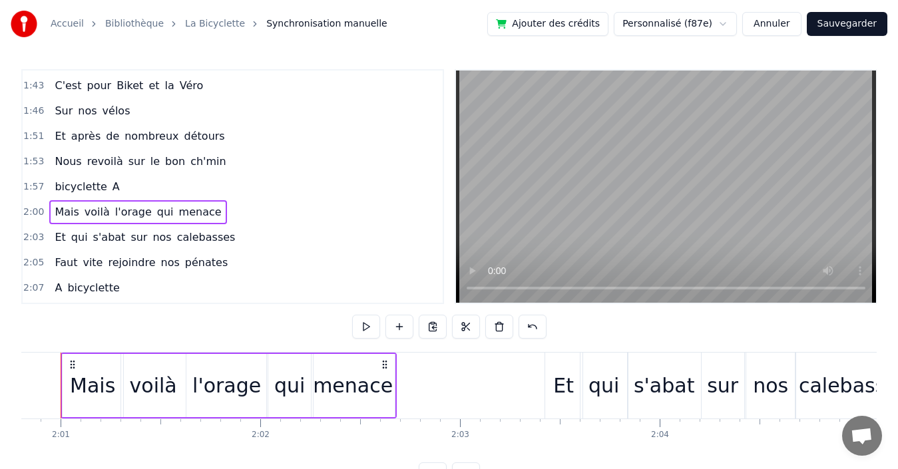
scroll to position [0, 24095]
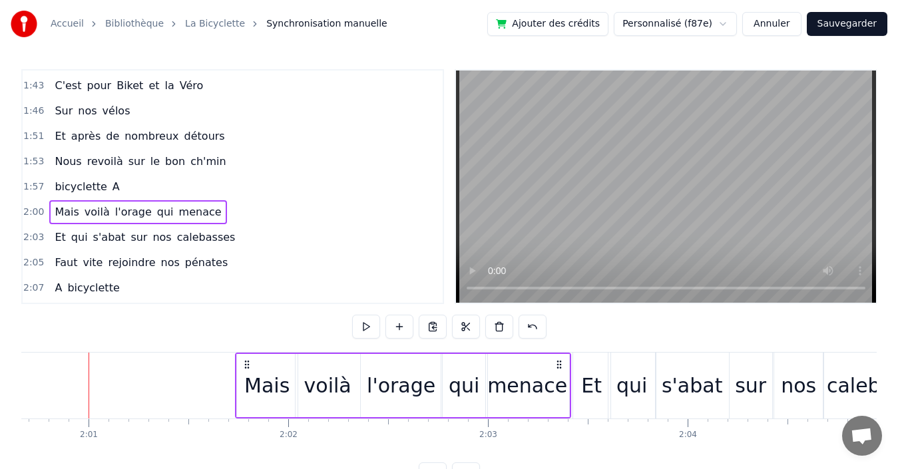
drag, startPoint x: 410, startPoint y: 365, endPoint x: 502, endPoint y: 365, distance: 91.9
click at [554, 365] on icon at bounding box center [559, 364] width 11 height 11
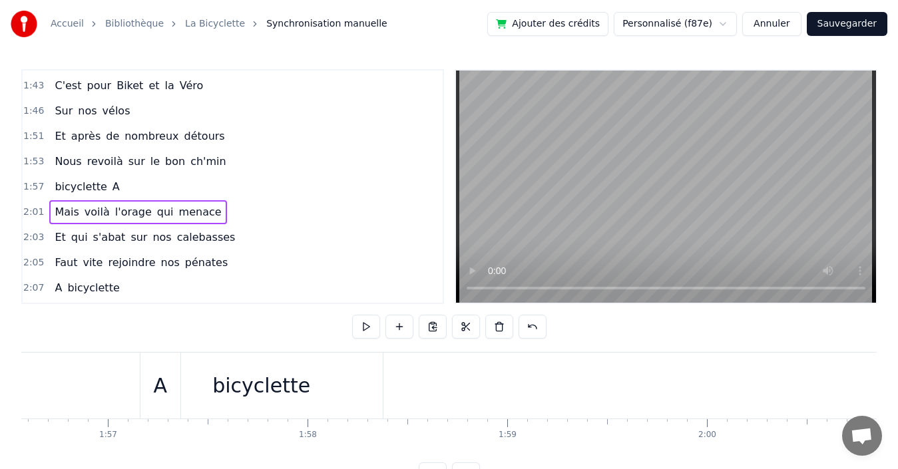
scroll to position [0, 23107]
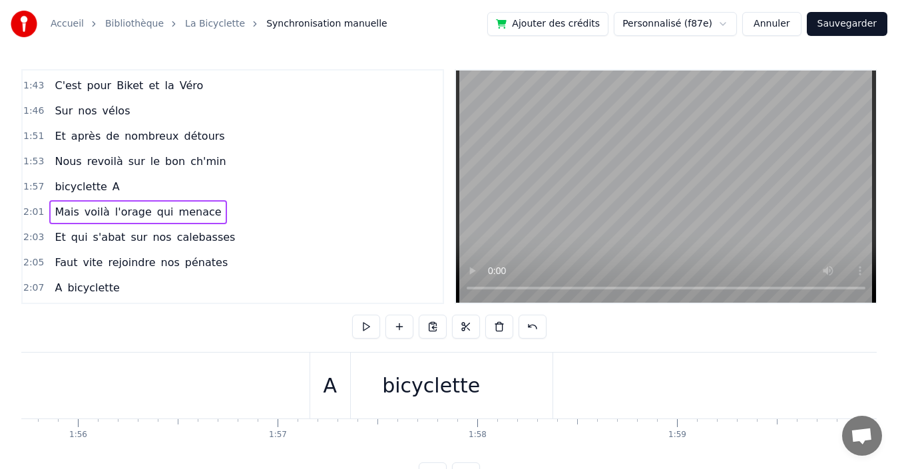
click at [232, 182] on div "1:57 bicyclette A" at bounding box center [233, 186] width 420 height 25
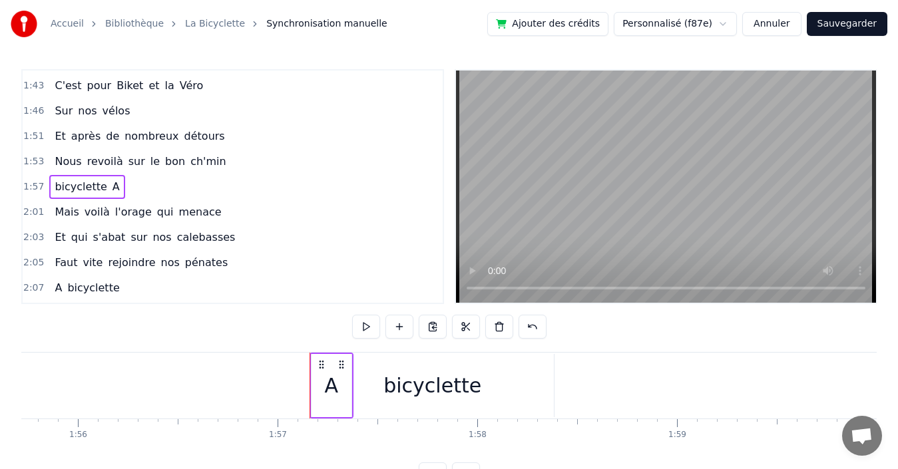
drag, startPoint x: 326, startPoint y: 379, endPoint x: 501, endPoint y: 373, distance: 174.5
click at [353, 373] on div "bicyclette A" at bounding box center [332, 386] width 44 height 66
click at [227, 183] on div "1:57 bicyclette A" at bounding box center [233, 186] width 420 height 25
click at [80, 187] on span "bicyclette" at bounding box center [80, 186] width 55 height 15
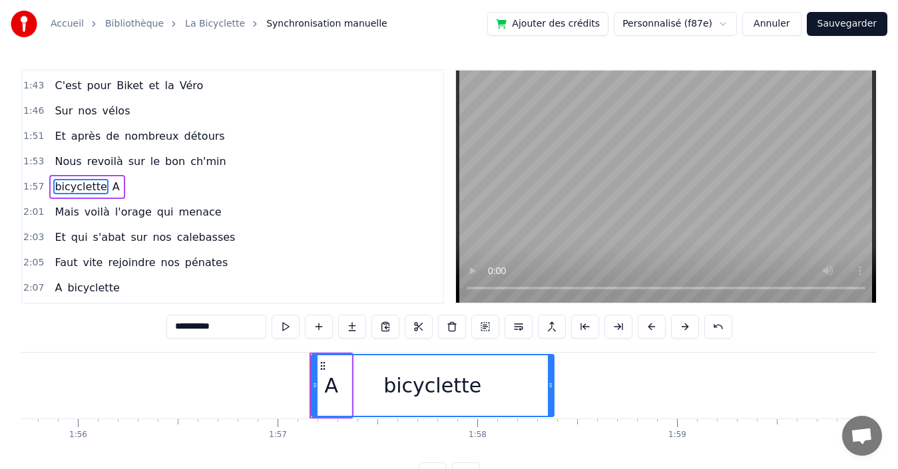
click at [111, 186] on span "A" at bounding box center [116, 186] width 10 height 15
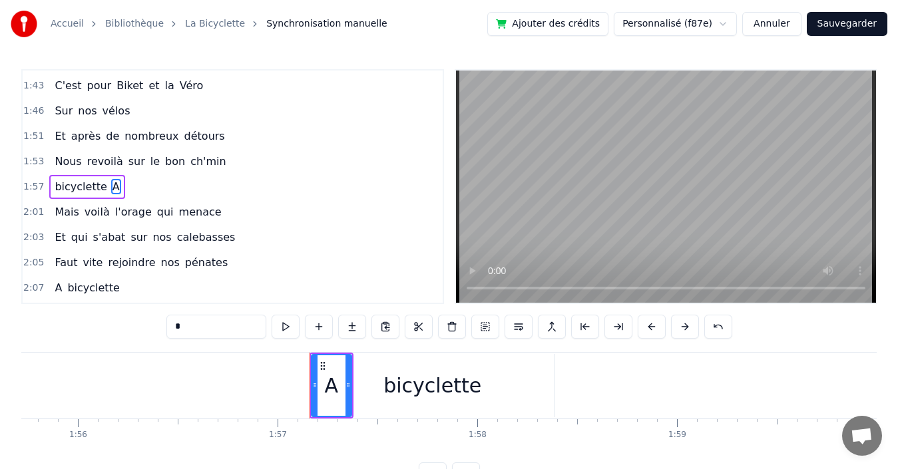
click at [68, 185] on span "bicyclette" at bounding box center [80, 186] width 55 height 15
type input "**********"
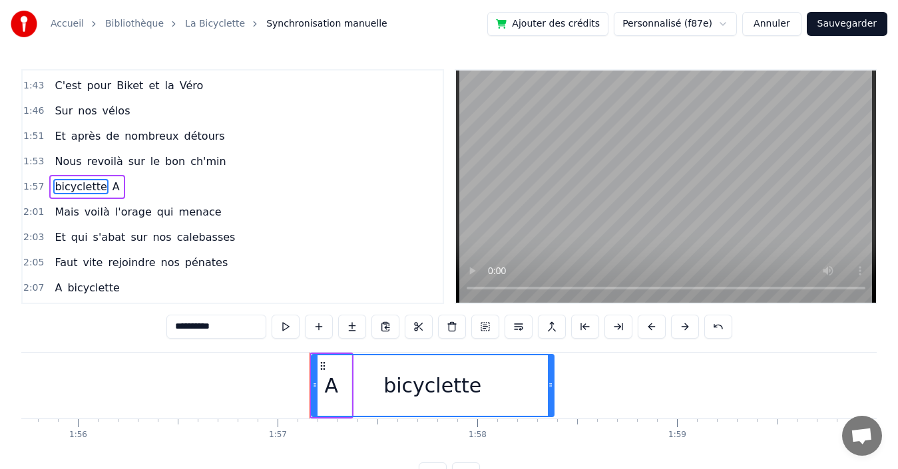
click at [254, 195] on div "1:57 bicyclette A" at bounding box center [233, 186] width 420 height 25
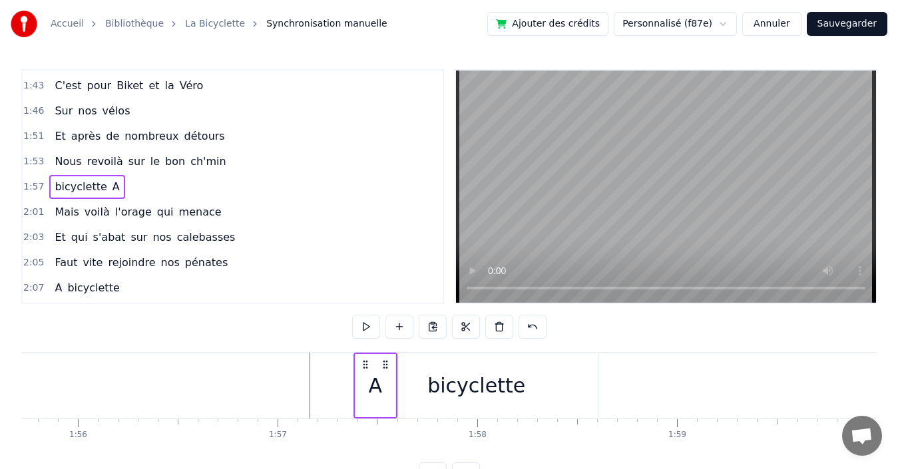
drag, startPoint x: 319, startPoint y: 364, endPoint x: 363, endPoint y: 359, distance: 44.2
click at [363, 359] on icon at bounding box center [365, 364] width 11 height 11
click at [457, 377] on div "bicyclette" at bounding box center [476, 386] width 98 height 30
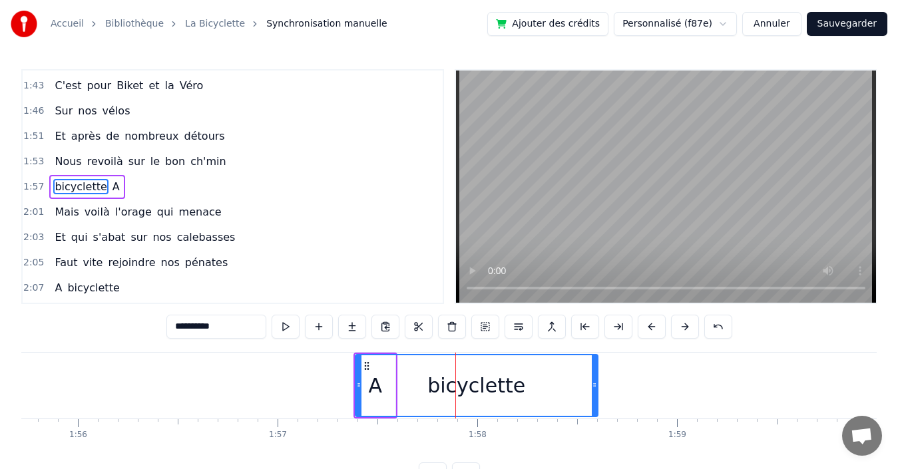
click at [365, 378] on div "bicyclette" at bounding box center [476, 385] width 241 height 61
click at [415, 327] on button at bounding box center [419, 327] width 28 height 24
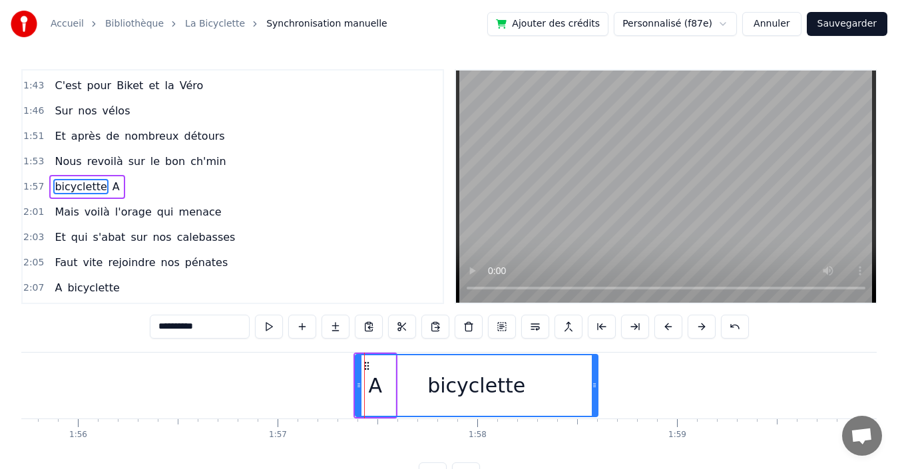
click at [536, 381] on div "bicyclette" at bounding box center [476, 385] width 241 height 61
click at [435, 329] on button at bounding box center [435, 327] width 28 height 24
click at [434, 326] on button at bounding box center [435, 327] width 28 height 24
click at [458, 394] on div "bicyclette" at bounding box center [476, 386] width 98 height 30
click at [69, 186] on span "bicyclette" at bounding box center [80, 186] width 55 height 15
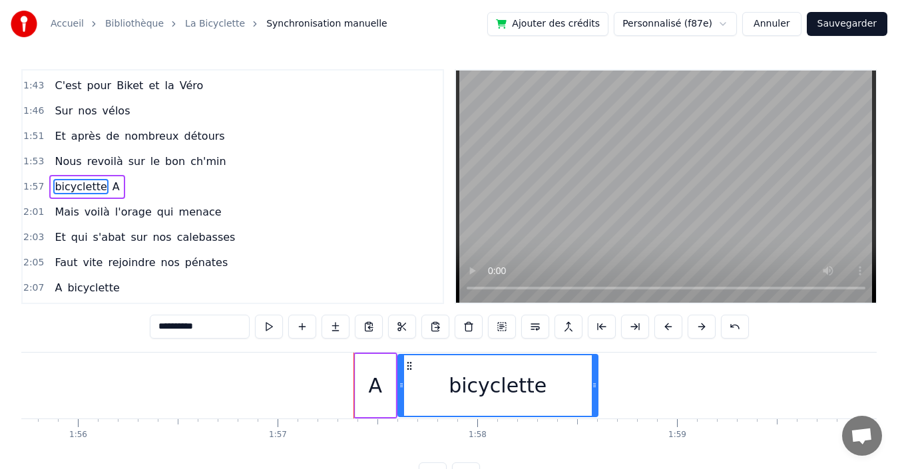
drag, startPoint x: 357, startPoint y: 383, endPoint x: 400, endPoint y: 381, distance: 42.7
click at [184, 192] on div "1:57 A bicyclette" at bounding box center [233, 186] width 420 height 25
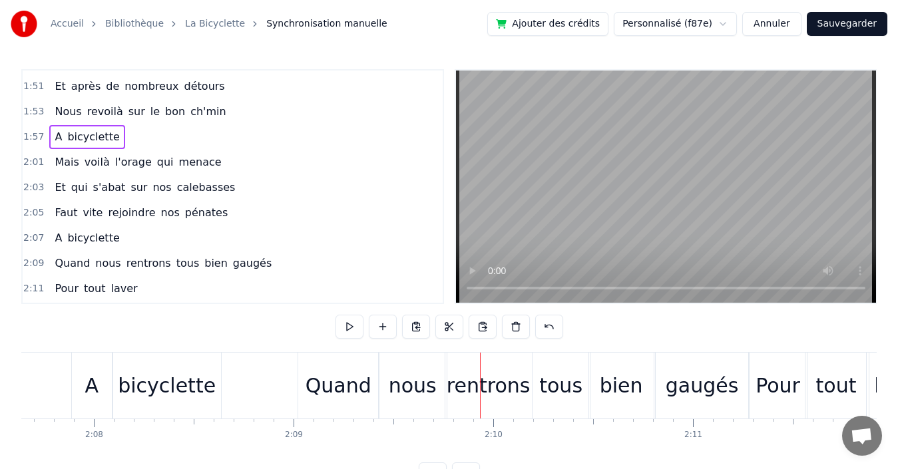
scroll to position [722, 0]
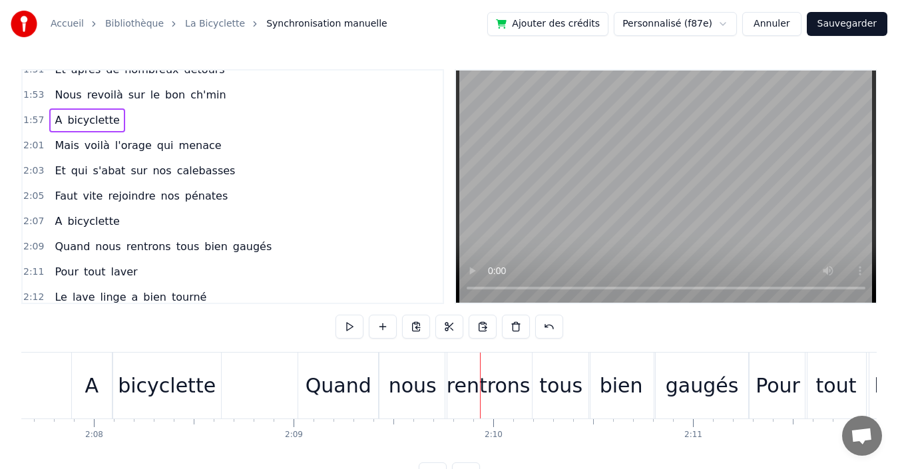
click at [264, 248] on div "2:09 Quand nous rentrons tous bien gaugés" at bounding box center [233, 246] width 420 height 25
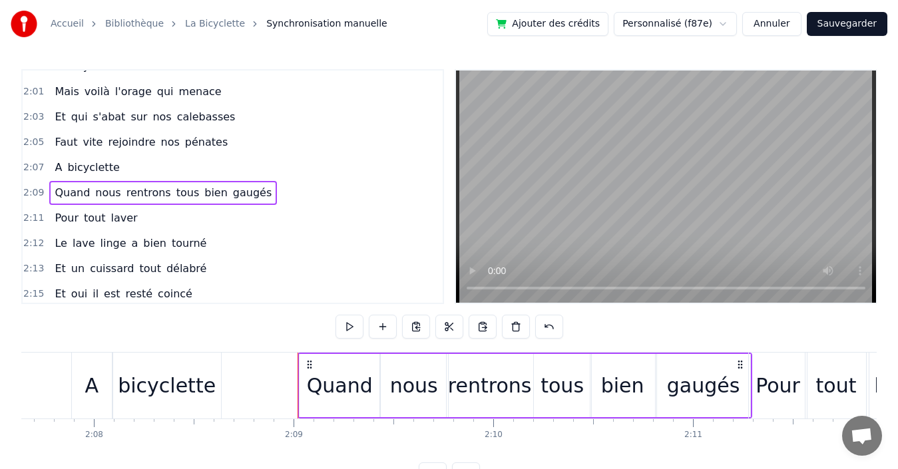
scroll to position [855, 0]
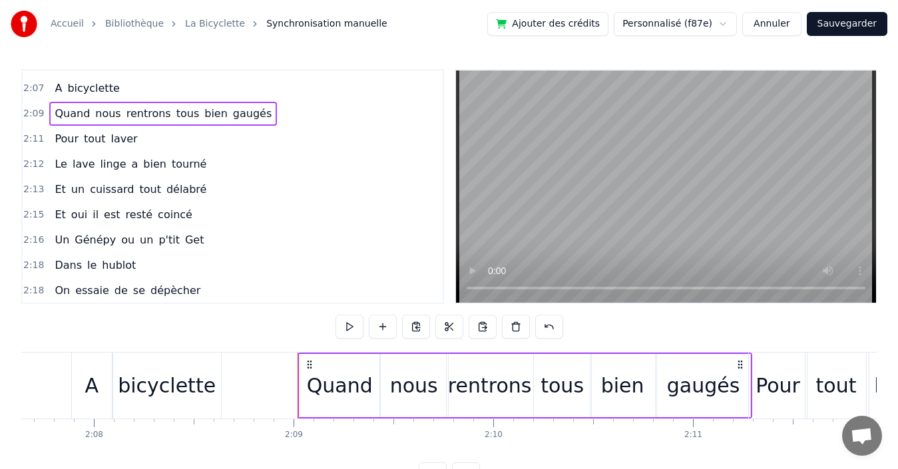
click at [166, 88] on div "2:07 A bicyclette" at bounding box center [233, 88] width 420 height 25
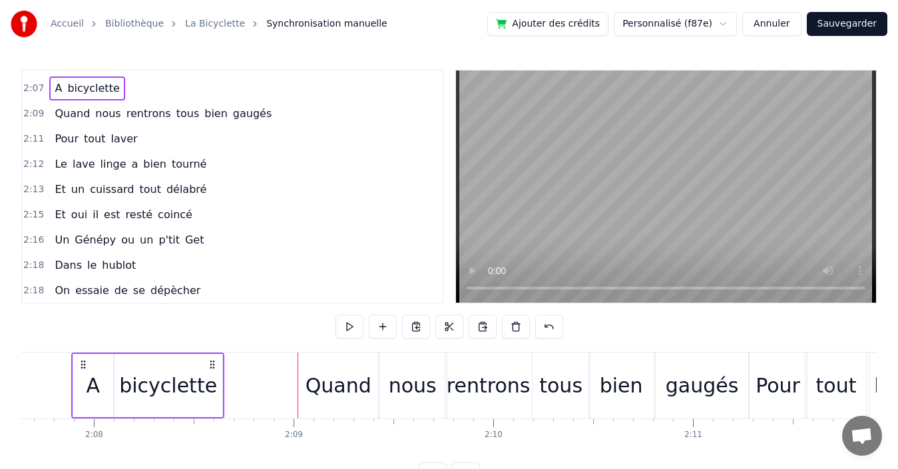
scroll to position [0, 25470]
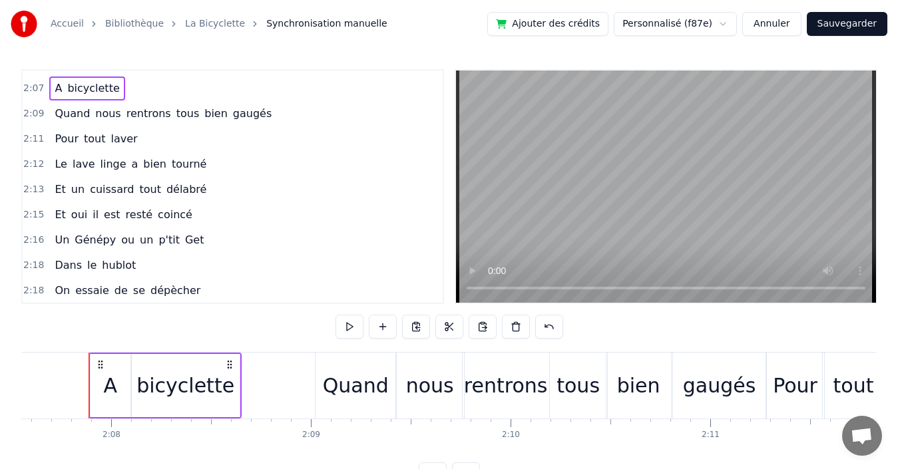
click at [185, 378] on div "bicyclette" at bounding box center [185, 386] width 98 height 30
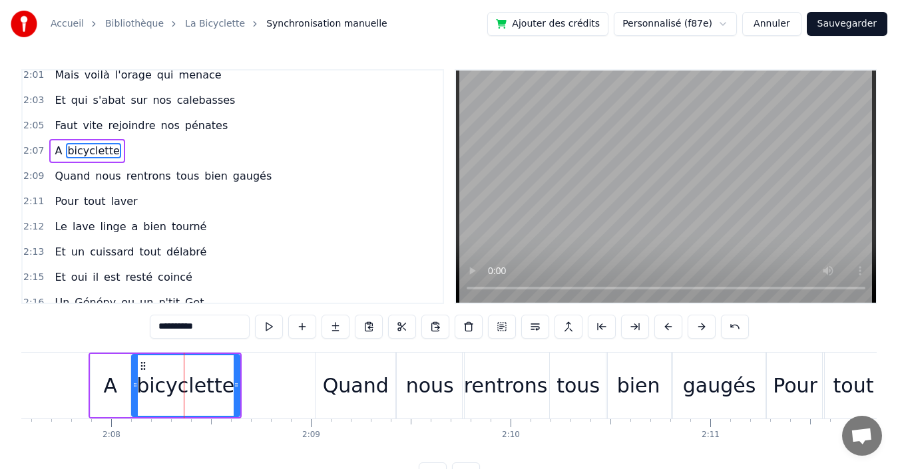
scroll to position [756, 0]
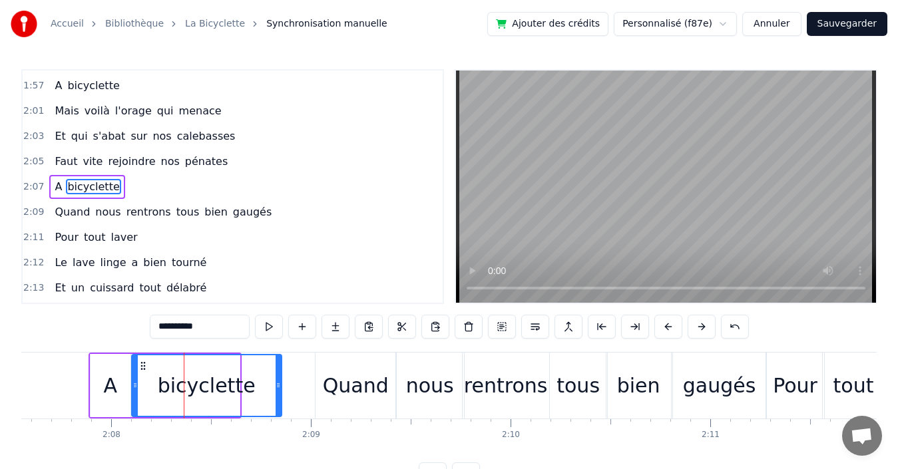
drag, startPoint x: 237, startPoint y: 387, endPoint x: 278, endPoint y: 385, distance: 41.3
click at [279, 385] on icon at bounding box center [278, 385] width 5 height 11
drag, startPoint x: 317, startPoint y: 164, endPoint x: 230, endPoint y: 162, distance: 87.2
click at [316, 164] on div "2:05 Faut vite rejoindre nos pénates" at bounding box center [233, 161] width 420 height 25
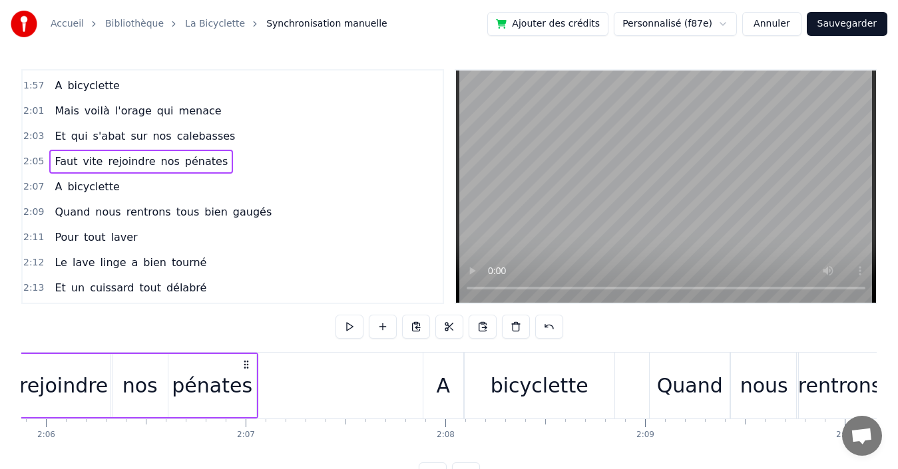
scroll to position [0, 24954]
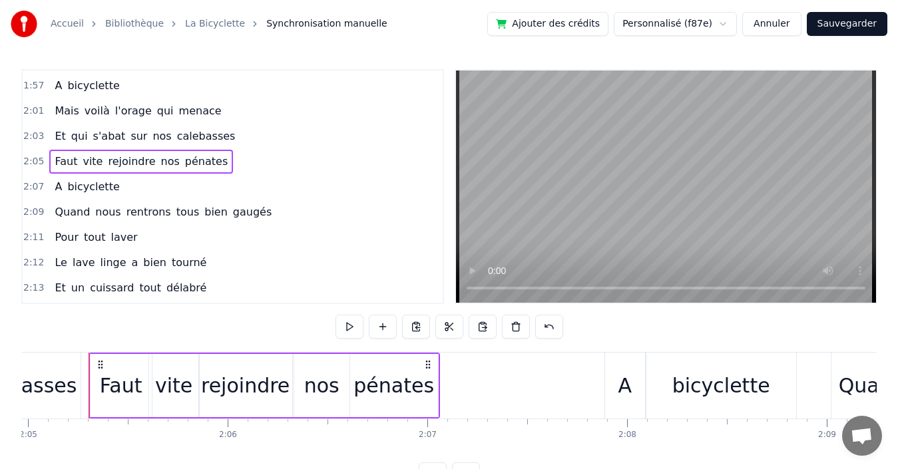
click at [134, 185] on div "2:07 A bicyclette" at bounding box center [233, 186] width 420 height 25
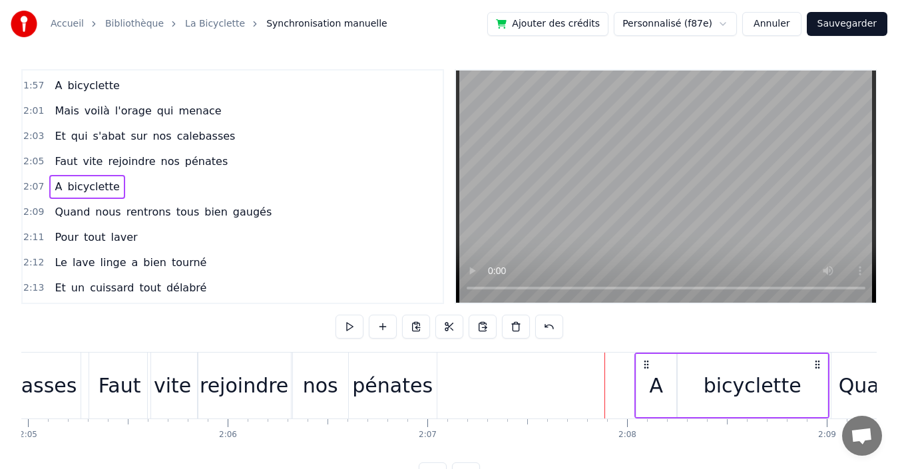
drag, startPoint x: 615, startPoint y: 363, endPoint x: 645, endPoint y: 361, distance: 30.0
click at [645, 361] on icon at bounding box center [646, 364] width 11 height 11
click at [365, 146] on div "2:03 Et qui s'abat sur nos calebasses" at bounding box center [233, 136] width 420 height 25
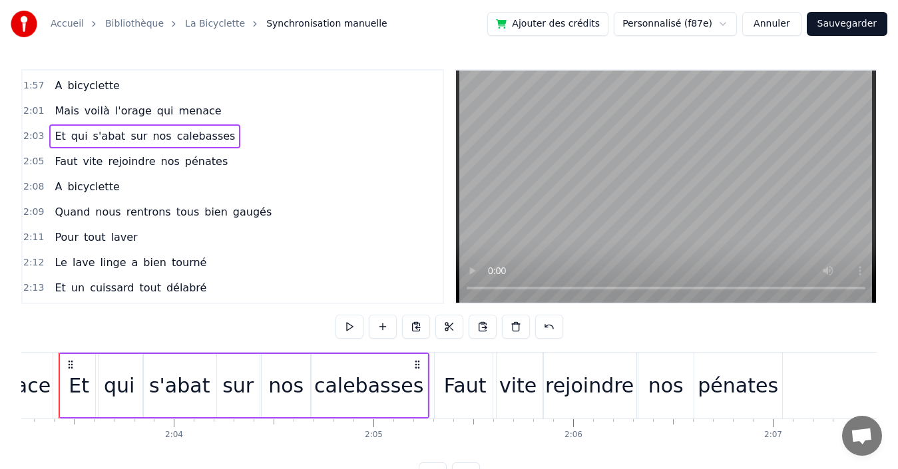
scroll to position [0, 24579]
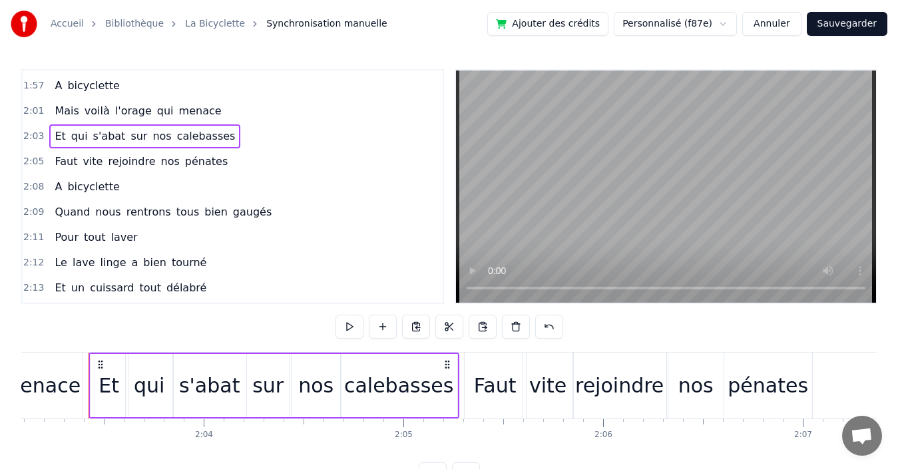
click at [841, 21] on button "Sauvegarder" at bounding box center [847, 24] width 81 height 24
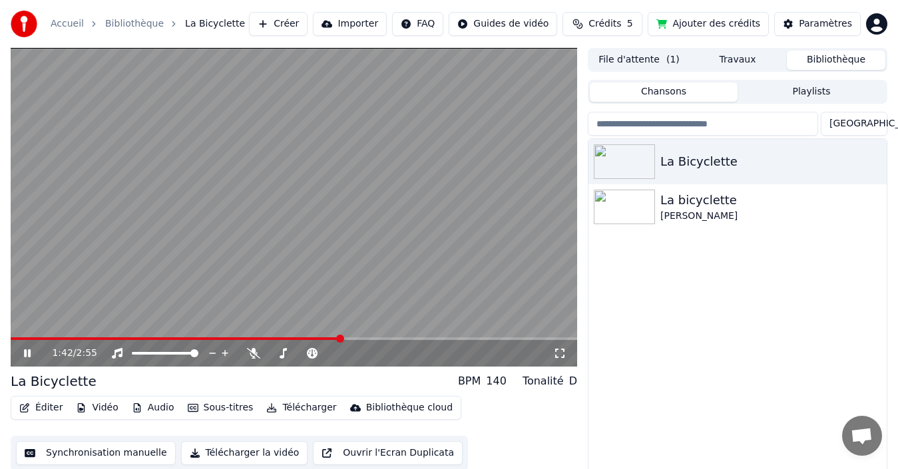
click at [85, 451] on button "Synchronisation manuelle" at bounding box center [96, 453] width 160 height 24
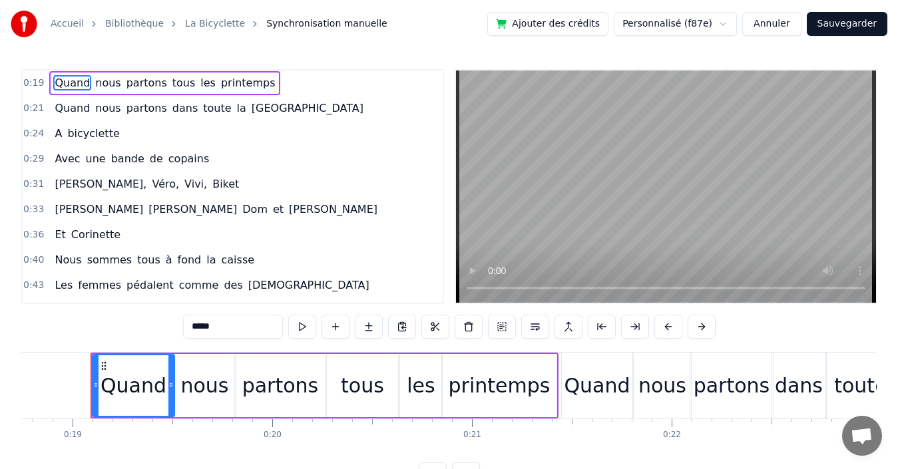
scroll to position [0, 3745]
